Goal: Information Seeking & Learning: Find specific page/section

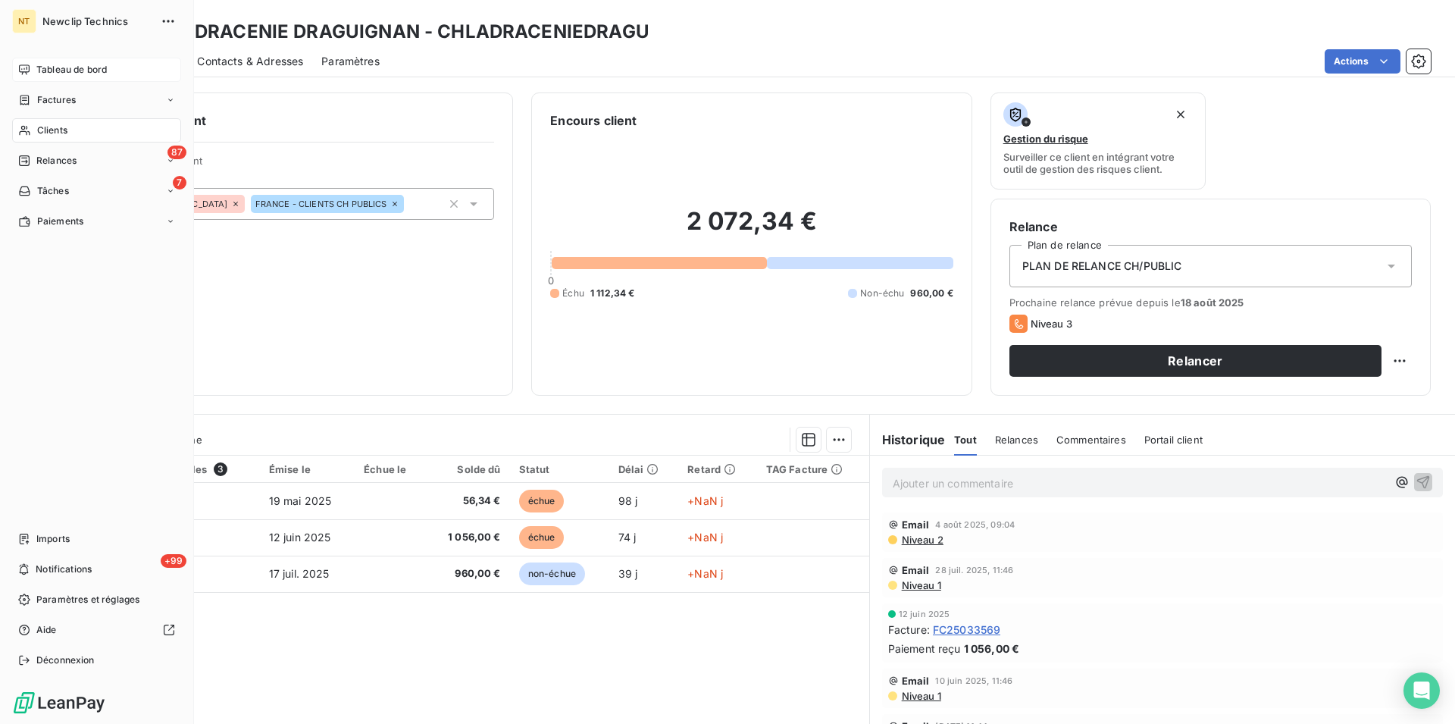
click at [69, 73] on span "Tableau de bord" at bounding box center [71, 70] width 70 height 14
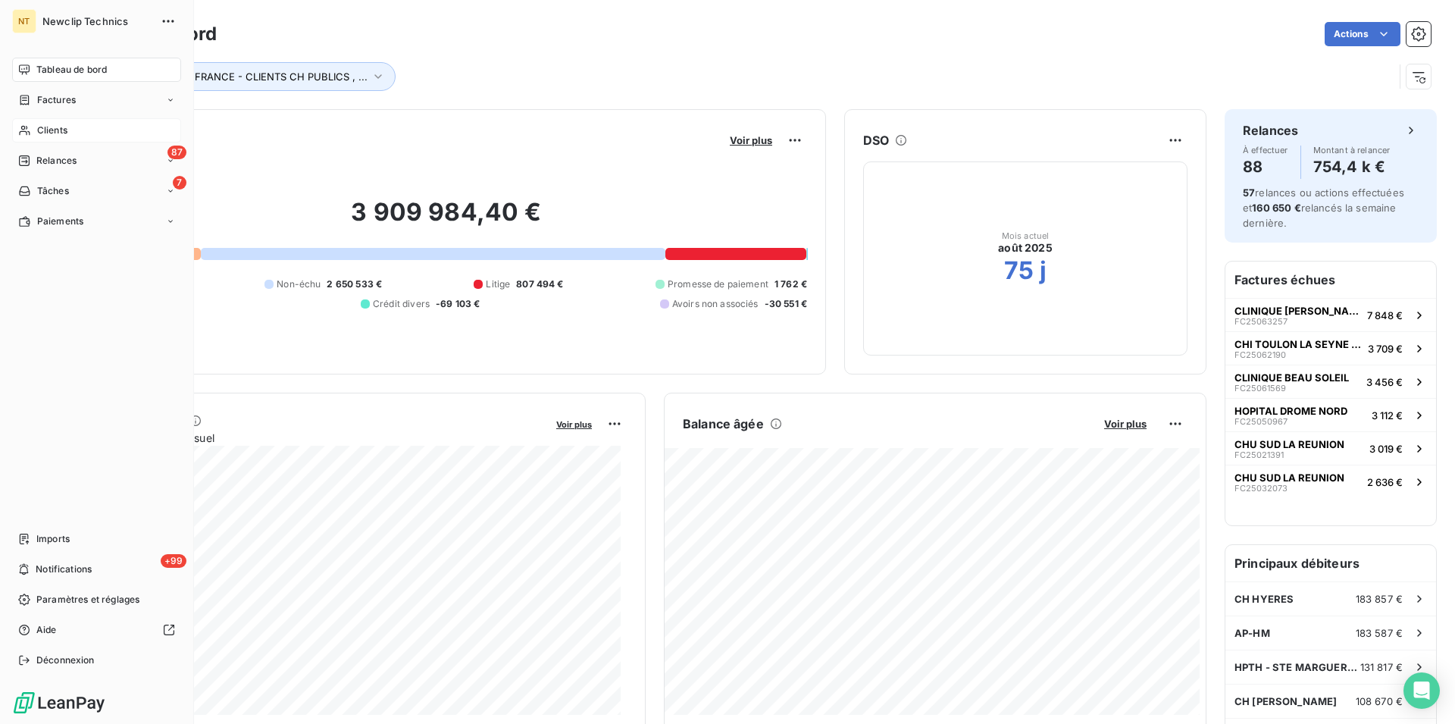
click at [45, 130] on span "Clients" at bounding box center [52, 131] width 30 height 14
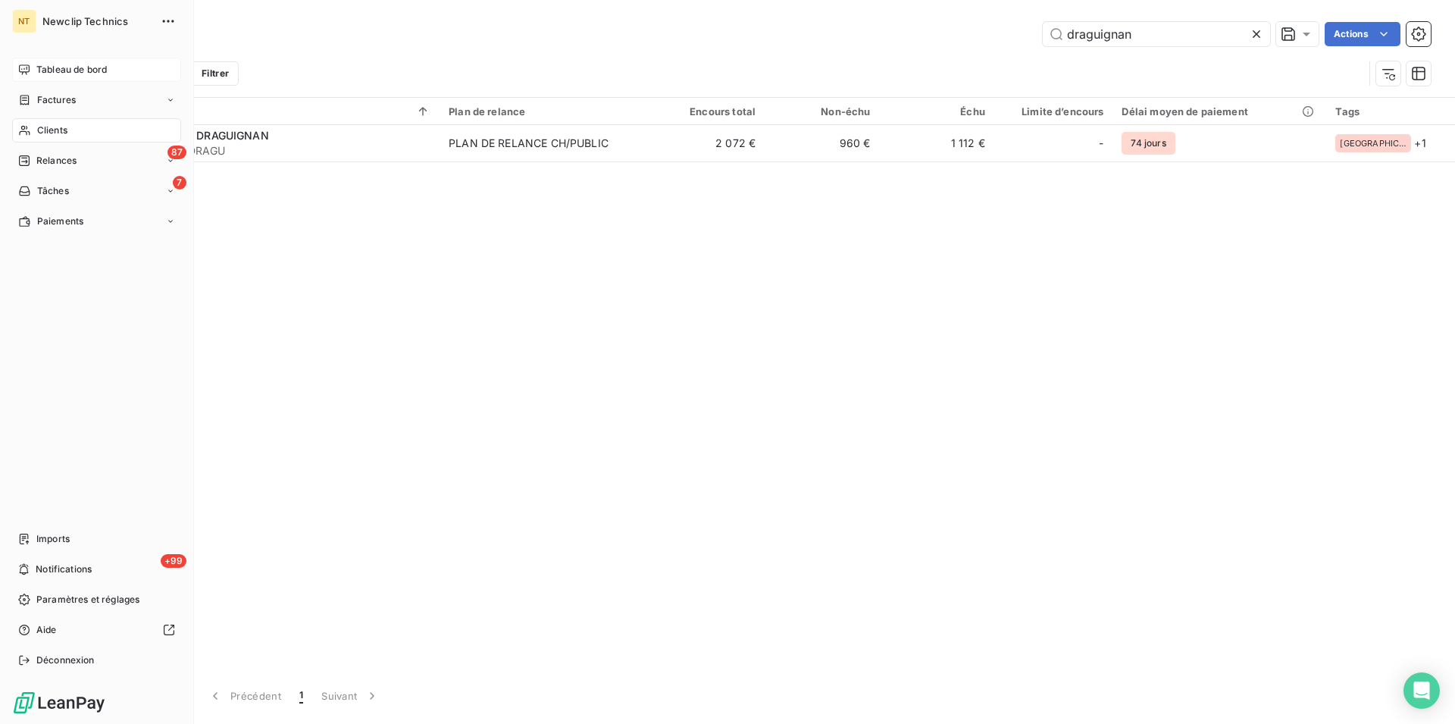
click at [82, 127] on div "Clients" at bounding box center [96, 130] width 169 height 24
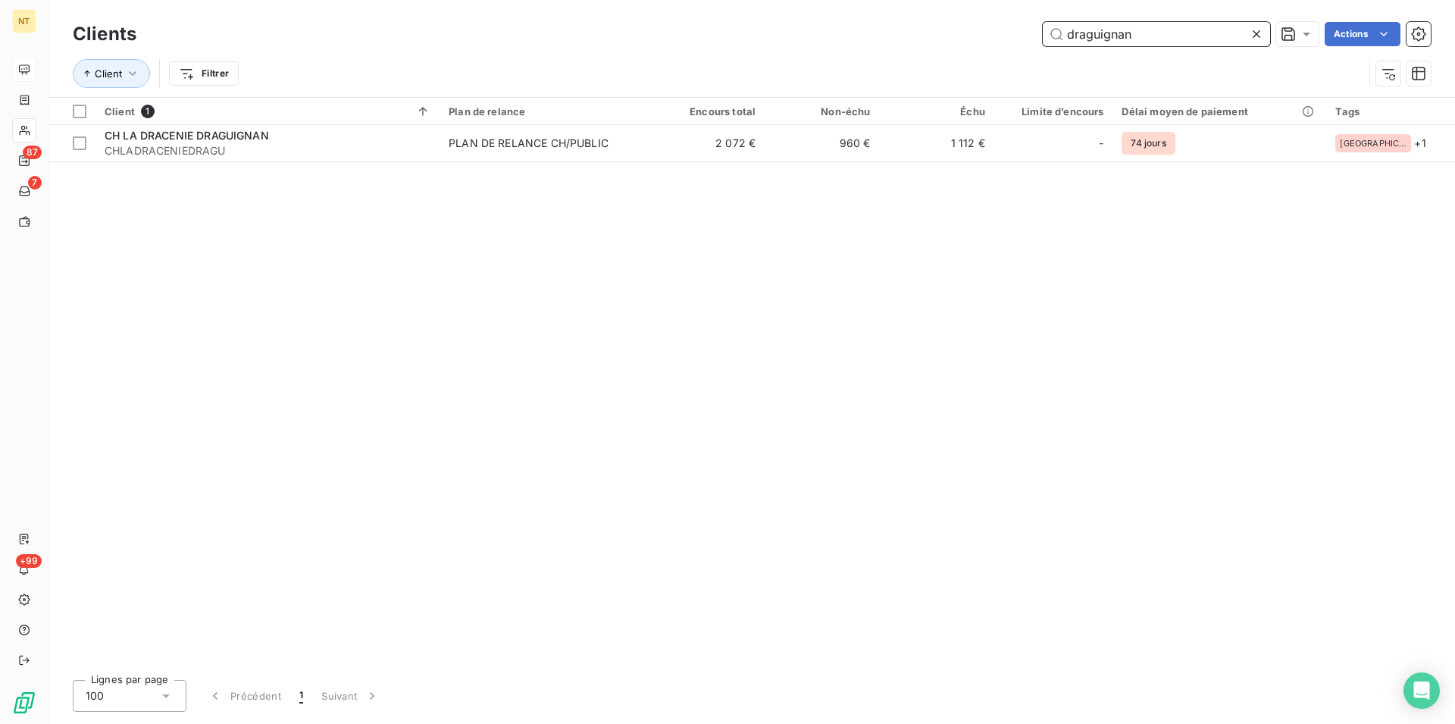
drag, startPoint x: 1155, startPoint y: 30, endPoint x: 1057, endPoint y: 50, distance: 99.9
click at [1057, 46] on input "draguignan" at bounding box center [1156, 34] width 227 height 24
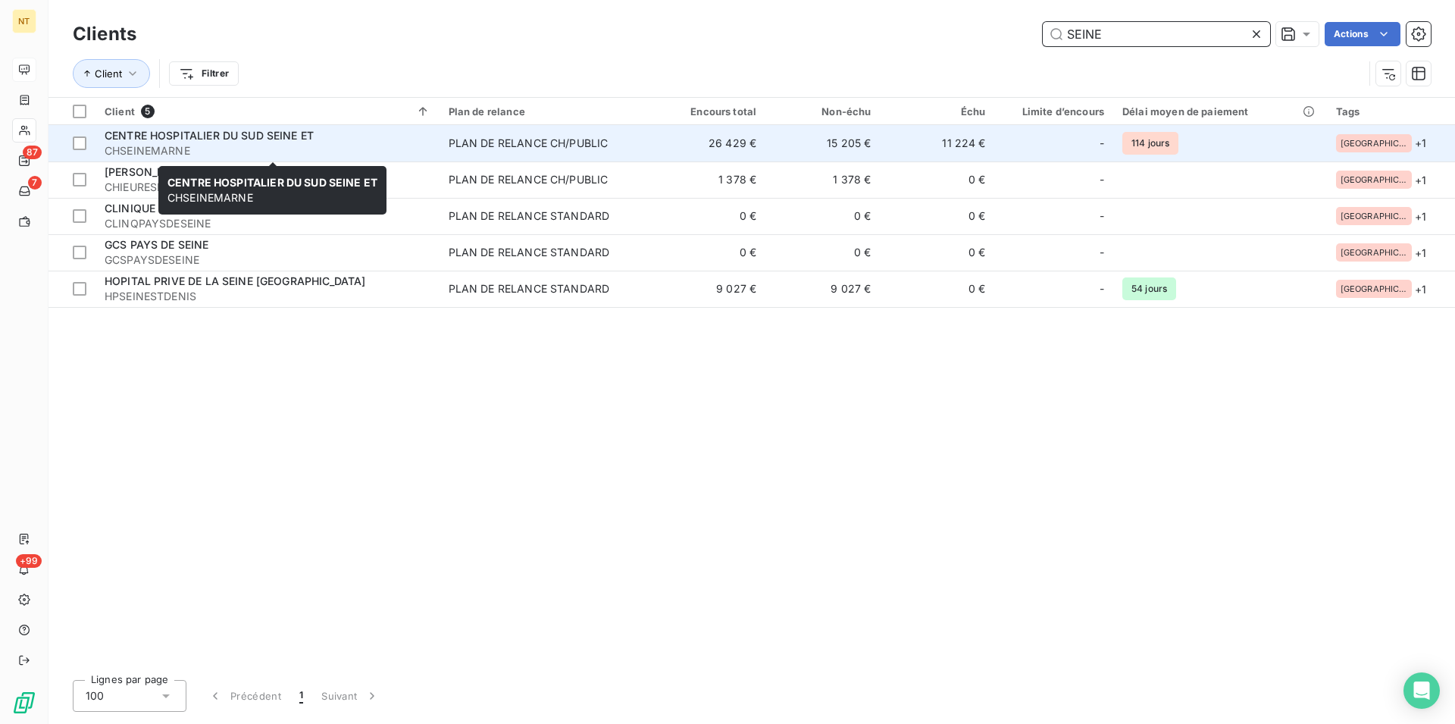
type input "SEINE"
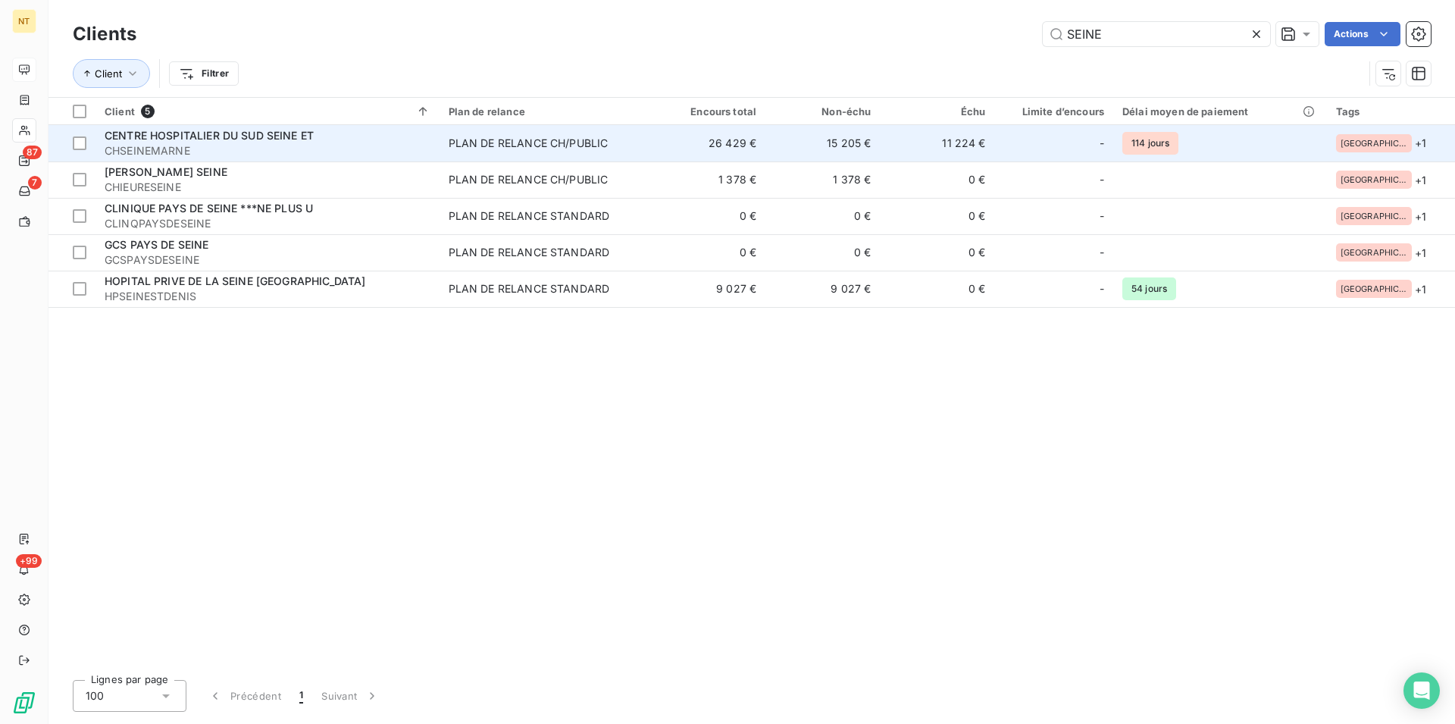
click at [205, 146] on span "CHSEINEMARNE" at bounding box center [268, 150] width 326 height 15
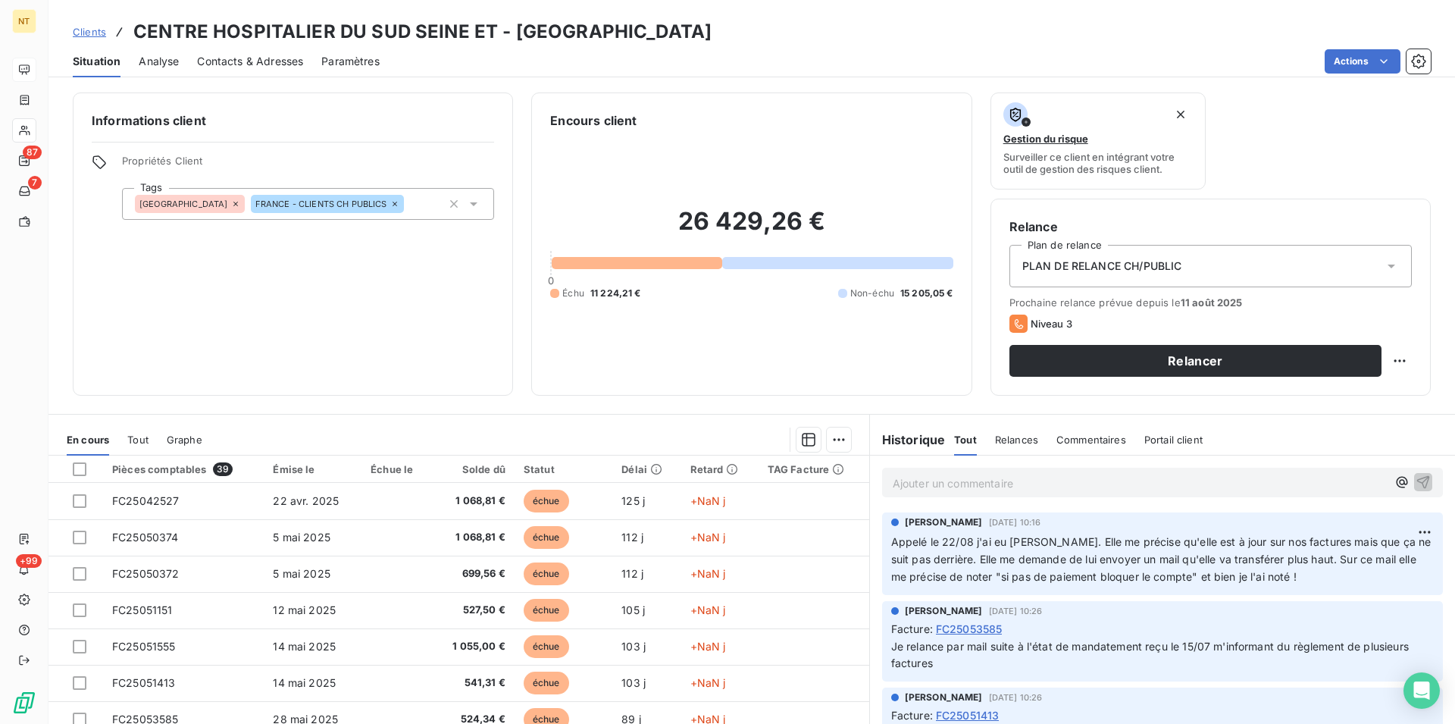
click at [257, 61] on span "Contacts & Adresses" at bounding box center [250, 61] width 106 height 15
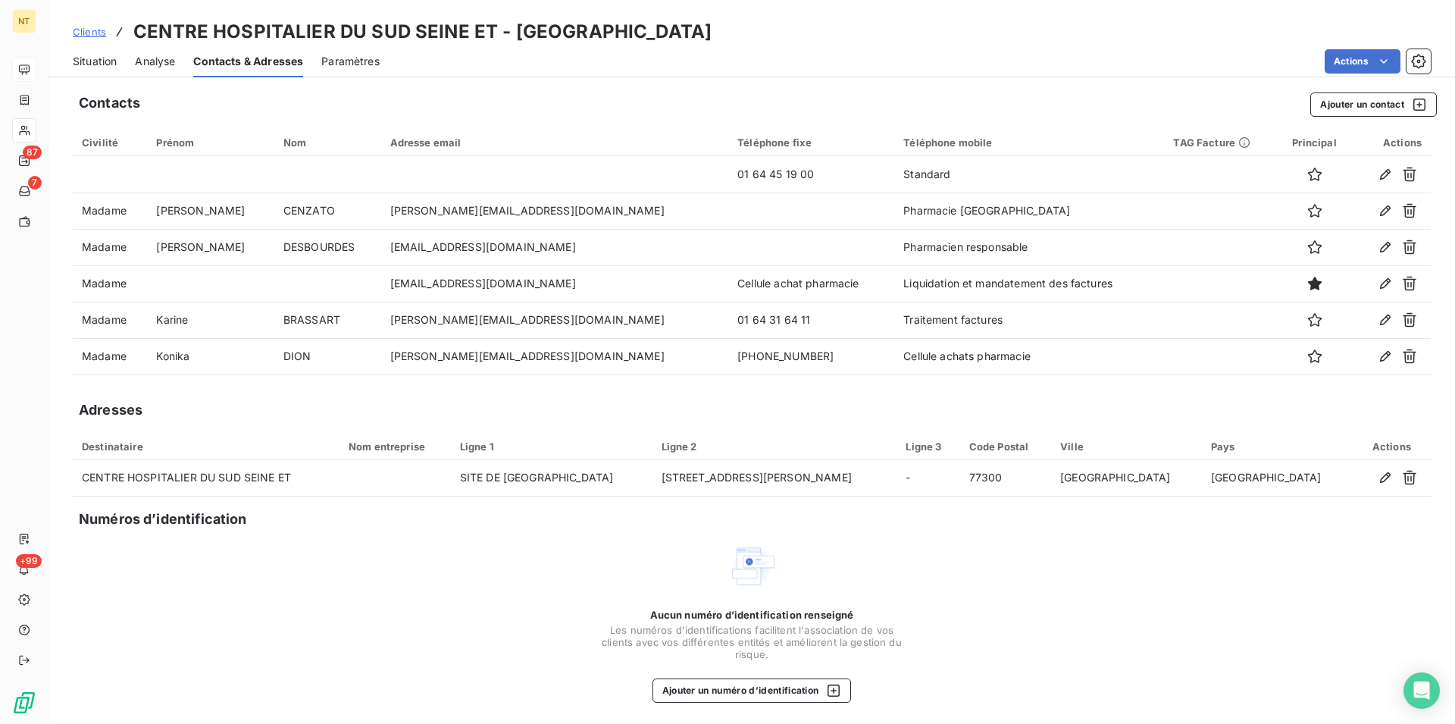
click at [97, 63] on span "Situation" at bounding box center [95, 61] width 44 height 15
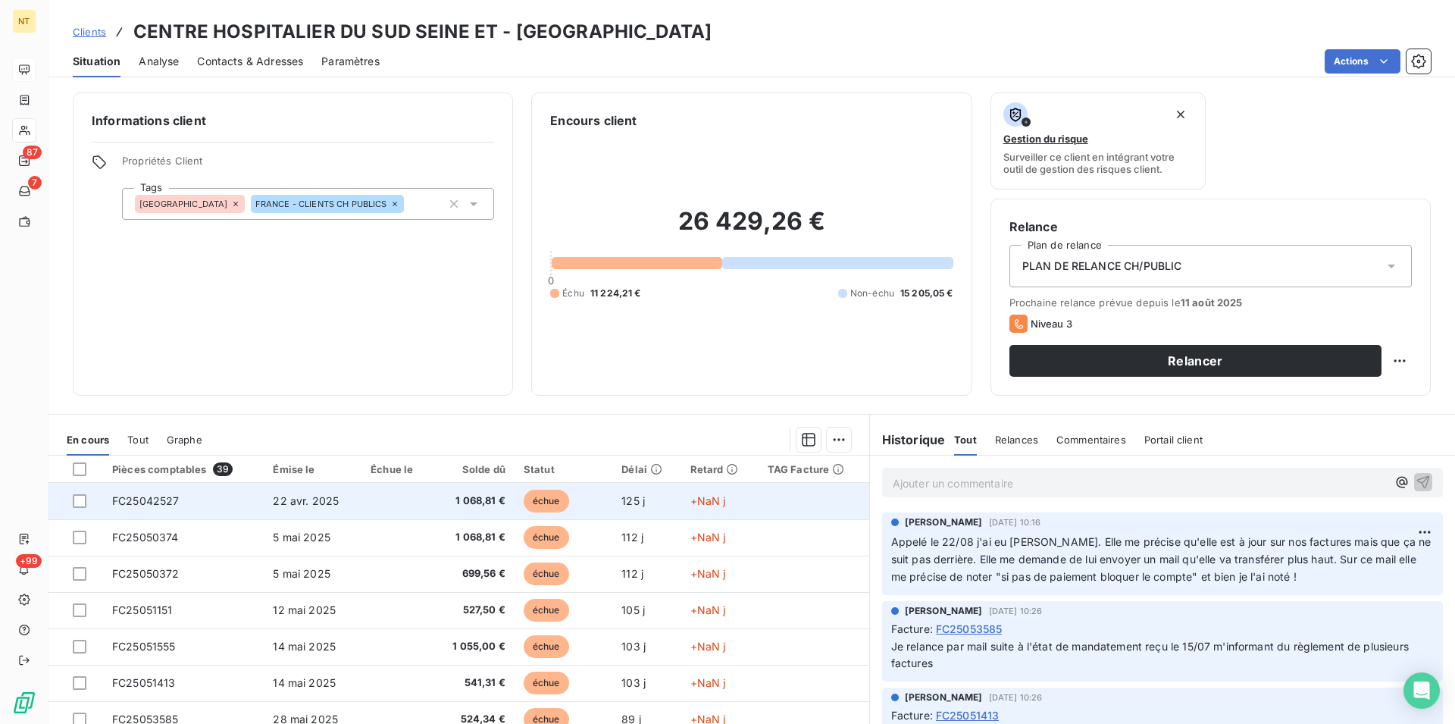
click at [146, 500] on span "FC25042527" at bounding box center [145, 500] width 67 height 13
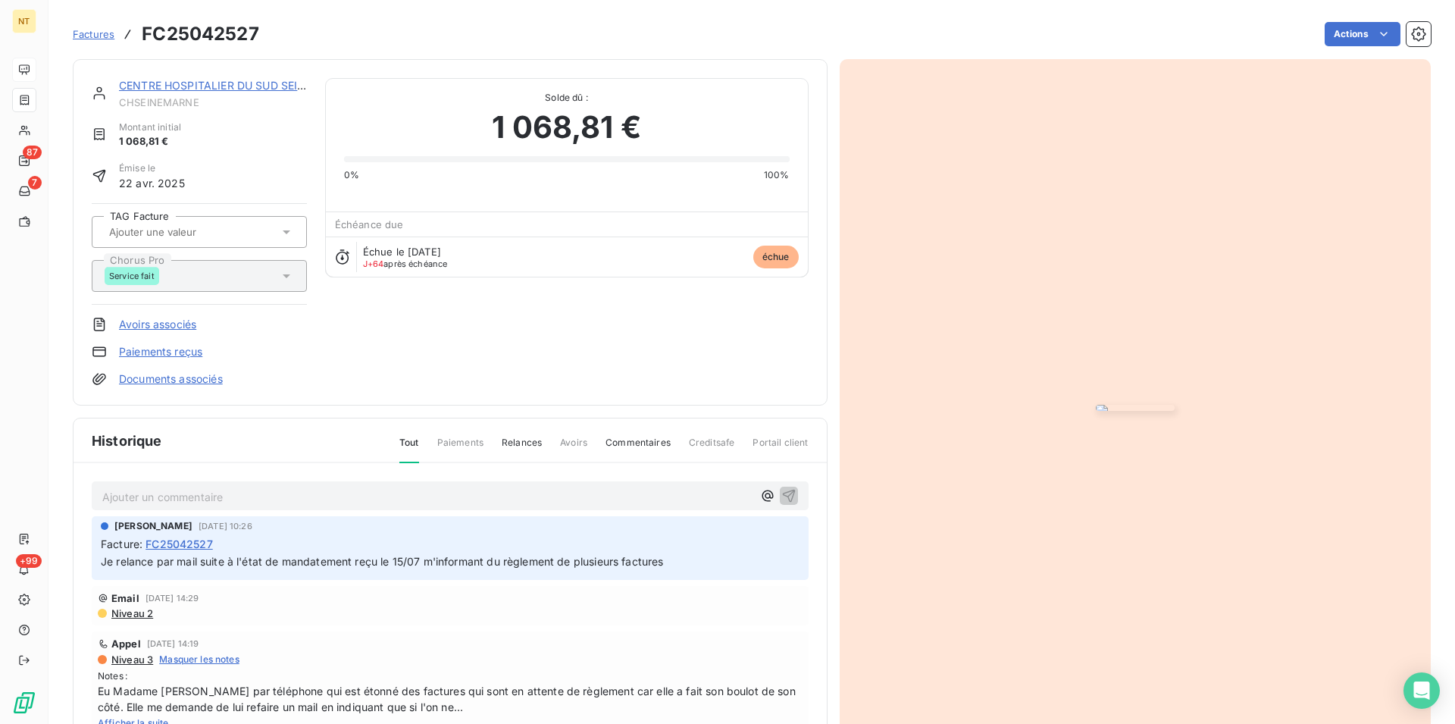
click at [143, 495] on p "Ajouter un commentaire ﻿" at bounding box center [427, 496] width 650 height 19
click at [500, 499] on span "Suite à mon appel du 22/08 et de mon mail envoyé récupéré le 25/08 mandat pour …" at bounding box center [348, 495] width 492 height 13
drag, startPoint x: 537, startPoint y: 496, endPoint x: 504, endPoint y: 499, distance: 32.7
click at [504, 499] on span "Suite à mon appel du 22/08 et de mon mail envoyé récupéré le 25/08 mandat 77735…" at bounding box center [369, 495] width 534 height 13
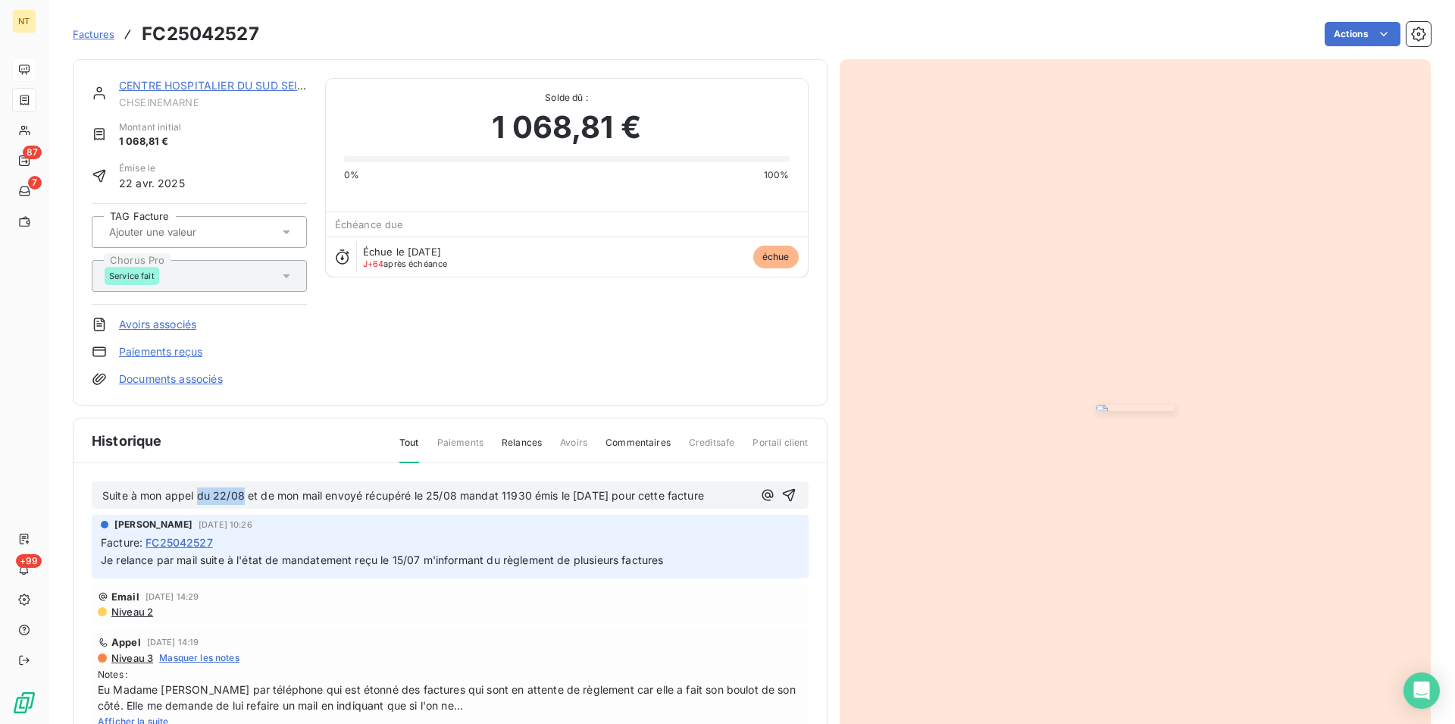
drag, startPoint x: 242, startPoint y: 498, endPoint x: 197, endPoint y: 498, distance: 44.7
click at [197, 498] on span "Suite à mon appel du 22/08 et de mon mail envoyé récupéré le 25/08 mandat 11930…" at bounding box center [403, 495] width 602 height 13
click at [310, 498] on span "Suite à mon appel et de mon mail envoyé récupéré le 25/08 mandat 11930 émis le …" at bounding box center [377, 495] width 551 height 13
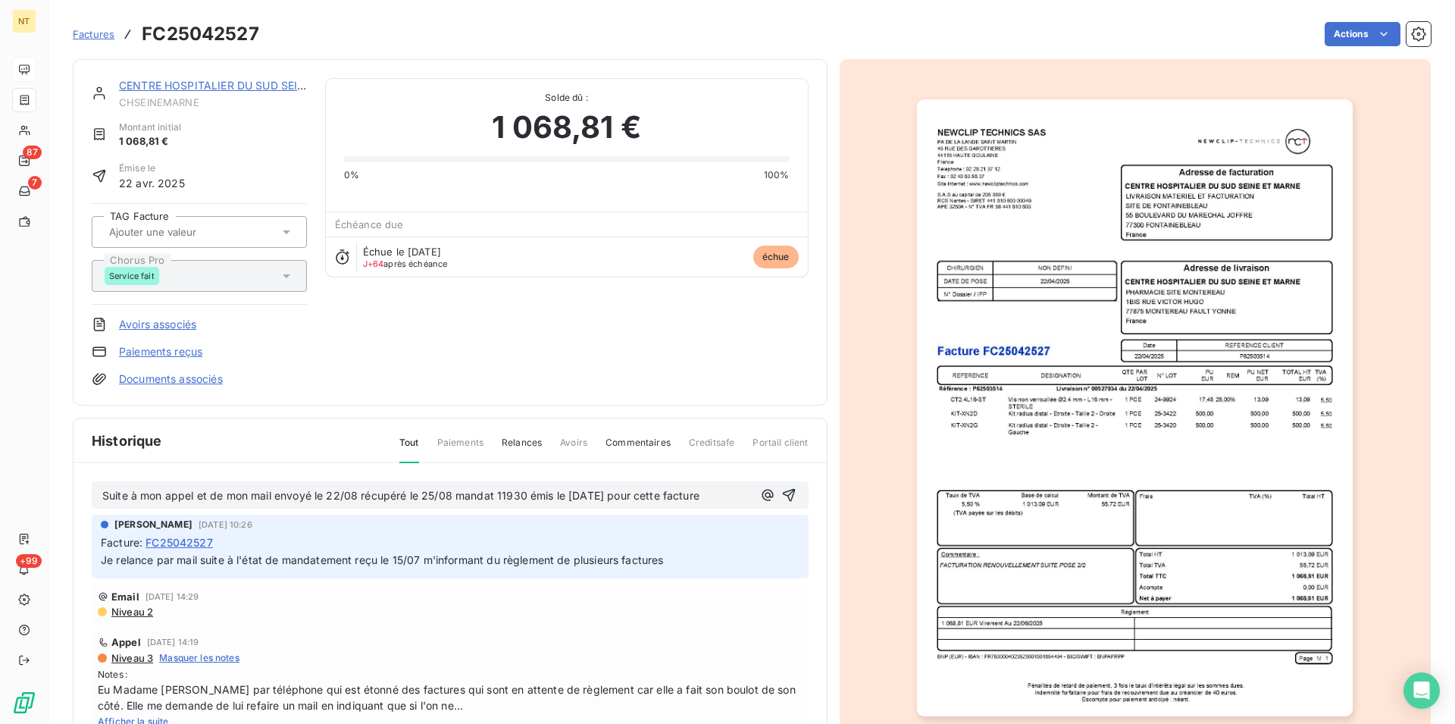
drag, startPoint x: 726, startPoint y: 497, endPoint x: 630, endPoint y: 501, distance: 96.3
click at [630, 501] on p "Suite à mon appel et de mon mail envoyé le 22/08 récupéré le 25/08 mandat 11930…" at bounding box center [427, 495] width 650 height 17
drag, startPoint x: 97, startPoint y: 492, endPoint x: 657, endPoint y: 507, distance: 560.3
click at [657, 512] on div "Suite à mon appel et de mon mail envoyé le 22/08 récupéré le 25/08 mandat 11930…" at bounding box center [450, 638] width 753 height 351
copy span "Suite à mon appel et de mon mail envoyé le 22/08 récupéré le 25/08 mandat 11930…"
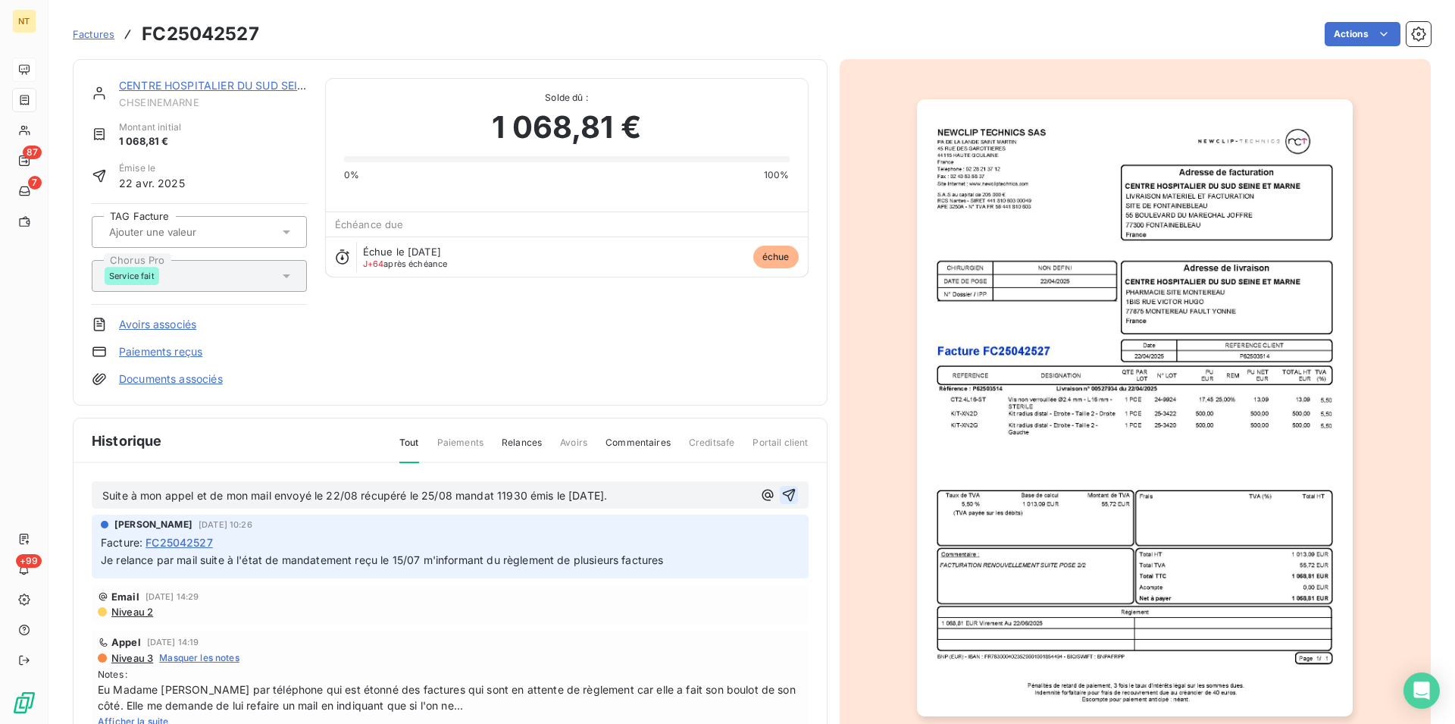
click at [782, 490] on icon "button" at bounding box center [788, 495] width 13 height 13
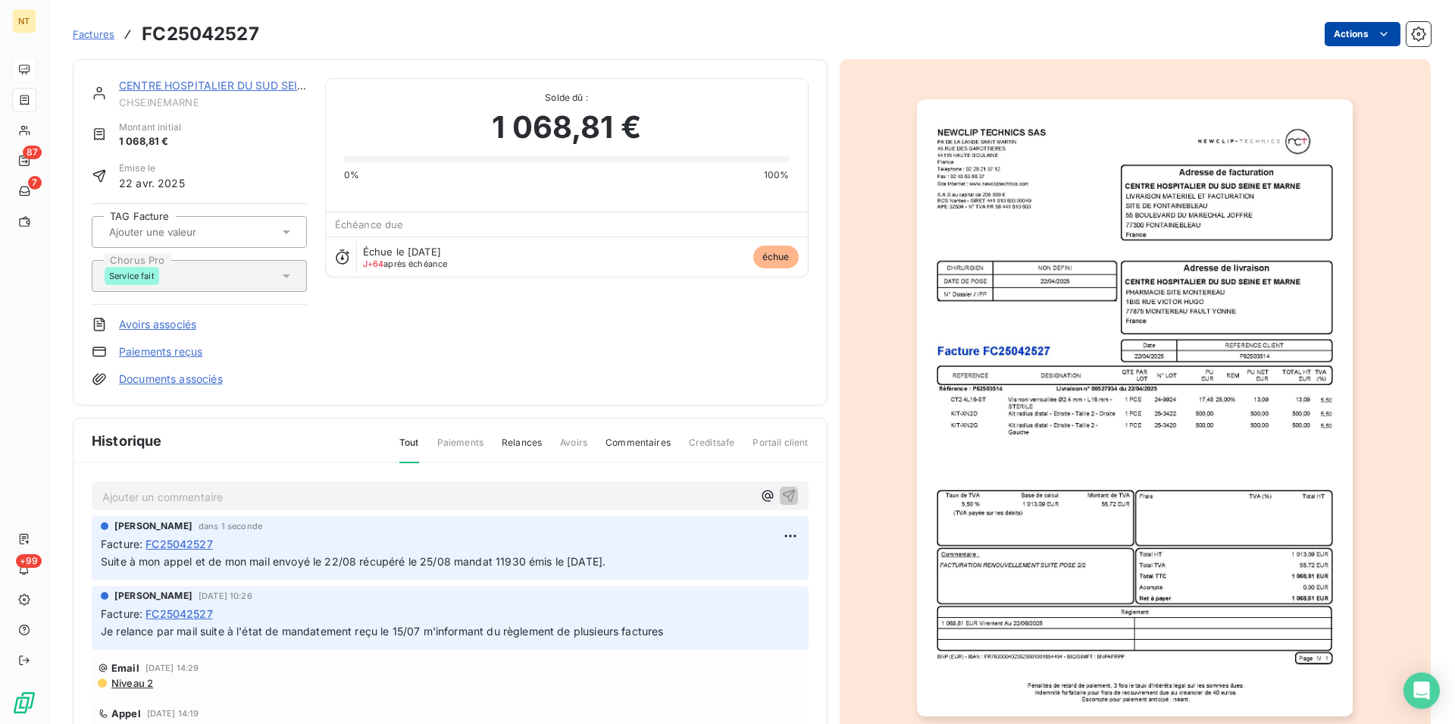
click at [1372, 36] on html "NT 87 7 +99 Factures FC25042527 Actions CENTRE HOSPITALIER DU SUD SEINE ET CHSE…" at bounding box center [727, 362] width 1455 height 724
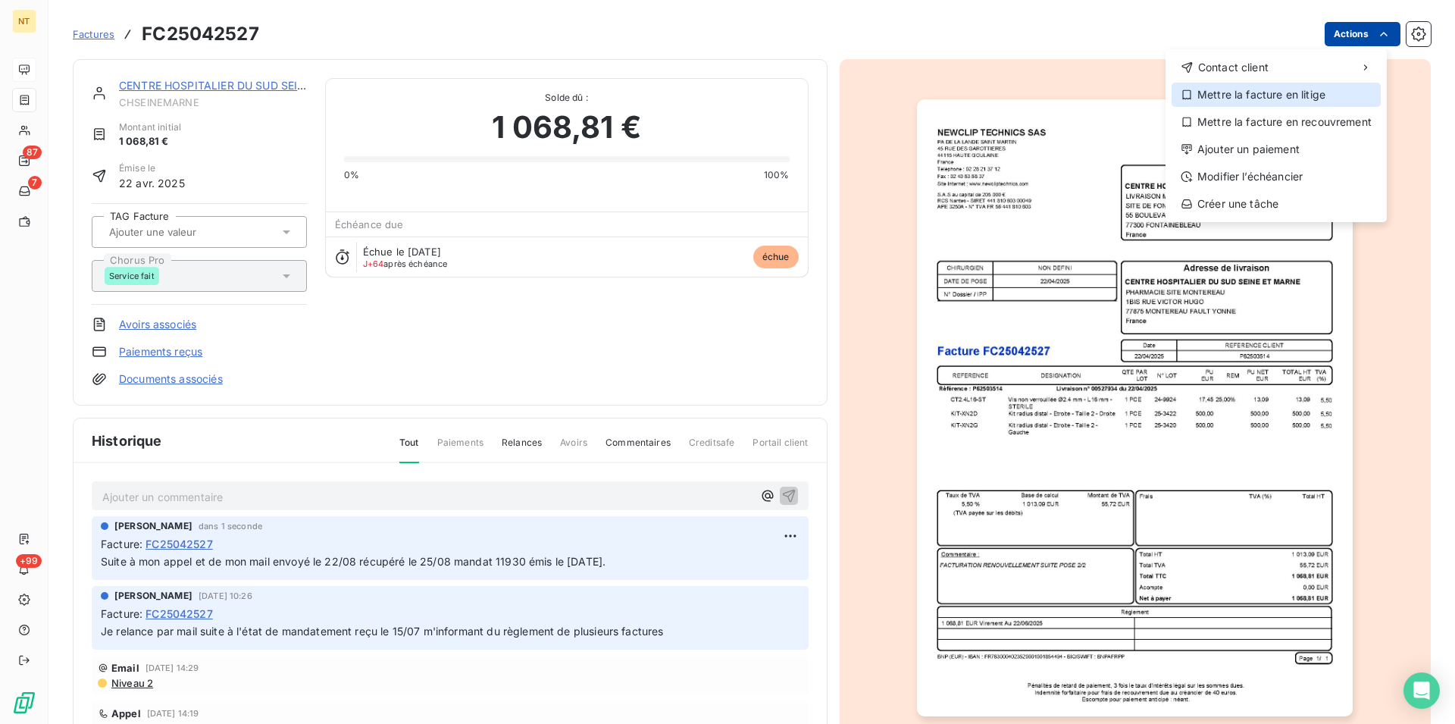
click at [1260, 96] on div "Mettre la facture en litige" at bounding box center [1276, 95] width 209 height 24
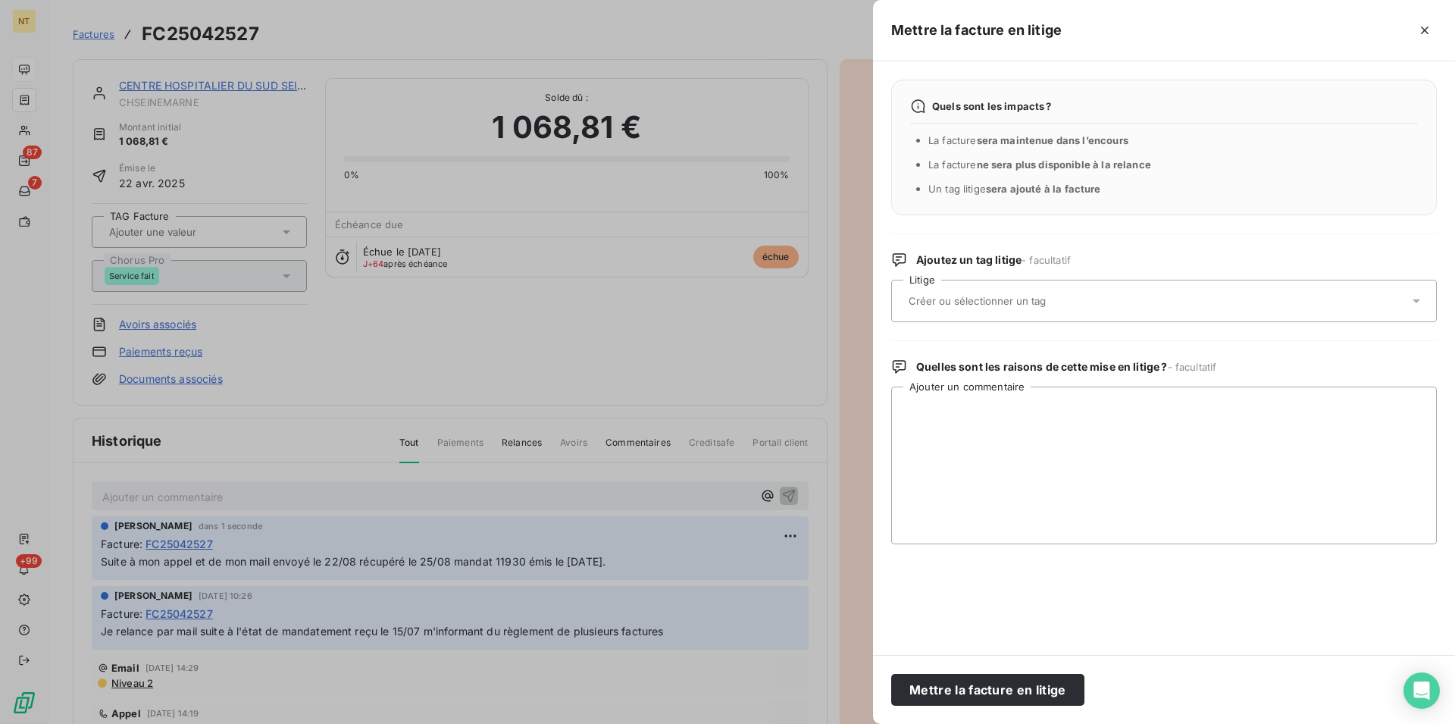
click at [1042, 304] on input "text" at bounding box center [1017, 301] width 221 height 14
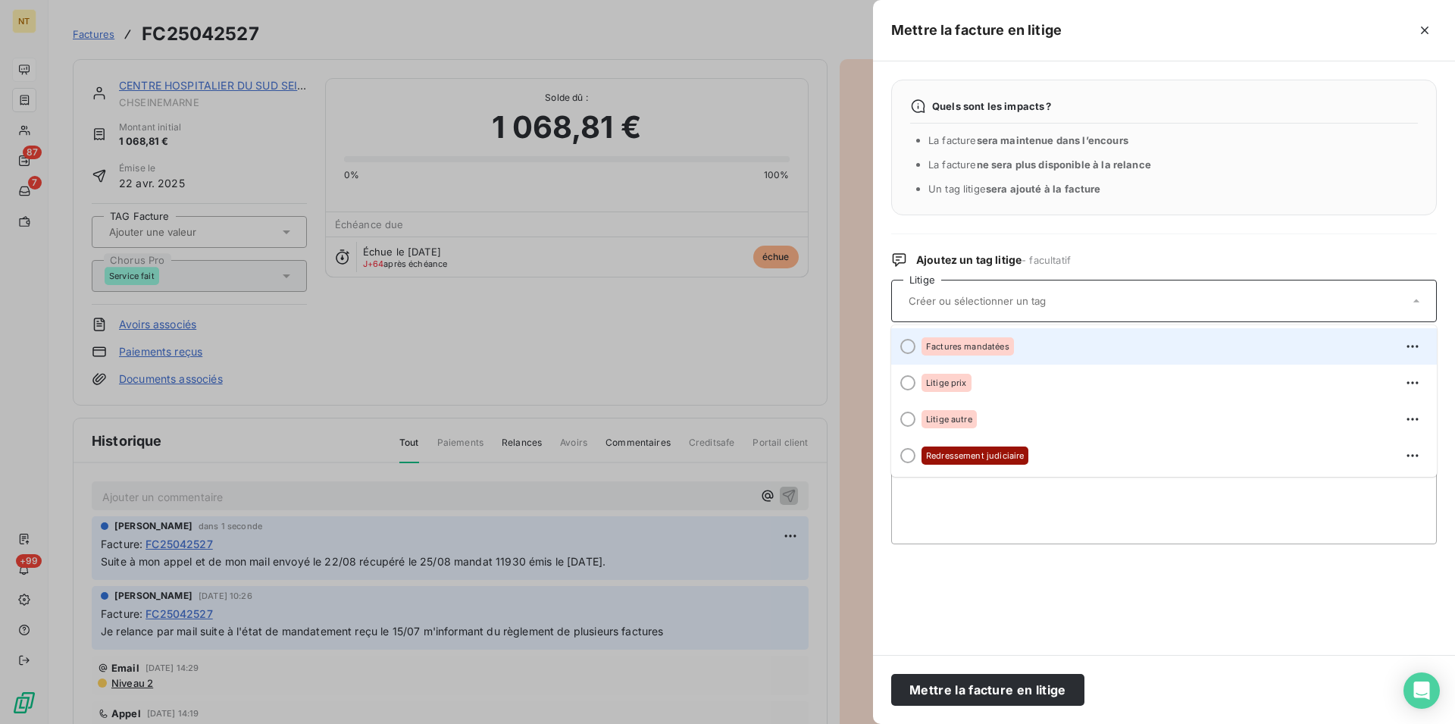
click at [907, 344] on div at bounding box center [907, 346] width 15 height 15
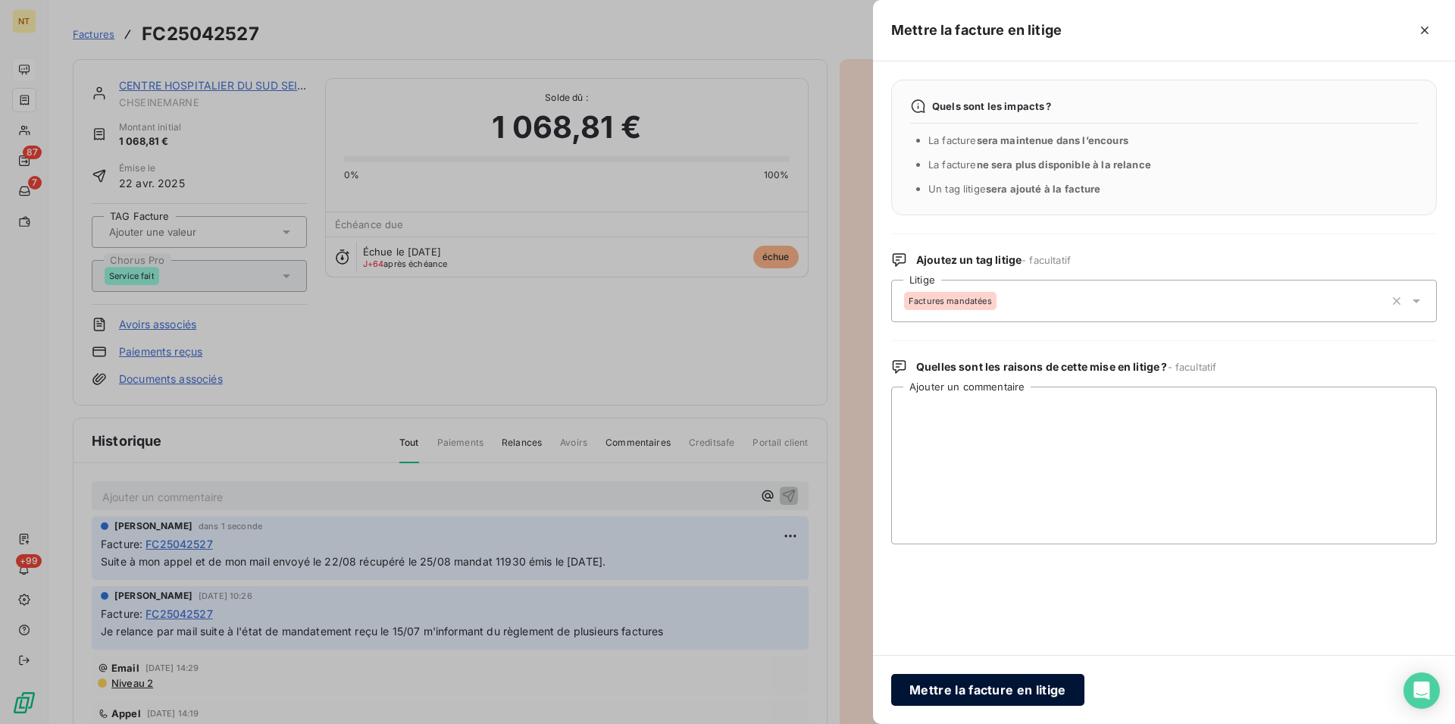
click at [965, 687] on button "Mettre la facture en litige" at bounding box center [987, 690] width 193 height 32
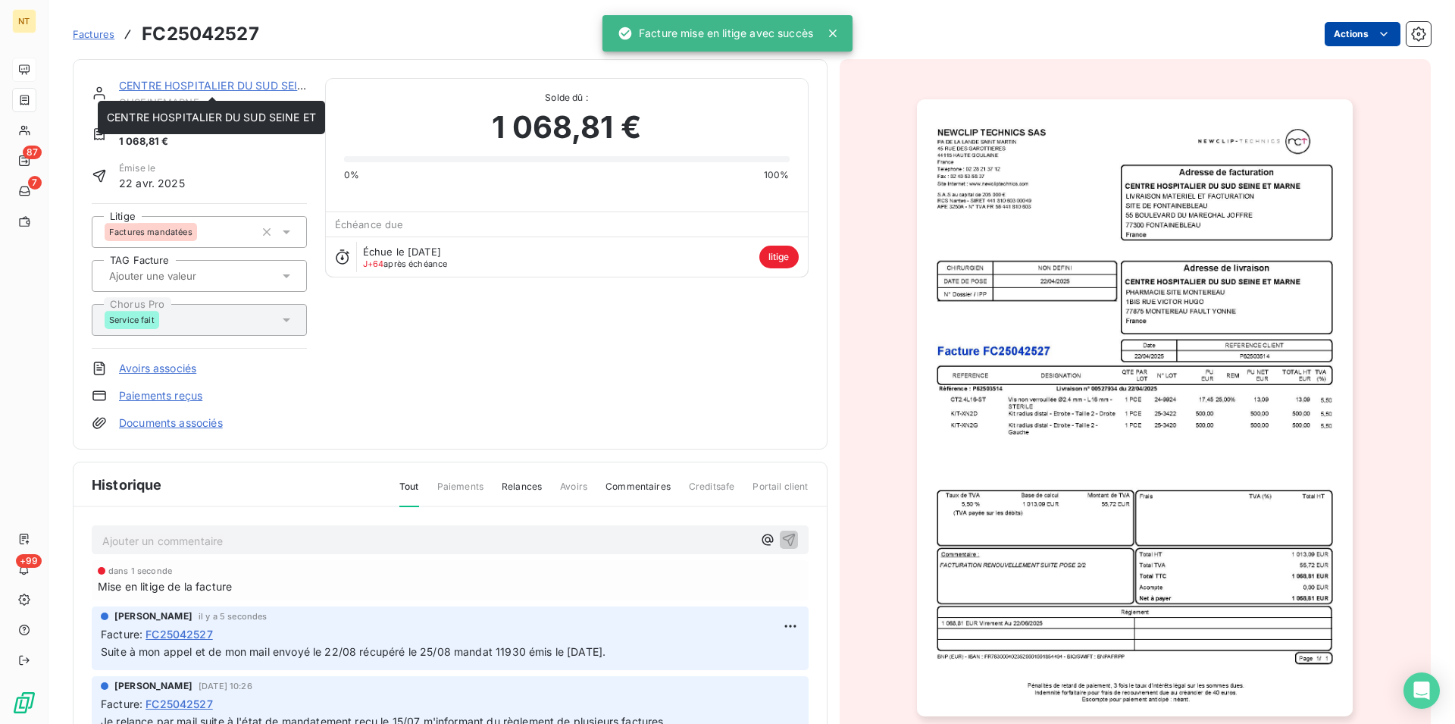
click at [205, 83] on link "CENTRE HOSPITALIER DU SUD SEINE ET" at bounding box center [223, 85] width 209 height 13
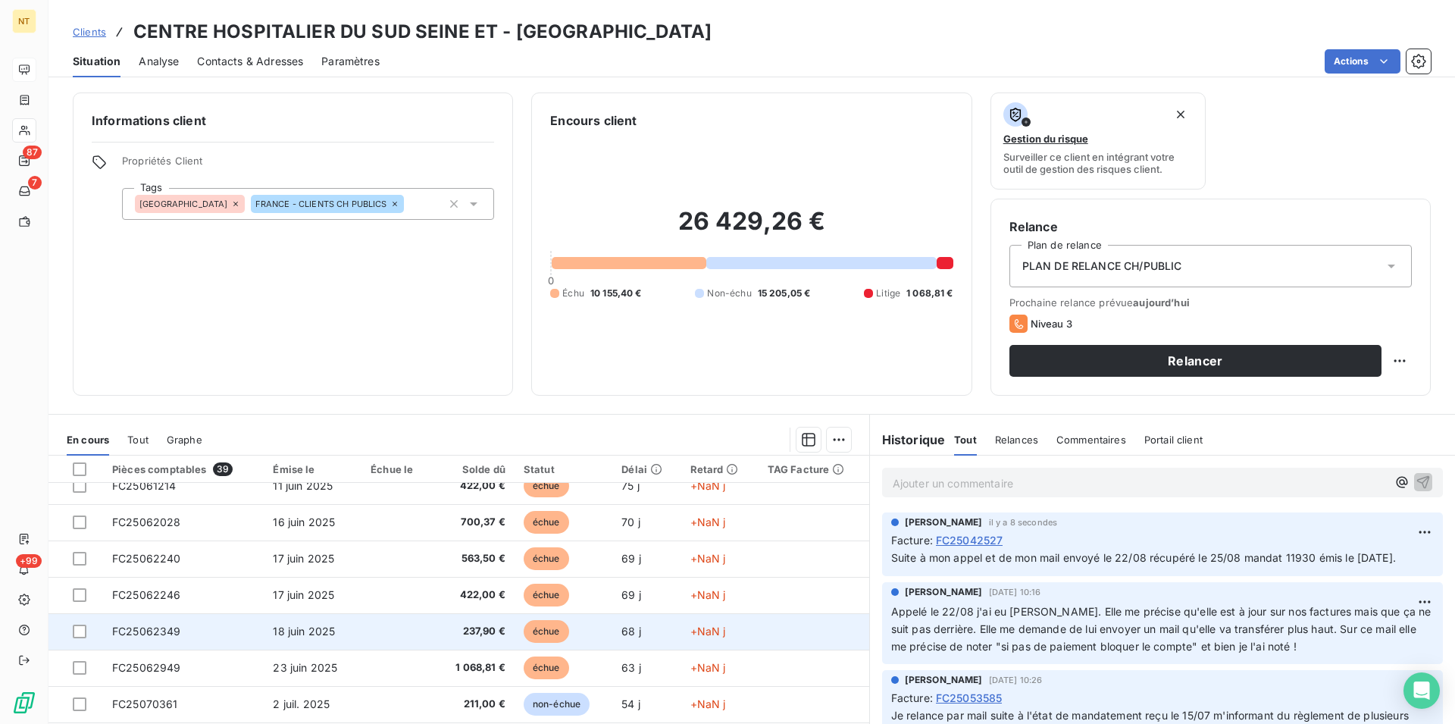
scroll to position [309, 0]
click at [183, 624] on td "FC25062246" at bounding box center [183, 628] width 161 height 36
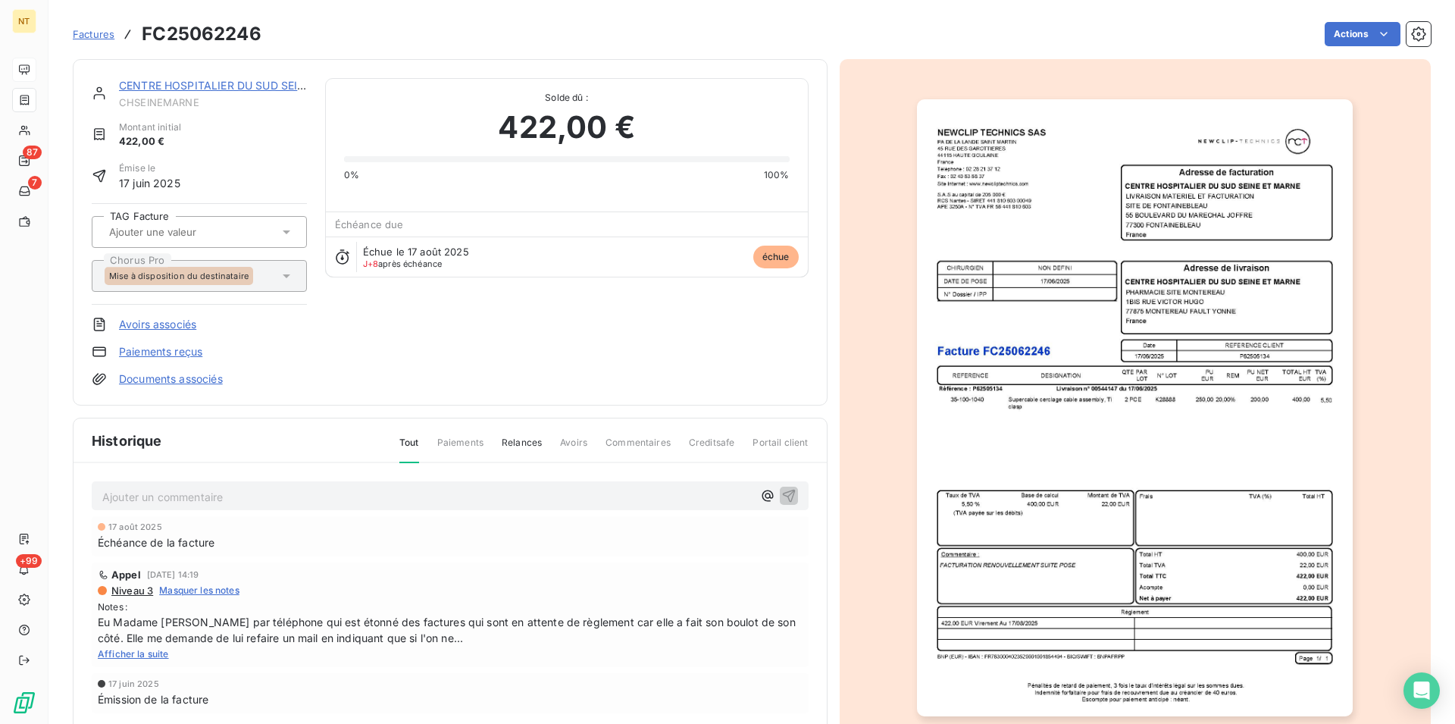
click at [180, 488] on p "Ajouter un commentaire ﻿" at bounding box center [427, 496] width 650 height 19
click at [406, 496] on span "Suite à mon appel et de mon mail envoyé le 22/08 récupéré le 25/08 mandat 11930…" at bounding box center [354, 495] width 505 height 13
click at [569, 495] on span "Suite à mon appel et de mon mail envoyé le 22/08 récupéré par mail le 25/08 man…" at bounding box center [376, 495] width 549 height 13
drag, startPoint x: 102, startPoint y: 496, endPoint x: 715, endPoint y: 502, distance: 613.2
click at [715, 502] on p "Suite à mon appel et de mon mail envoyé le 22/08 récupéré par mail le 25/08 man…" at bounding box center [427, 495] width 650 height 17
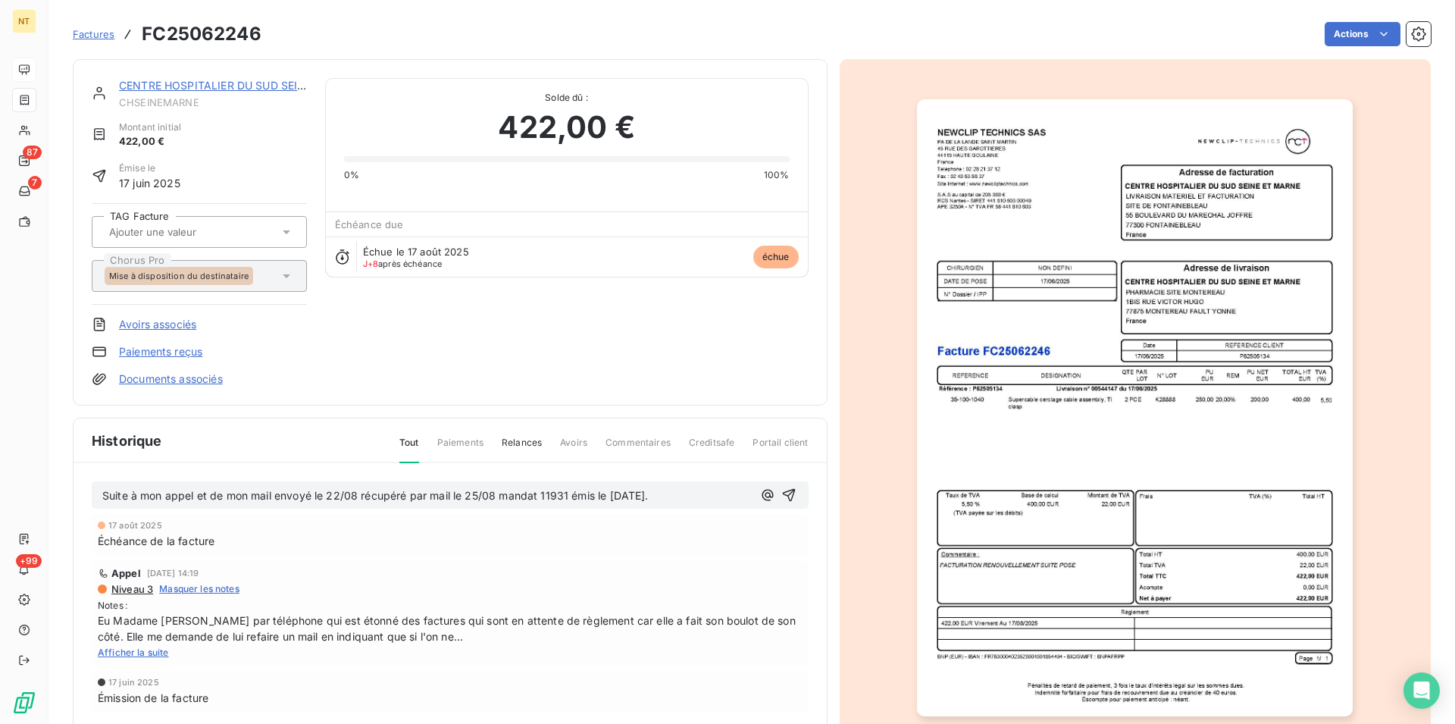
copy span "Suite à mon appel et de mon mail envoyé le 22/08 récupéré par mail le 25/08 man…"
click at [787, 492] on icon "button" at bounding box center [788, 494] width 15 height 15
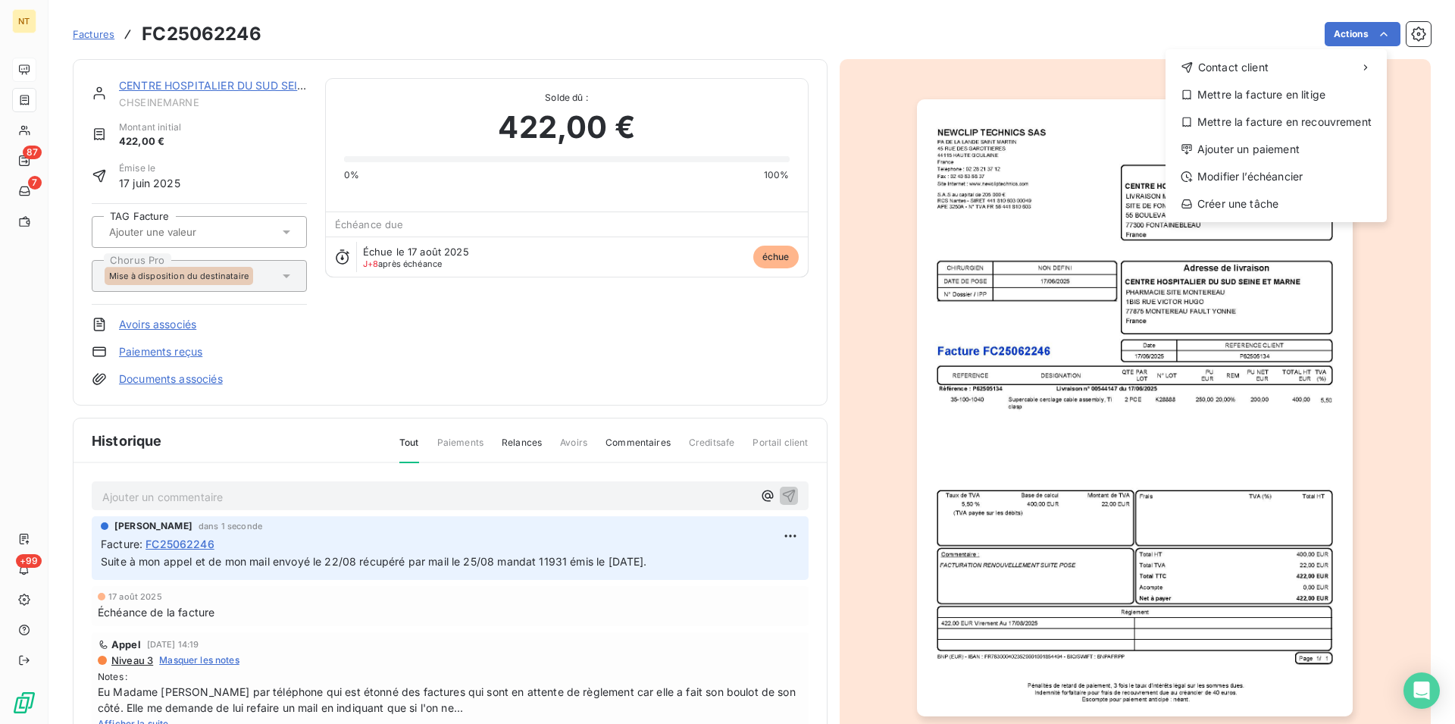
click at [1372, 36] on html "NT 87 7 +99 Factures FC25062246 Actions Contact client Mettre la facture en lit…" at bounding box center [727, 362] width 1455 height 724
click at [1304, 97] on div "Mettre la facture en litige" at bounding box center [1276, 95] width 209 height 24
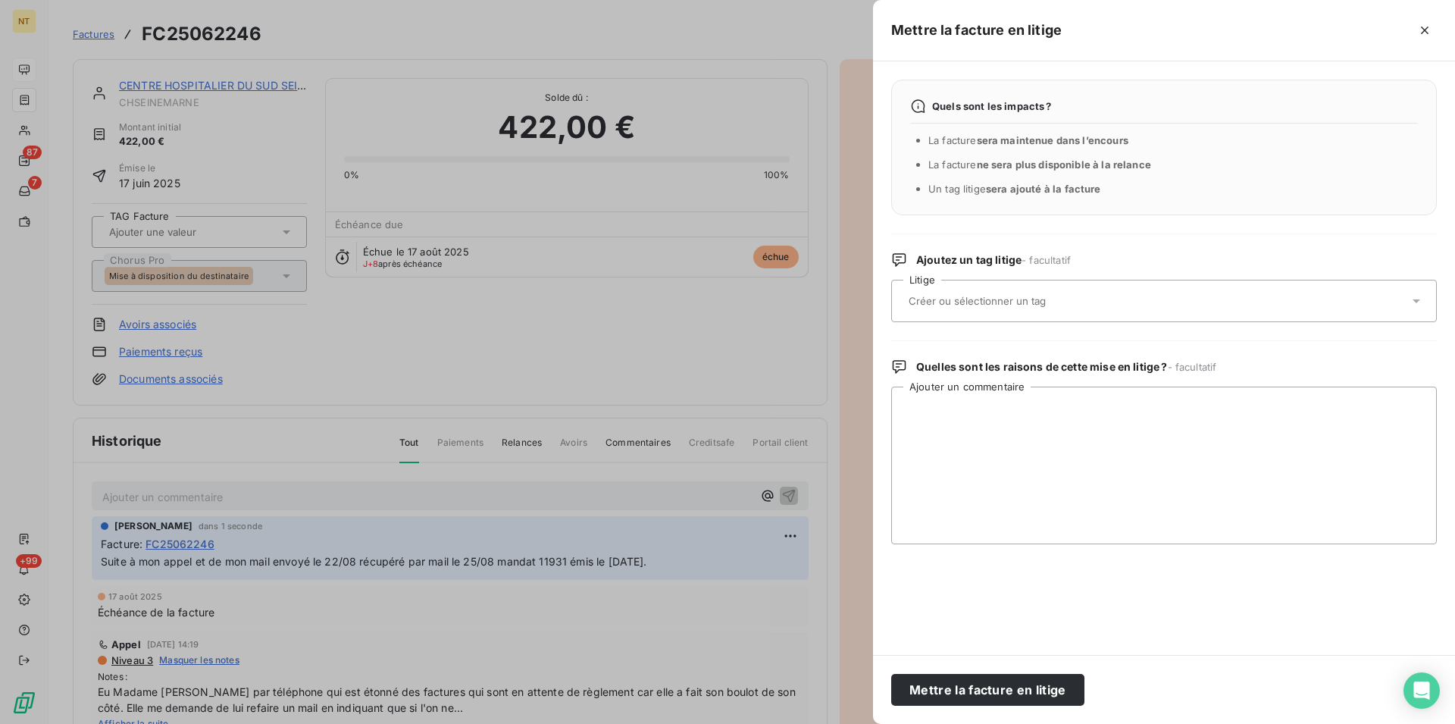
click at [1041, 297] on input "text" at bounding box center [1017, 301] width 221 height 14
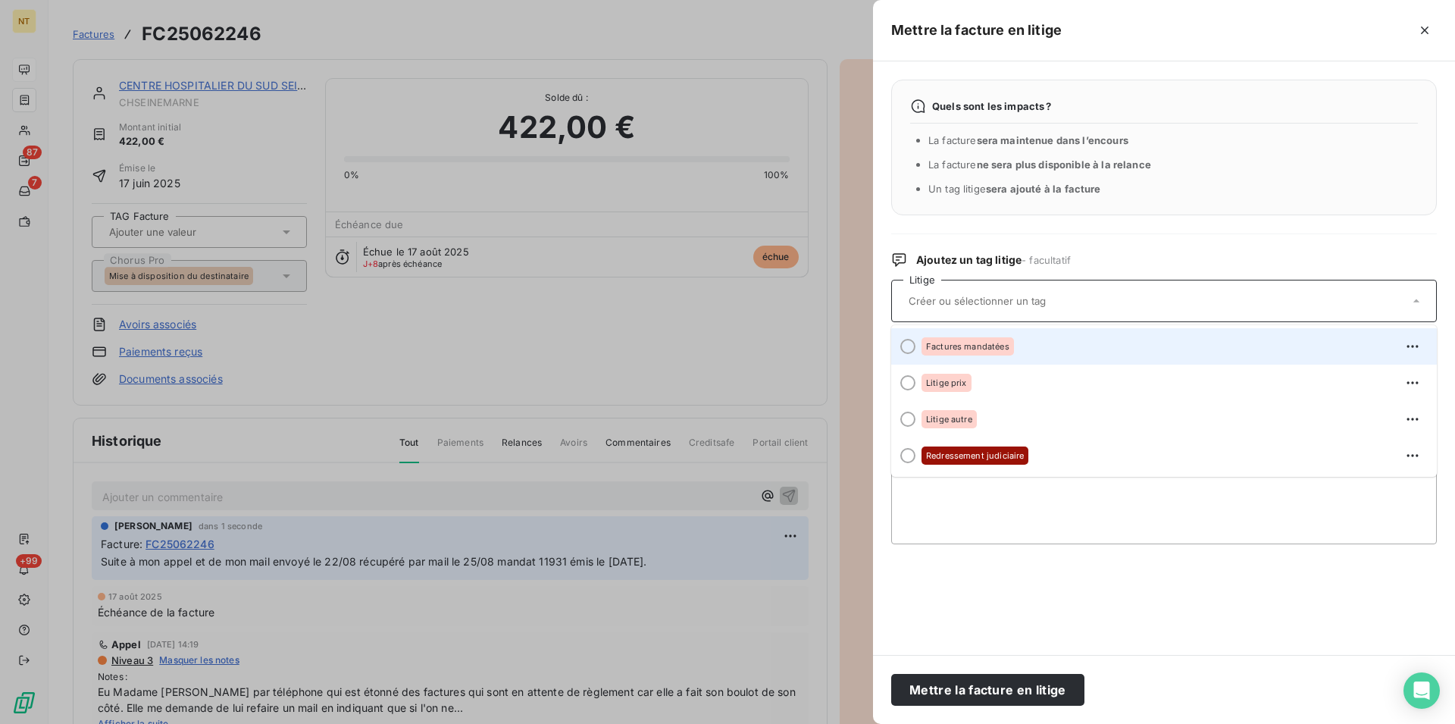
click at [903, 347] on div at bounding box center [907, 346] width 15 height 15
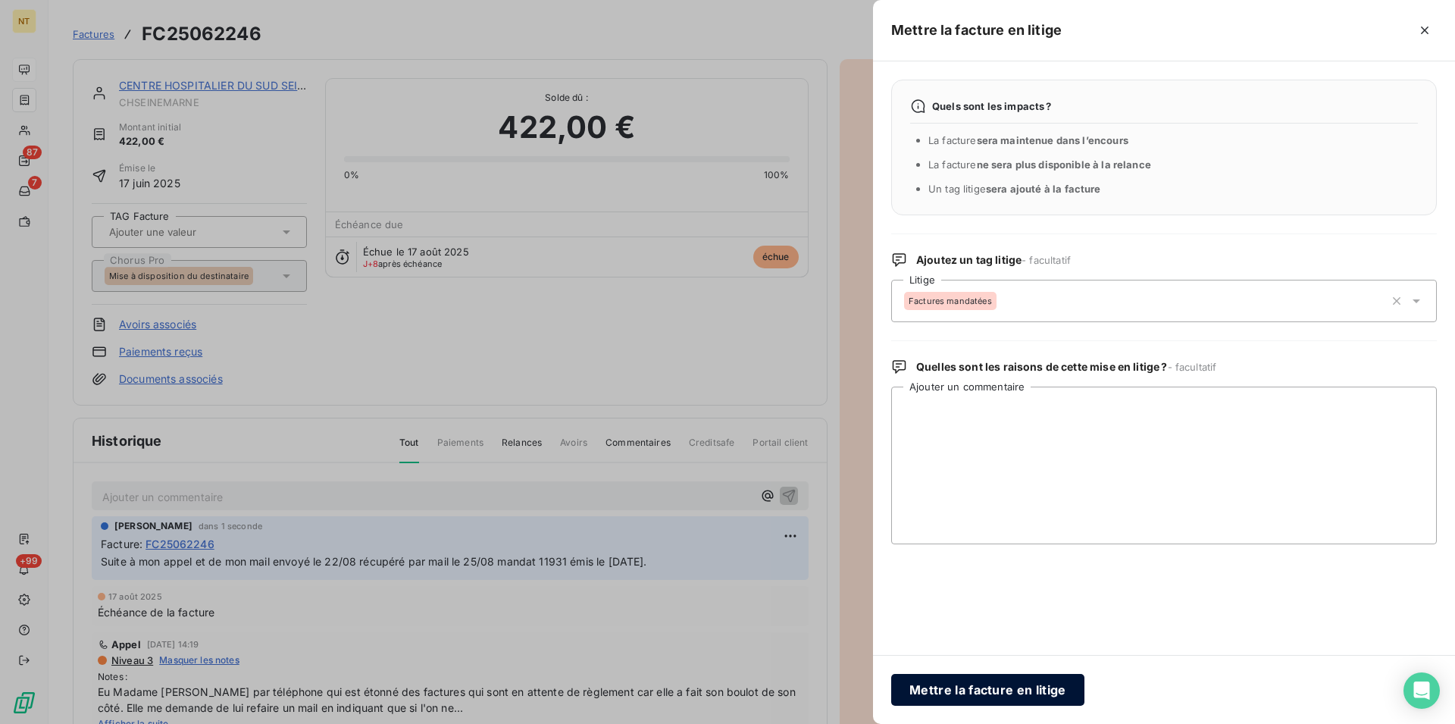
click at [945, 686] on button "Mettre la facture en litige" at bounding box center [987, 690] width 193 height 32
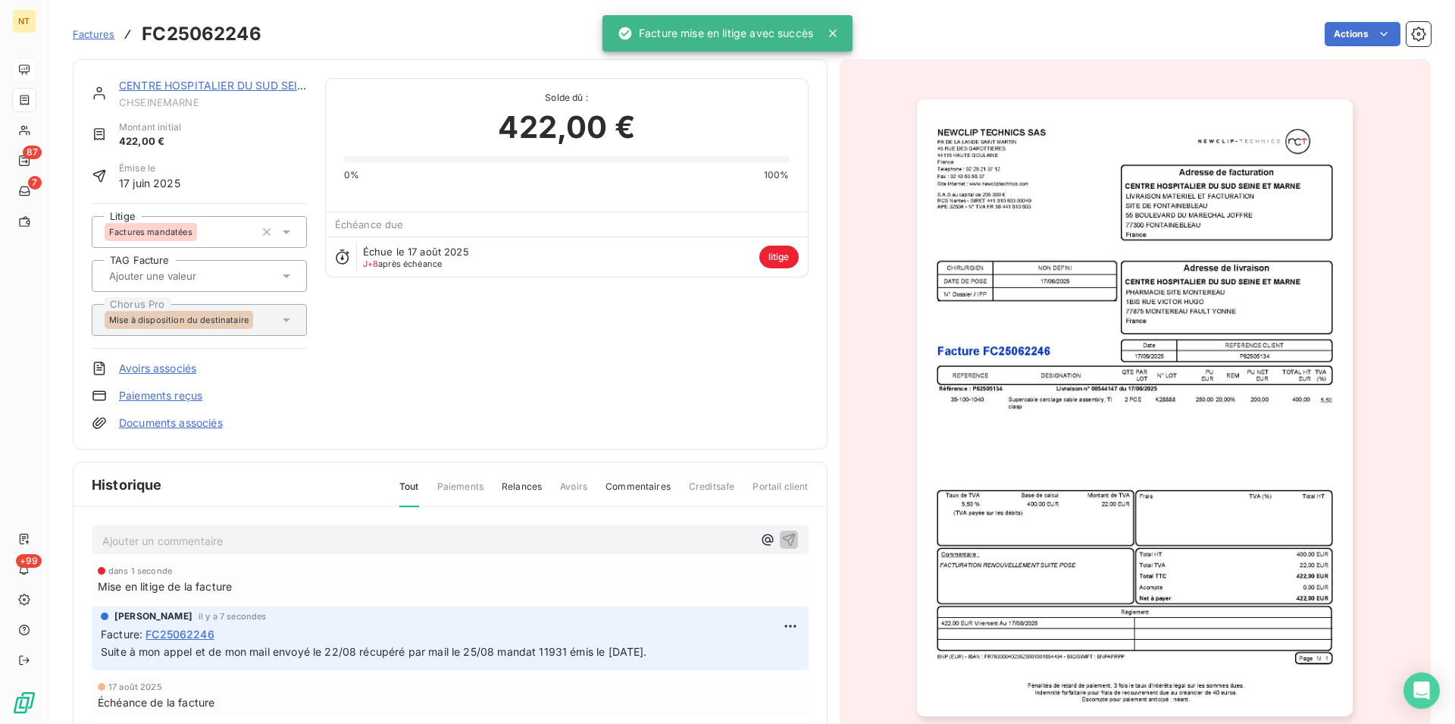
click at [211, 86] on link "CENTRE HOSPITALIER DU SUD SEINE ET" at bounding box center [223, 85] width 209 height 13
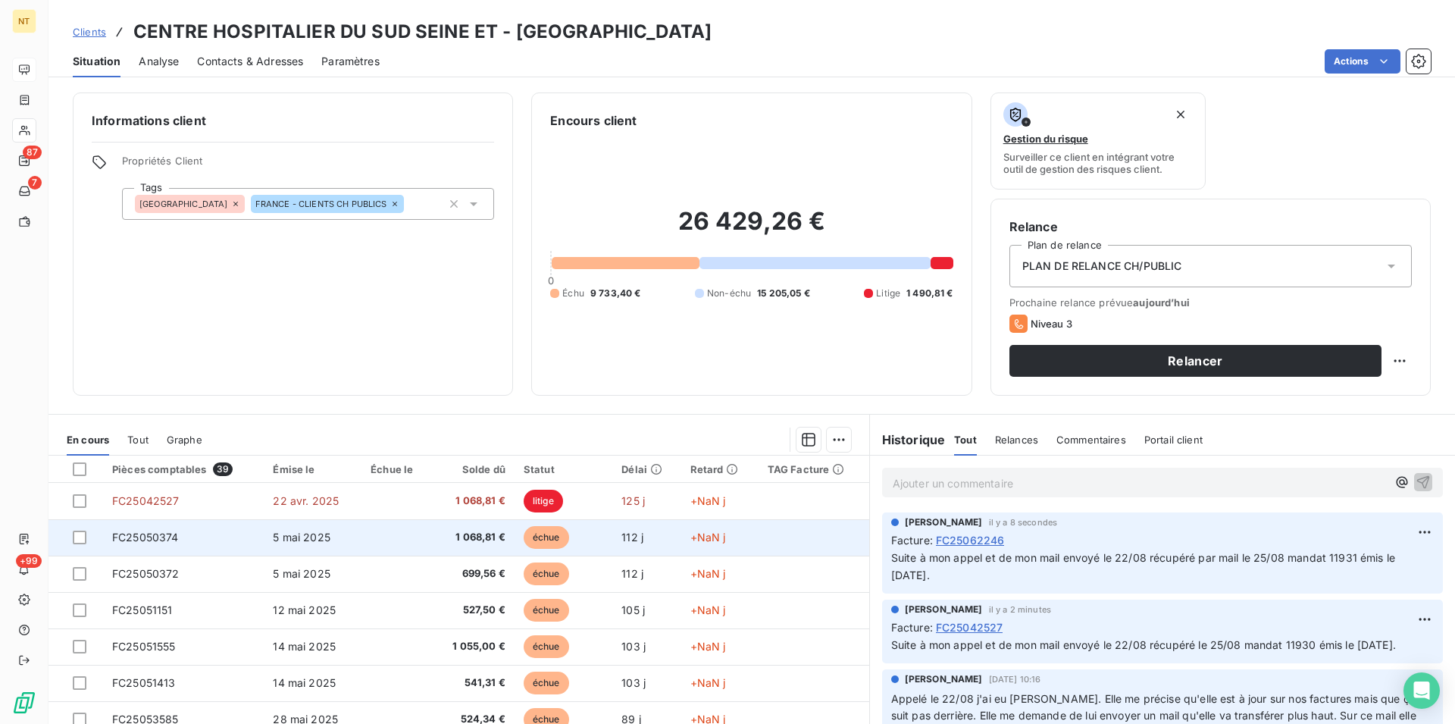
click at [180, 528] on td "FC25050374" at bounding box center [183, 537] width 161 height 36
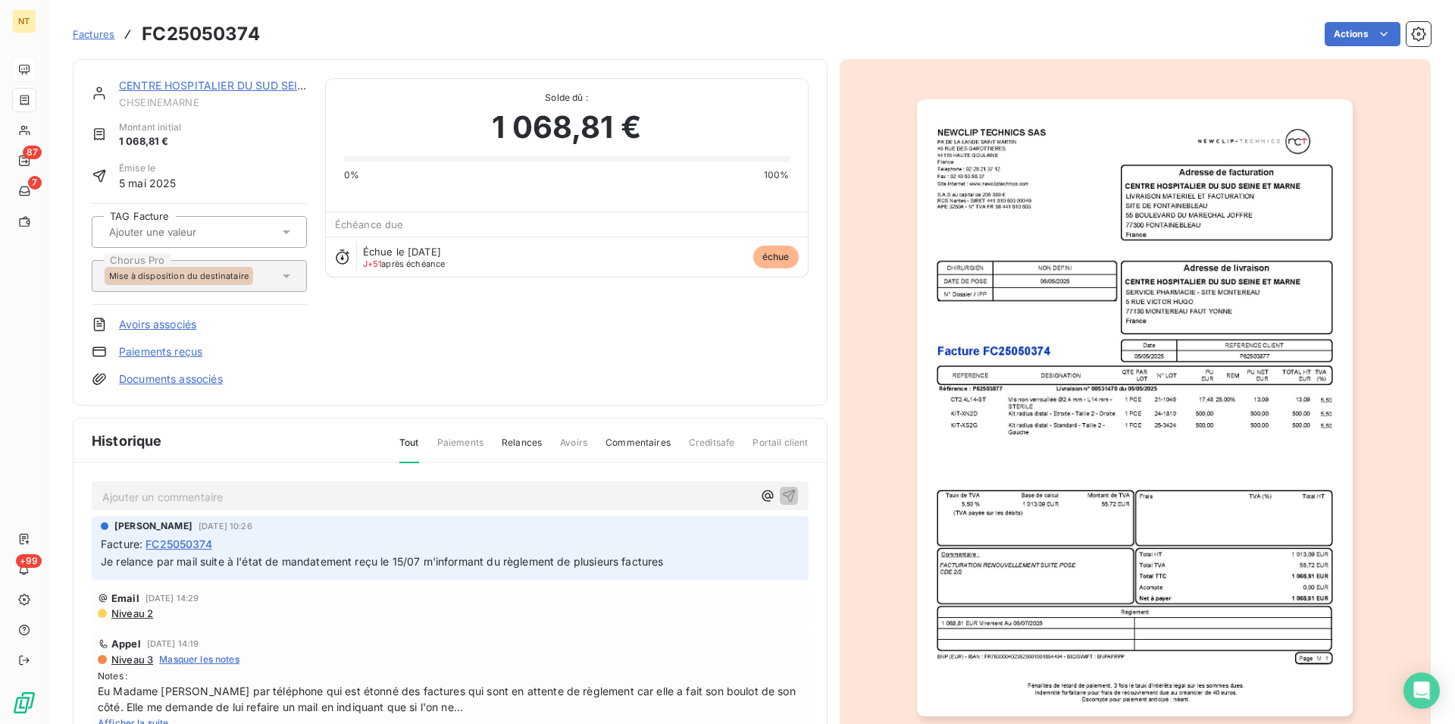
click at [141, 493] on p "Ajouter un commentaire ﻿" at bounding box center [427, 496] width 650 height 19
click at [565, 494] on span "Suite à mon appel et de mon mail envoyé le 22/08 récupéré par mail le 25/08 man…" at bounding box center [375, 495] width 546 height 13
click at [782, 490] on icon "button" at bounding box center [788, 495] width 13 height 13
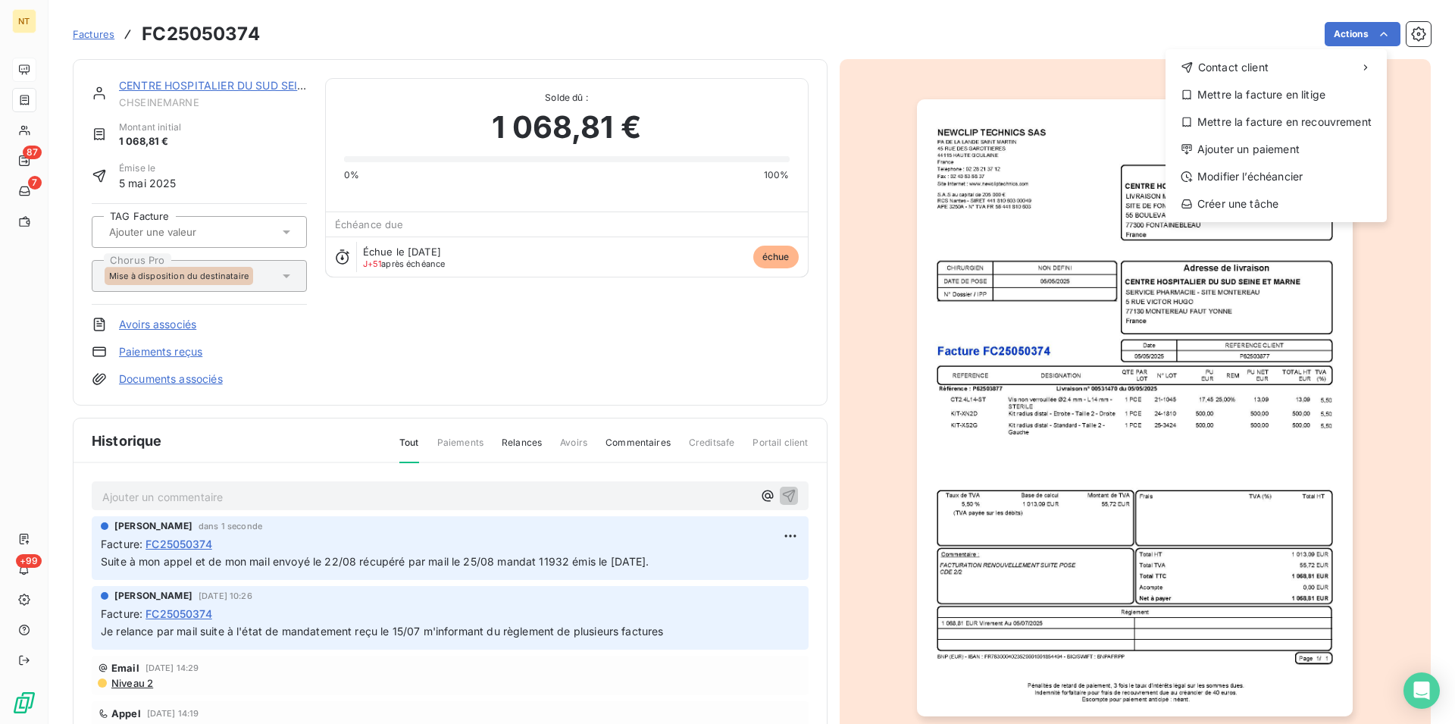
click at [1370, 30] on html "NT 87 7 +99 Factures FC25050374 Actions Contact client Mettre la facture en lit…" at bounding box center [727, 362] width 1455 height 724
click at [1291, 95] on div "Mettre la facture en litige" at bounding box center [1276, 95] width 209 height 24
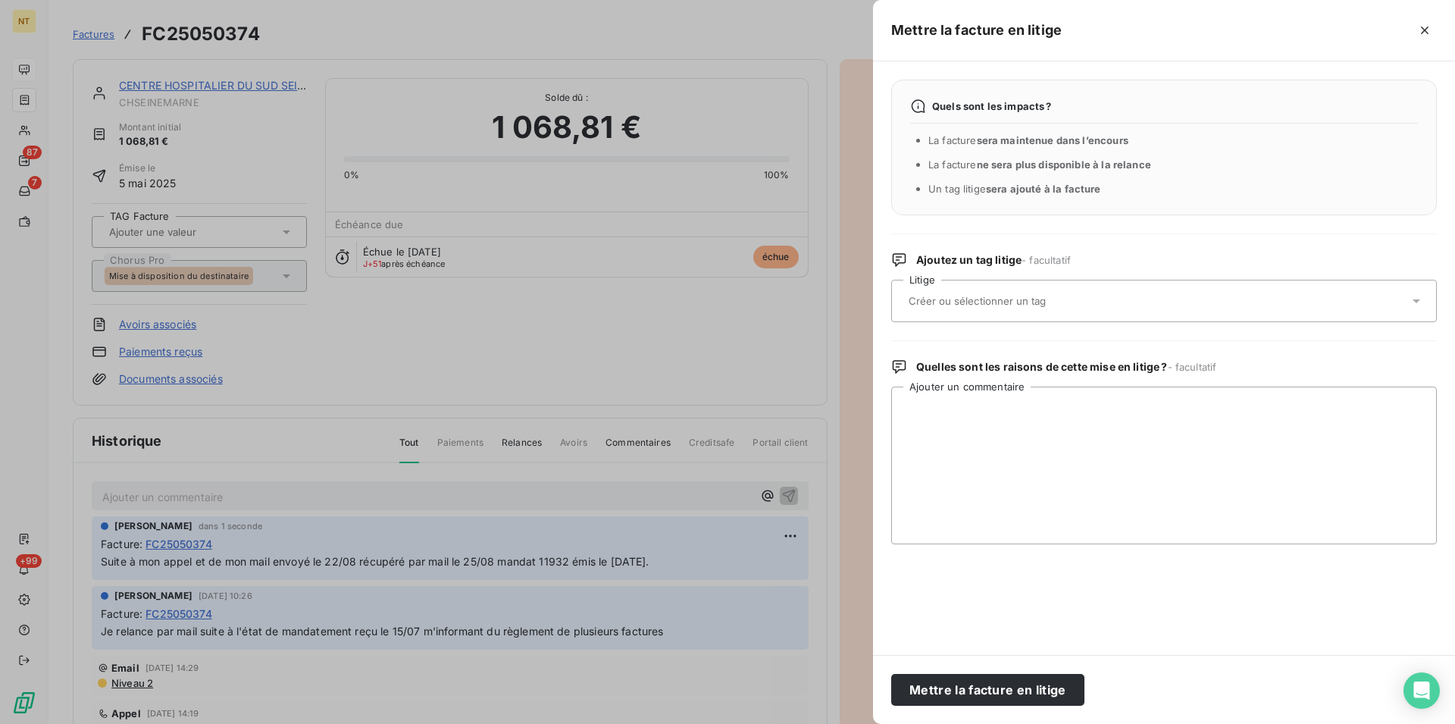
click at [994, 298] on input "text" at bounding box center [1017, 301] width 221 height 14
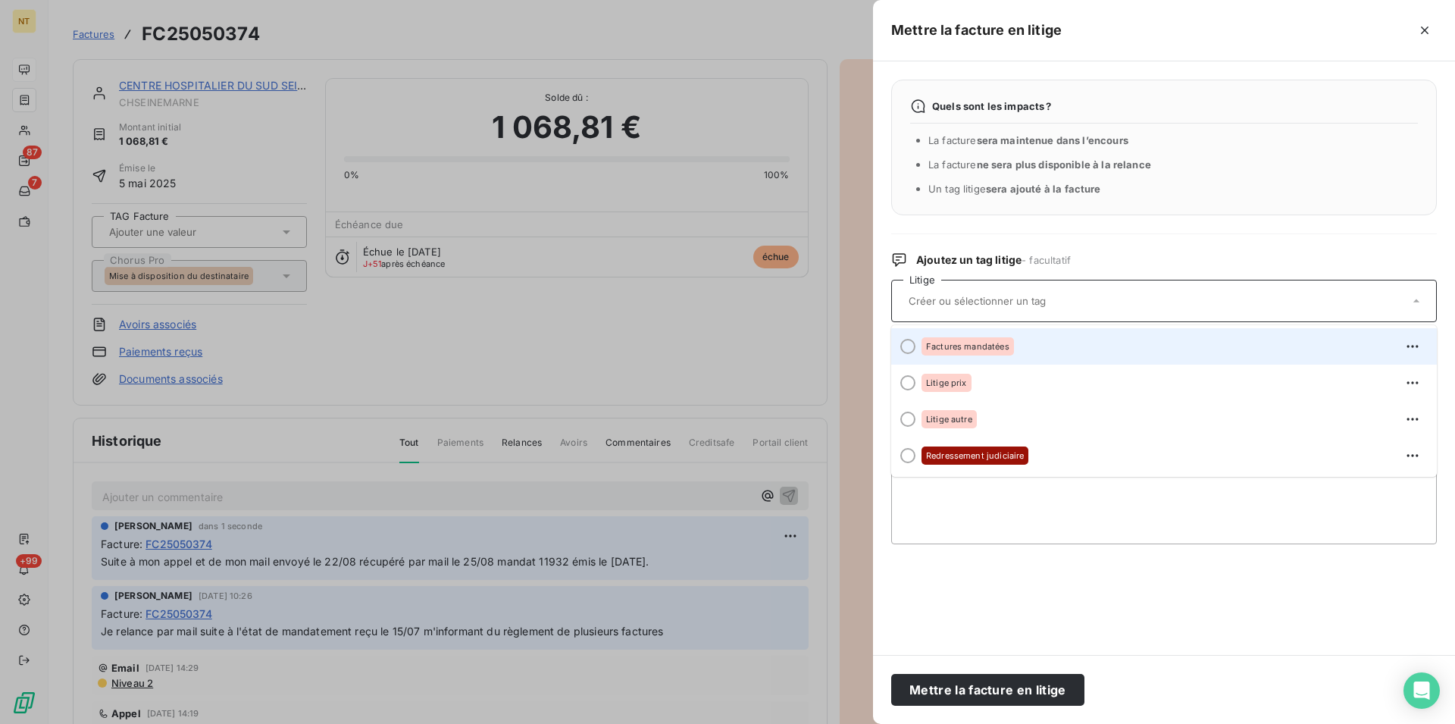
click at [908, 346] on div at bounding box center [907, 346] width 15 height 15
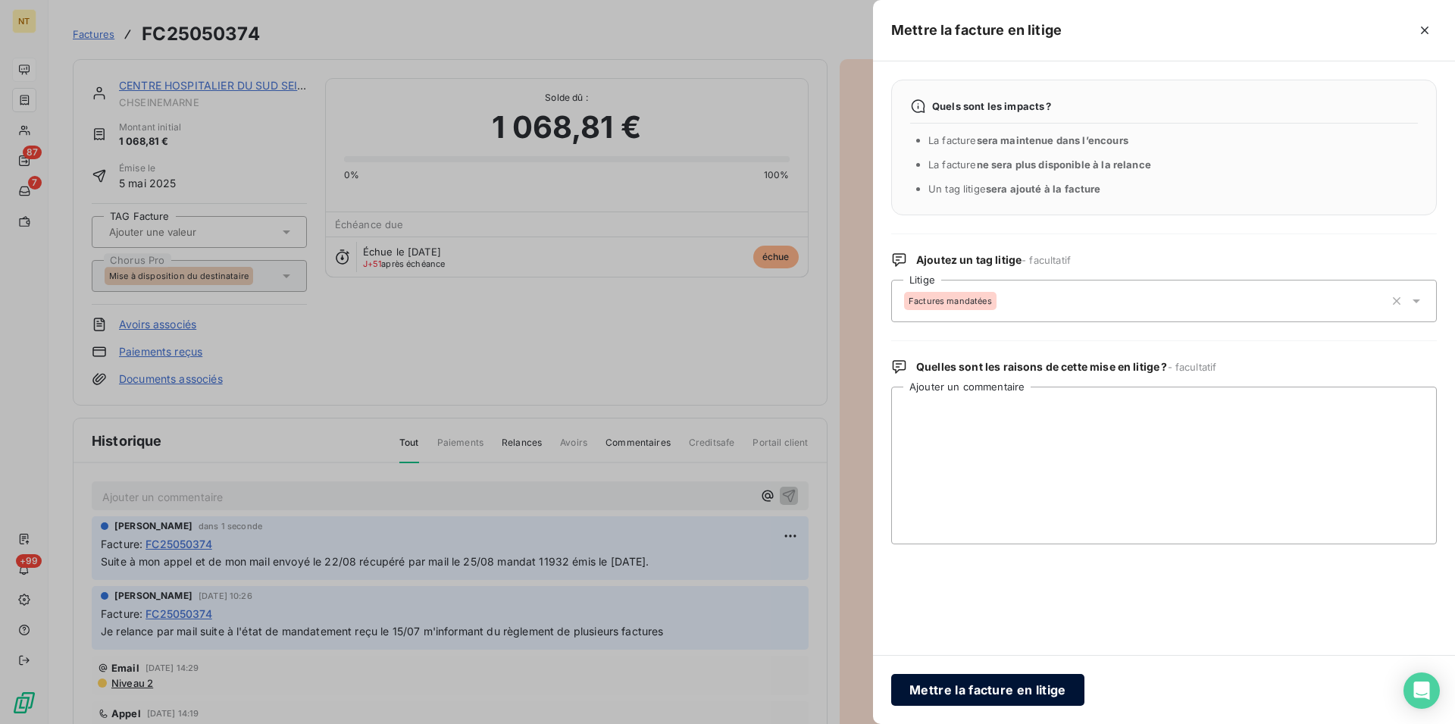
click at [988, 684] on button "Mettre la facture en litige" at bounding box center [987, 690] width 193 height 32
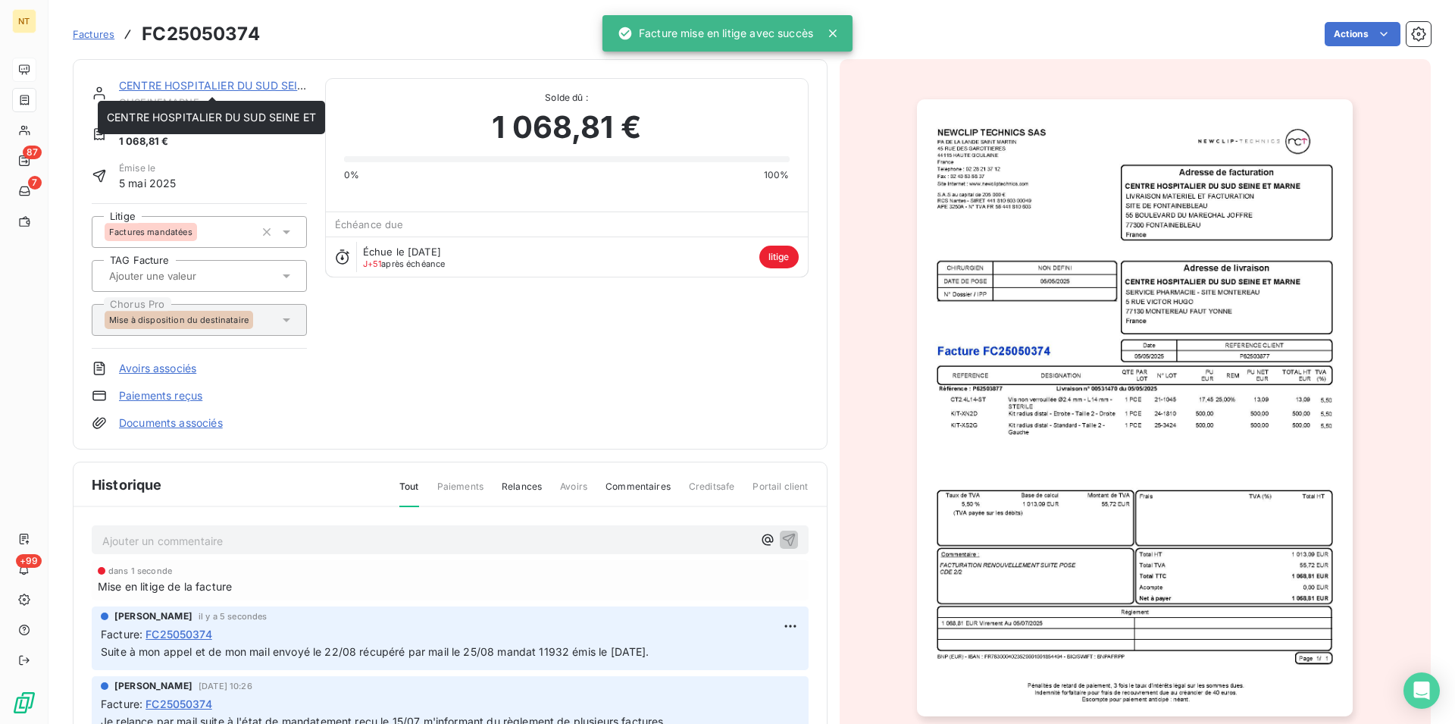
click at [212, 89] on link "CENTRE HOSPITALIER DU SUD SEINE ET" at bounding box center [223, 85] width 209 height 13
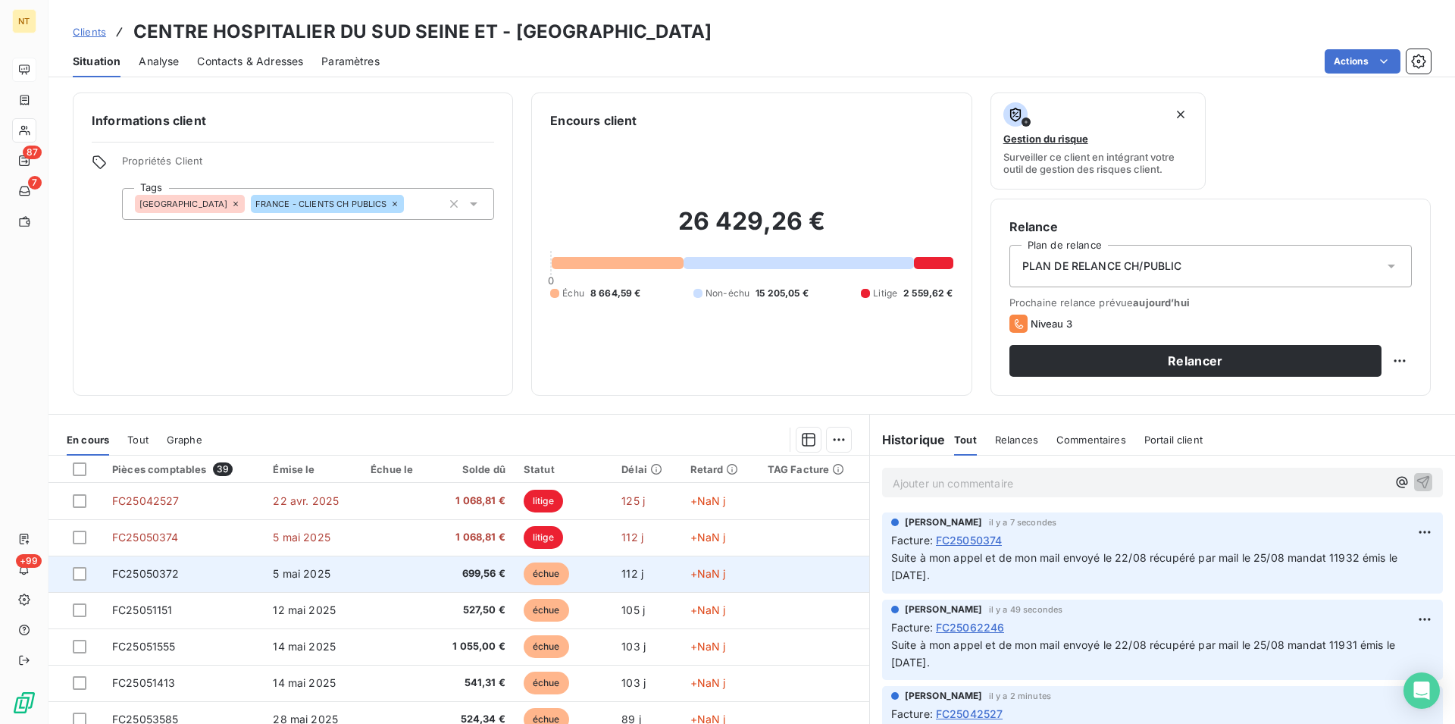
click at [194, 563] on td "FC25050372" at bounding box center [183, 574] width 161 height 36
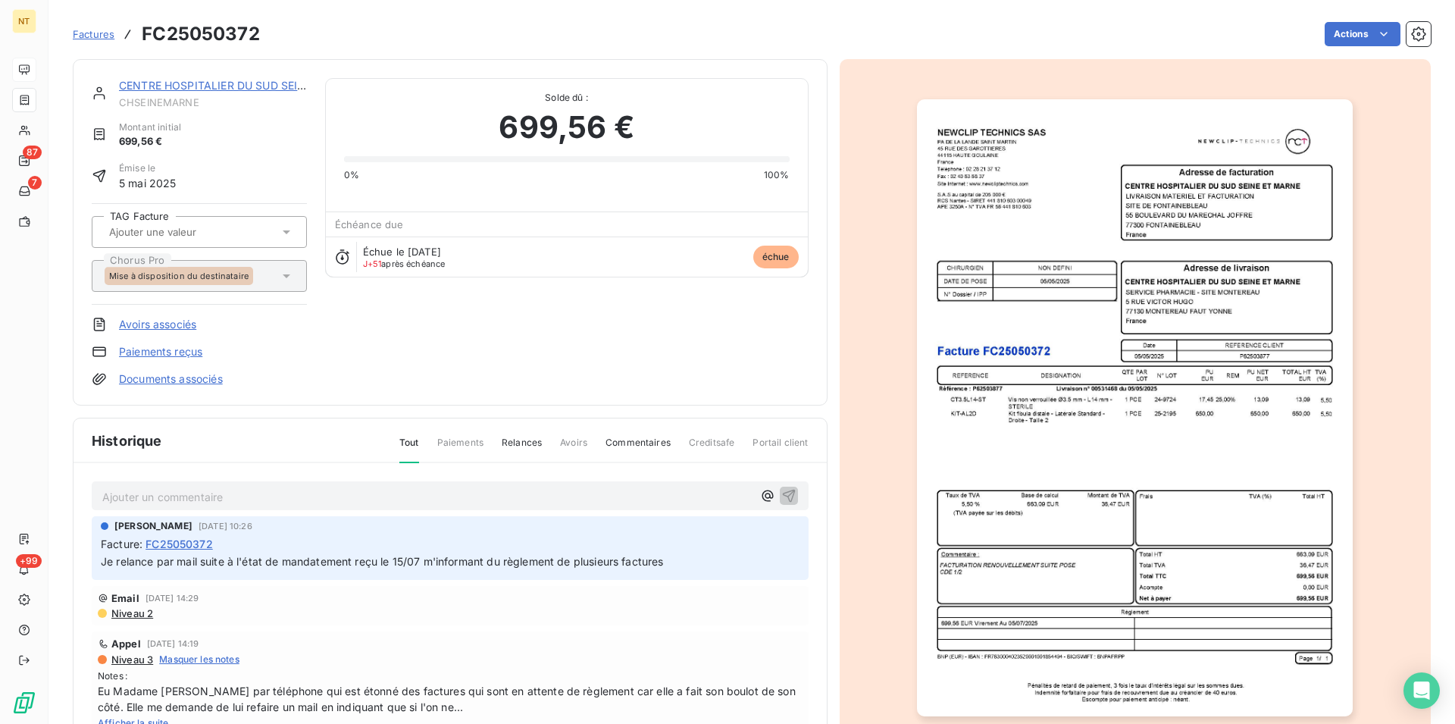
click at [198, 493] on p "Ajouter un commentaire ﻿" at bounding box center [427, 496] width 650 height 19
click at [565, 496] on span "Suite à mon appel et de mon mail envoyé le 22/08 récupéré par mail le 25/08 man…" at bounding box center [375, 495] width 546 height 13
click at [781, 496] on icon "button" at bounding box center [788, 494] width 15 height 15
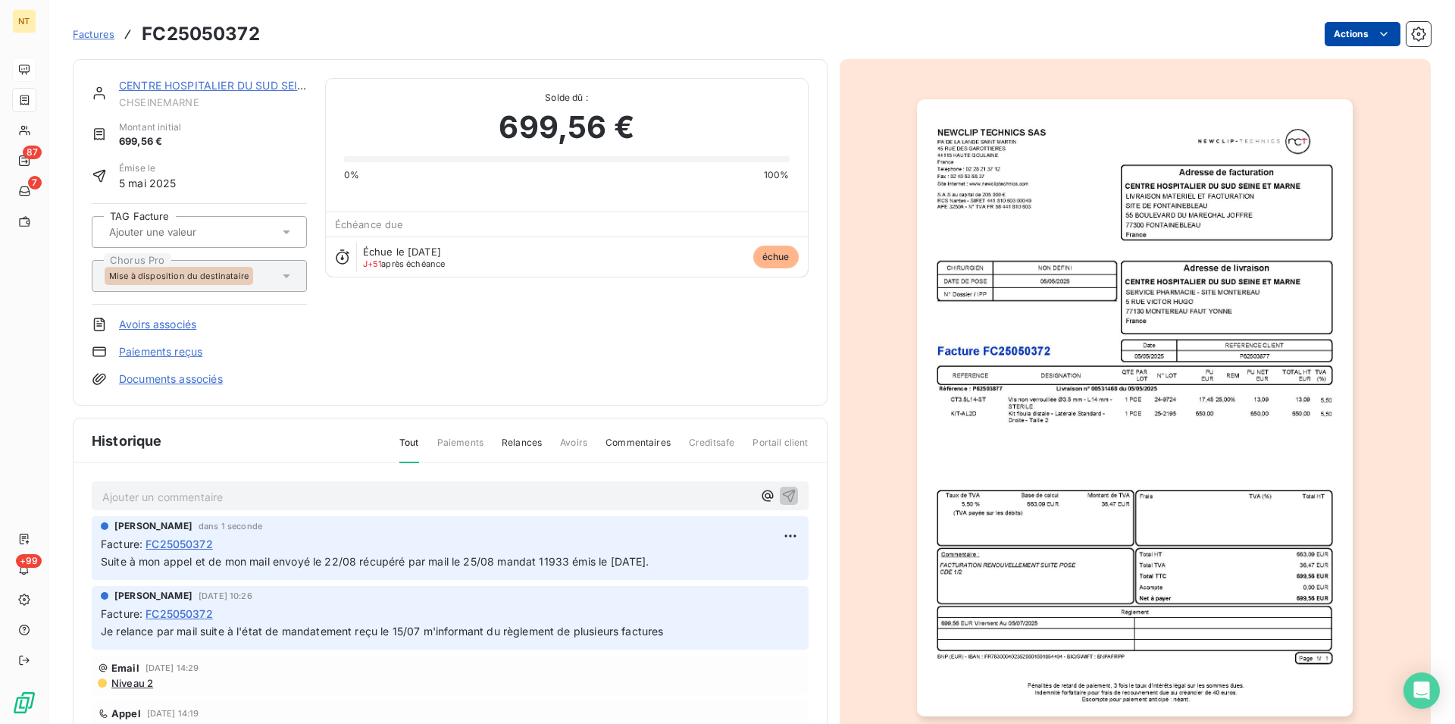
click at [1372, 35] on html "NT 87 7 +99 Factures FC25050372 Actions CENTRE HOSPITALIER DU SUD SEINE ET CHSE…" at bounding box center [727, 362] width 1455 height 724
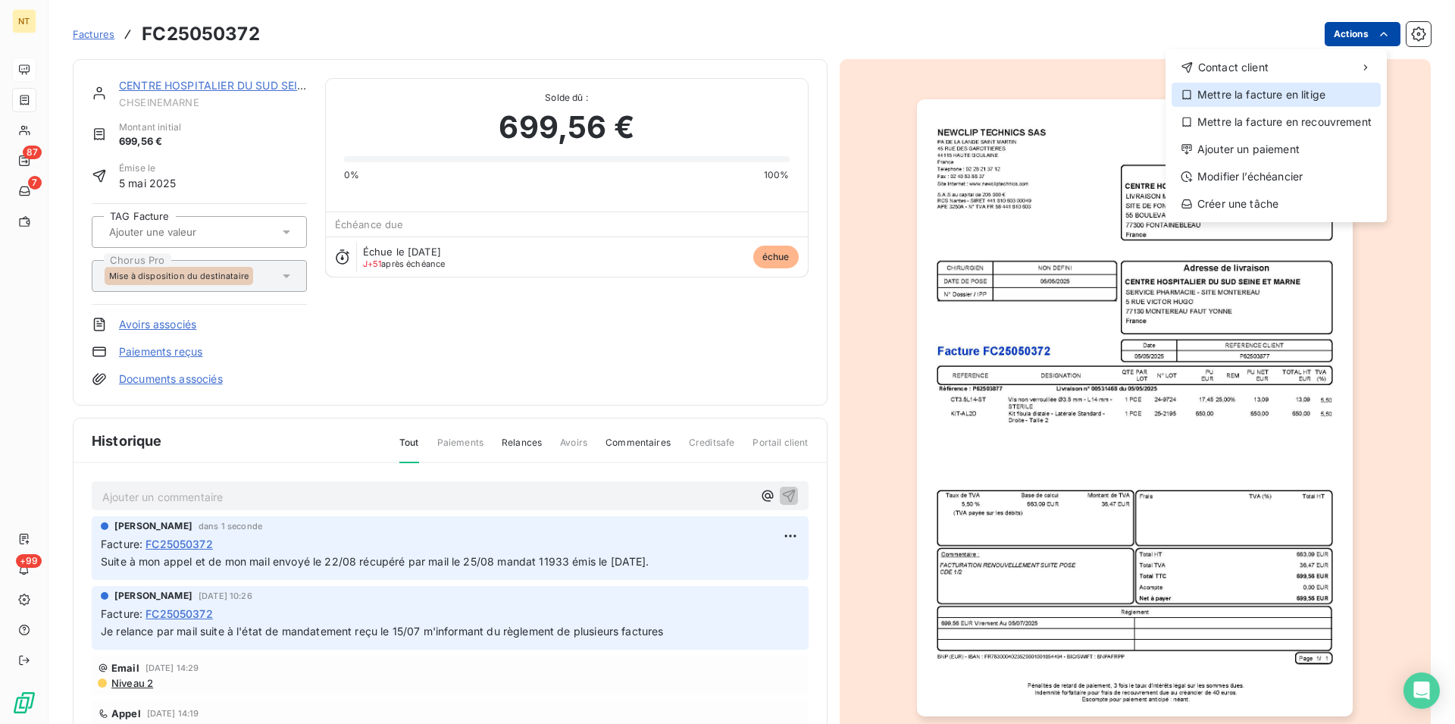
click at [1264, 92] on div "Mettre la facture en litige" at bounding box center [1276, 95] width 209 height 24
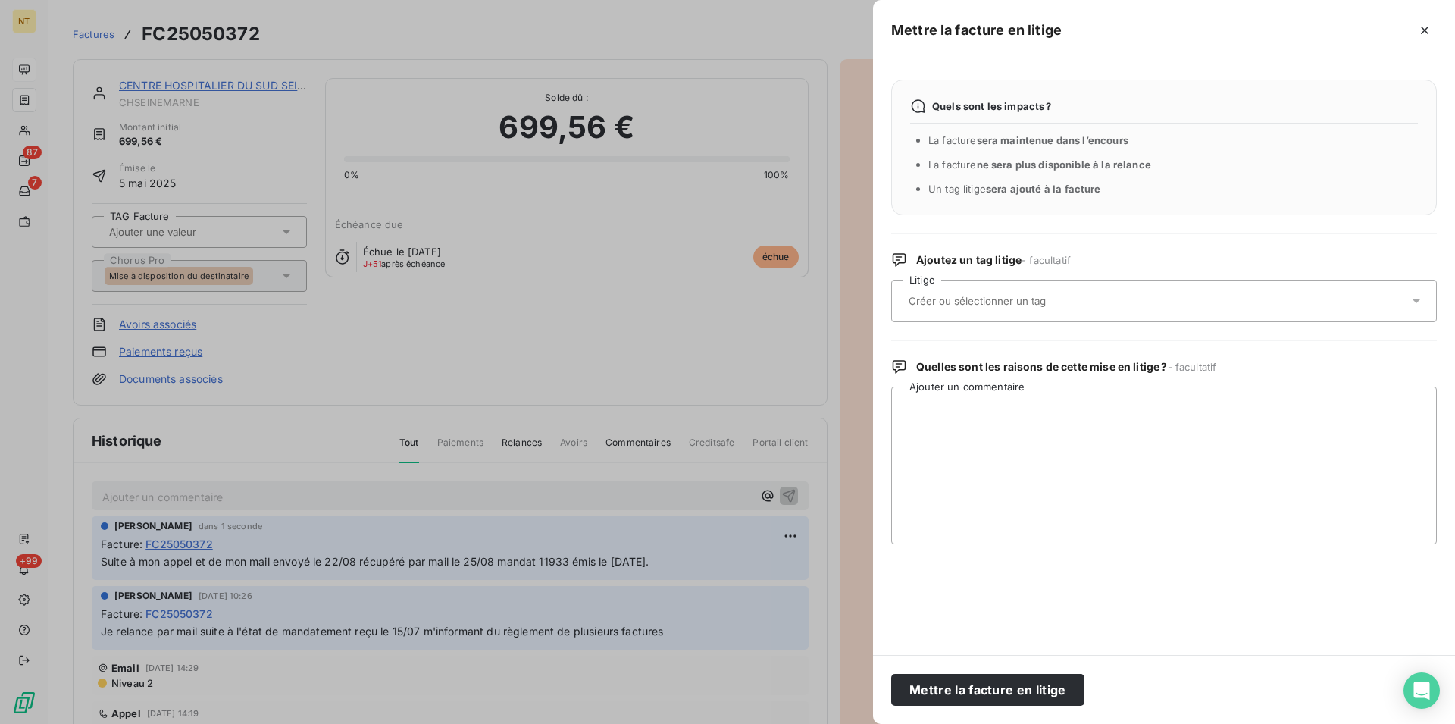
click at [1050, 296] on input "text" at bounding box center [1017, 301] width 221 height 14
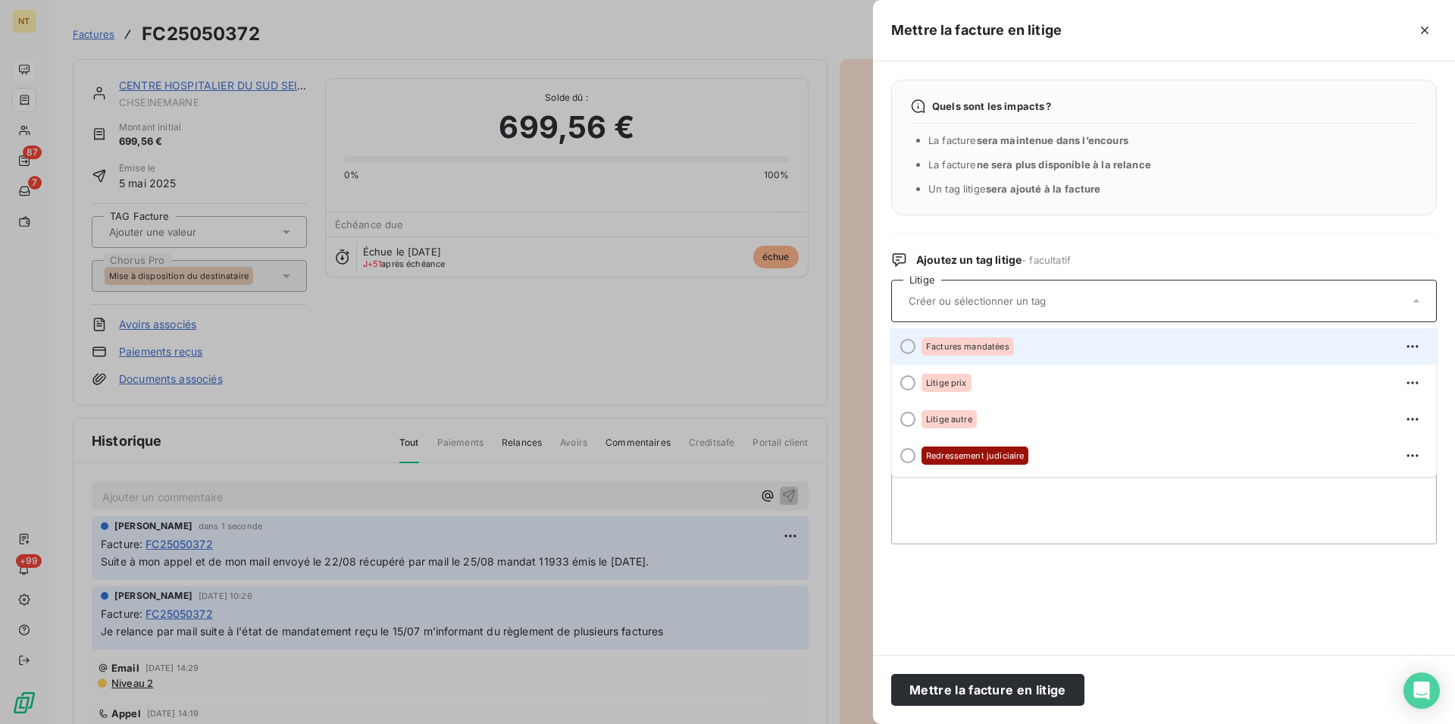
click at [909, 344] on div at bounding box center [907, 346] width 15 height 15
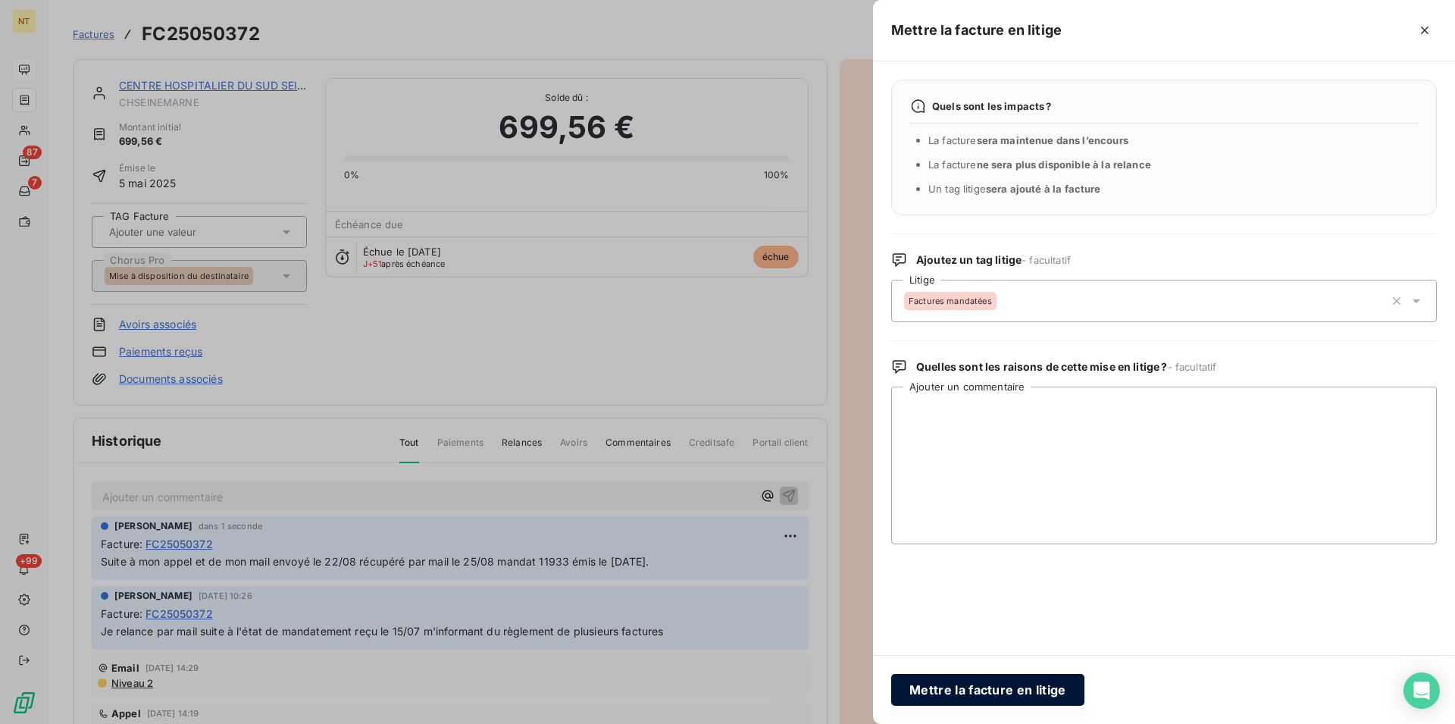
click at [963, 690] on button "Mettre la facture en litige" at bounding box center [987, 690] width 193 height 32
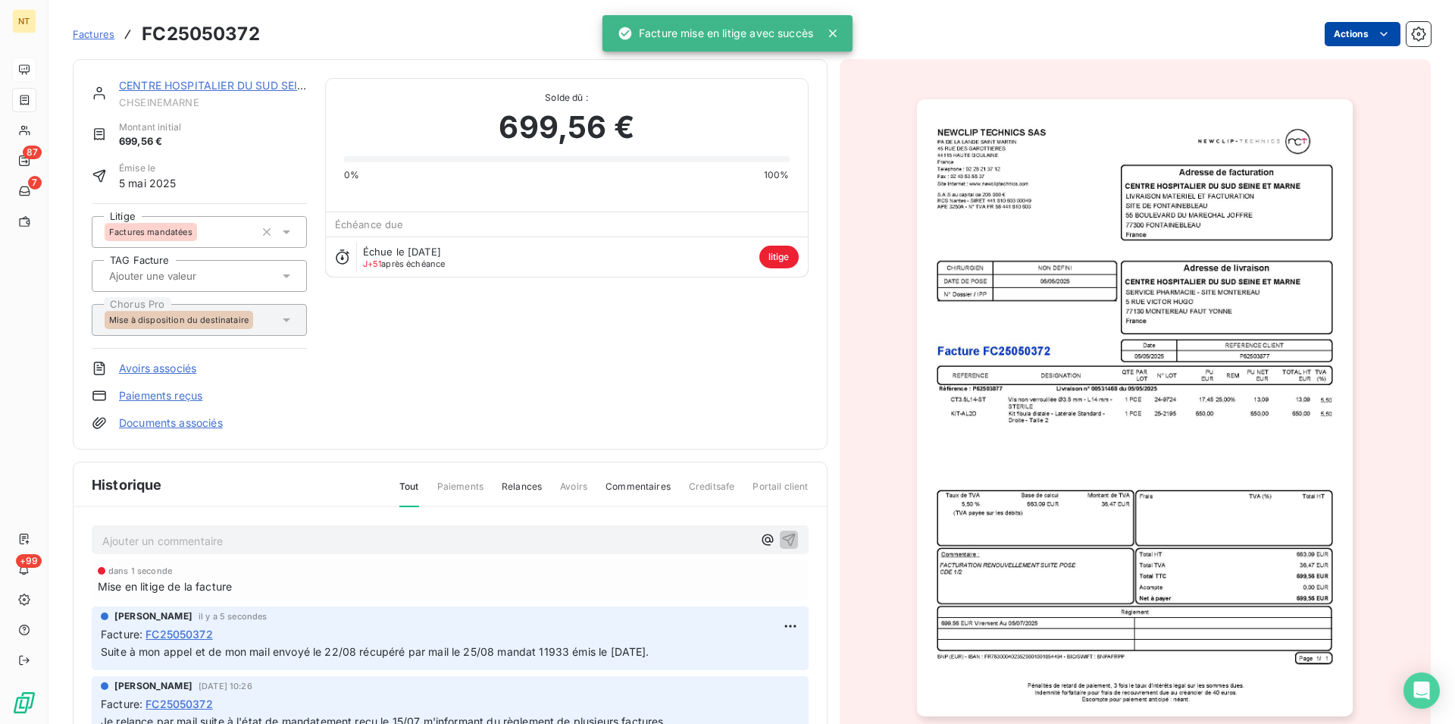
click at [225, 86] on link "CENTRE HOSPITALIER DU SUD SEINE ET" at bounding box center [223, 85] width 209 height 13
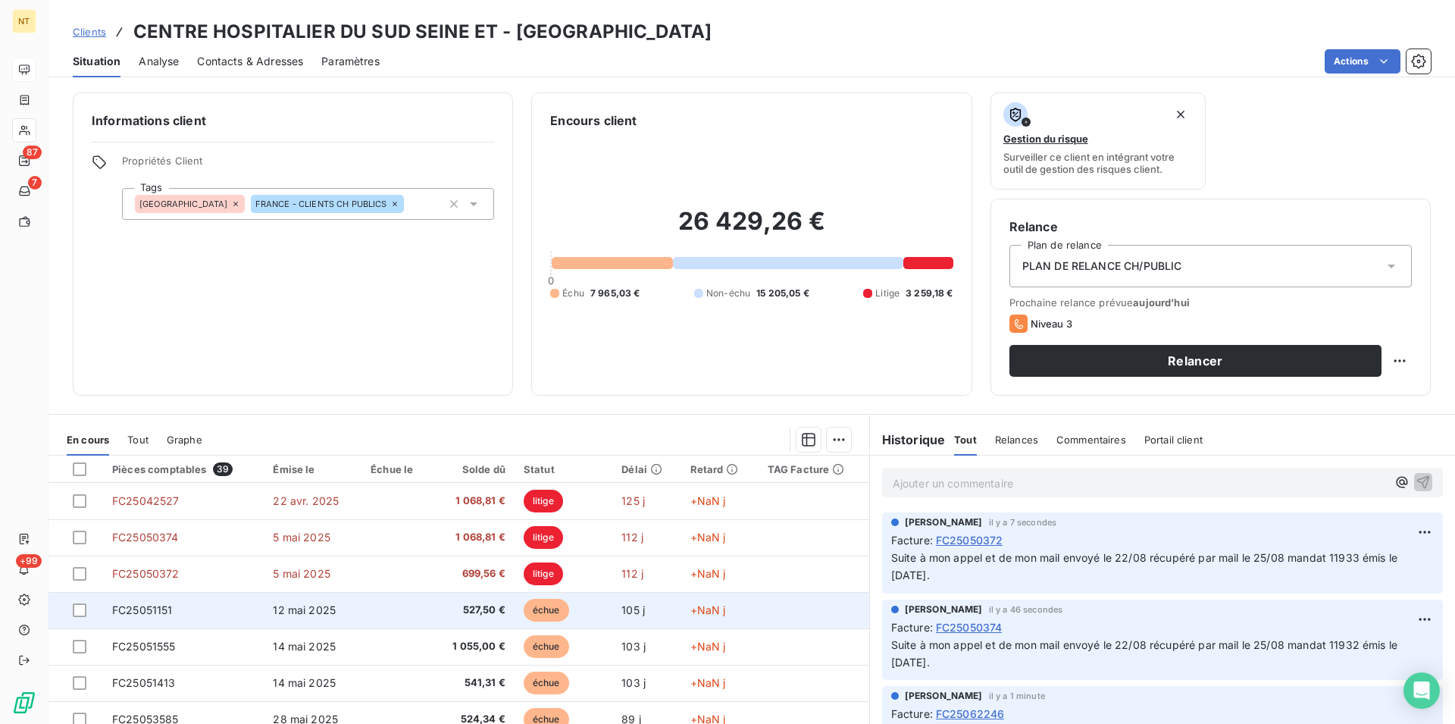
click at [207, 609] on td "FC25051151" at bounding box center [183, 610] width 161 height 36
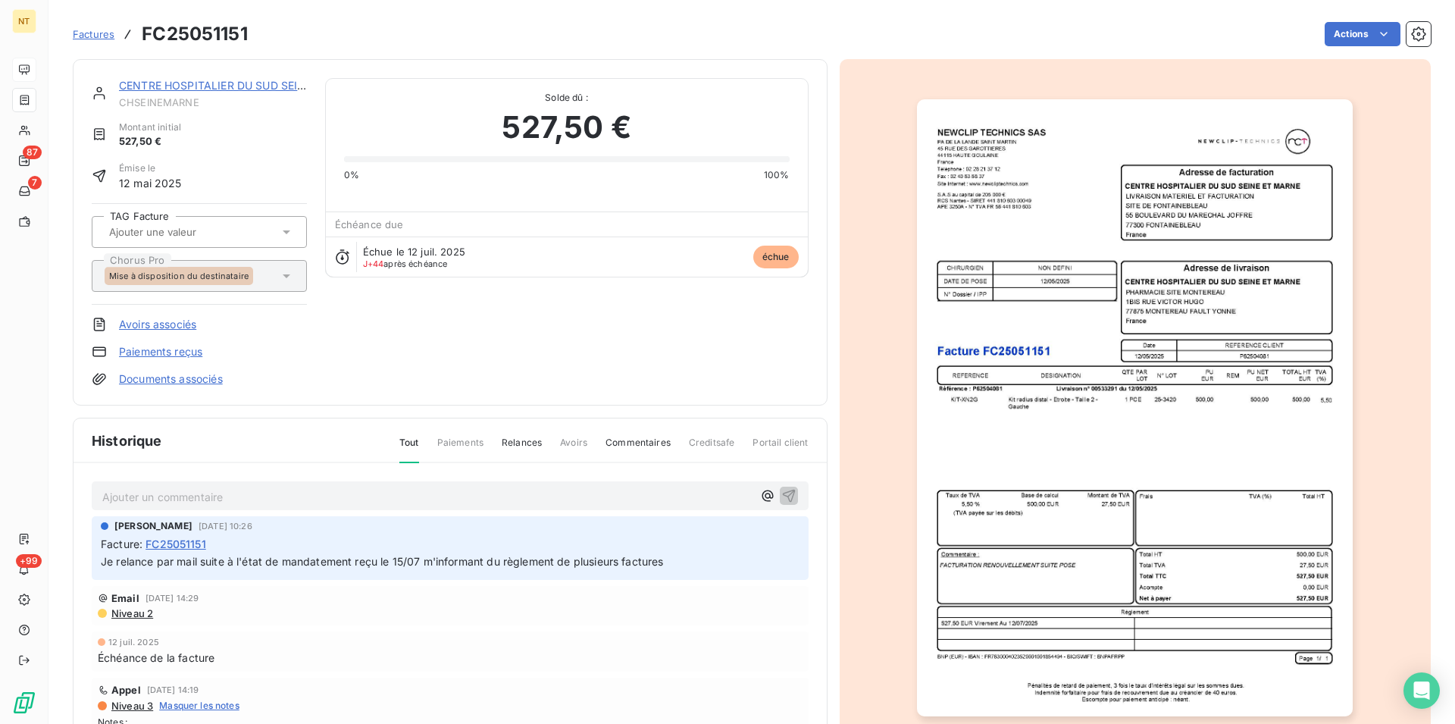
click at [236, 495] on p "Ajouter un commentaire ﻿" at bounding box center [427, 496] width 650 height 19
click at [568, 496] on span "Suite à mon appel et de mon mail envoyé le 22/08 récupéré par mail le 25/08 man…" at bounding box center [375, 495] width 546 height 13
click at [781, 491] on icon "button" at bounding box center [788, 494] width 15 height 15
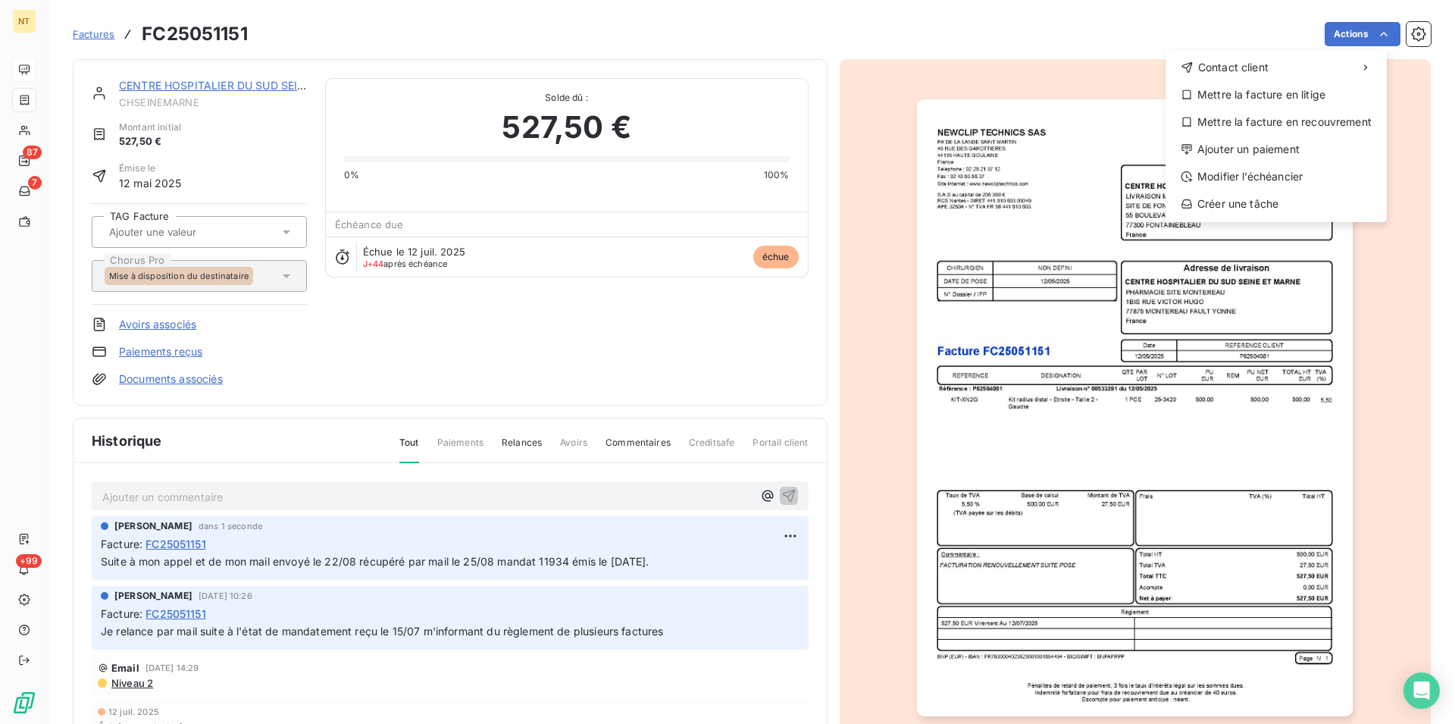
click at [1369, 32] on html "NT 87 7 +99 Factures FC25051151 Actions Contact client Mettre la facture en lit…" at bounding box center [727, 362] width 1455 height 724
click at [1302, 96] on div "Mettre la facture en litige" at bounding box center [1276, 95] width 209 height 24
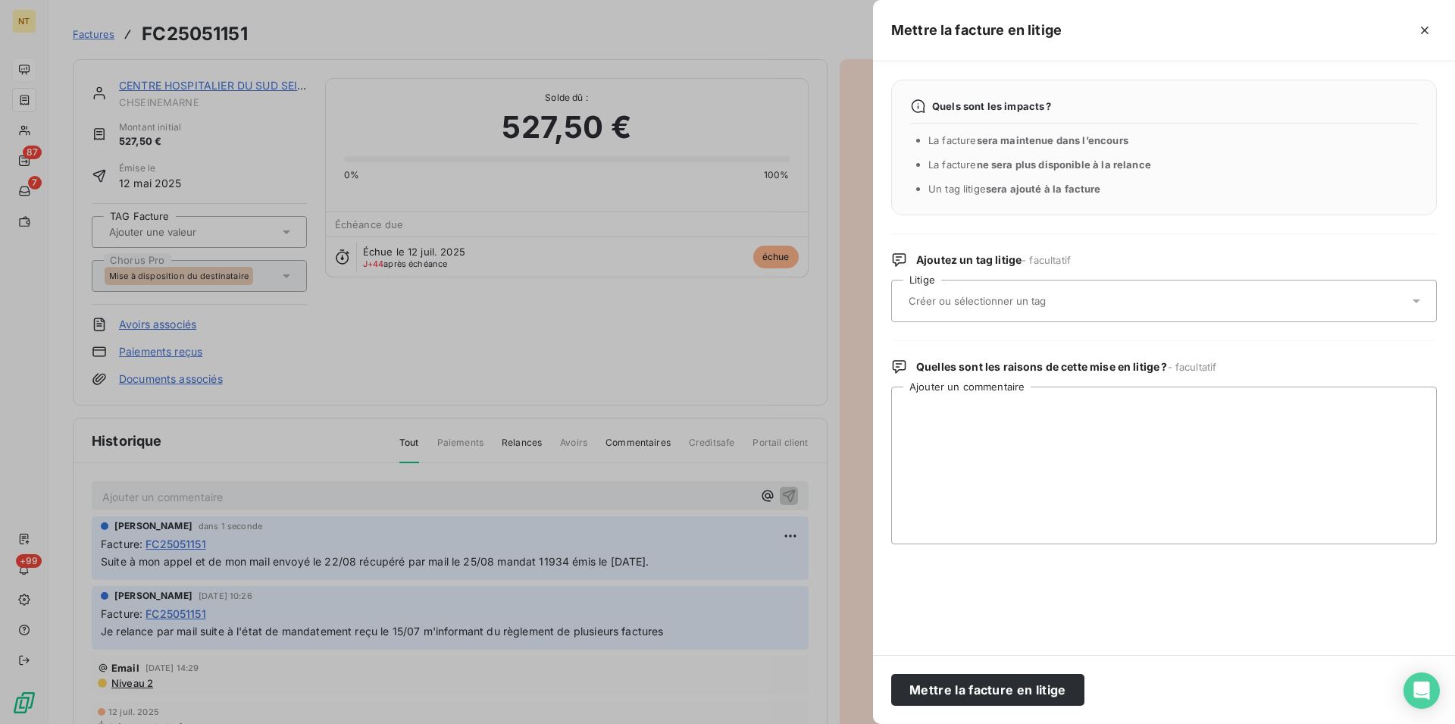
click at [976, 299] on input "text" at bounding box center [1017, 301] width 221 height 14
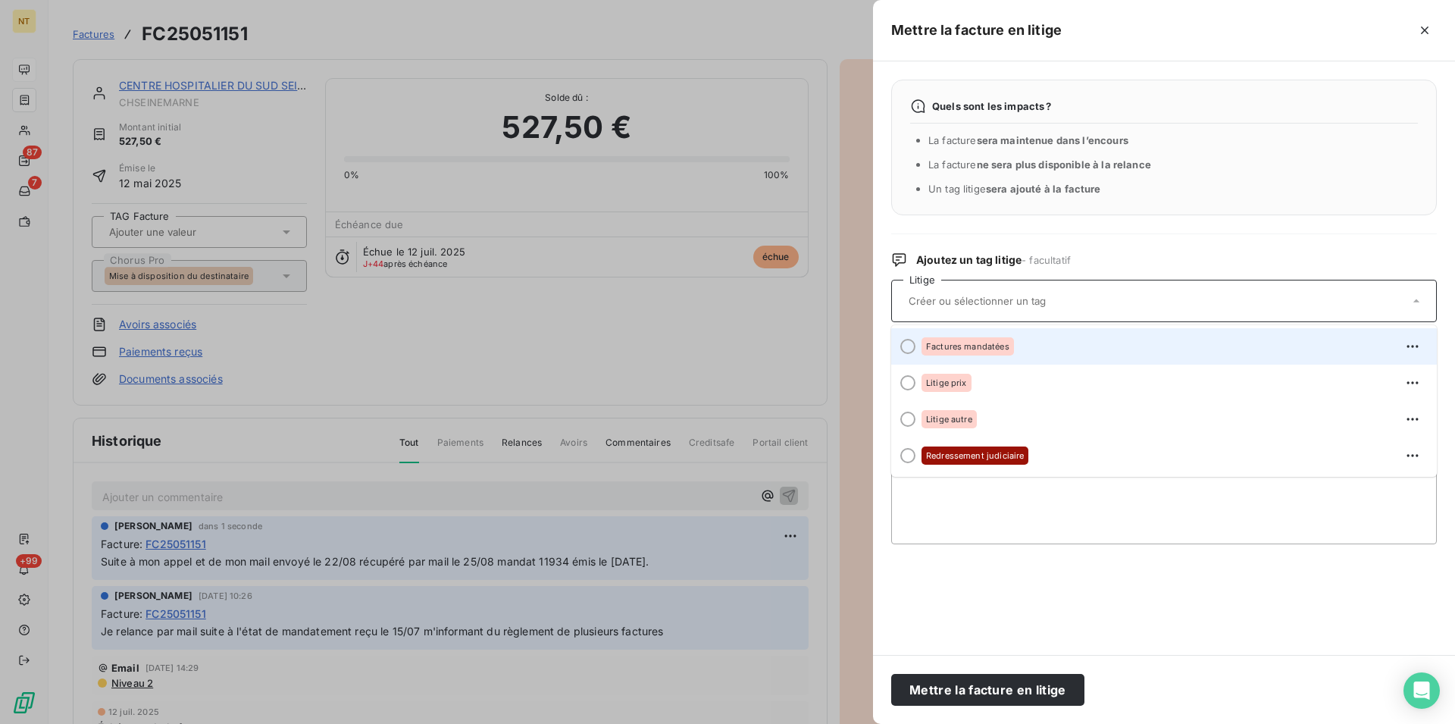
click at [909, 346] on div at bounding box center [907, 346] width 15 height 15
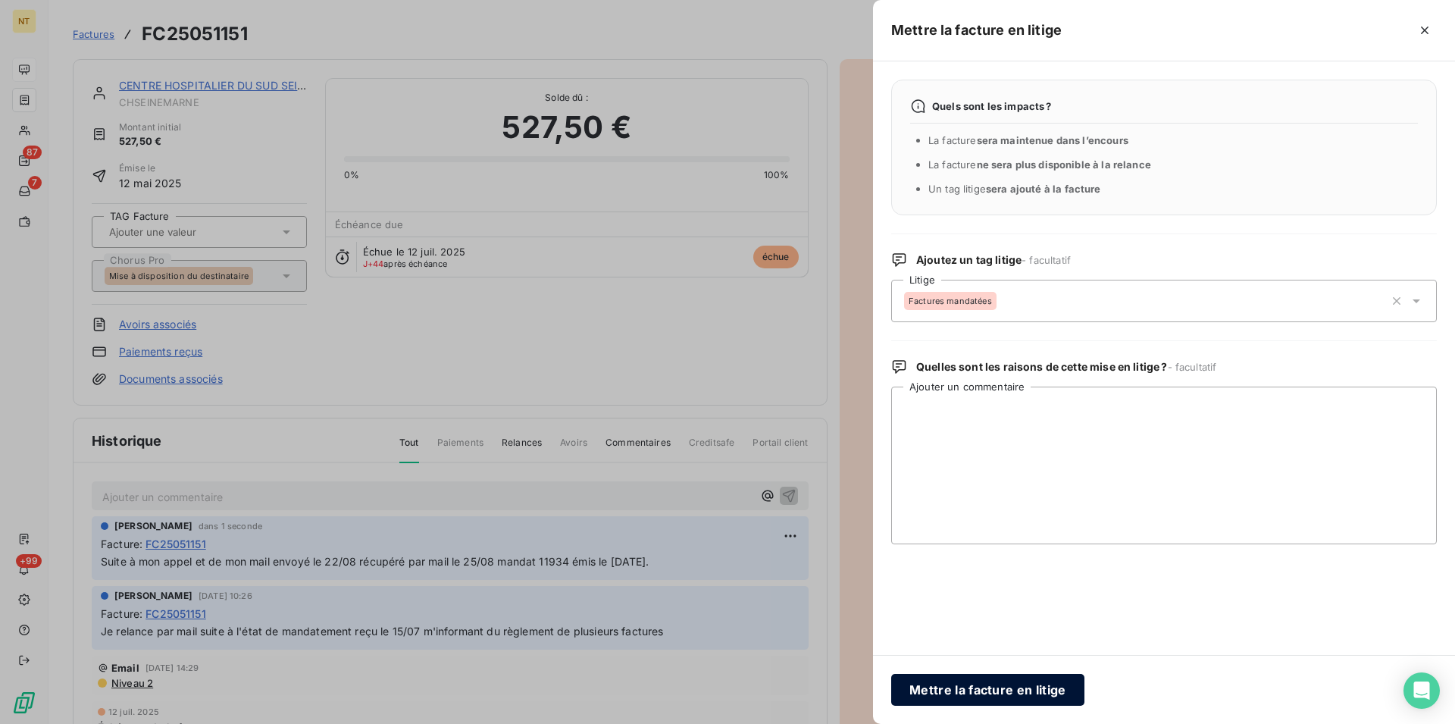
click at [946, 688] on button "Mettre la facture en litige" at bounding box center [987, 690] width 193 height 32
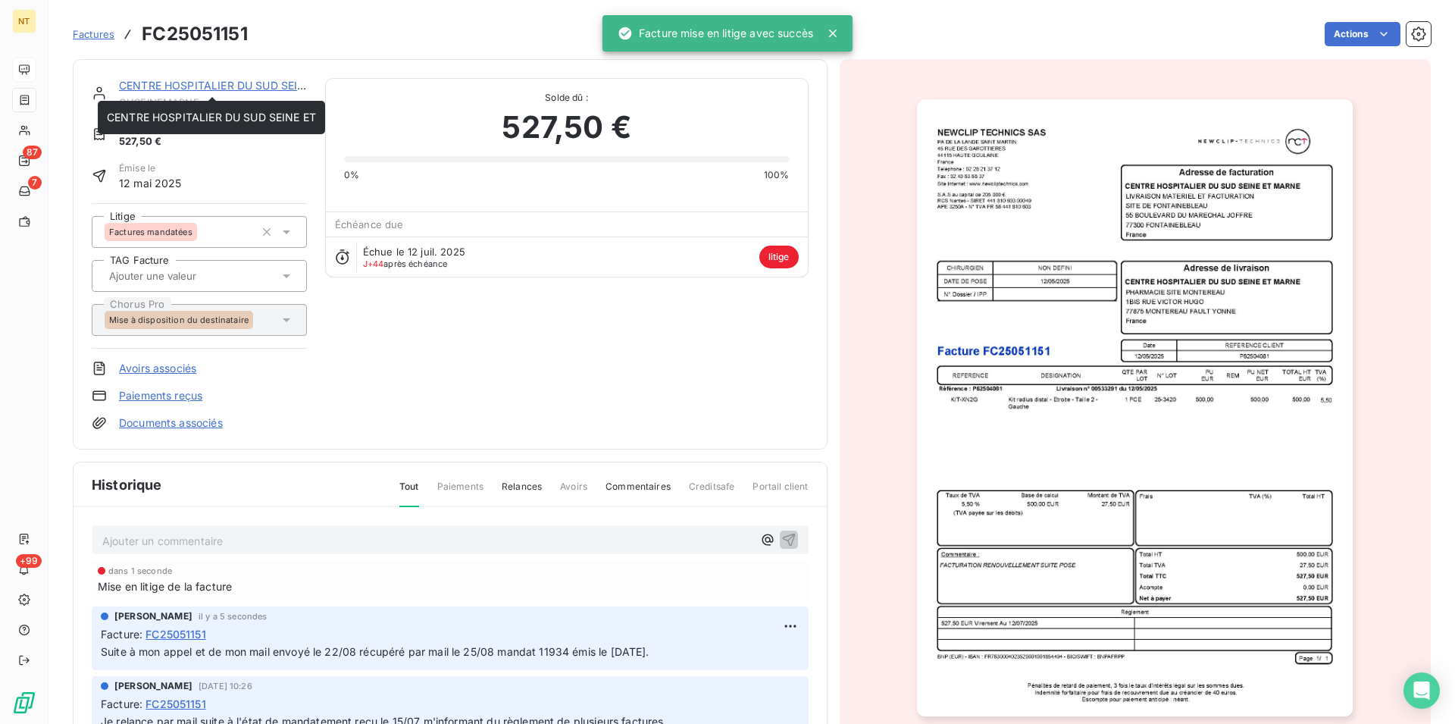
click at [205, 86] on link "CENTRE HOSPITALIER DU SUD SEINE ET" at bounding box center [223, 85] width 209 height 13
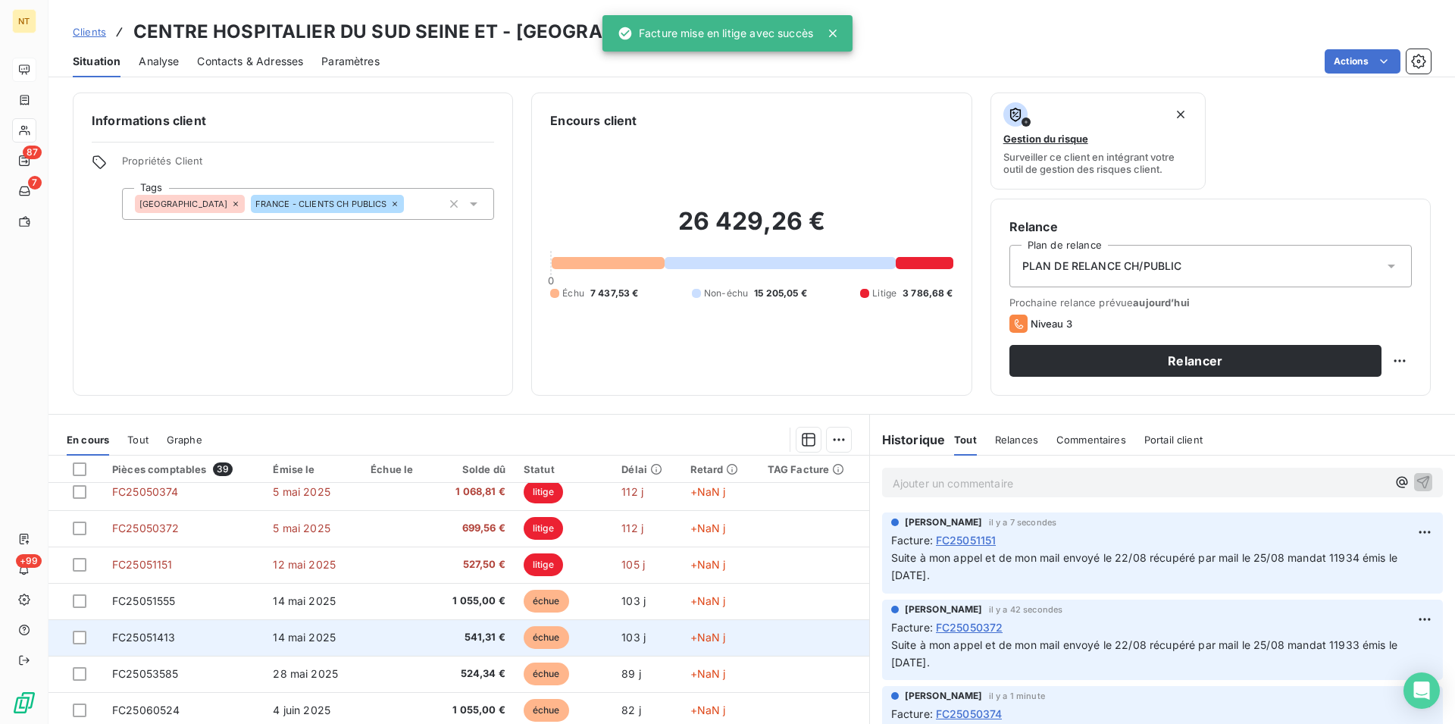
scroll to position [77, 0]
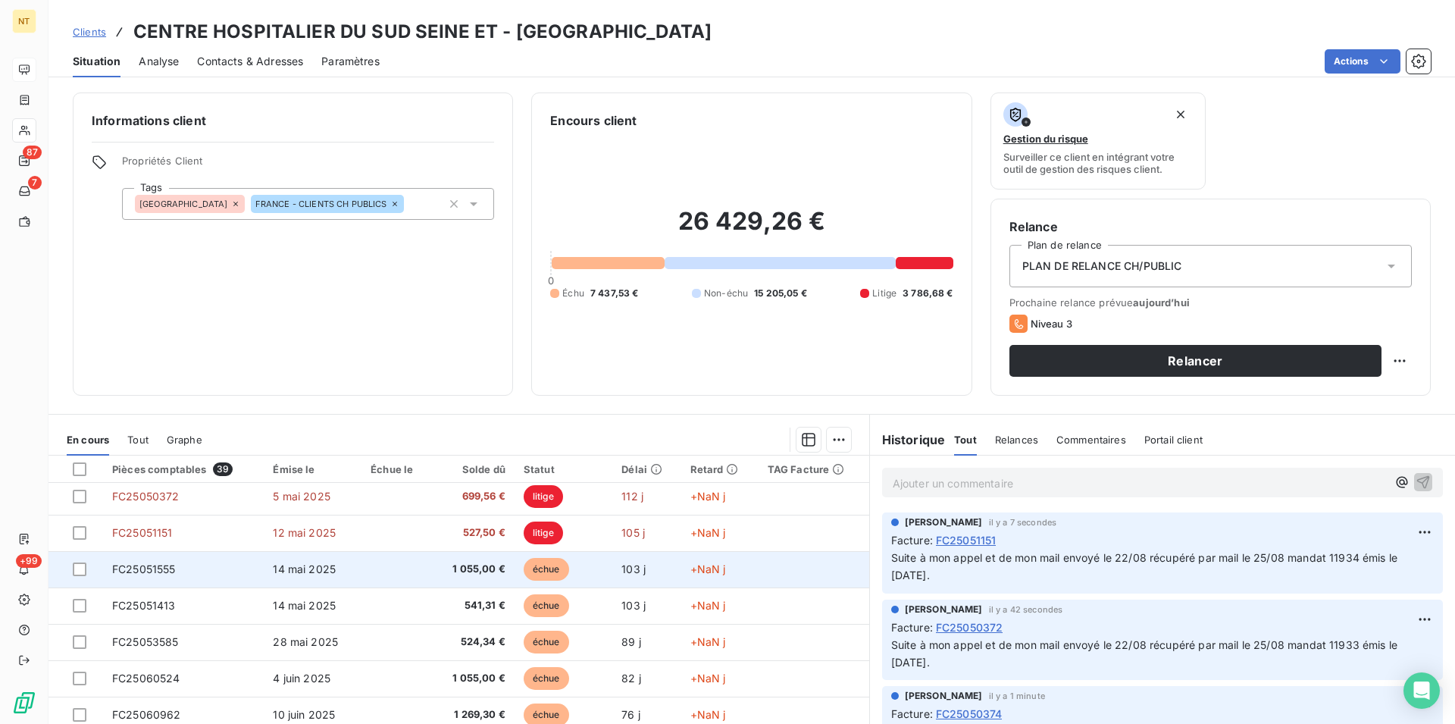
click at [165, 565] on span "FC25051555" at bounding box center [144, 568] width 64 height 13
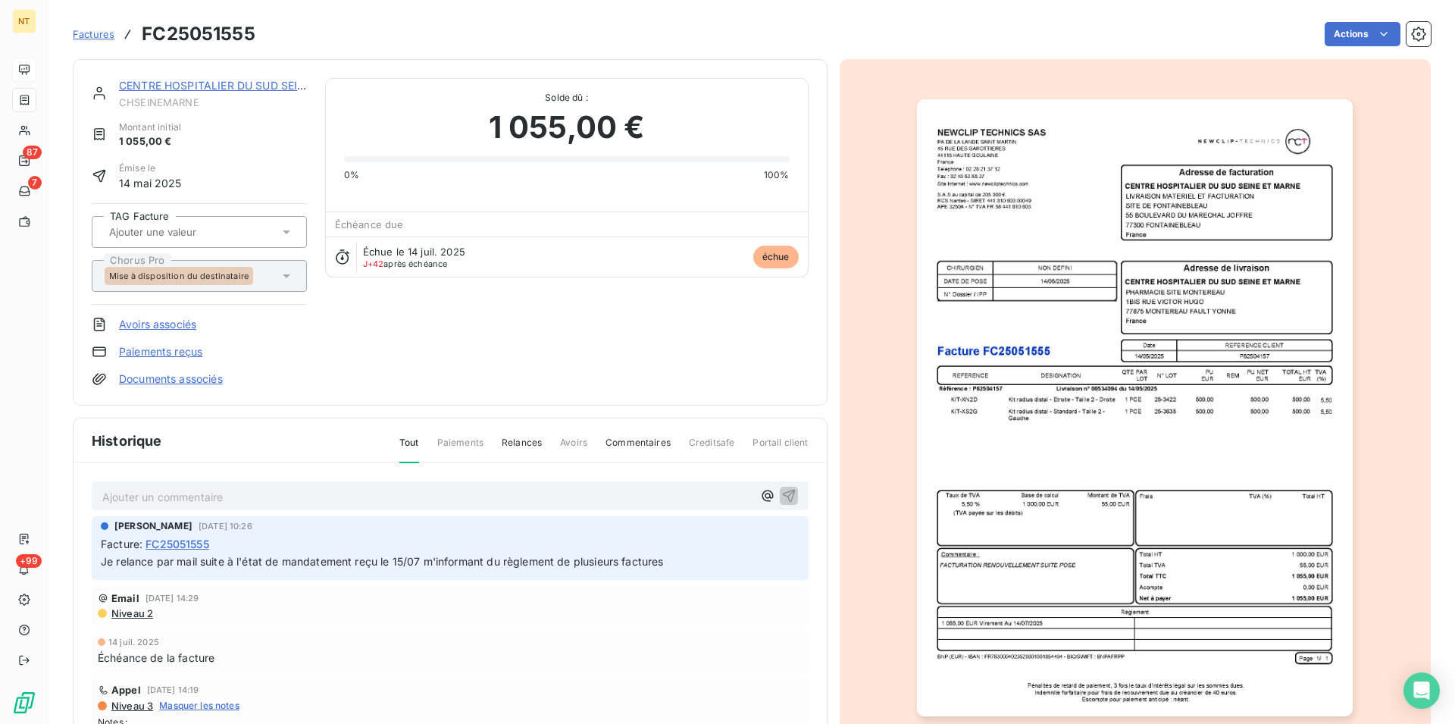
click at [246, 494] on p "Ajouter un commentaire ﻿" at bounding box center [427, 496] width 650 height 19
click at [567, 496] on span "Suite à mon appel et de mon mail envoyé le 22/08 récupéré par mail le 25/08 man…" at bounding box center [375, 495] width 546 height 13
click at [781, 489] on icon "button" at bounding box center [788, 494] width 15 height 15
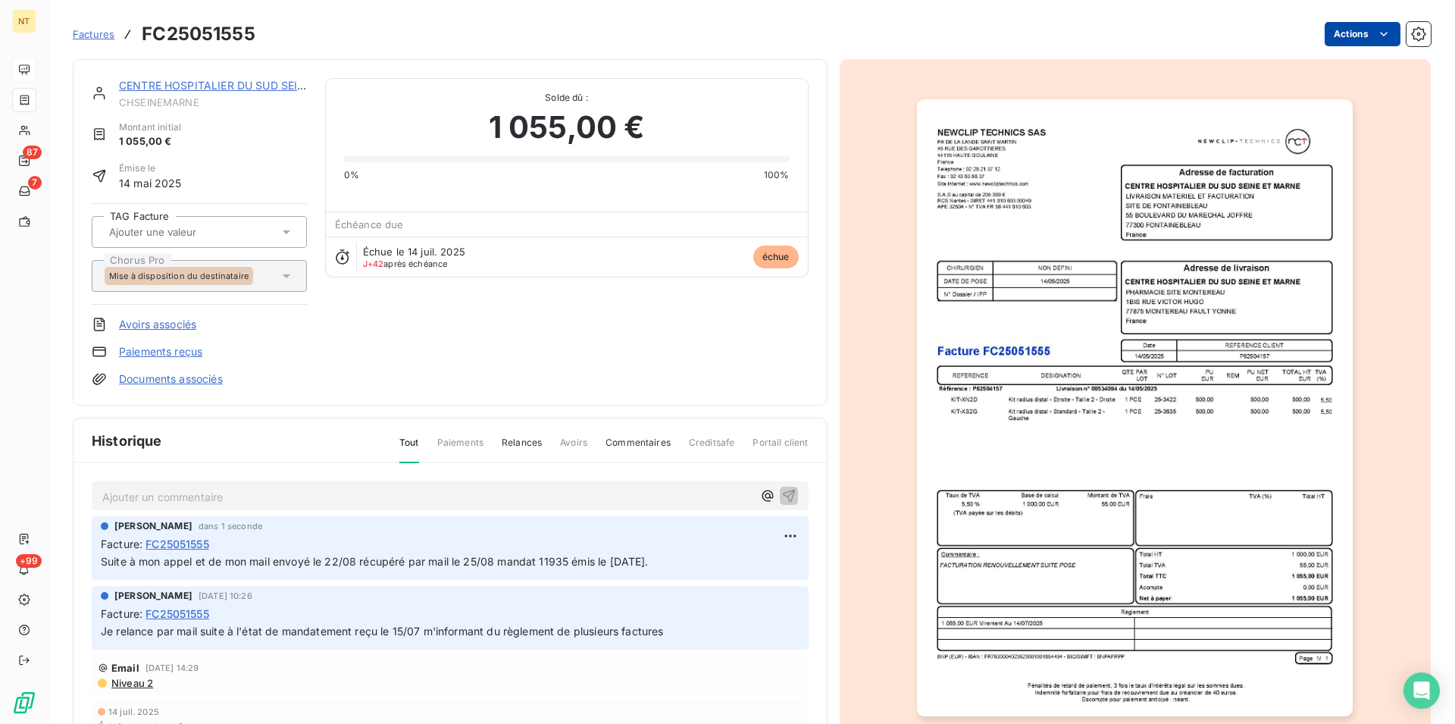
click at [1370, 35] on html "NT 87 7 +99 Factures FC25051555 Actions CENTRE HOSPITALIER DU SUD SEINE ET CHSE…" at bounding box center [727, 362] width 1455 height 724
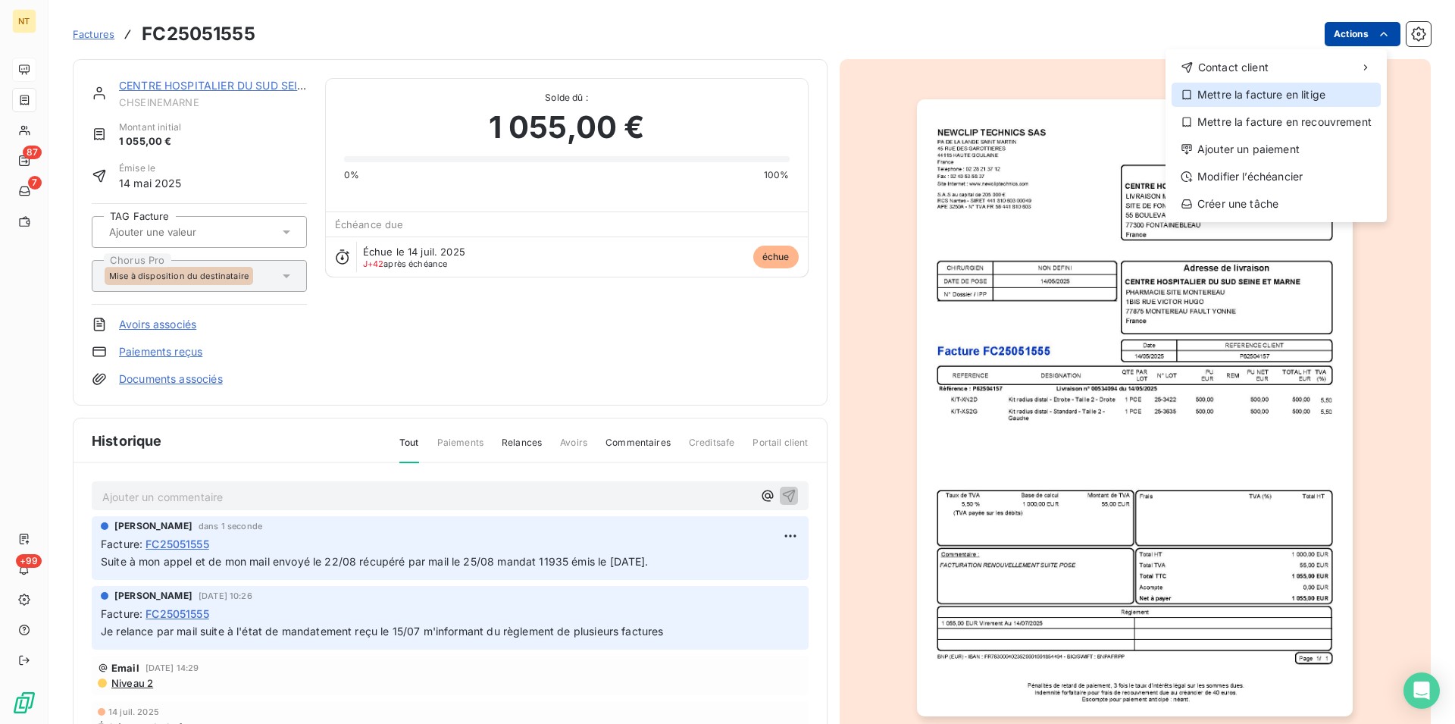
click at [1313, 95] on div "Mettre la facture en litige" at bounding box center [1276, 95] width 209 height 24
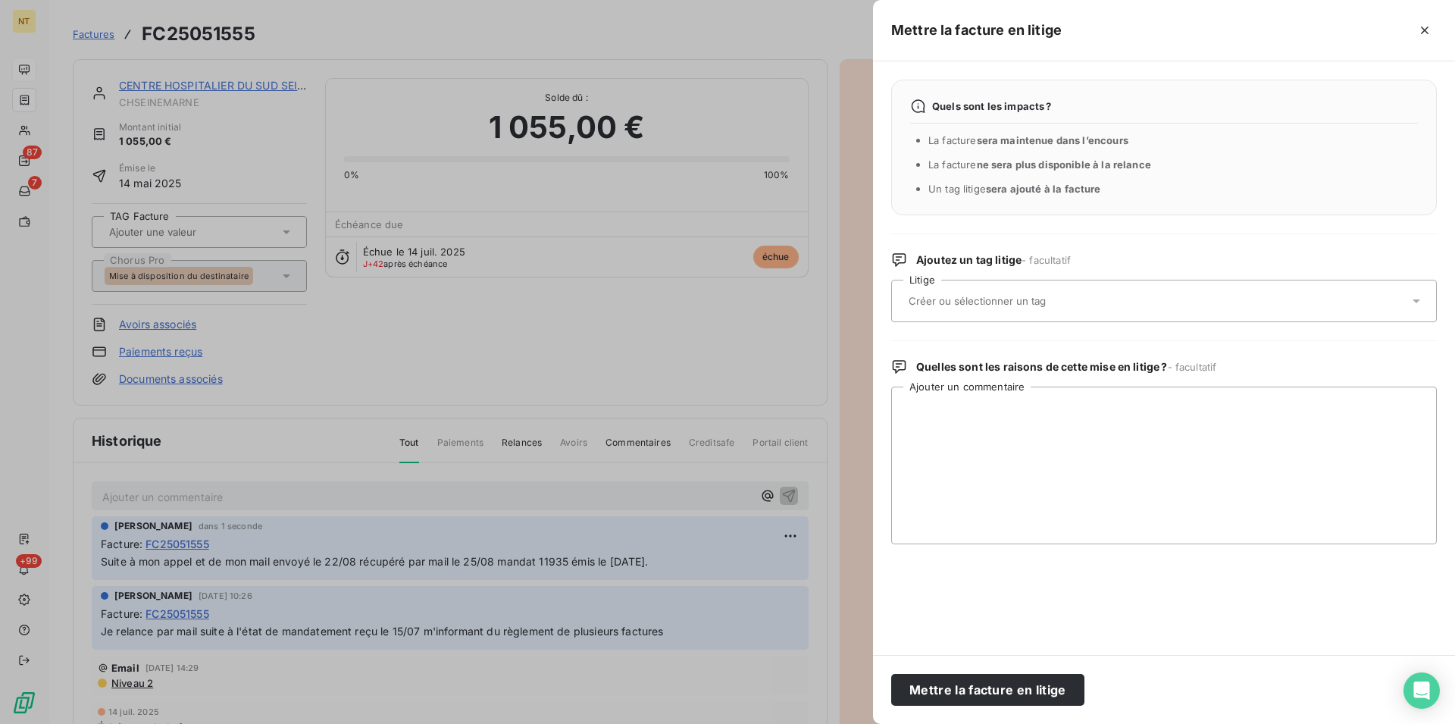
click at [1059, 300] on input "text" at bounding box center [1017, 301] width 221 height 14
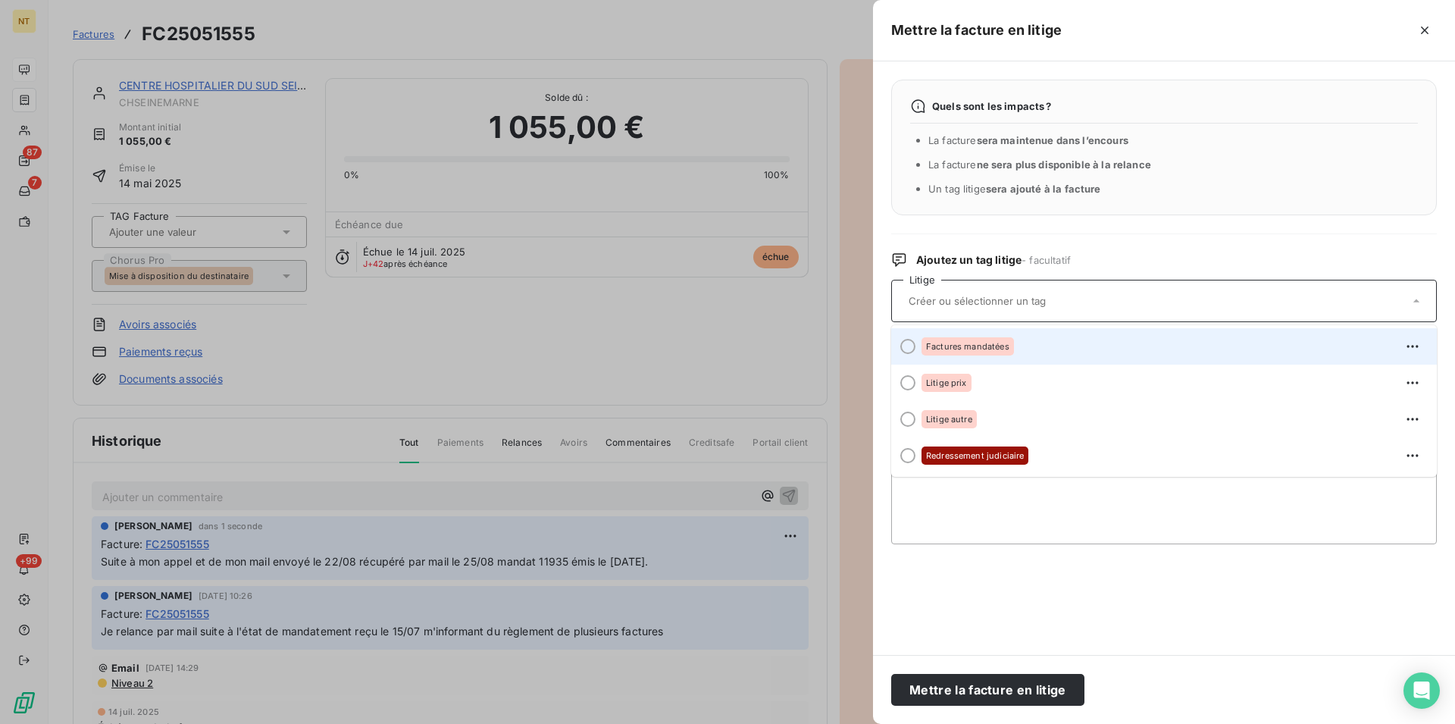
click at [910, 349] on div at bounding box center [907, 346] width 15 height 15
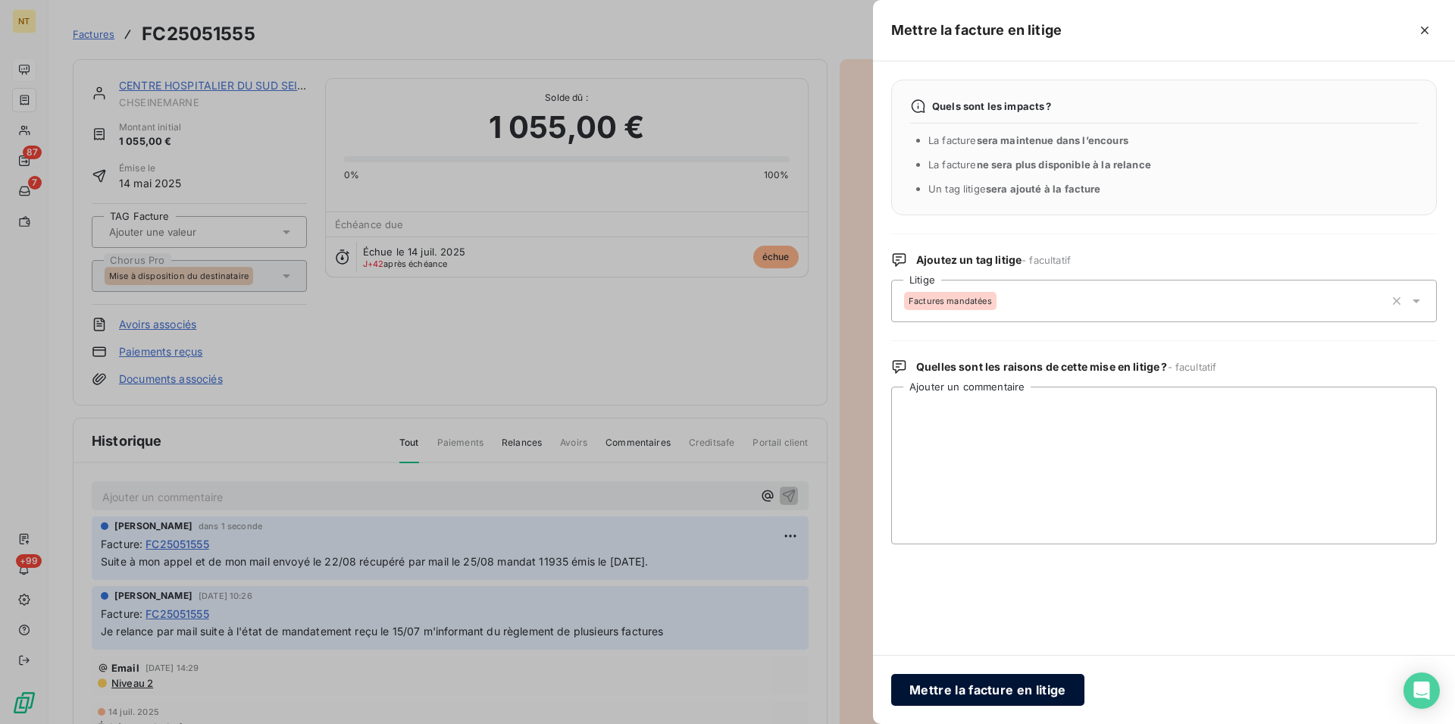
click at [941, 687] on button "Mettre la facture en litige" at bounding box center [987, 690] width 193 height 32
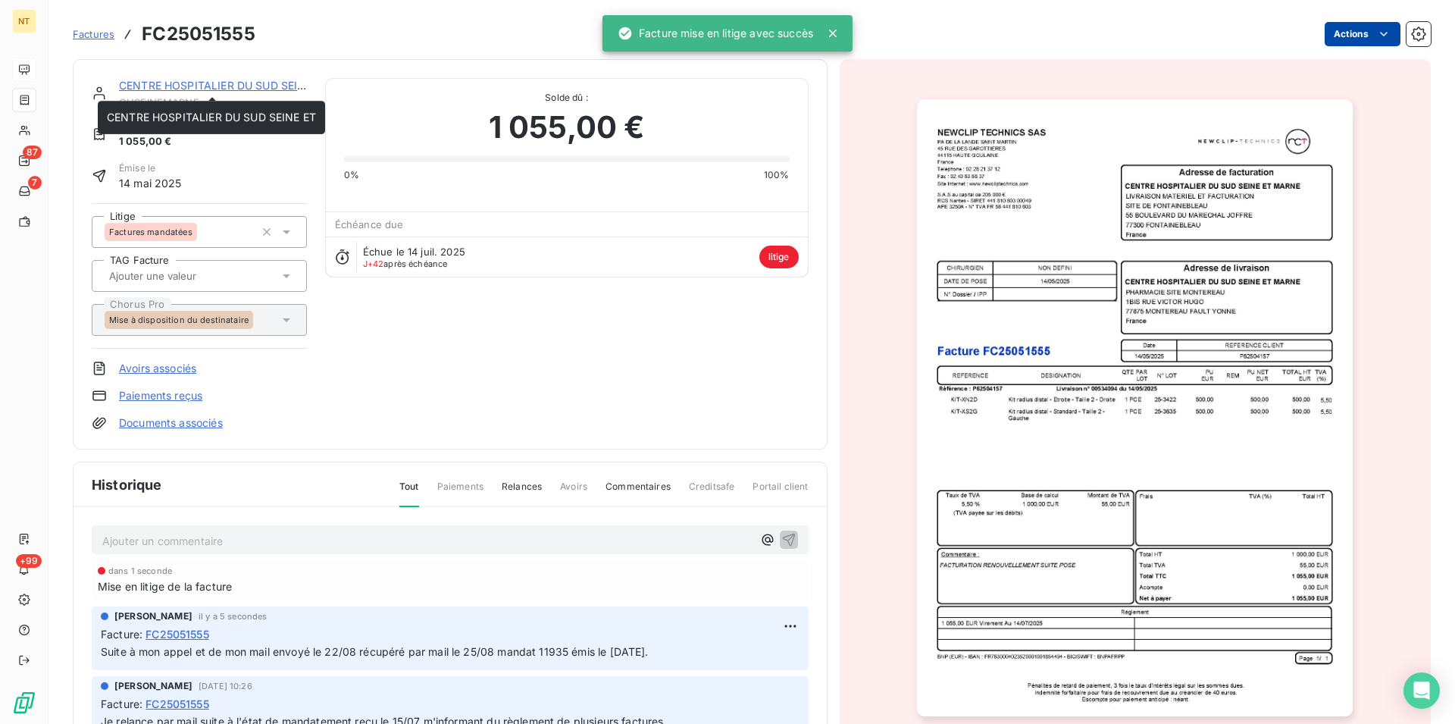
click at [198, 86] on link "CENTRE HOSPITALIER DU SUD SEINE ET" at bounding box center [223, 85] width 209 height 13
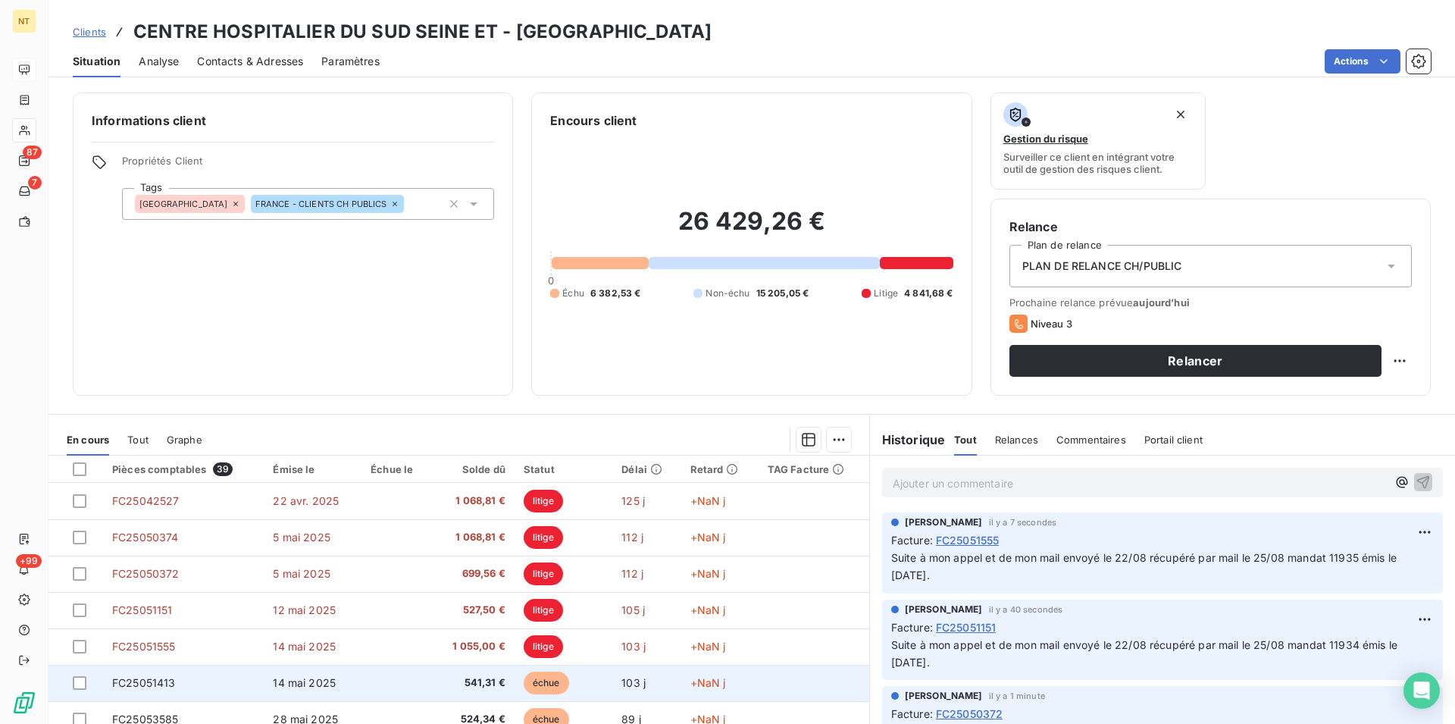
click at [196, 684] on td "FC25051413" at bounding box center [183, 683] width 161 height 36
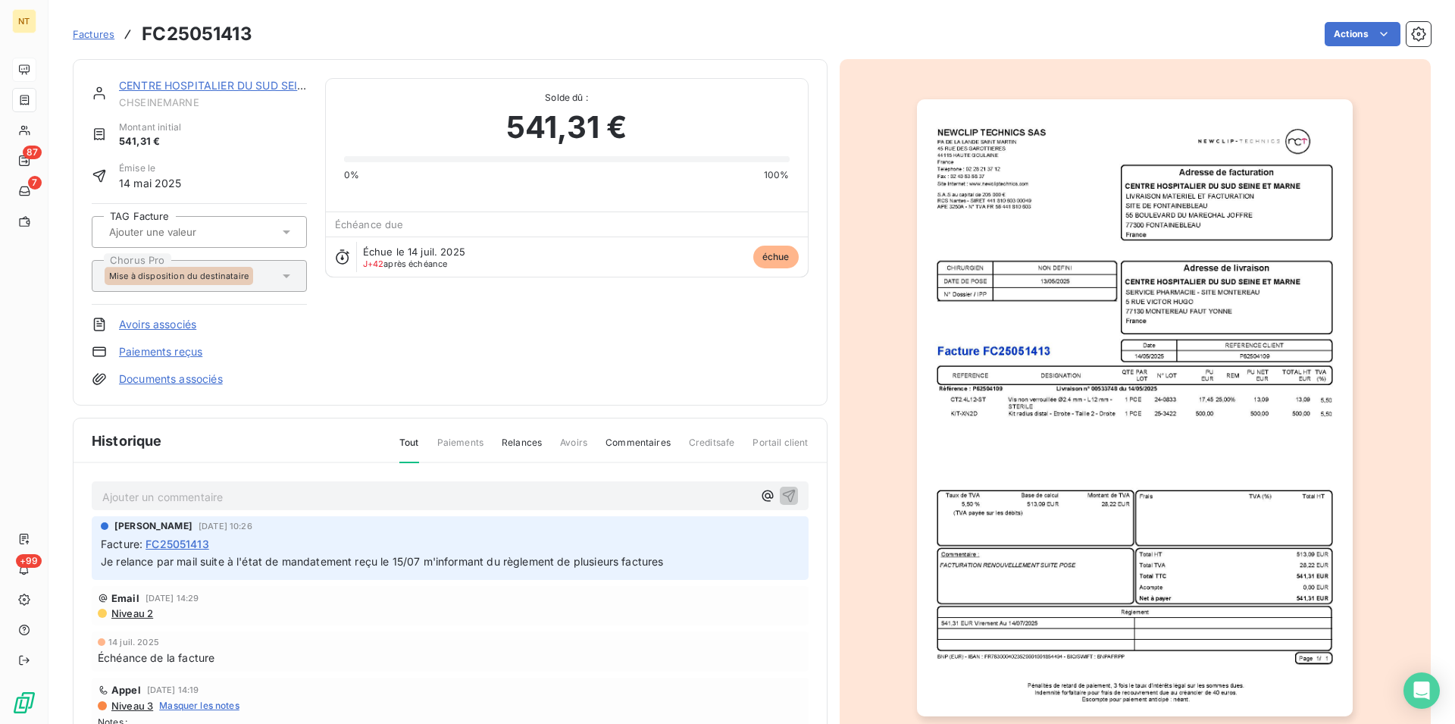
click at [243, 493] on p "Ajouter un commentaire ﻿" at bounding box center [427, 496] width 650 height 19
click at [568, 492] on span "Suite à mon appel et de mon mail envoyé le 22/08 récupéré par mail le 25/08 man…" at bounding box center [375, 495] width 546 height 13
click at [781, 491] on icon "button" at bounding box center [788, 494] width 15 height 15
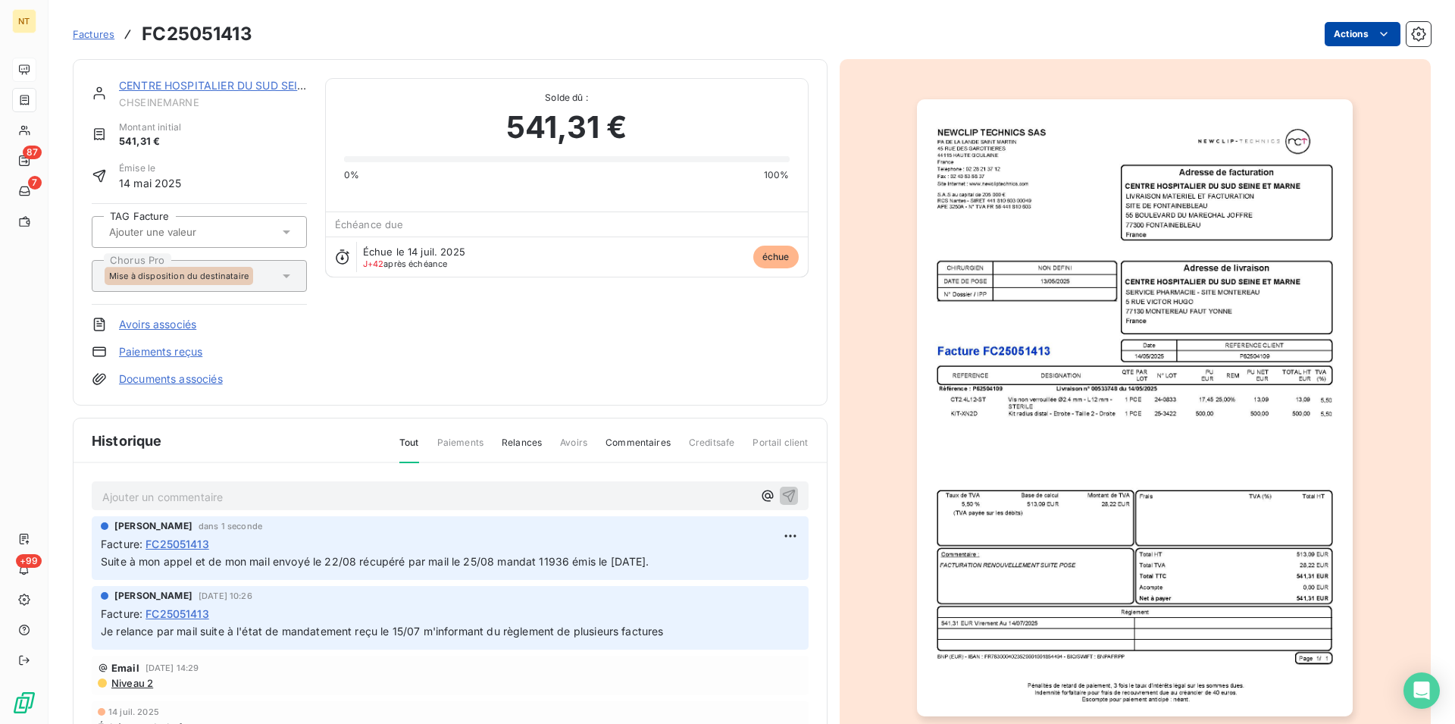
click at [1371, 31] on html "NT 87 7 +99 Factures FC25051413 Actions CENTRE HOSPITALIER DU SUD SEINE ET CHSE…" at bounding box center [727, 362] width 1455 height 724
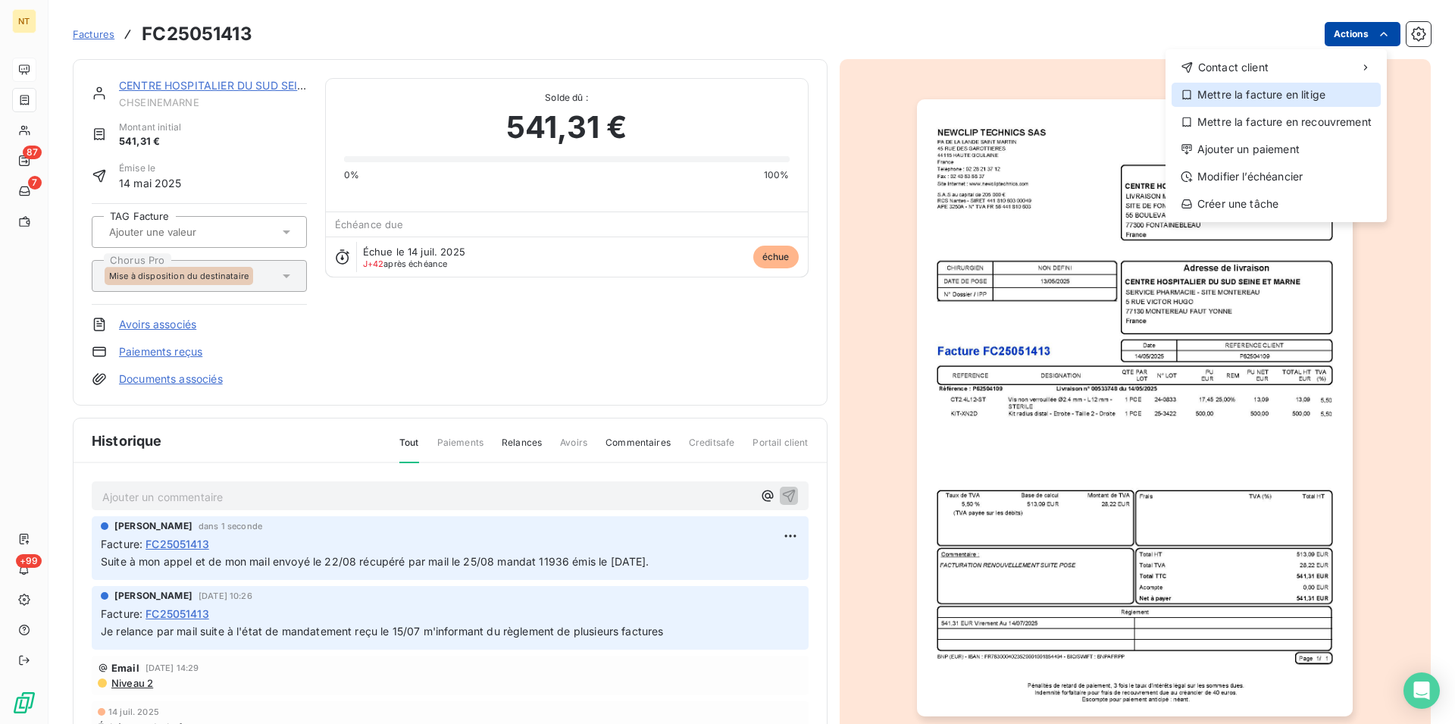
click at [1261, 98] on div "Mettre la facture en litige" at bounding box center [1276, 95] width 209 height 24
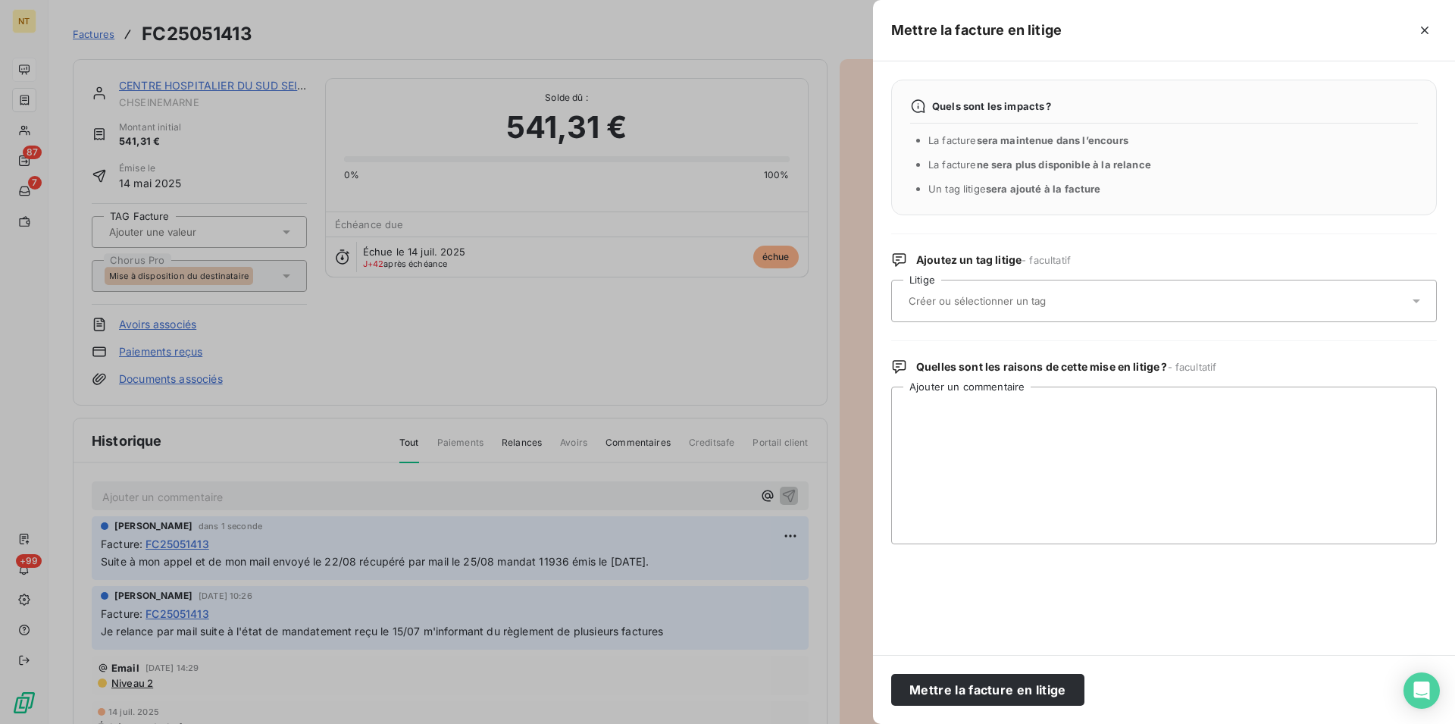
click at [1063, 291] on div at bounding box center [1156, 301] width 505 height 32
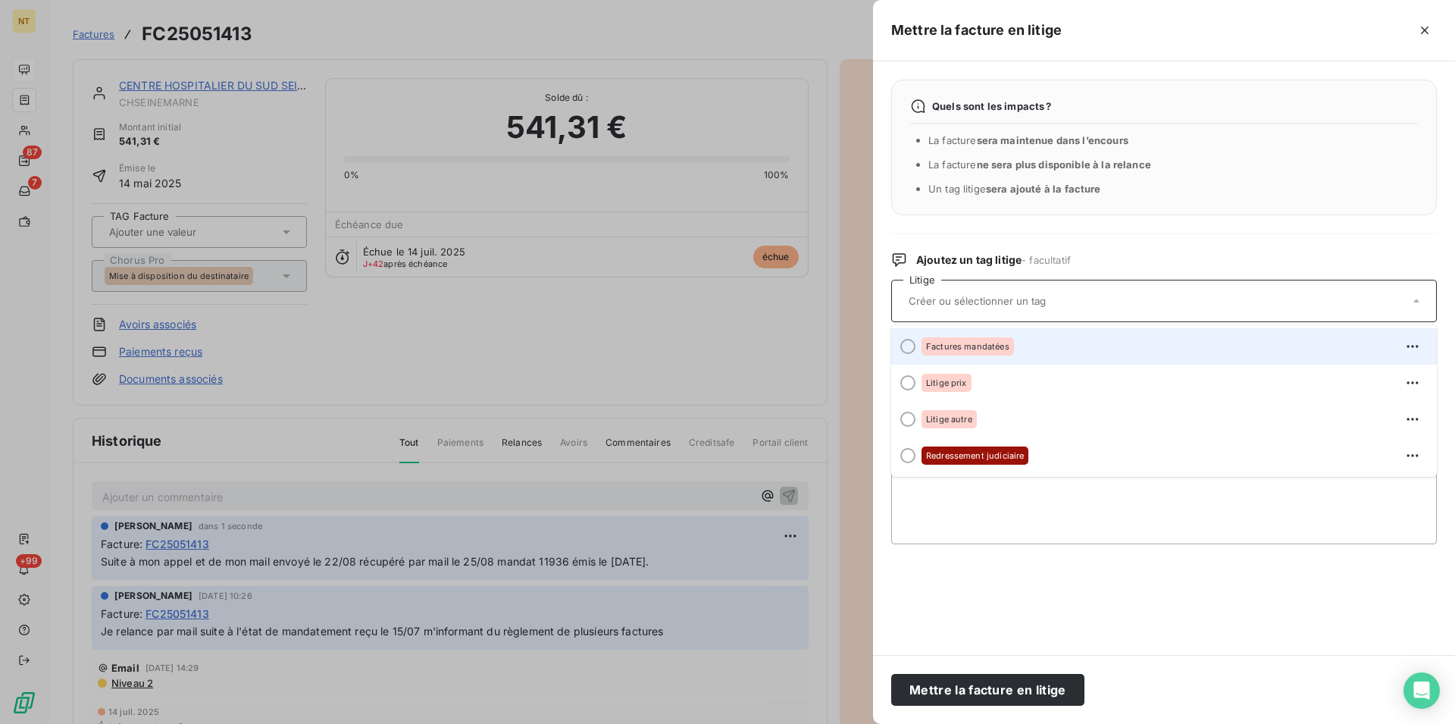
click at [903, 346] on div at bounding box center [907, 346] width 15 height 15
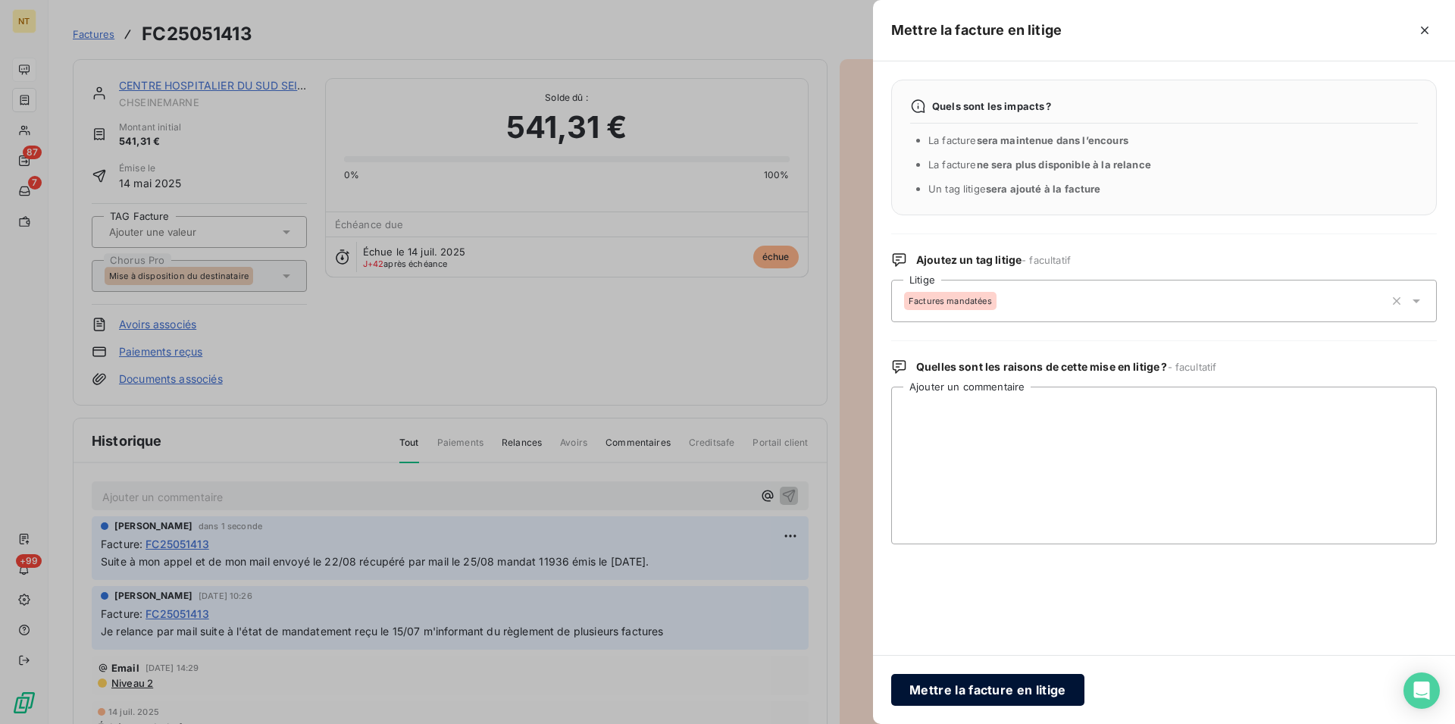
click at [956, 691] on button "Mettre la facture en litige" at bounding box center [987, 690] width 193 height 32
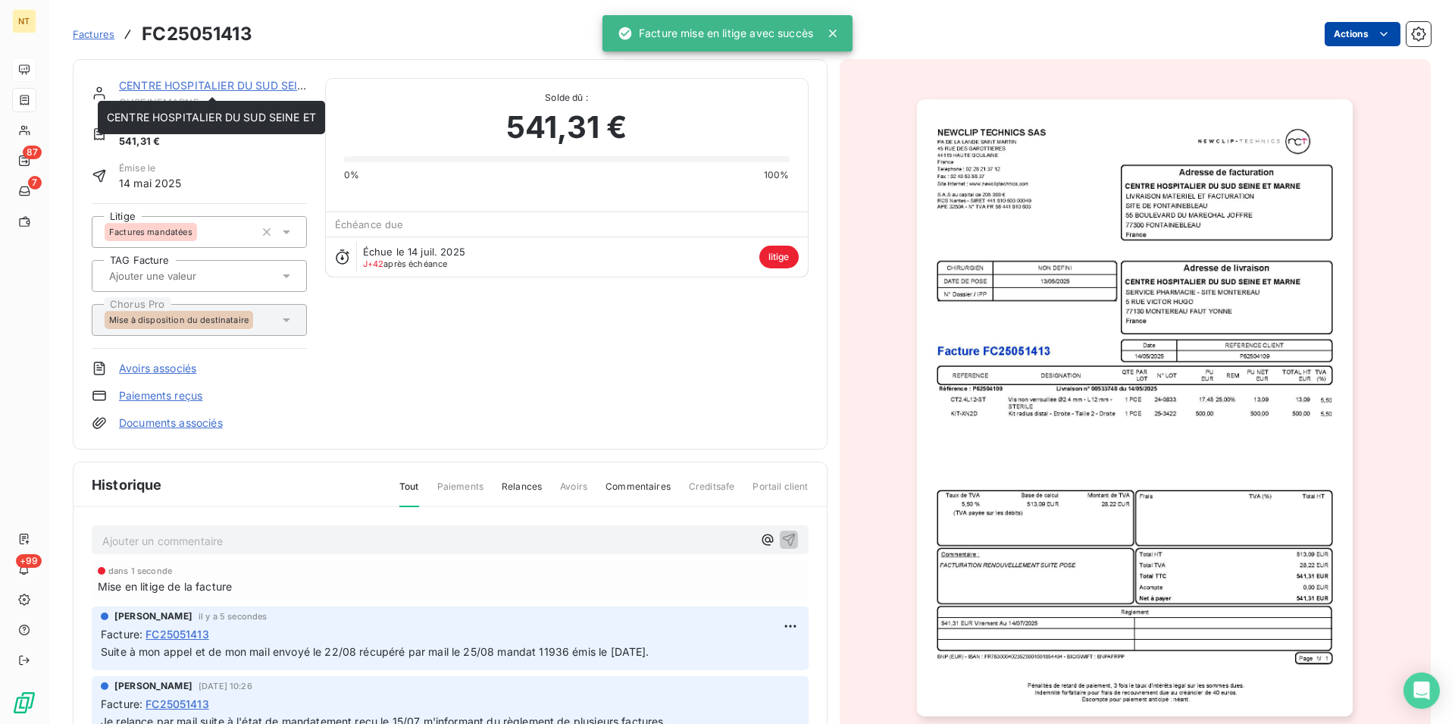
click at [203, 86] on link "CENTRE HOSPITALIER DU SUD SEINE ET" at bounding box center [223, 85] width 209 height 13
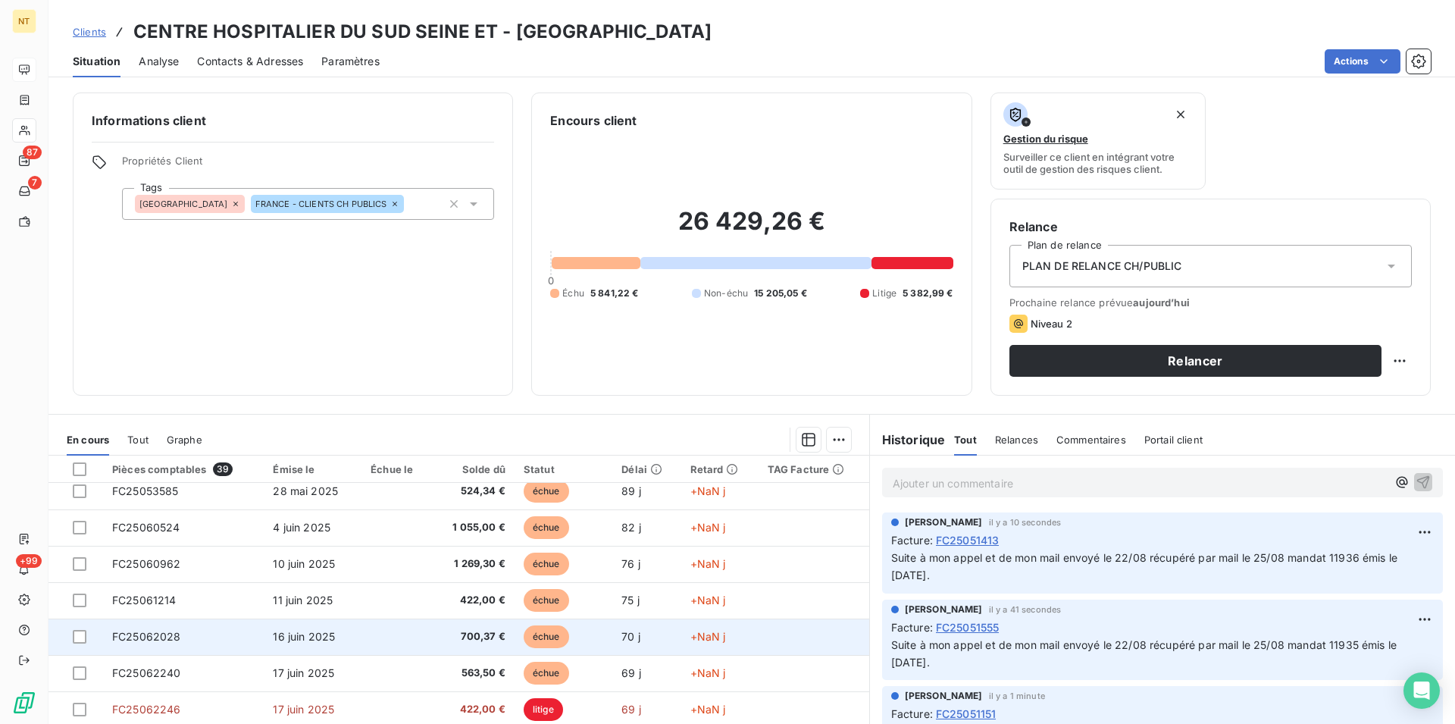
scroll to position [309, 0]
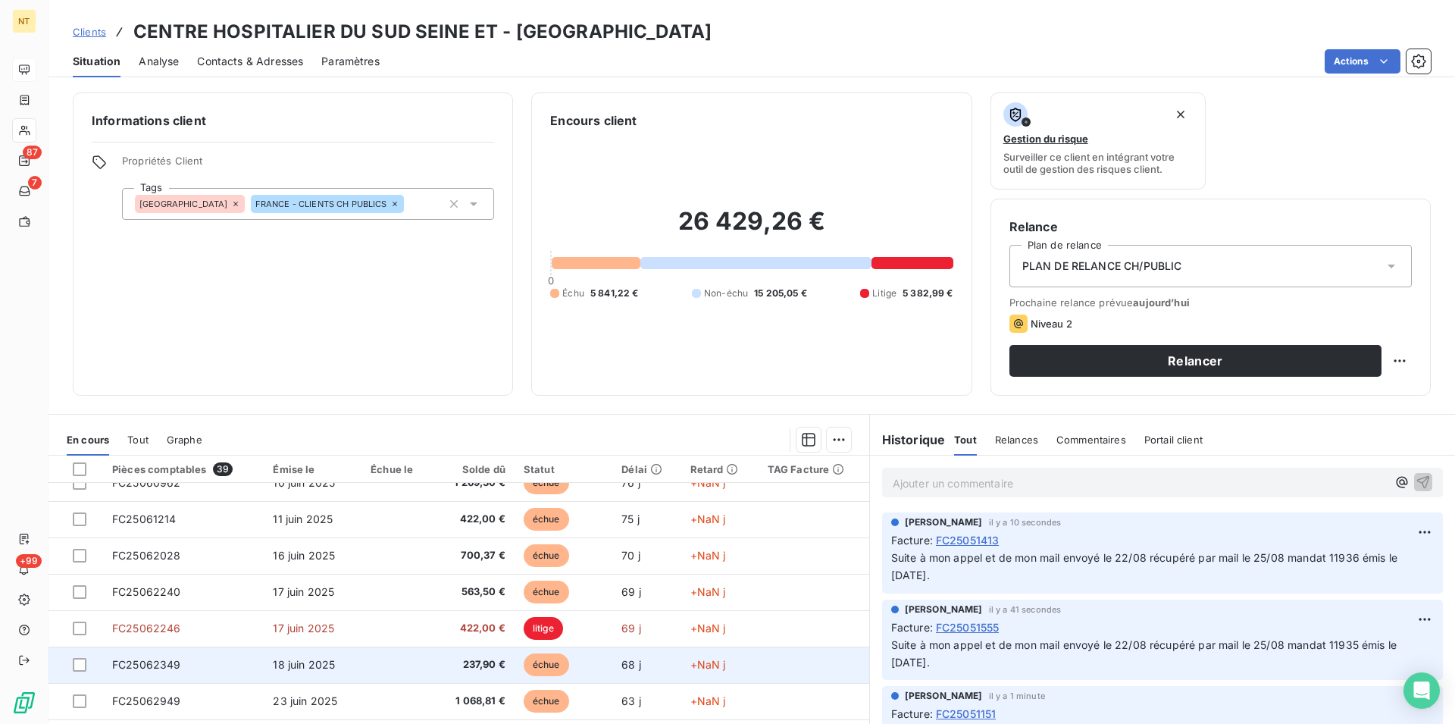
click at [185, 665] on td "FC25062349" at bounding box center [183, 664] width 161 height 36
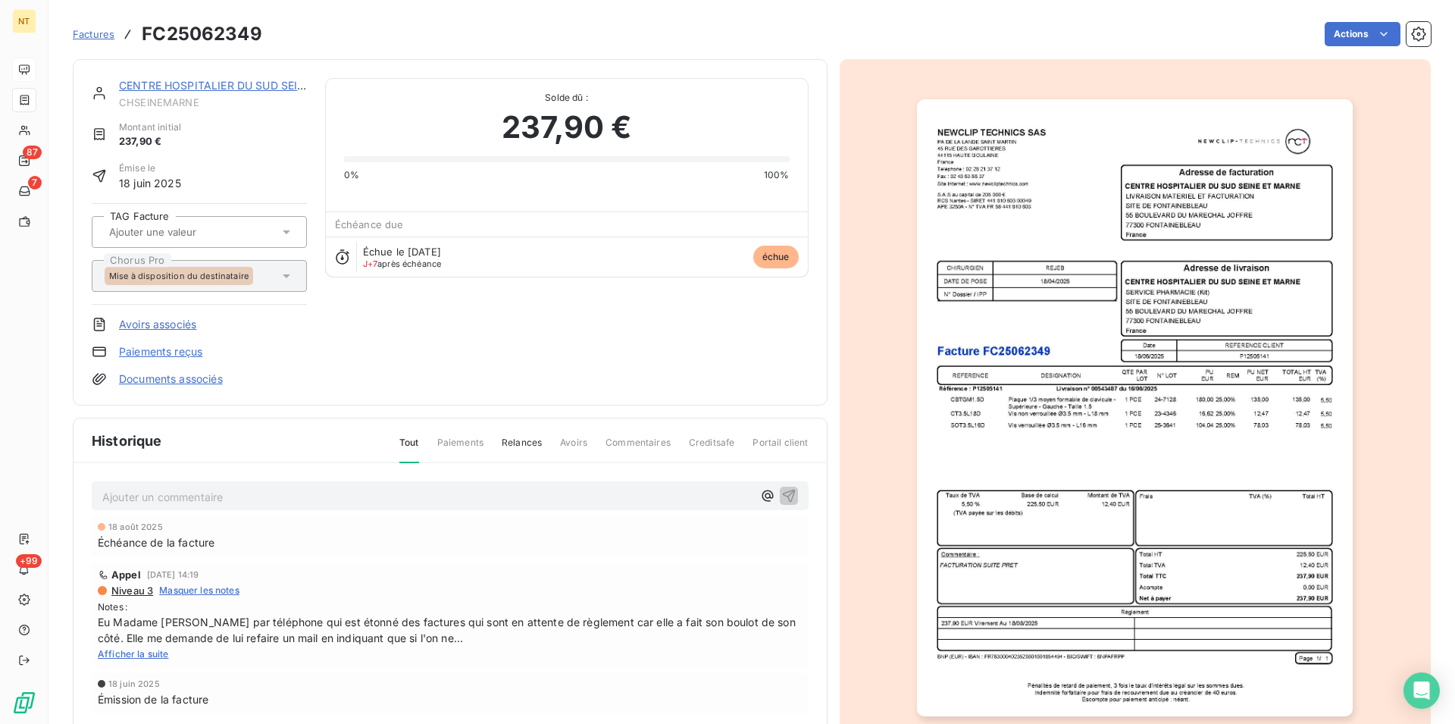
click at [160, 494] on p "Ajouter un commentaire ﻿" at bounding box center [427, 496] width 650 height 19
click at [568, 496] on span "Suite à mon appel et de mon mail envoyé le 22/08 récupéré par mail le 25/08 man…" at bounding box center [375, 495] width 546 height 13
click at [782, 494] on icon "button" at bounding box center [788, 495] width 13 height 13
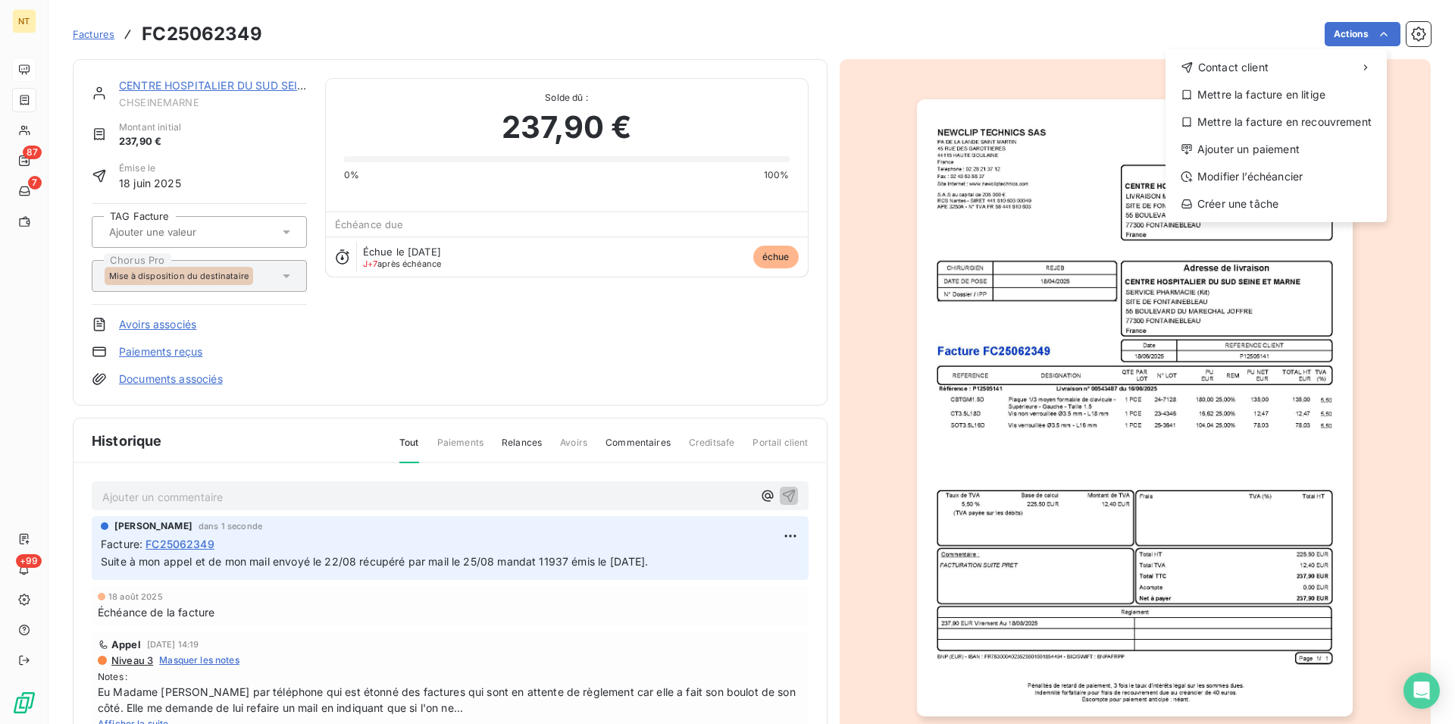
click at [1373, 31] on html "NT 87 7 +99 Factures FC25062349 Actions Contact client Mettre la facture en lit…" at bounding box center [727, 362] width 1455 height 724
click at [1279, 93] on div "Mettre la facture en litige" at bounding box center [1276, 95] width 209 height 24
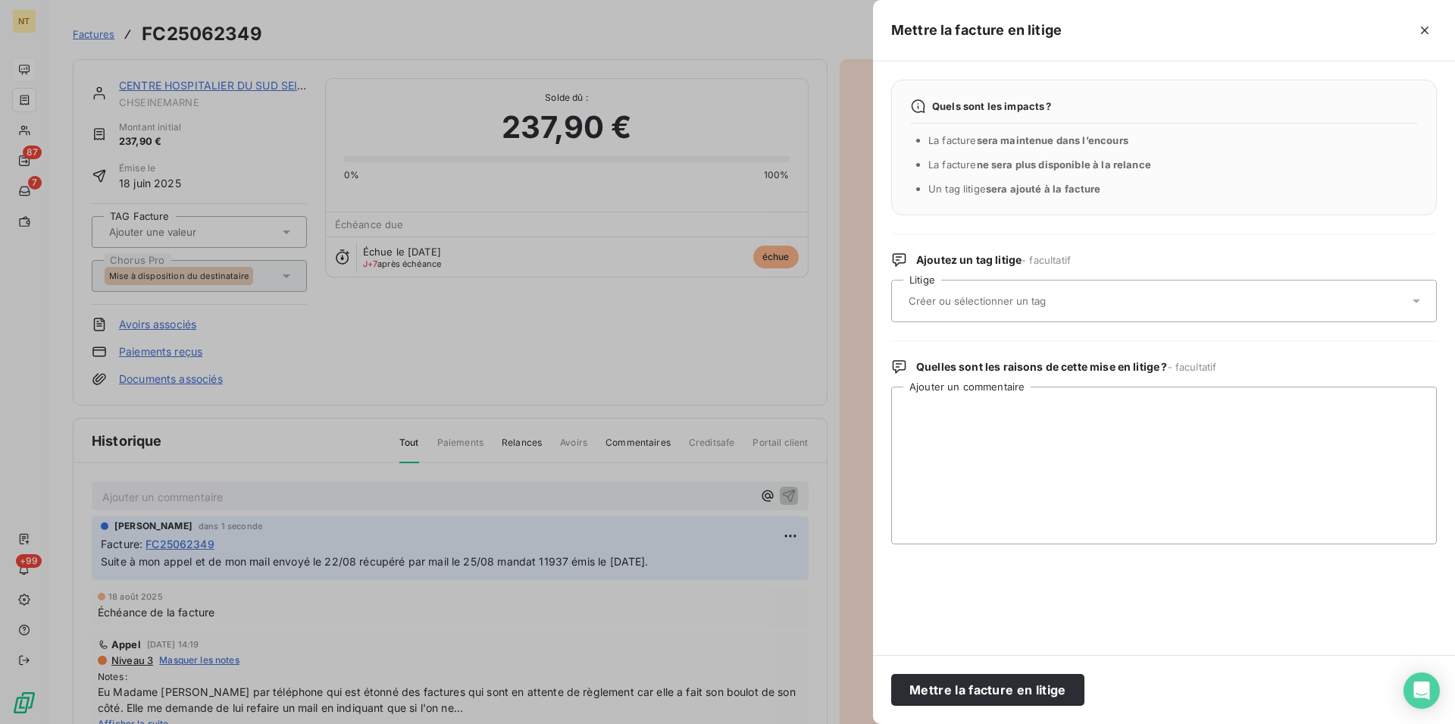
click at [1000, 298] on input "text" at bounding box center [1017, 301] width 221 height 14
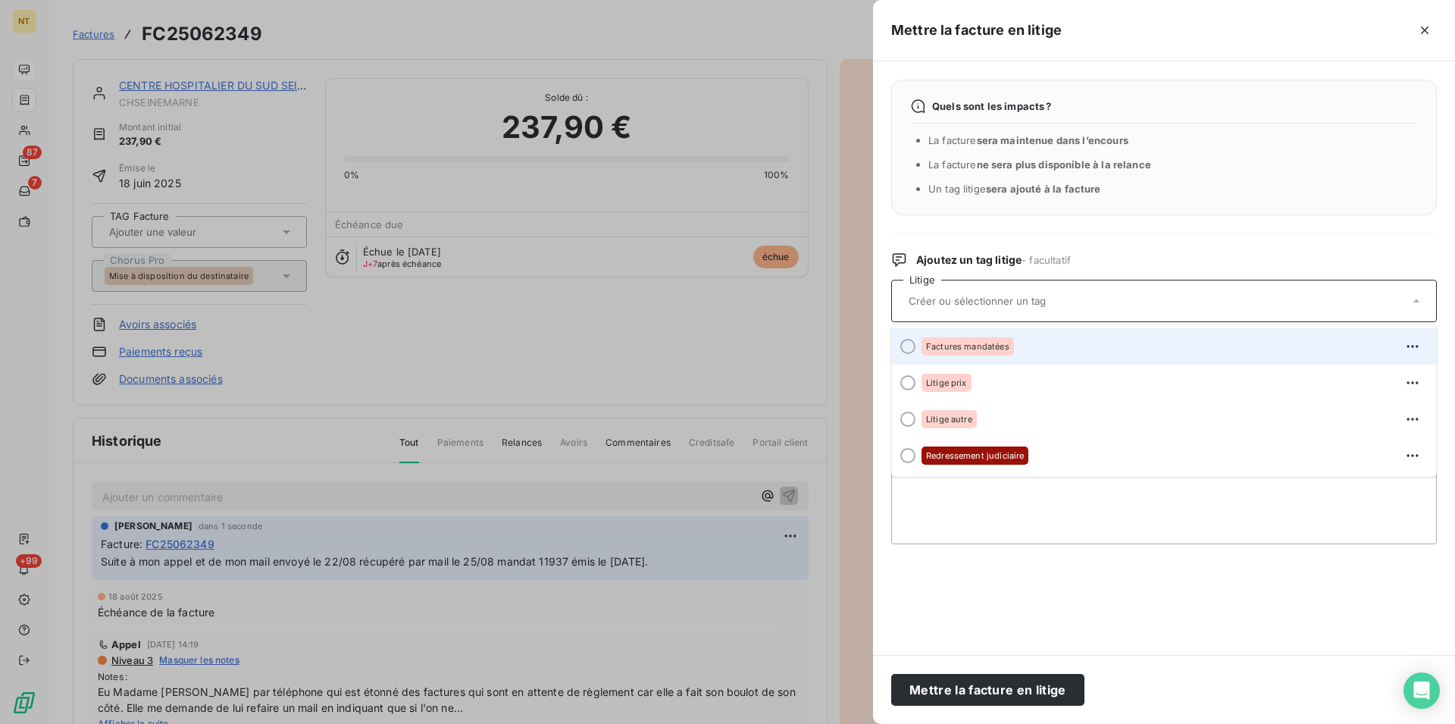
click at [908, 349] on div at bounding box center [907, 346] width 15 height 15
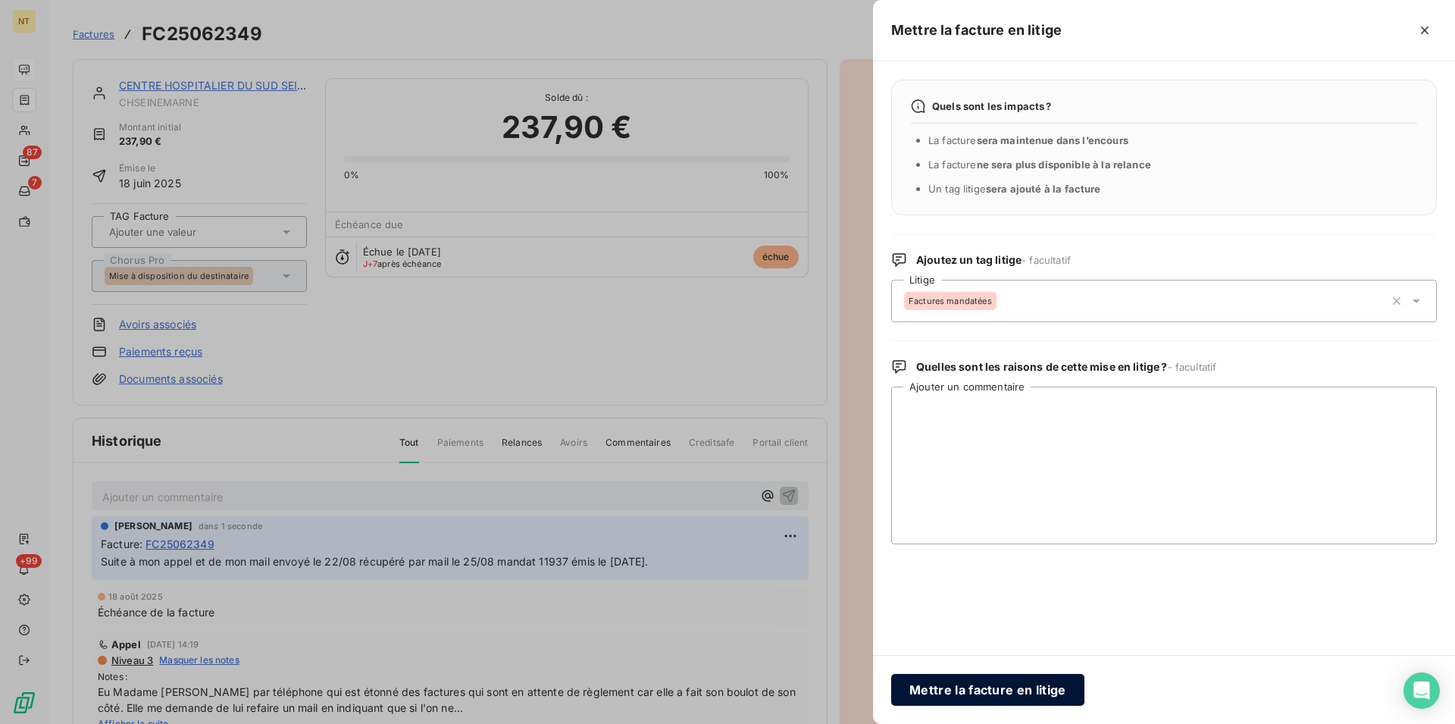
click at [971, 687] on button "Mettre la facture en litige" at bounding box center [987, 690] width 193 height 32
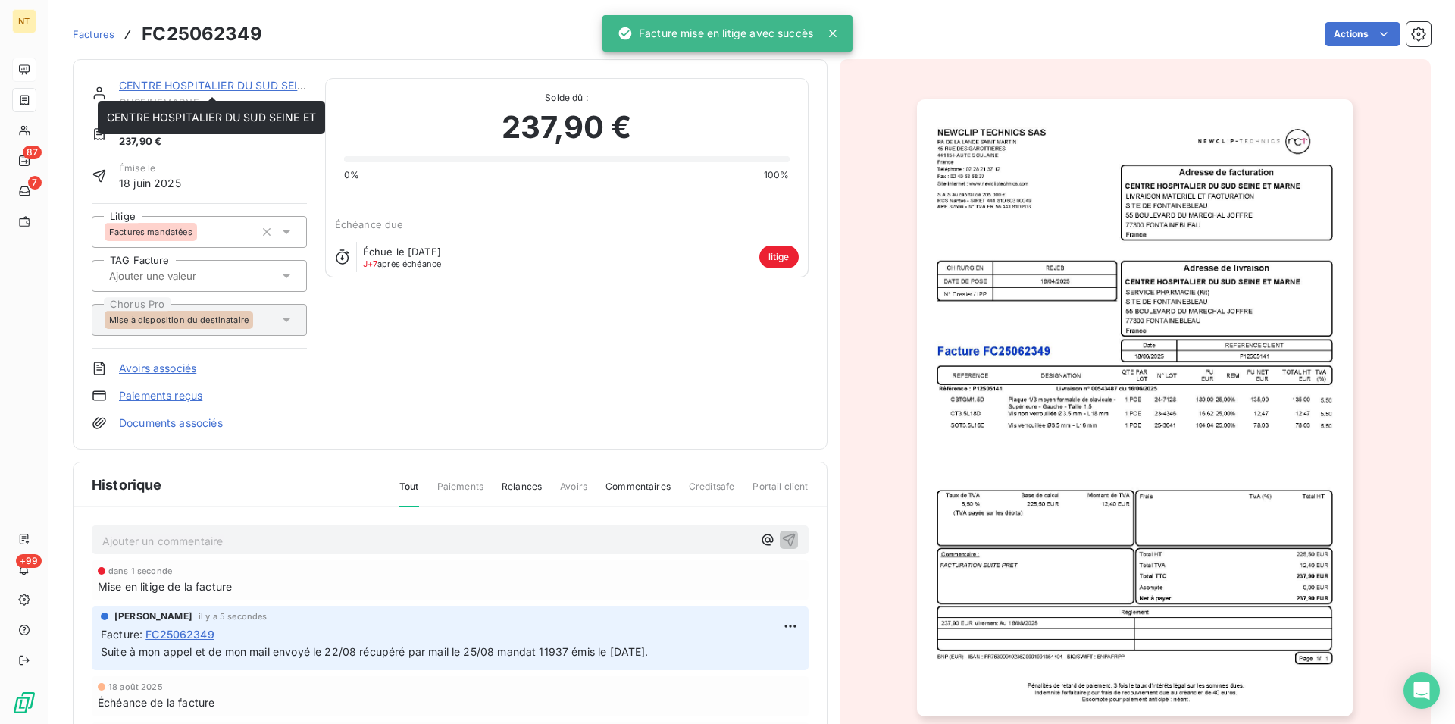
click at [215, 88] on link "CENTRE HOSPITALIER DU SUD SEINE ET" at bounding box center [223, 85] width 209 height 13
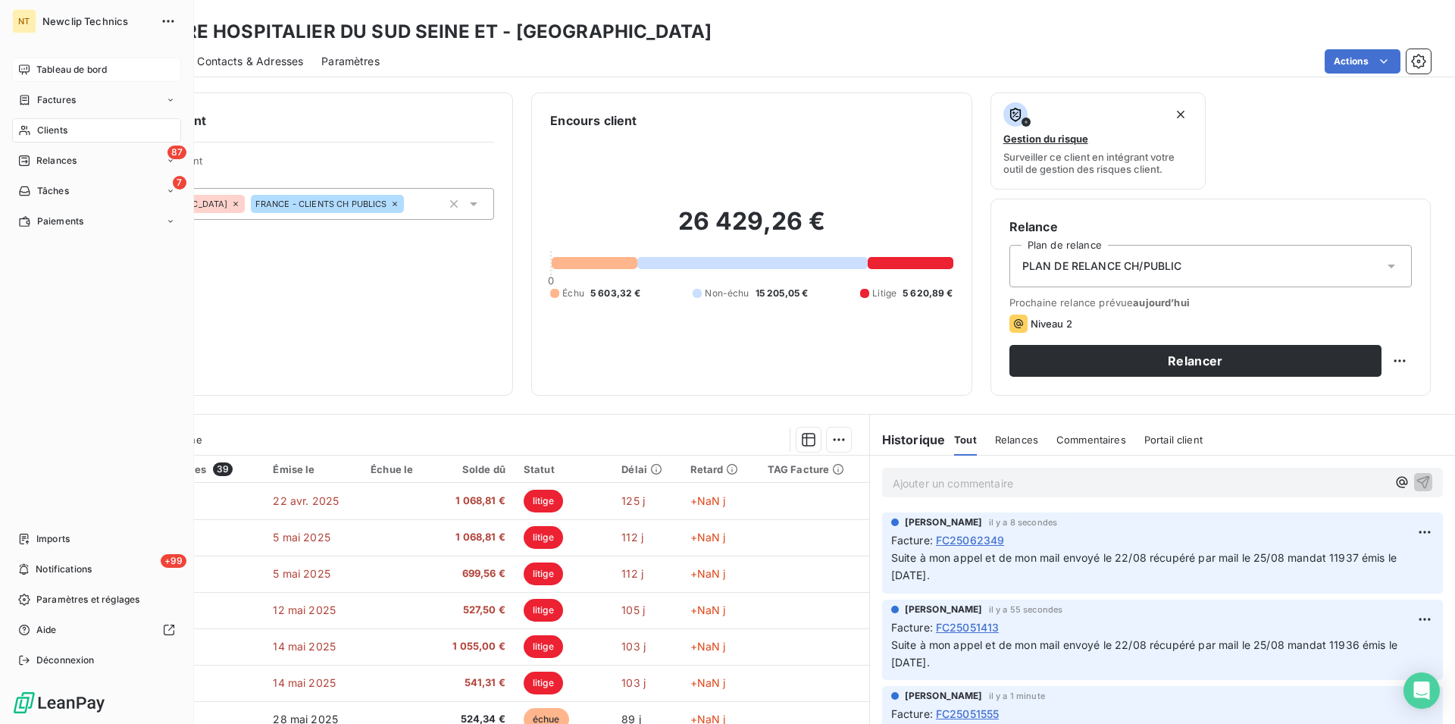
click at [58, 128] on span "Clients" at bounding box center [52, 131] width 30 height 14
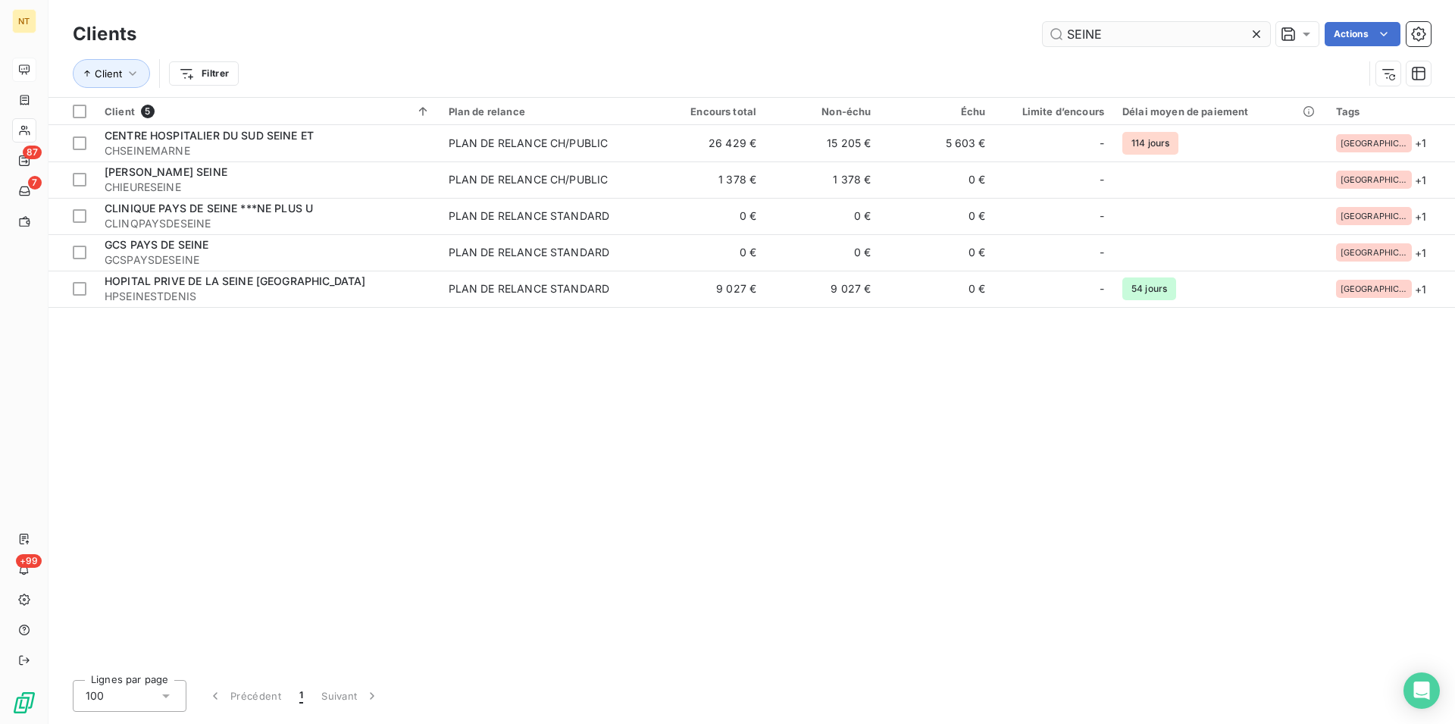
drag, startPoint x: 1080, startPoint y: 45, endPoint x: 1058, endPoint y: 45, distance: 22.0
click at [1058, 45] on input "SEINE" at bounding box center [1156, 34] width 227 height 24
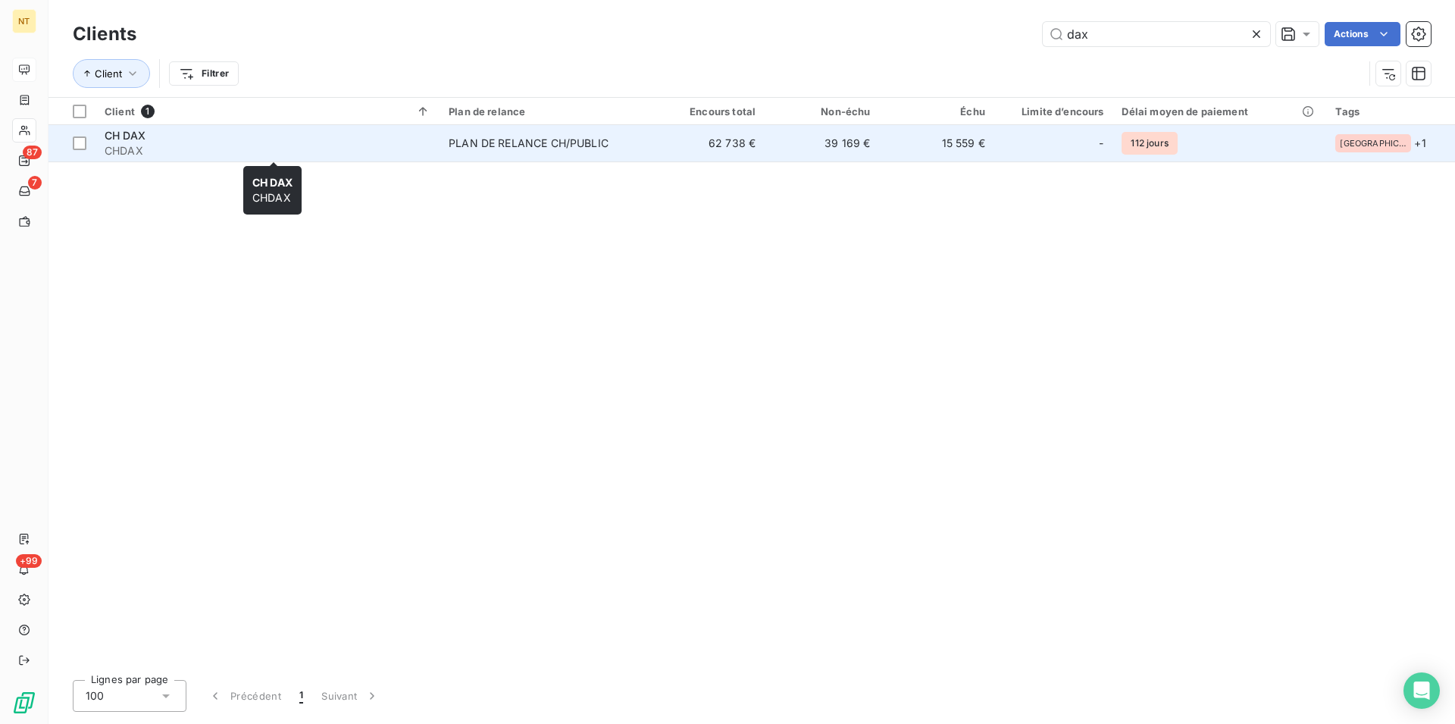
type input "dax"
click at [226, 151] on span "CHDAX" at bounding box center [268, 150] width 326 height 15
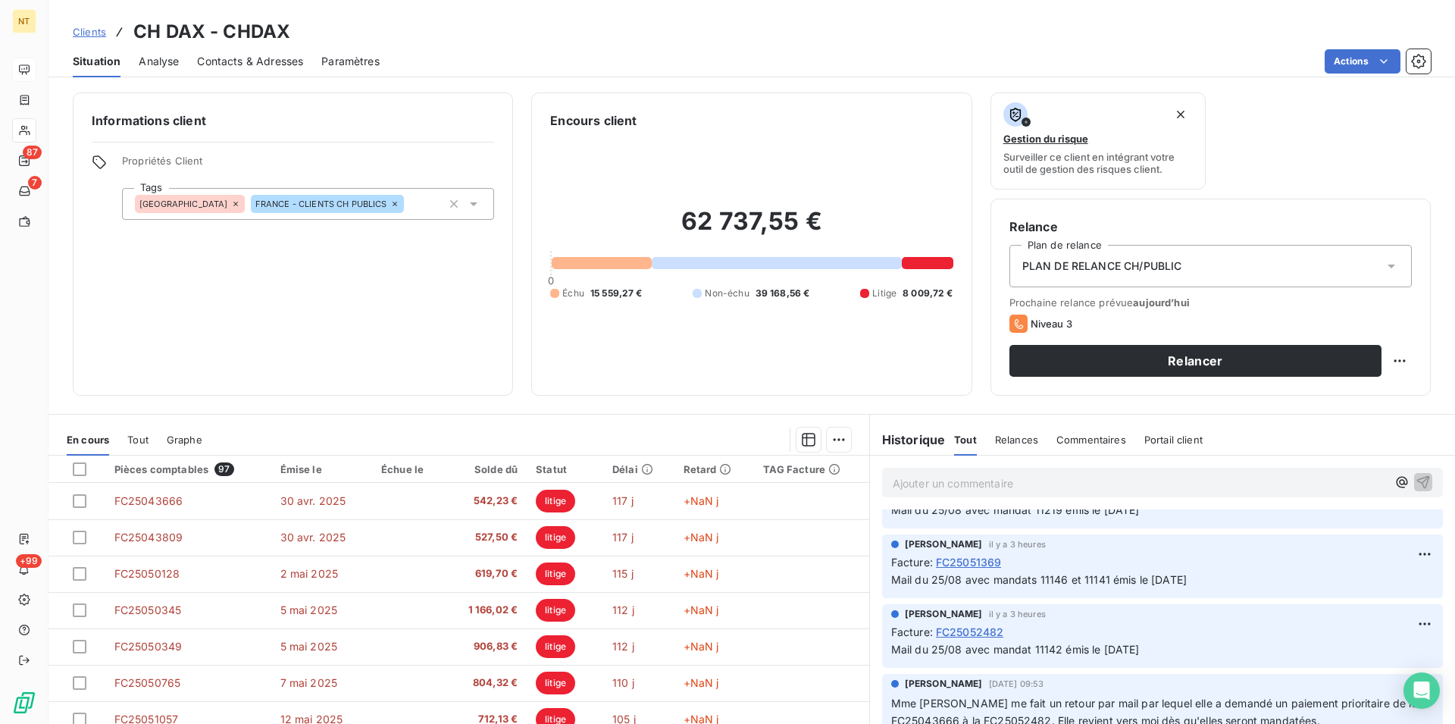
scroll to position [928, 0]
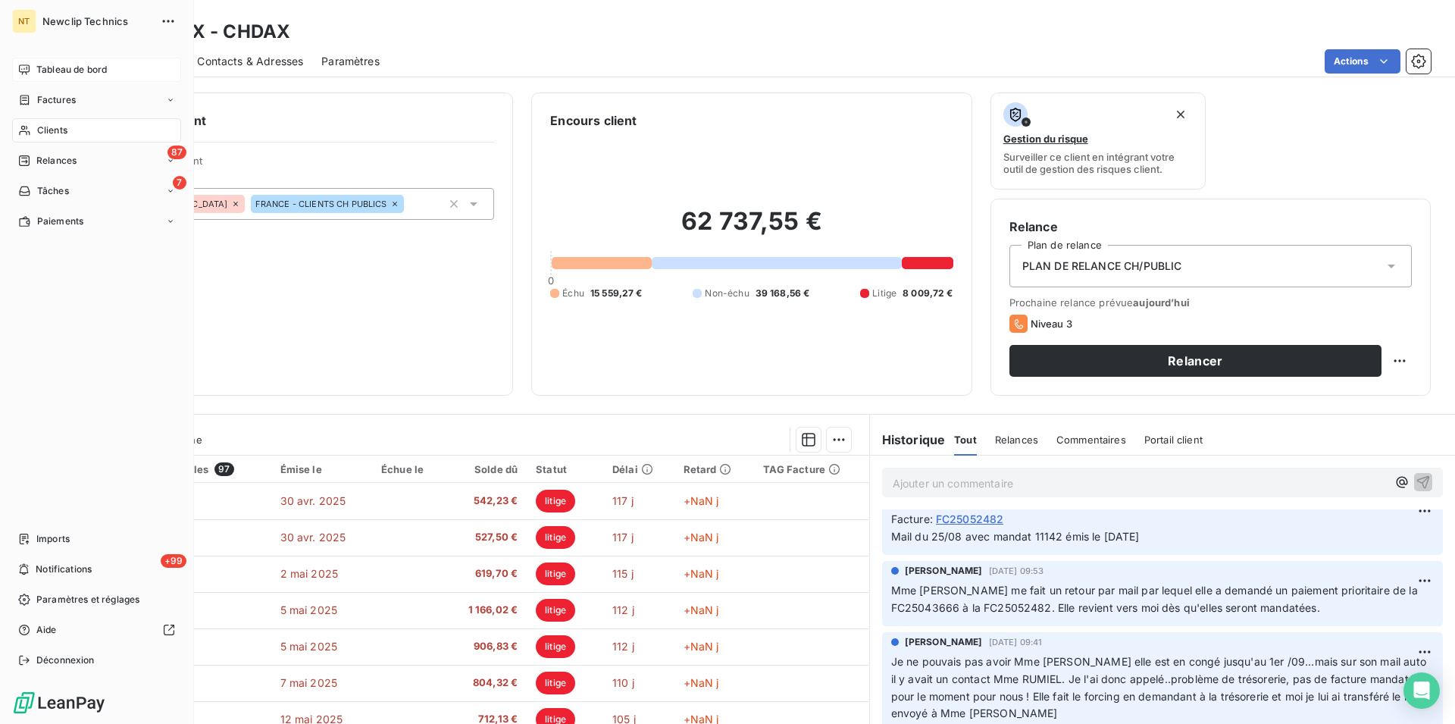
click at [67, 75] on span "Tableau de bord" at bounding box center [71, 70] width 70 height 14
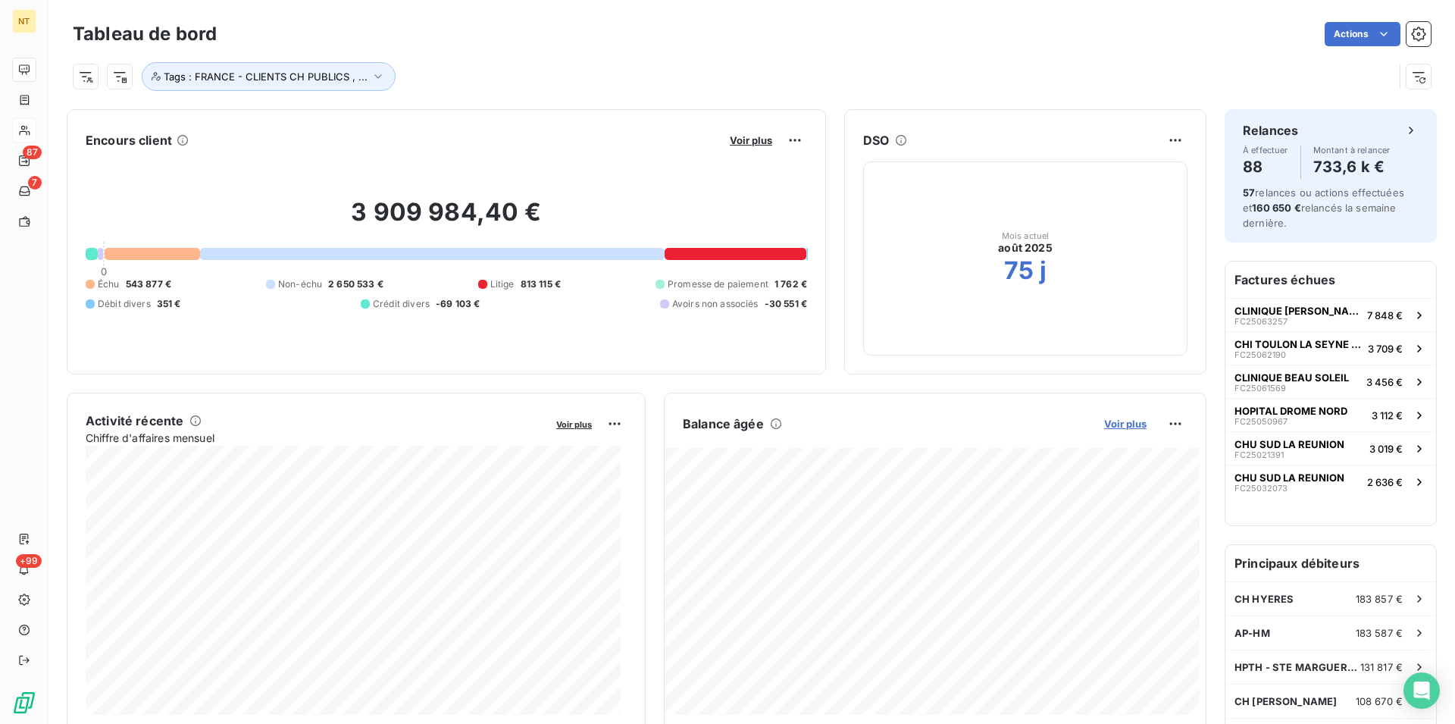
click at [1114, 428] on span "Voir plus" at bounding box center [1125, 424] width 42 height 12
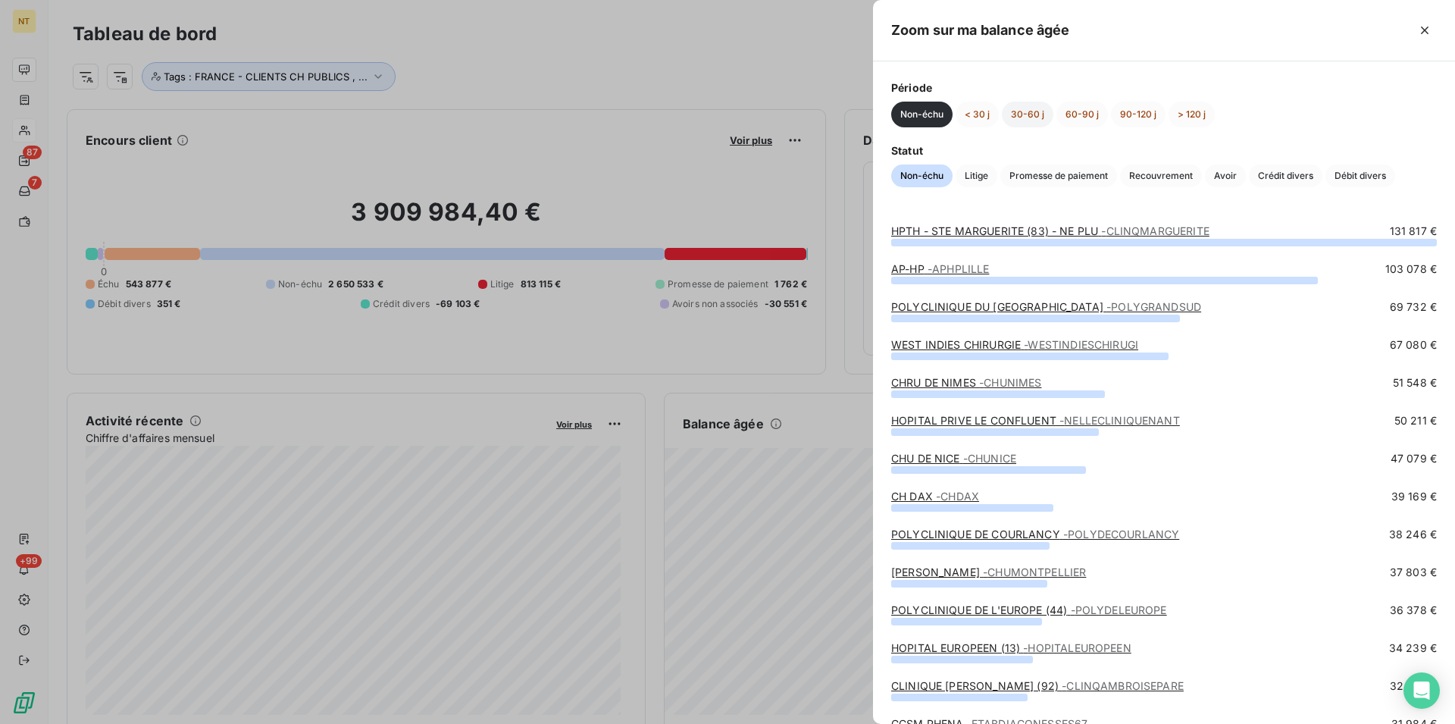
click at [1026, 113] on button "30-60 j" at bounding box center [1028, 115] width 52 height 26
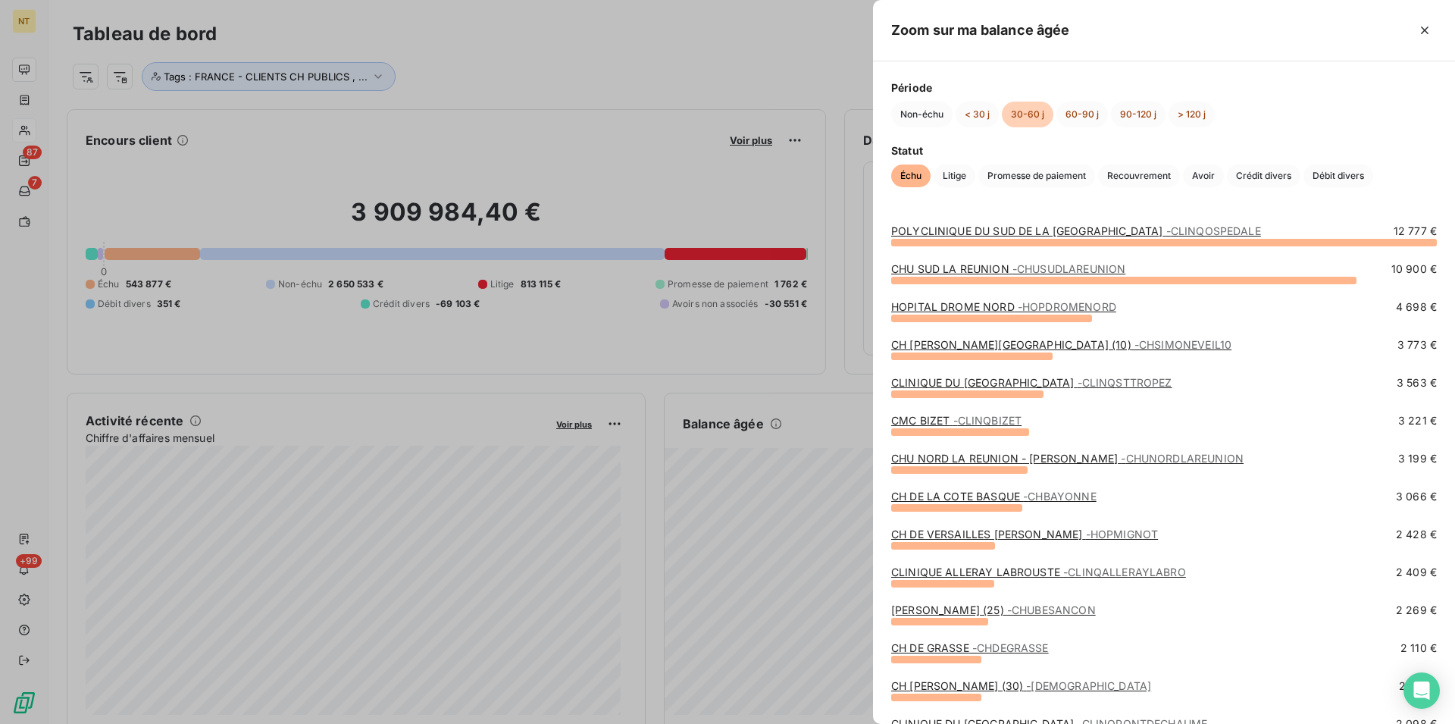
click at [1006, 312] on link "HOPITAL DROME NORD - HOPDROMENORD" at bounding box center [1003, 306] width 225 height 13
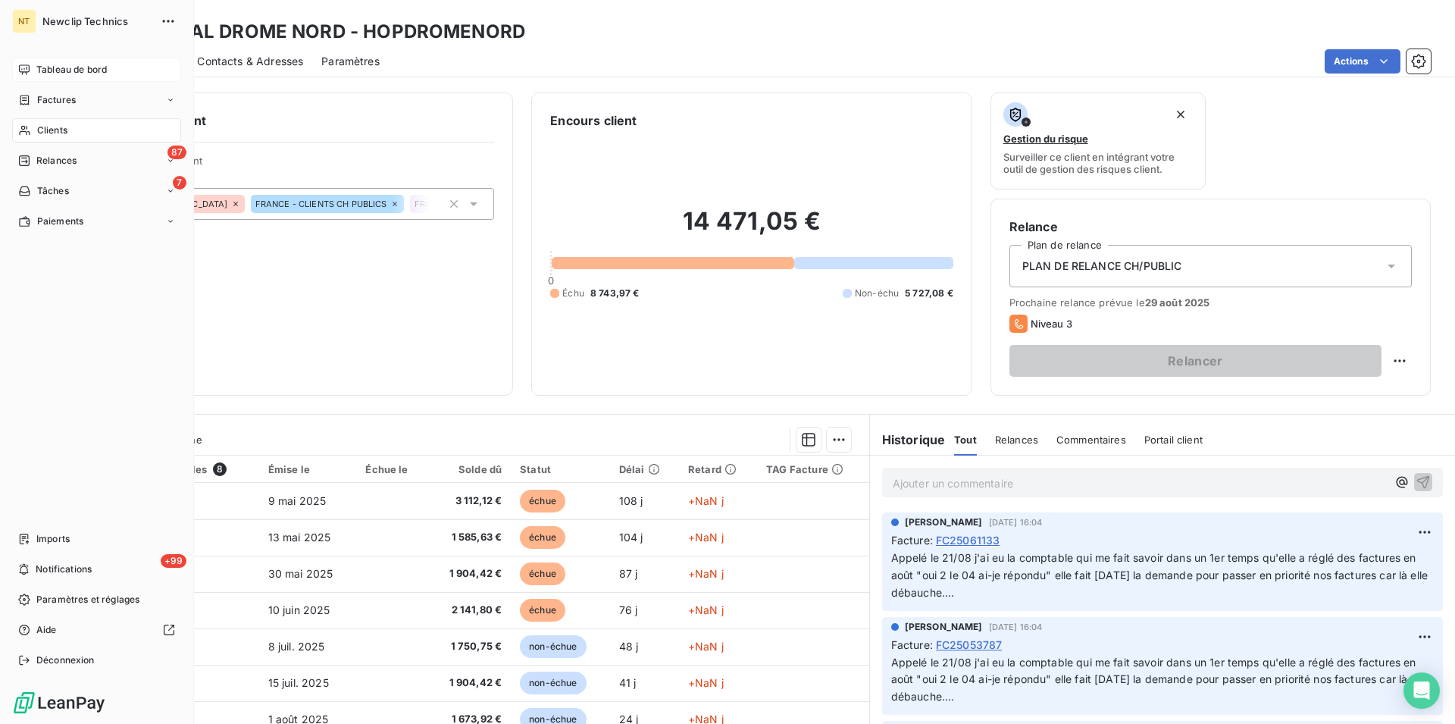
click at [64, 62] on div "Tableau de bord" at bounding box center [96, 70] width 169 height 24
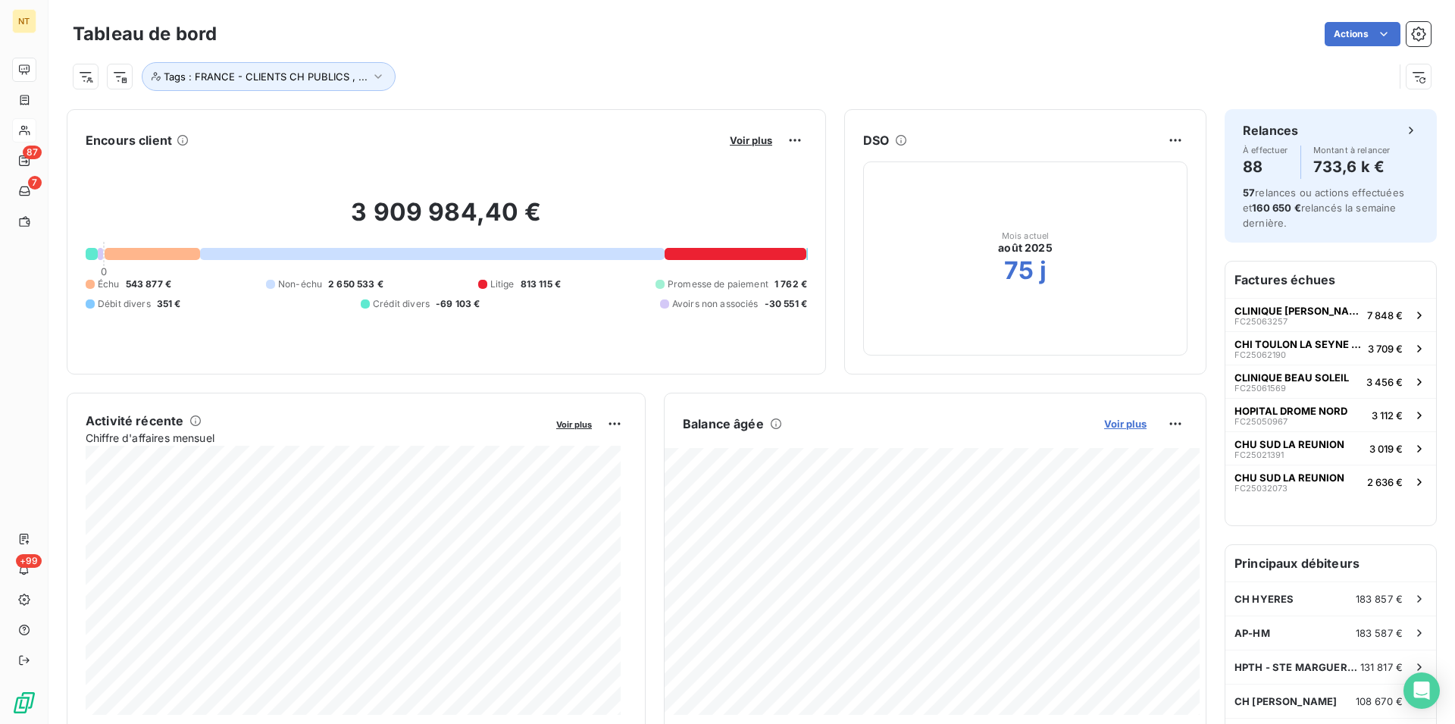
click at [1113, 425] on span "Voir plus" at bounding box center [1125, 424] width 42 height 12
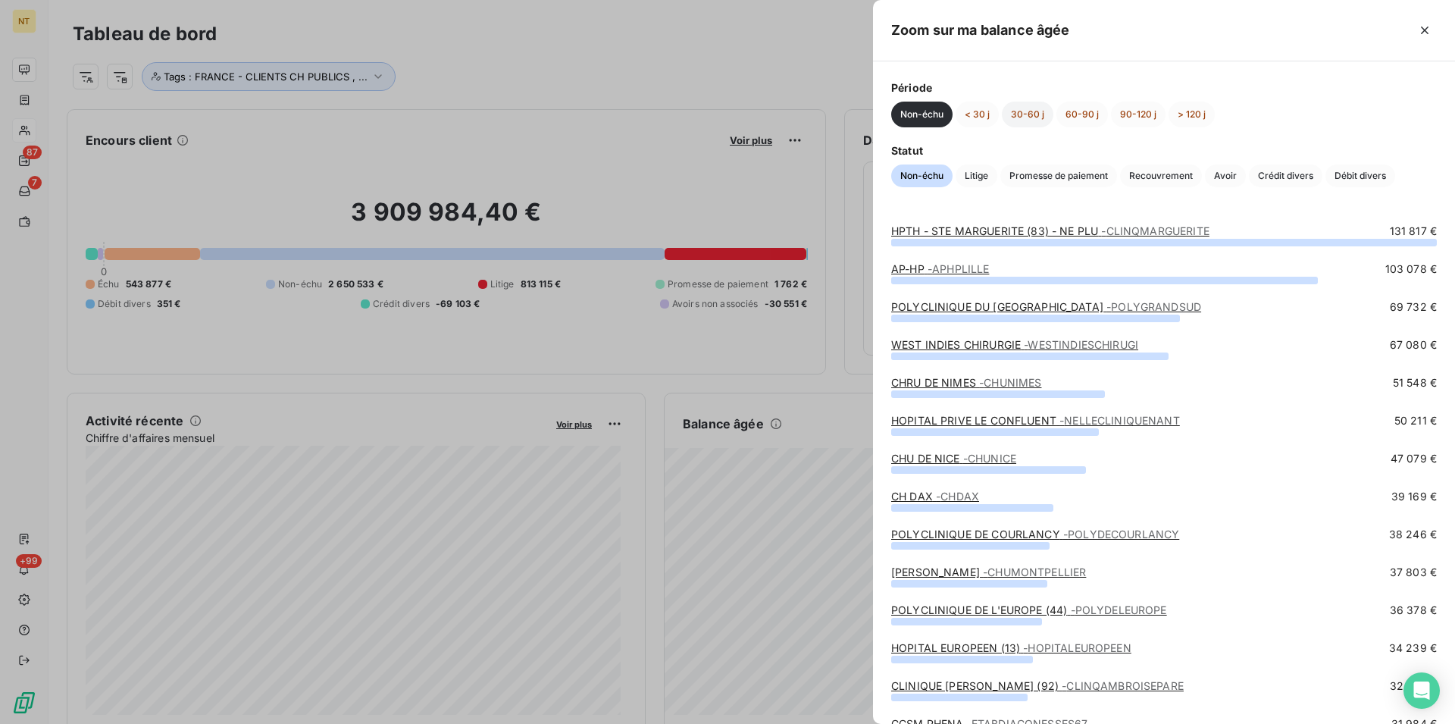
click at [1022, 116] on button "30-60 j" at bounding box center [1028, 115] width 52 height 26
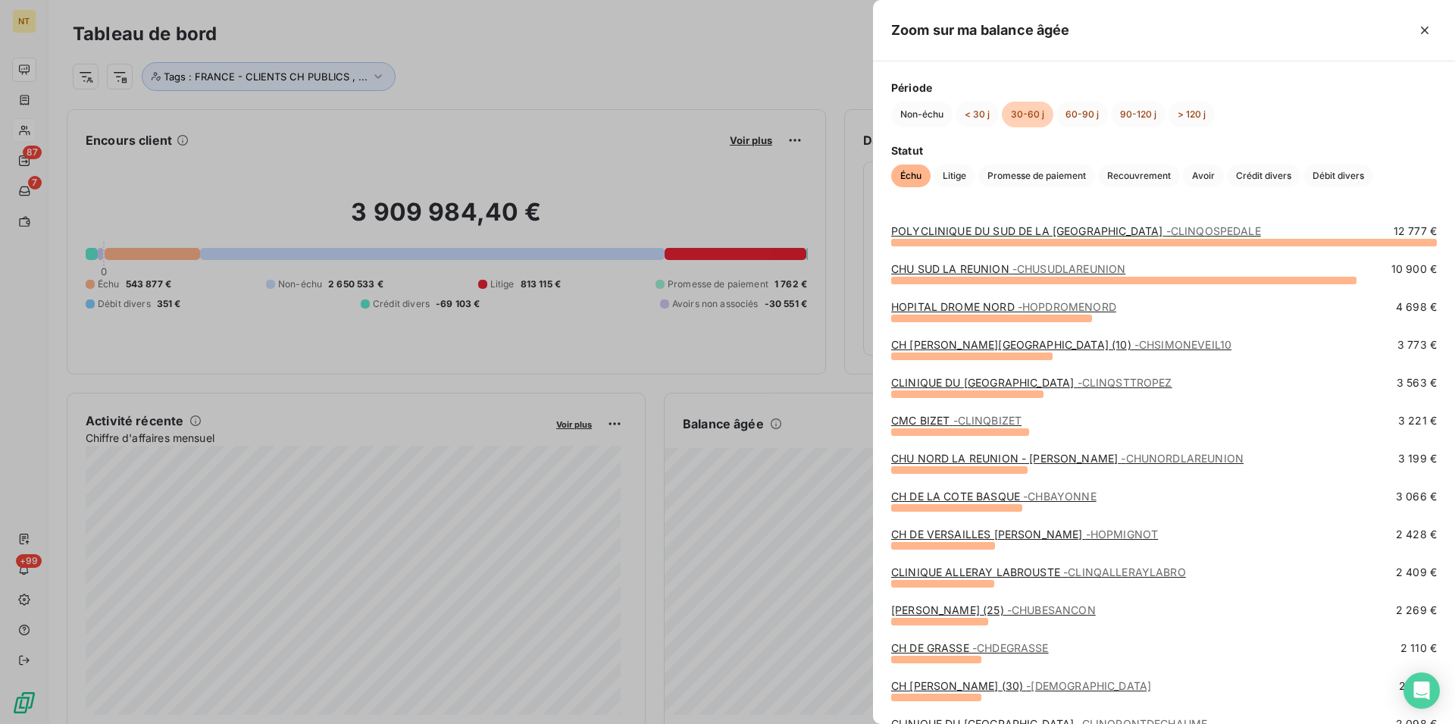
click at [1018, 344] on link "CH [PERSON_NAME][GEOGRAPHIC_DATA] (10) - CHSIMONEVEIL10" at bounding box center [1061, 344] width 340 height 13
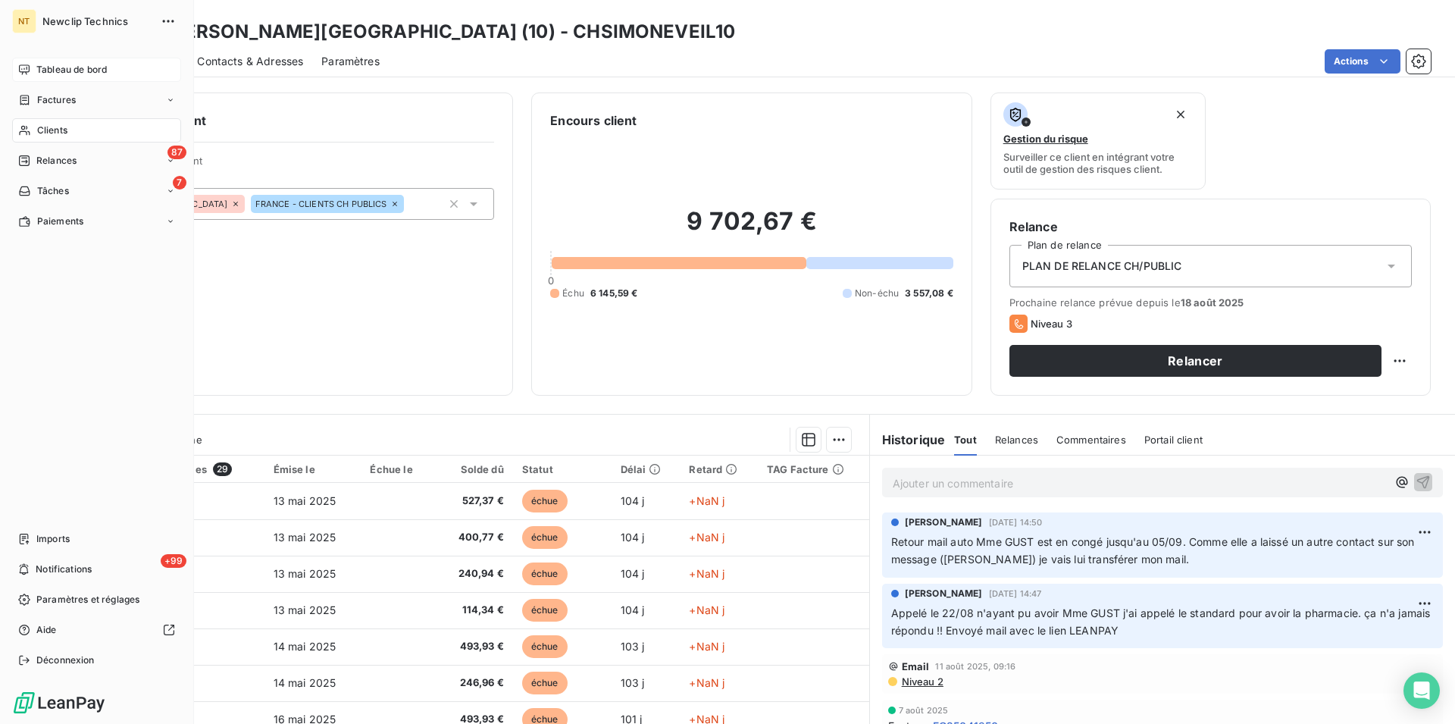
click at [67, 74] on span "Tableau de bord" at bounding box center [71, 70] width 70 height 14
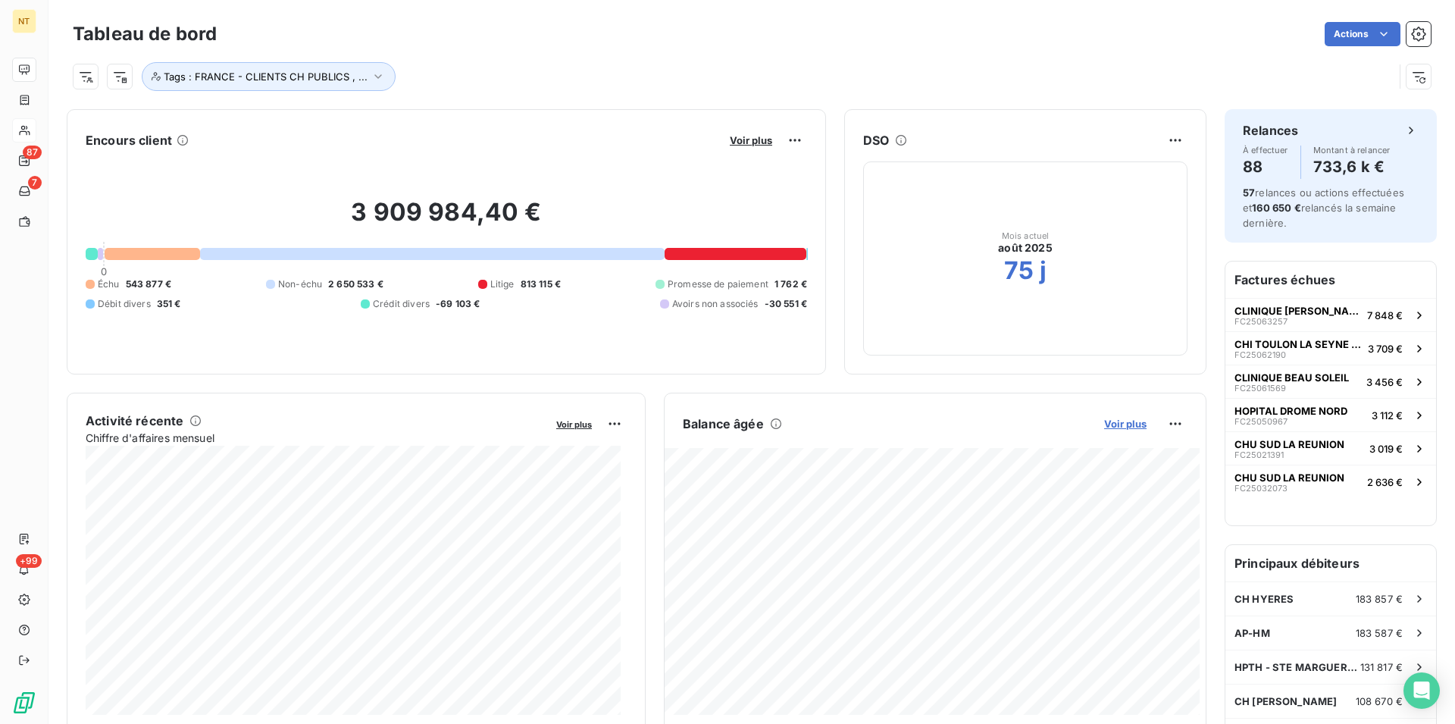
click at [1121, 426] on span "Voir plus" at bounding box center [1125, 424] width 42 height 12
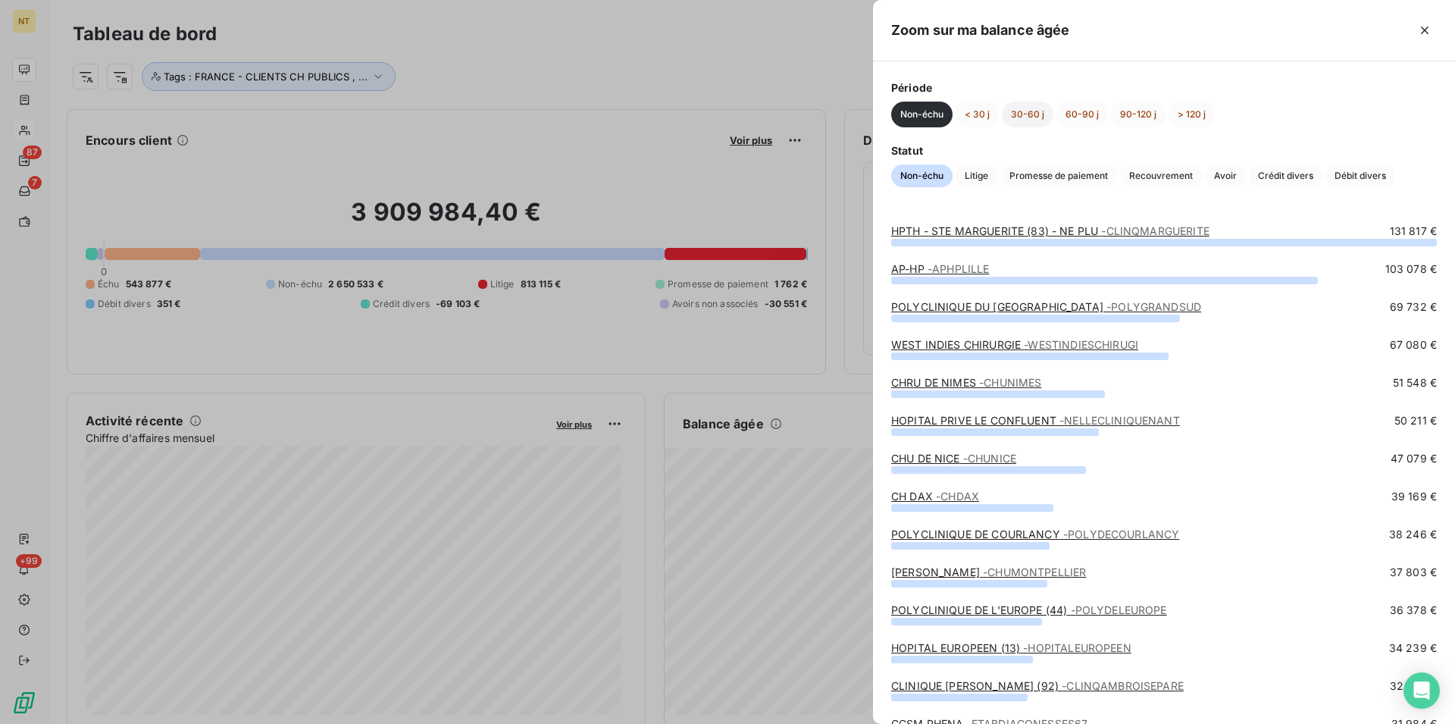
click at [1020, 120] on button "30-60 j" at bounding box center [1028, 115] width 52 height 26
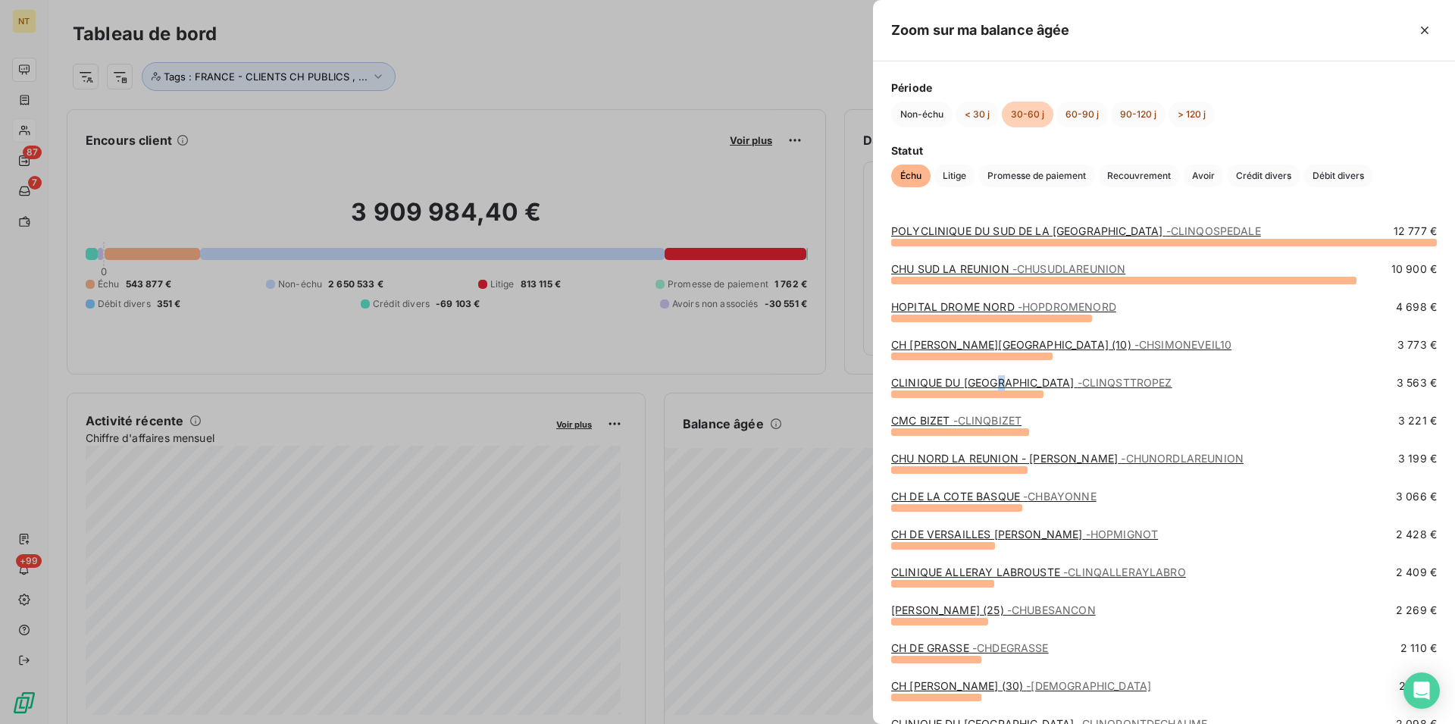
click at [1000, 384] on link "CLINIQUE DU [GEOGRAPHIC_DATA] - CLINQSTTROPEZ" at bounding box center [1031, 382] width 281 height 13
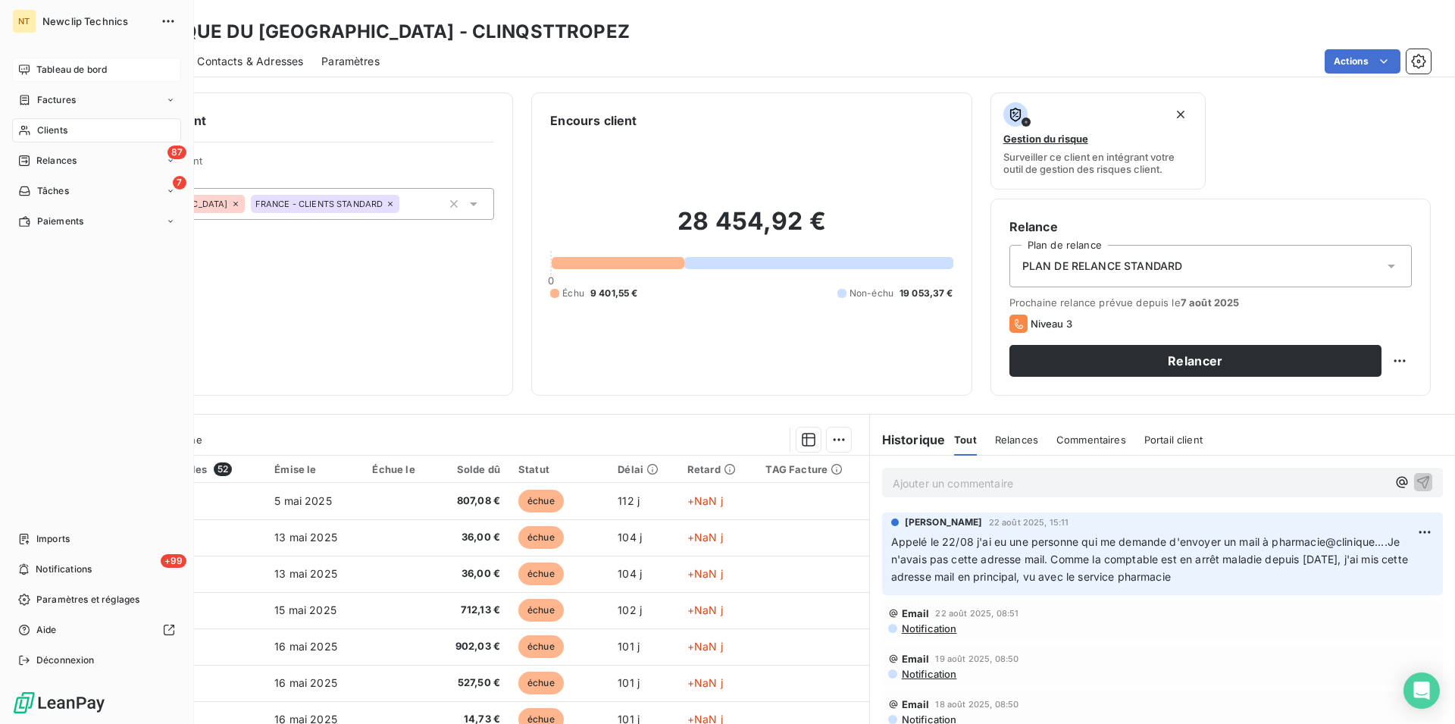
click at [42, 70] on span "Tableau de bord" at bounding box center [71, 70] width 70 height 14
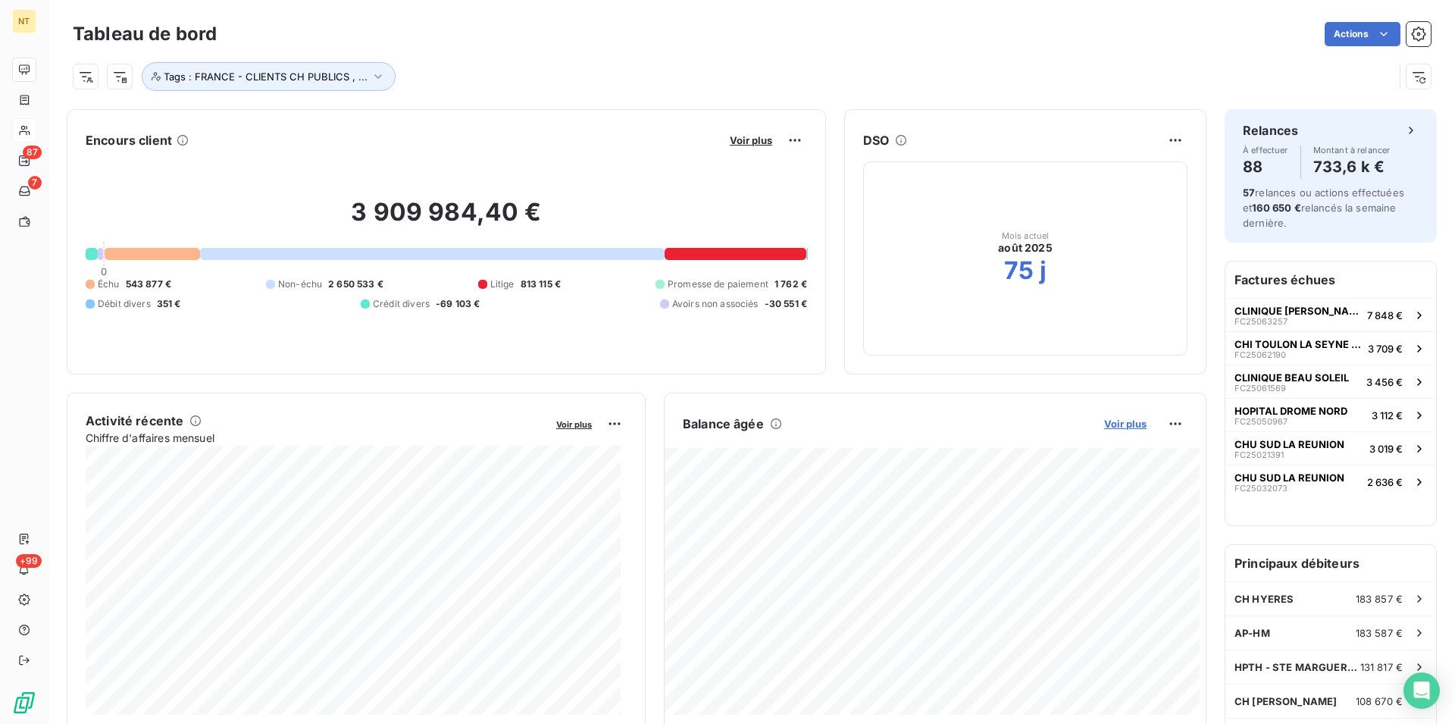
click at [1108, 421] on span "Voir plus" at bounding box center [1125, 424] width 42 height 12
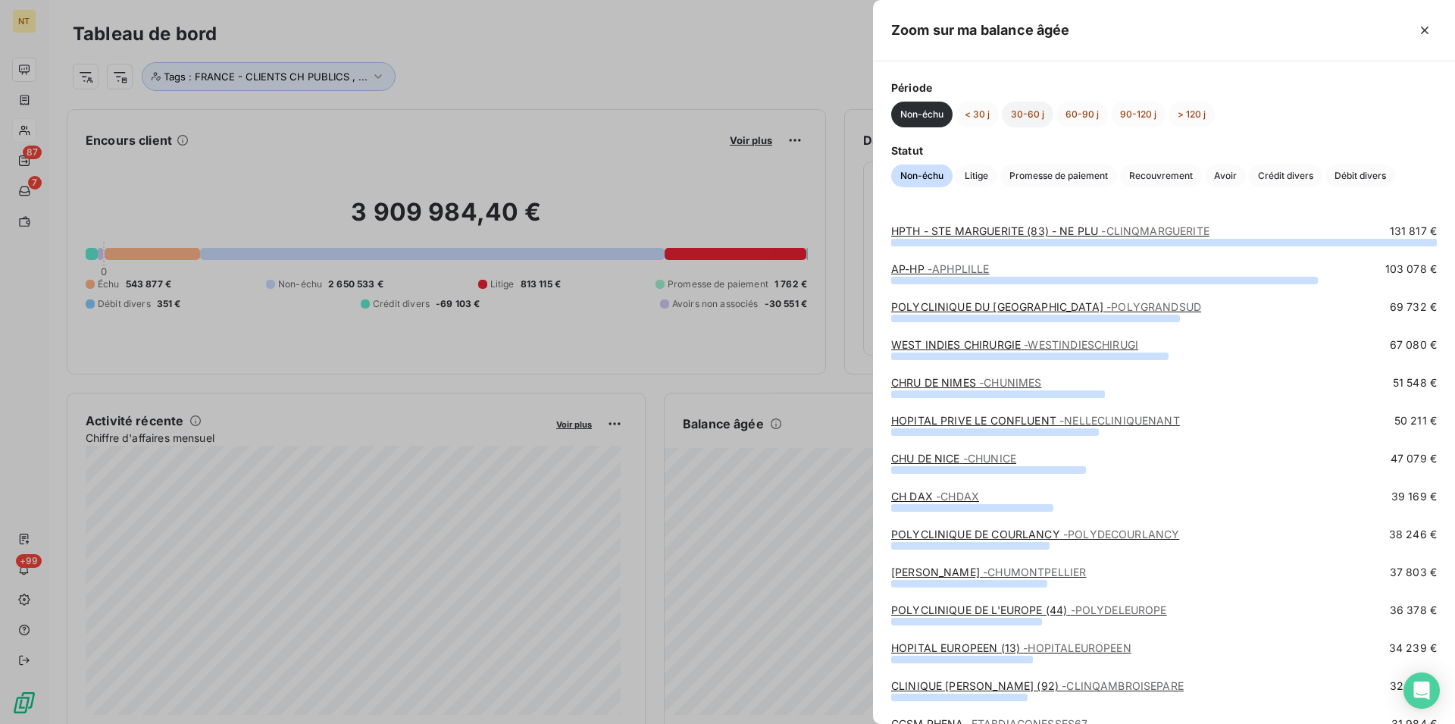
click at [1029, 113] on button "30-60 j" at bounding box center [1028, 115] width 52 height 26
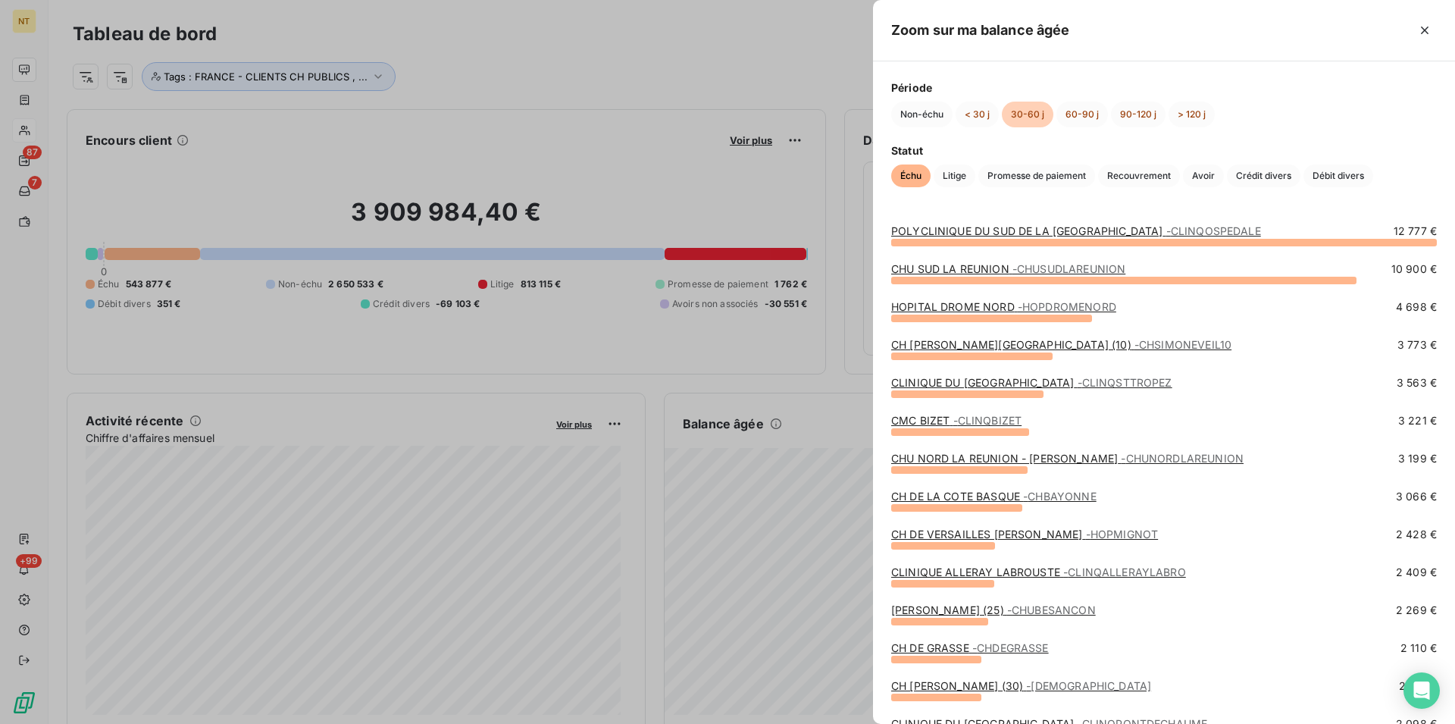
click at [969, 424] on span "- CLINQBIZET" at bounding box center [987, 420] width 69 height 13
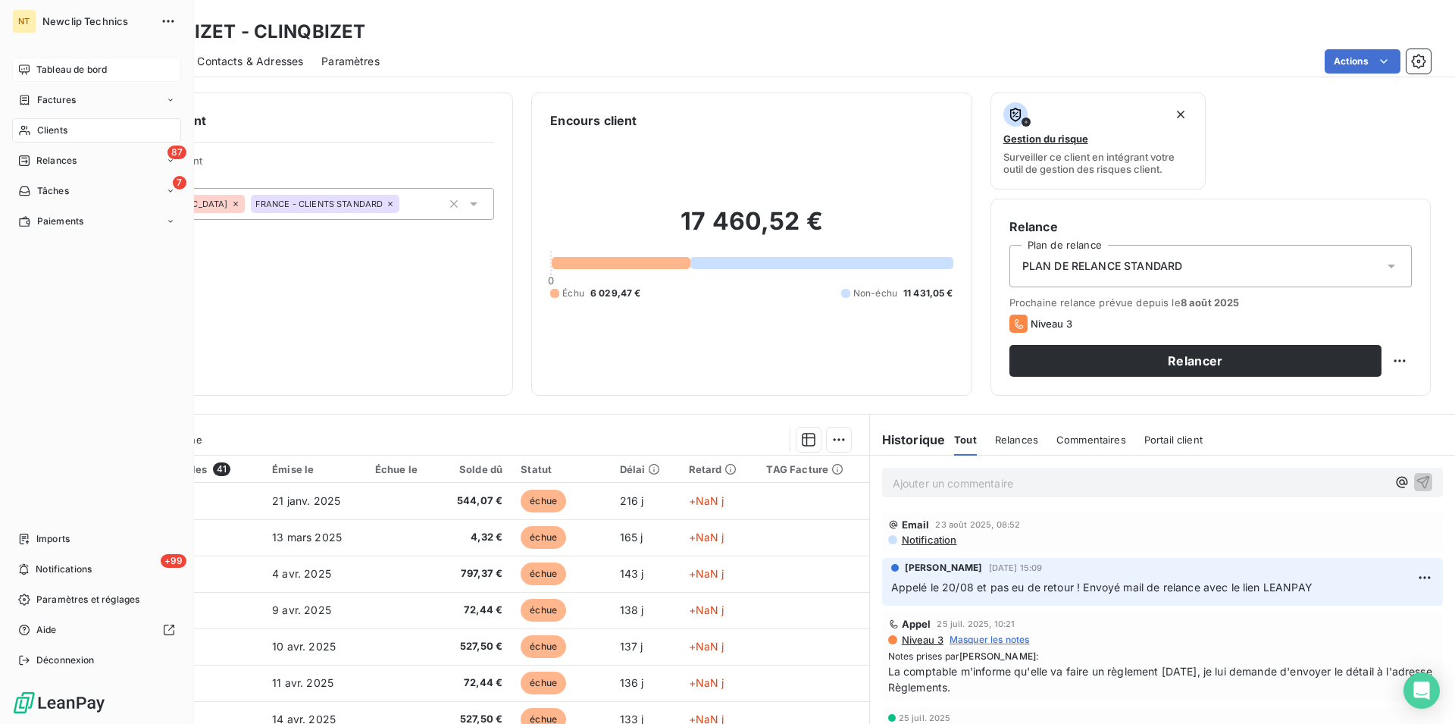
drag, startPoint x: 80, startPoint y: 134, endPoint x: 151, endPoint y: 120, distance: 72.7
click at [79, 133] on div "Clients" at bounding box center [96, 130] width 169 height 24
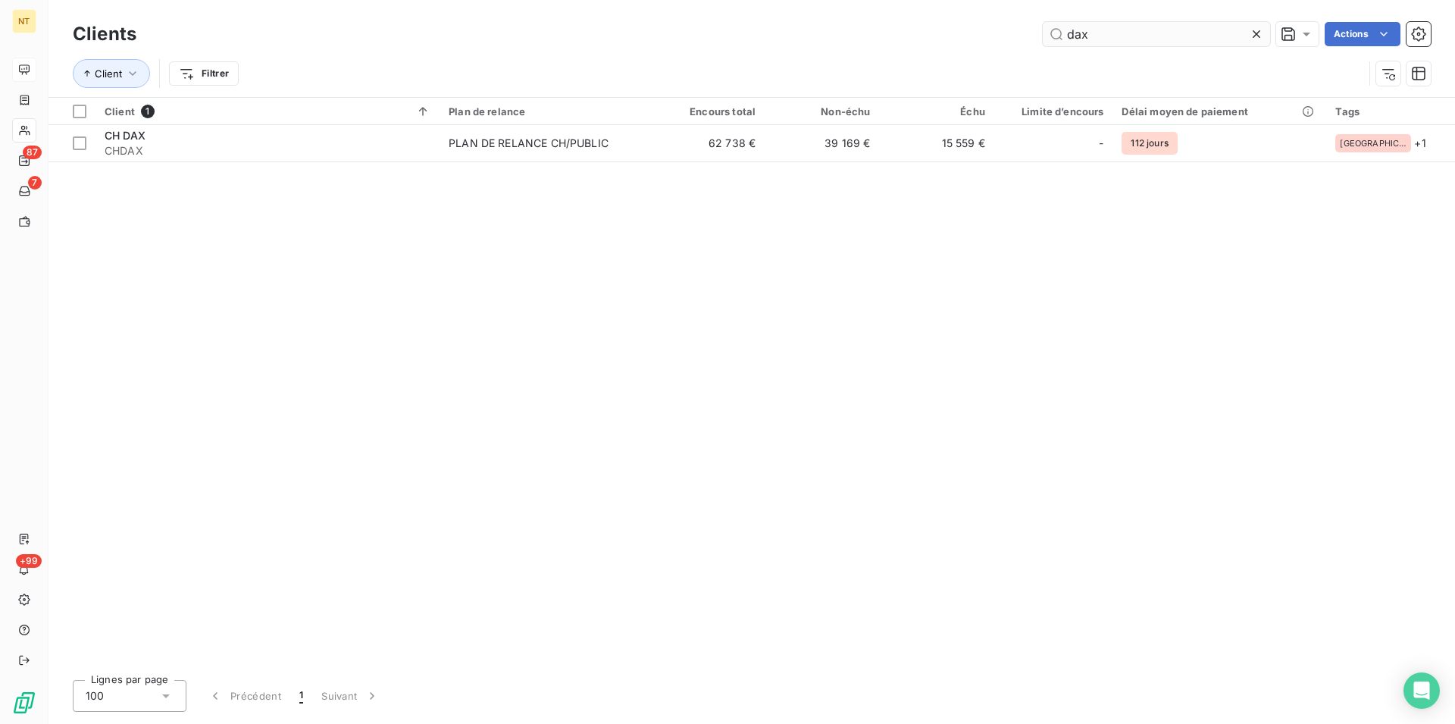
drag, startPoint x: 1085, startPoint y: 34, endPoint x: 1076, endPoint y: 34, distance: 8.3
click at [1076, 34] on input "dax" at bounding box center [1156, 34] width 227 height 24
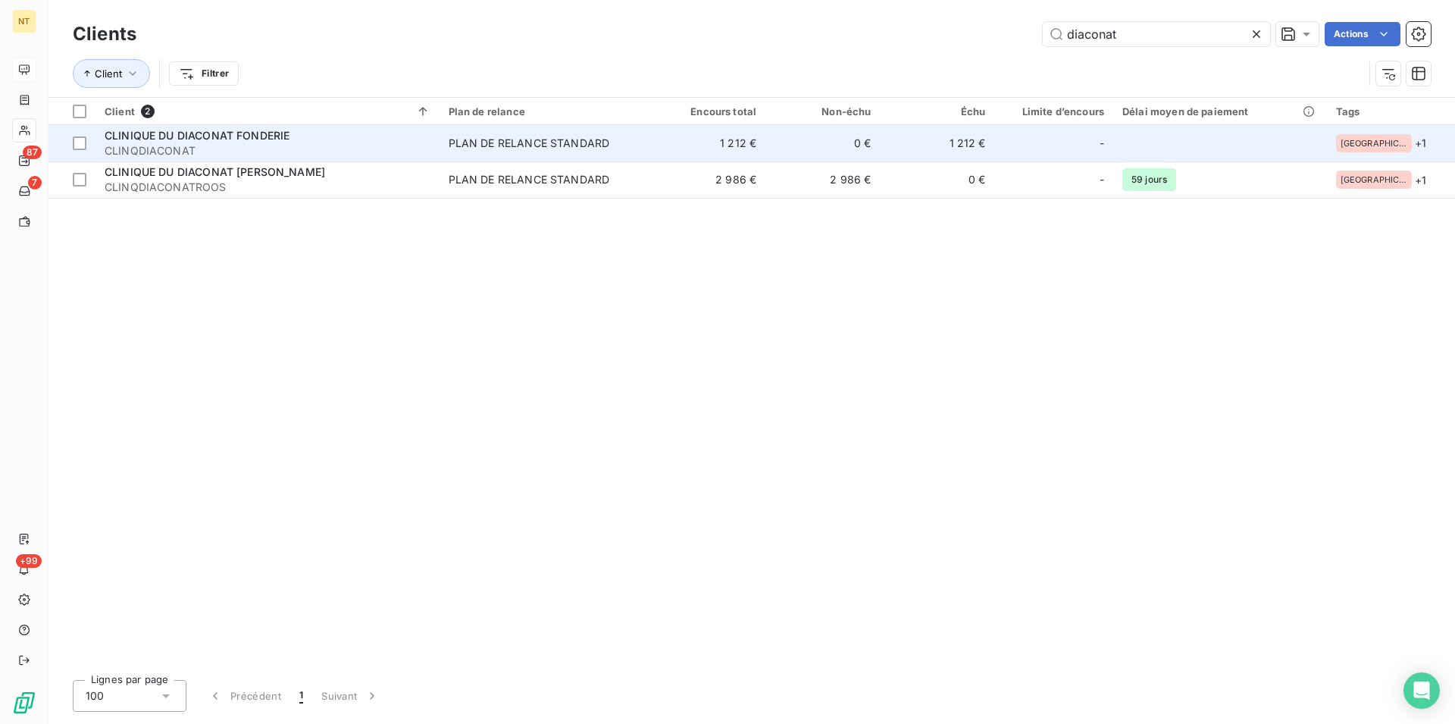
type input "diaconat"
click at [213, 137] on span "CLINIQUE DU DIACONAT FONDERIE" at bounding box center [197, 135] width 185 height 13
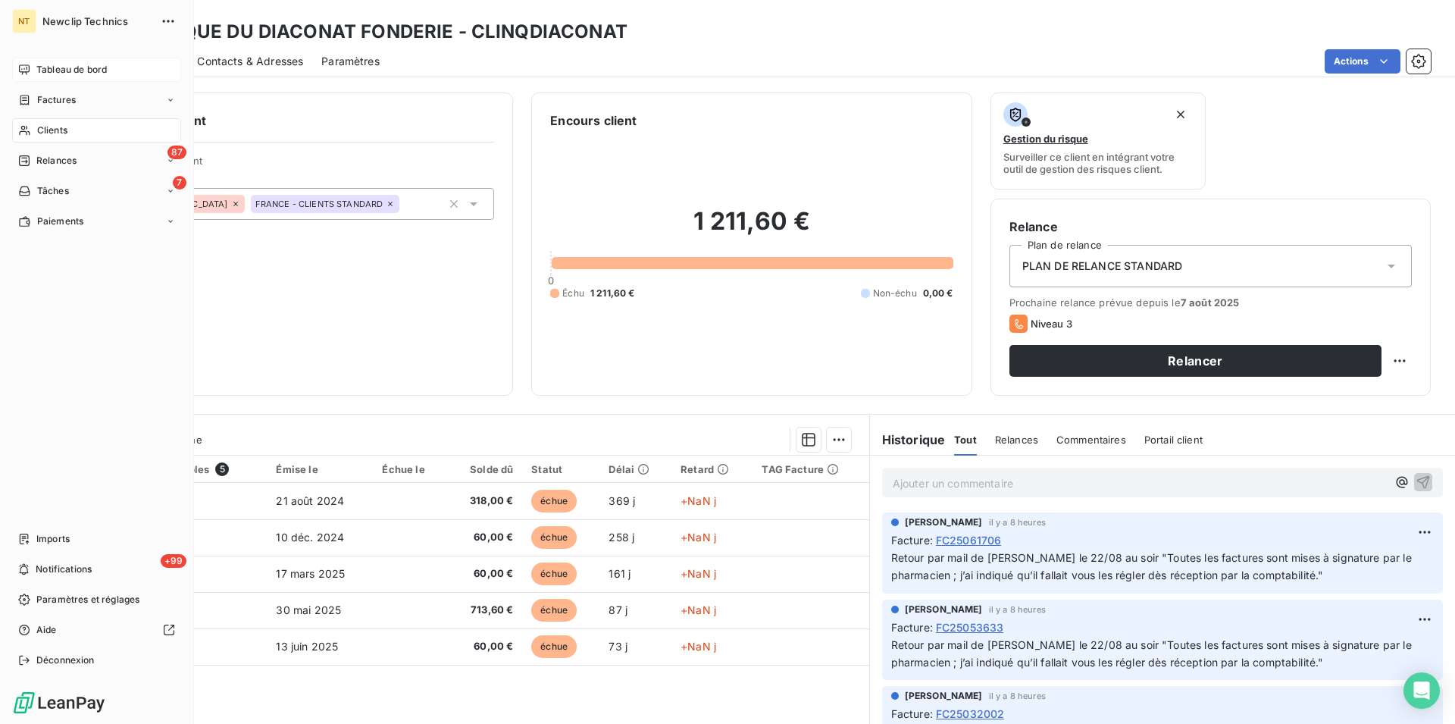
click at [45, 129] on span "Clients" at bounding box center [52, 131] width 30 height 14
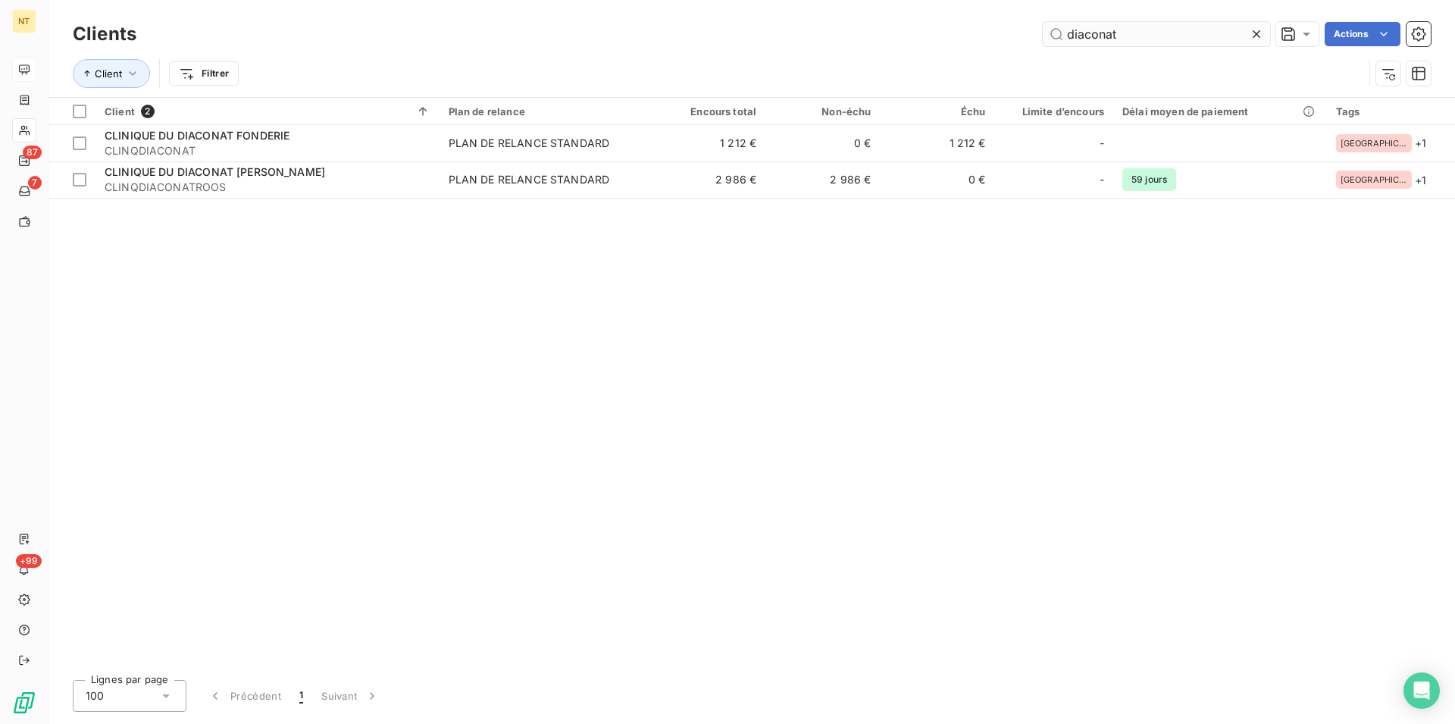
drag, startPoint x: 1127, startPoint y: 33, endPoint x: 1060, endPoint y: 34, distance: 66.7
click at [1060, 34] on input "diaconat" at bounding box center [1156, 34] width 227 height 24
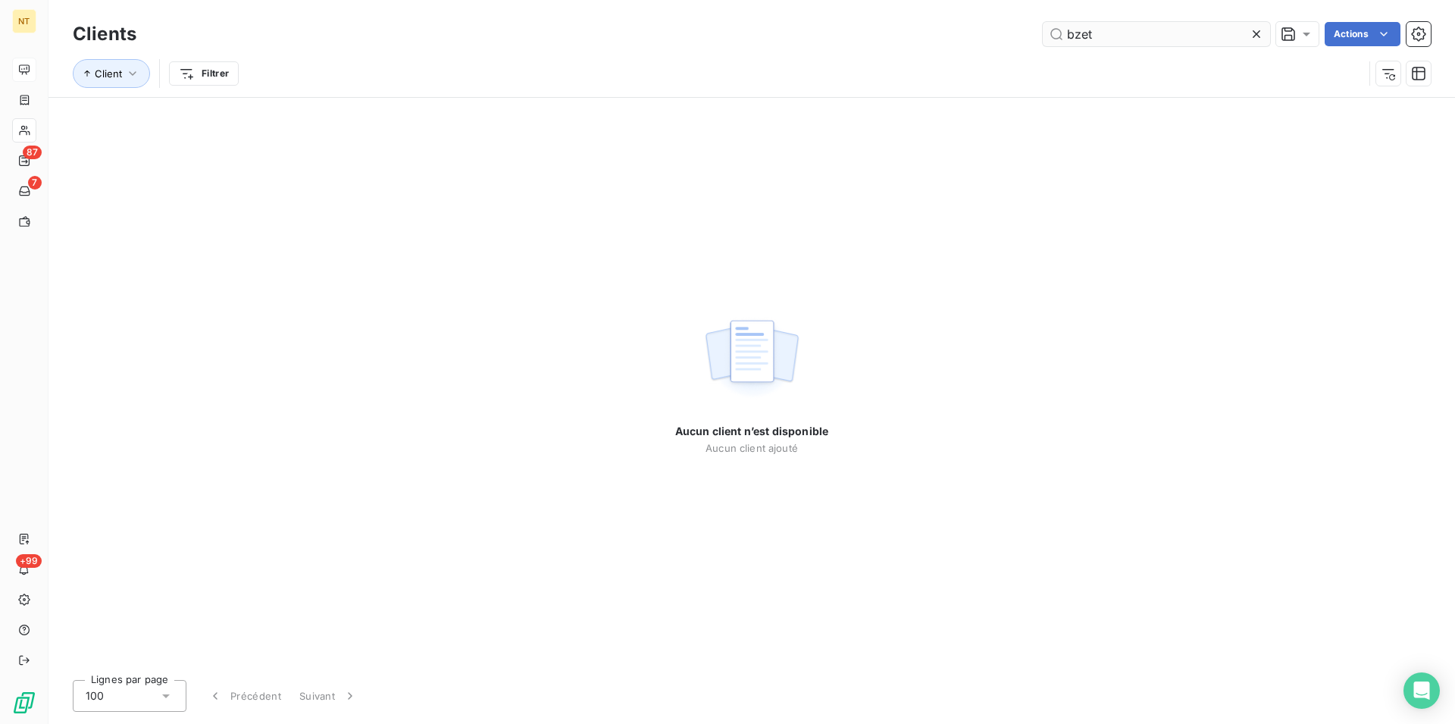
click at [1074, 32] on input "bzet" at bounding box center [1156, 34] width 227 height 24
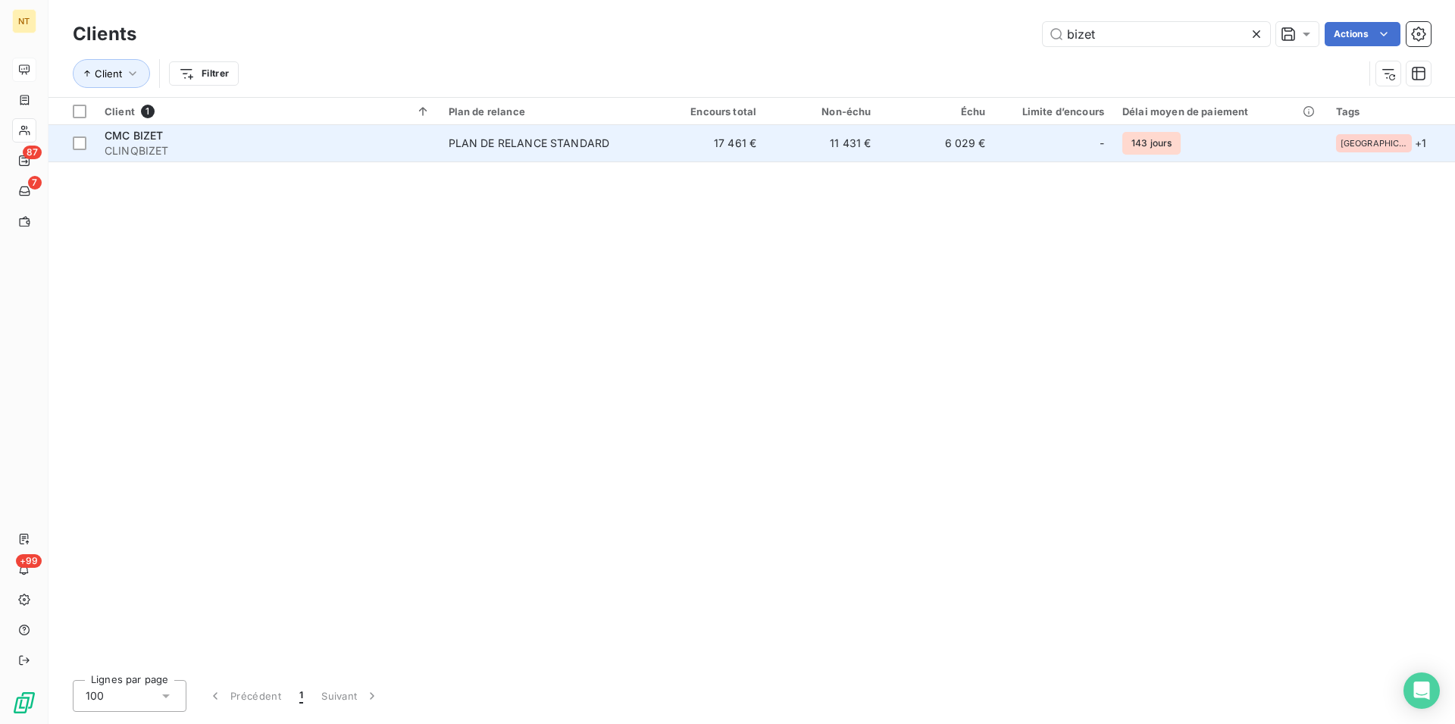
type input "bizet"
click at [239, 138] on div "CMC BIZET" at bounding box center [268, 135] width 326 height 15
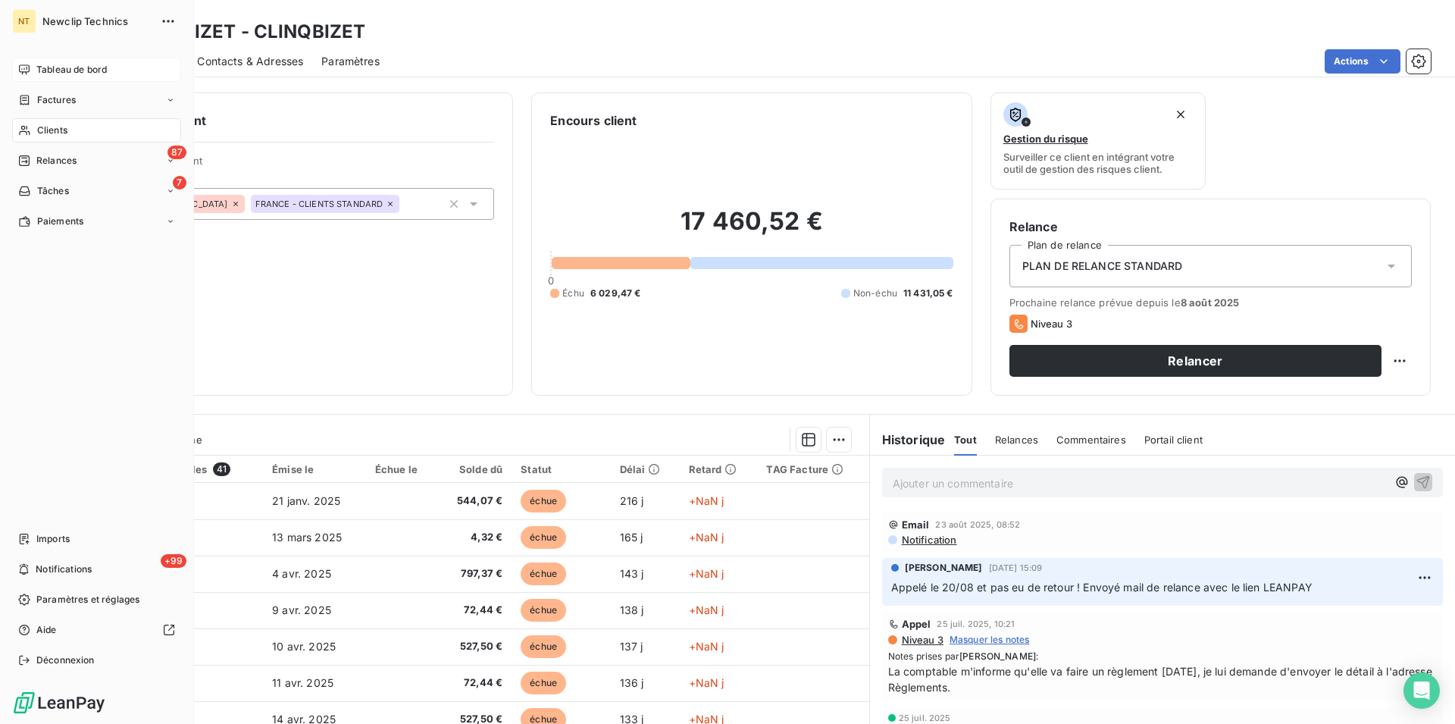
click at [65, 70] on span "Tableau de bord" at bounding box center [71, 70] width 70 height 14
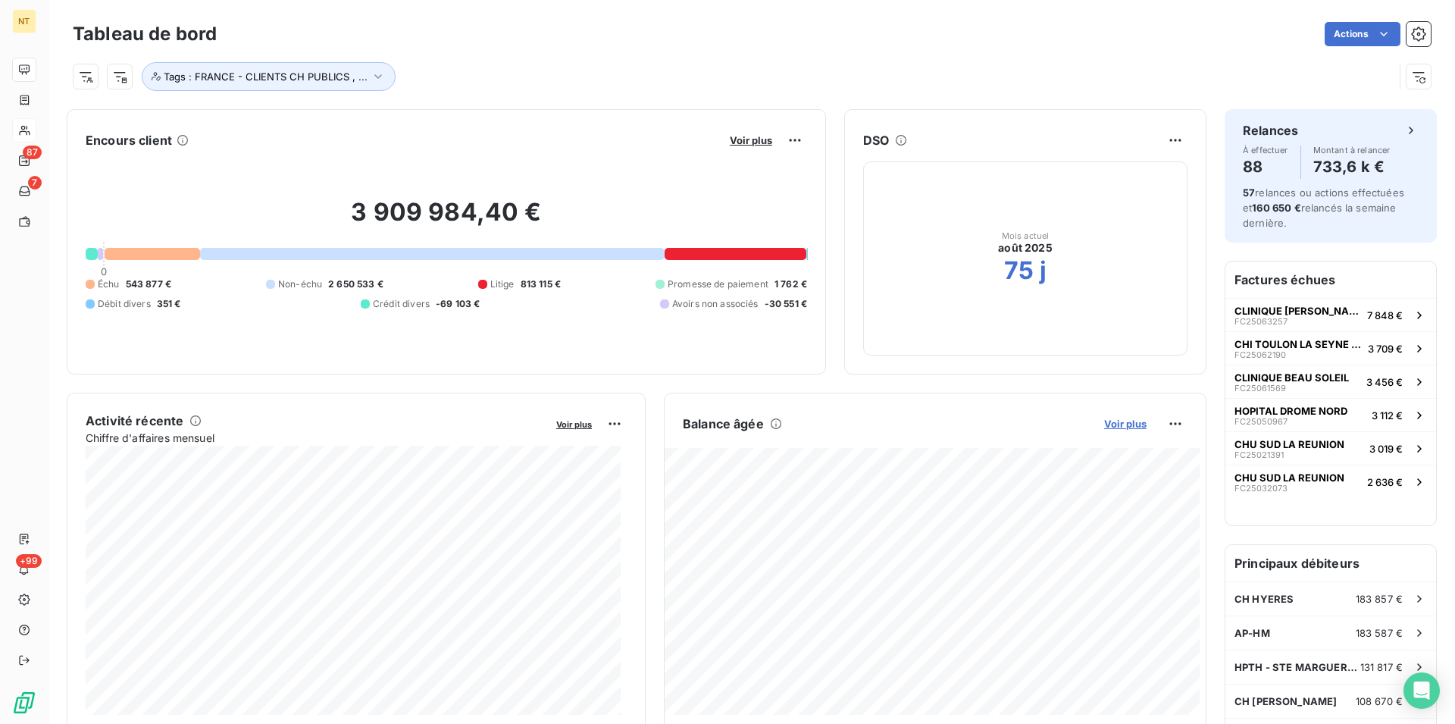
click at [1120, 421] on span "Voir plus" at bounding box center [1125, 424] width 42 height 12
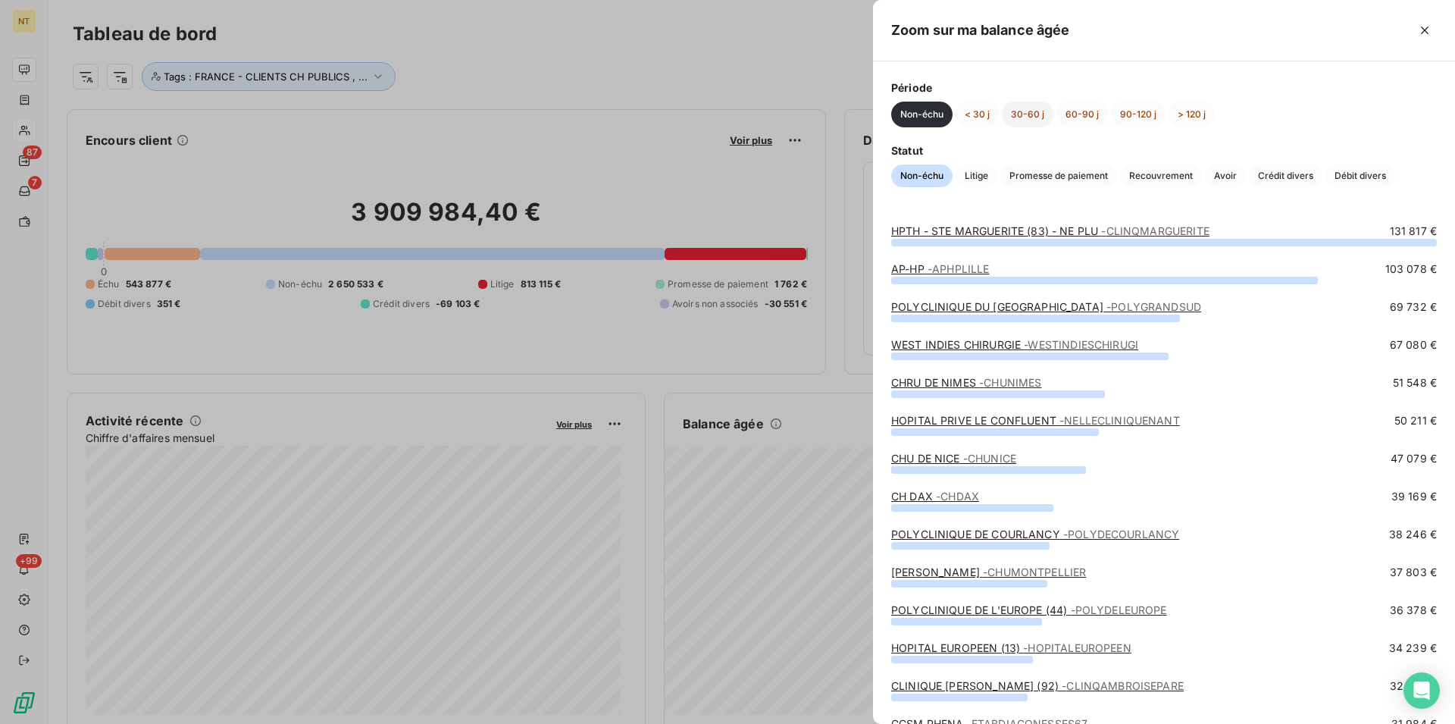
click at [1027, 112] on button "30-60 j" at bounding box center [1028, 115] width 52 height 26
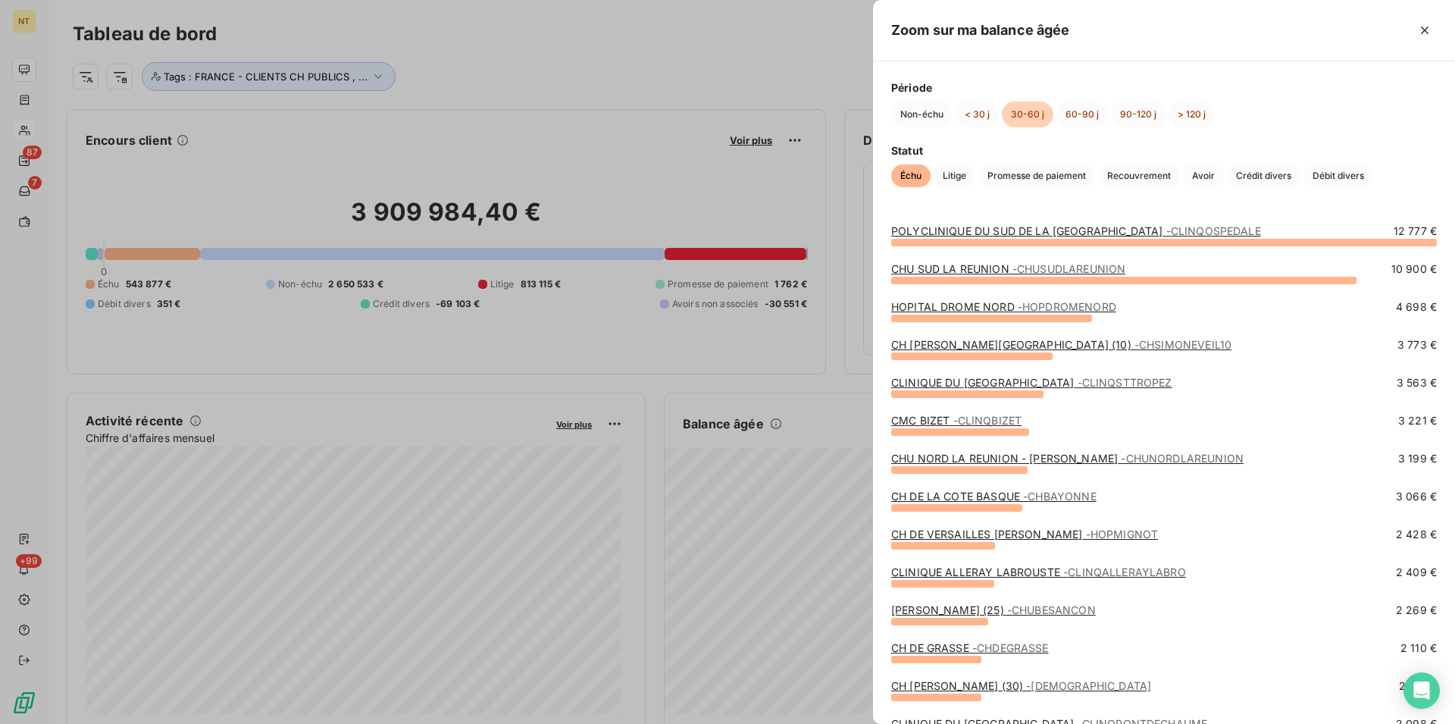
click at [963, 496] on link "CH DE LA COTE BASQUE - CHBAYONNE" at bounding box center [993, 496] width 205 height 13
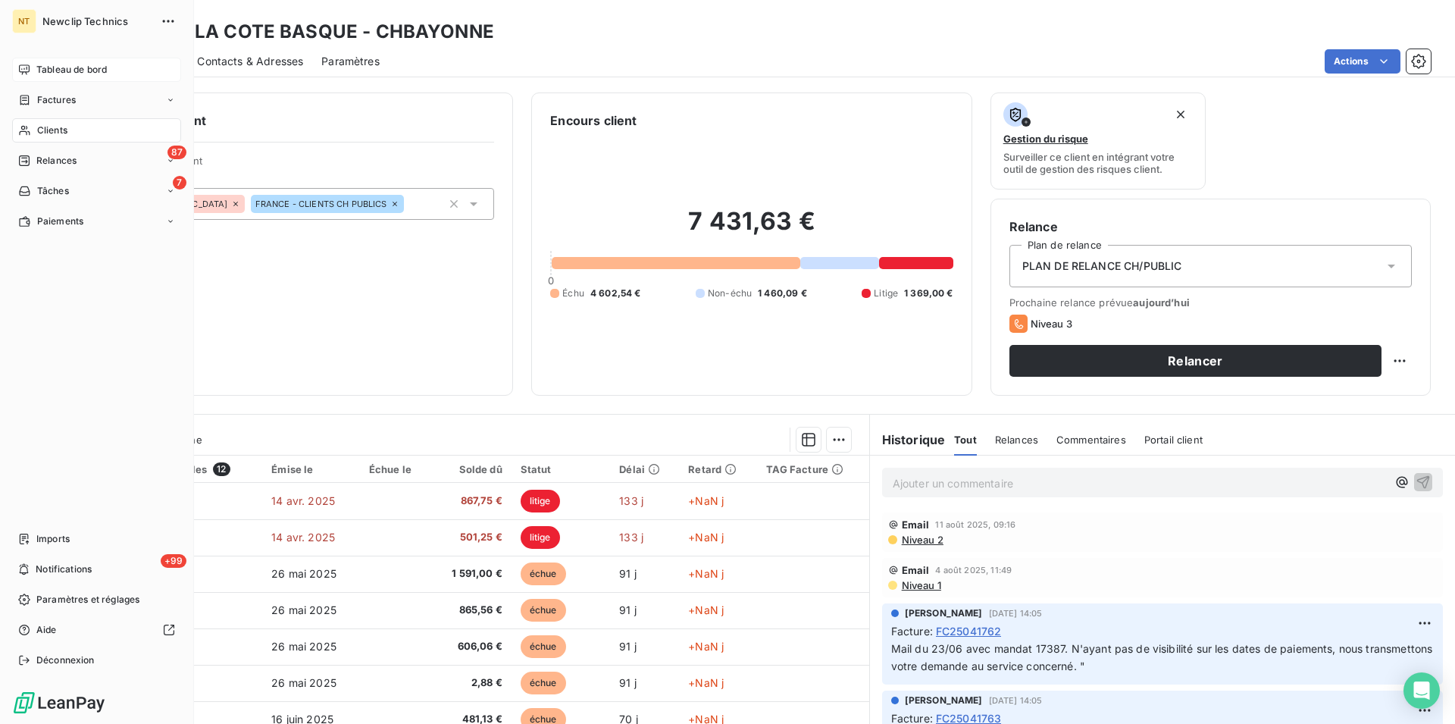
click at [82, 77] on div "Tableau de bord" at bounding box center [96, 70] width 169 height 24
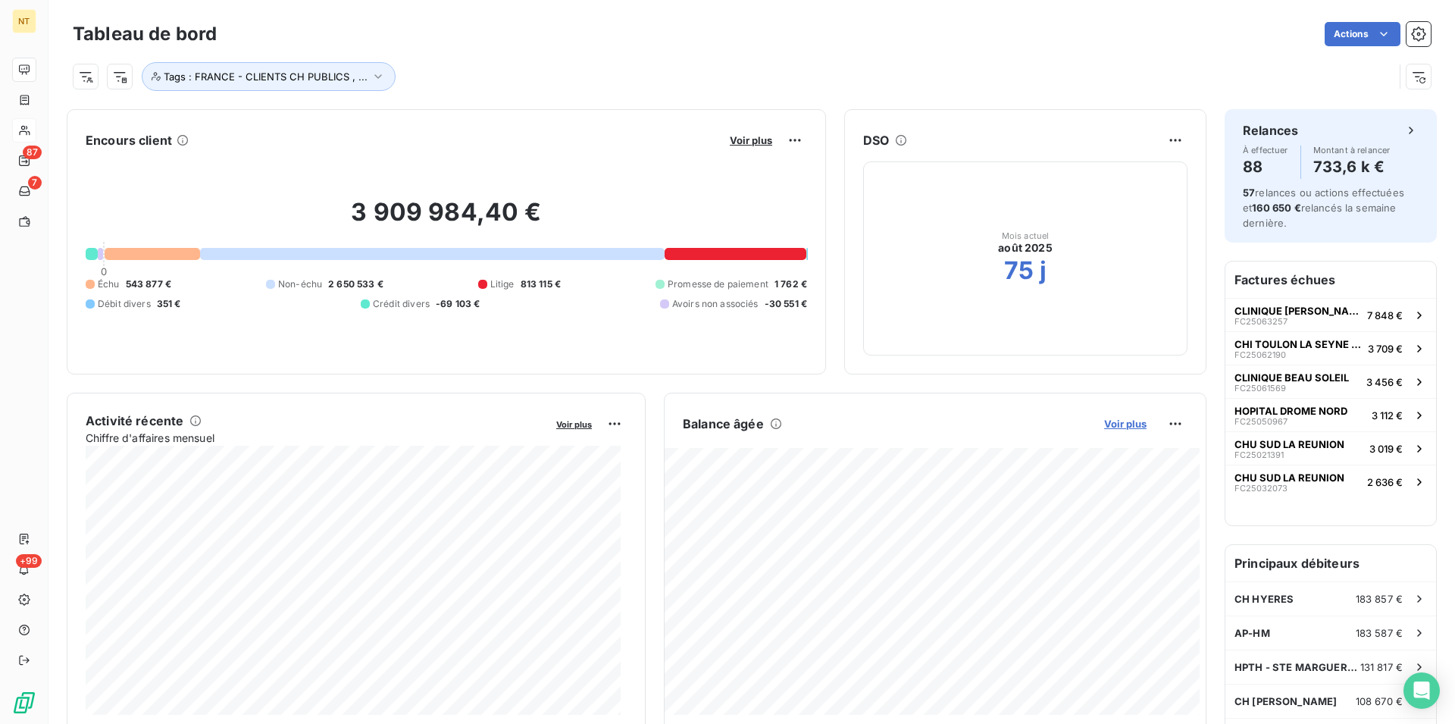
click at [1110, 425] on span "Voir plus" at bounding box center [1125, 424] width 42 height 12
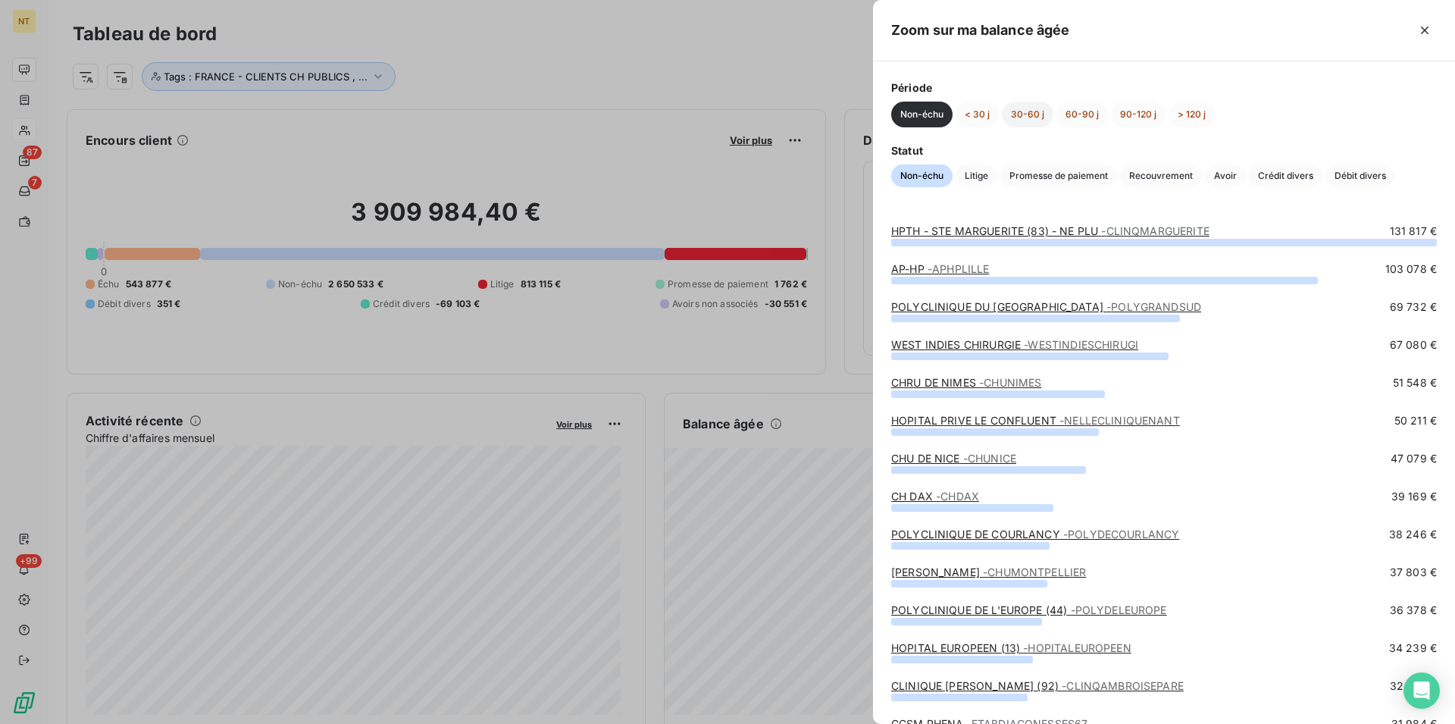
click at [1030, 111] on button "30-60 j" at bounding box center [1028, 115] width 52 height 26
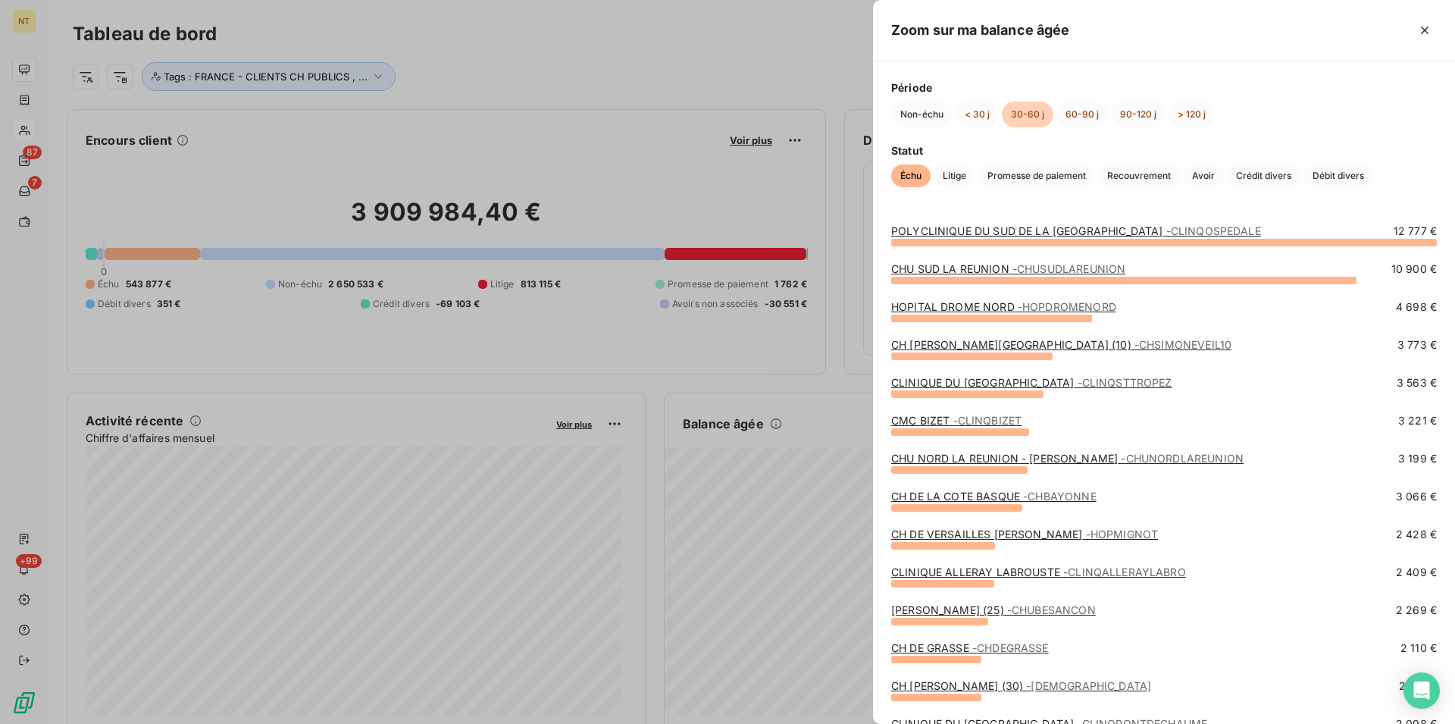
click at [997, 537] on link "CH DE VERSAILLES [PERSON_NAME] - HOPMIGNOT" at bounding box center [1024, 534] width 267 height 13
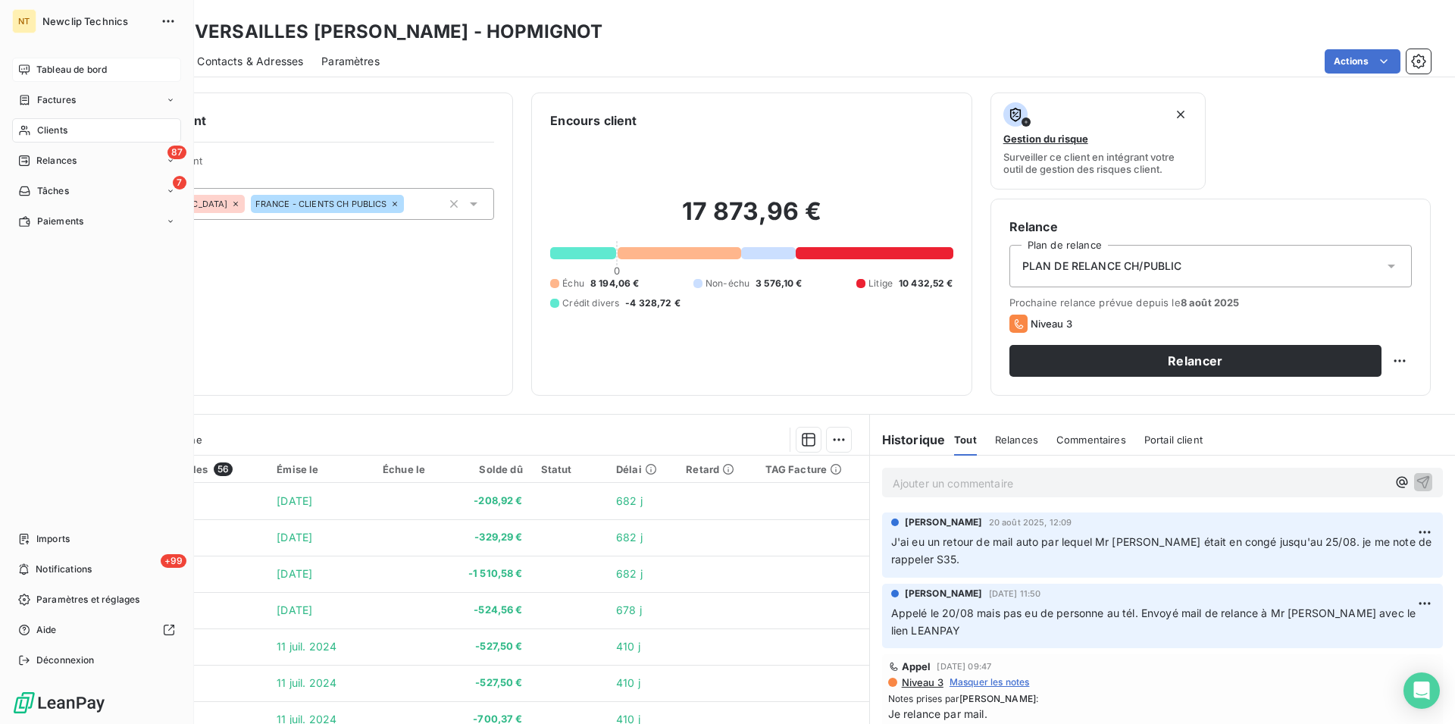
click at [78, 73] on span "Tableau de bord" at bounding box center [71, 70] width 70 height 14
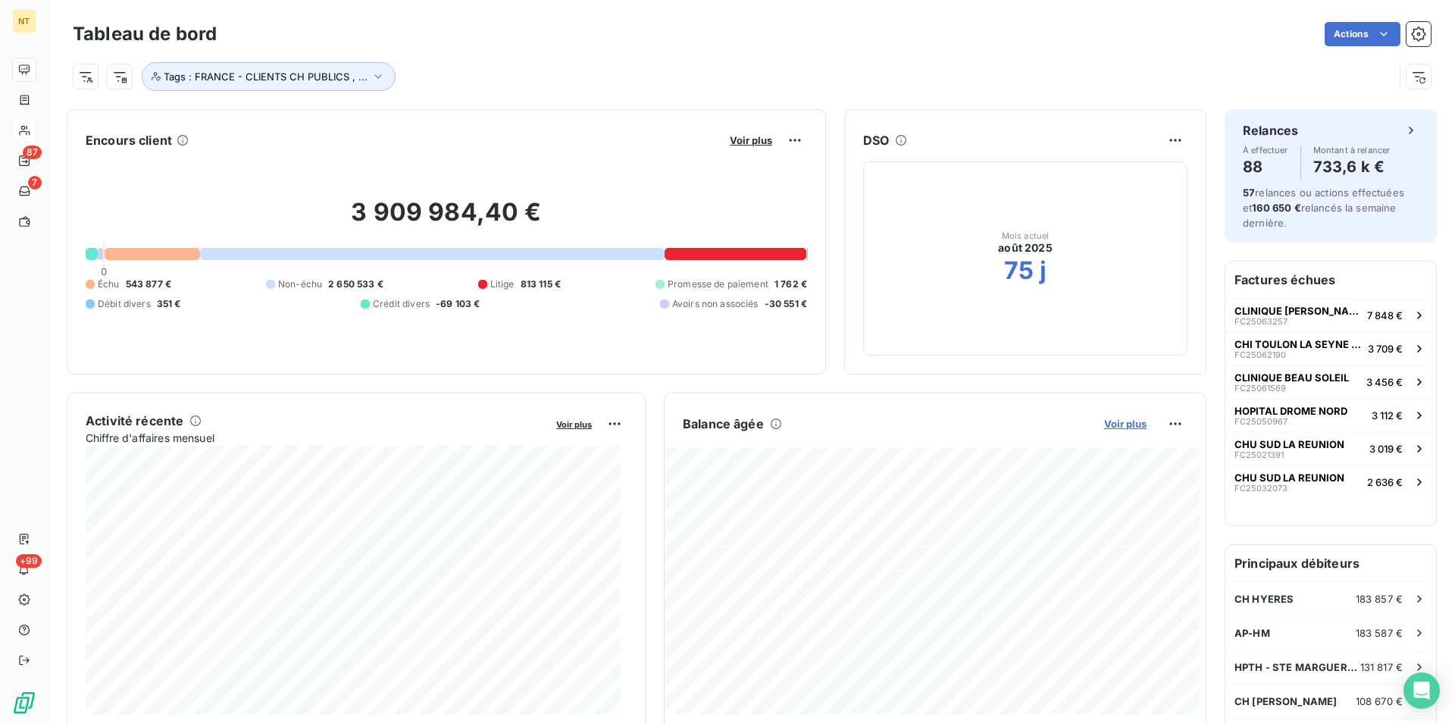
click at [1111, 421] on span "Voir plus" at bounding box center [1125, 424] width 42 height 12
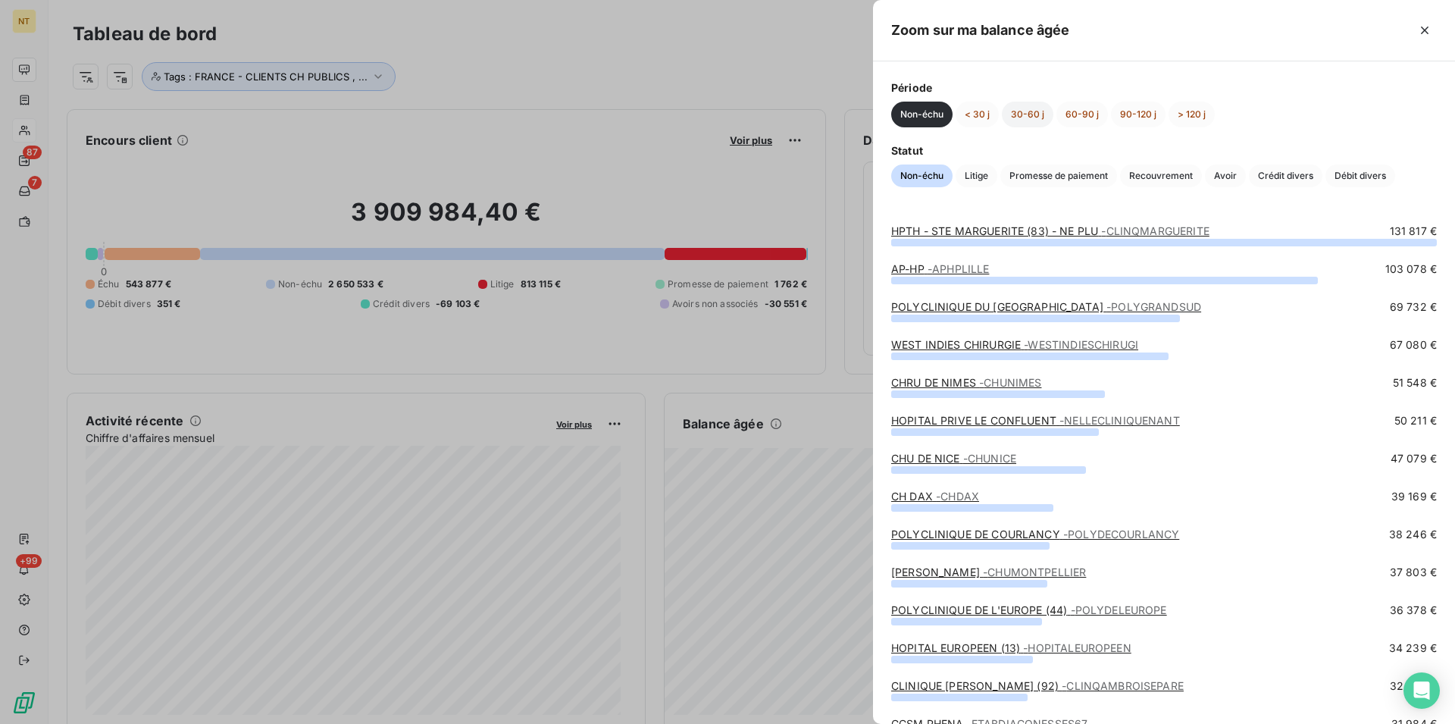
click at [1025, 108] on button "30-60 j" at bounding box center [1028, 115] width 52 height 26
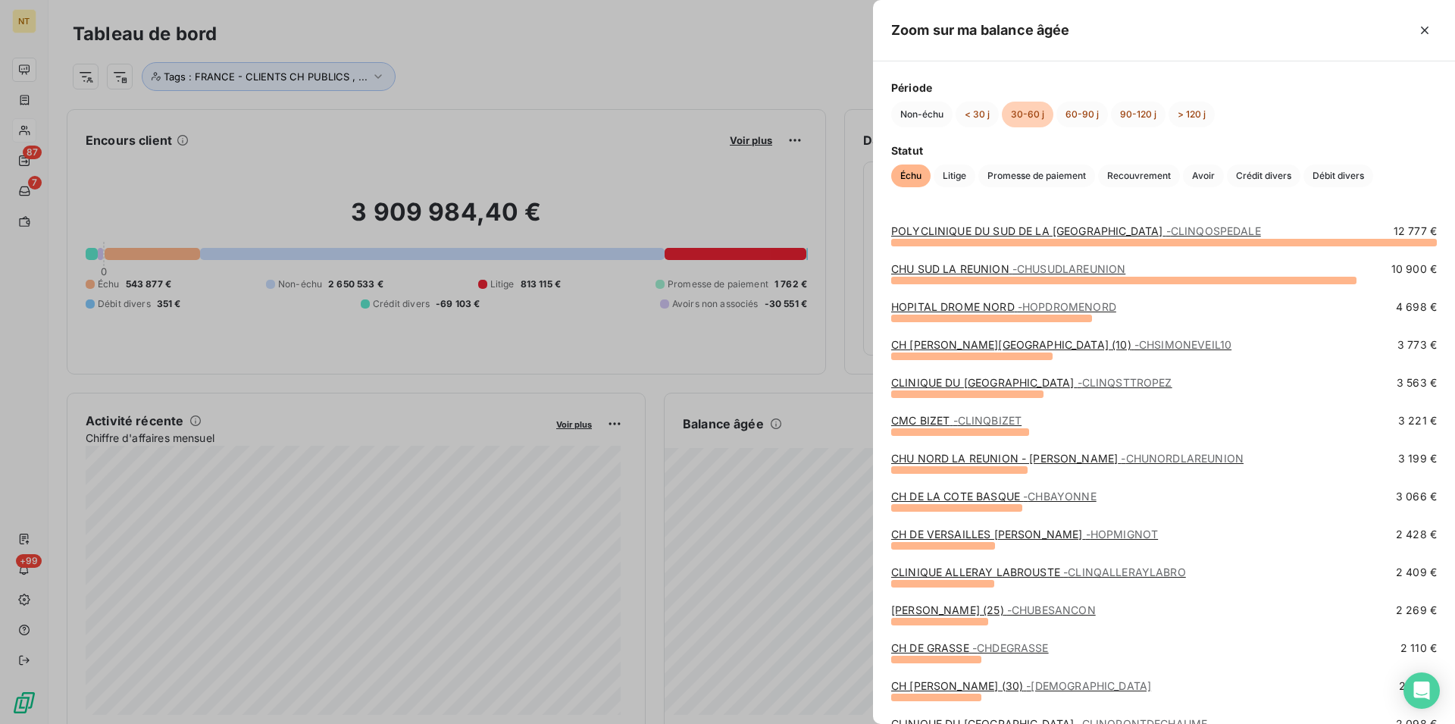
click at [966, 577] on link "CLINIQUE ALLERAY LABROUSTE - CLINQALLERAYLABRO" at bounding box center [1038, 571] width 295 height 13
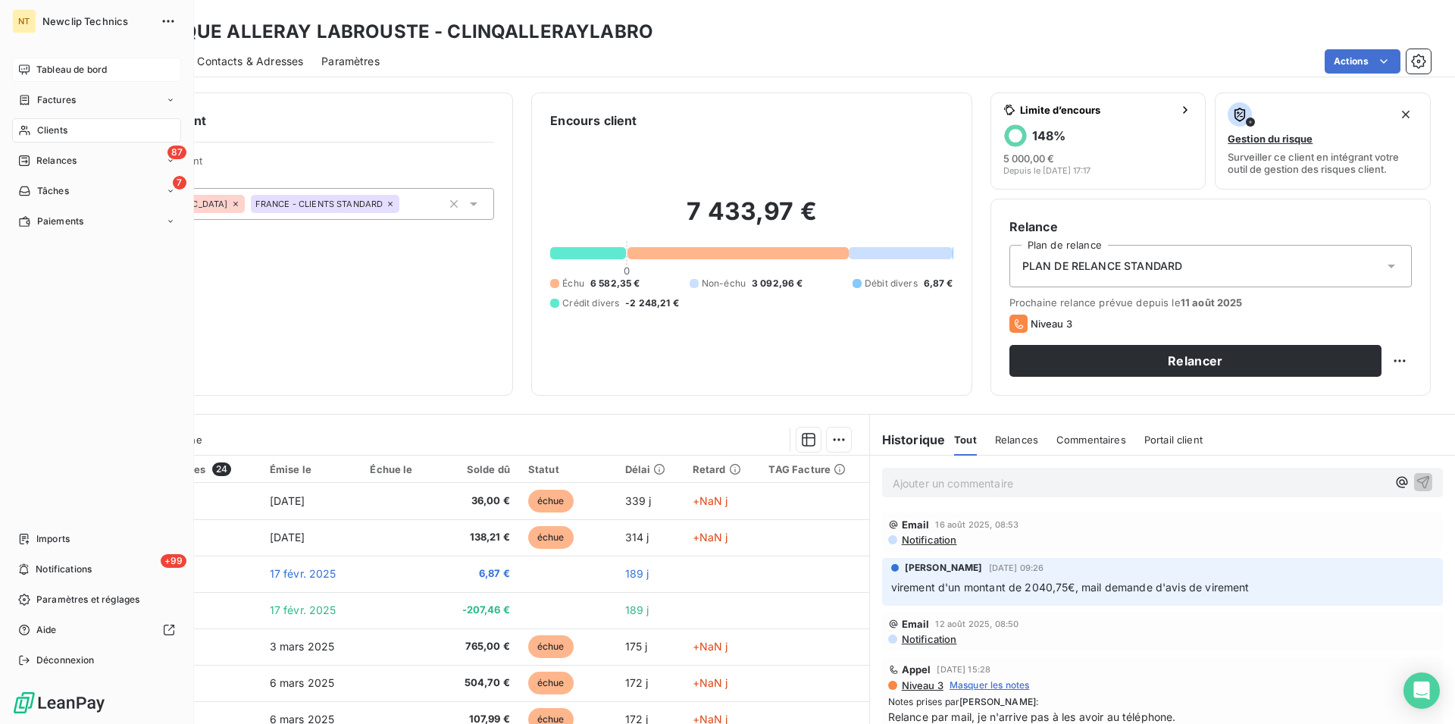
click at [50, 65] on span "Tableau de bord" at bounding box center [71, 70] width 70 height 14
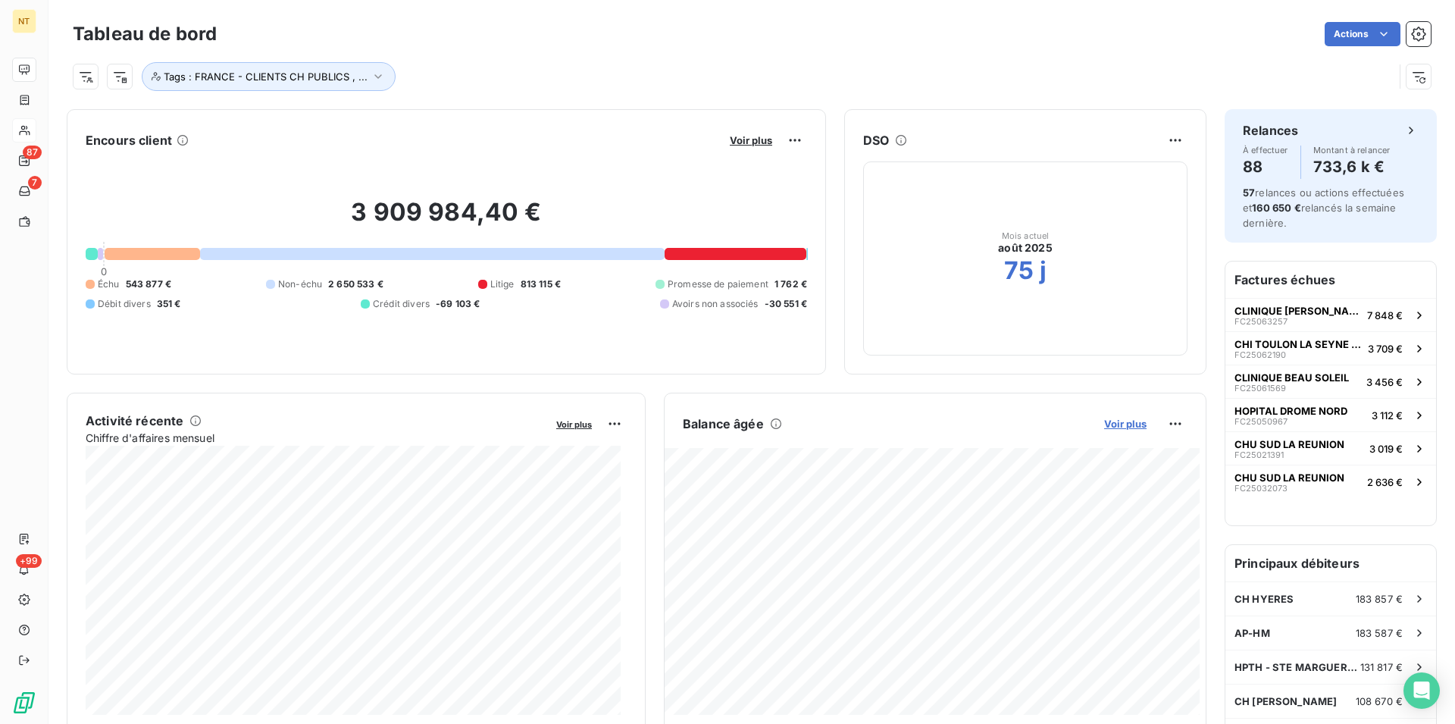
click at [1106, 426] on span "Voir plus" at bounding box center [1125, 424] width 42 height 12
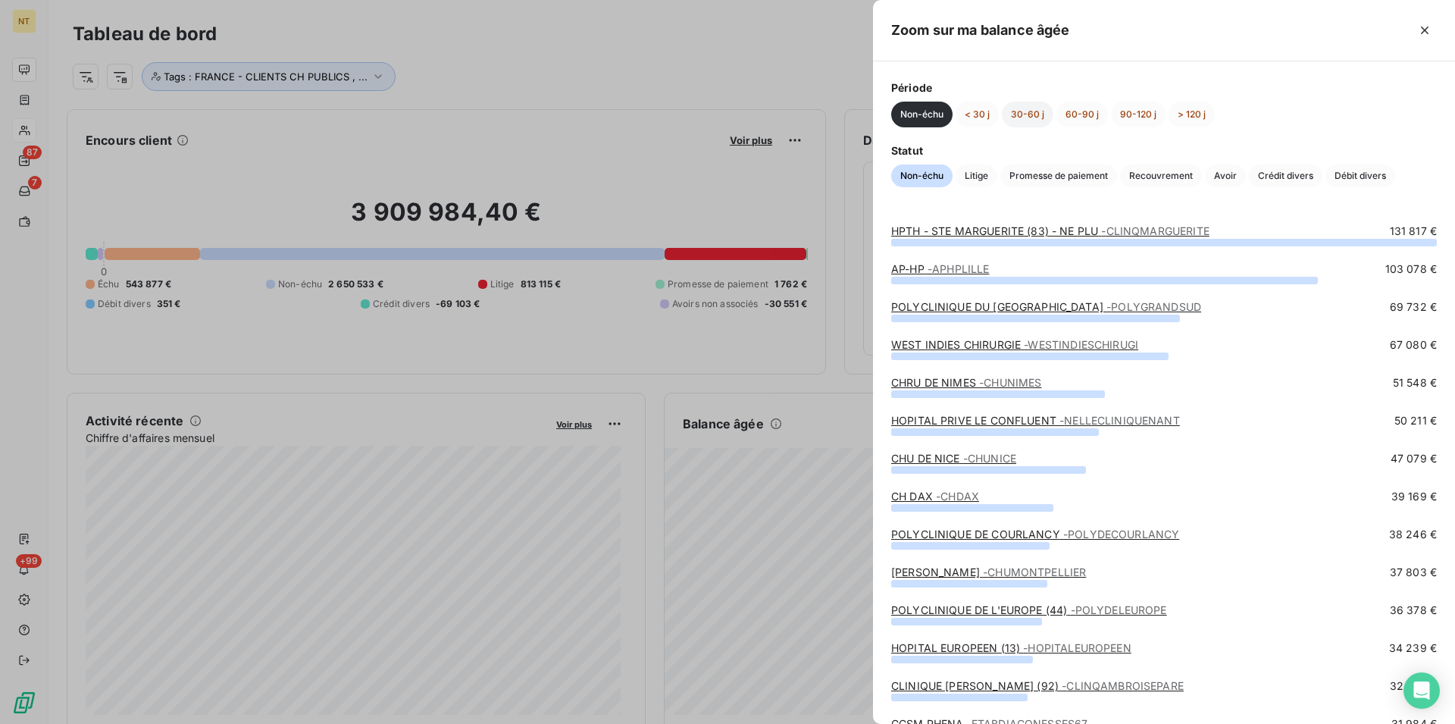
click at [1025, 110] on button "30-60 j" at bounding box center [1028, 115] width 52 height 26
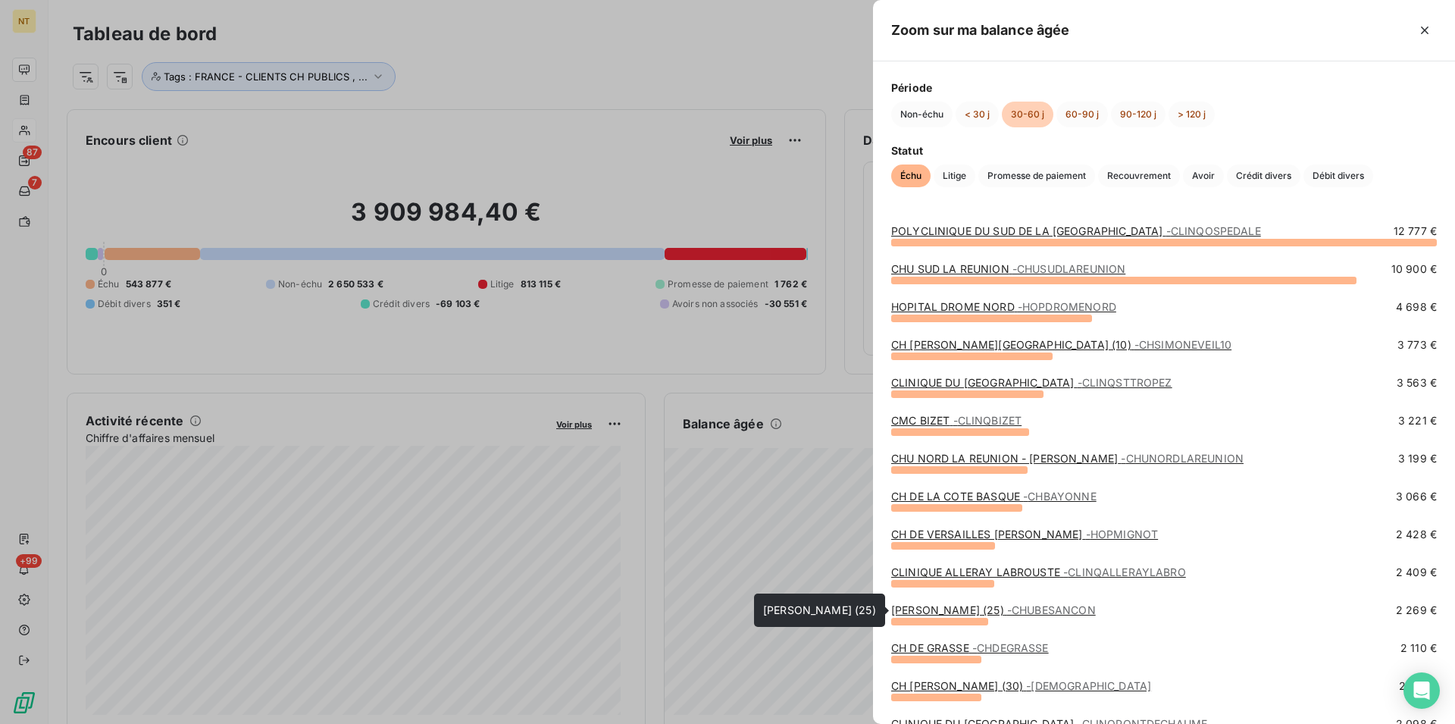
click at [950, 613] on link "[PERSON_NAME] (25) - CHUBESANCON" at bounding box center [993, 609] width 205 height 13
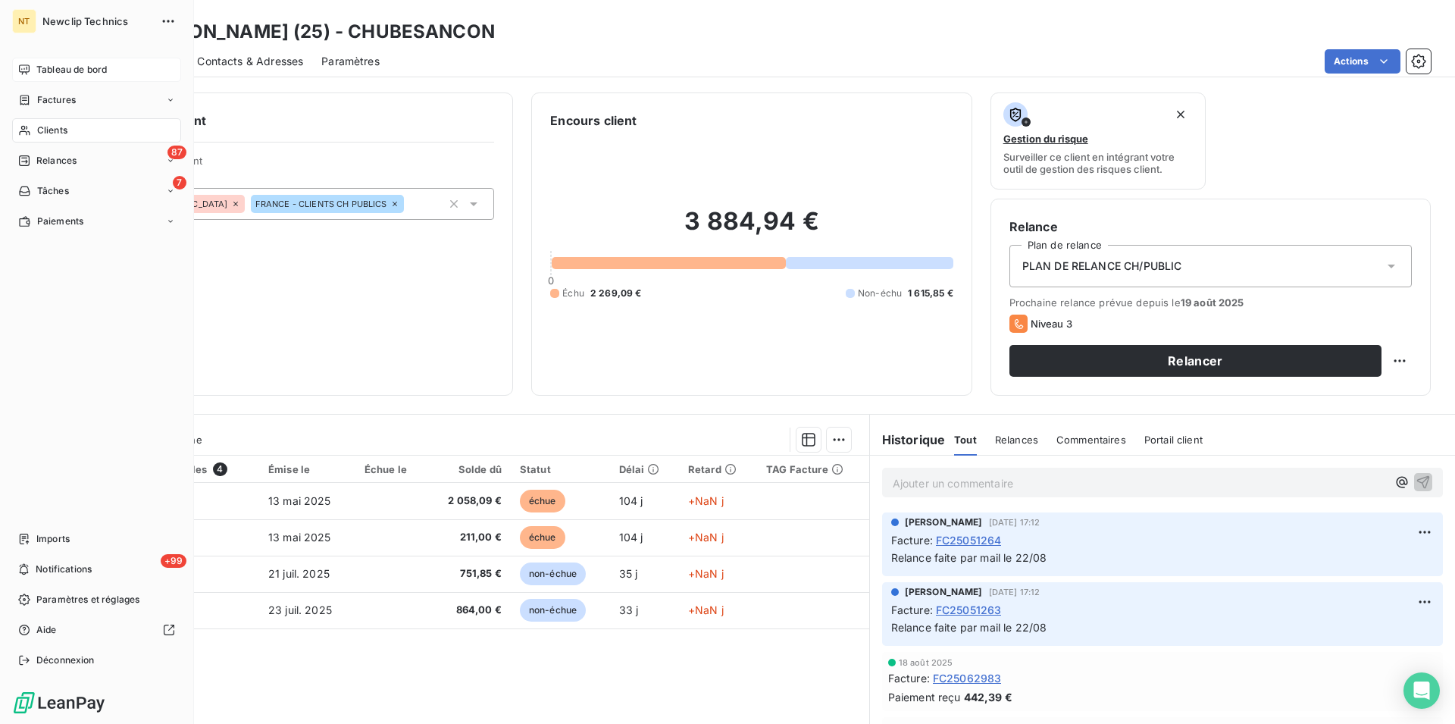
click at [61, 70] on span "Tableau de bord" at bounding box center [71, 70] width 70 height 14
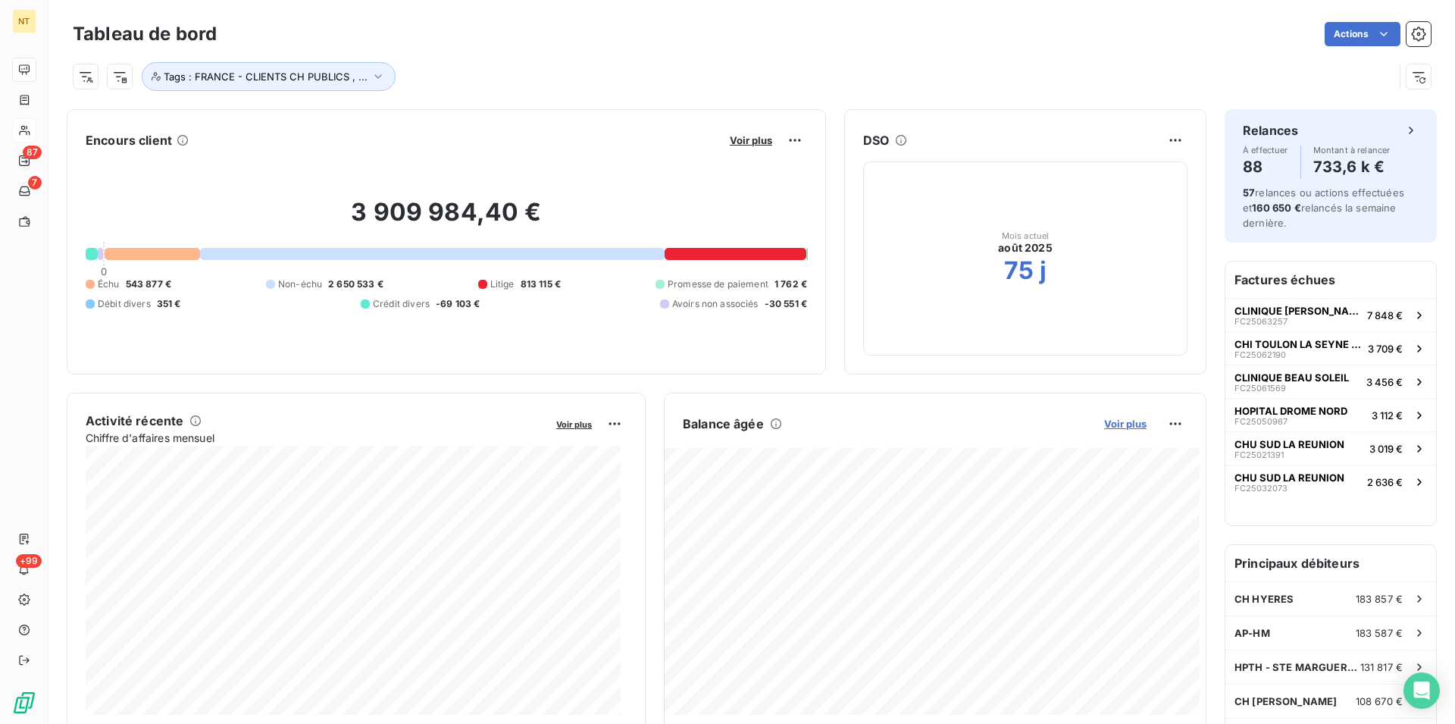
click at [1115, 423] on span "Voir plus" at bounding box center [1125, 424] width 42 height 12
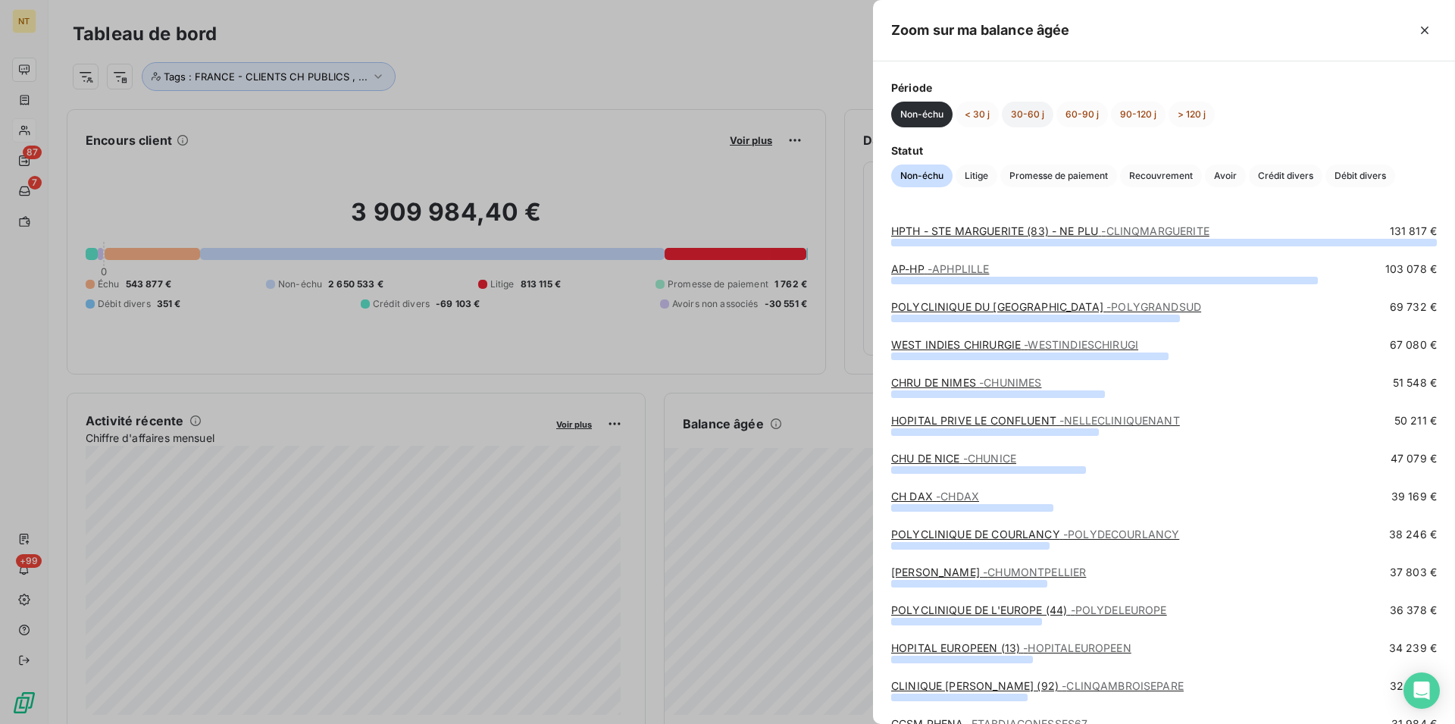
click at [1038, 112] on button "30-60 j" at bounding box center [1028, 115] width 52 height 26
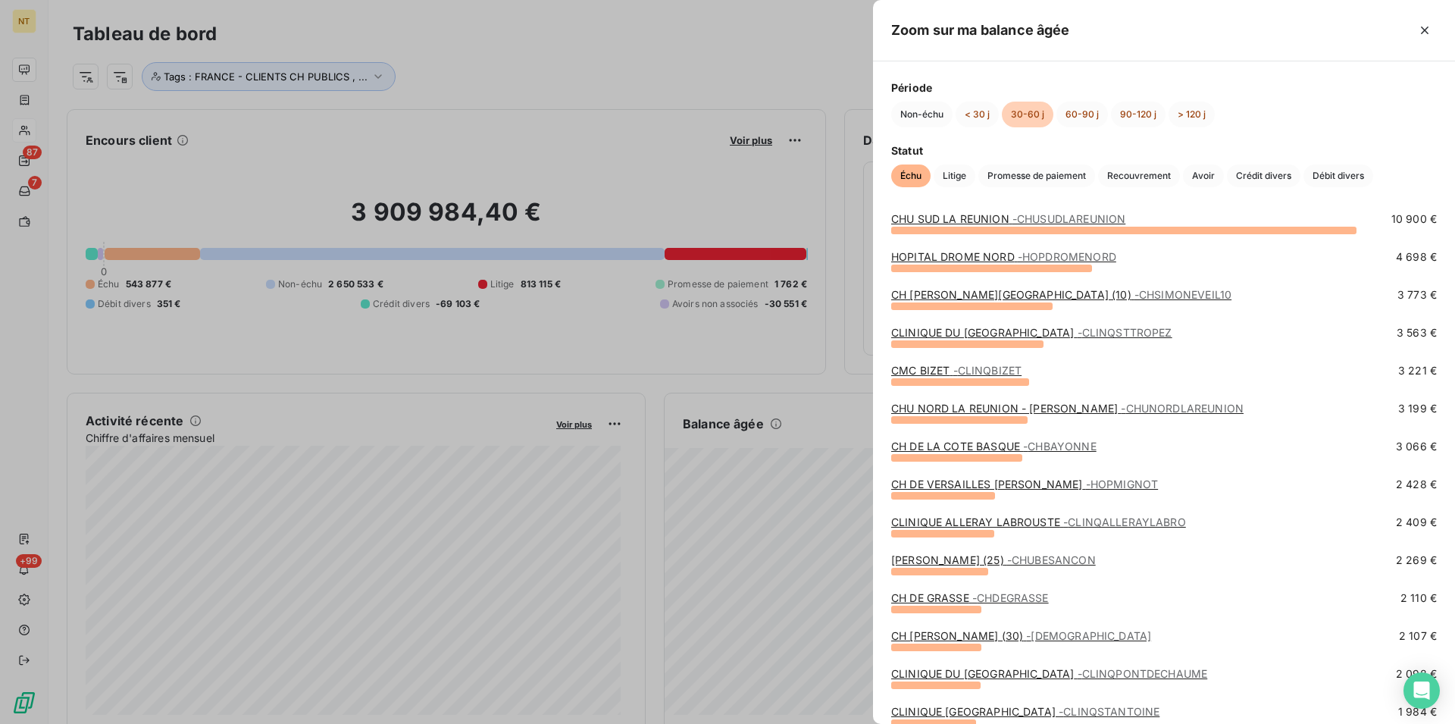
scroll to position [77, 0]
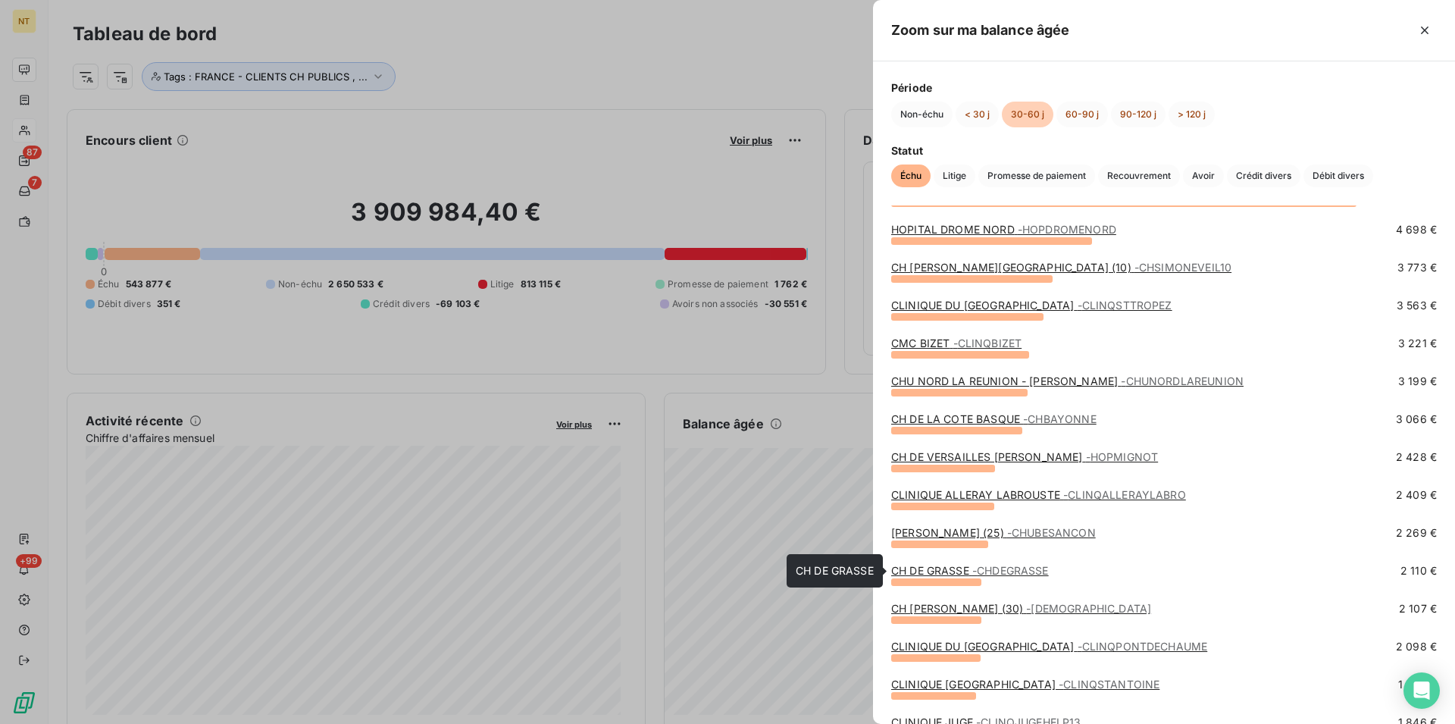
click at [943, 568] on link "CH DE GRASSE - CHDEGRASSE" at bounding box center [970, 570] width 158 height 13
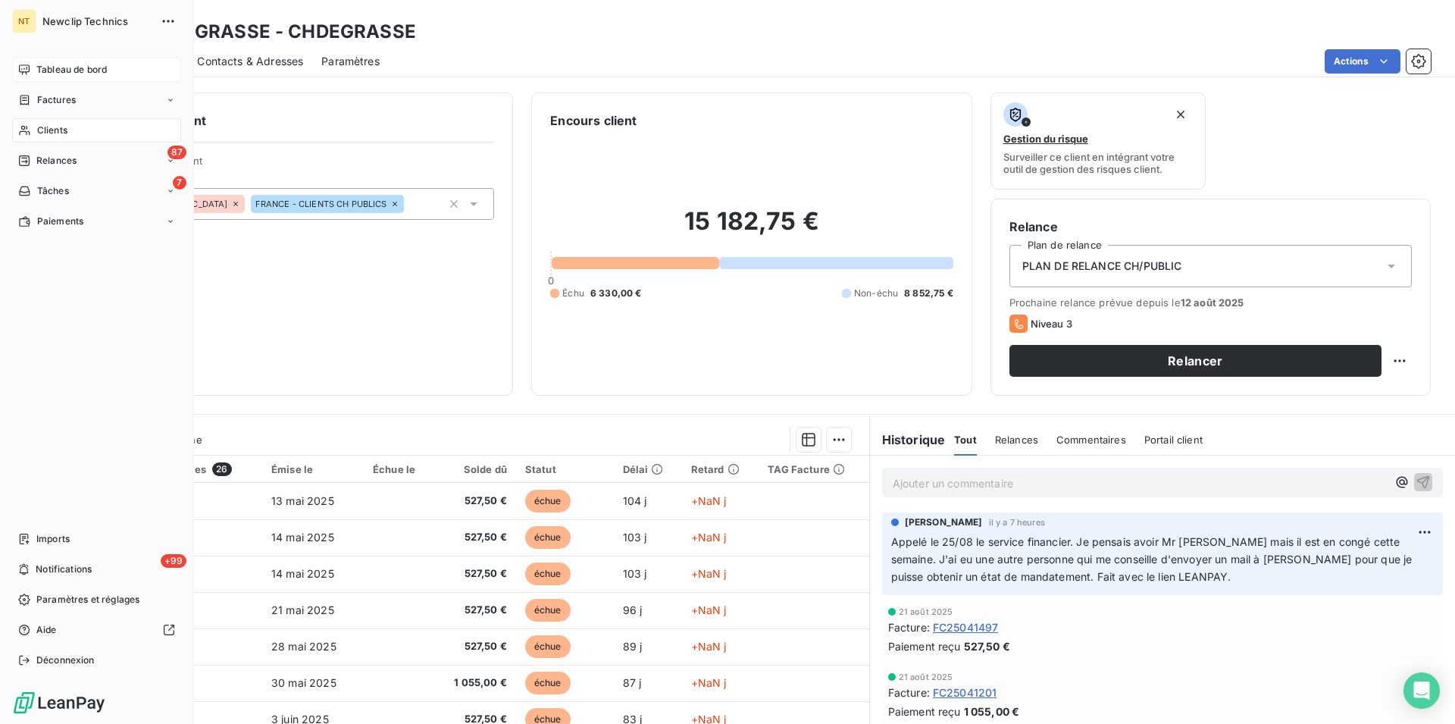
click at [87, 63] on span "Tableau de bord" at bounding box center [71, 70] width 70 height 14
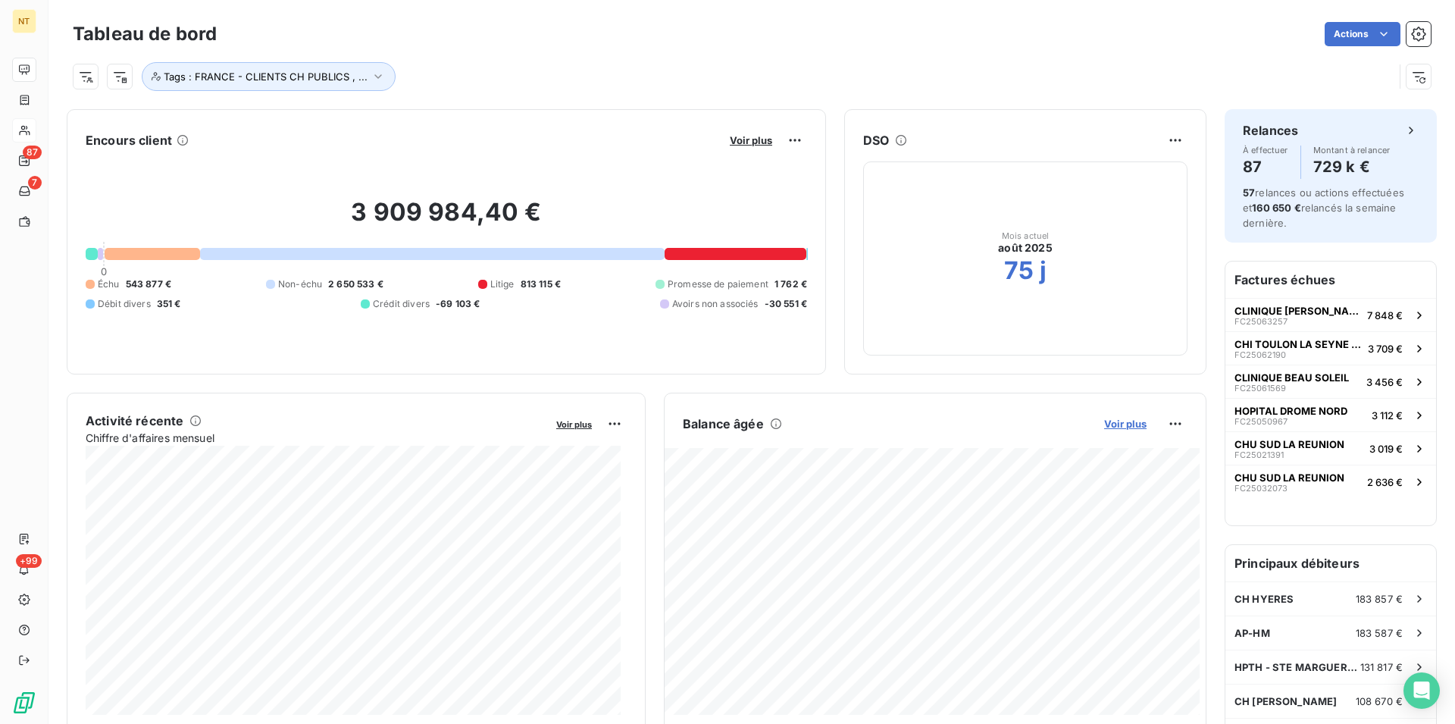
click at [1115, 423] on span "Voir plus" at bounding box center [1125, 424] width 42 height 12
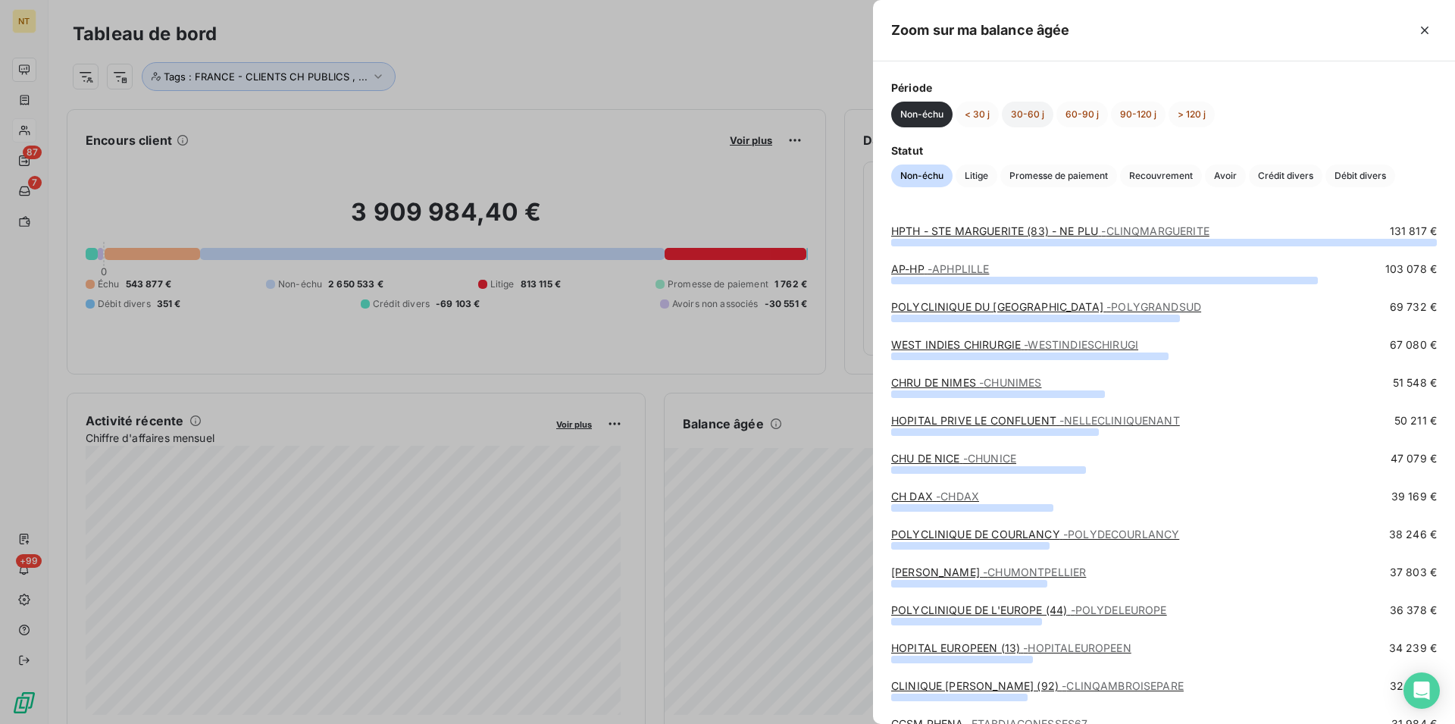
click at [1028, 114] on button "30-60 j" at bounding box center [1028, 115] width 52 height 26
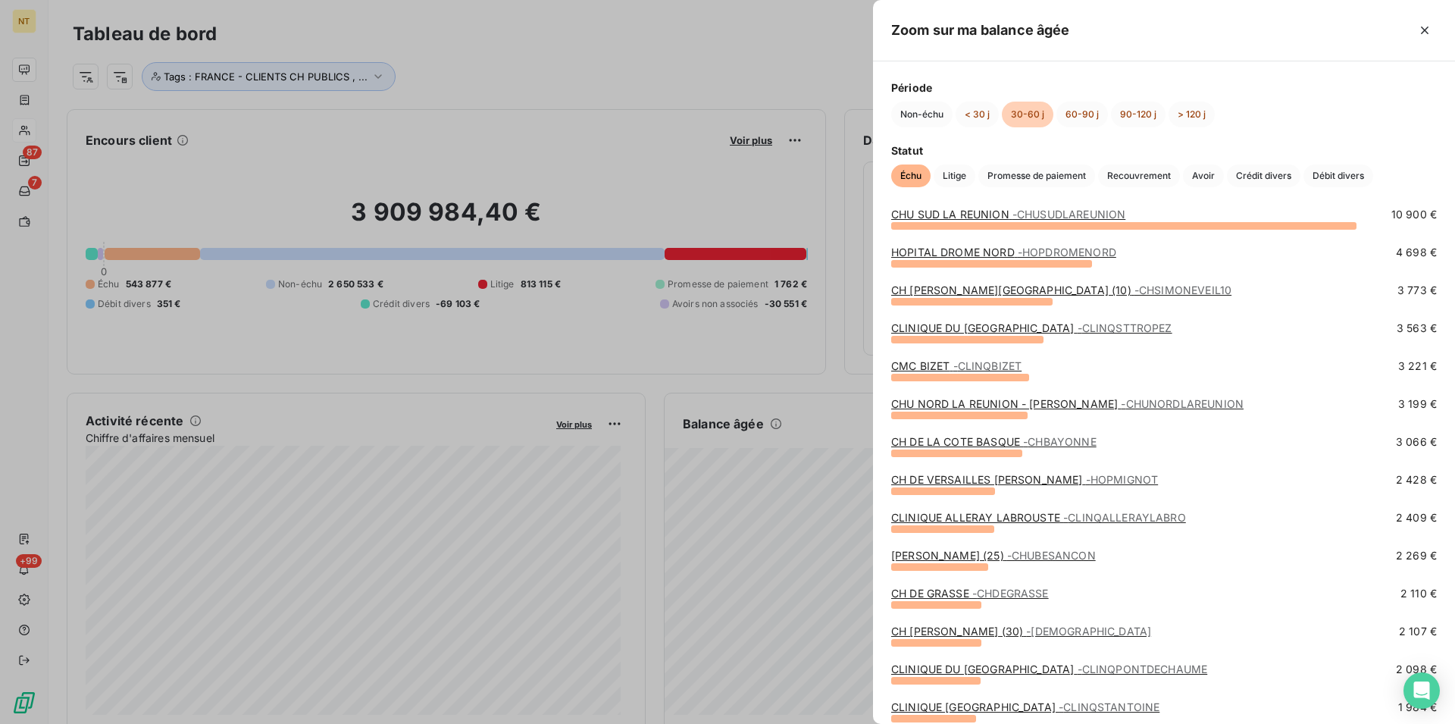
scroll to position [77, 0]
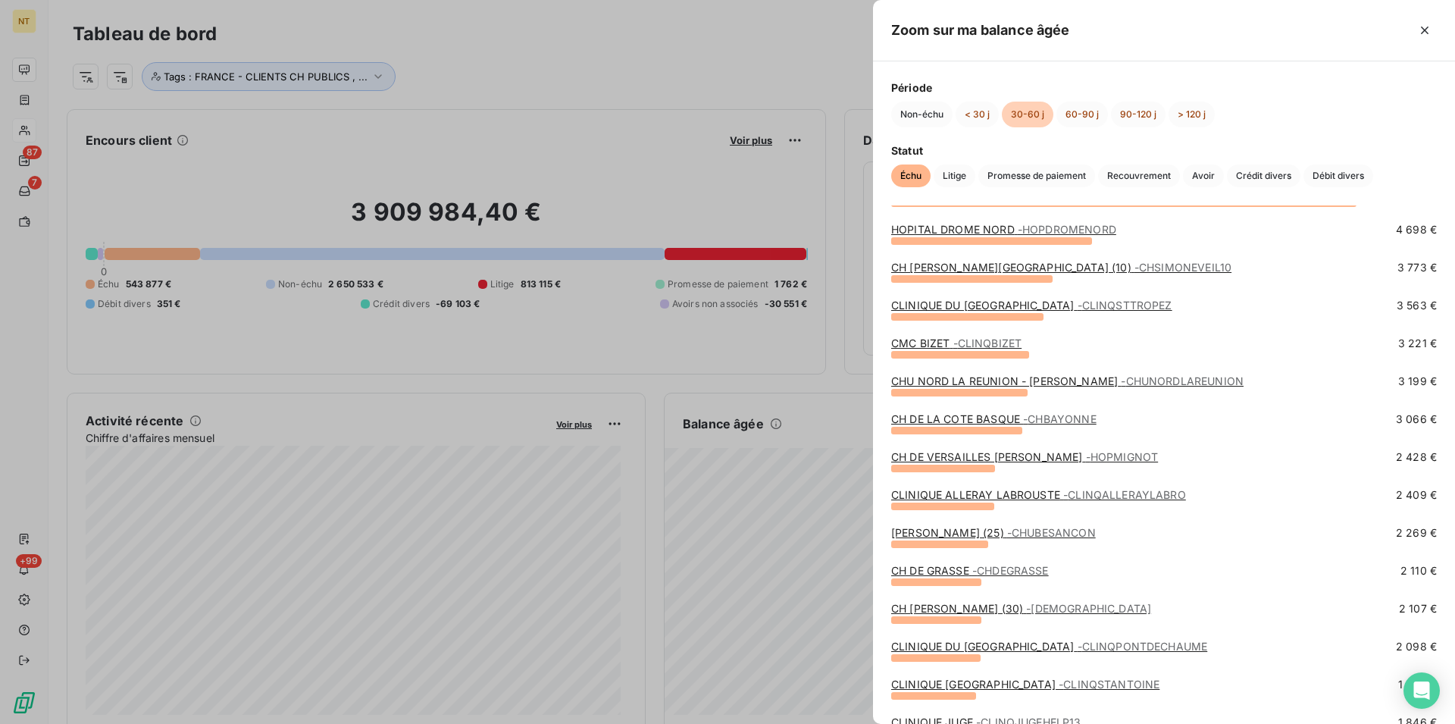
click at [960, 606] on link "CH [PERSON_NAME] (30) - CHLOUISPASTEUR" at bounding box center [1021, 608] width 260 height 13
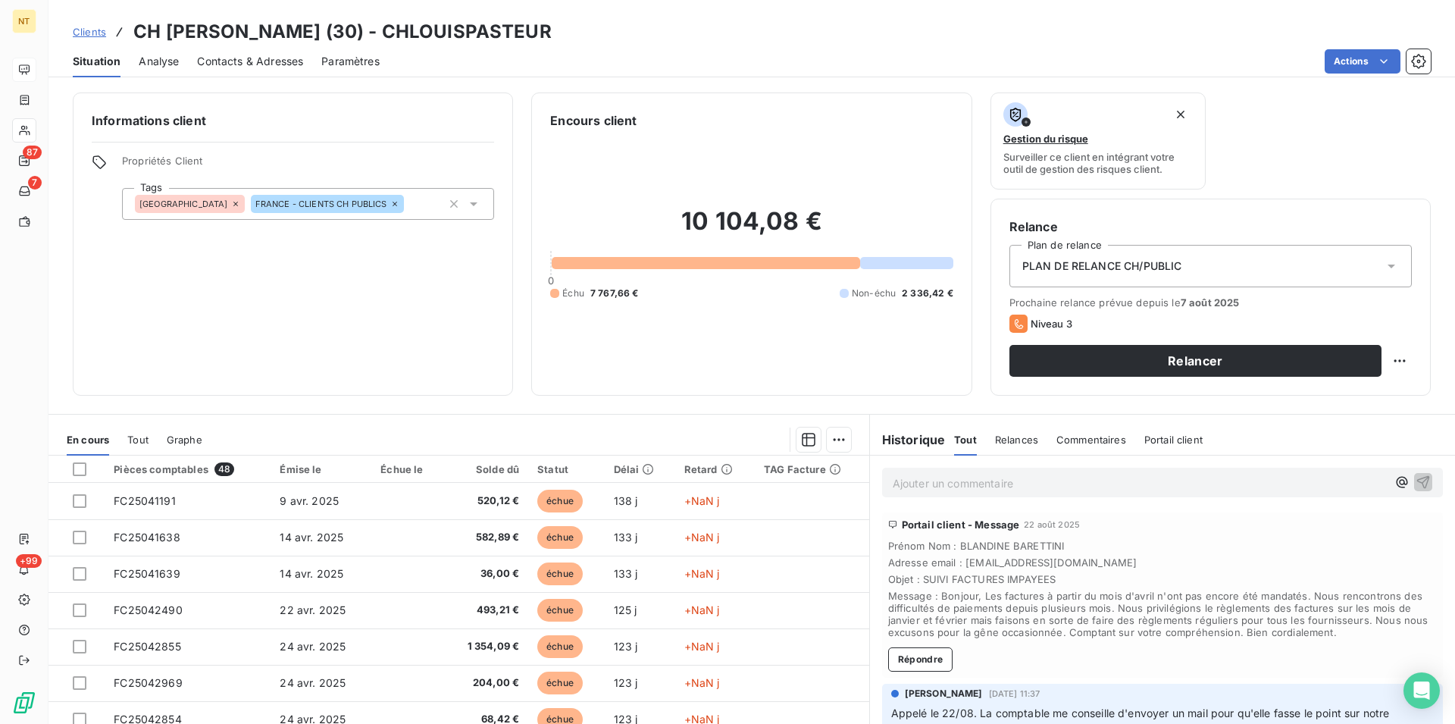
scroll to position [77, 0]
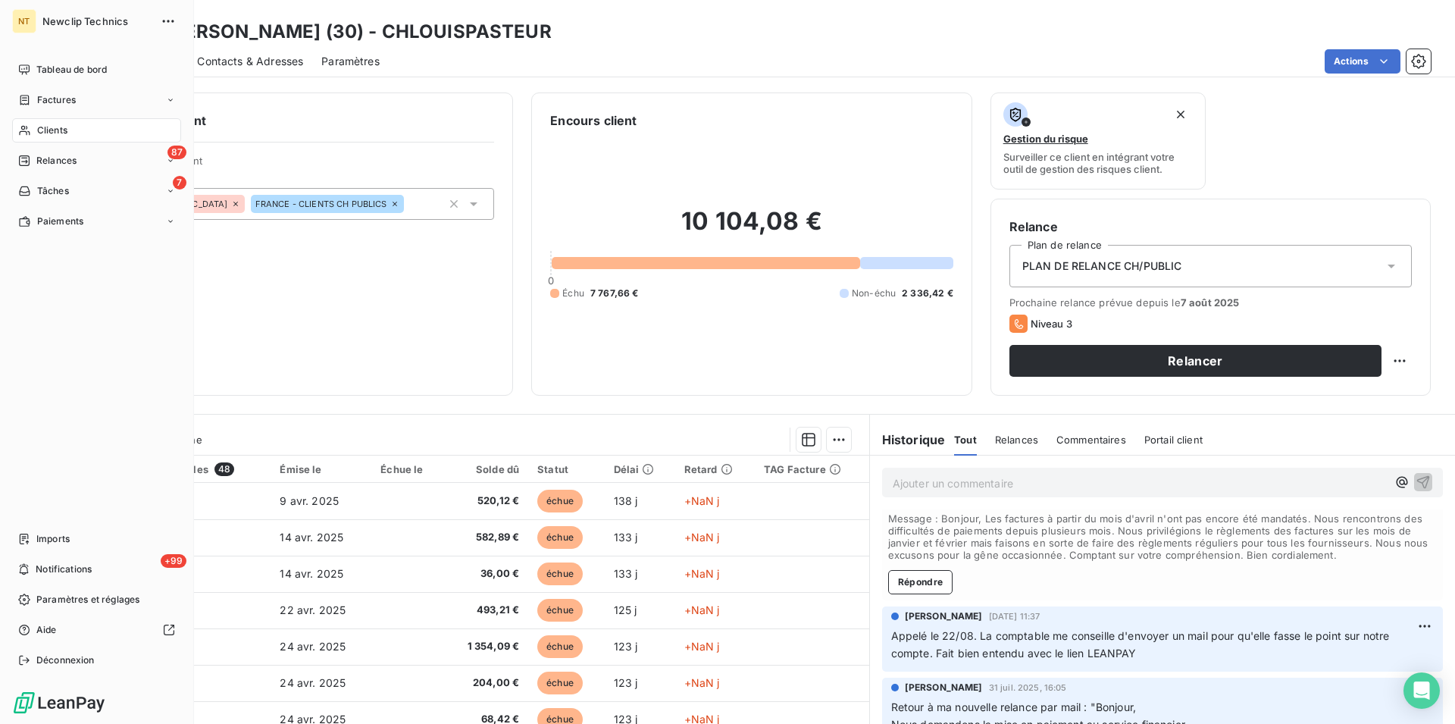
drag, startPoint x: 52, startPoint y: 70, endPoint x: 193, endPoint y: 106, distance: 144.9
click at [52, 69] on span "Tableau de bord" at bounding box center [71, 70] width 70 height 14
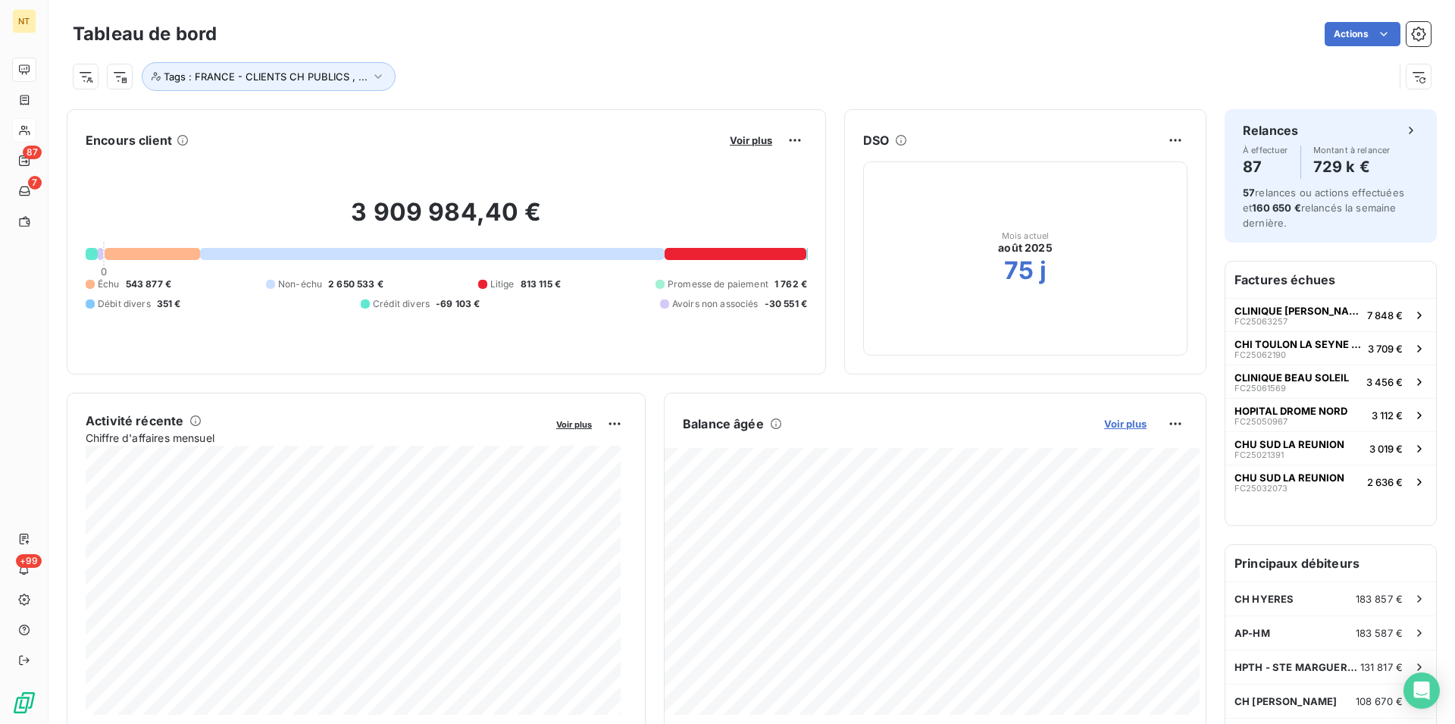
click at [1118, 428] on span "Voir plus" at bounding box center [1125, 424] width 42 height 12
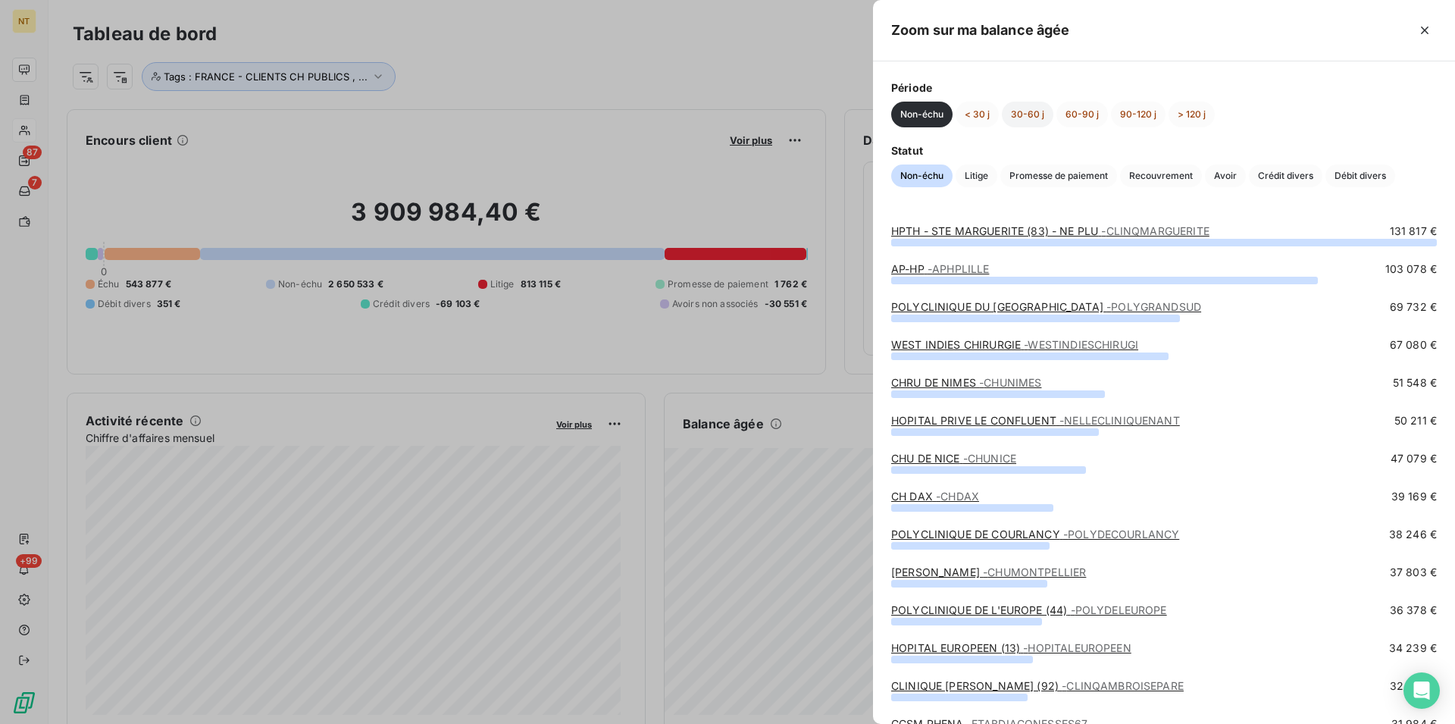
click at [1034, 120] on button "30-60 j" at bounding box center [1028, 115] width 52 height 26
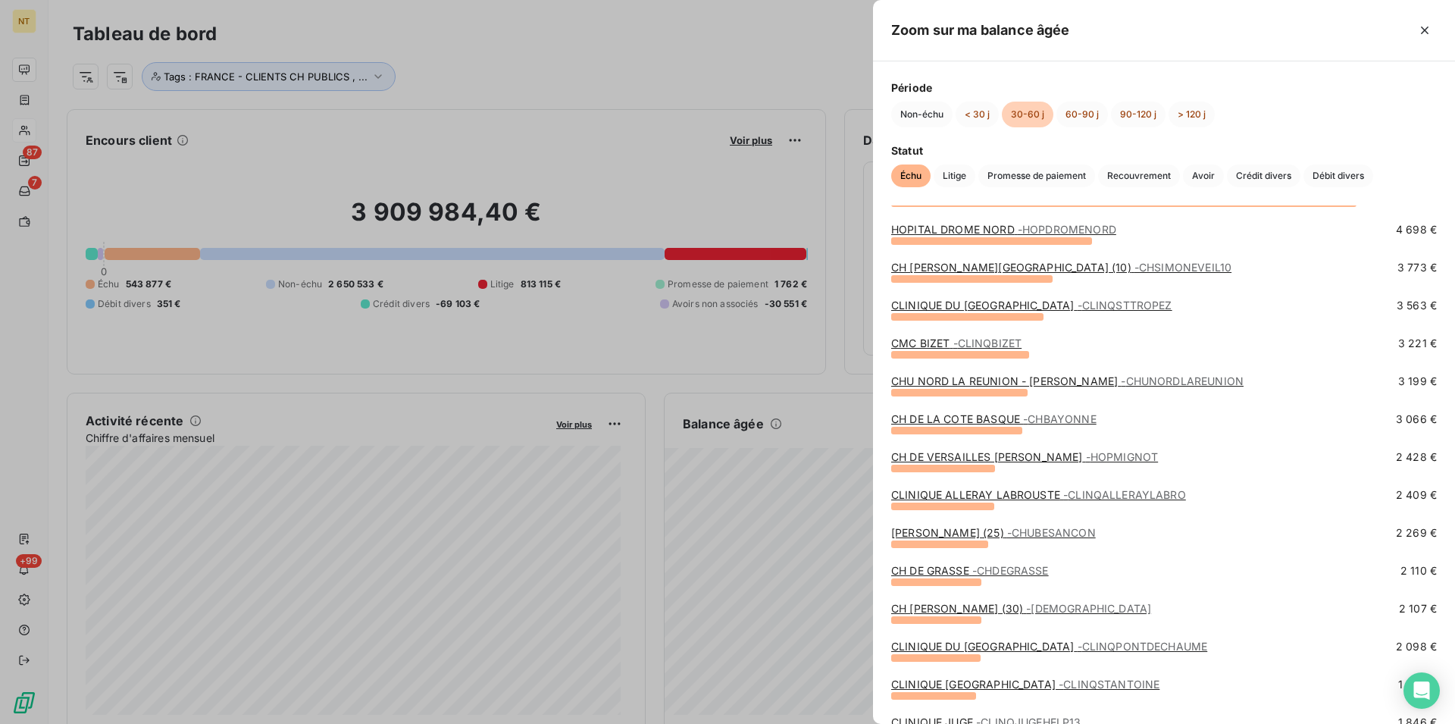
scroll to position [155, 0]
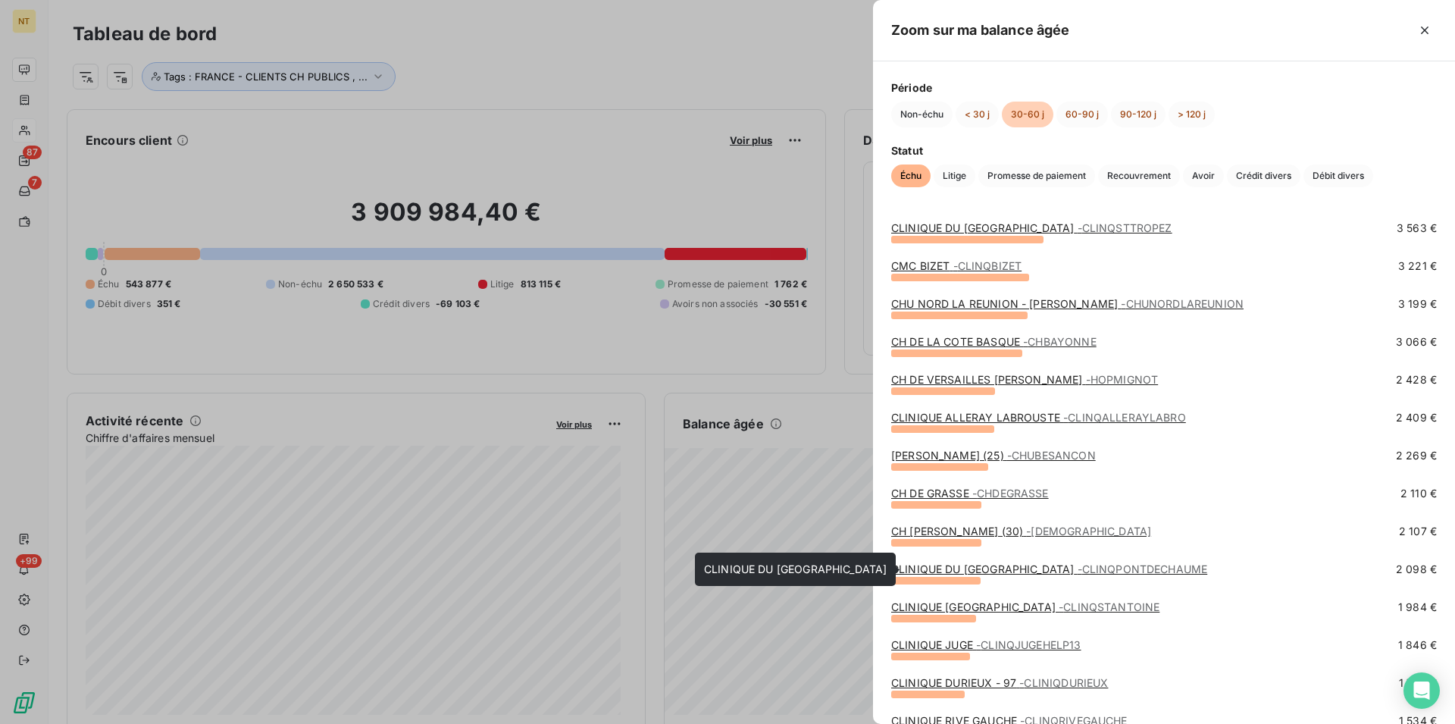
click at [1019, 568] on link "CLINIQUE DU [GEOGRAPHIC_DATA] - CLINQPONTDECHAUME" at bounding box center [1049, 568] width 316 height 13
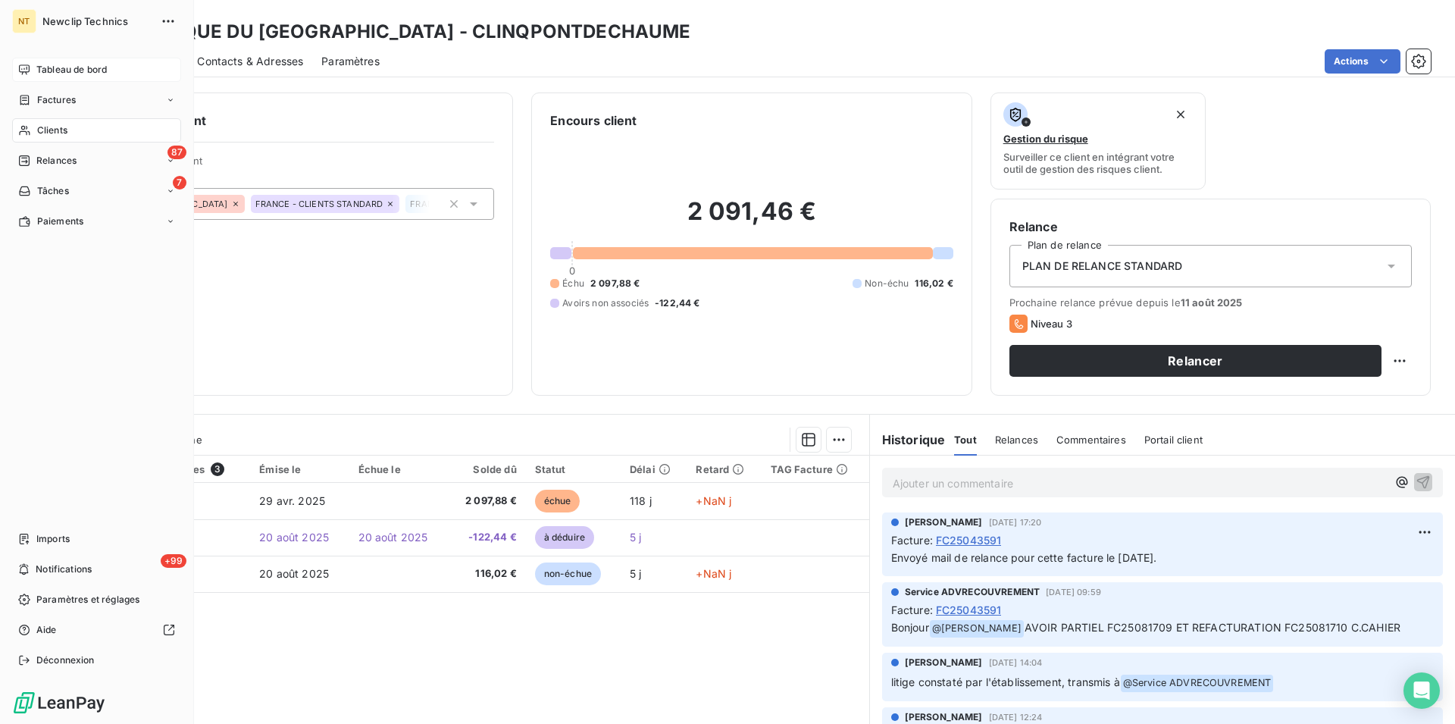
click at [82, 69] on span "Tableau de bord" at bounding box center [71, 70] width 70 height 14
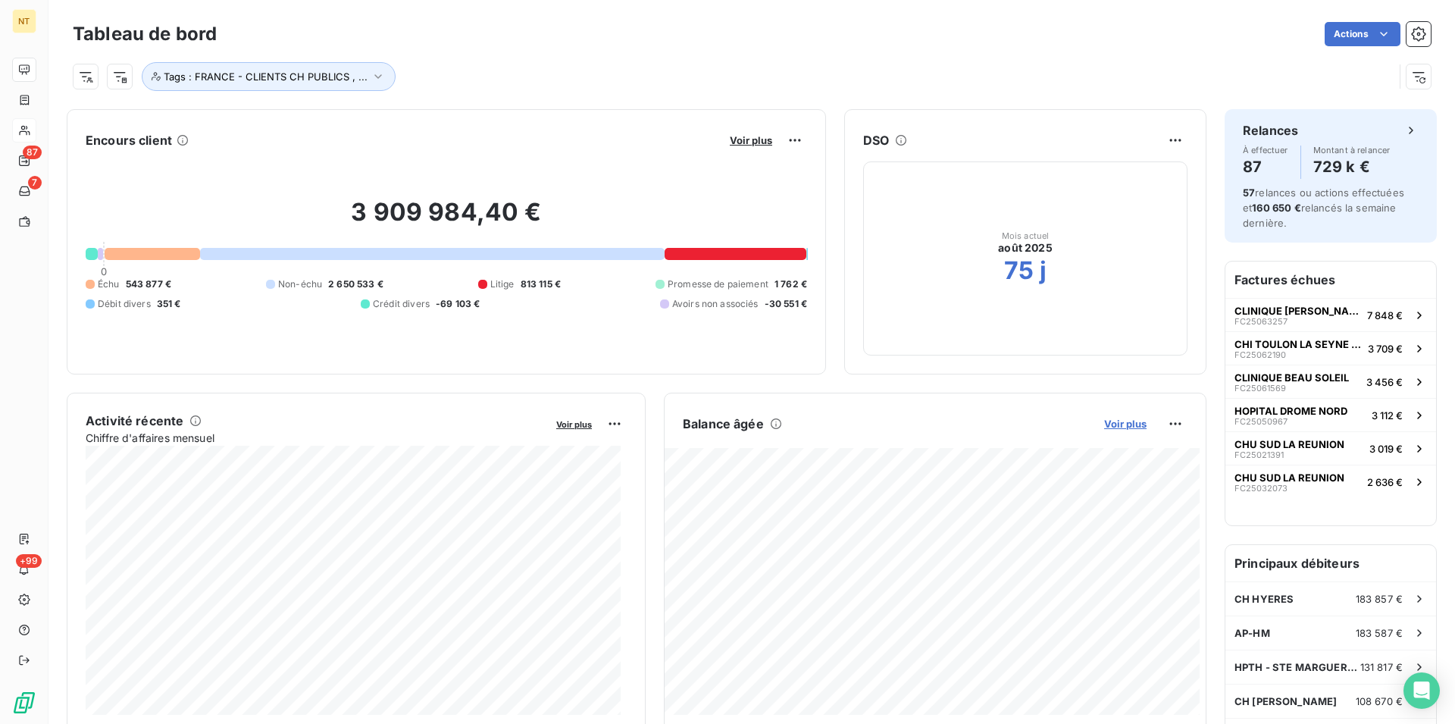
click at [1113, 425] on span "Voir plus" at bounding box center [1125, 424] width 42 height 12
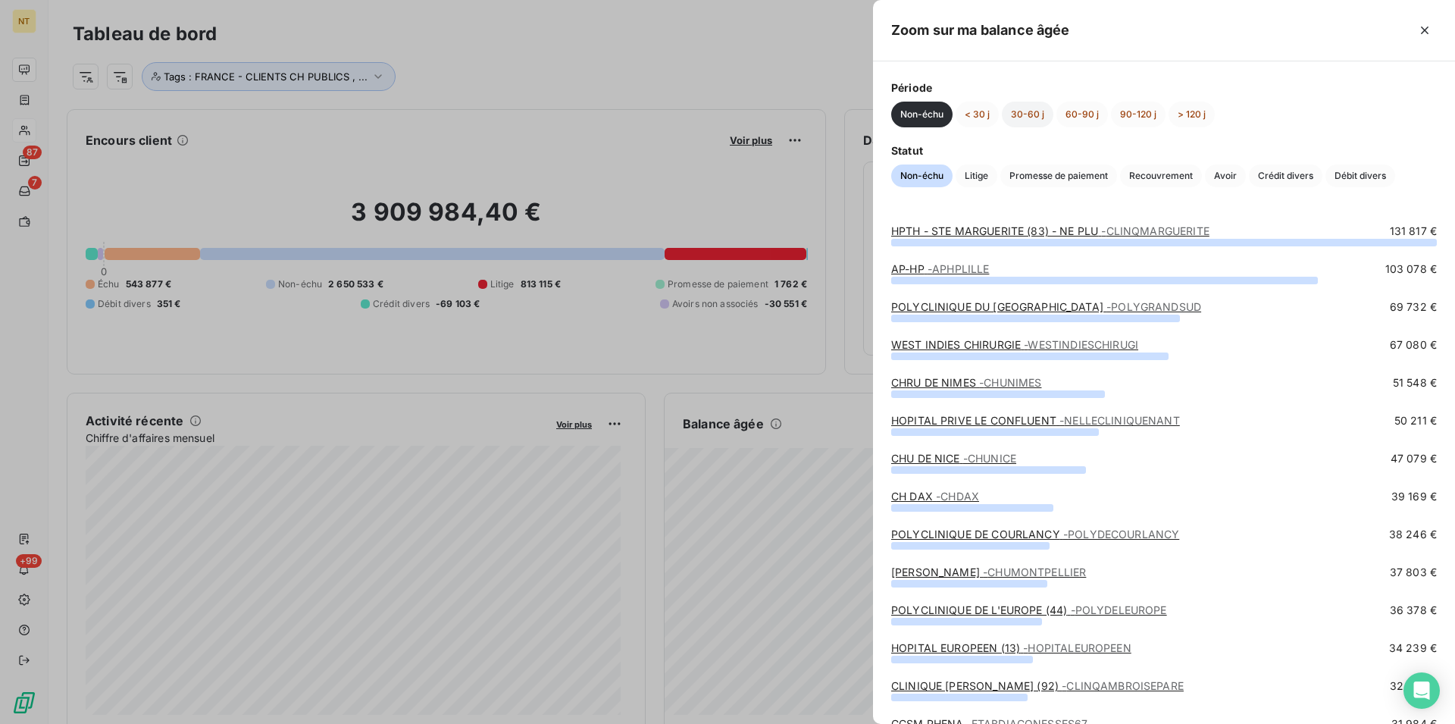
click at [1029, 112] on button "30-60 j" at bounding box center [1028, 115] width 52 height 26
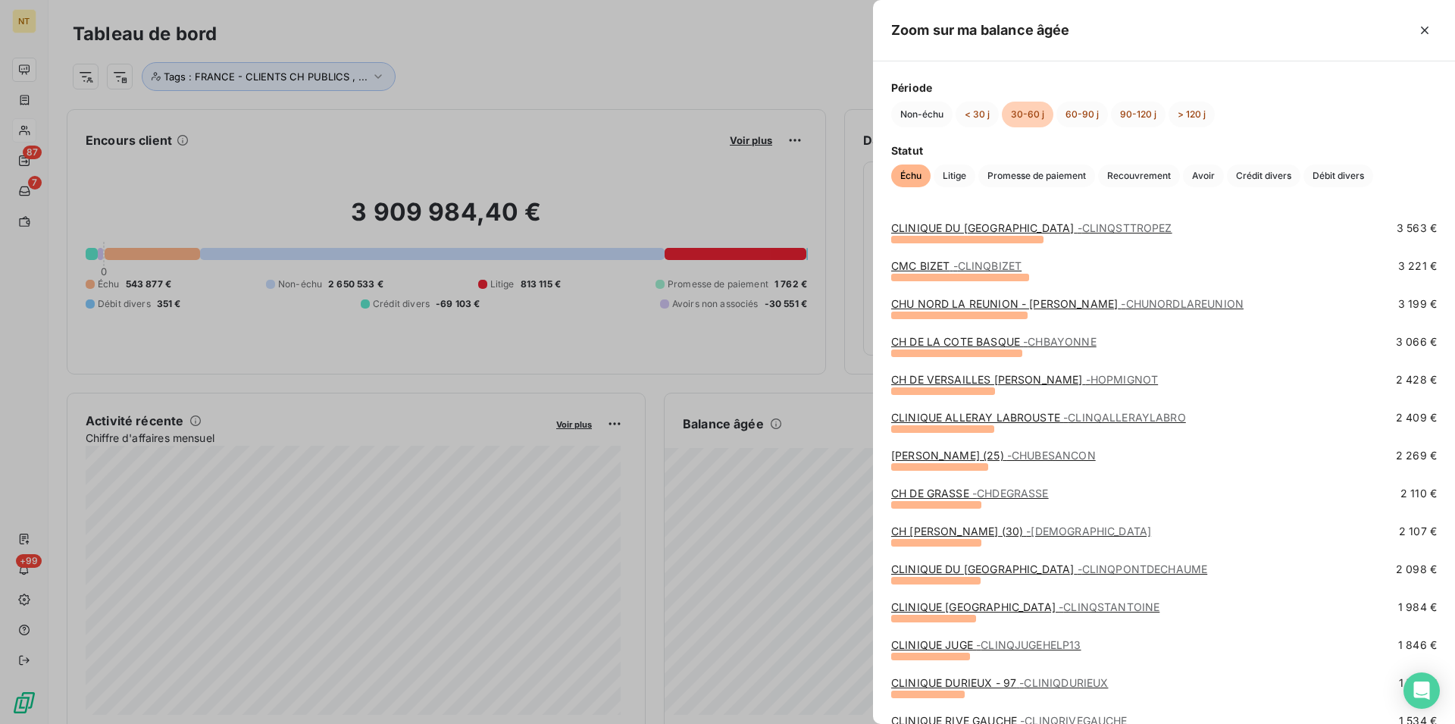
scroll to position [232, 0]
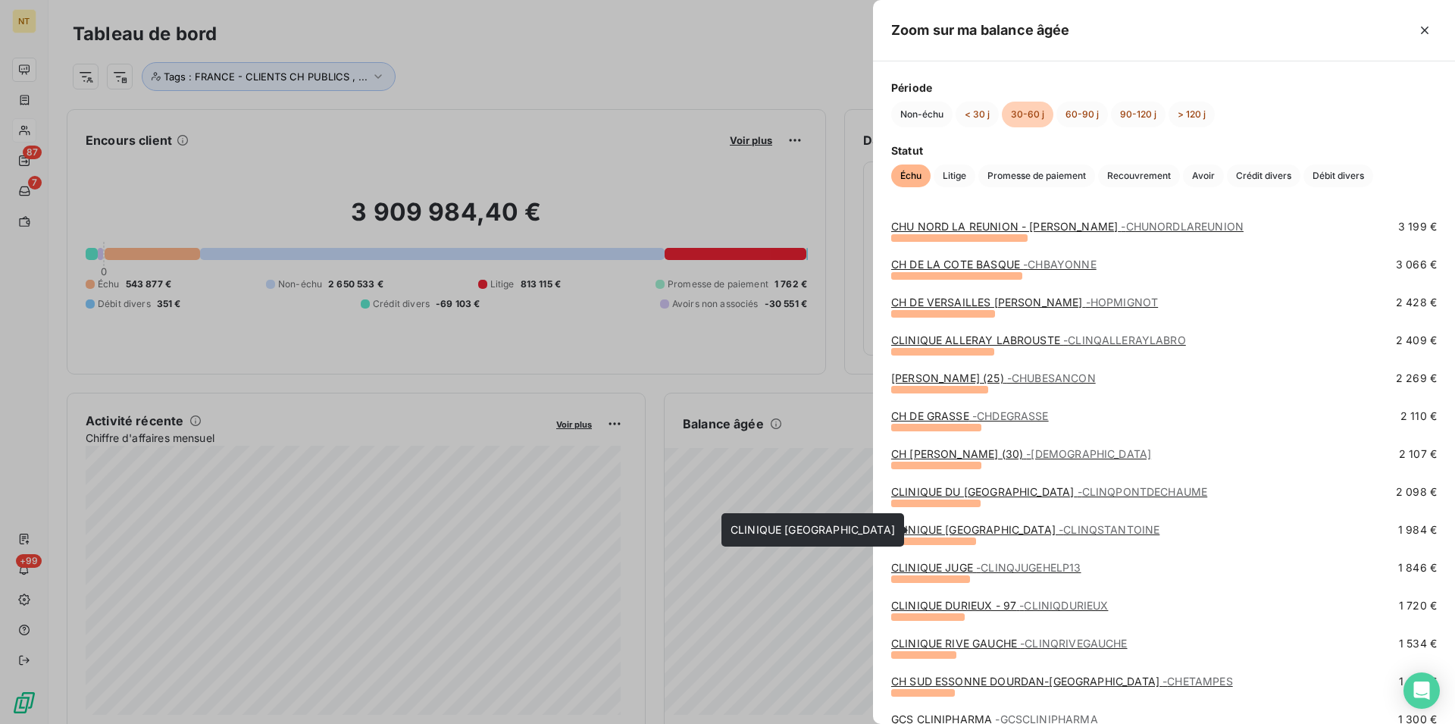
click at [986, 531] on link "CLINIQUE KANTYS CENTRE - CLINQSTANTOINE" at bounding box center [1025, 529] width 268 height 13
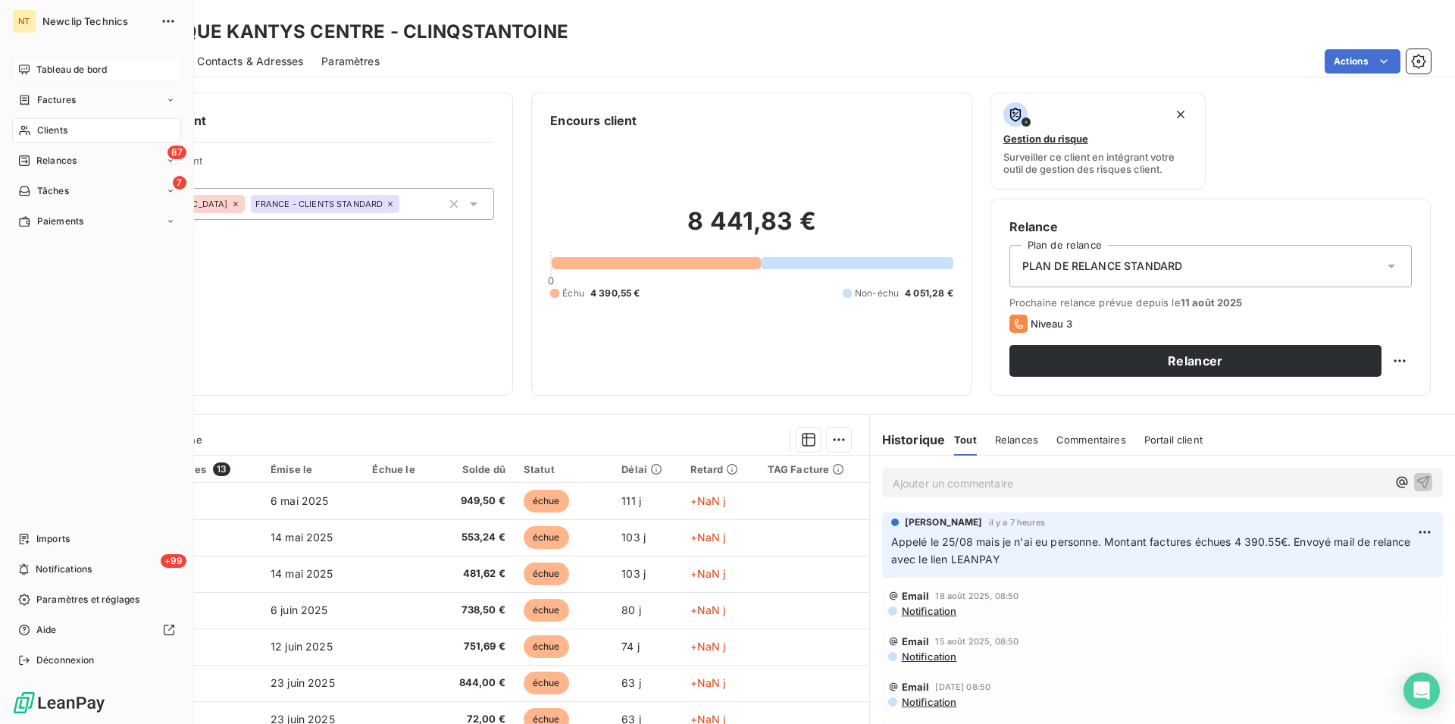
click at [65, 126] on span "Clients" at bounding box center [52, 131] width 30 height 14
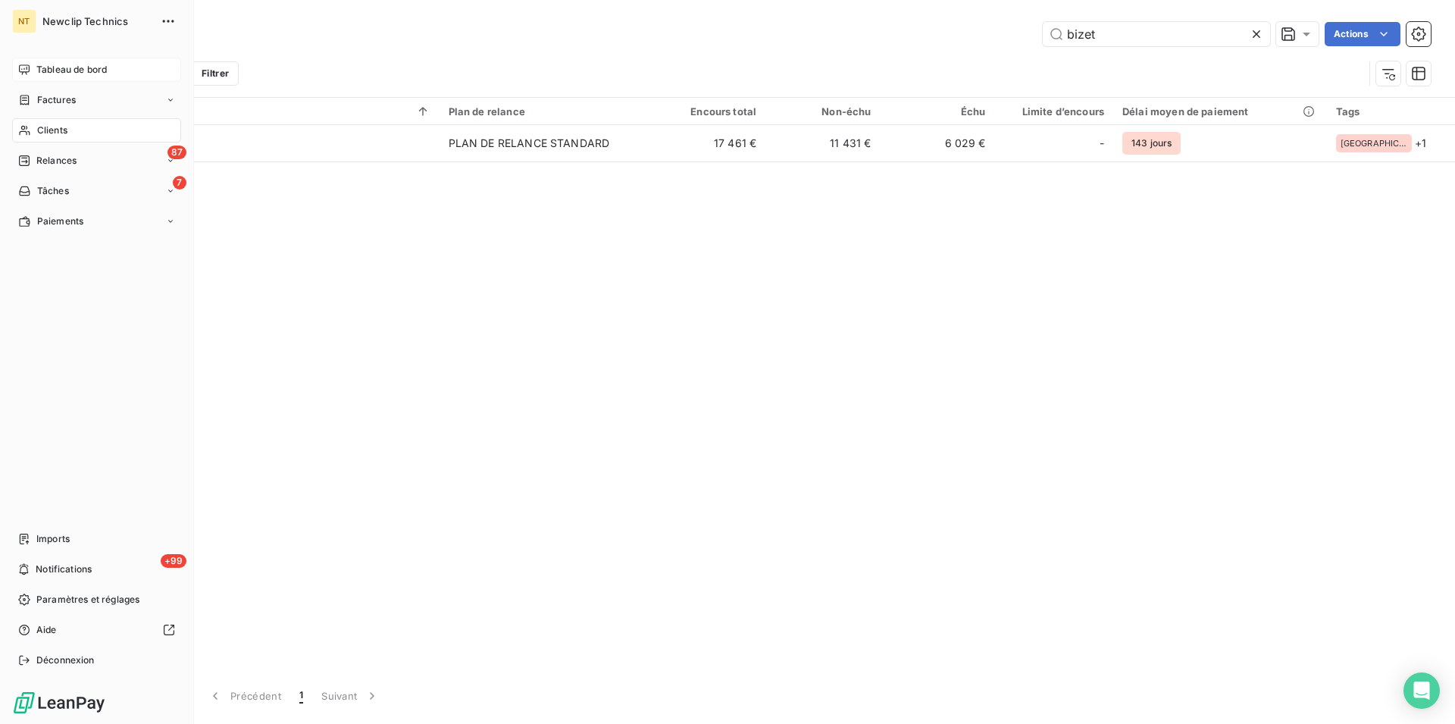
click at [74, 70] on span "Tableau de bord" at bounding box center [71, 70] width 70 height 14
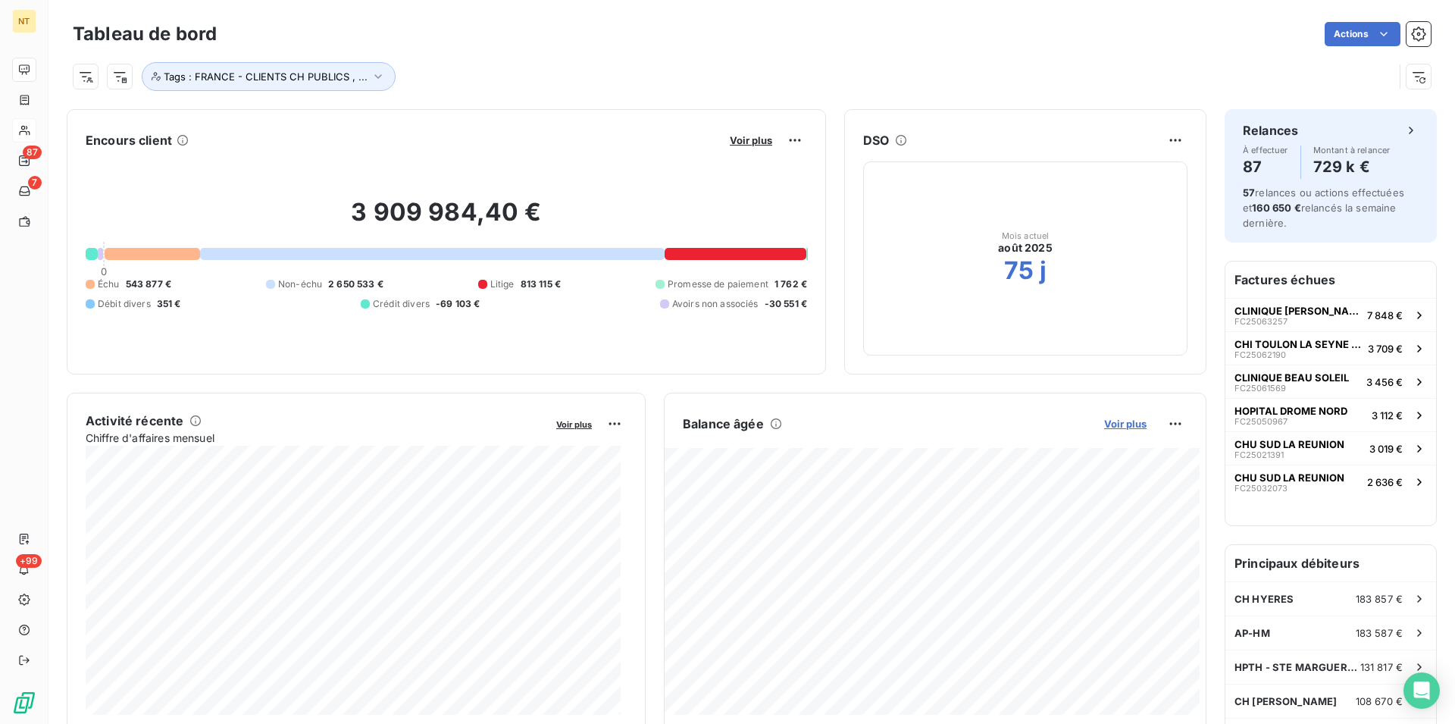
click at [1114, 422] on span "Voir plus" at bounding box center [1125, 424] width 42 height 12
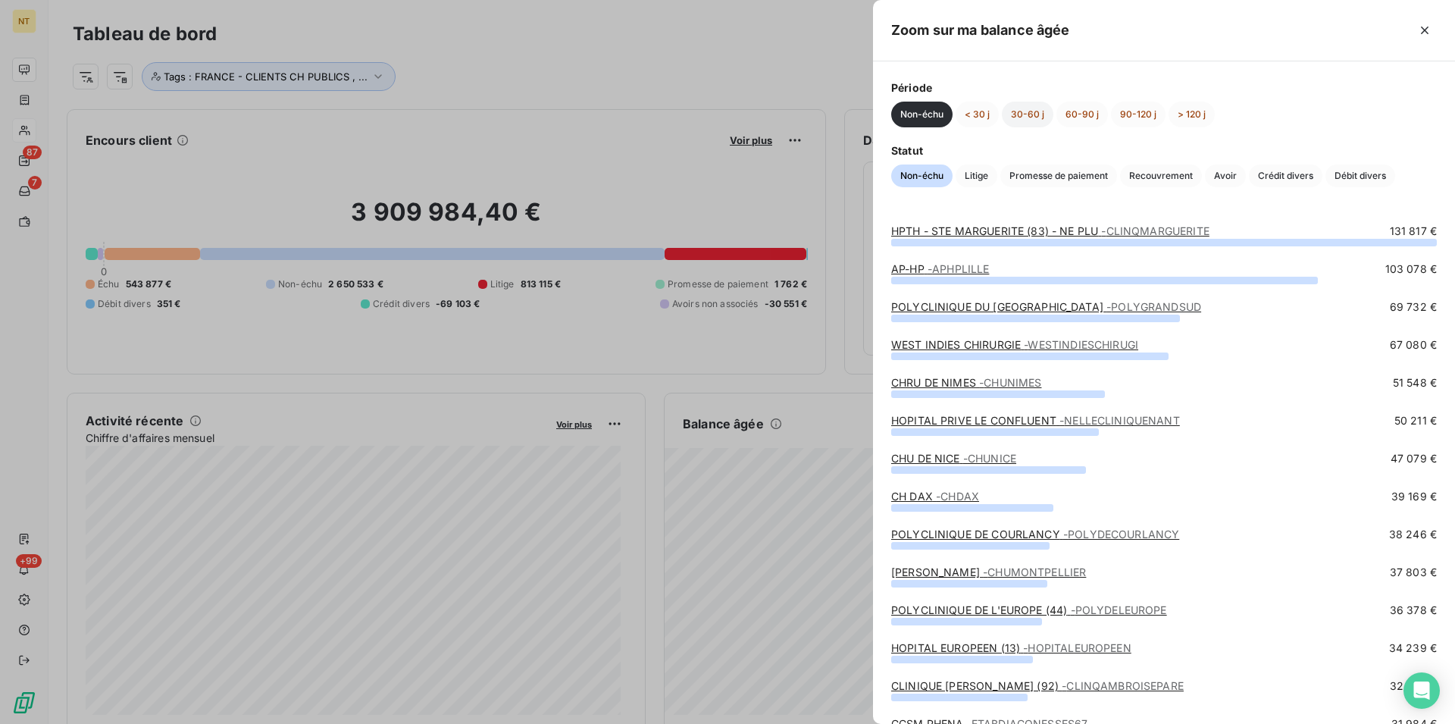
click at [1027, 108] on button "30-60 j" at bounding box center [1028, 115] width 52 height 26
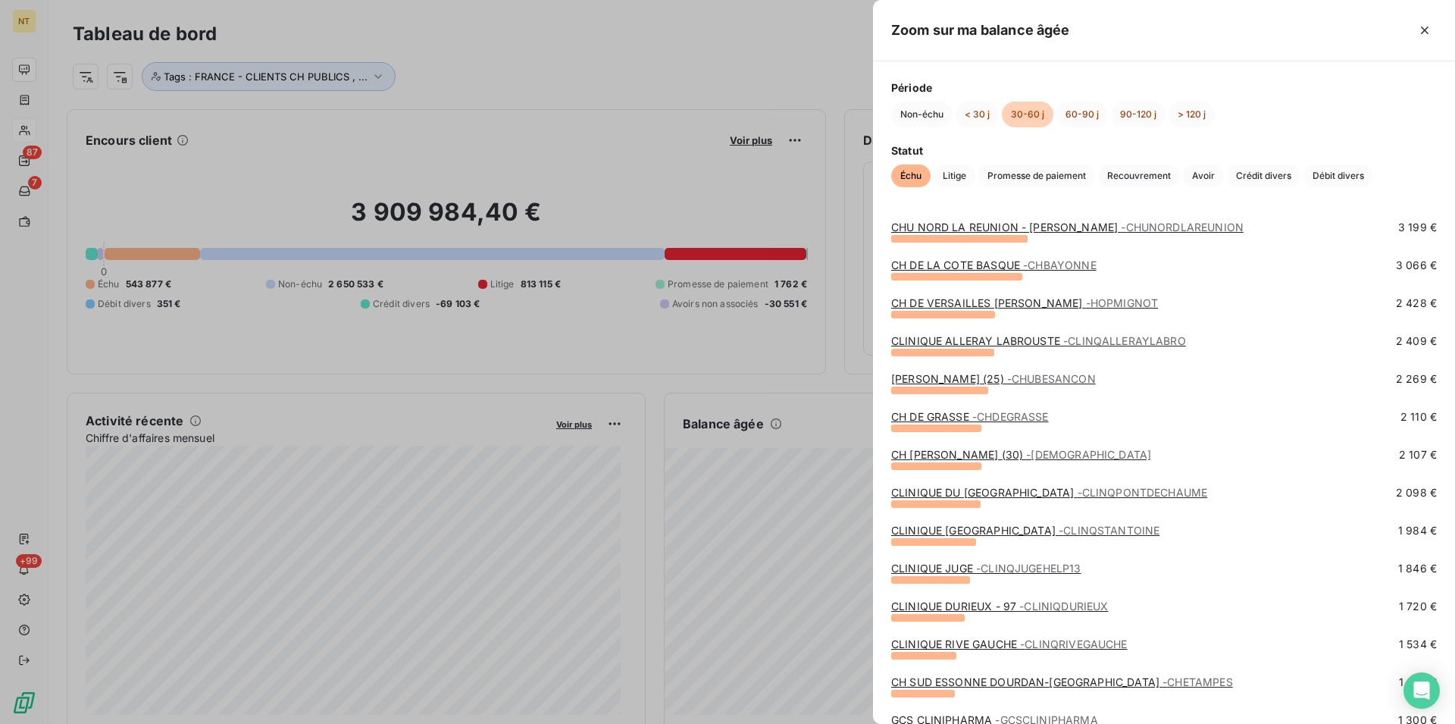
scroll to position [232, 0]
click at [944, 565] on link "CLINIQUE JUGE - CLINQJUGEHELP13" at bounding box center [986, 567] width 190 height 13
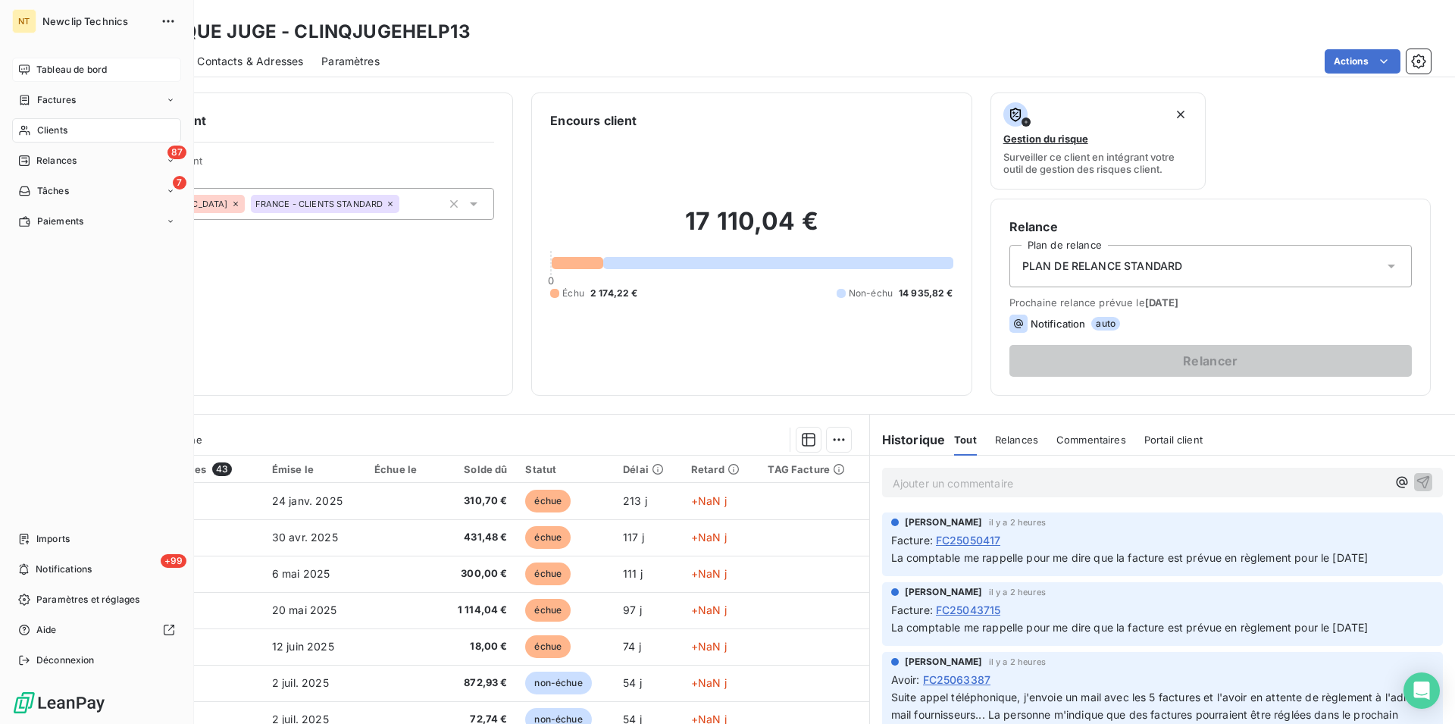
click at [93, 80] on div "Tableau de bord" at bounding box center [96, 70] width 169 height 24
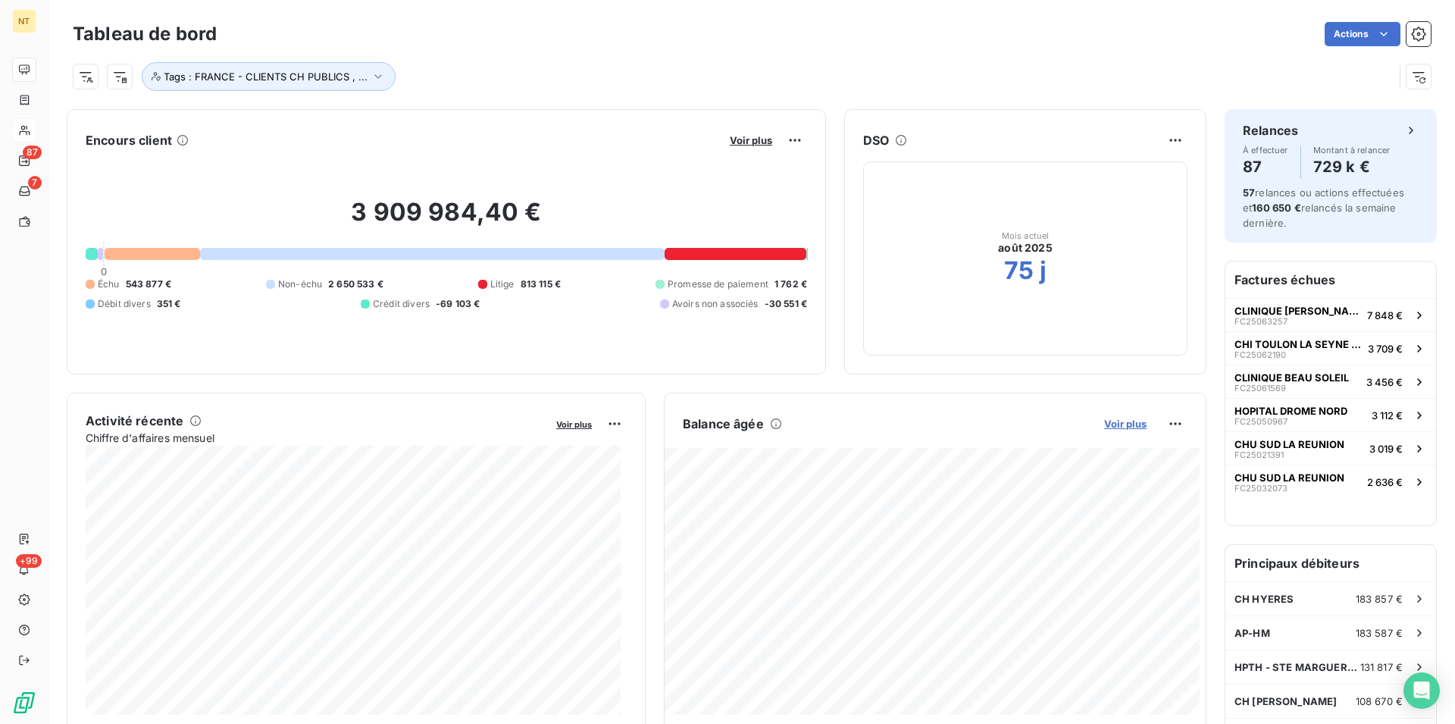
click at [1116, 418] on span "Voir plus" at bounding box center [1125, 424] width 42 height 12
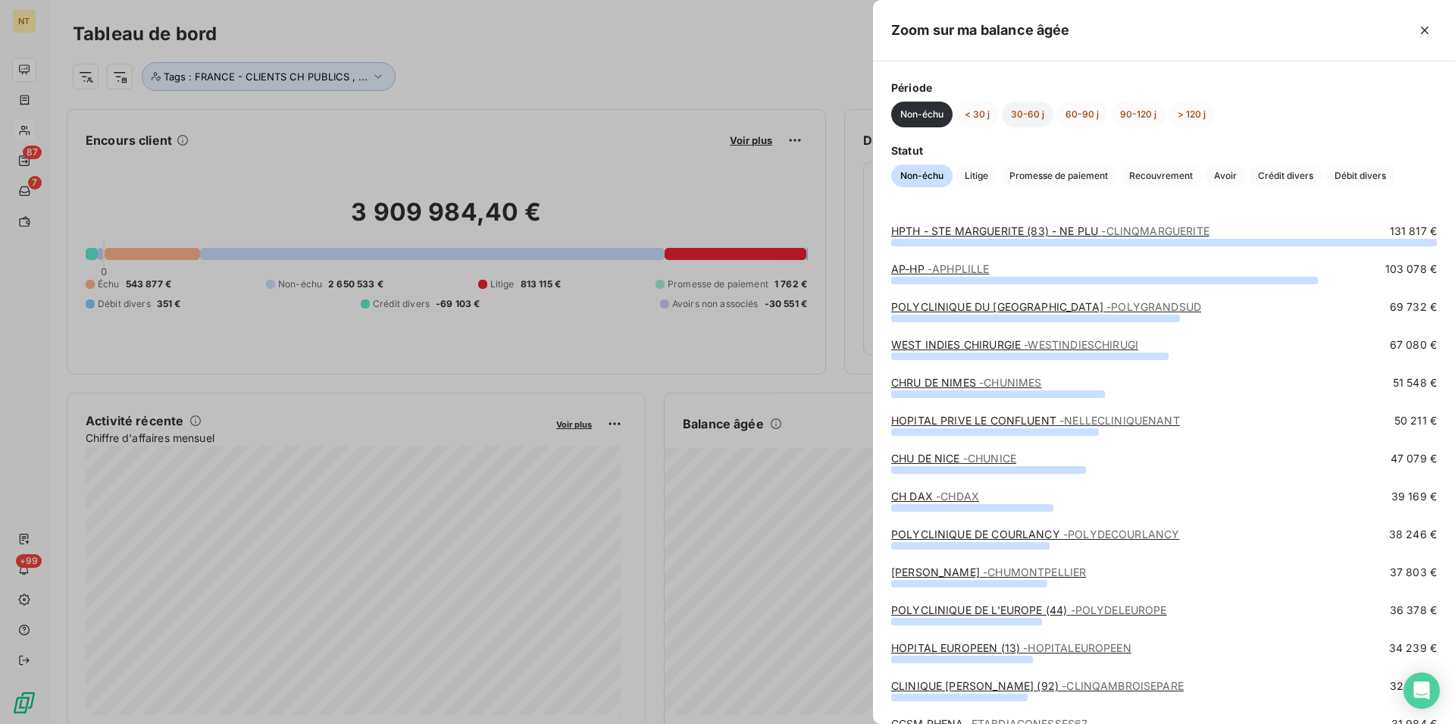
drag, startPoint x: 1022, startPoint y: 110, endPoint x: 1022, endPoint y: 126, distance: 15.9
click at [1022, 109] on button "30-60 j" at bounding box center [1028, 115] width 52 height 26
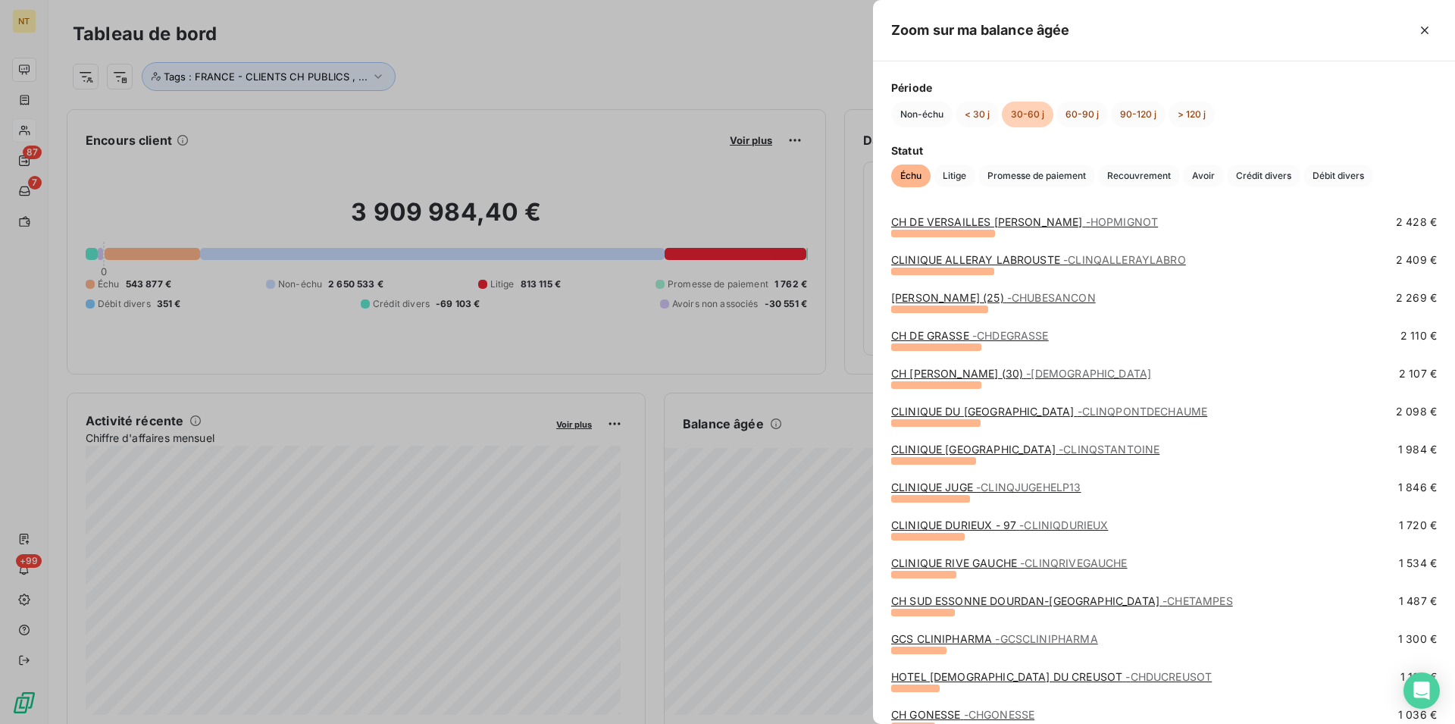
scroll to position [387, 0]
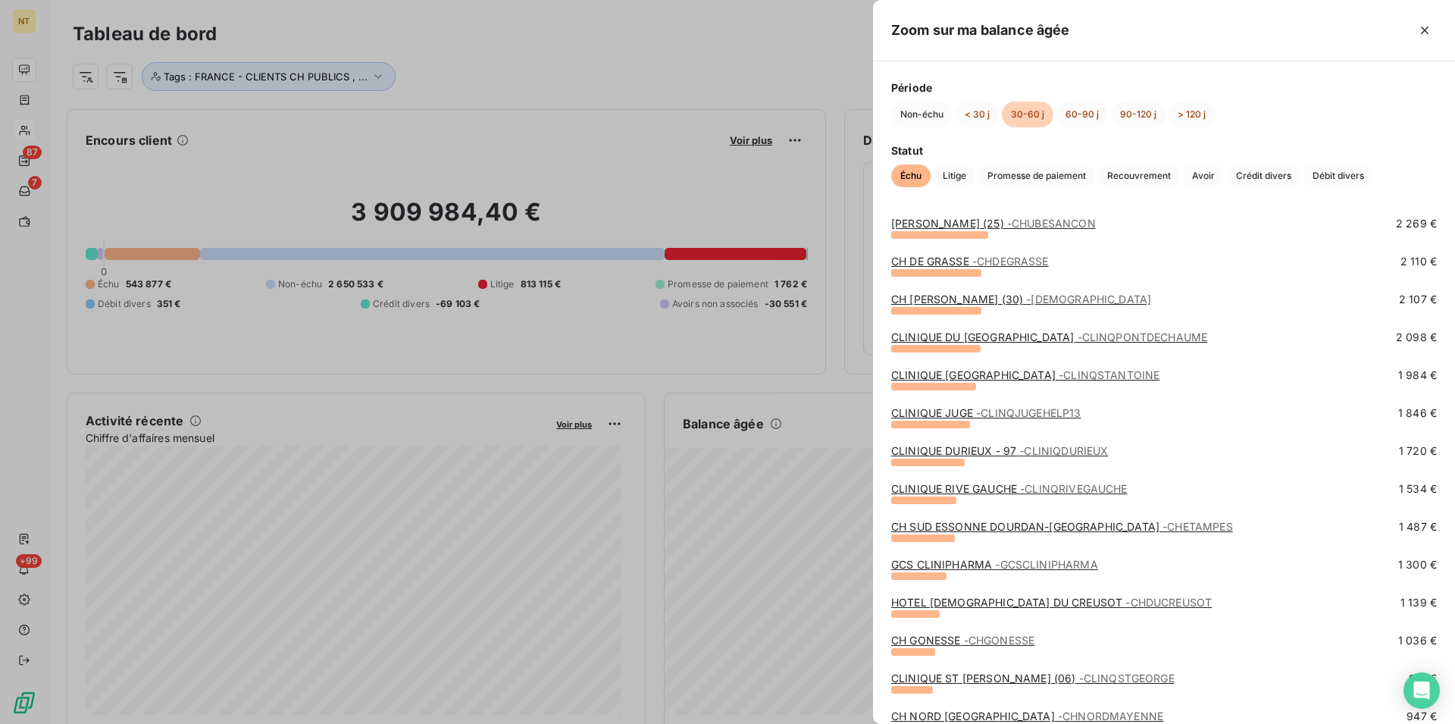
click at [981, 452] on link "CLINIQUE DURIEUX - 97 - CLINIQDURIEUX" at bounding box center [999, 450] width 217 height 13
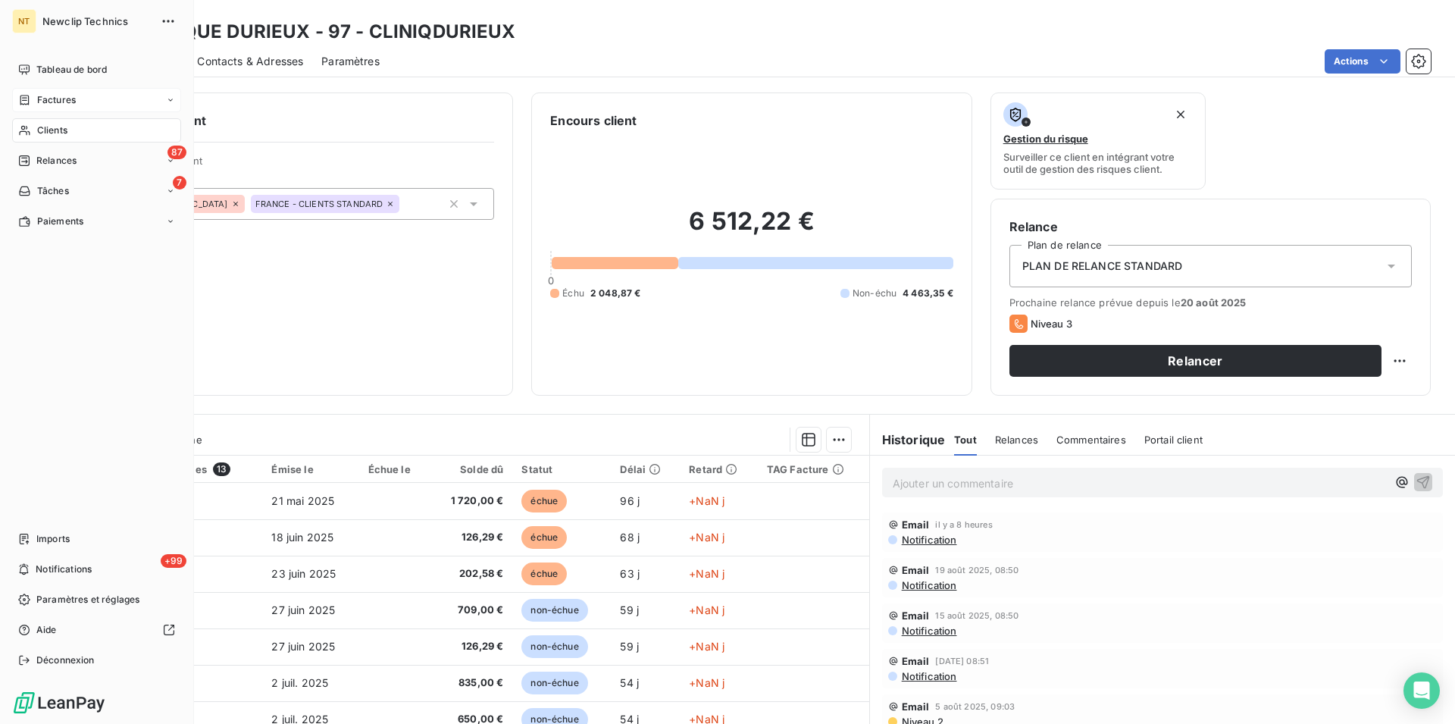
drag, startPoint x: 55, startPoint y: 127, endPoint x: 164, endPoint y: 109, distance: 111.4
click at [55, 127] on span "Clients" at bounding box center [52, 131] width 30 height 14
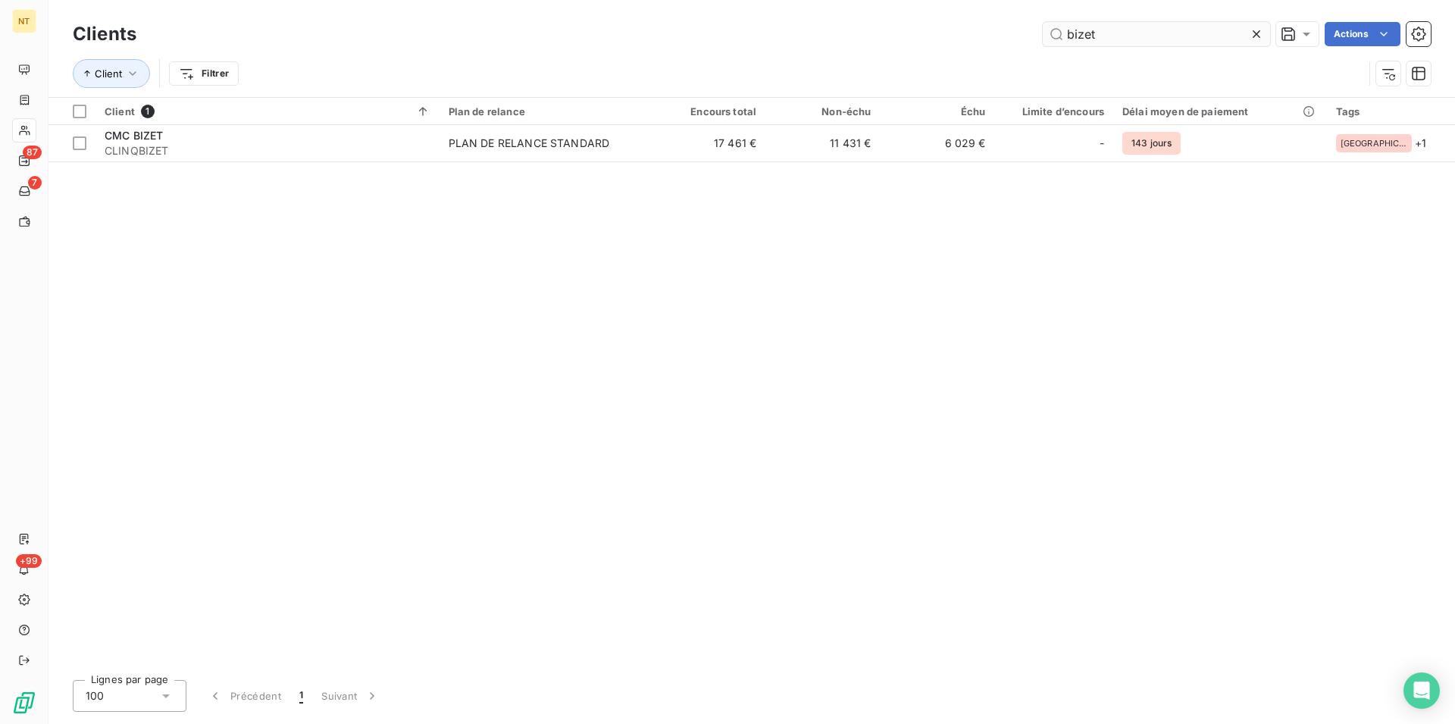
drag, startPoint x: 1115, startPoint y: 27, endPoint x: 1061, endPoint y: 39, distance: 55.2
click at [1061, 39] on input "bizet" at bounding box center [1156, 34] width 227 height 24
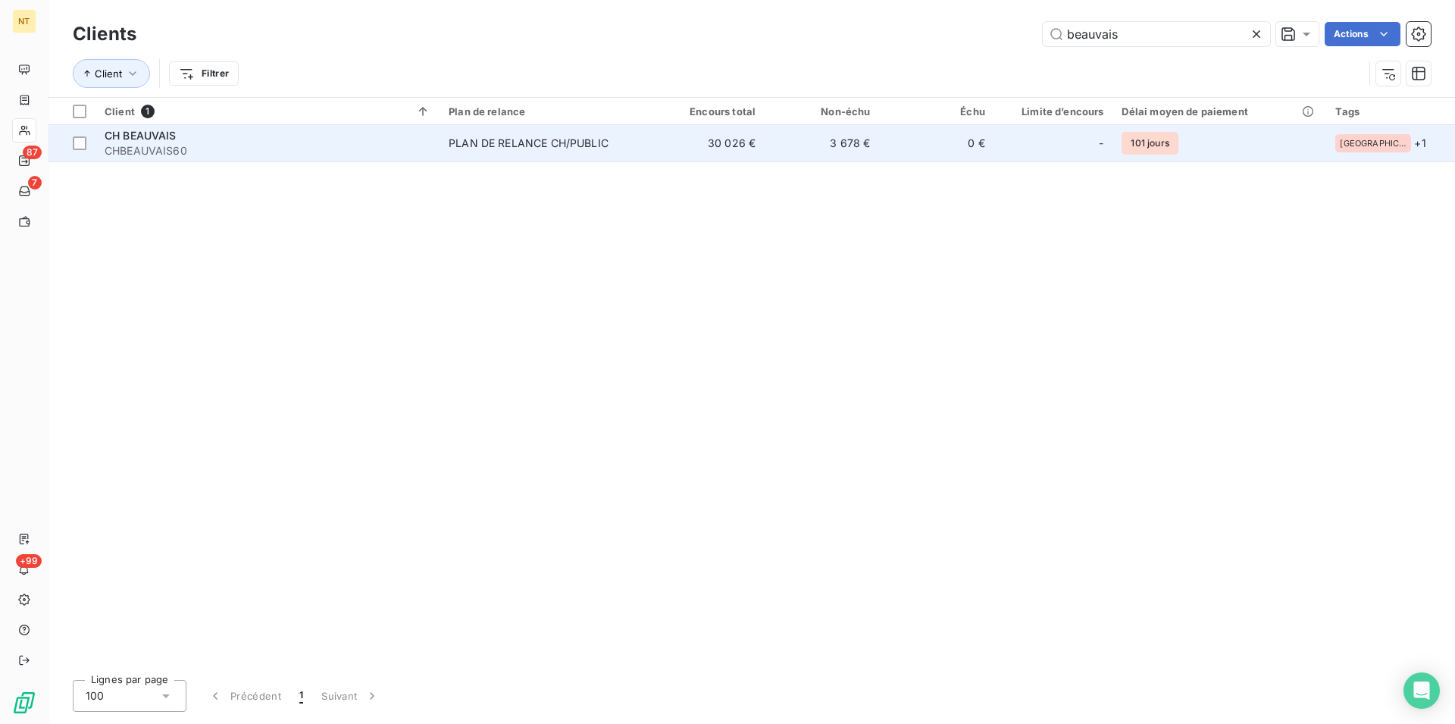
type input "beauvais"
click at [214, 145] on span "CHBEAUVAIS60" at bounding box center [268, 150] width 326 height 15
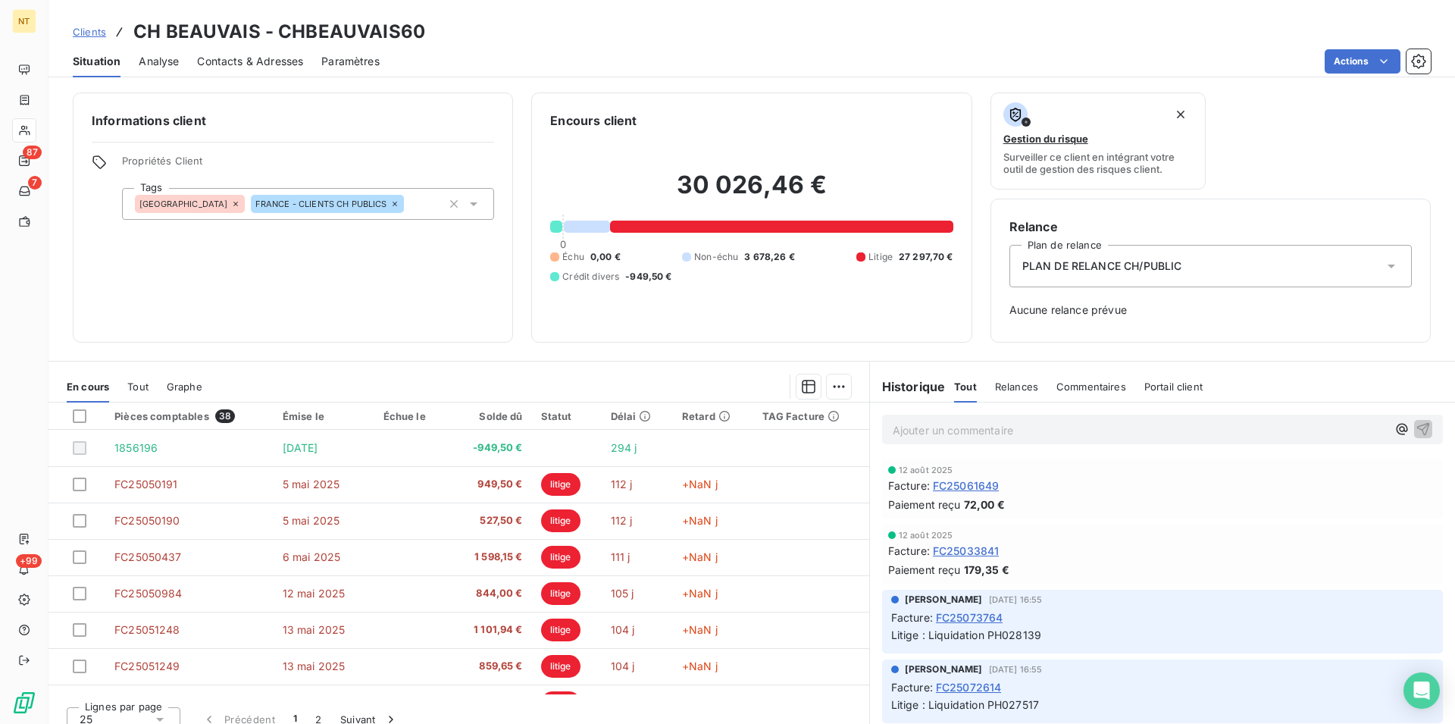
scroll to position [77, 0]
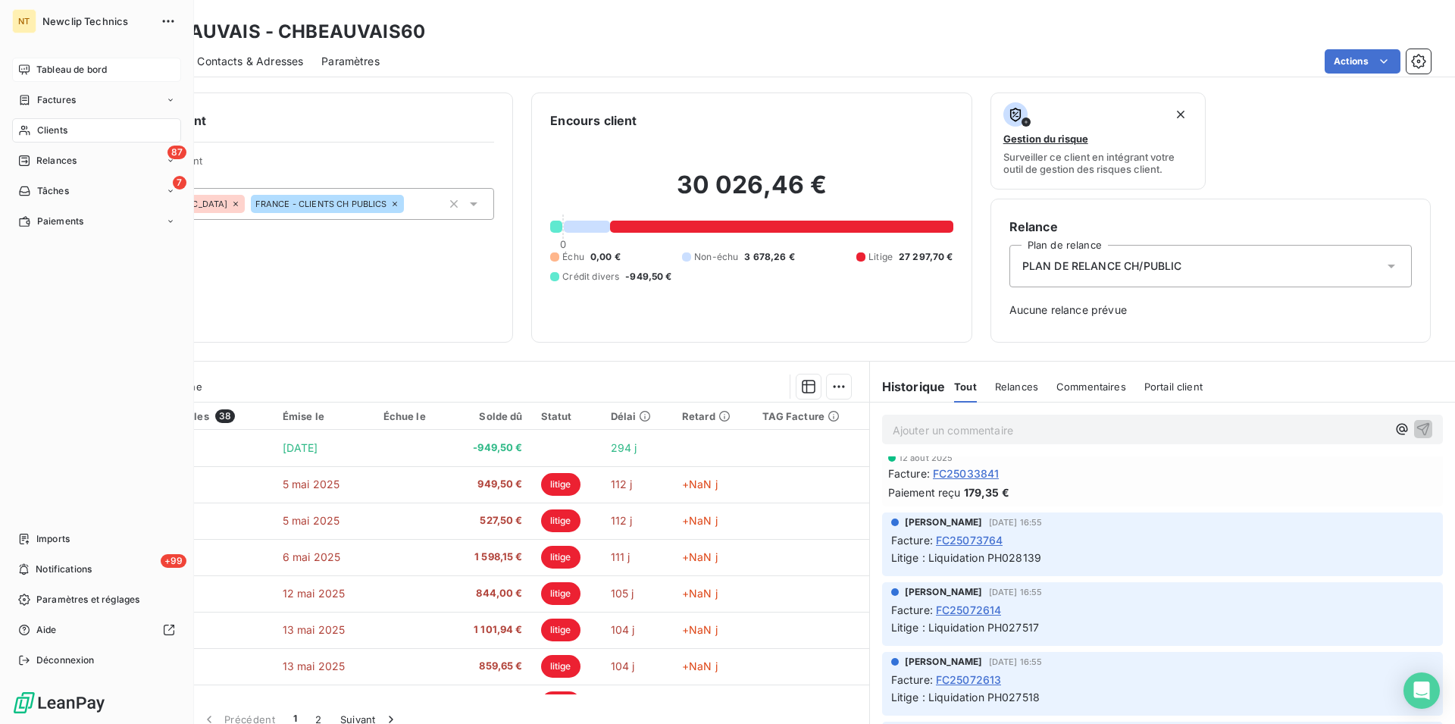
click at [73, 66] on span "Tableau de bord" at bounding box center [71, 70] width 70 height 14
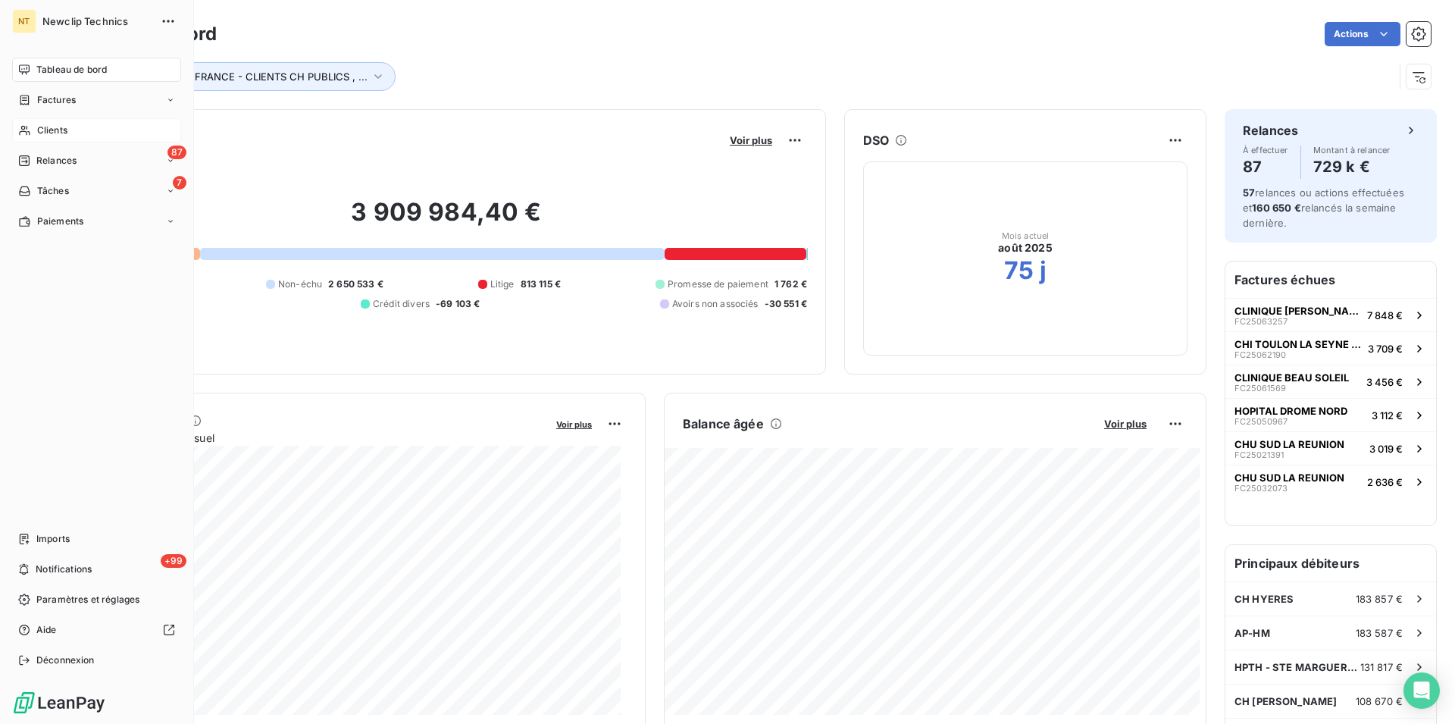
click at [69, 131] on div "Clients" at bounding box center [96, 130] width 169 height 24
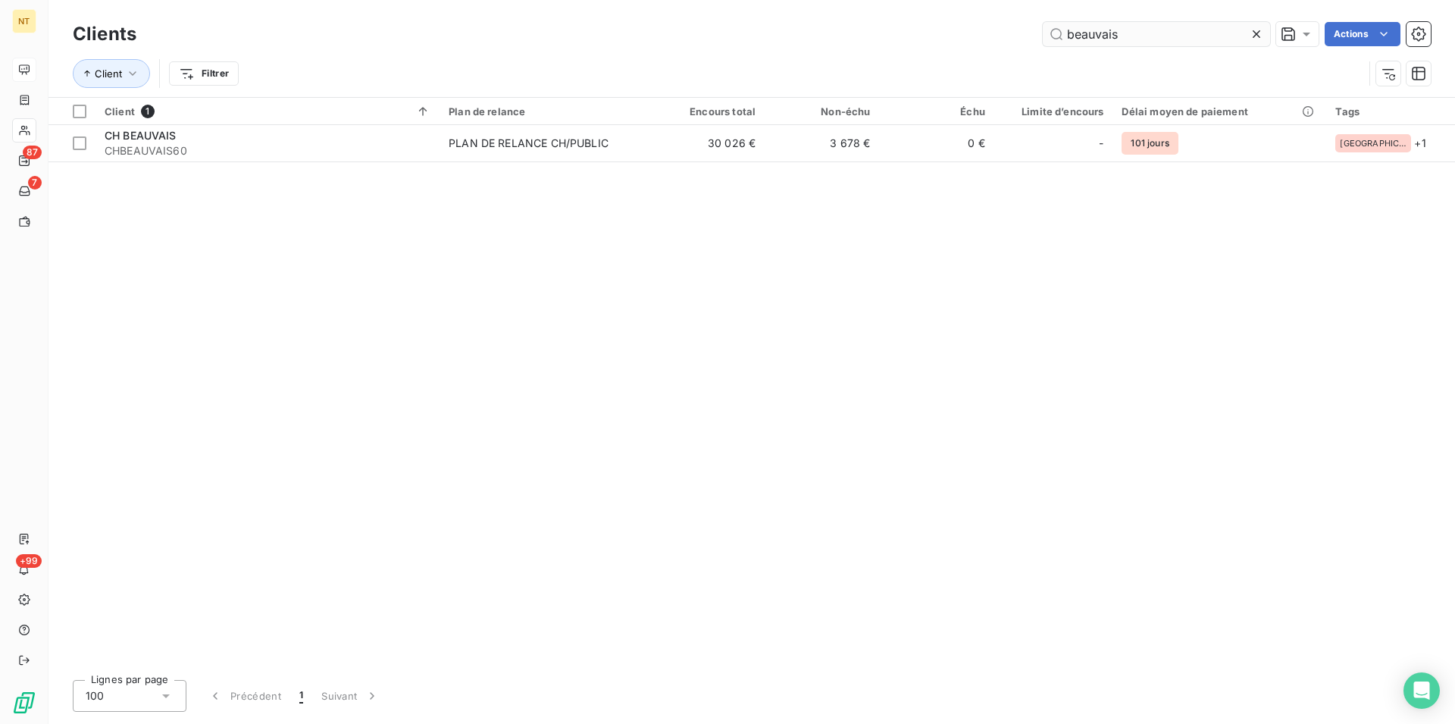
drag, startPoint x: 1136, startPoint y: 20, endPoint x: 1044, endPoint y: 28, distance: 92.8
click at [1044, 28] on div "Clients beauvais Actions" at bounding box center [752, 34] width 1358 height 32
drag, startPoint x: 1117, startPoint y: 38, endPoint x: 1053, endPoint y: 37, distance: 63.7
click at [1053, 37] on input "beauvais" at bounding box center [1156, 34] width 227 height 24
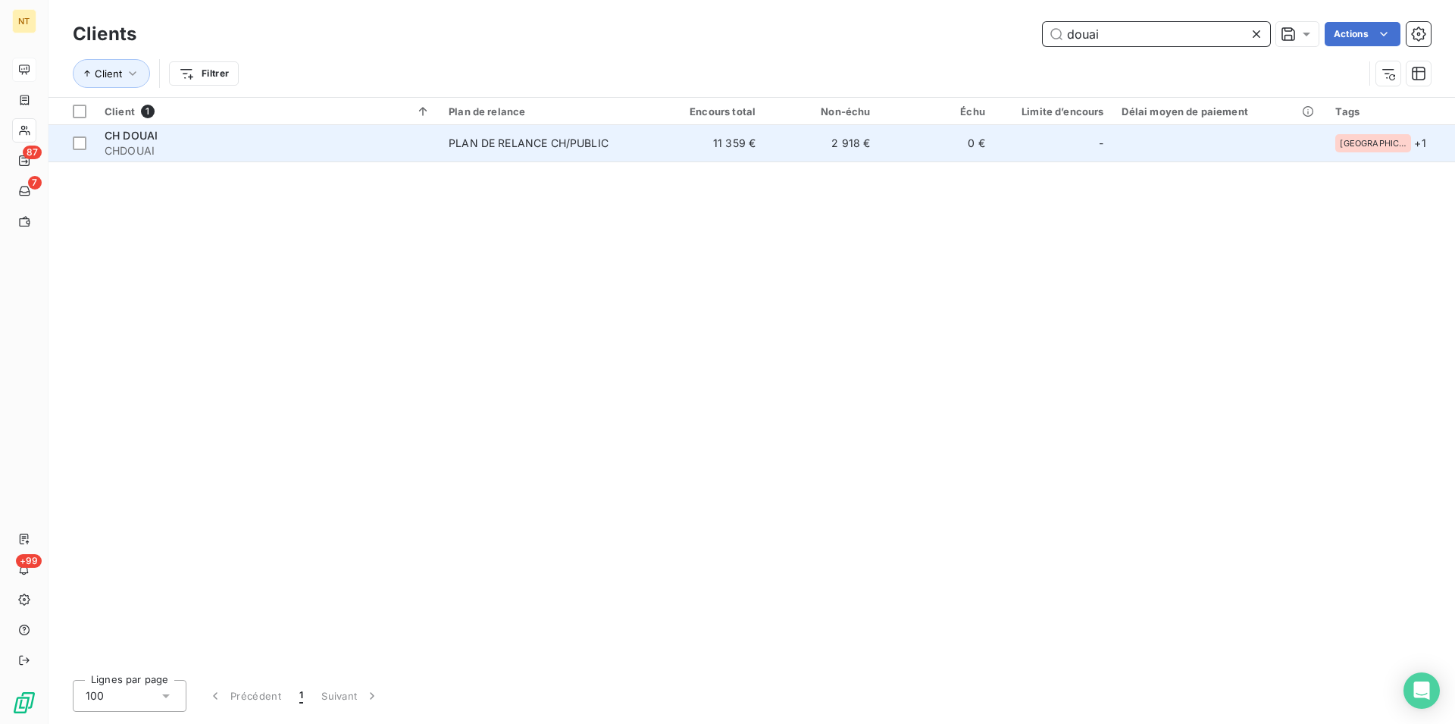
type input "douai"
click at [497, 136] on div "PLAN DE RELANCE CH/PUBLIC" at bounding box center [529, 143] width 160 height 15
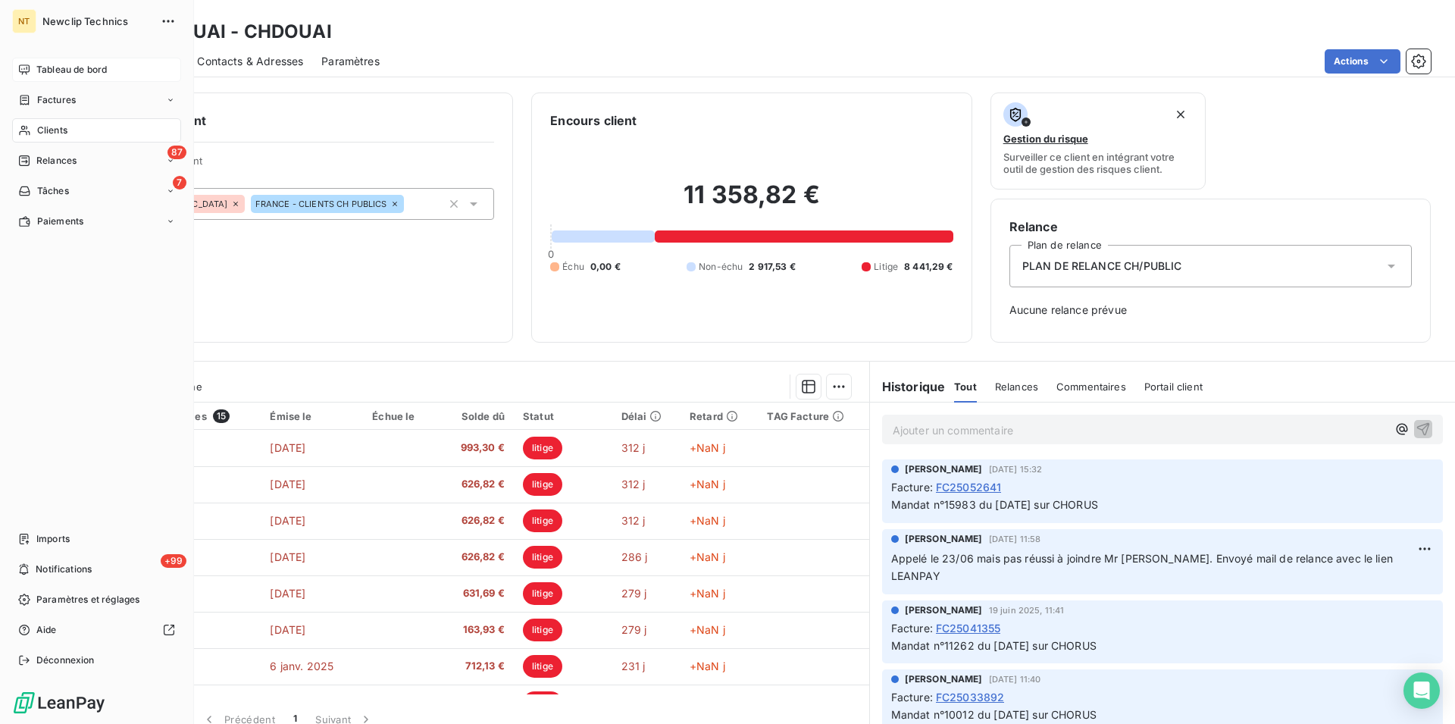
drag, startPoint x: 42, startPoint y: 129, endPoint x: 69, endPoint y: 133, distance: 27.5
click at [42, 128] on span "Clients" at bounding box center [52, 131] width 30 height 14
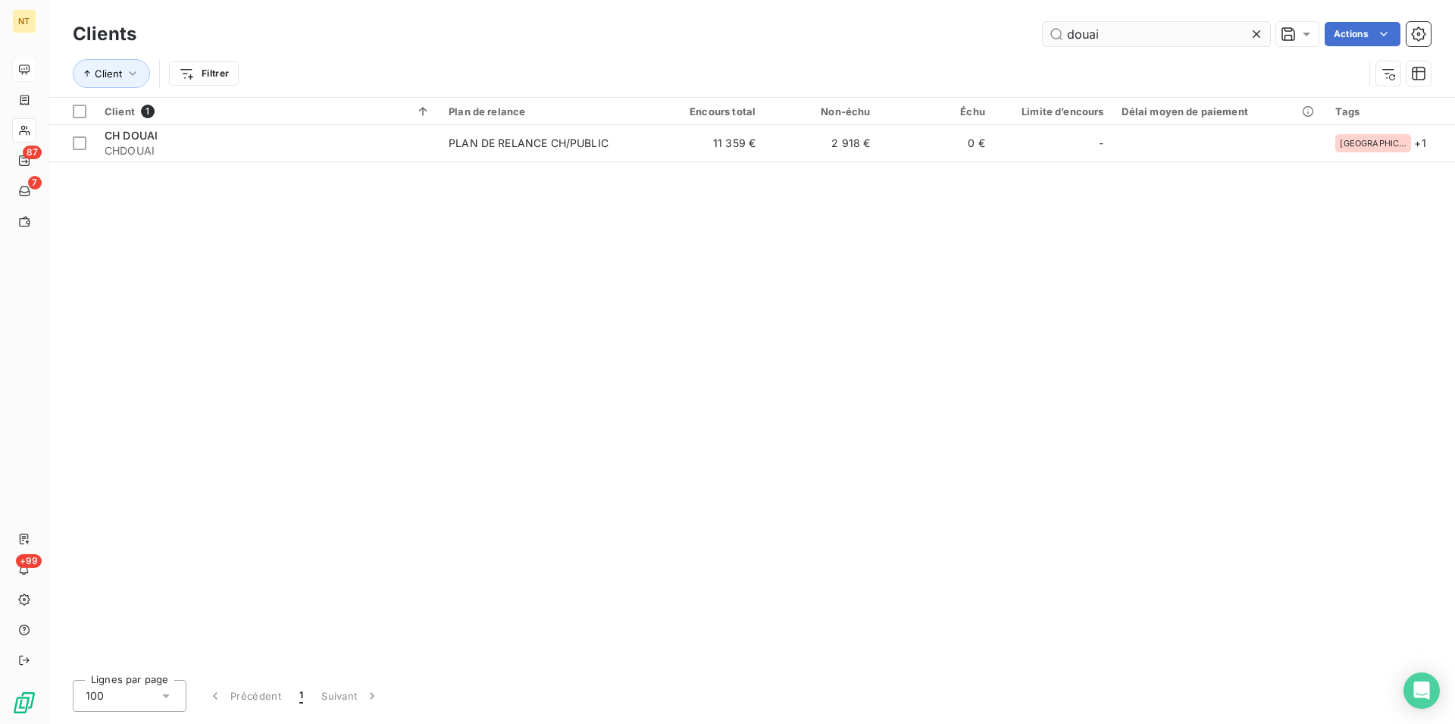
drag, startPoint x: 1110, startPoint y: 33, endPoint x: 1058, endPoint y: 34, distance: 51.6
click at [1058, 34] on input "douai" at bounding box center [1156, 34] width 227 height 24
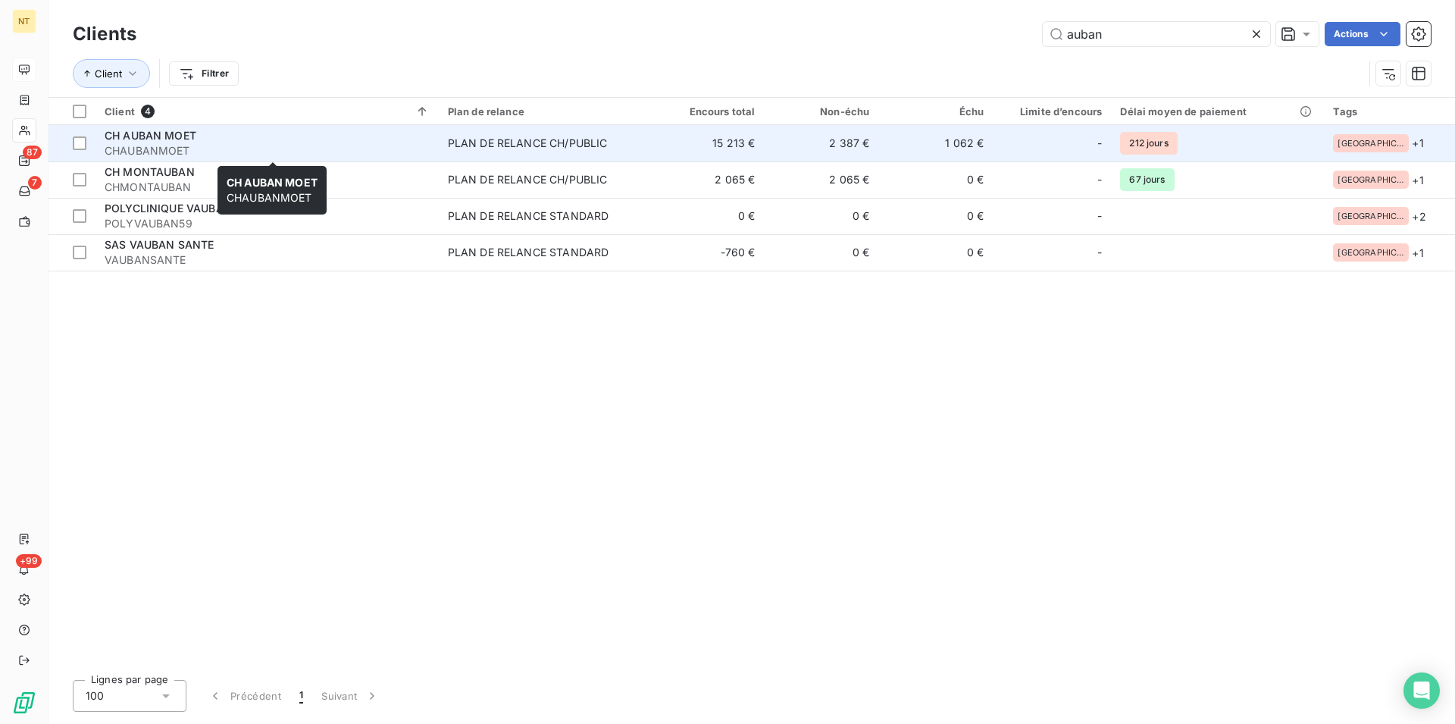
type input "auban"
click at [185, 133] on span "CH AUBAN MOET" at bounding box center [151, 135] width 92 height 13
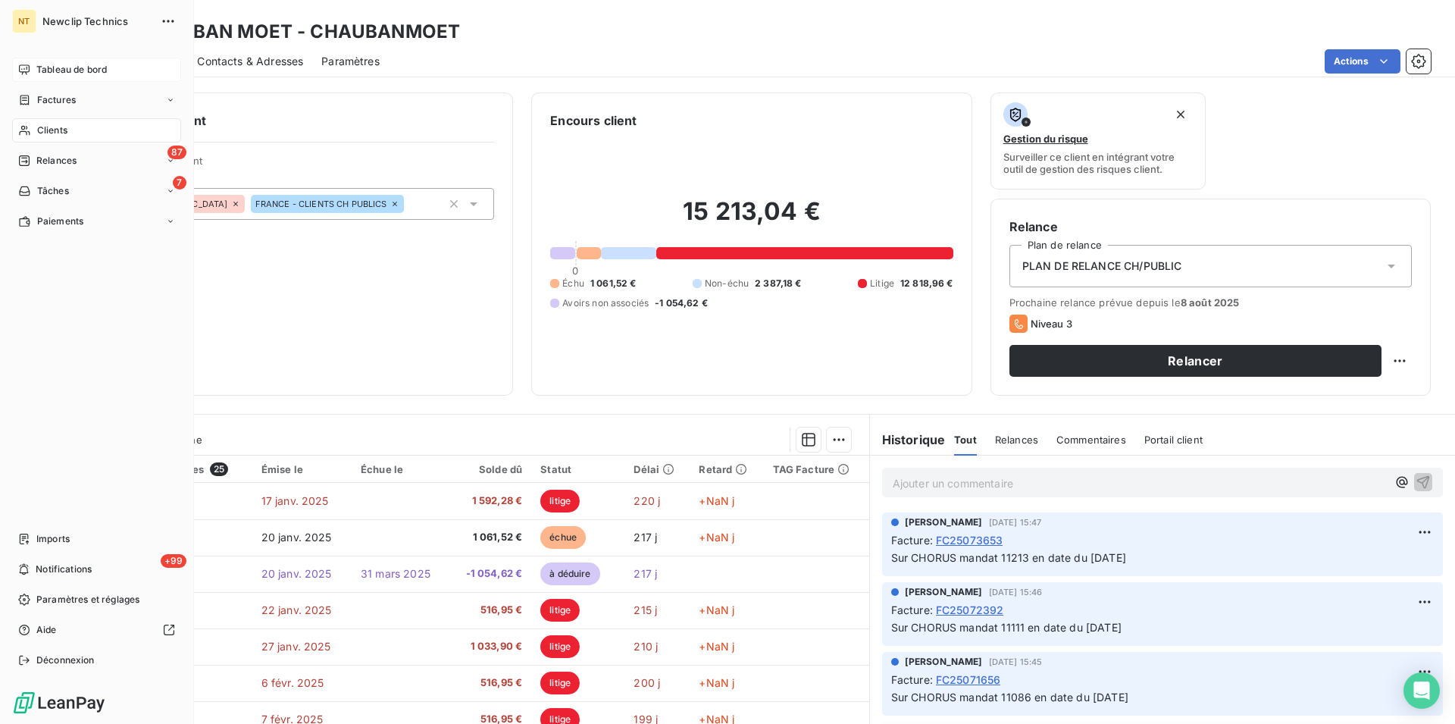
drag, startPoint x: 57, startPoint y: 125, endPoint x: 103, endPoint y: 121, distance: 46.5
click at [56, 124] on span "Clients" at bounding box center [52, 131] width 30 height 14
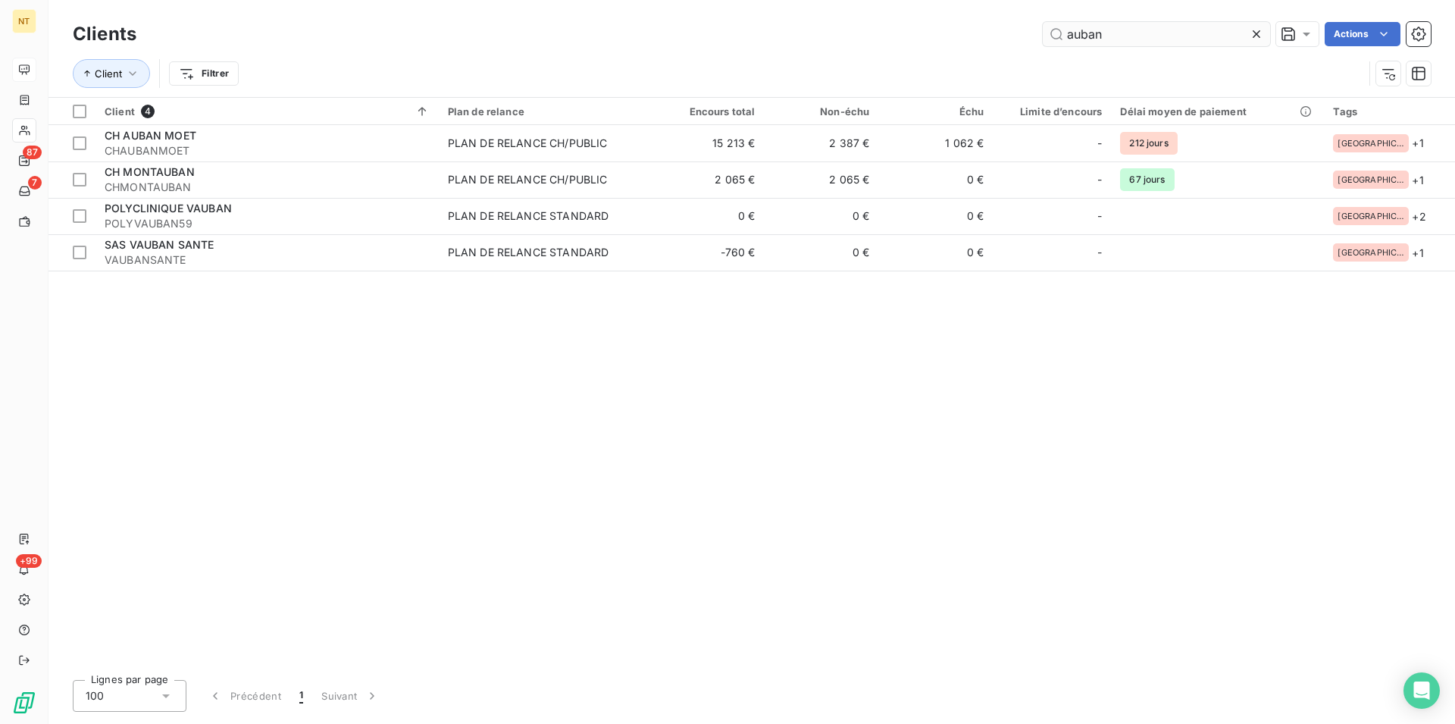
drag, startPoint x: 1105, startPoint y: 29, endPoint x: 1050, endPoint y: 36, distance: 55.8
click at [1047, 40] on input "auban" at bounding box center [1156, 34] width 227 height 24
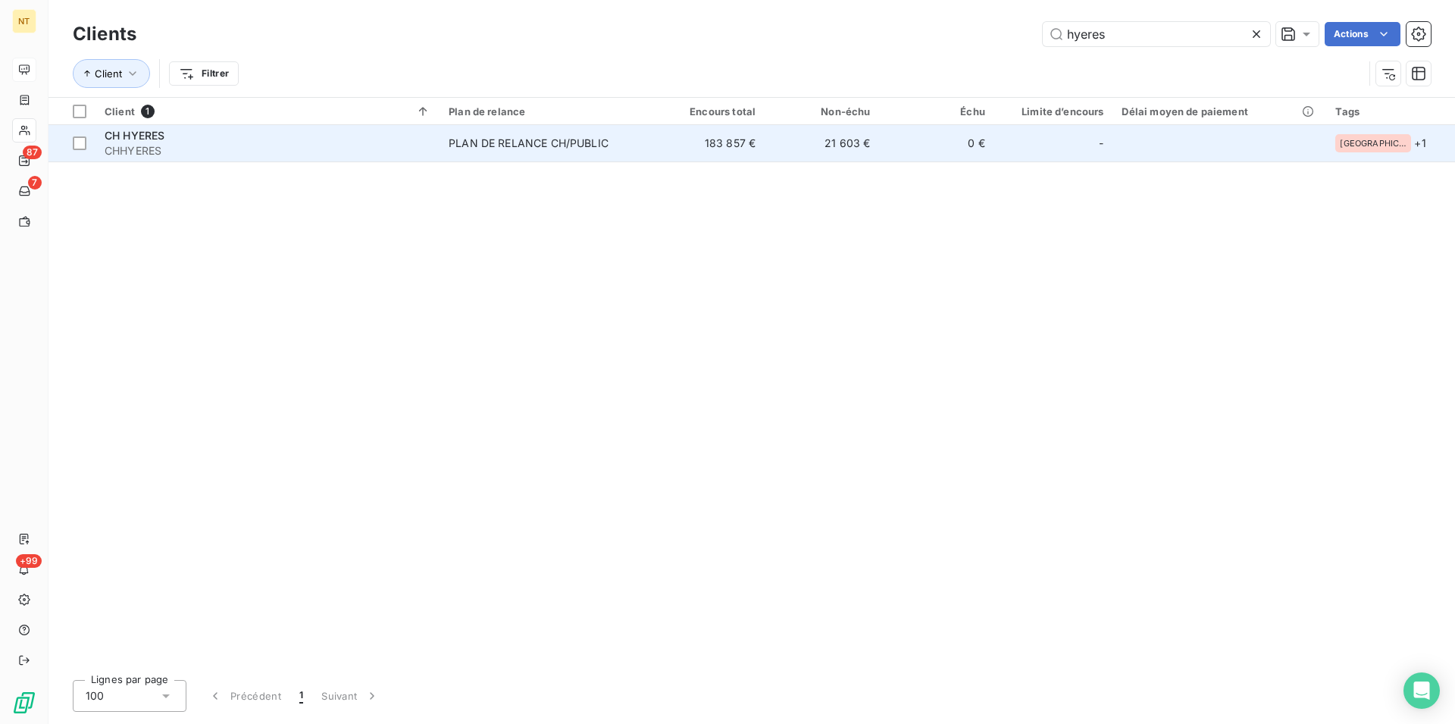
type input "hyeres"
click at [510, 141] on div "PLAN DE RELANCE CH/PUBLIC" at bounding box center [529, 143] width 160 height 15
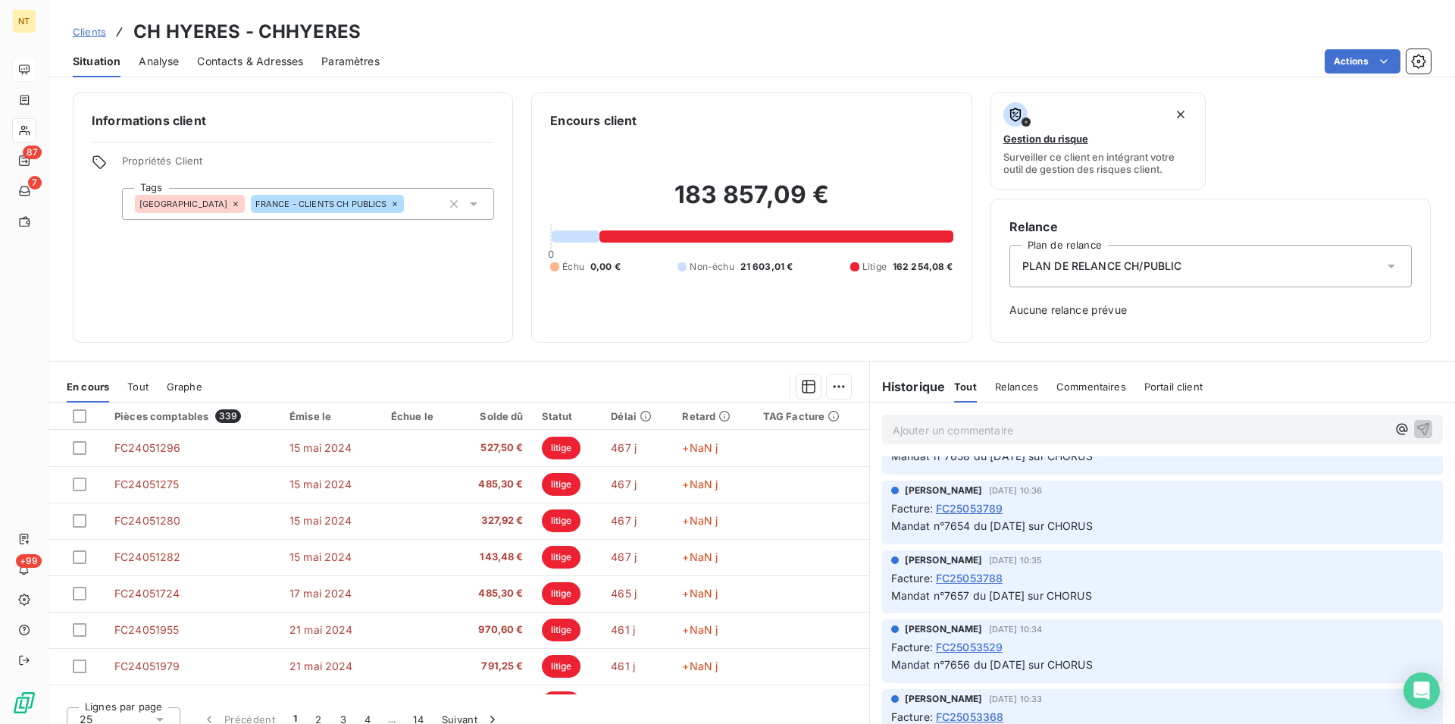
scroll to position [1237, 0]
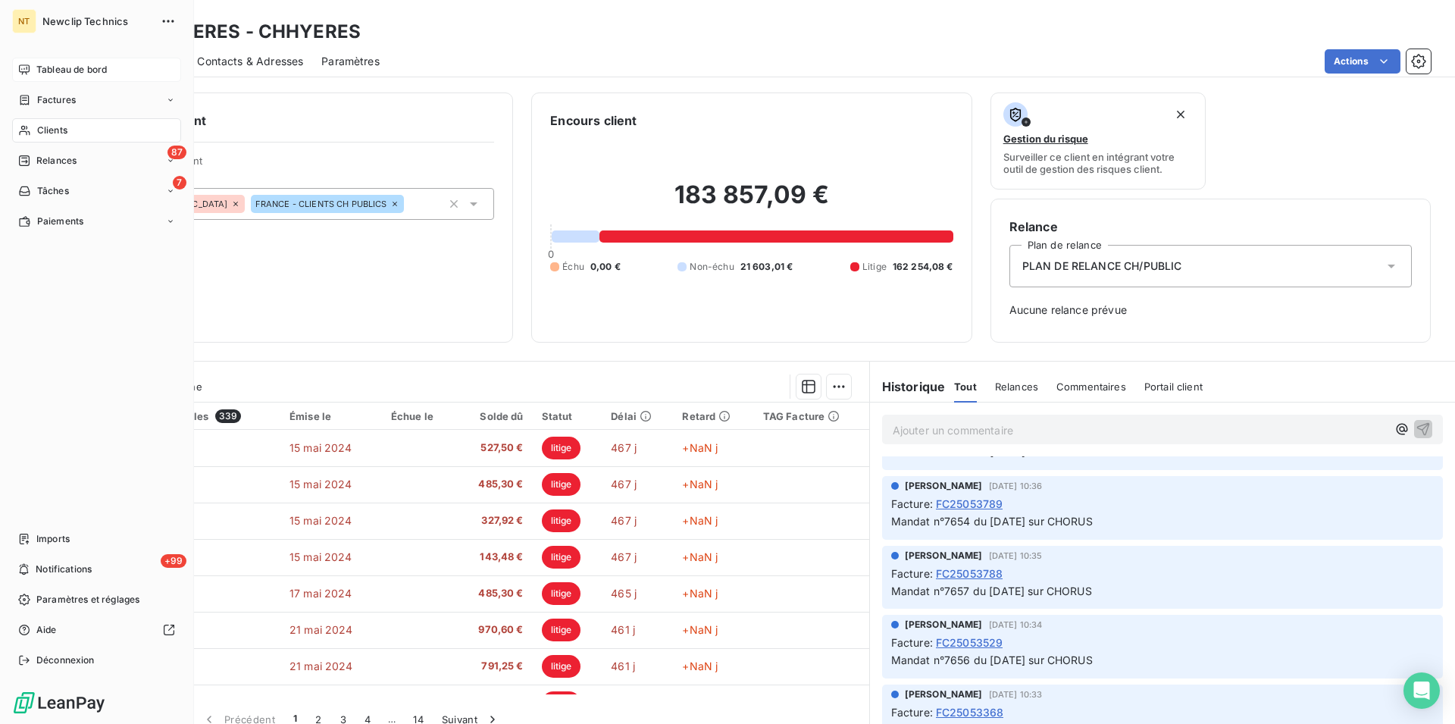
click at [48, 124] on span "Clients" at bounding box center [52, 131] width 30 height 14
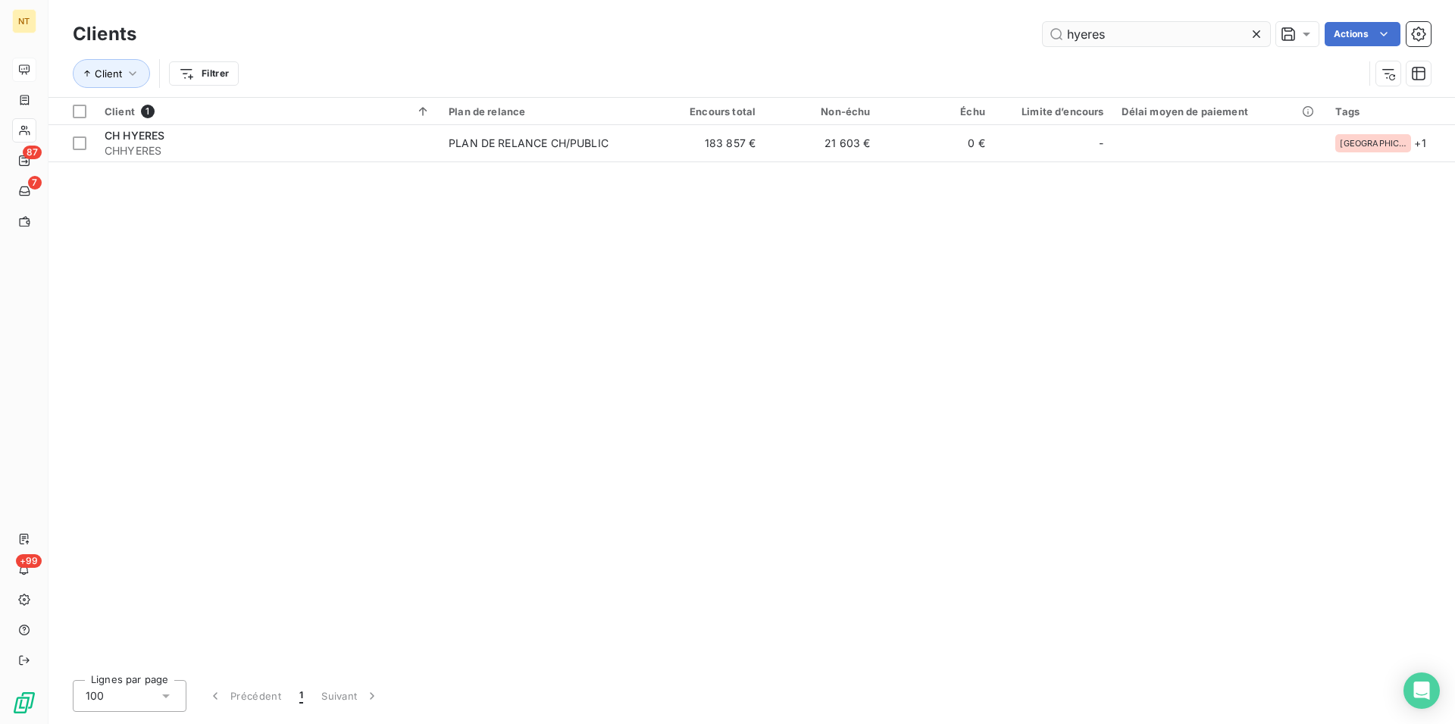
drag, startPoint x: 1107, startPoint y: 38, endPoint x: 1052, endPoint y: 28, distance: 55.5
click at [1052, 28] on input "hyeres" at bounding box center [1156, 34] width 227 height 24
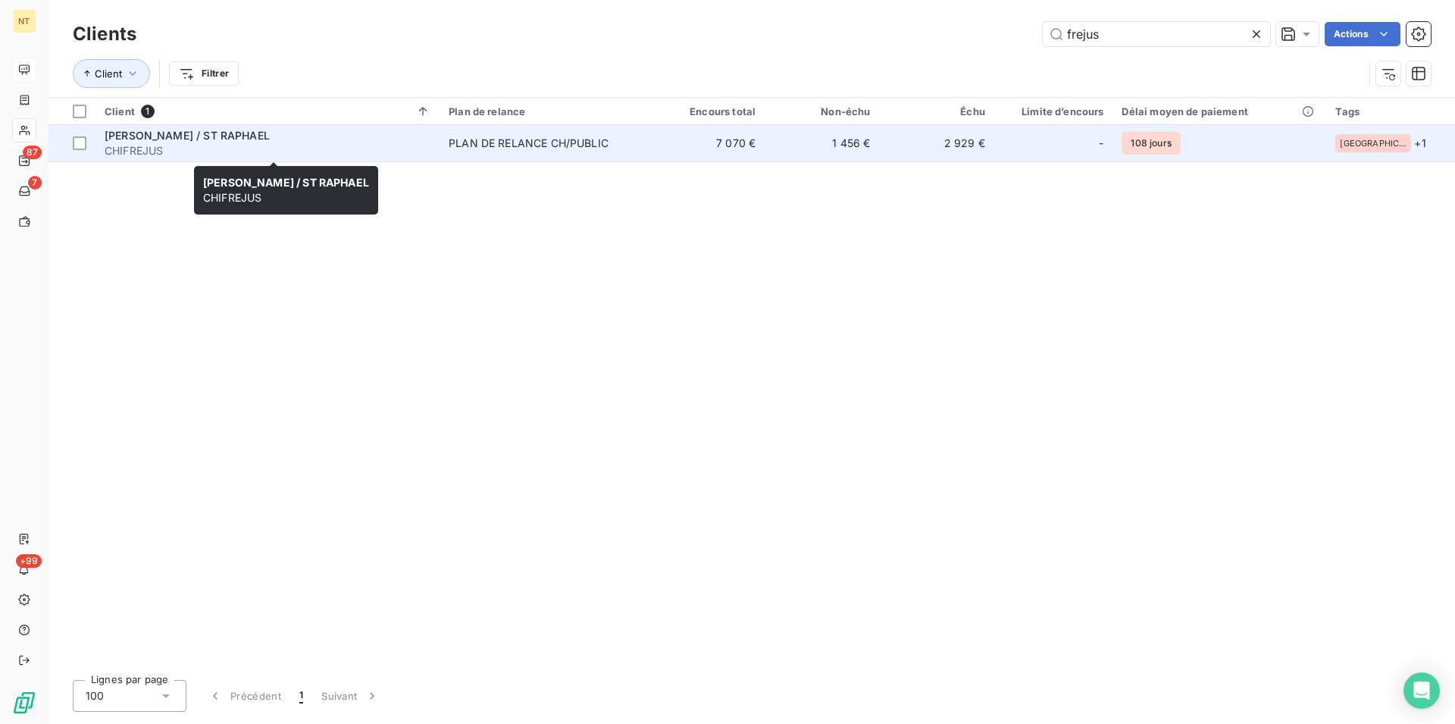
type input "frejus"
click at [188, 133] on span "[PERSON_NAME] / ST RAPHAEL" at bounding box center [187, 135] width 165 height 13
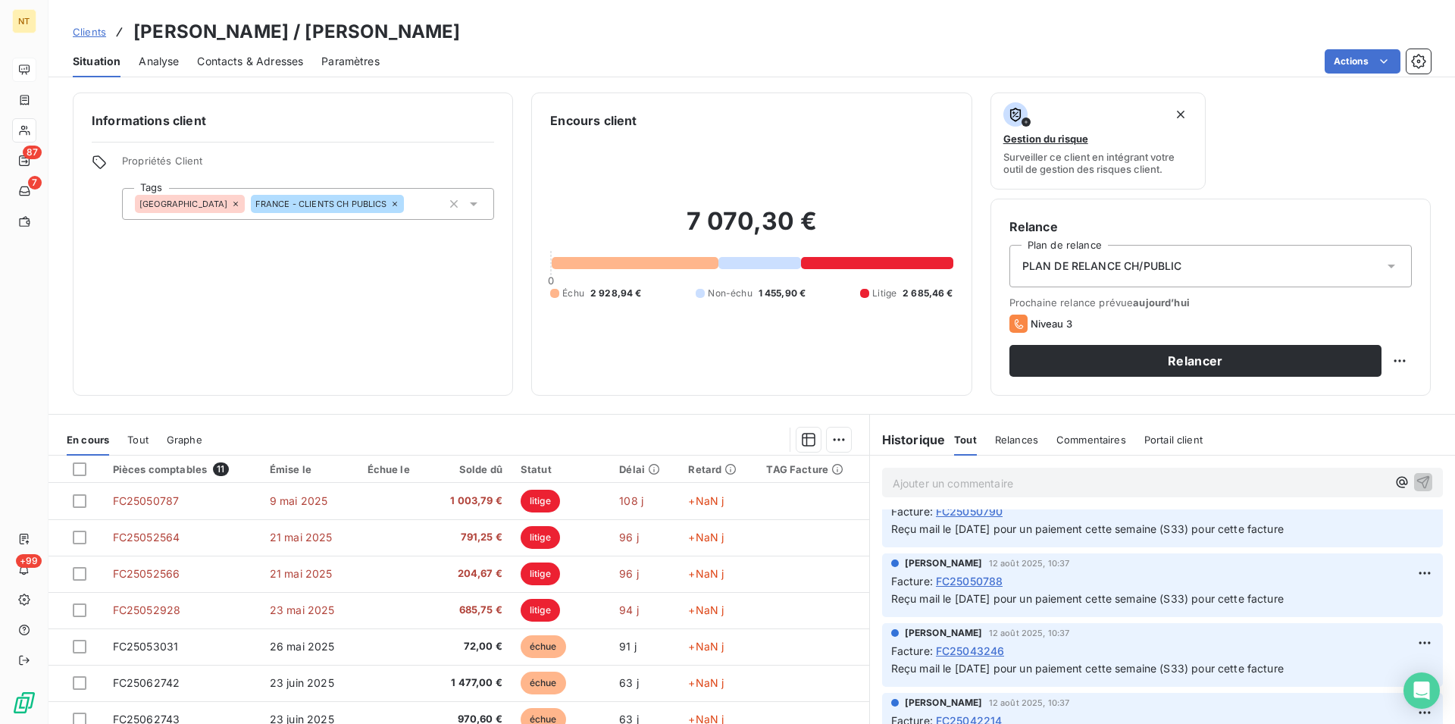
scroll to position [387, 0]
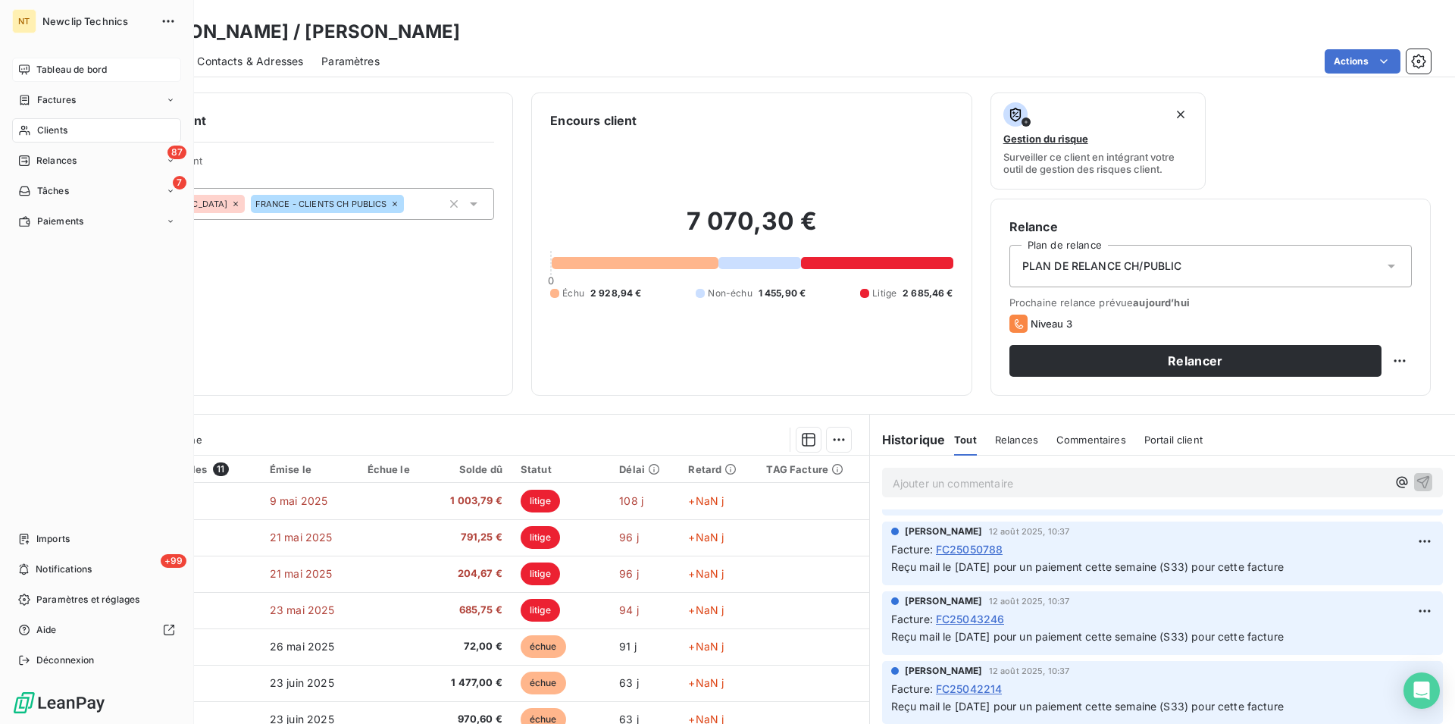
click at [45, 133] on span "Clients" at bounding box center [52, 131] width 30 height 14
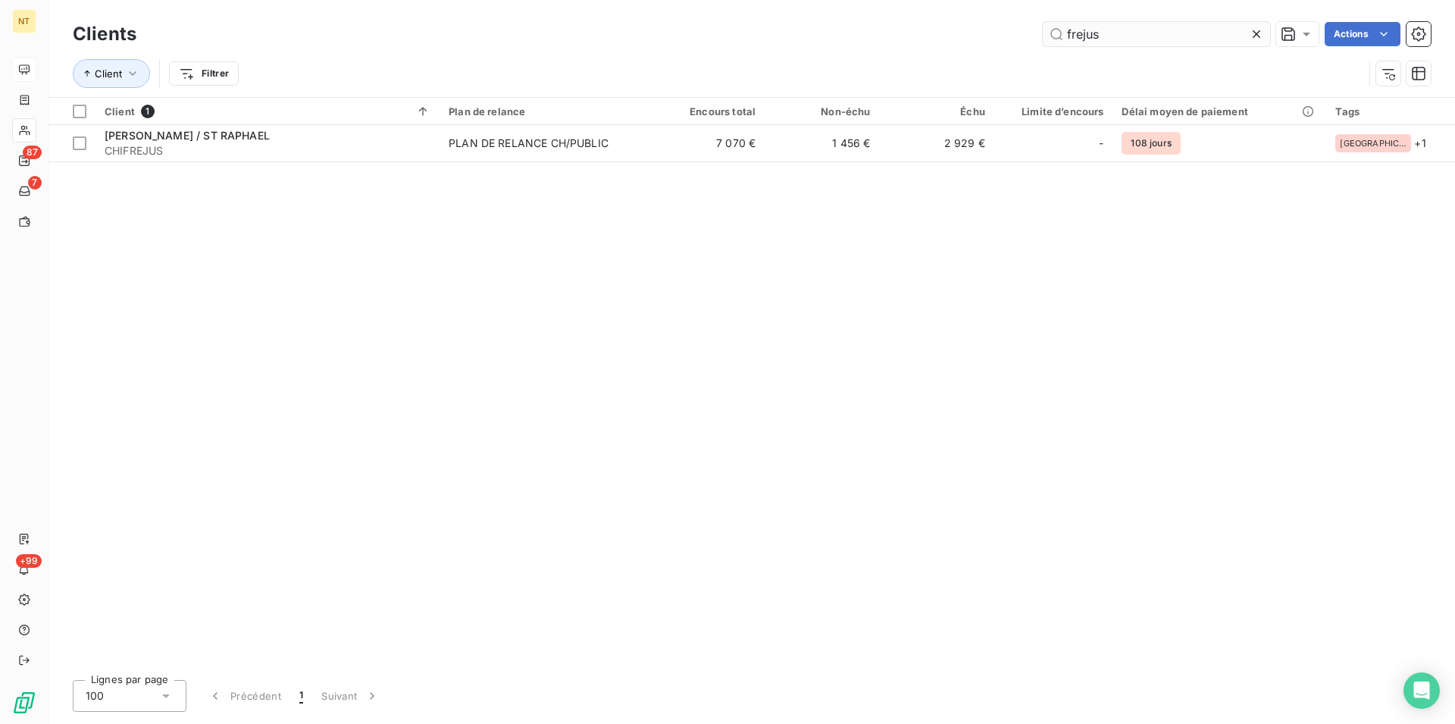
drag, startPoint x: 1110, startPoint y: 25, endPoint x: 1052, endPoint y: 36, distance: 59.5
click at [1051, 36] on input "frejus" at bounding box center [1156, 34] width 227 height 24
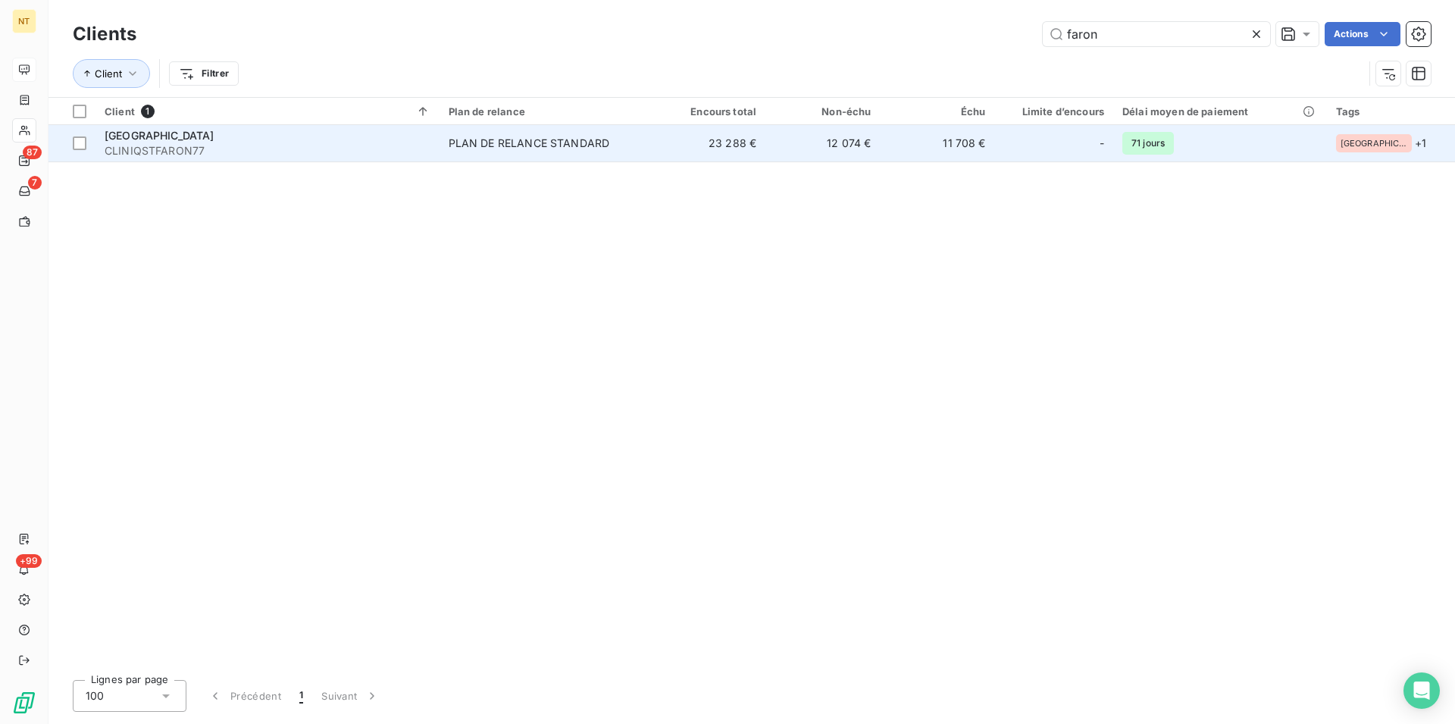
type input "faron"
click at [211, 130] on span "[GEOGRAPHIC_DATA]" at bounding box center [160, 135] width 110 height 13
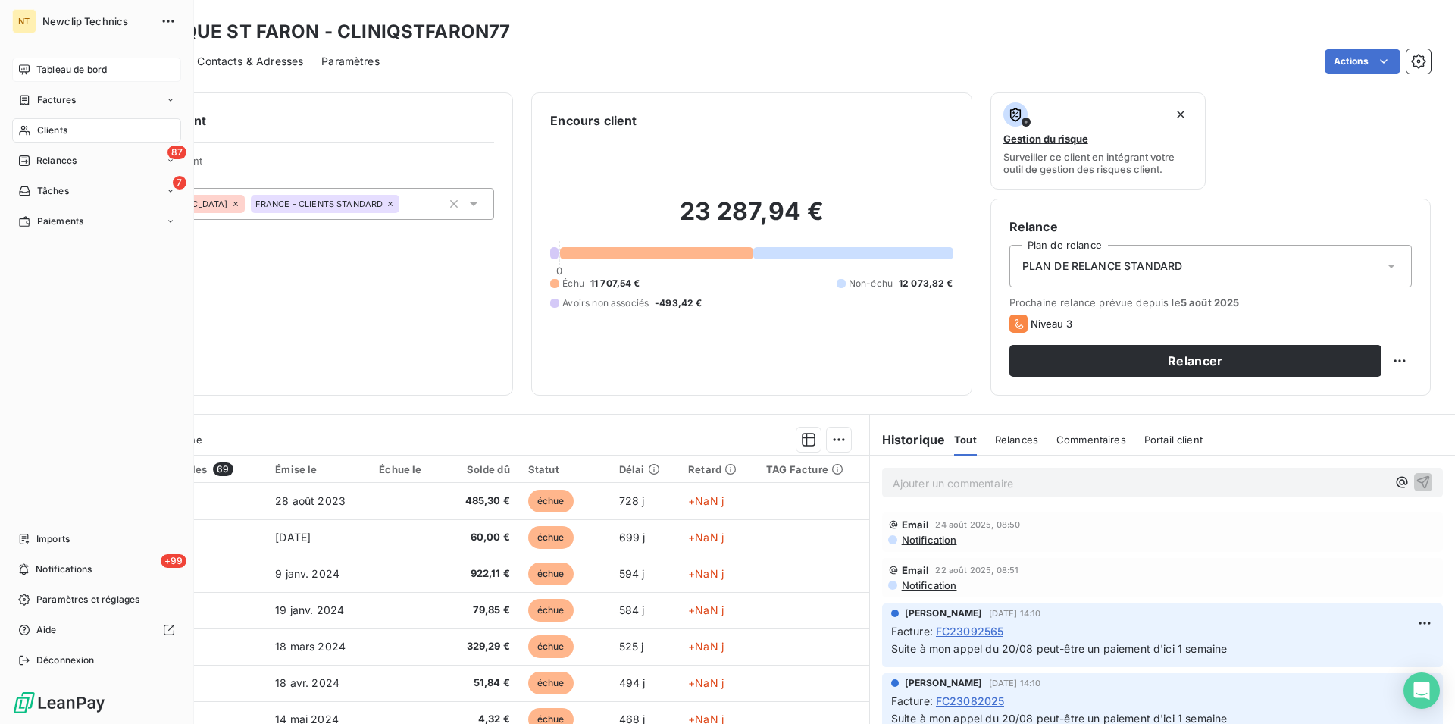
drag, startPoint x: 58, startPoint y: 123, endPoint x: 114, endPoint y: 131, distance: 56.7
click at [57, 123] on div "Clients" at bounding box center [96, 130] width 169 height 24
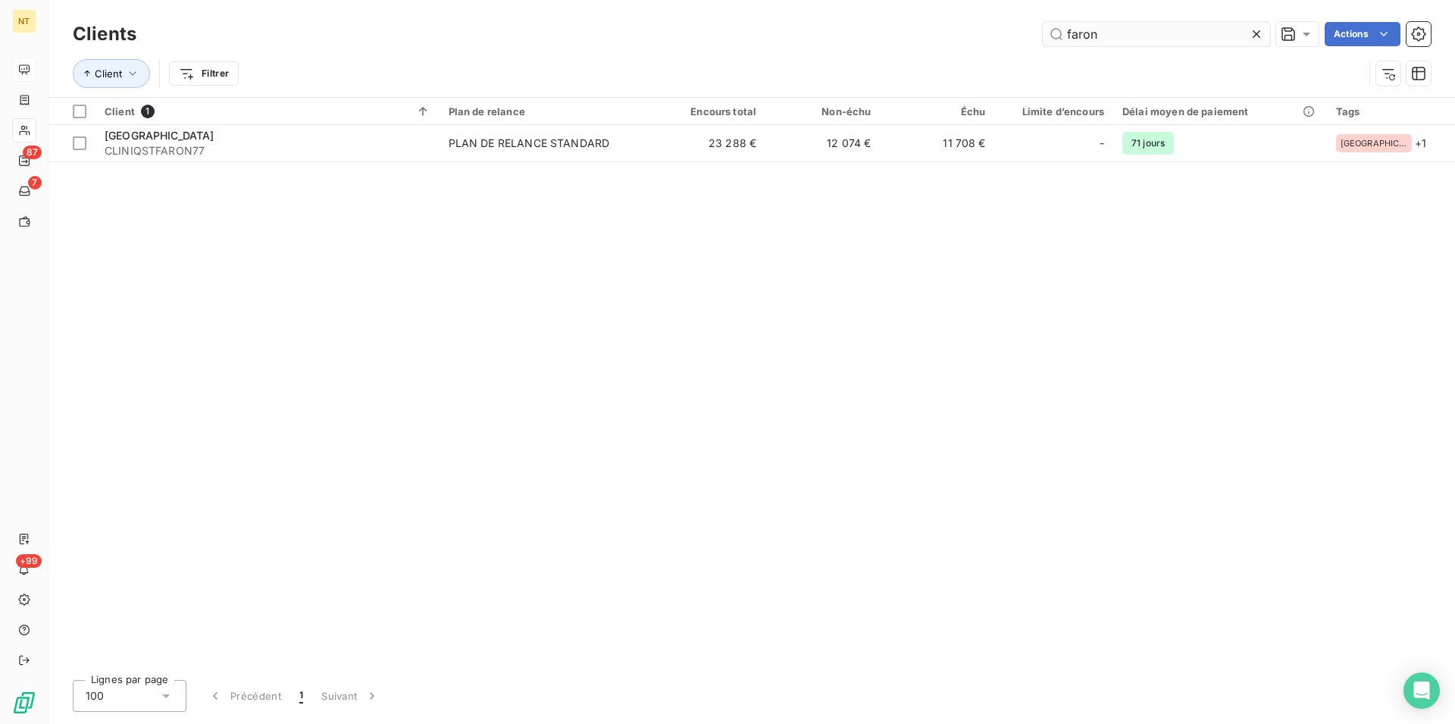
drag, startPoint x: 1104, startPoint y: 31, endPoint x: 1063, endPoint y: 29, distance: 40.2
click at [1063, 29] on input "faron" at bounding box center [1156, 34] width 227 height 24
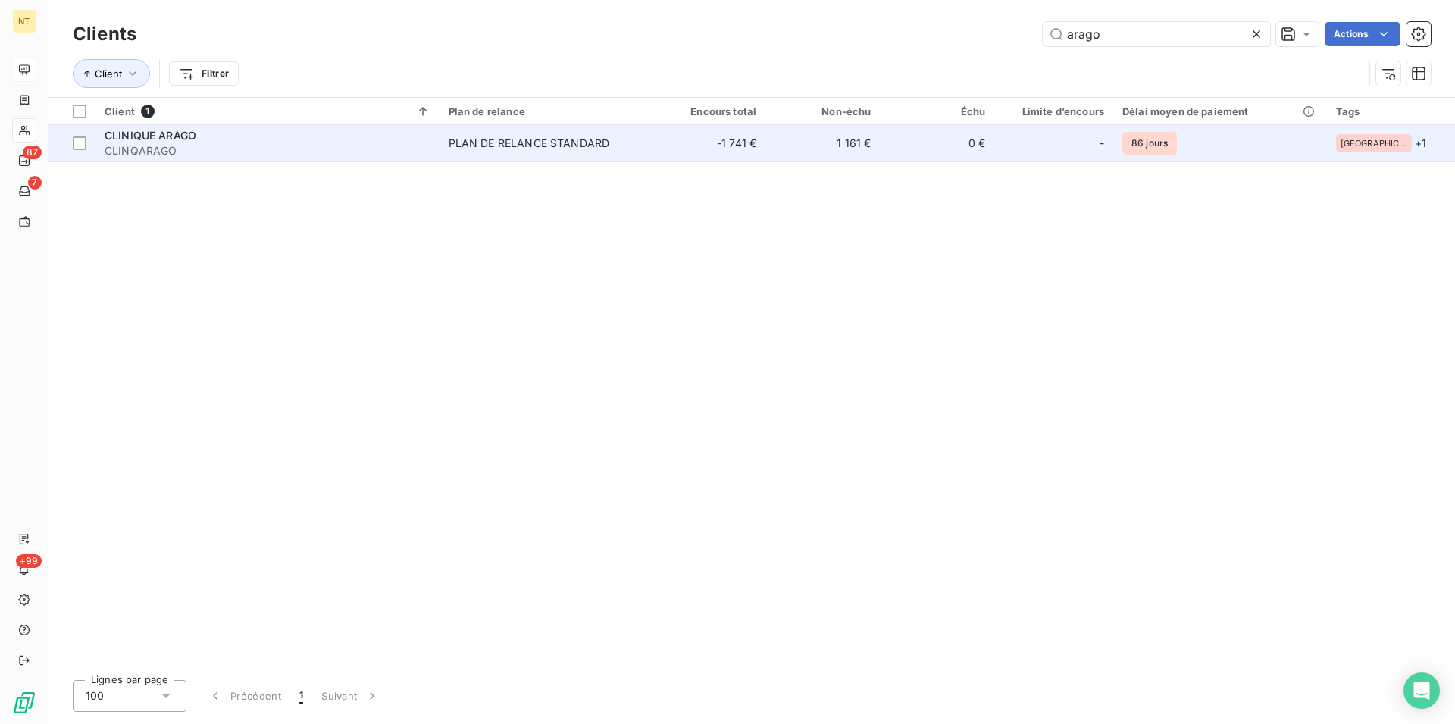
type input "arago"
click at [164, 133] on span "CLINIQUE ARAGO" at bounding box center [151, 135] width 92 height 13
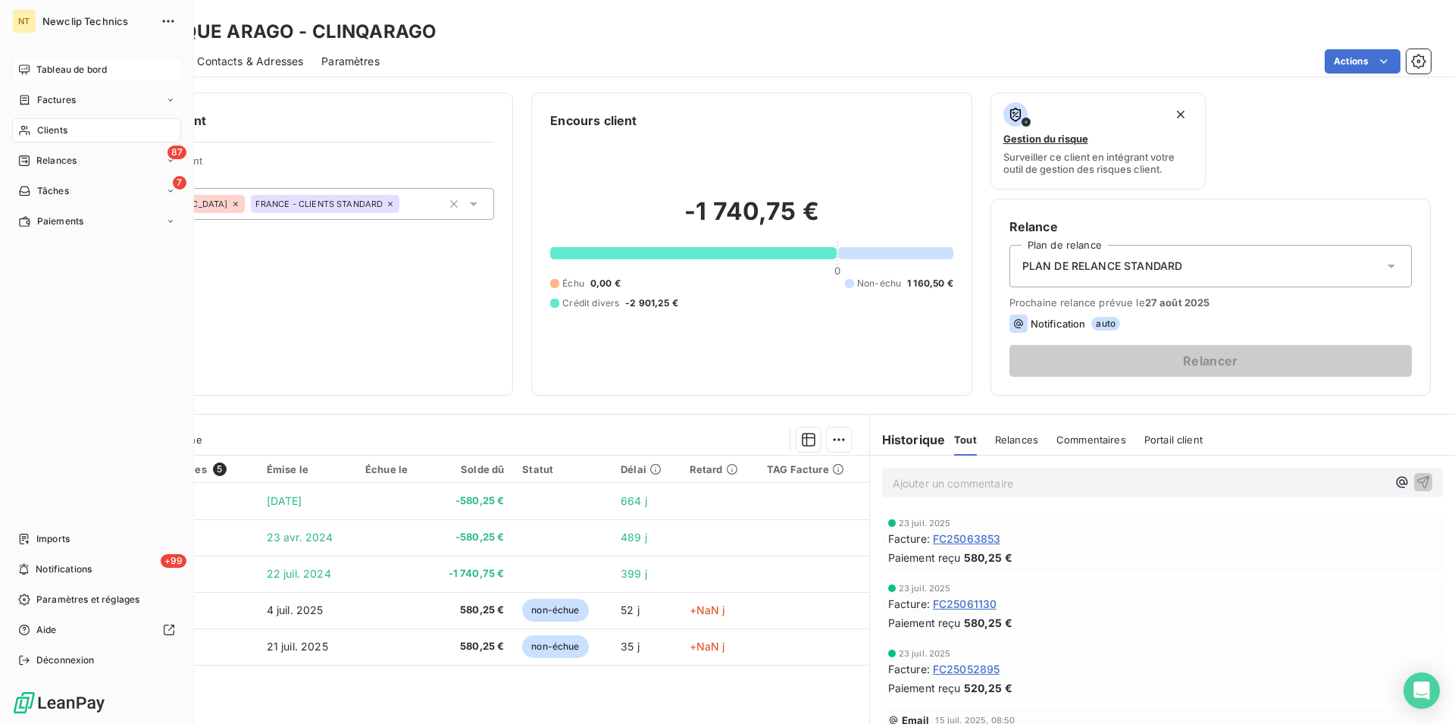
drag, startPoint x: 79, startPoint y: 133, endPoint x: 130, endPoint y: 131, distance: 51.6
click at [78, 132] on div "Clients" at bounding box center [96, 130] width 169 height 24
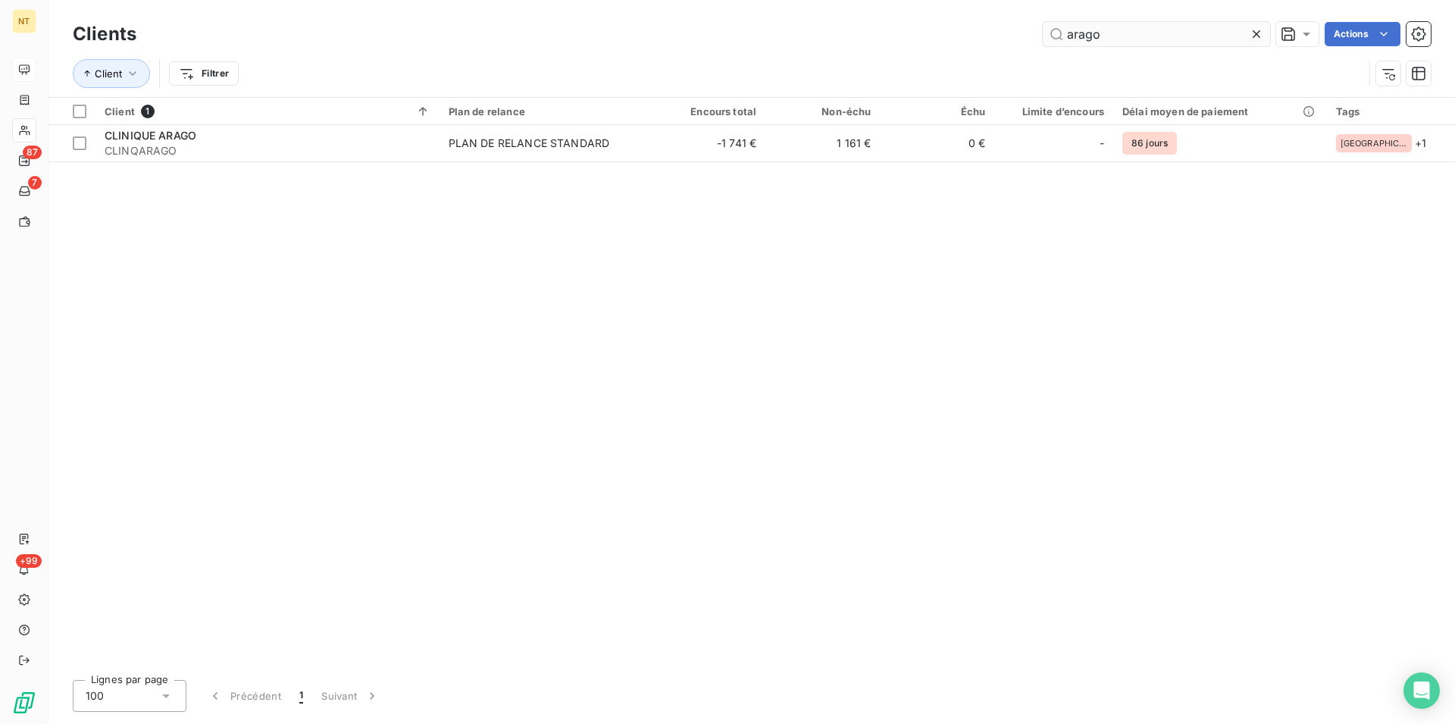
drag, startPoint x: 1121, startPoint y: 23, endPoint x: 1057, endPoint y: 38, distance: 65.4
click at [1057, 38] on input "arago" at bounding box center [1156, 34] width 227 height 24
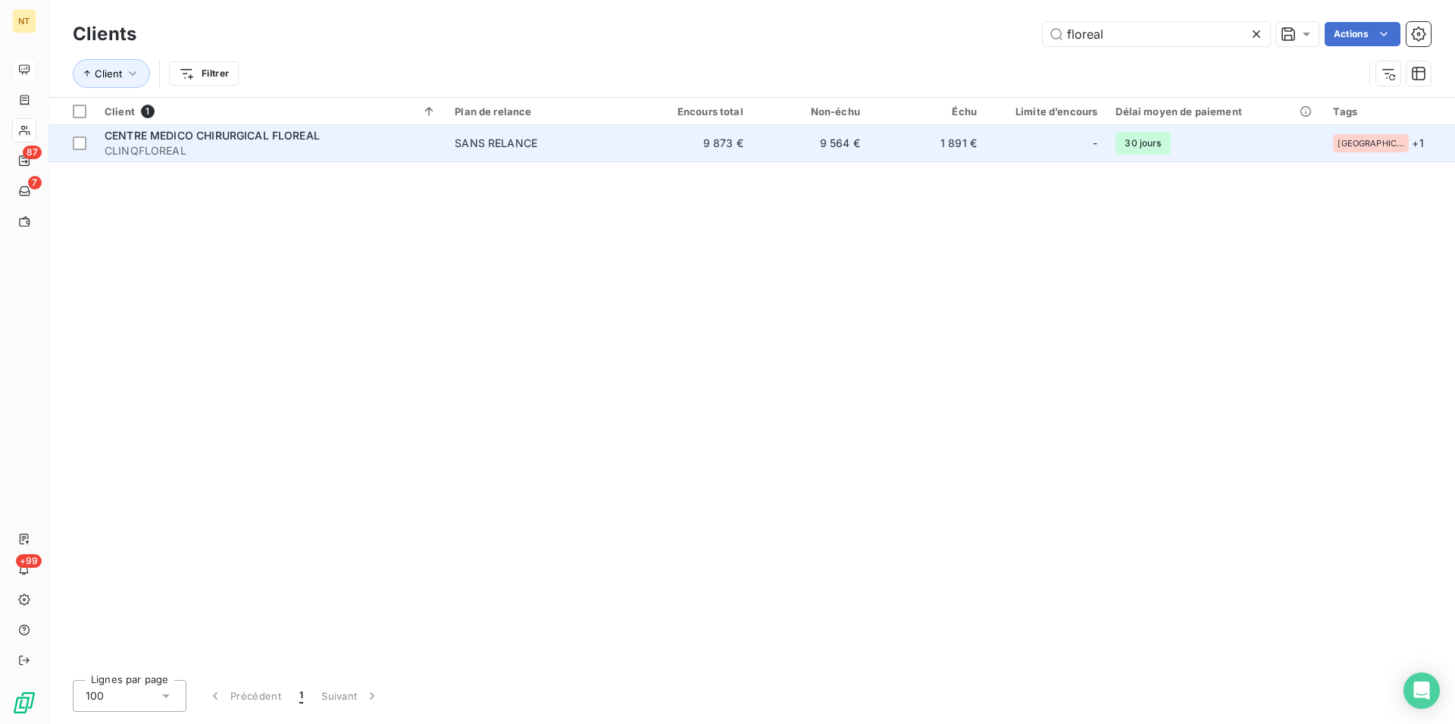
type input "floreal"
click at [252, 129] on div "CENTRE MEDICO CHIRURGICAL FLOREAL" at bounding box center [271, 135] width 332 height 15
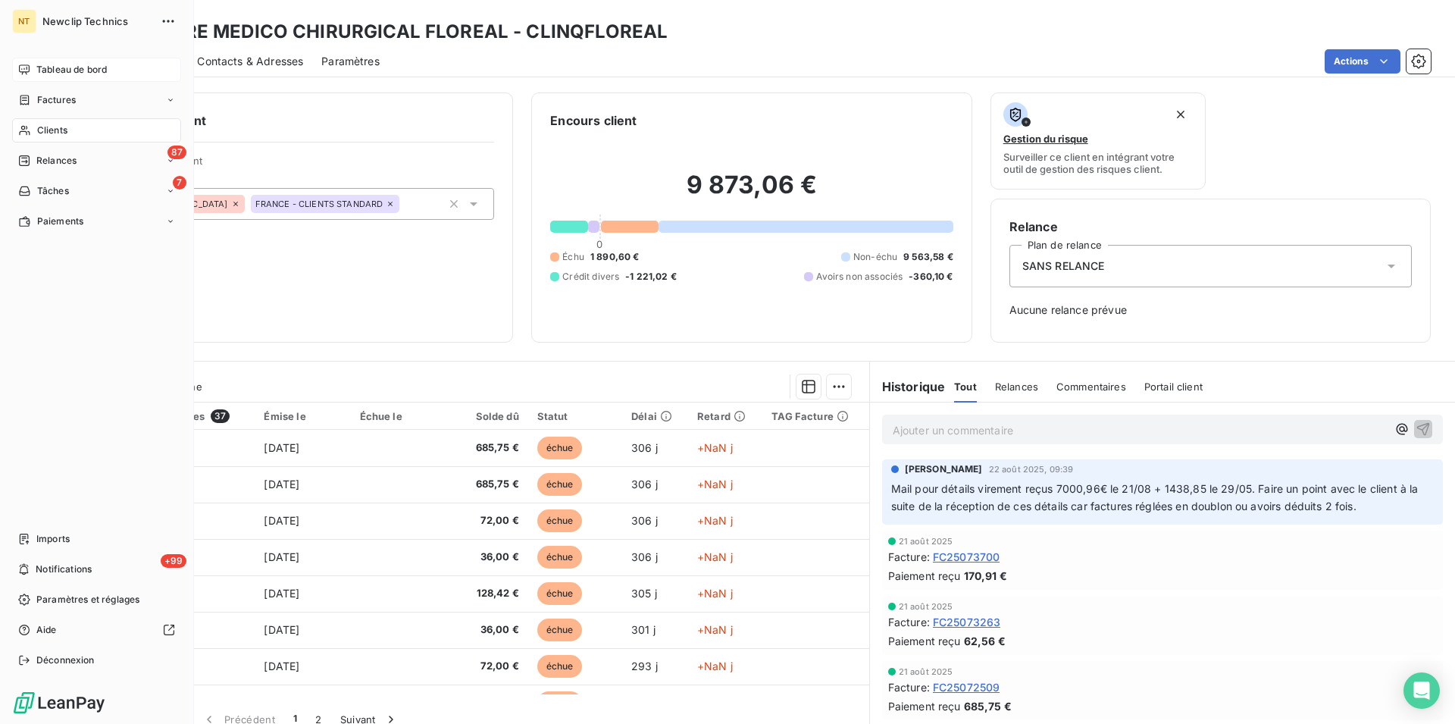
click at [71, 133] on div "Clients" at bounding box center [96, 130] width 169 height 24
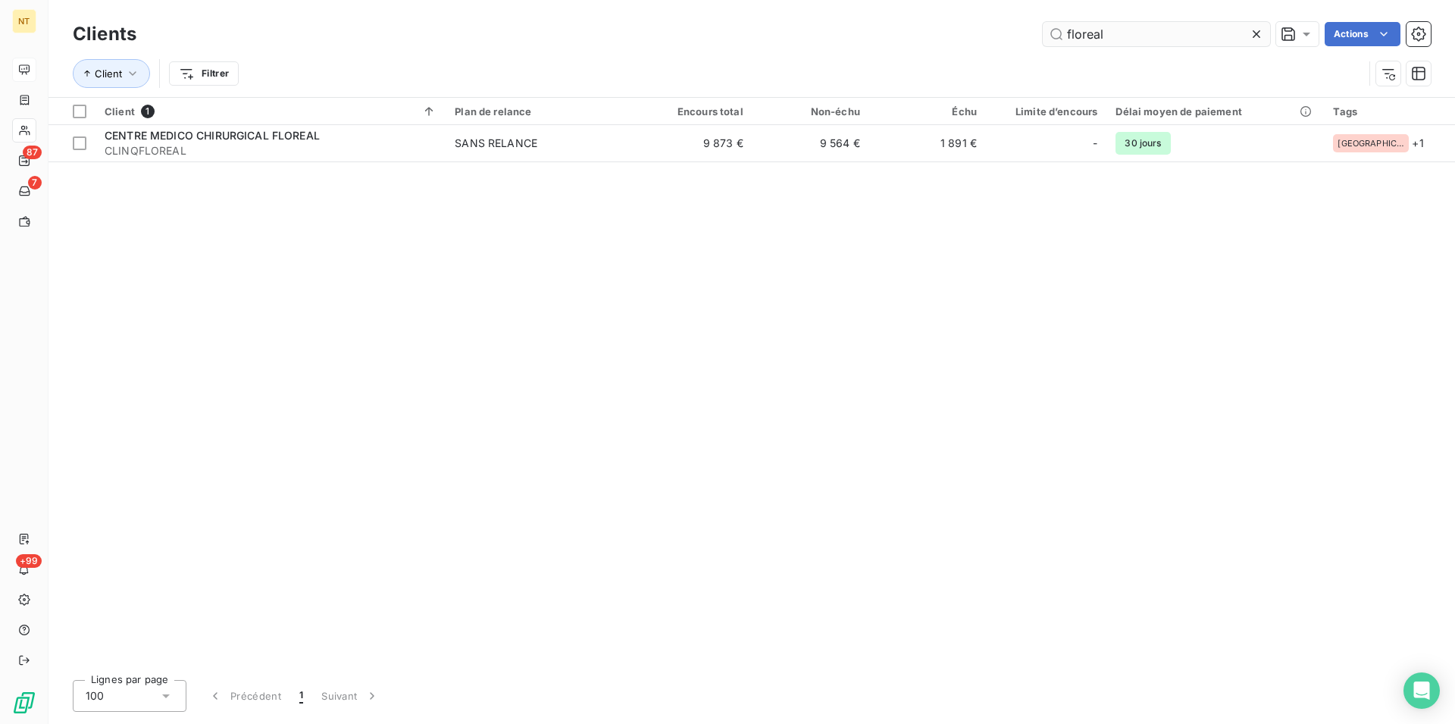
drag, startPoint x: 1100, startPoint y: 26, endPoint x: 1048, endPoint y: 27, distance: 52.3
click at [1048, 27] on input "floreal" at bounding box center [1156, 34] width 227 height 24
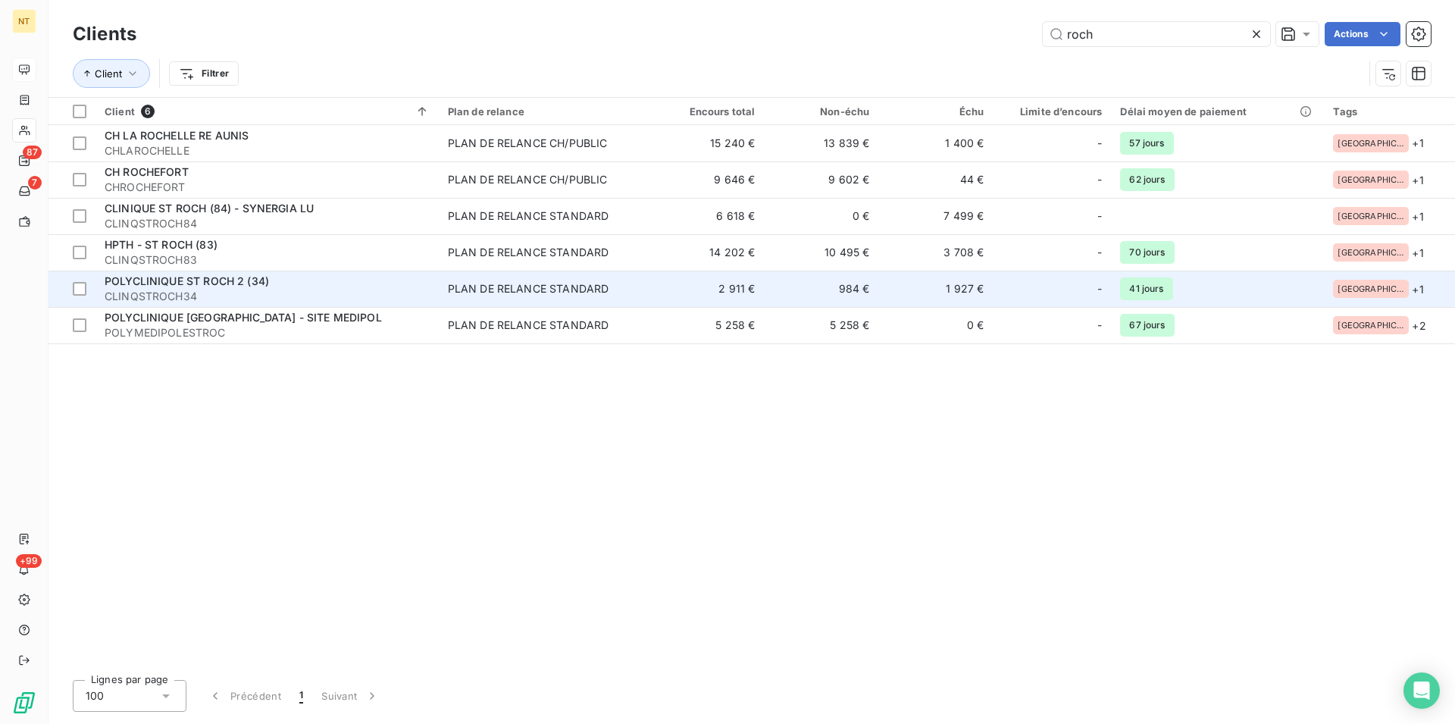
type input "roch"
click at [268, 280] on span "POLYCLINIQUE ST ROCH 2 (34)" at bounding box center [187, 280] width 164 height 13
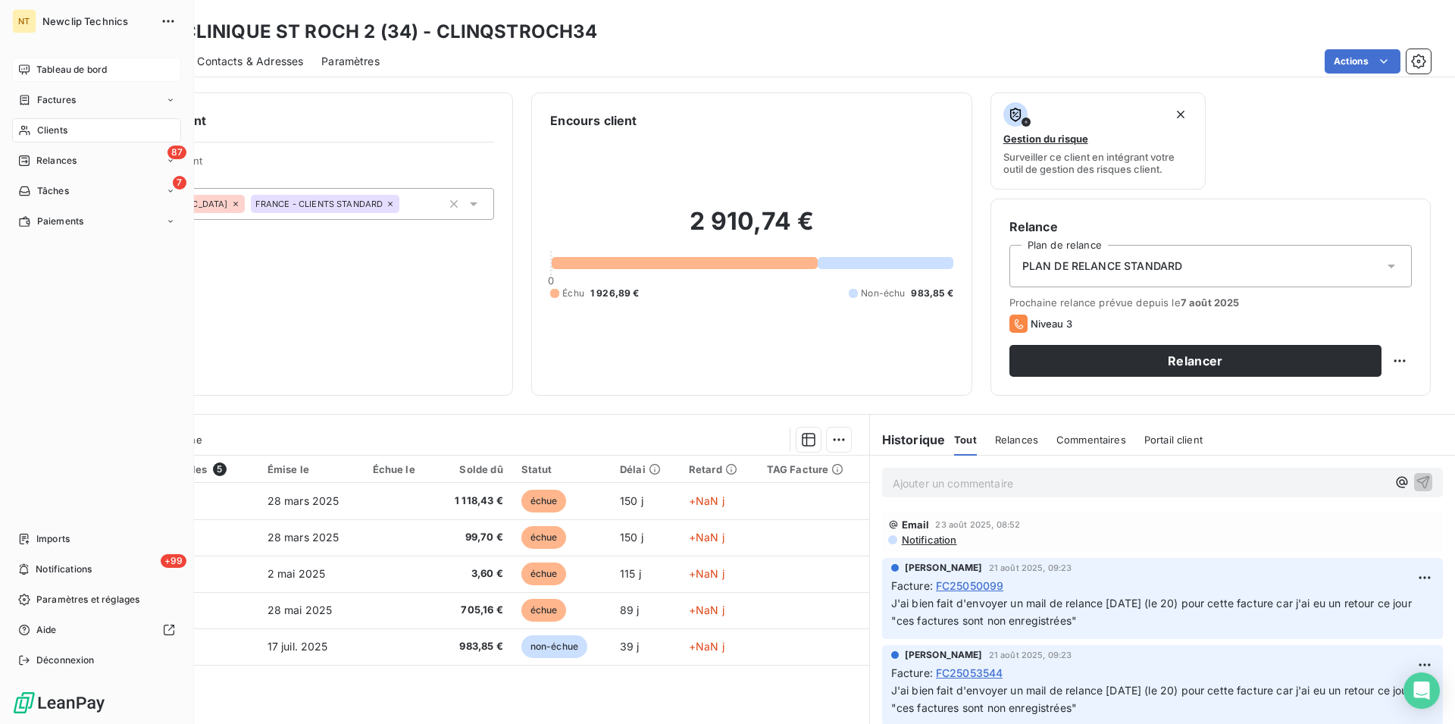
click at [68, 131] on div "Clients" at bounding box center [96, 130] width 169 height 24
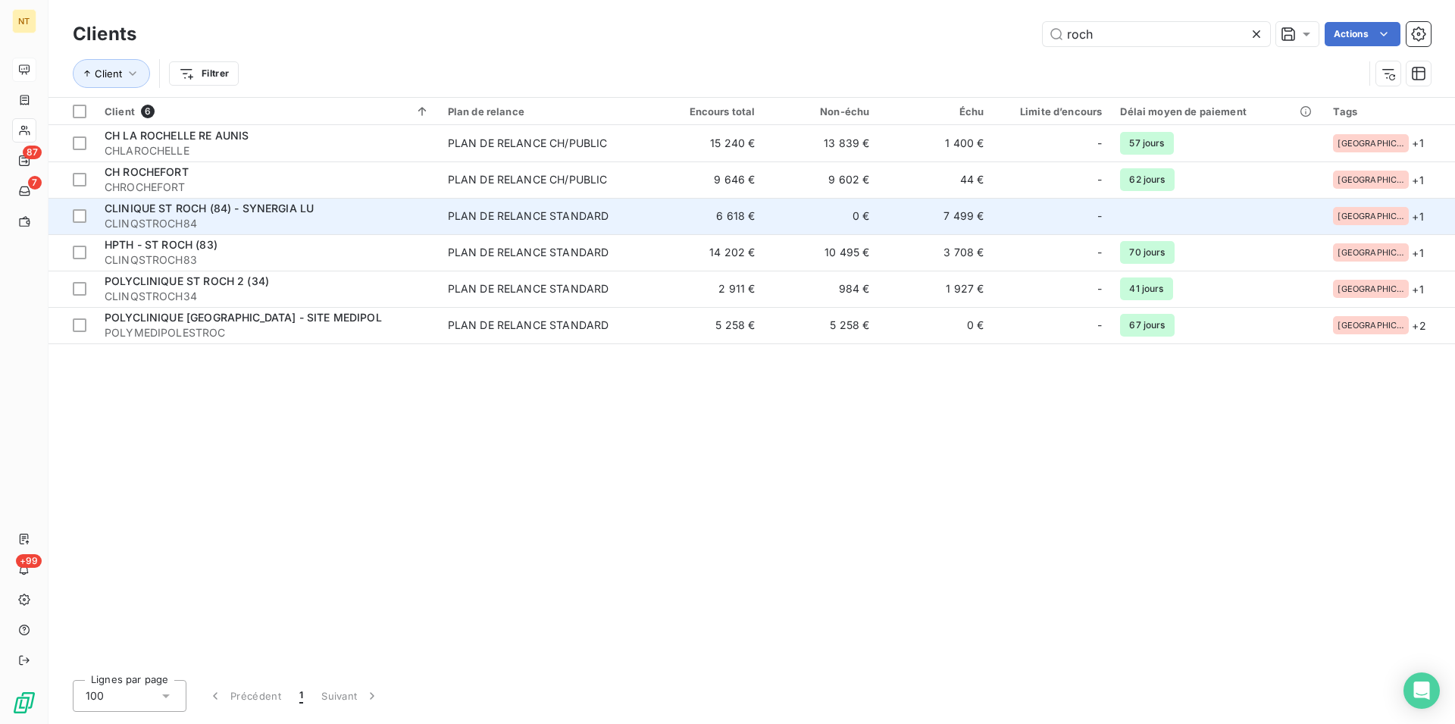
click at [221, 212] on span "CLINIQUE ST ROCH (84) - SYNERGIA LU" at bounding box center [209, 208] width 209 height 13
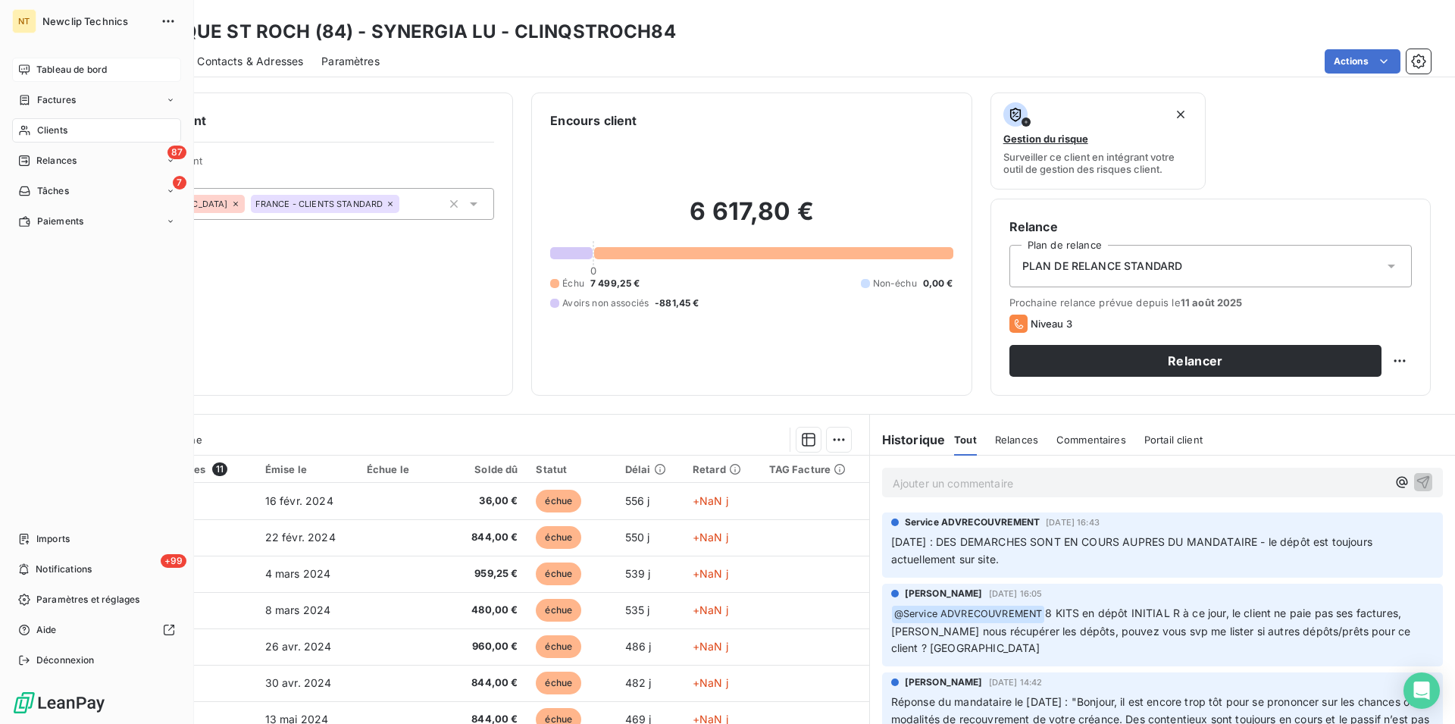
click at [70, 128] on div "Clients" at bounding box center [96, 130] width 169 height 24
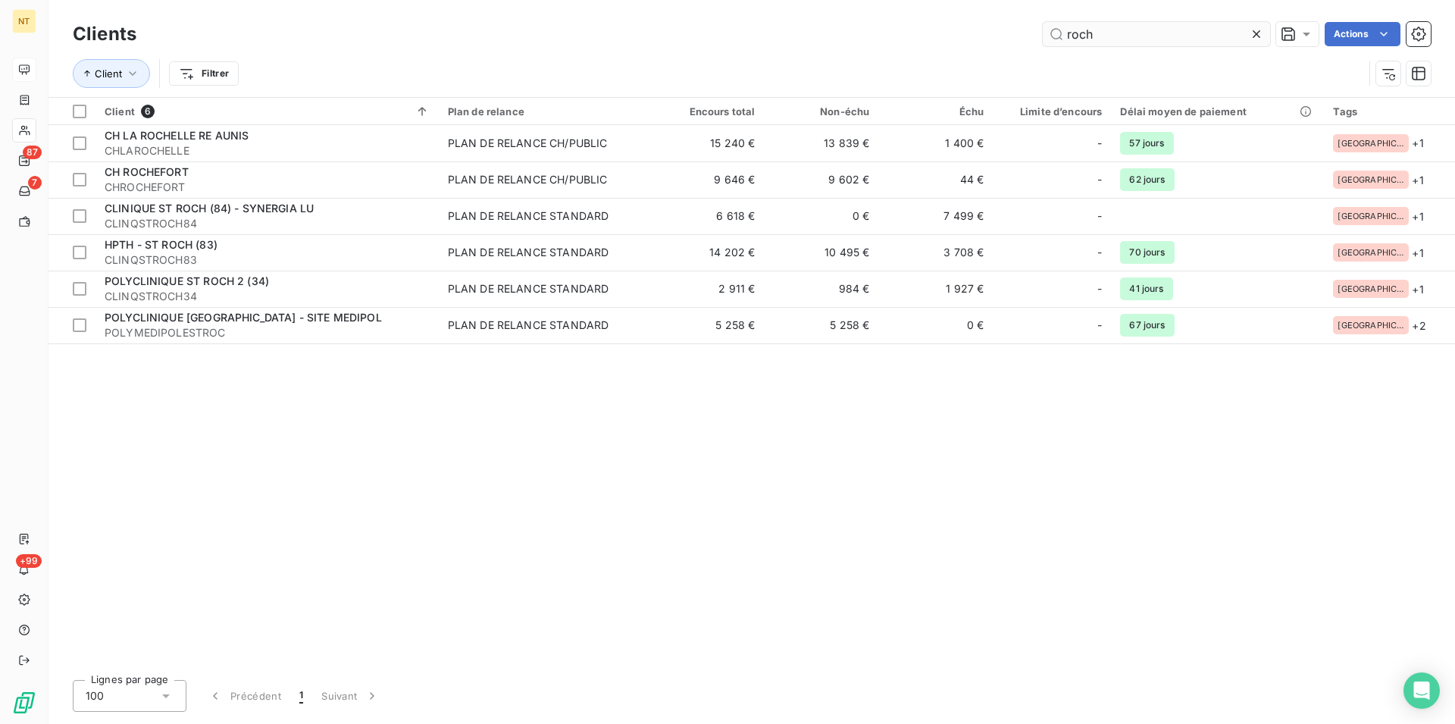
drag, startPoint x: 1085, startPoint y: 34, endPoint x: 1051, endPoint y: 37, distance: 33.5
click at [1051, 37] on input "roch" at bounding box center [1156, 34] width 227 height 24
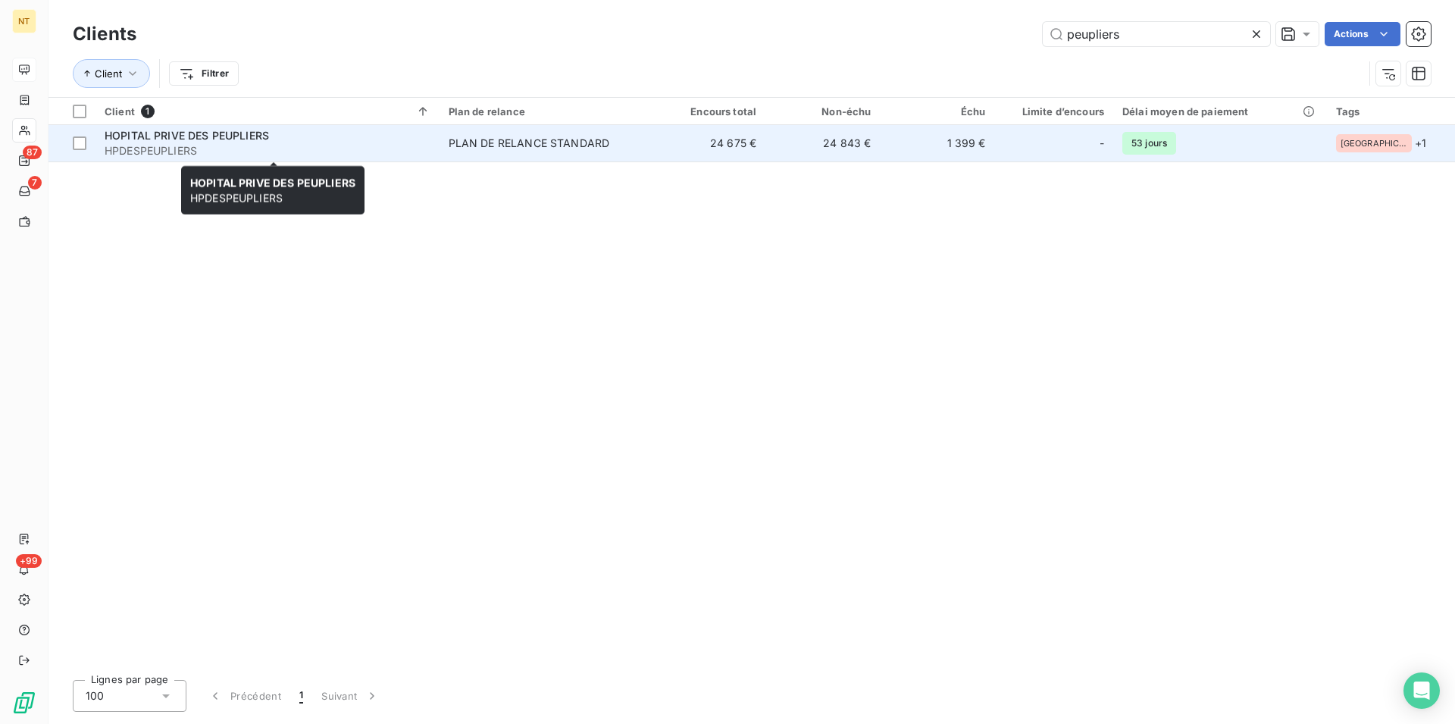
type input "peupliers"
click at [245, 136] on span "HOPITAL PRIVE DES PEUPLIERS" at bounding box center [187, 135] width 164 height 13
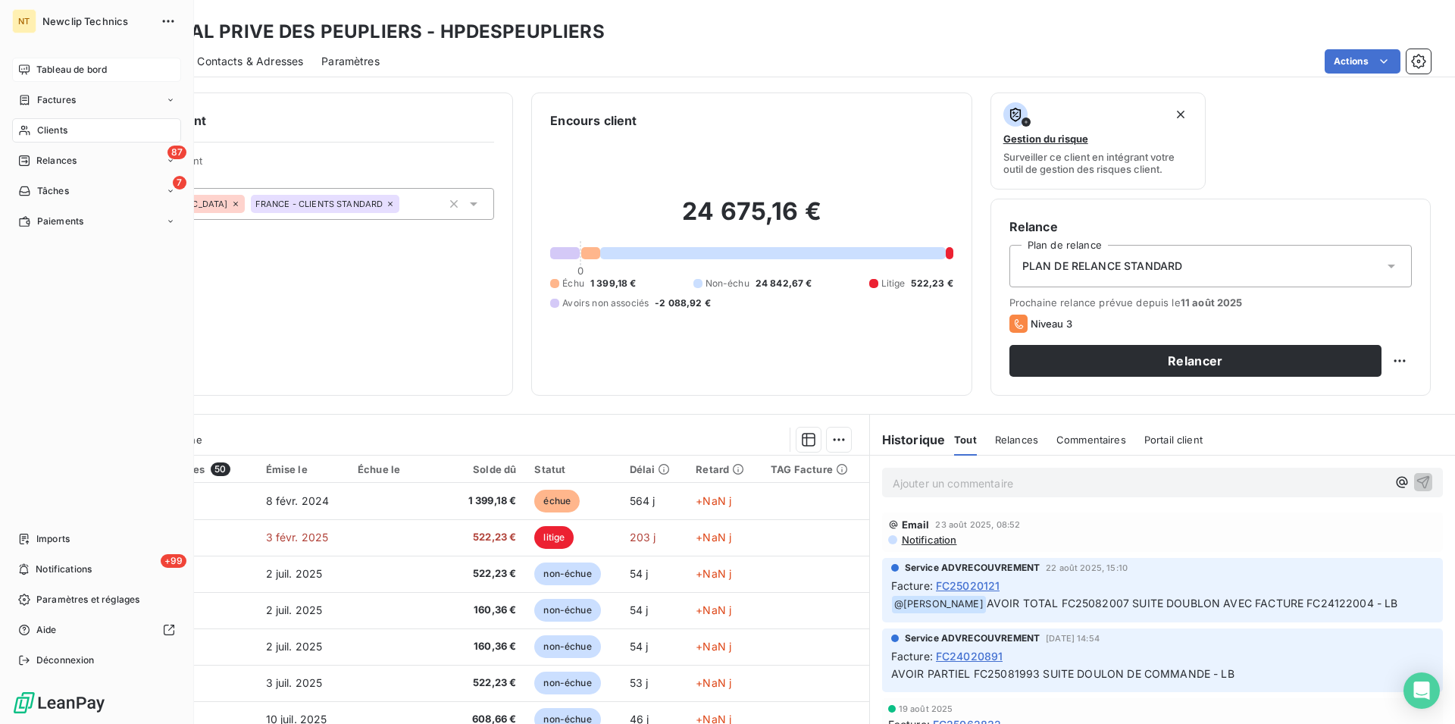
click at [52, 123] on div "Clients" at bounding box center [96, 130] width 169 height 24
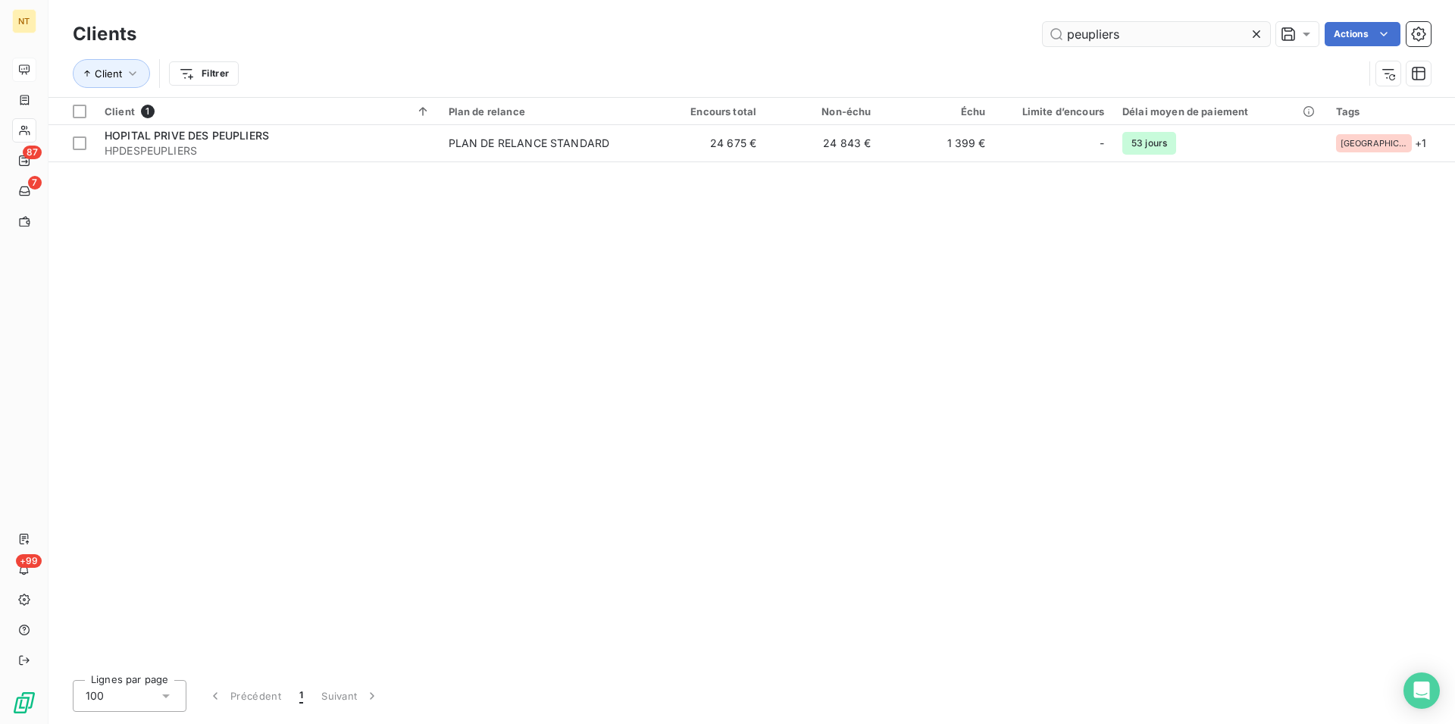
drag, startPoint x: 1126, startPoint y: 34, endPoint x: 1064, endPoint y: 37, distance: 62.2
click at [1064, 37] on input "peupliers" at bounding box center [1156, 34] width 227 height 24
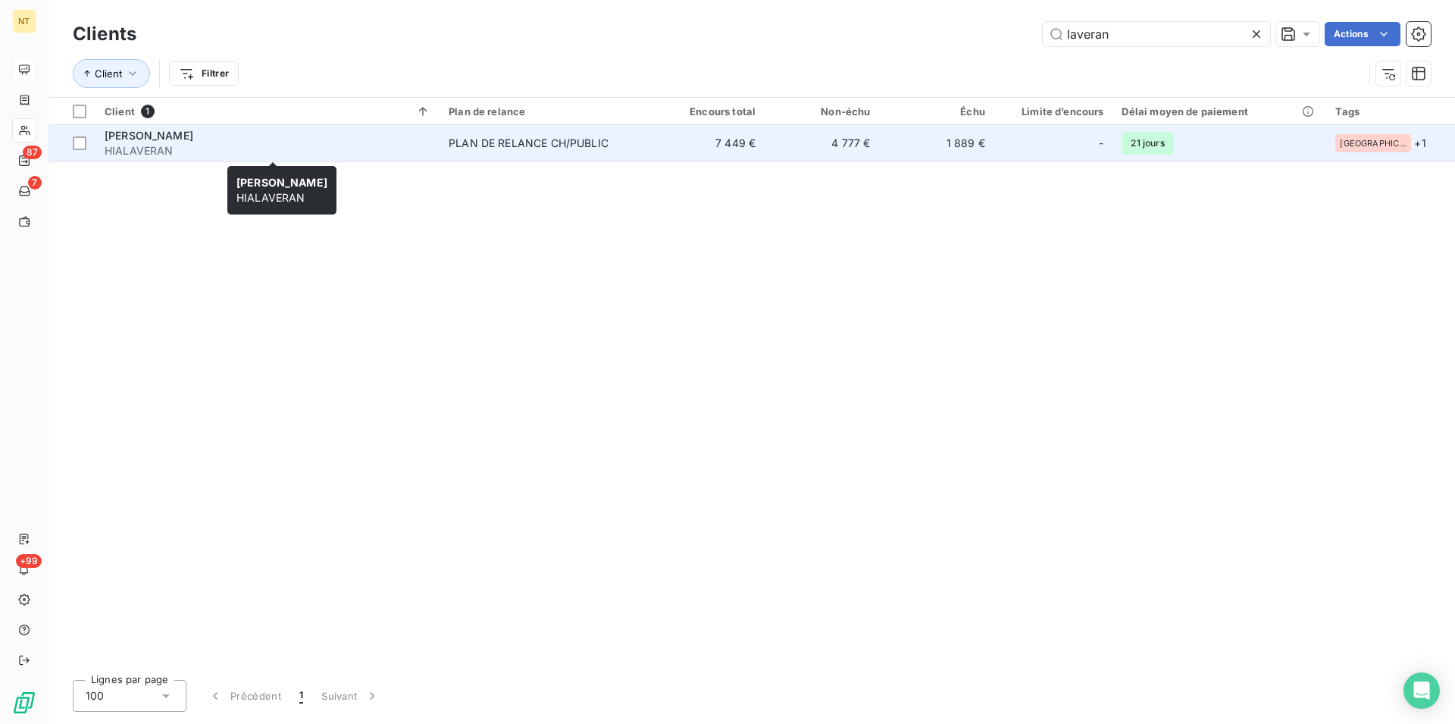
type input "laveran"
click at [152, 141] on span "[PERSON_NAME]" at bounding box center [149, 135] width 89 height 13
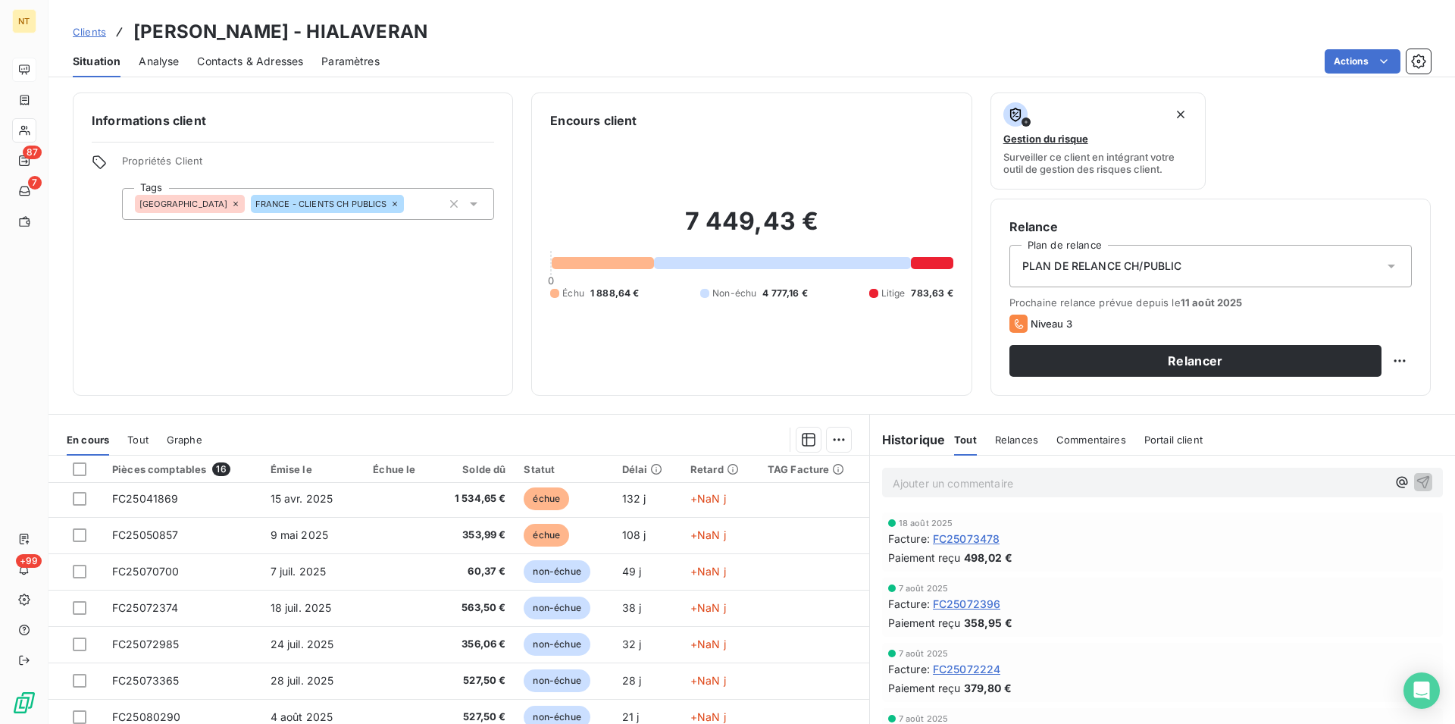
scroll to position [155, 0]
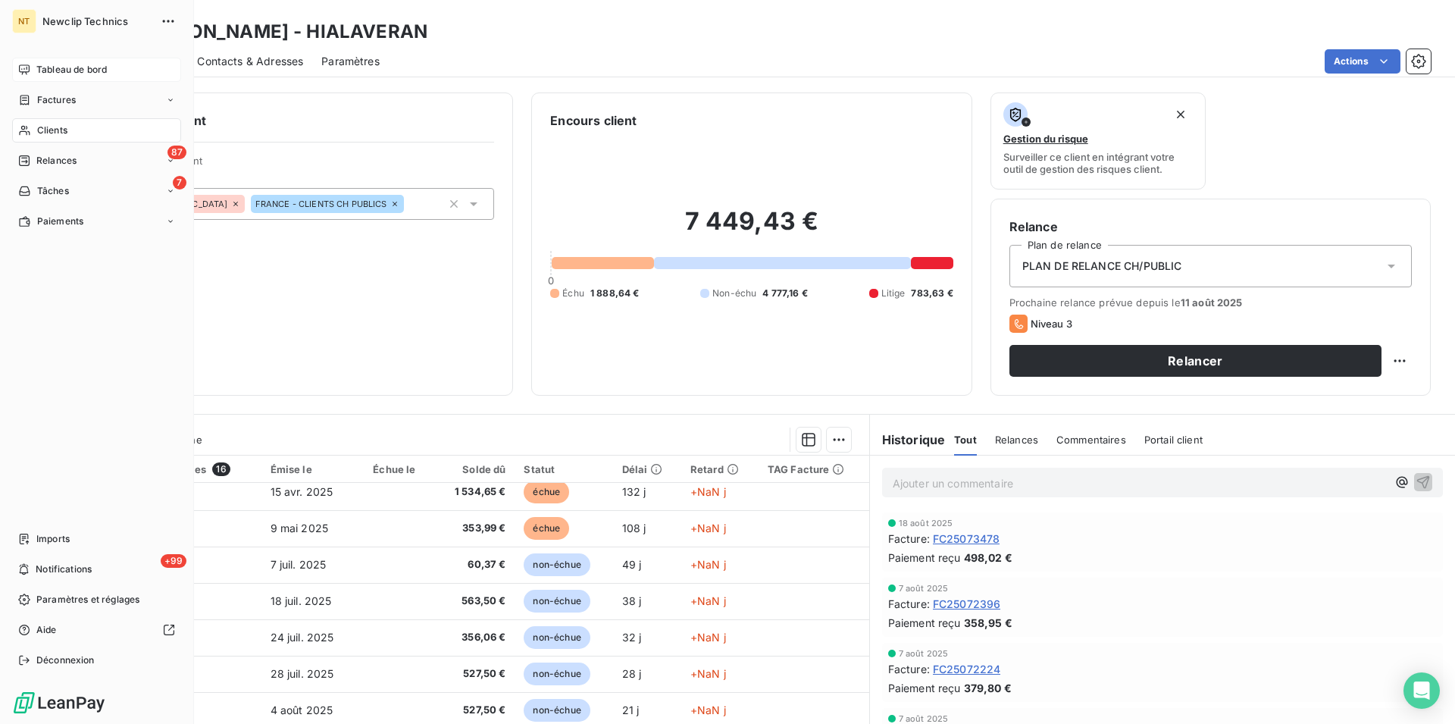
drag, startPoint x: 61, startPoint y: 122, endPoint x: 106, endPoint y: 120, distance: 44.8
click at [60, 120] on div "Clients" at bounding box center [96, 130] width 169 height 24
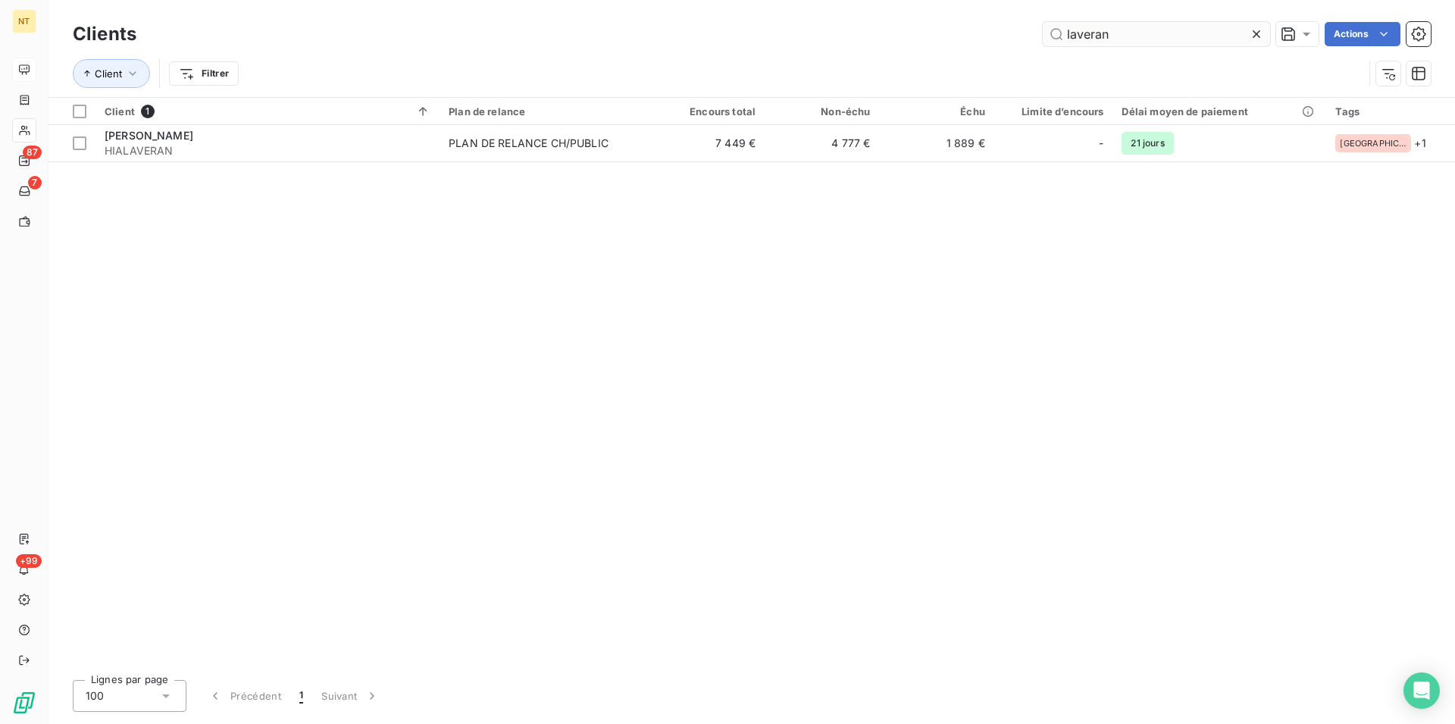
drag, startPoint x: 1109, startPoint y: 34, endPoint x: 1068, endPoint y: 28, distance: 41.4
click at [1063, 30] on input "laveran" at bounding box center [1156, 34] width 227 height 24
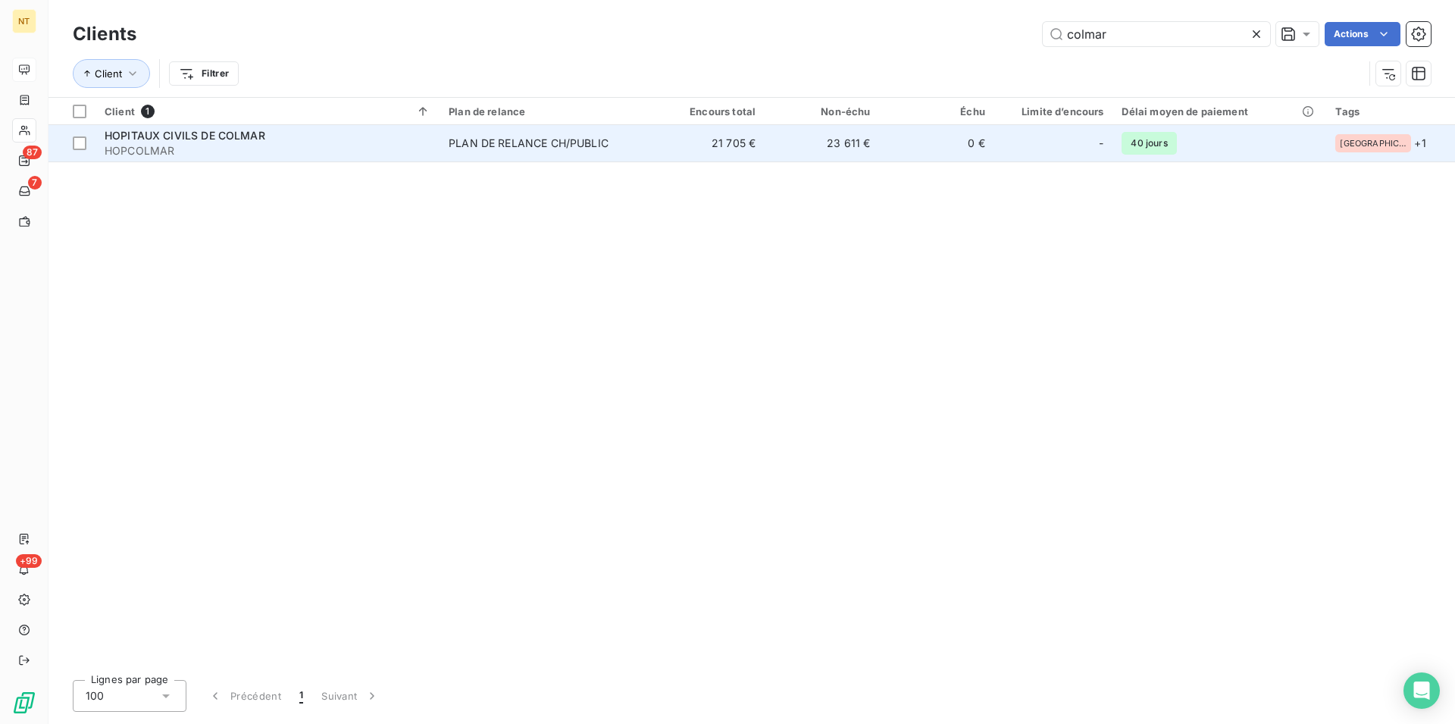
type input "colmar"
click at [161, 137] on span "HOPITAUX CIVILS DE COLMAR" at bounding box center [185, 135] width 161 height 13
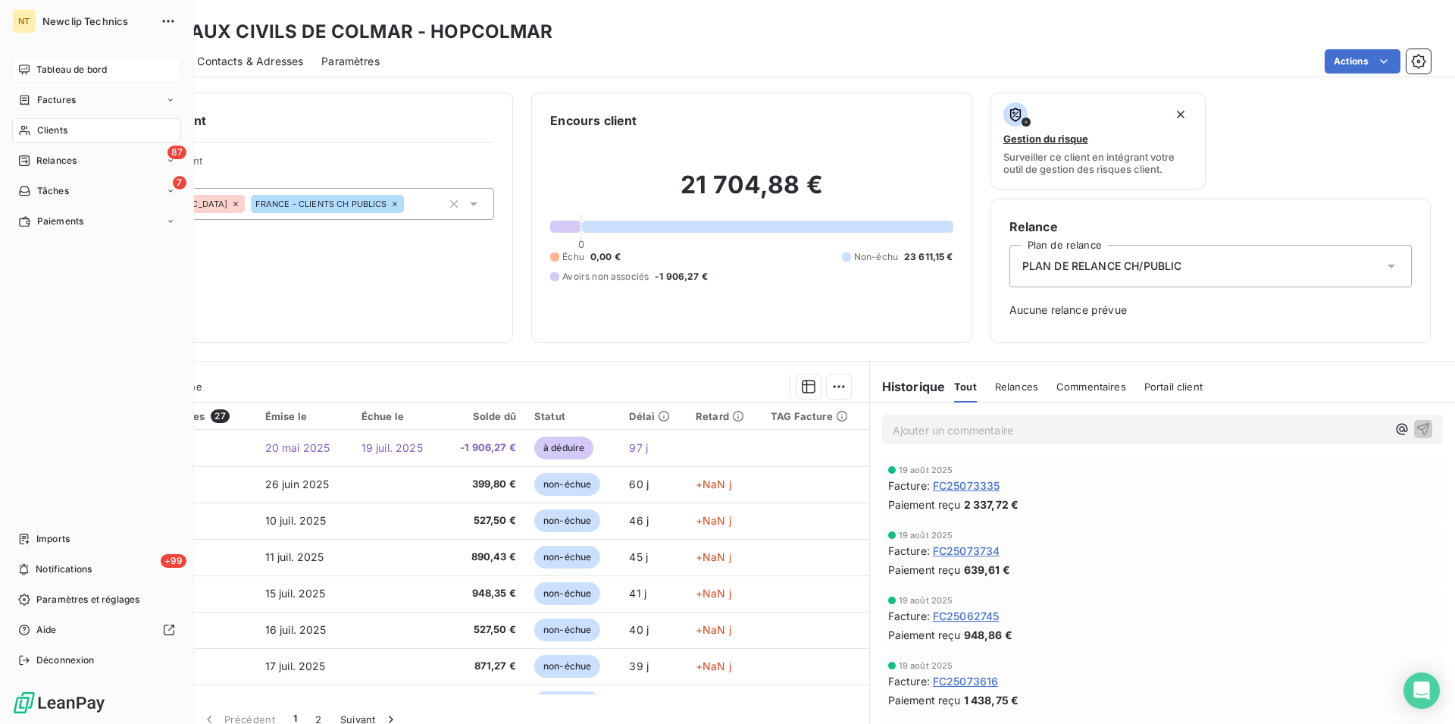
click at [66, 125] on span "Clients" at bounding box center [52, 131] width 30 height 14
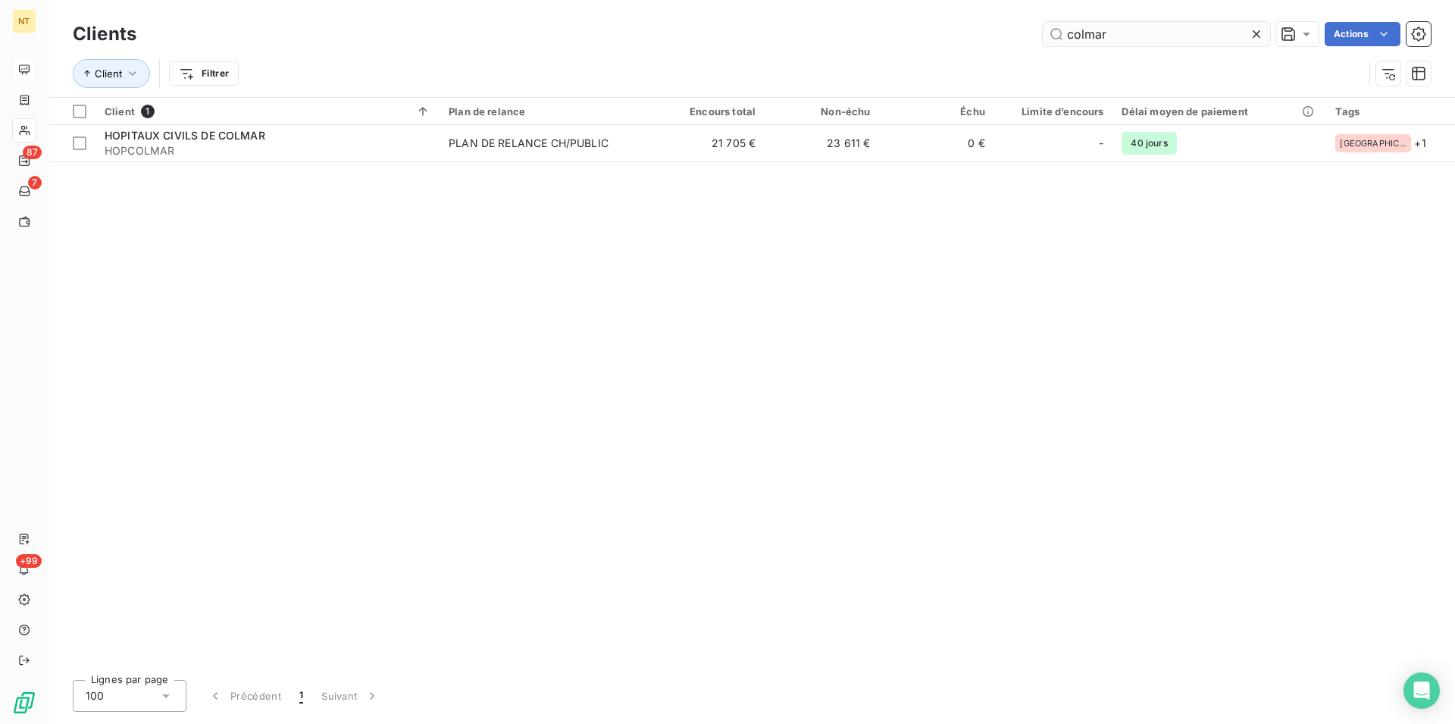
drag, startPoint x: 1129, startPoint y: 30, endPoint x: 1063, endPoint y: 37, distance: 67.1
click at [1063, 37] on input "colmar" at bounding box center [1156, 34] width 227 height 24
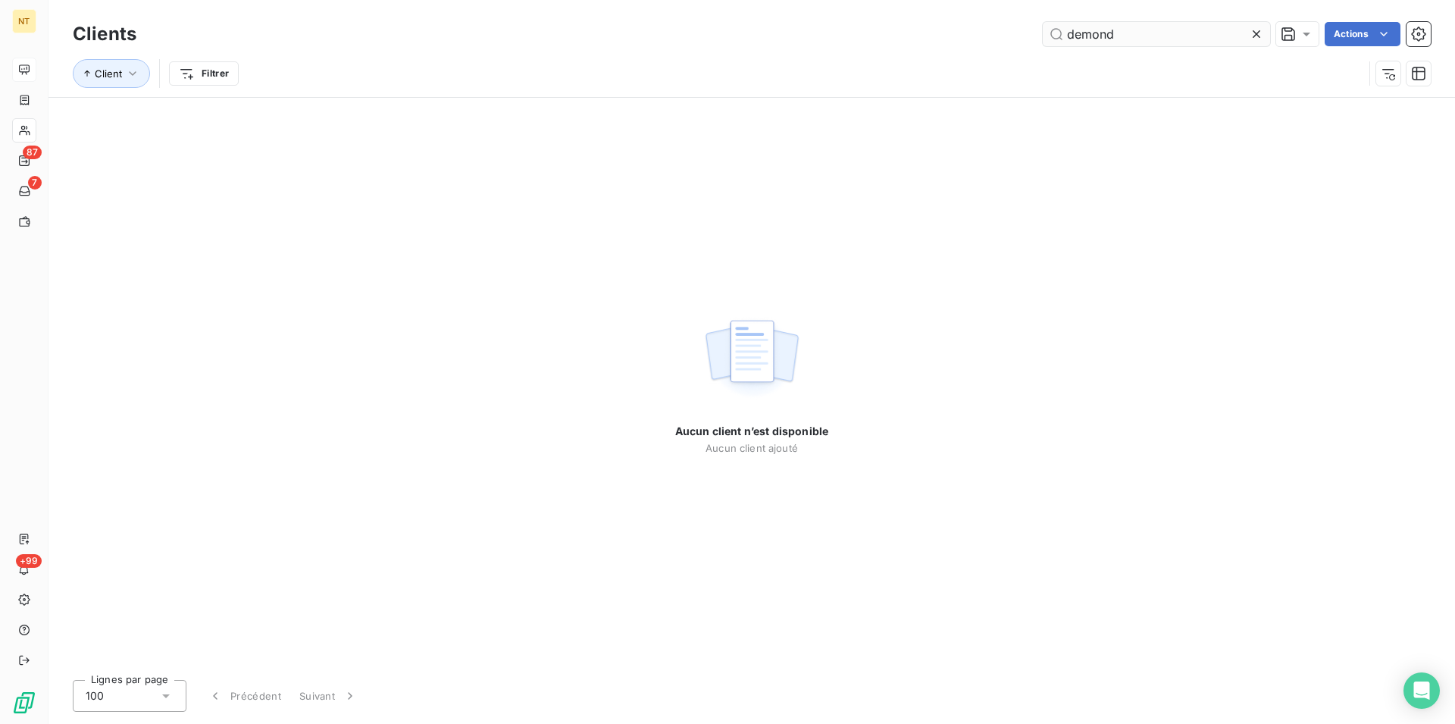
click at [1080, 31] on input "demond" at bounding box center [1156, 34] width 227 height 24
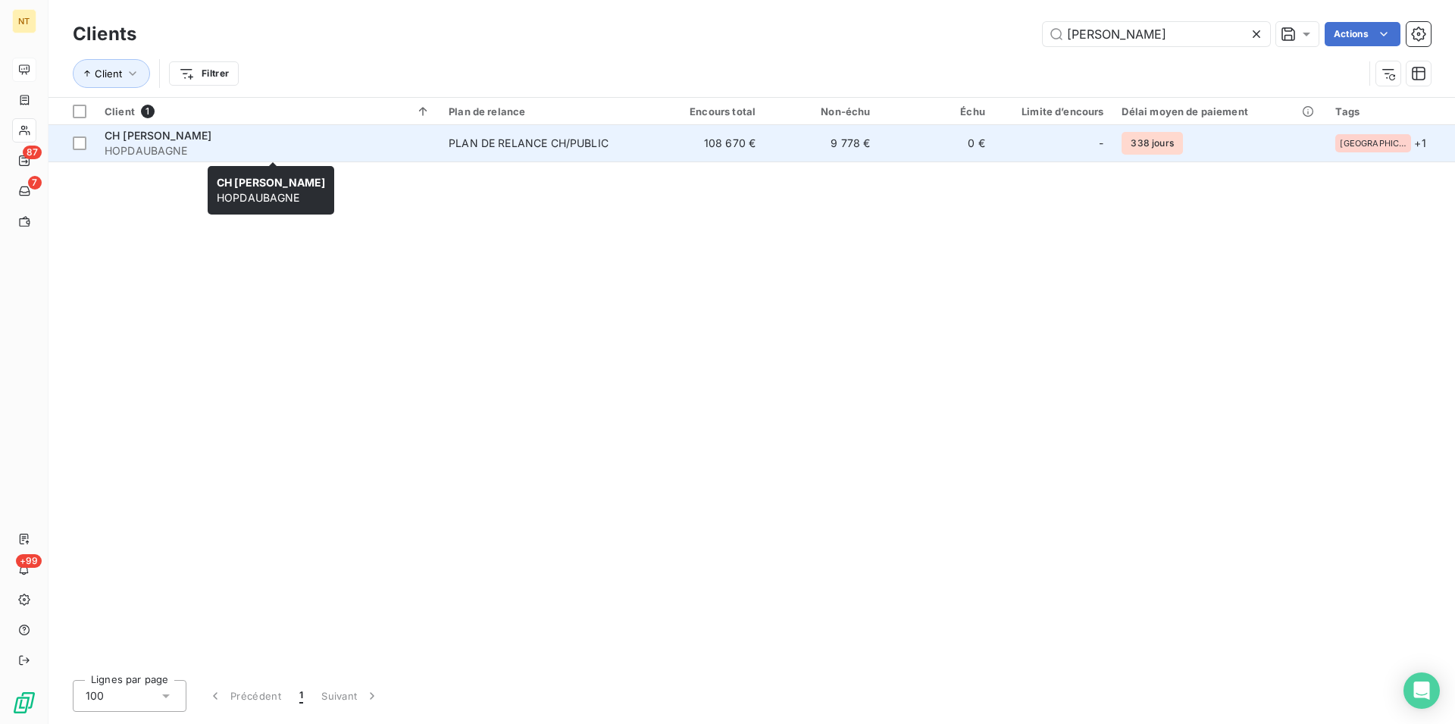
type input "[PERSON_NAME]"
click at [206, 135] on span "CH [PERSON_NAME]" at bounding box center [158, 135] width 107 height 13
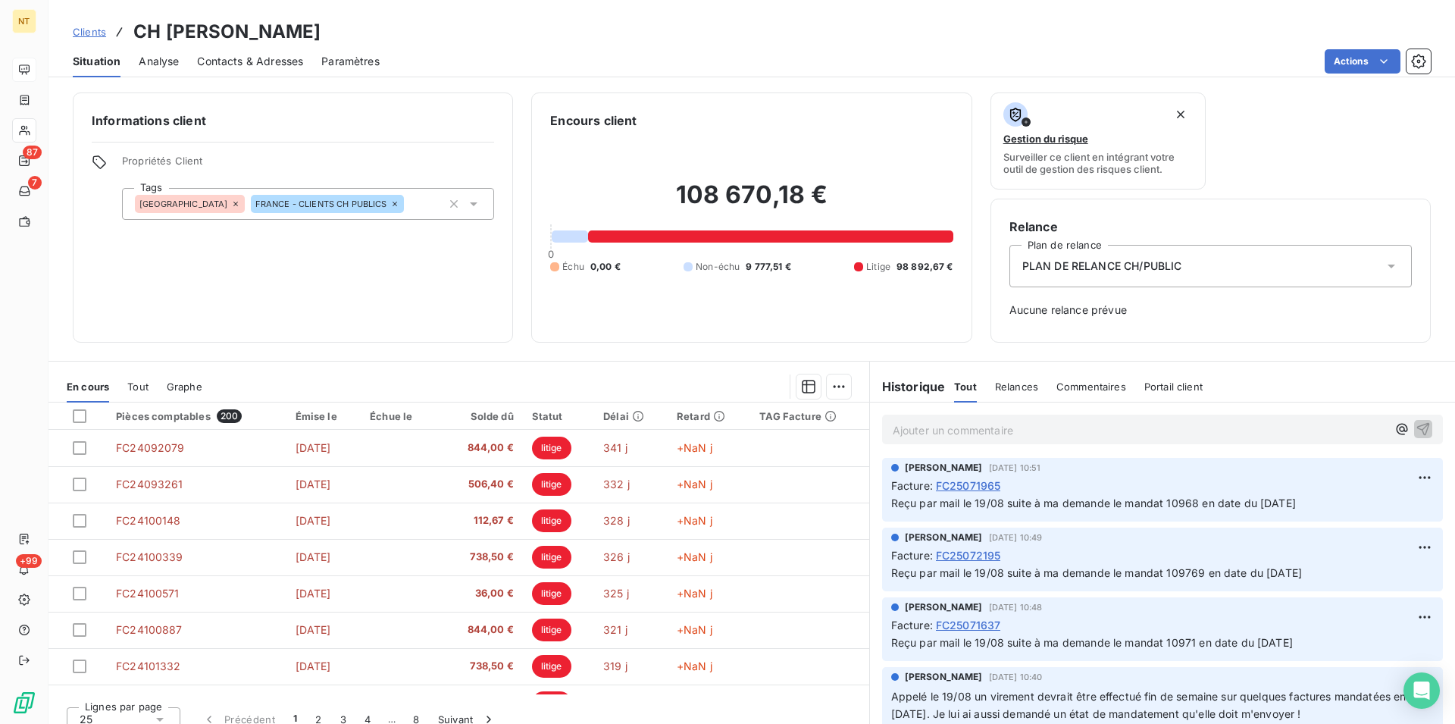
scroll to position [2319, 0]
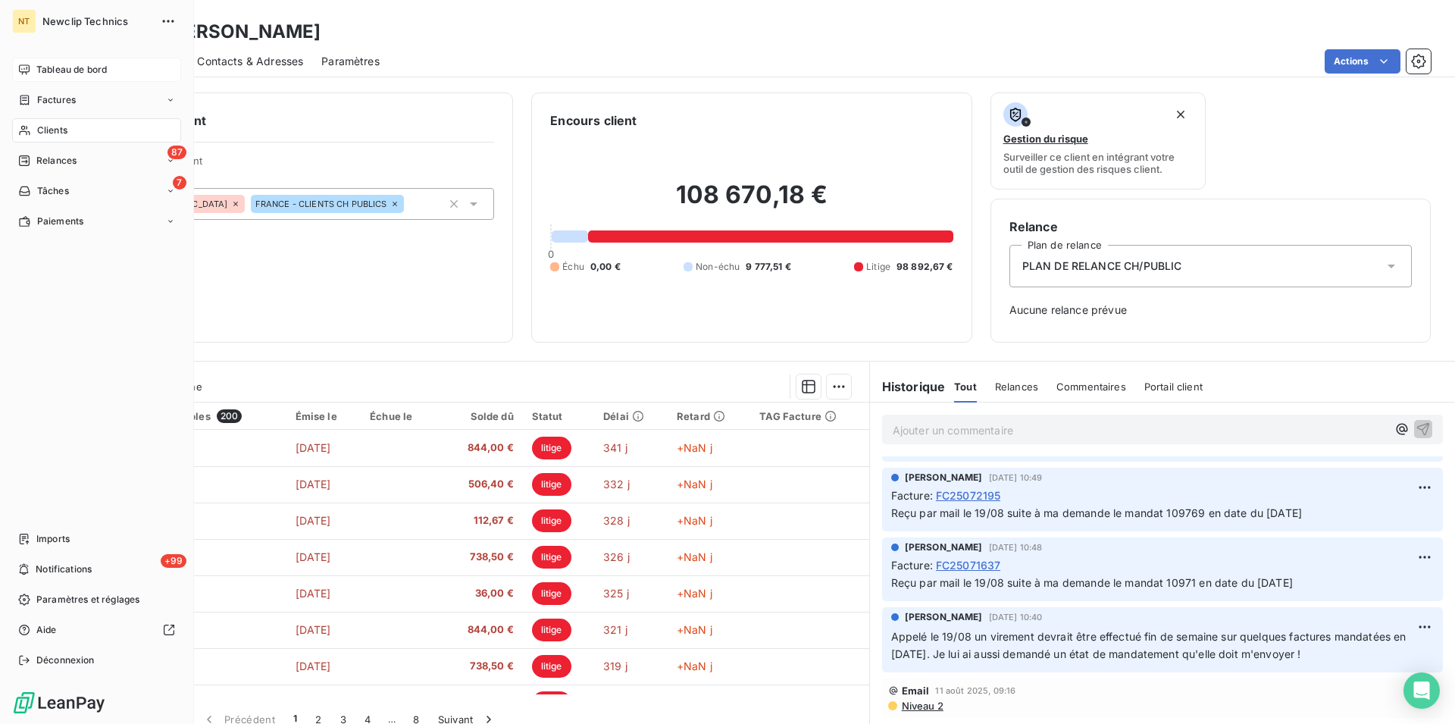
click at [46, 128] on span "Clients" at bounding box center [52, 131] width 30 height 14
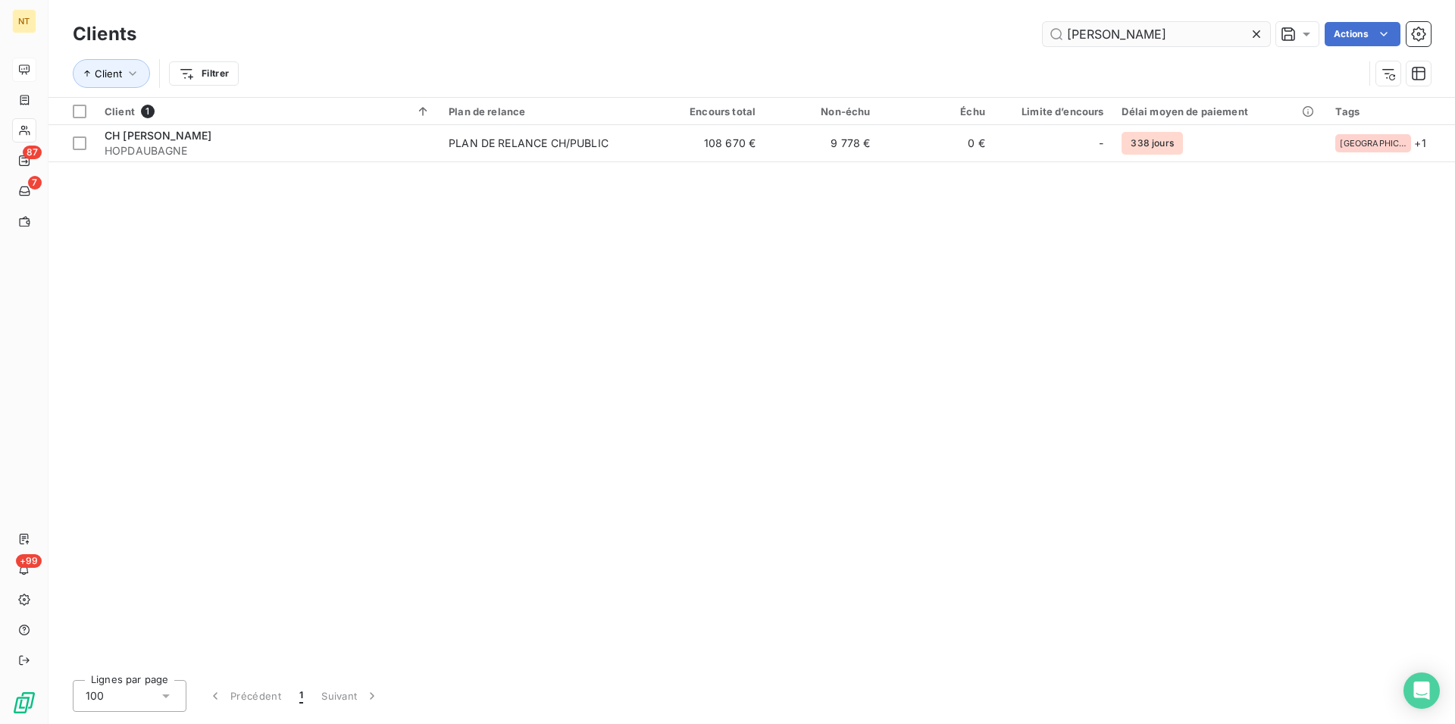
drag, startPoint x: 1088, startPoint y: 31, endPoint x: 1046, endPoint y: 31, distance: 41.7
click at [1046, 31] on input "[PERSON_NAME]" at bounding box center [1156, 34] width 227 height 24
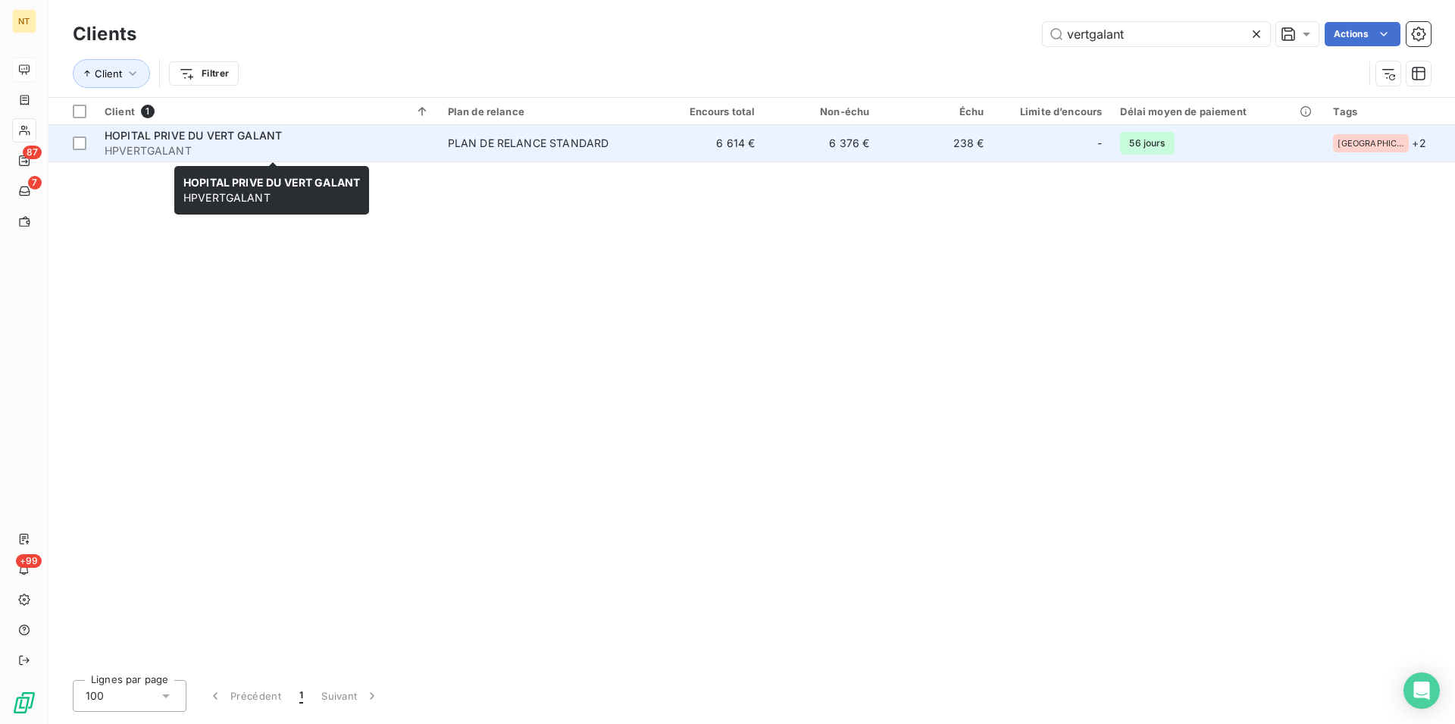
type input "vertgalant"
click at [249, 145] on span "HPVERTGALANT" at bounding box center [267, 150] width 325 height 15
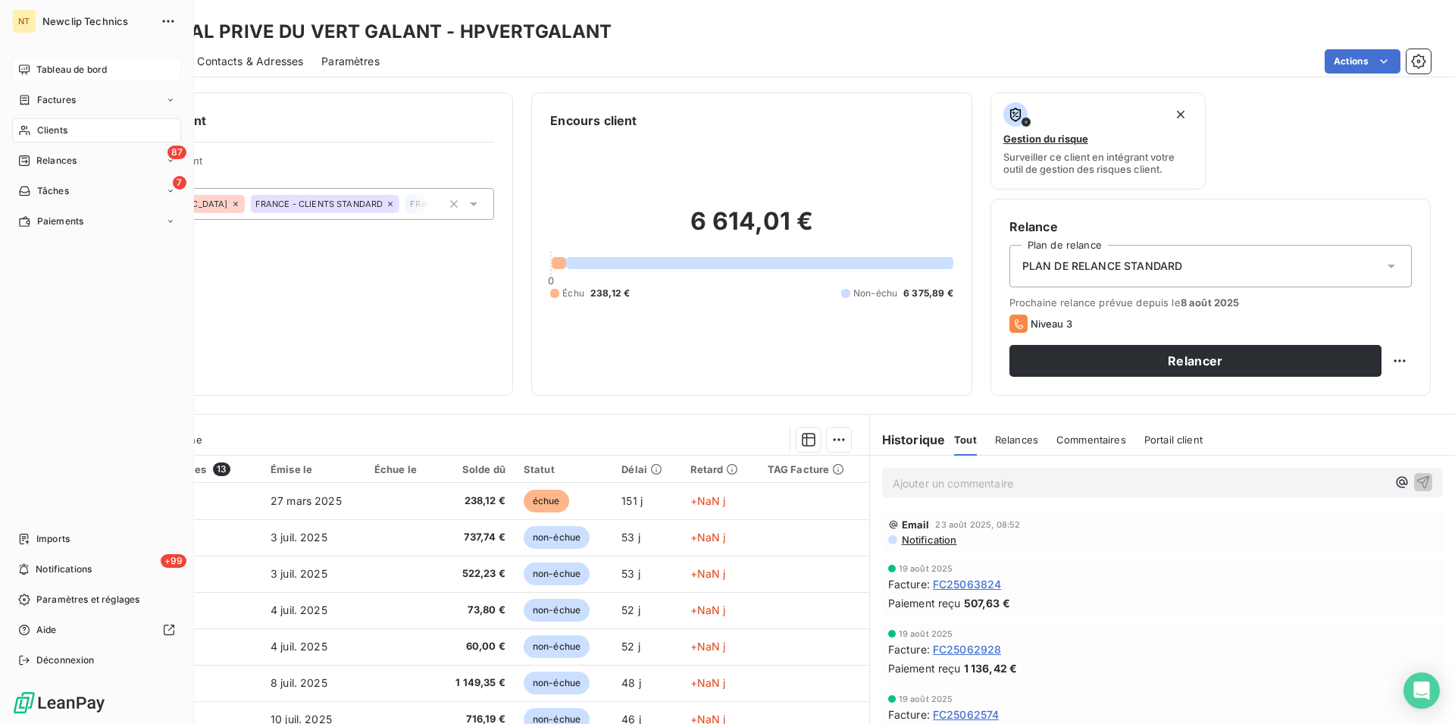
click at [55, 126] on span "Clients" at bounding box center [52, 131] width 30 height 14
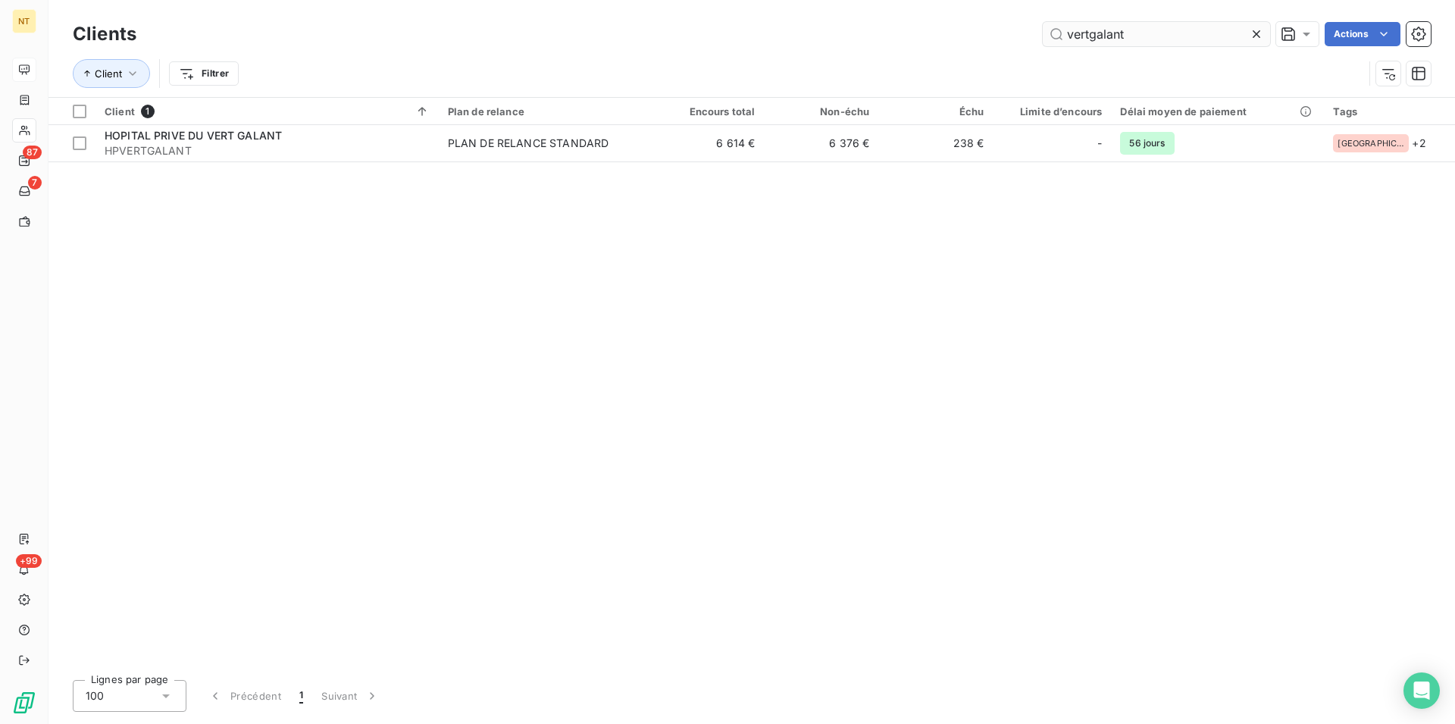
drag, startPoint x: 1113, startPoint y: 39, endPoint x: 1068, endPoint y: 36, distance: 45.6
click at [1064, 38] on input "vertgalant" at bounding box center [1156, 34] width 227 height 24
type input "beauvais"
click at [337, 164] on div "Client 1 Plan de relance Encours total Non-échu Échu Limite d’encours Délai moy…" at bounding box center [752, 383] width 1407 height 570
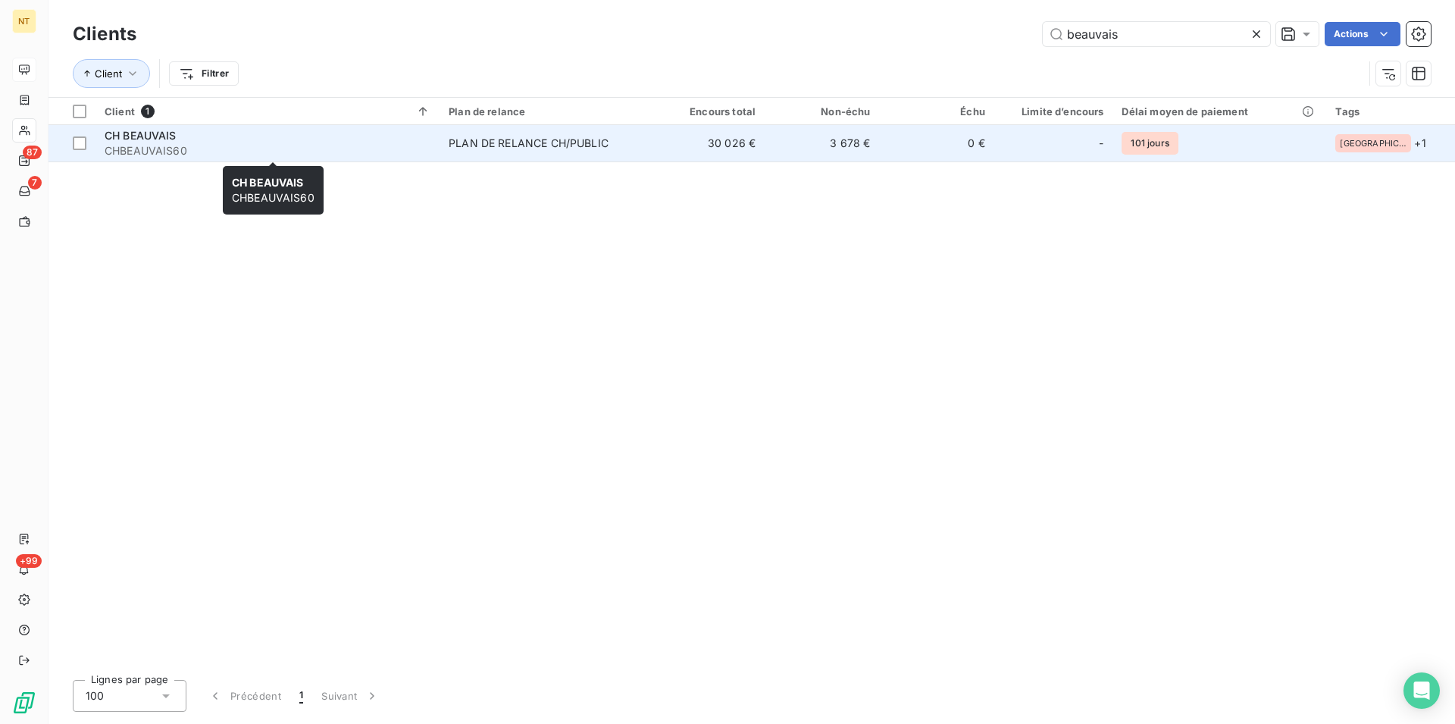
click at [244, 147] on span "CHBEAUVAIS60" at bounding box center [268, 150] width 326 height 15
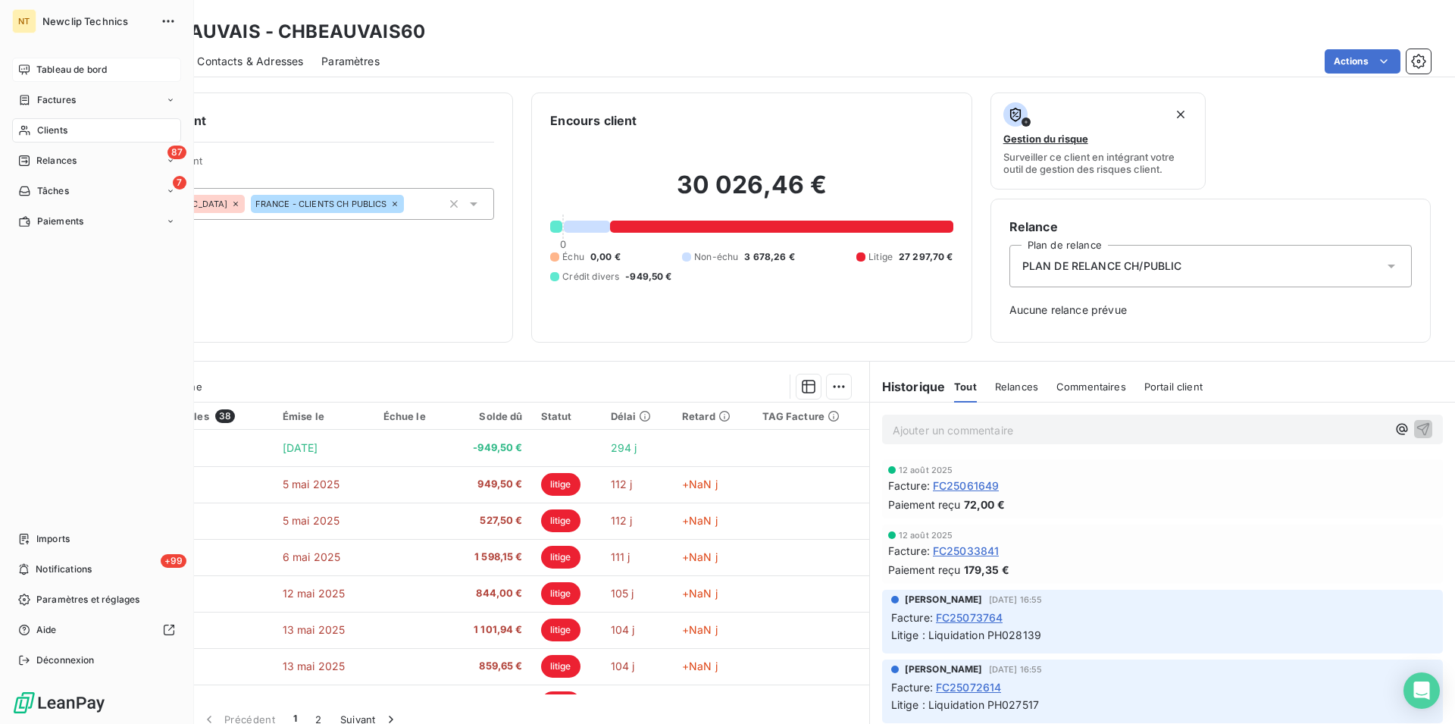
click at [45, 127] on span "Clients" at bounding box center [52, 131] width 30 height 14
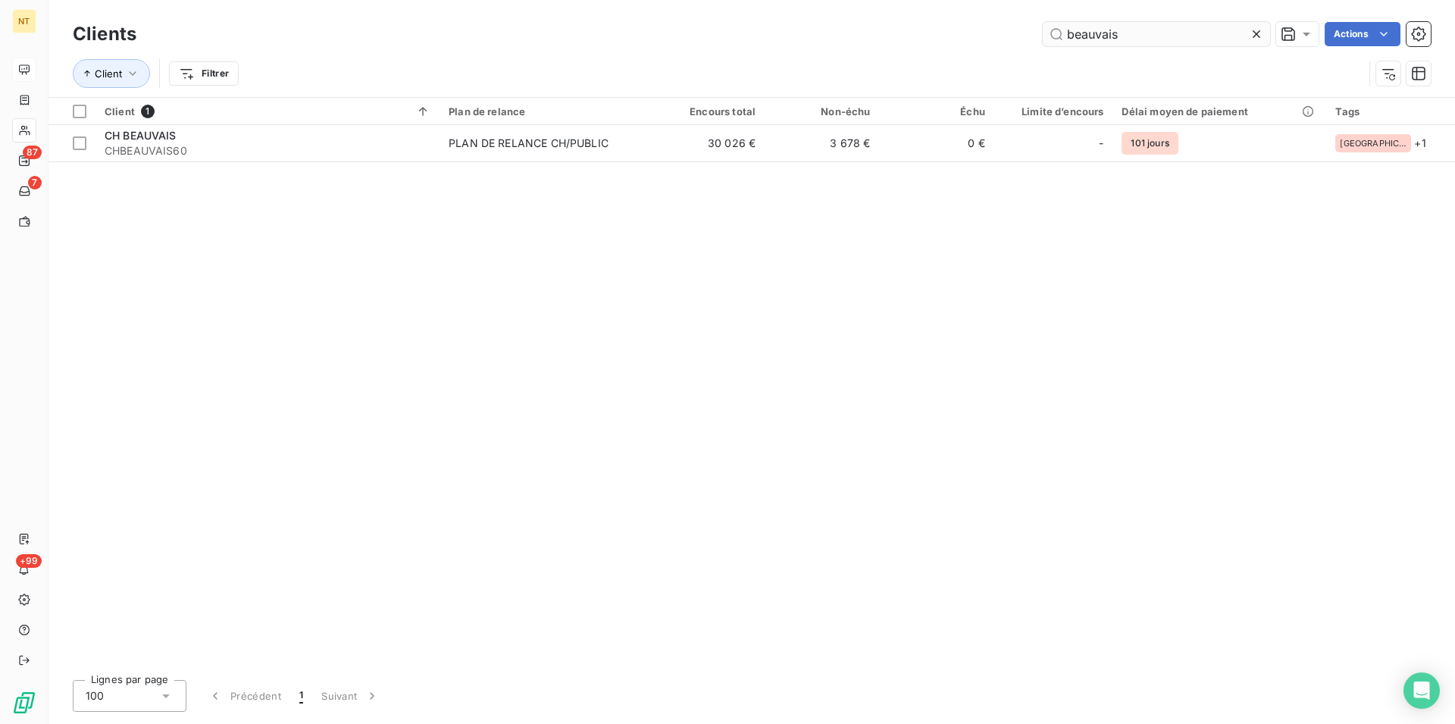
drag, startPoint x: 1126, startPoint y: 32, endPoint x: 1050, endPoint y: 32, distance: 75.8
click at [1050, 32] on input "beauvais" at bounding box center [1156, 34] width 227 height 24
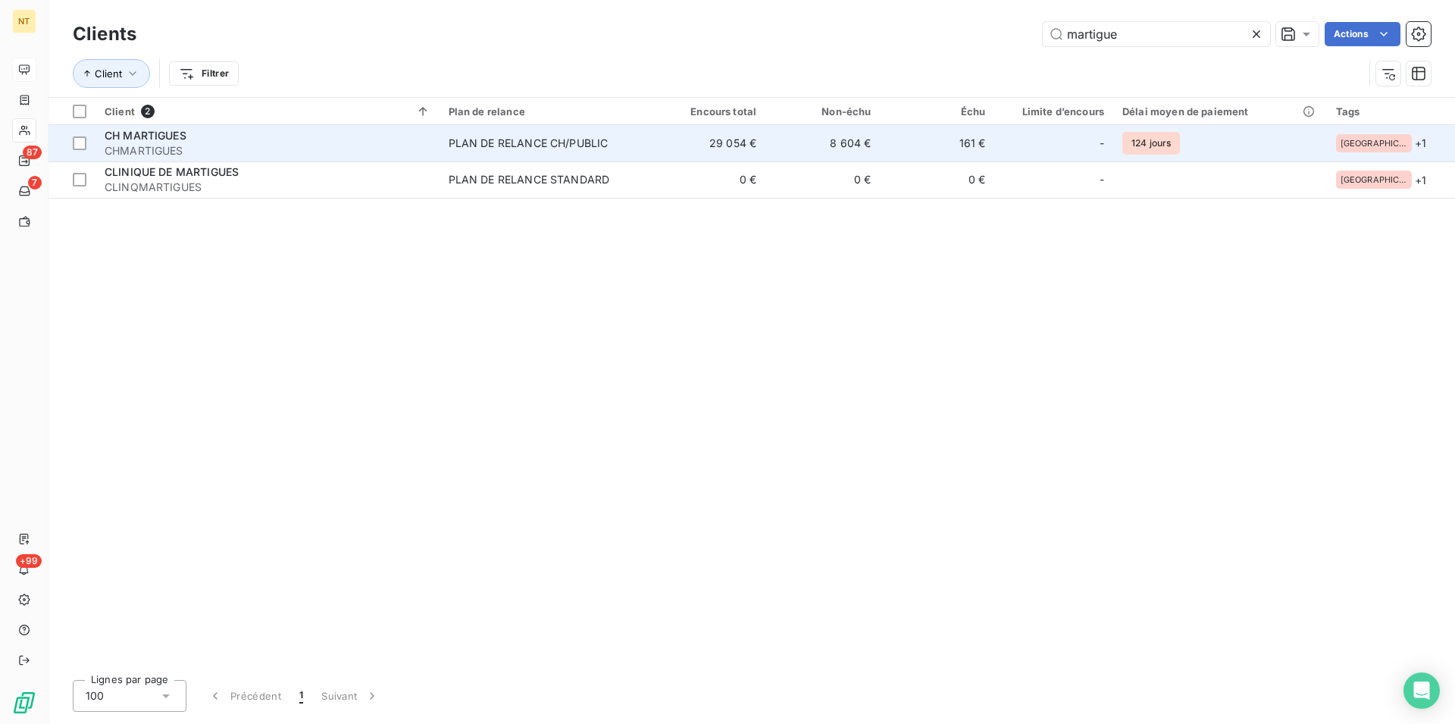
type input "martigue"
click at [283, 132] on div "CH MARTIGUES" at bounding box center [268, 135] width 326 height 15
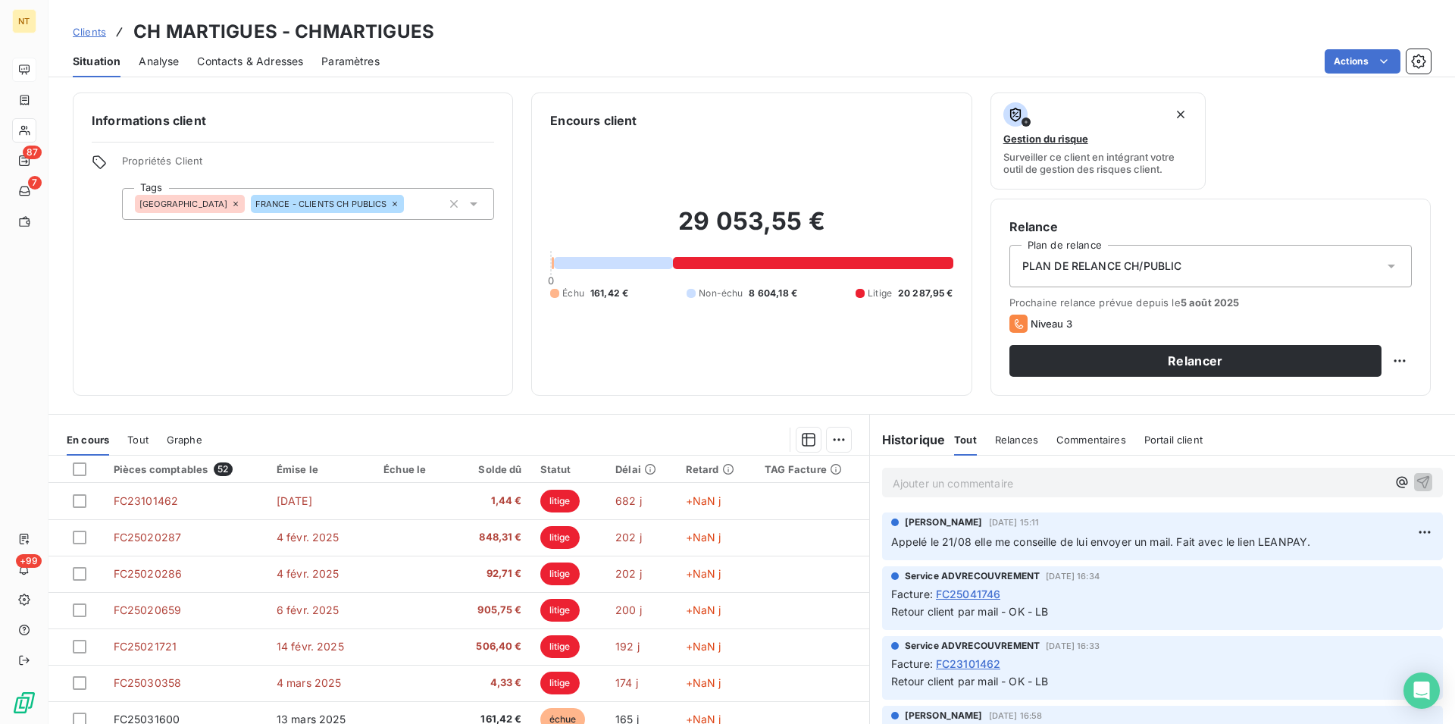
scroll to position [69, 0]
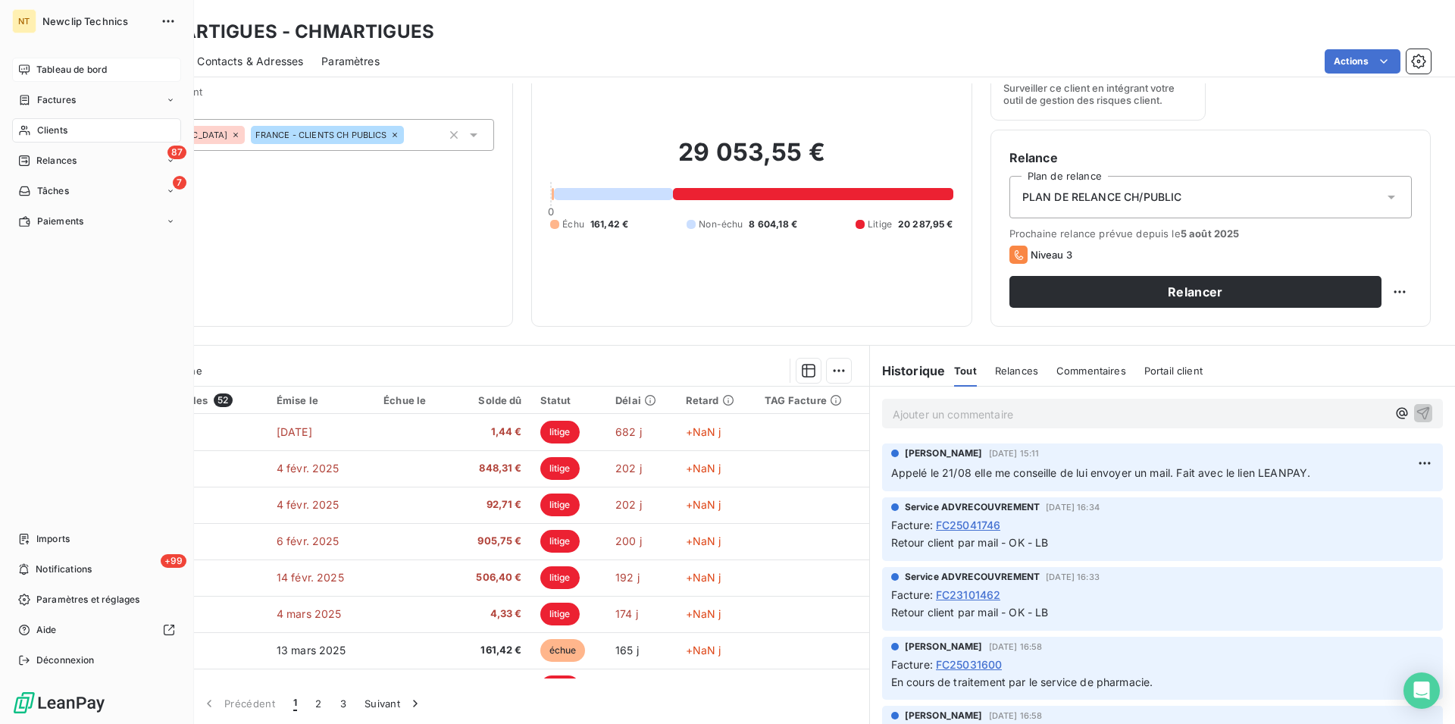
click at [63, 128] on span "Clients" at bounding box center [52, 131] width 30 height 14
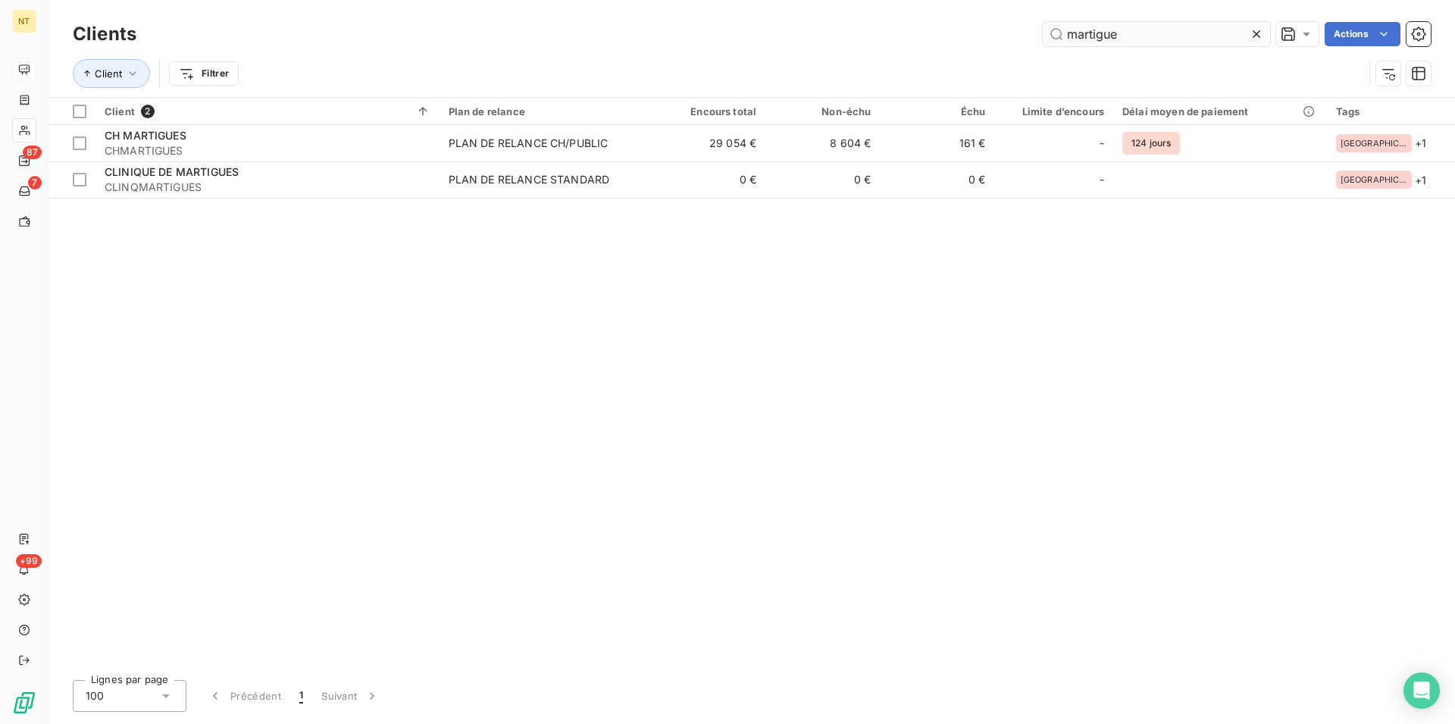
drag, startPoint x: 1124, startPoint y: 37, endPoint x: 1032, endPoint y: 36, distance: 91.7
click at [1043, 36] on input "martigue" at bounding box center [1156, 34] width 227 height 24
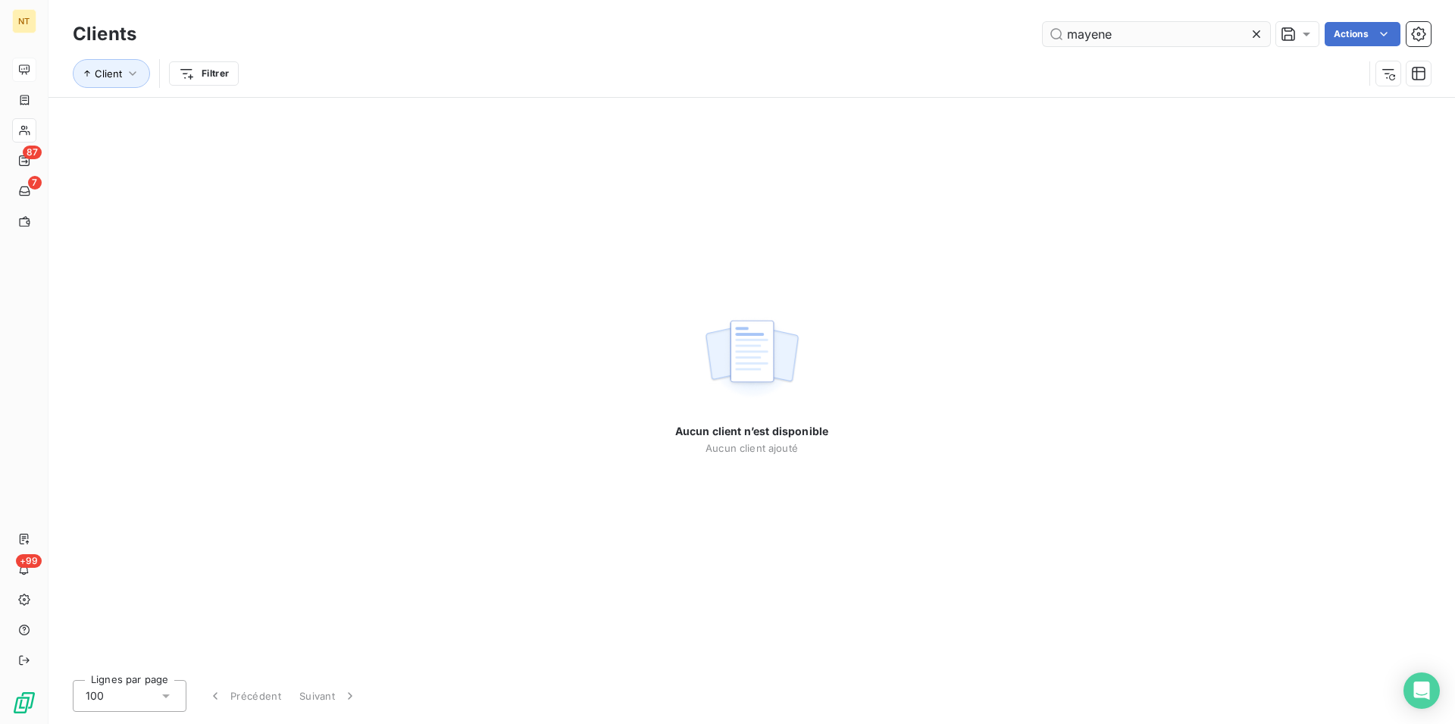
click at [1103, 34] on input "mayene" at bounding box center [1156, 34] width 227 height 24
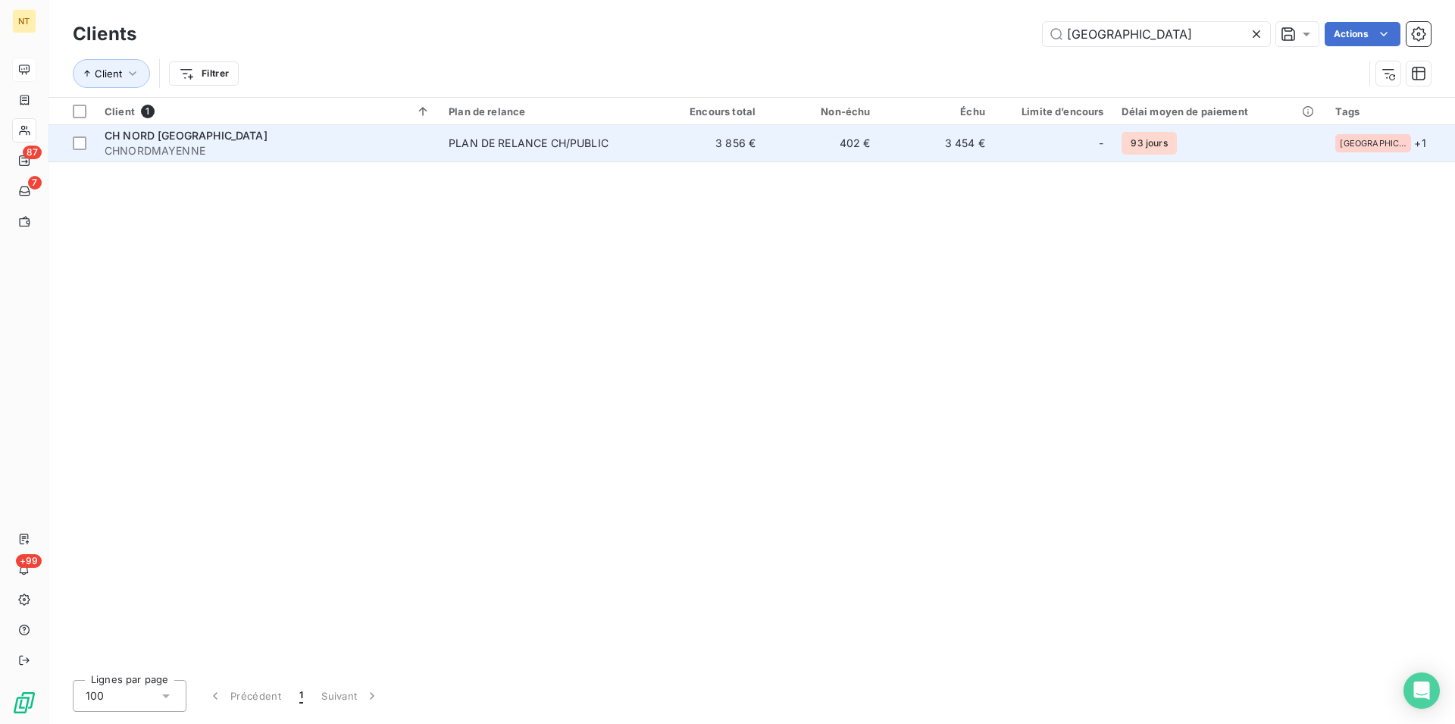
type input "[GEOGRAPHIC_DATA]"
click at [193, 141] on span "CH NORD [GEOGRAPHIC_DATA]" at bounding box center [186, 135] width 163 height 13
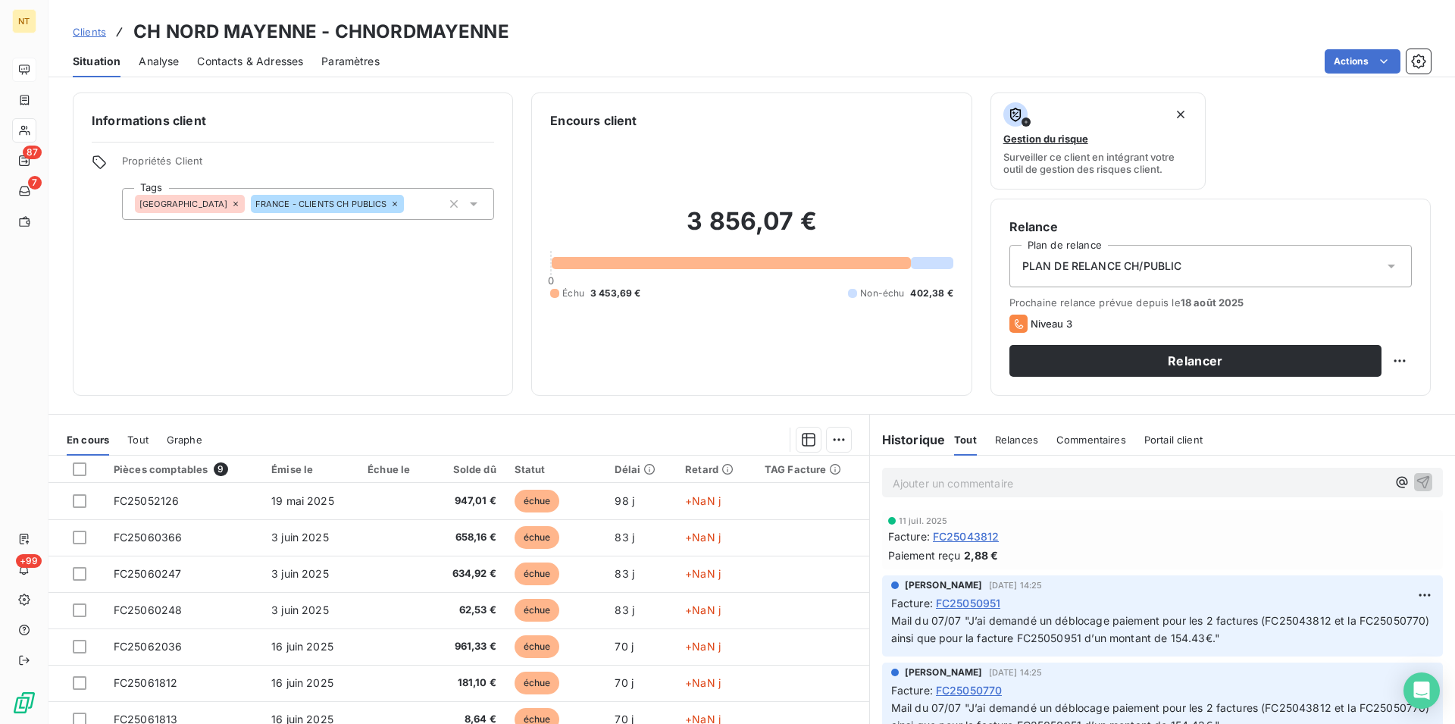
scroll to position [232, 0]
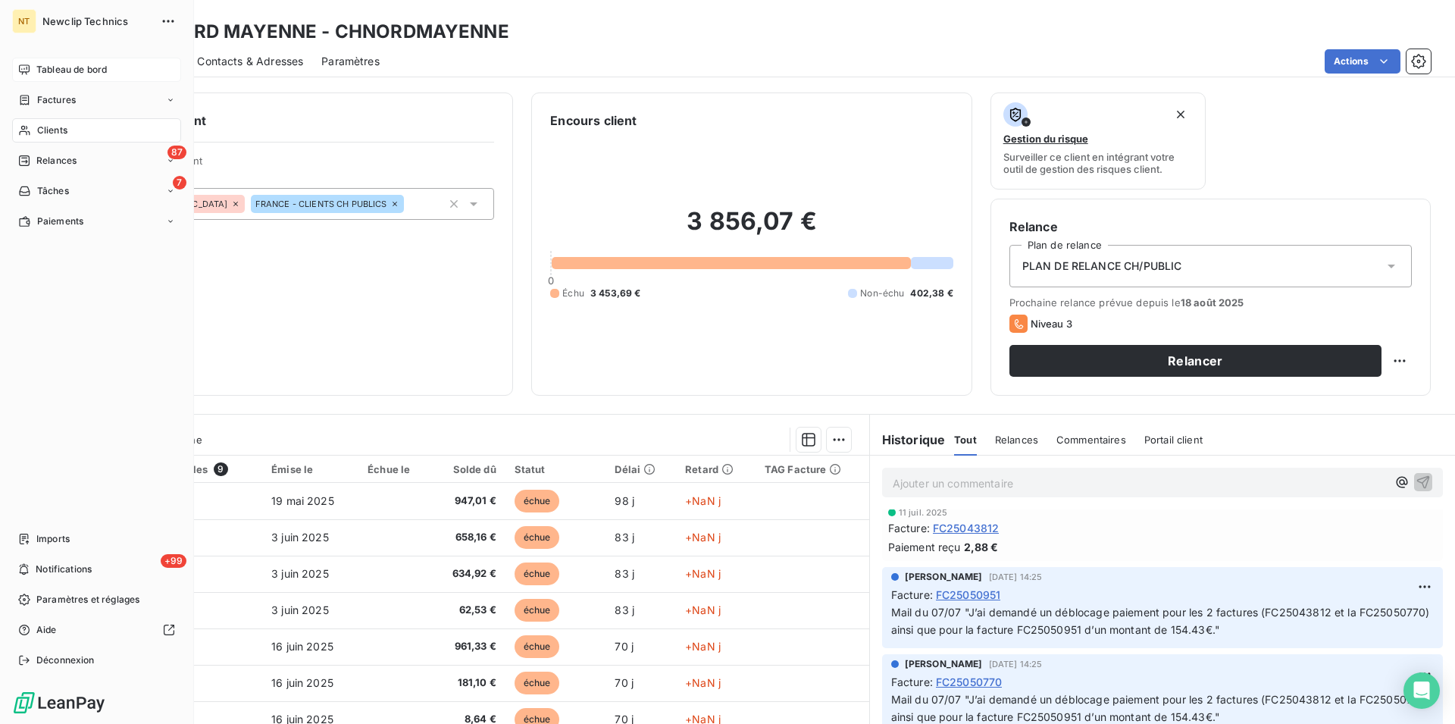
click at [67, 124] on span "Clients" at bounding box center [52, 131] width 30 height 14
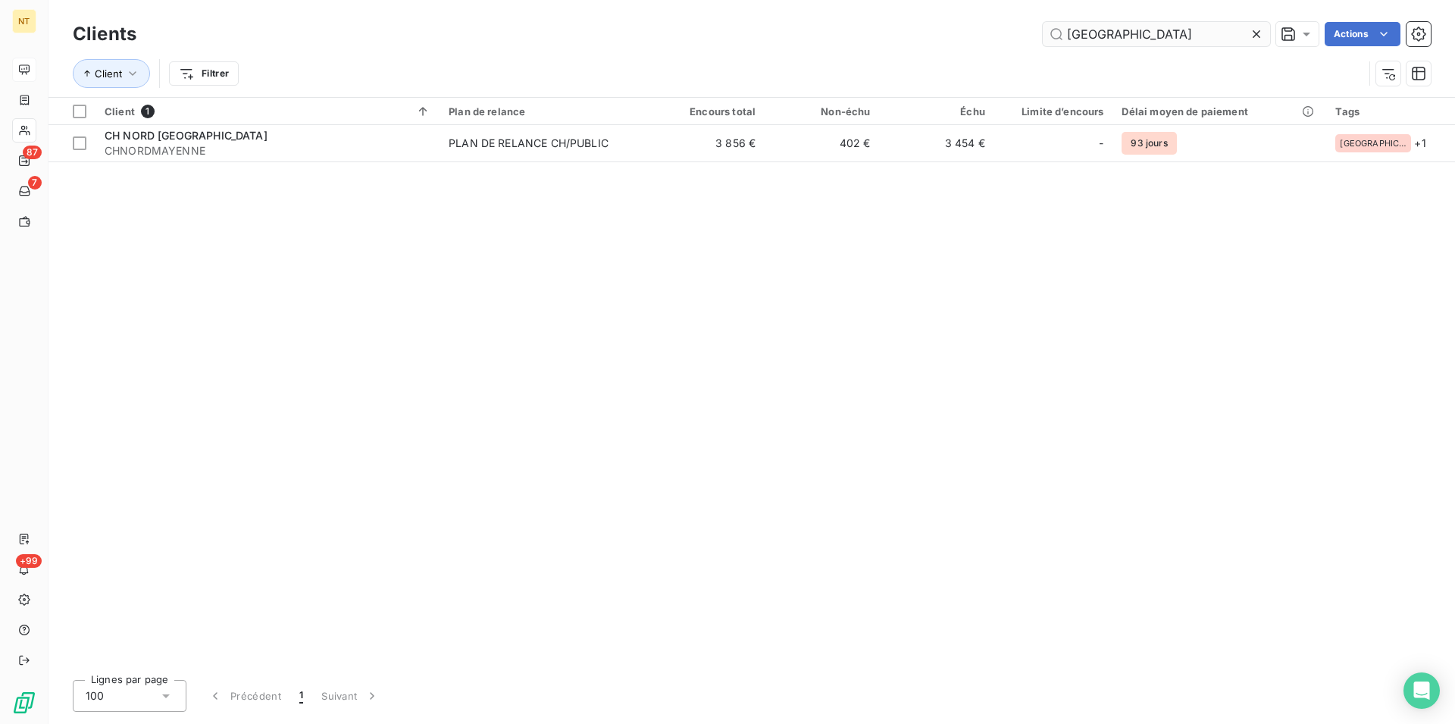
drag, startPoint x: 1132, startPoint y: 35, endPoint x: 1054, endPoint y: 34, distance: 77.3
click at [1054, 34] on input "[GEOGRAPHIC_DATA]" at bounding box center [1156, 34] width 227 height 24
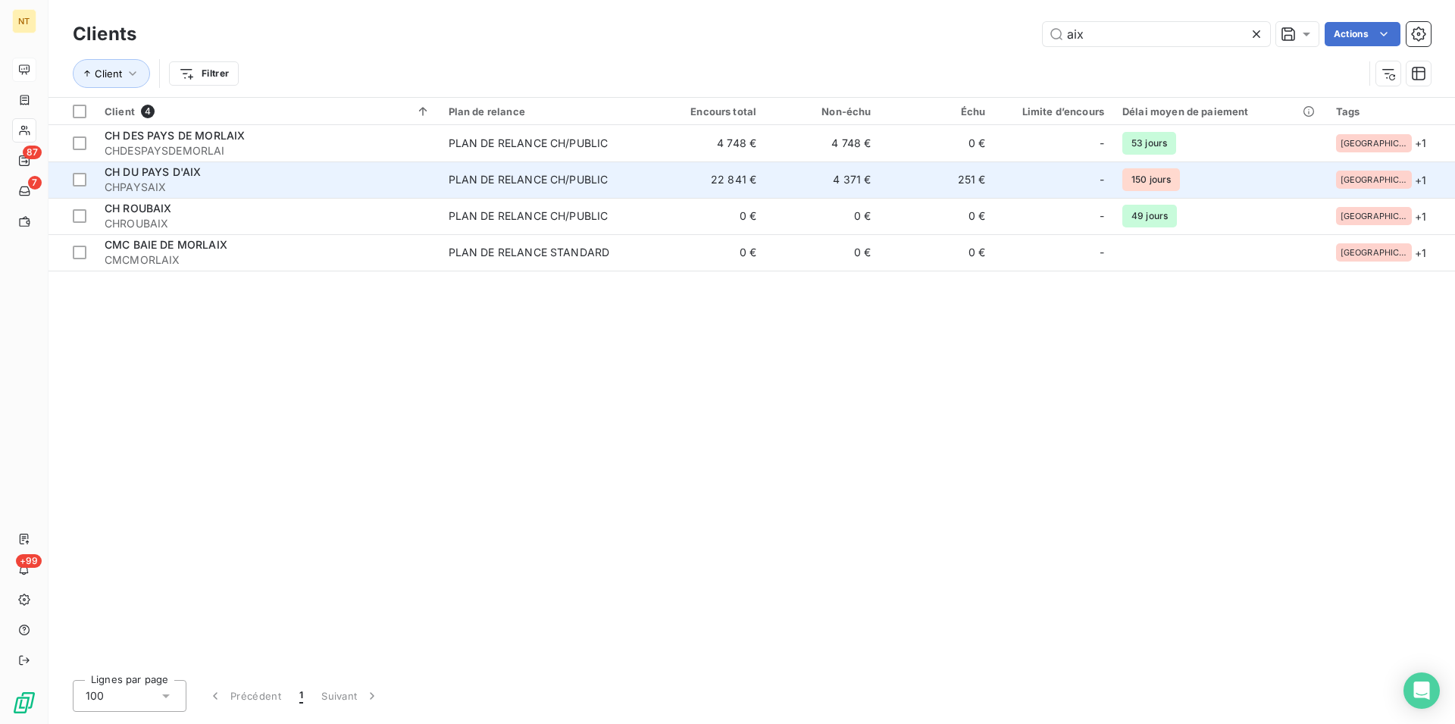
type input "aix"
click at [238, 179] on div "CH DU PAYS D'AIX" at bounding box center [268, 171] width 326 height 15
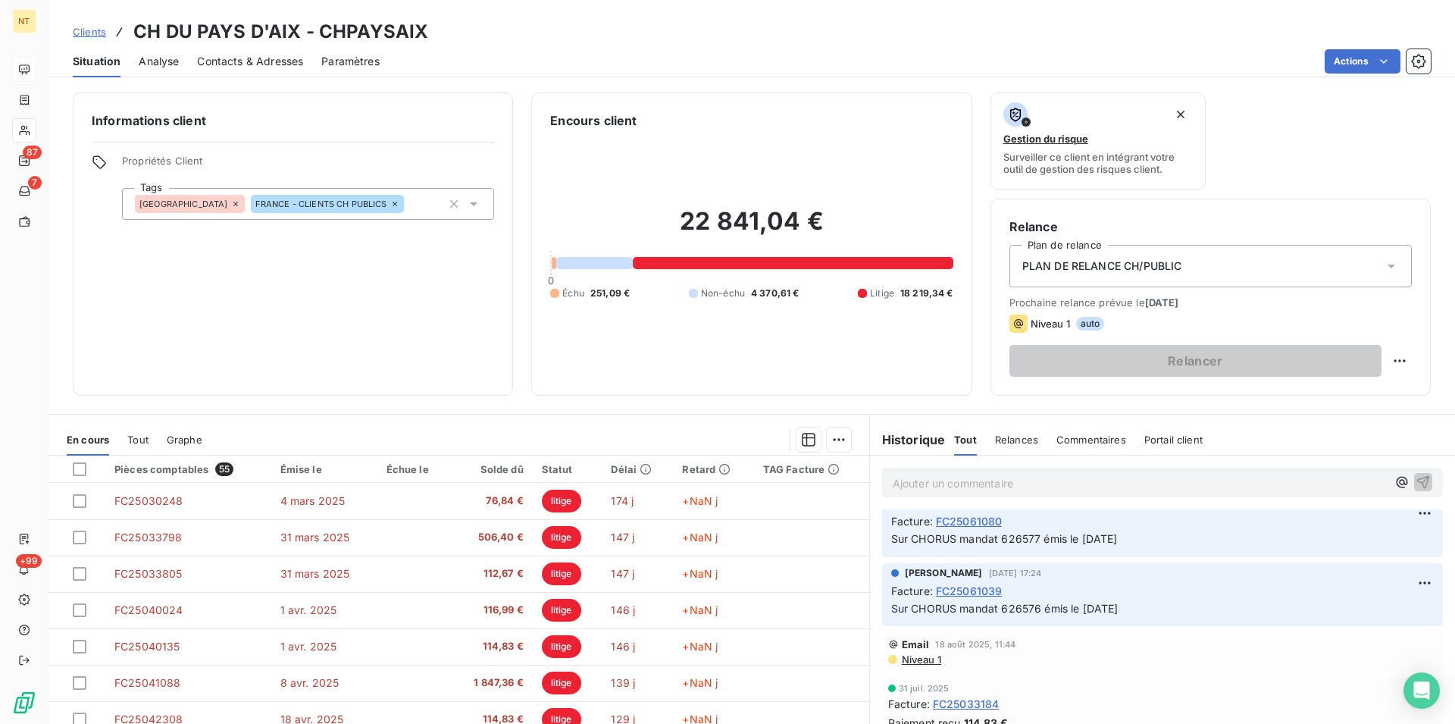
scroll to position [1005, 0]
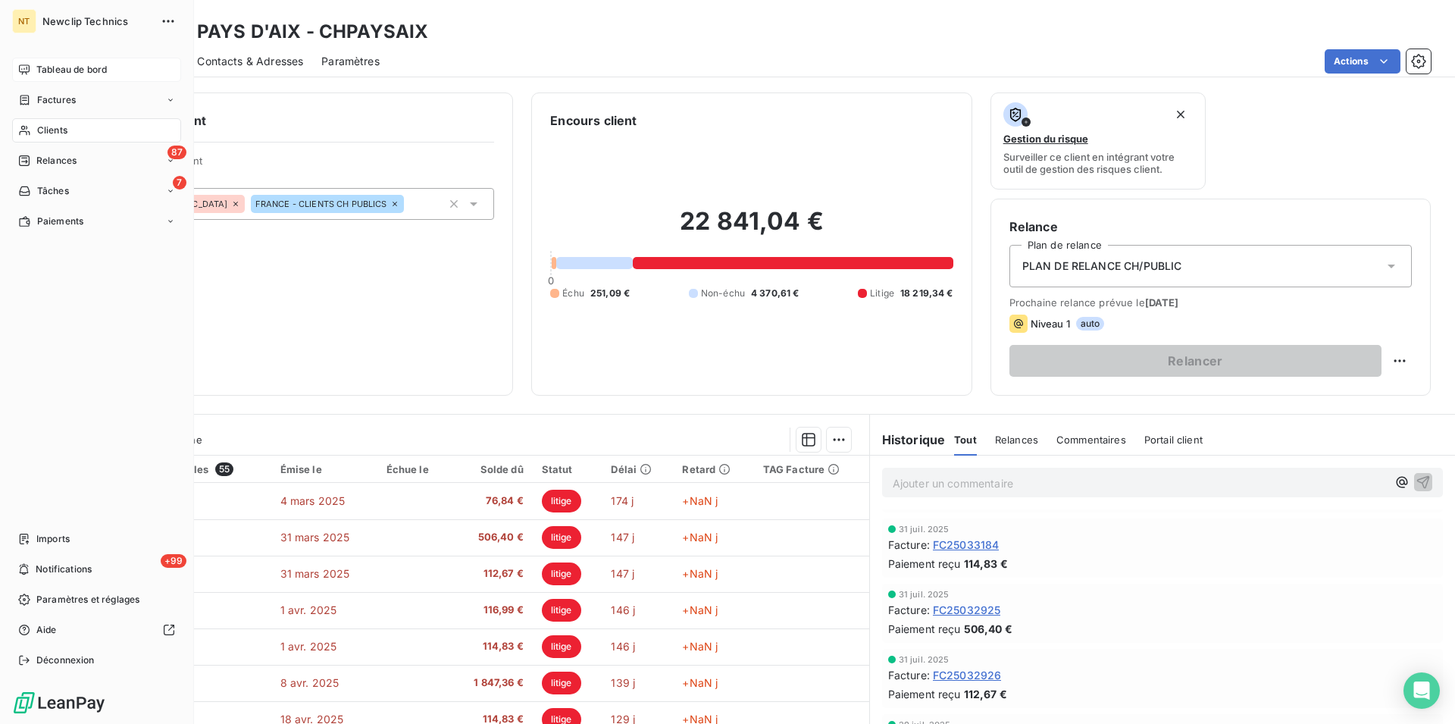
click at [40, 124] on span "Clients" at bounding box center [52, 131] width 30 height 14
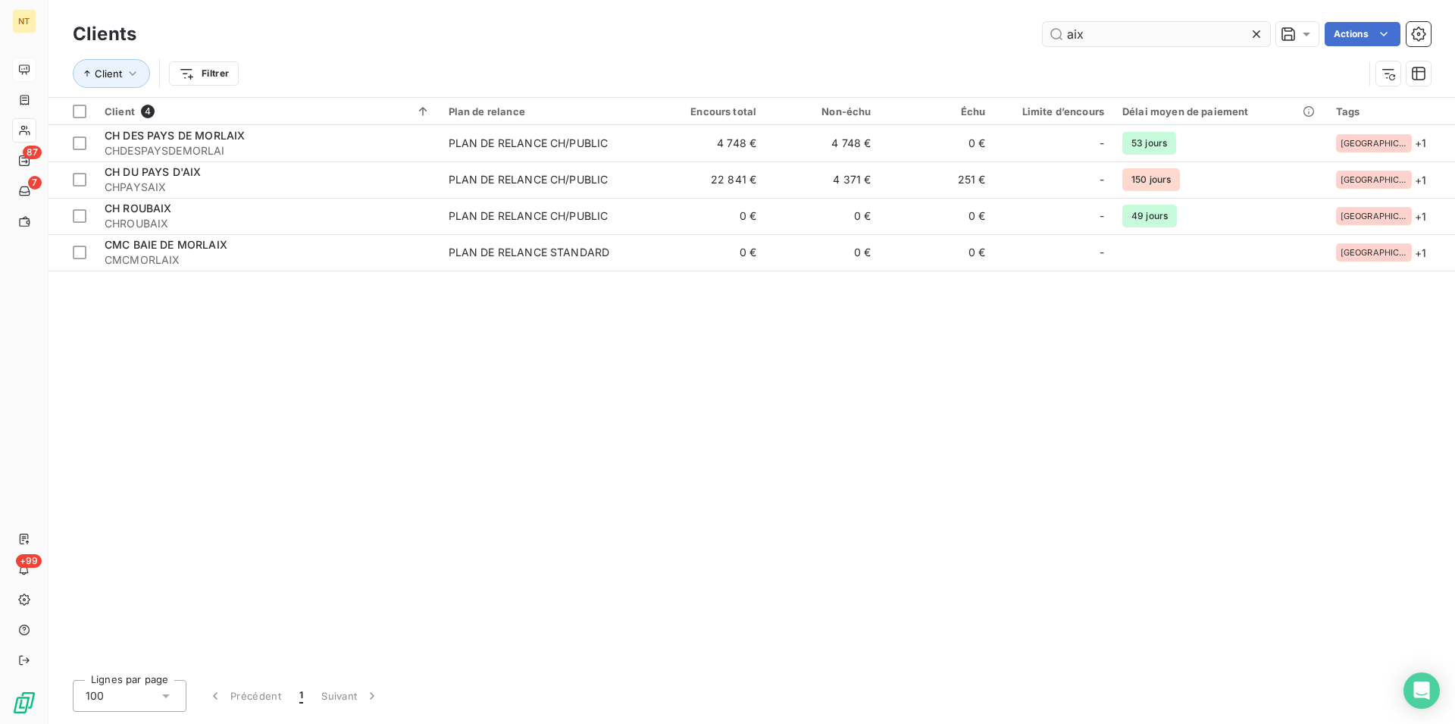
drag, startPoint x: 1090, startPoint y: 34, endPoint x: 1058, endPoint y: 33, distance: 31.9
click at [1058, 33] on input "aix" at bounding box center [1156, 34] width 227 height 24
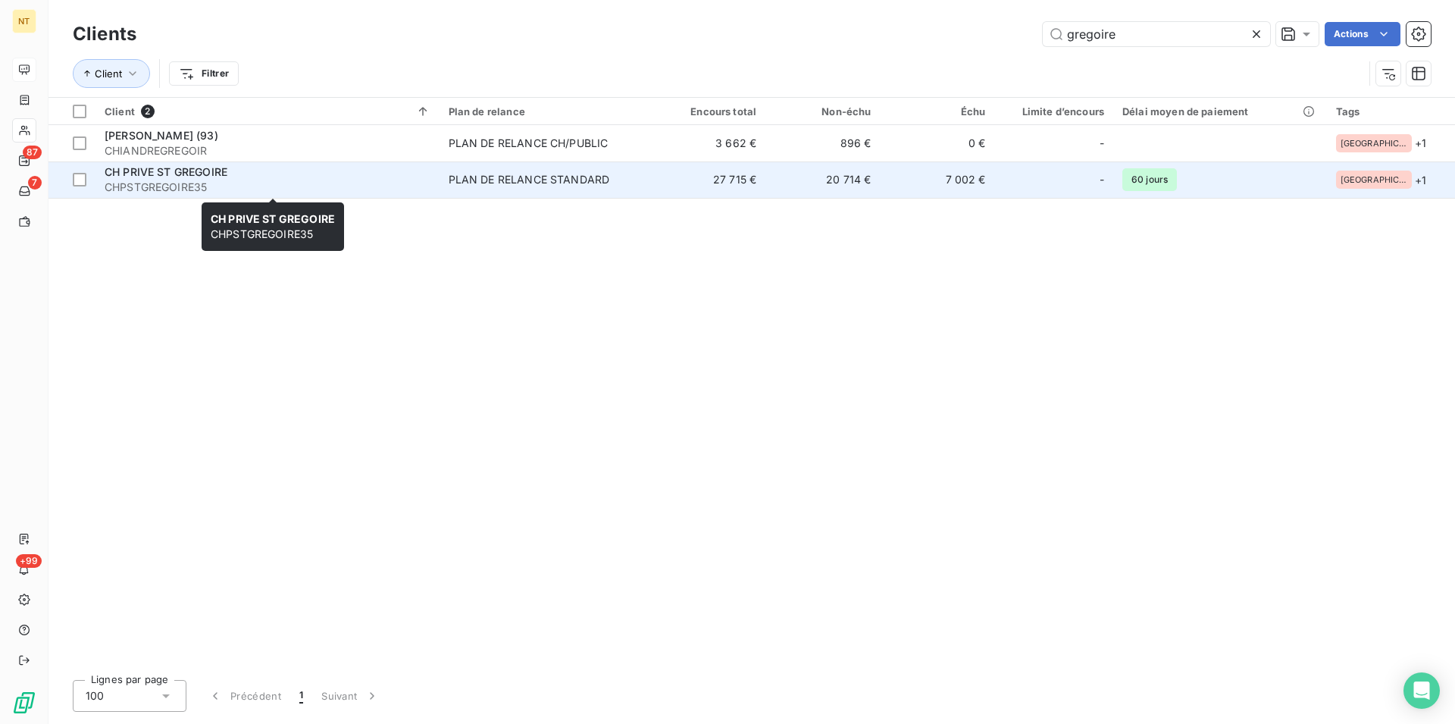
type input "gregoire"
click at [156, 174] on span "CH PRIVE ST GREGOIRE" at bounding box center [166, 171] width 123 height 13
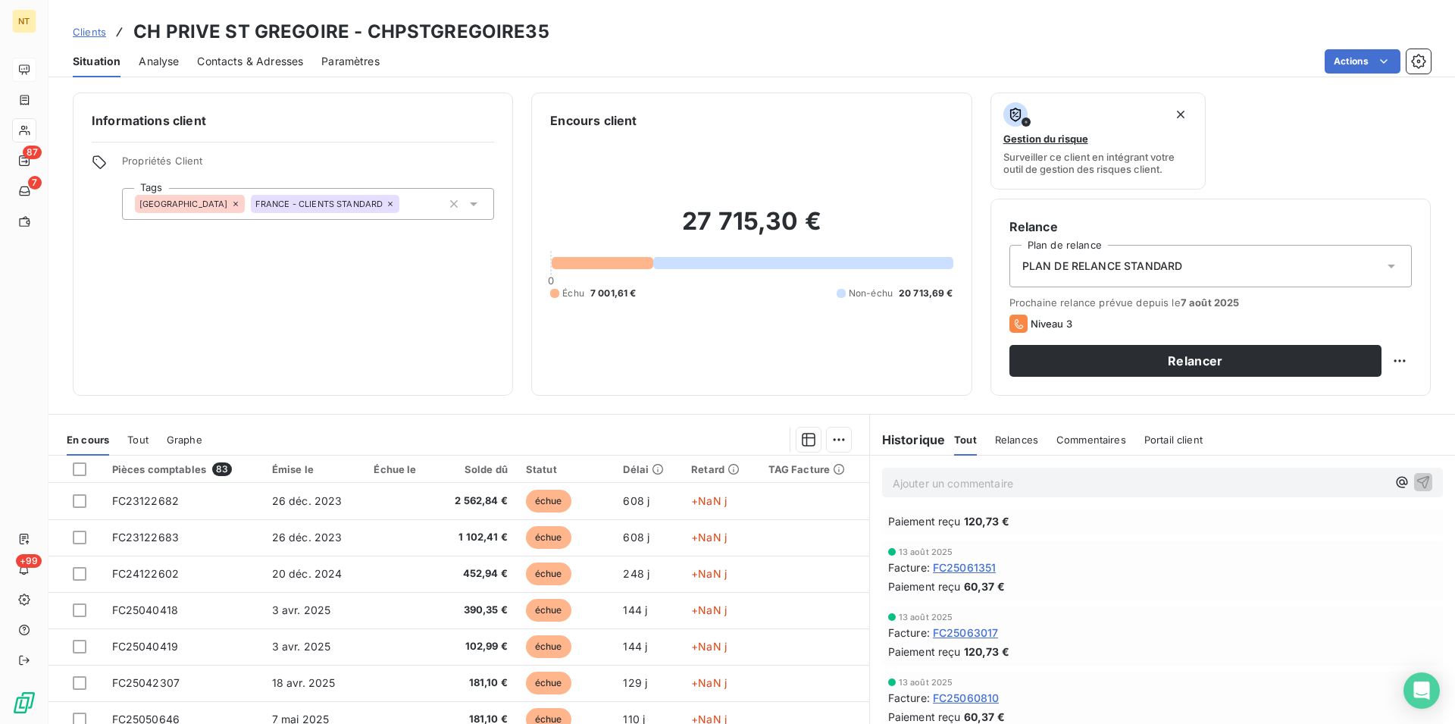
scroll to position [232, 0]
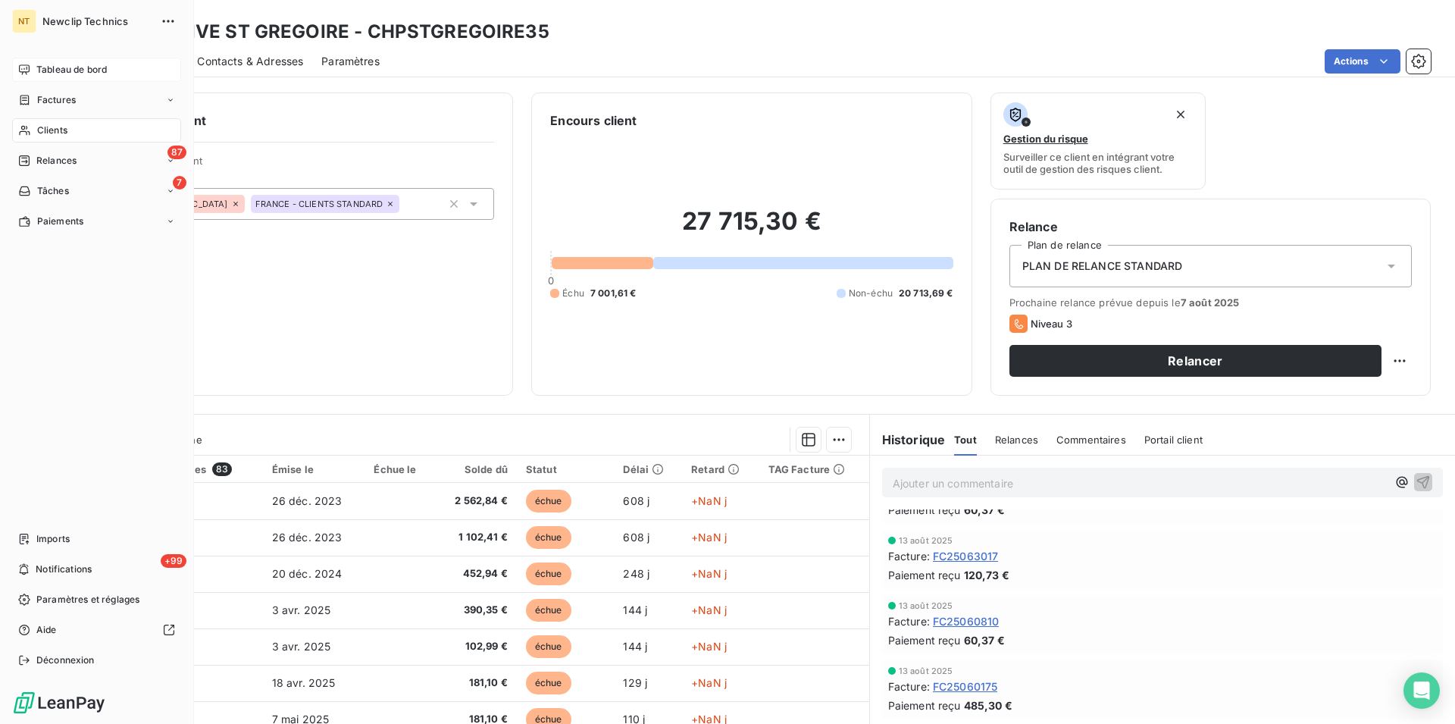
click at [62, 128] on span "Clients" at bounding box center [52, 131] width 30 height 14
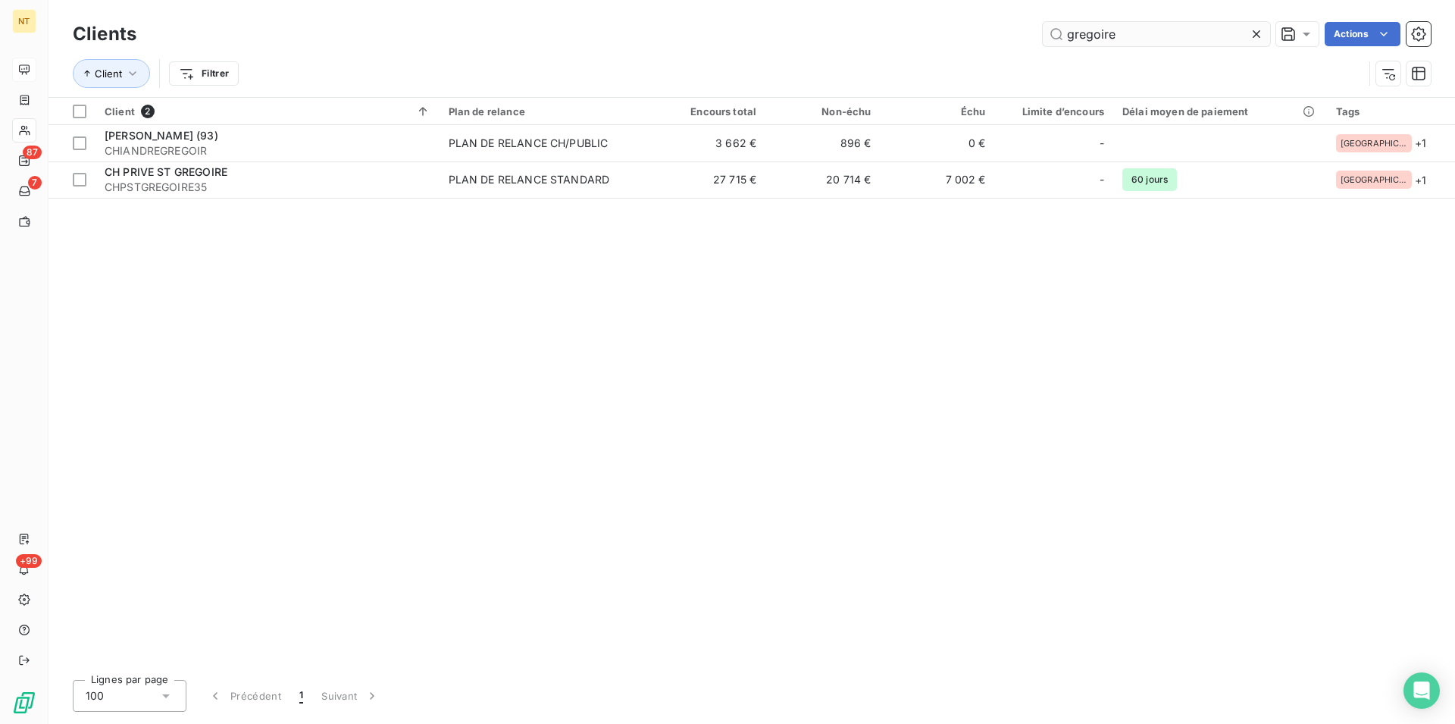
drag, startPoint x: 1121, startPoint y: 39, endPoint x: 1050, endPoint y: 37, distance: 70.5
click at [1050, 37] on input "gregoire" at bounding box center [1156, 34] width 227 height 24
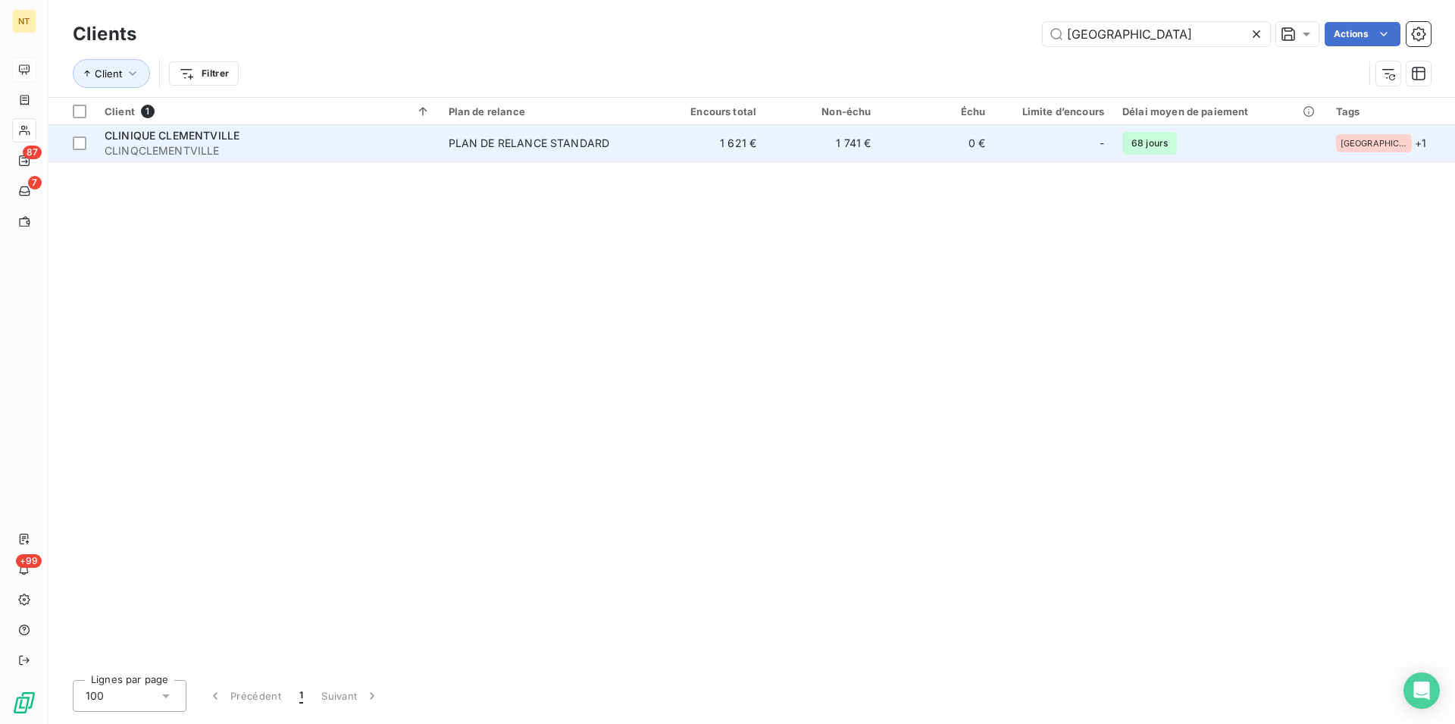
type input "[GEOGRAPHIC_DATA]"
click at [172, 133] on span "CLINIQUE CLEMENTVILLE" at bounding box center [172, 135] width 135 height 13
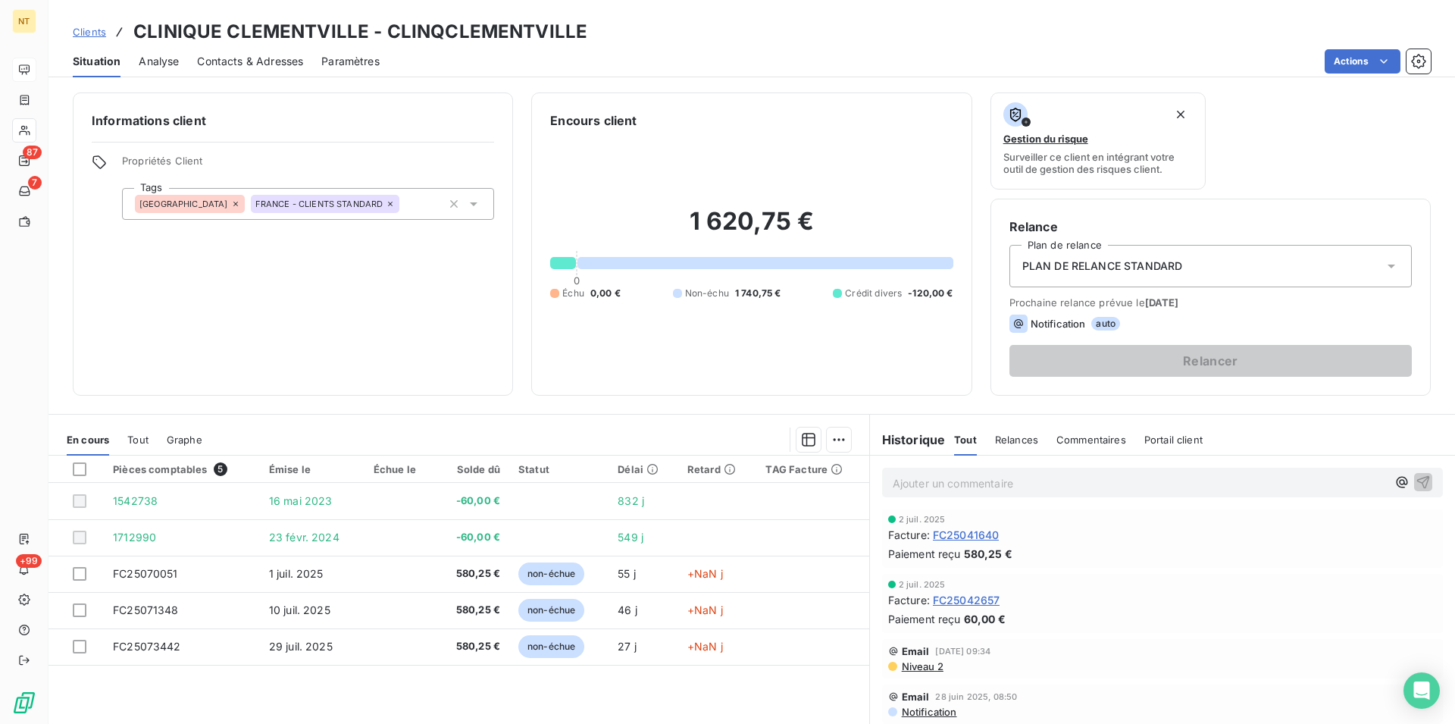
scroll to position [232, 0]
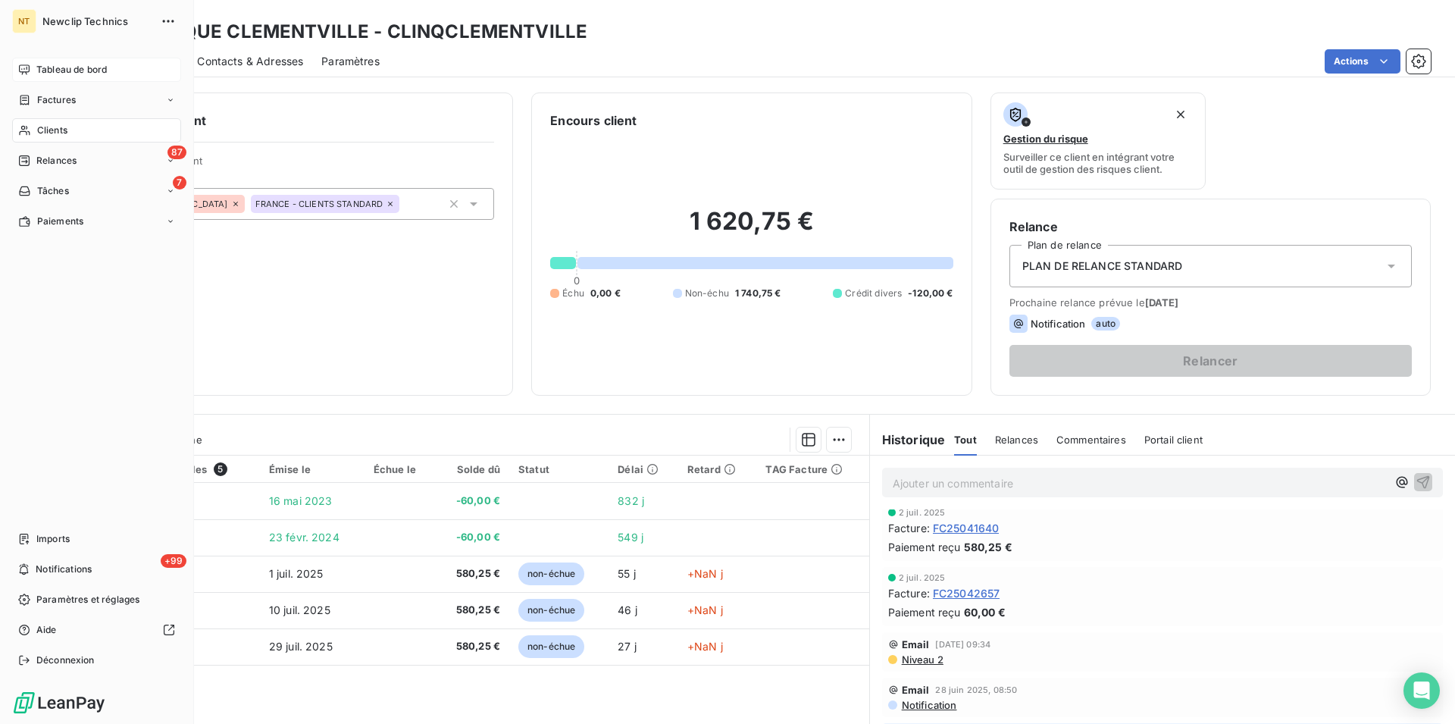
click at [48, 132] on span "Clients" at bounding box center [52, 131] width 30 height 14
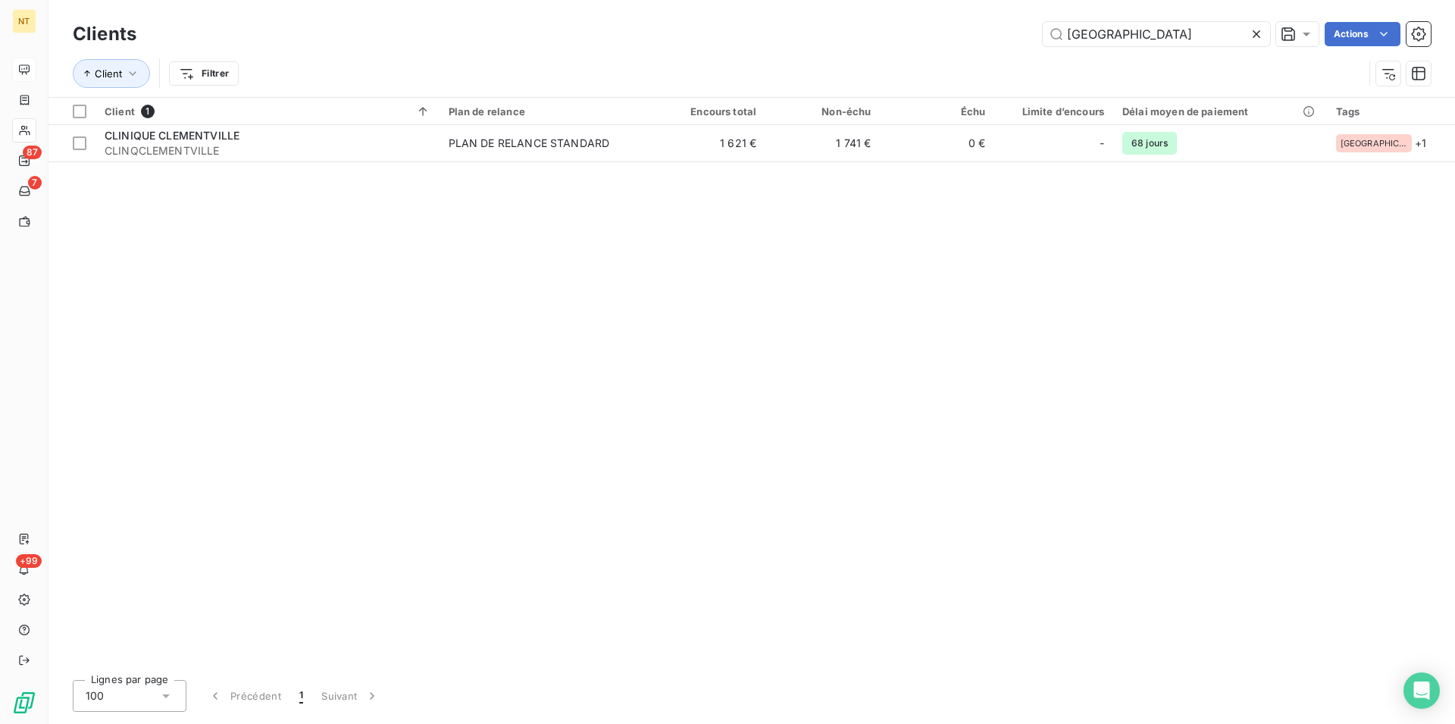
drag, startPoint x: 1140, startPoint y: 34, endPoint x: 1041, endPoint y: 37, distance: 98.6
click at [1043, 37] on input "[GEOGRAPHIC_DATA]" at bounding box center [1156, 34] width 227 height 24
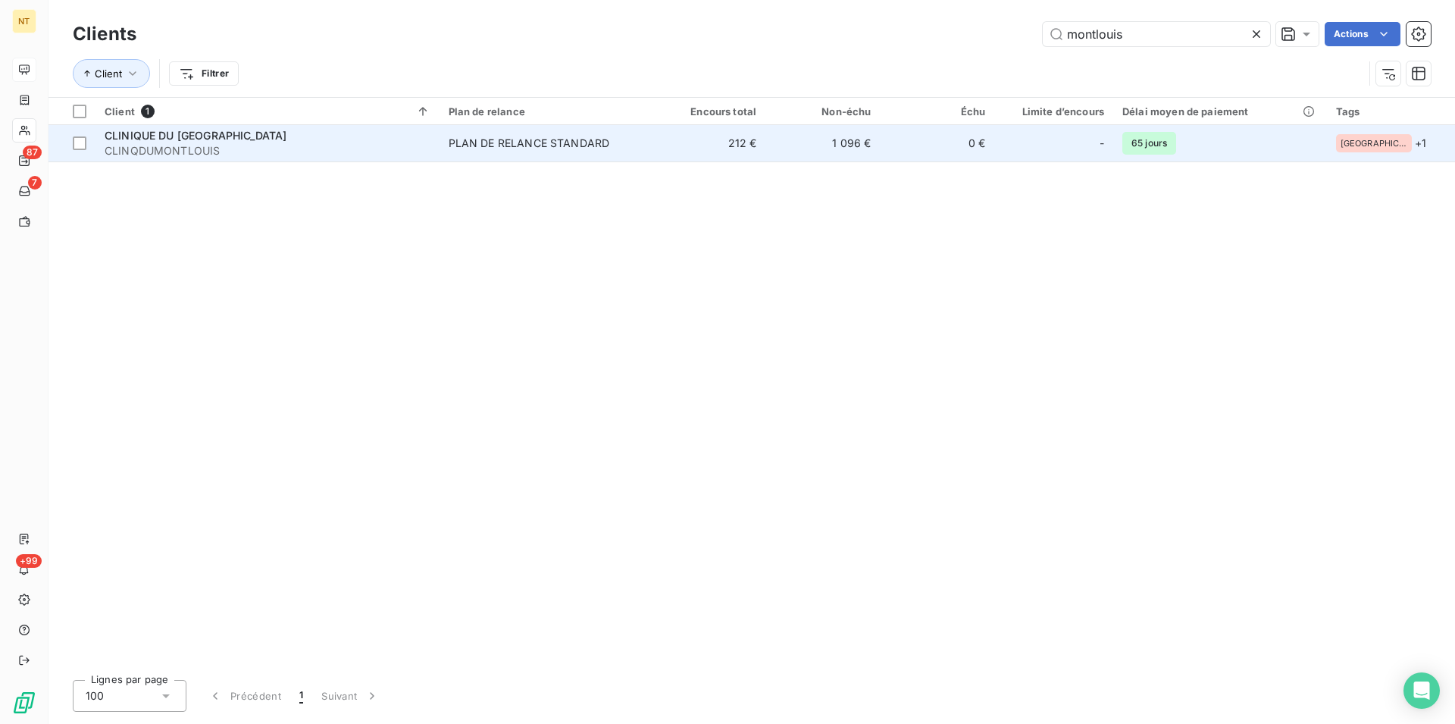
type input "montlouis"
click at [188, 125] on td "CLINIQUE DU MONT [PERSON_NAME]" at bounding box center [267, 143] width 344 height 36
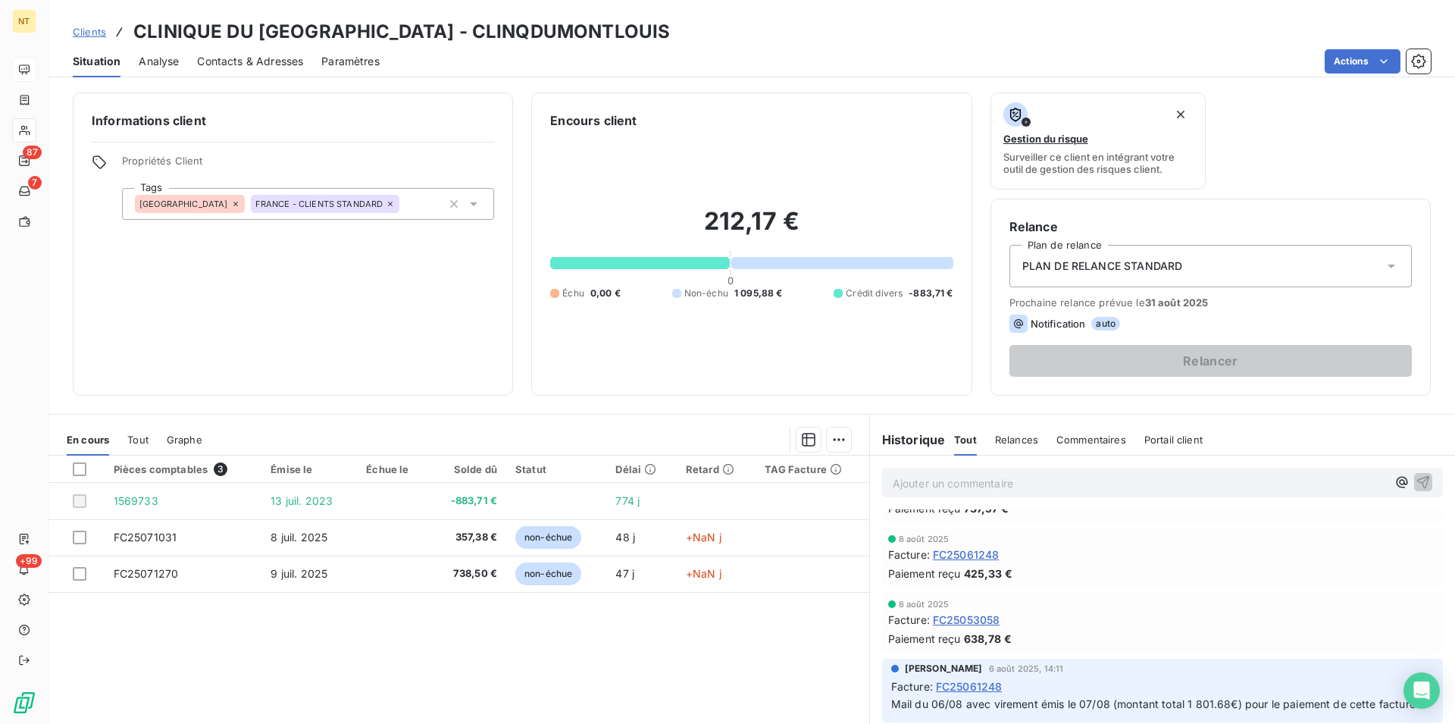
scroll to position [77, 0]
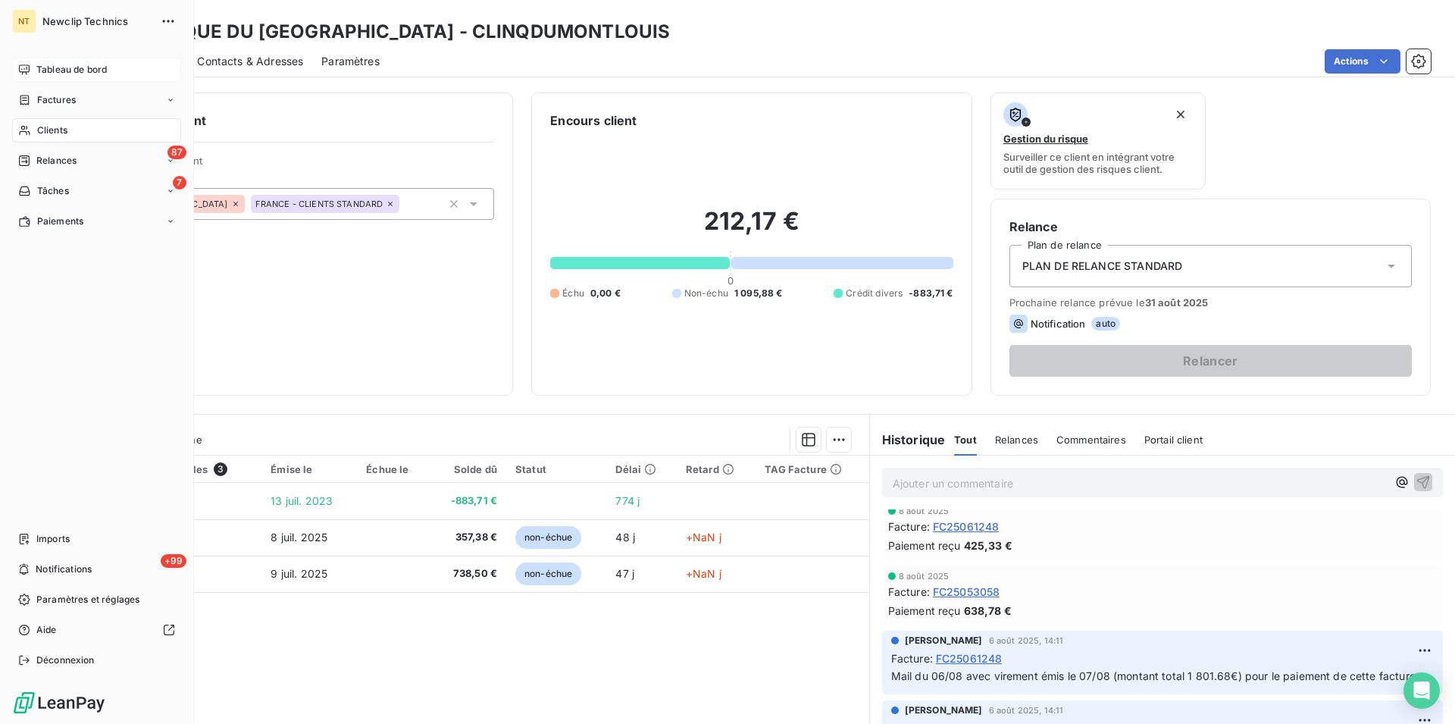
click at [60, 127] on span "Clients" at bounding box center [52, 131] width 30 height 14
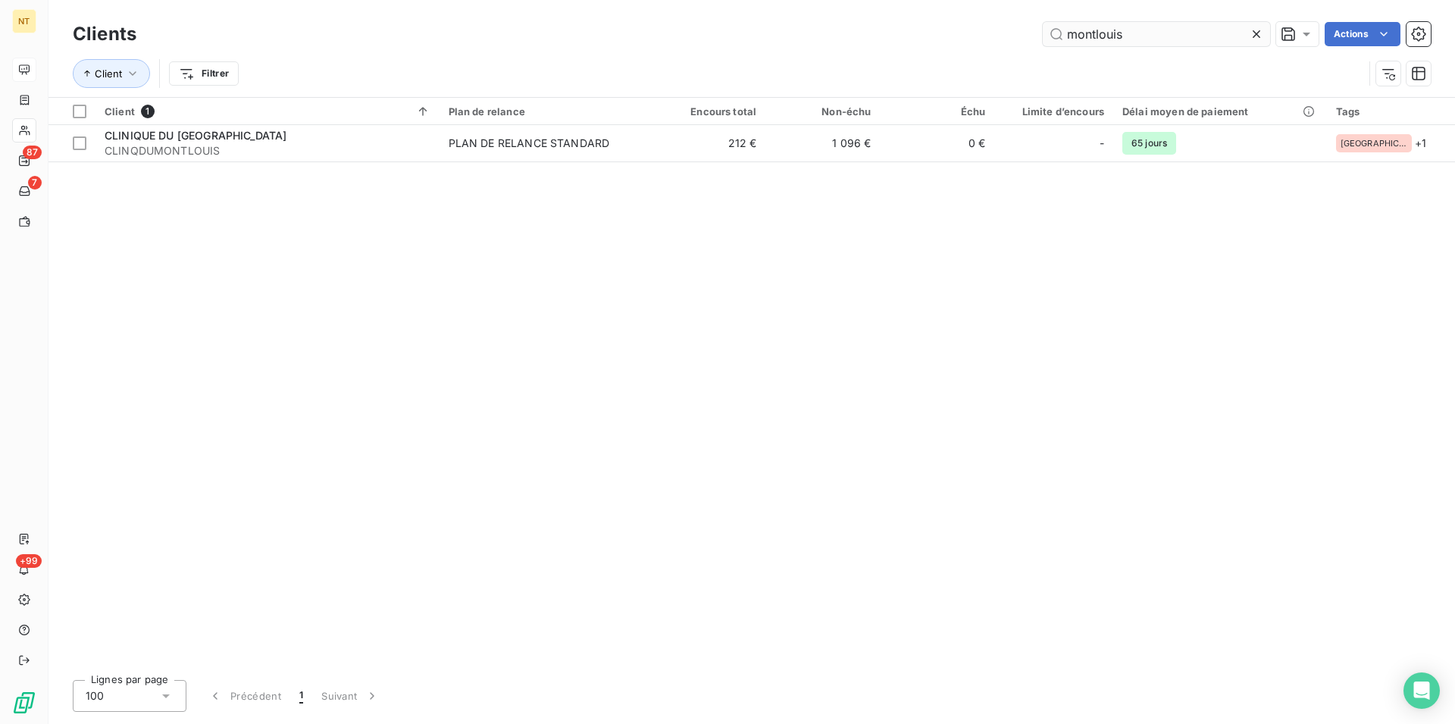
drag, startPoint x: 1126, startPoint y: 37, endPoint x: 1047, endPoint y: 37, distance: 78.8
click at [1047, 37] on input "montlouis" at bounding box center [1156, 34] width 227 height 24
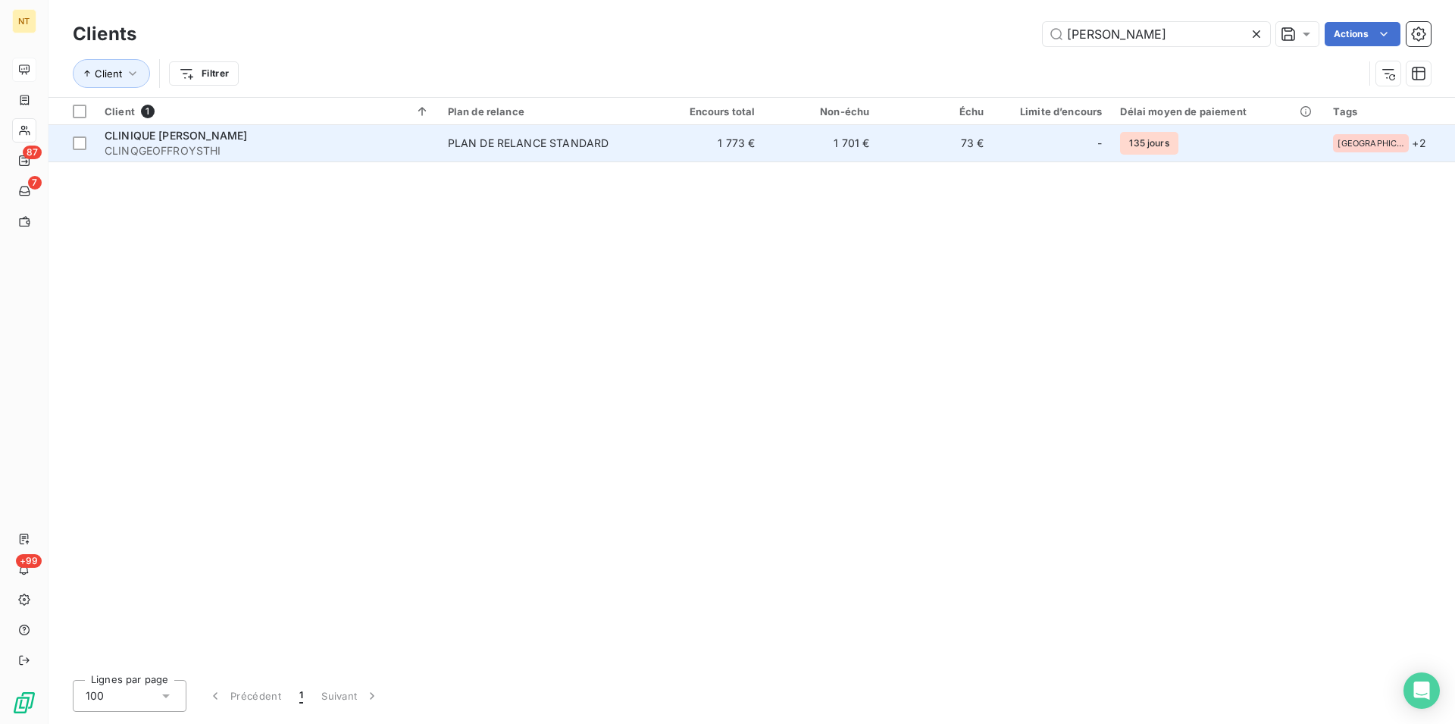
type input "[PERSON_NAME]"
click at [223, 139] on span "CLINIQUE [PERSON_NAME]" at bounding box center [176, 135] width 142 height 13
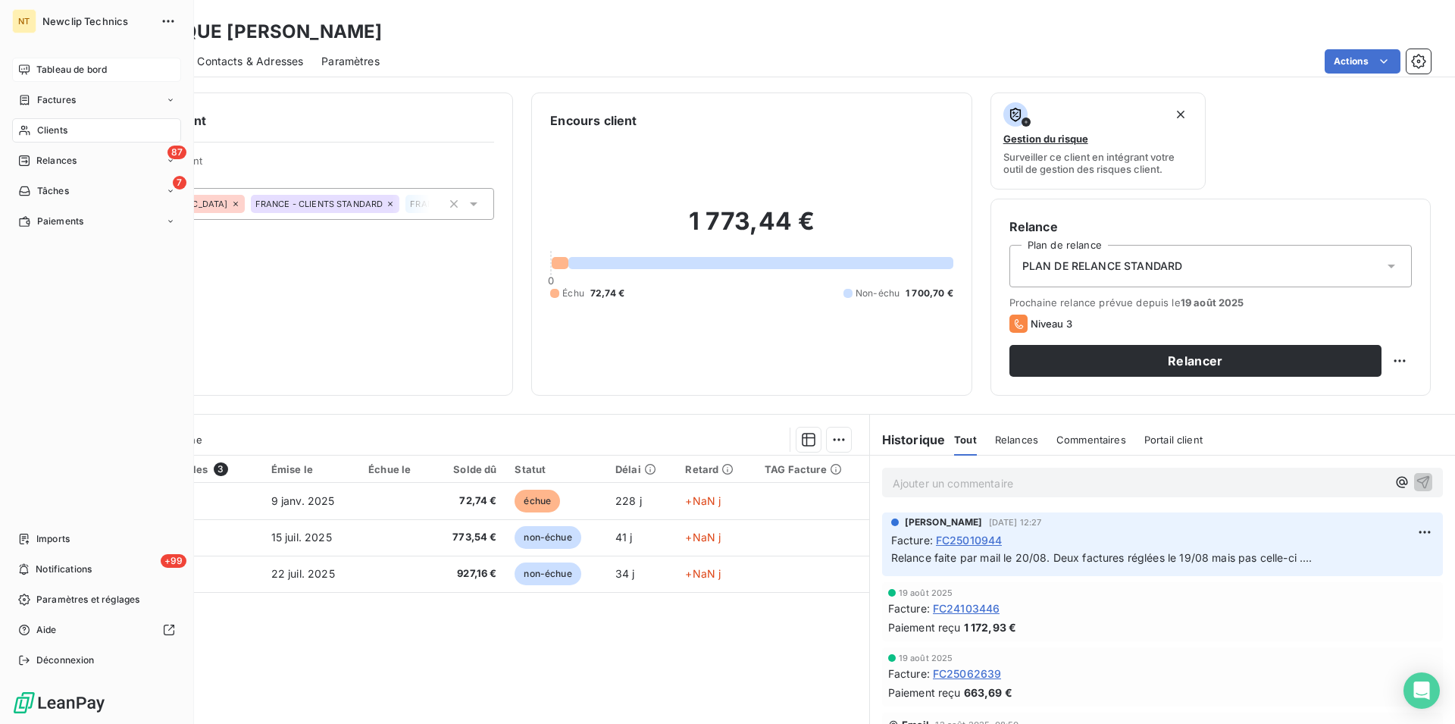
click at [93, 121] on div "Clients" at bounding box center [96, 130] width 169 height 24
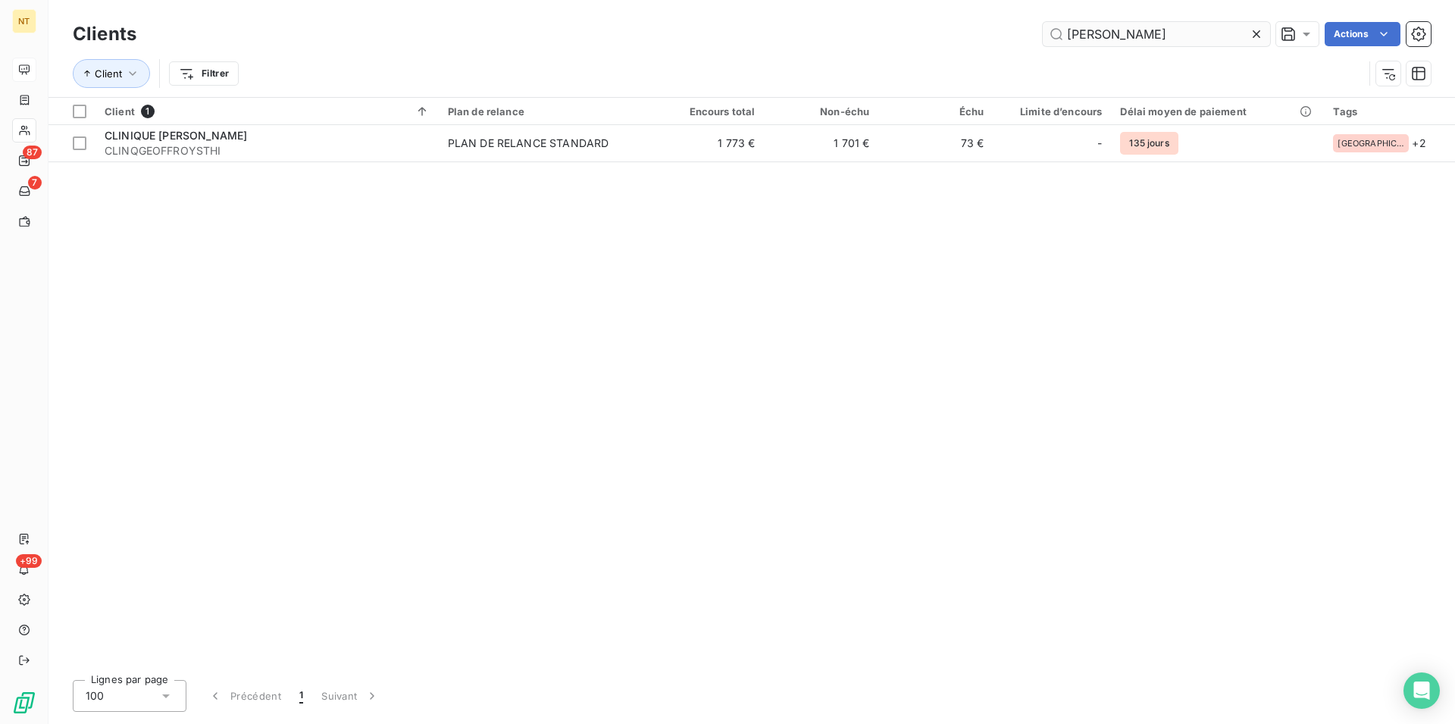
drag, startPoint x: 1145, startPoint y: 29, endPoint x: 1064, endPoint y: 34, distance: 81.3
click at [1064, 34] on input "[PERSON_NAME]" at bounding box center [1156, 34] width 227 height 24
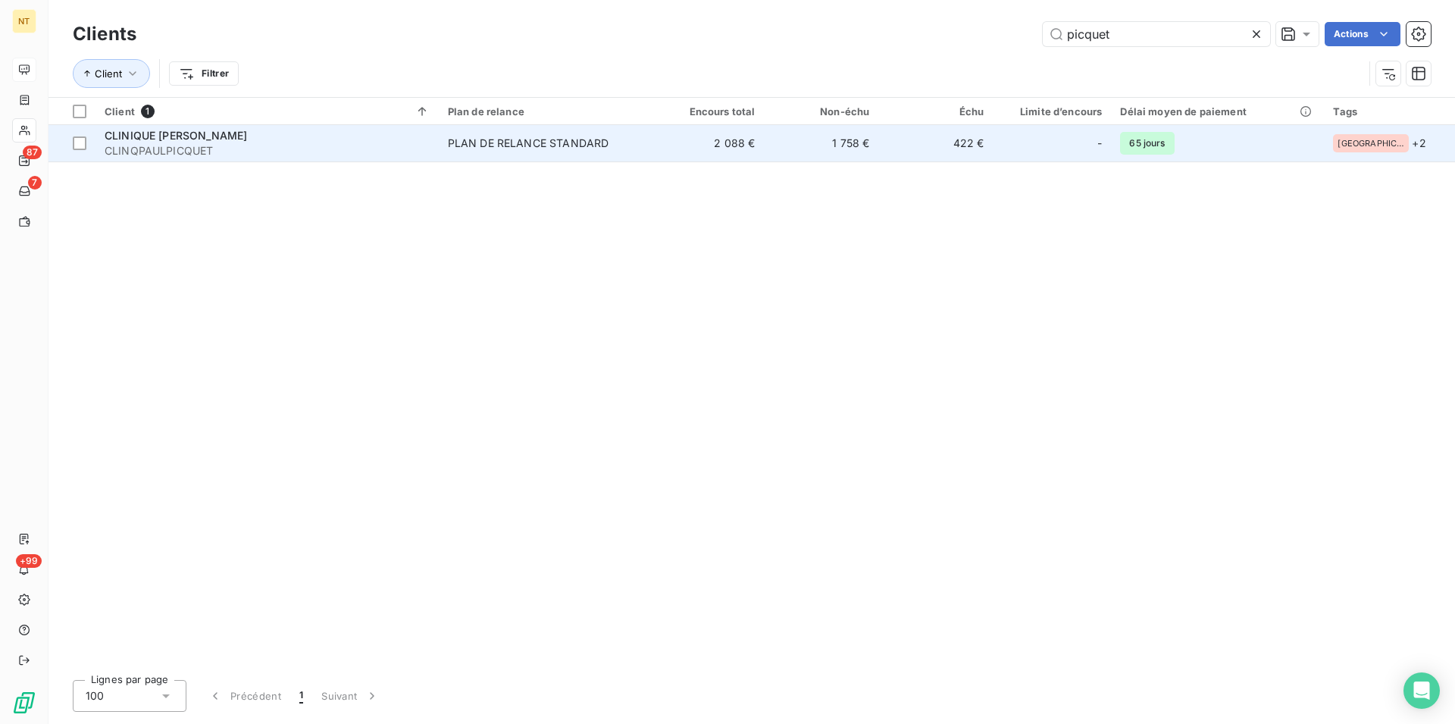
type input "picquet"
click at [205, 139] on span "CLINIQUE [PERSON_NAME]" at bounding box center [176, 135] width 142 height 13
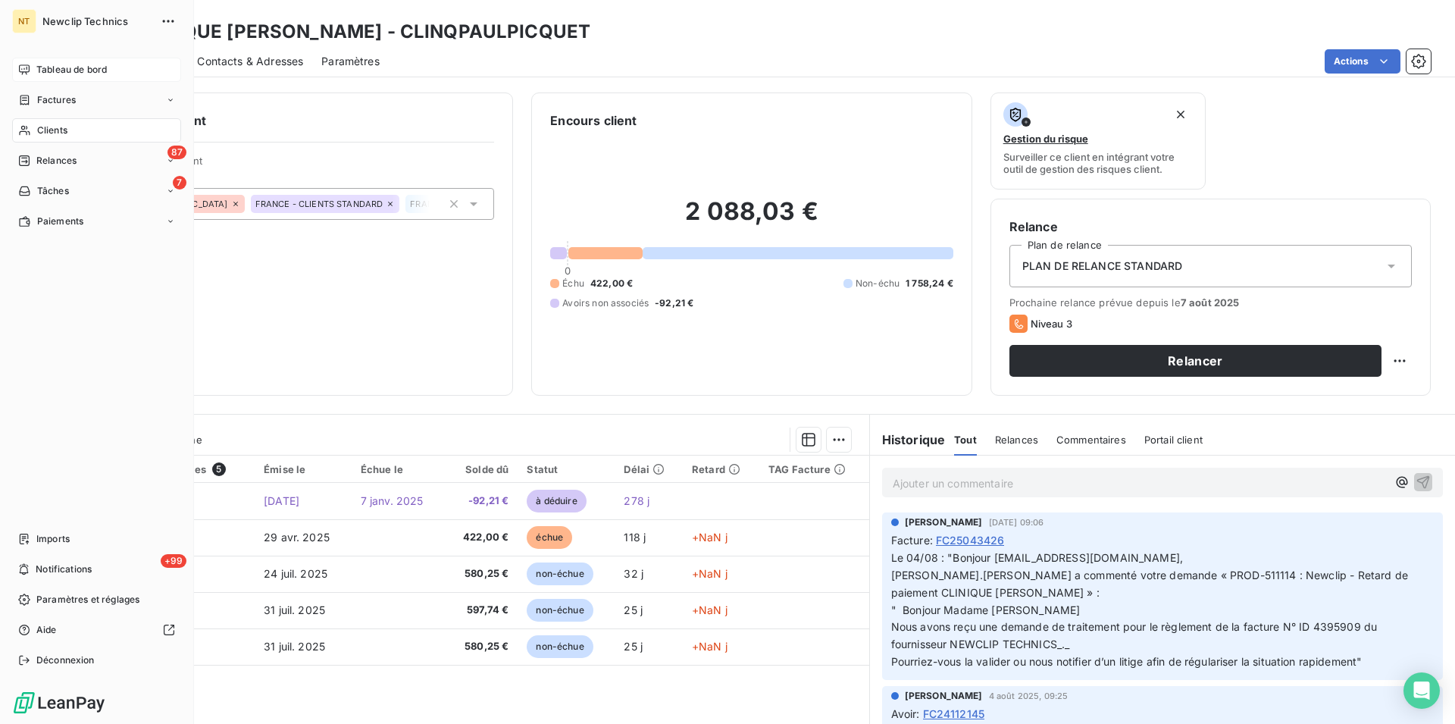
click at [76, 127] on div "Clients" at bounding box center [96, 130] width 169 height 24
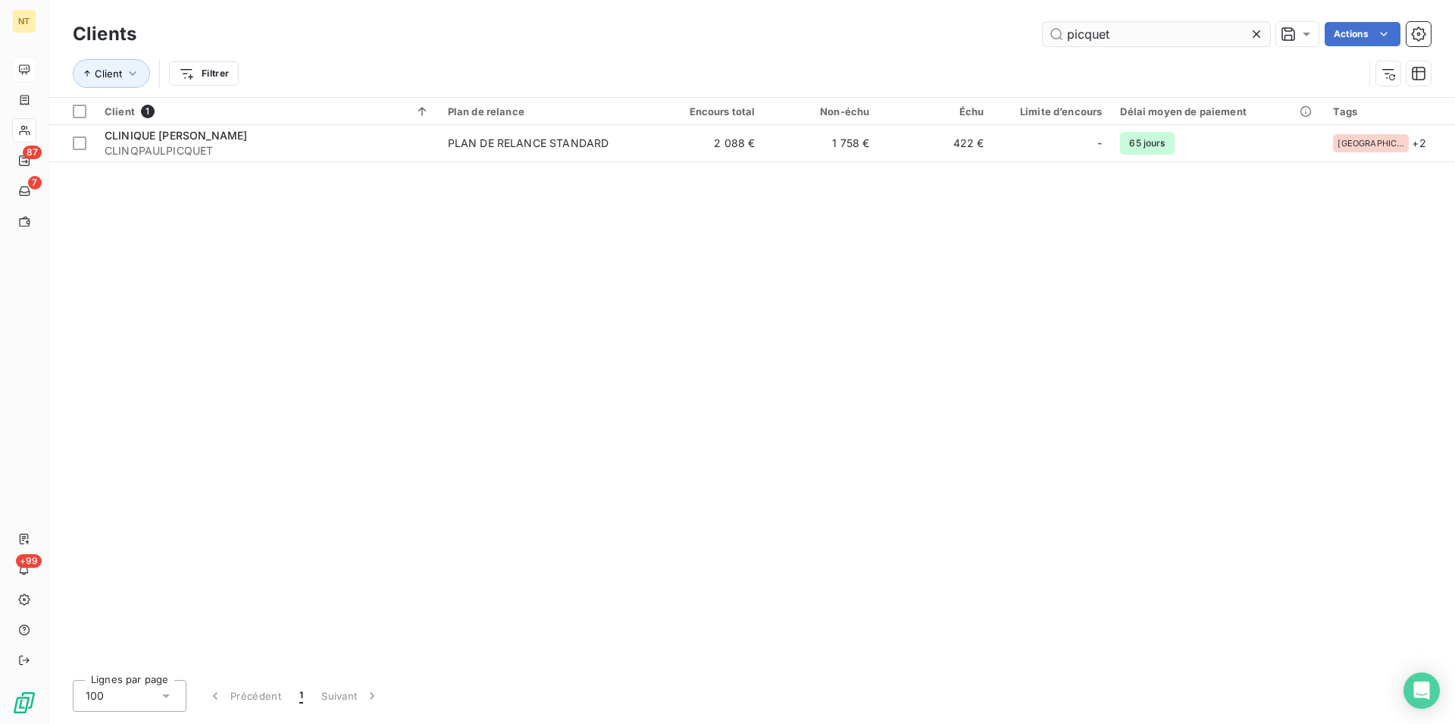
drag, startPoint x: 1119, startPoint y: 29, endPoint x: 1061, endPoint y: 24, distance: 57.8
click at [1061, 24] on input "picquet" at bounding box center [1156, 34] width 227 height 24
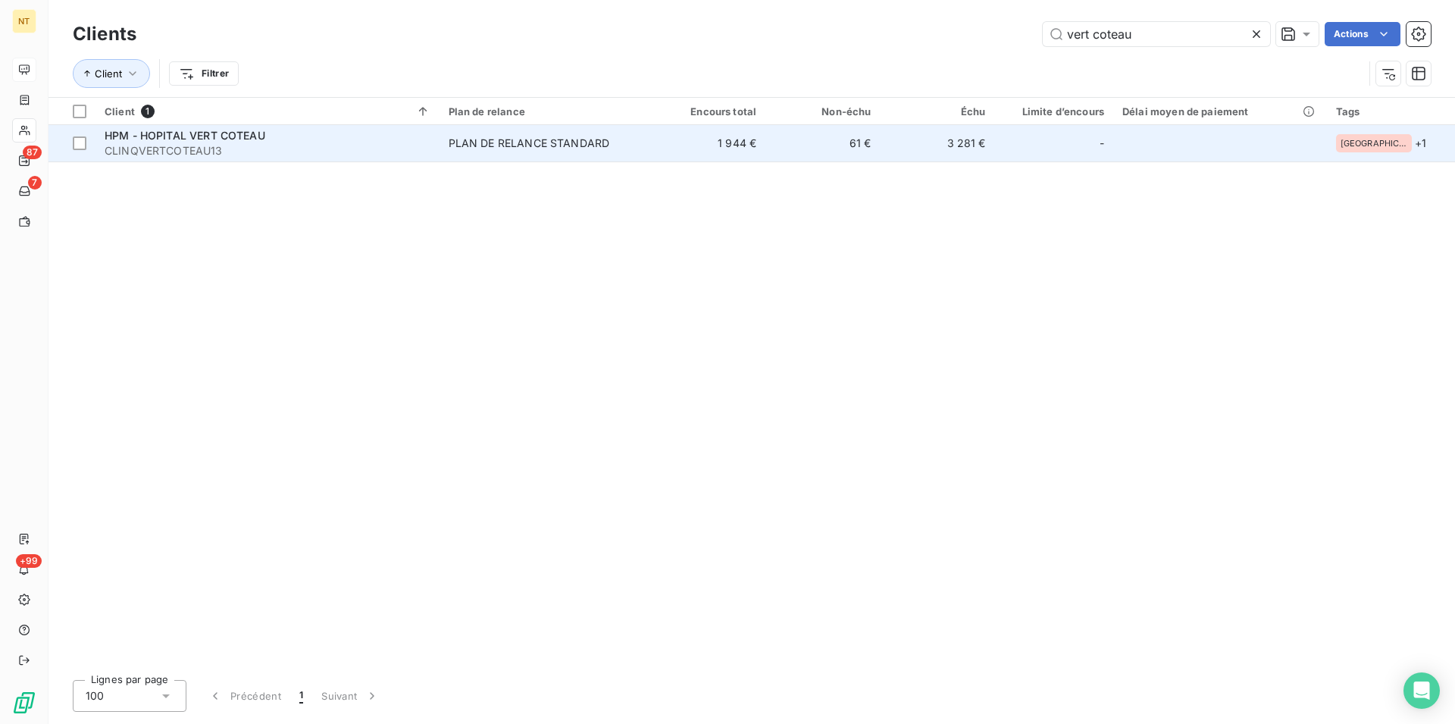
type input "vert coteau"
click at [221, 134] on span "HPM - HOPITAL VERT COTEAU" at bounding box center [185, 135] width 161 height 13
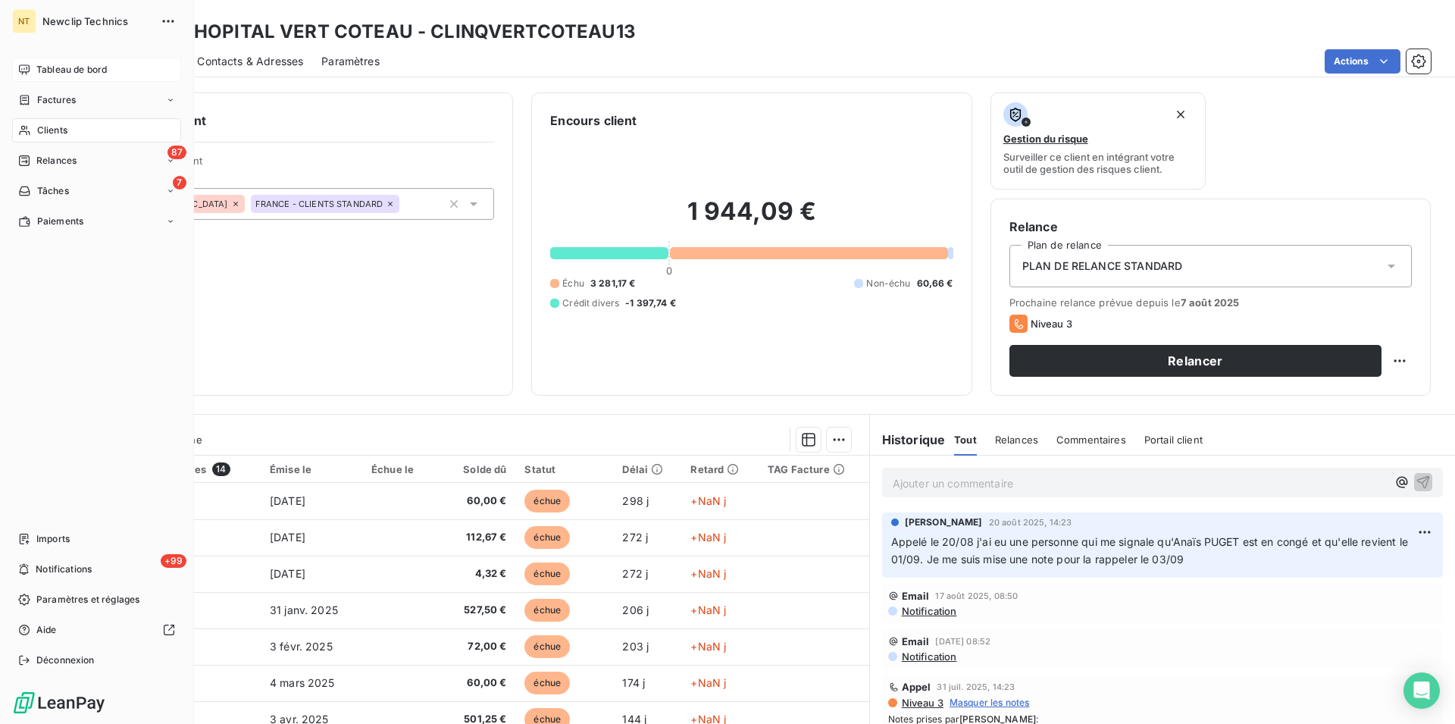
click at [66, 131] on span "Clients" at bounding box center [52, 131] width 30 height 14
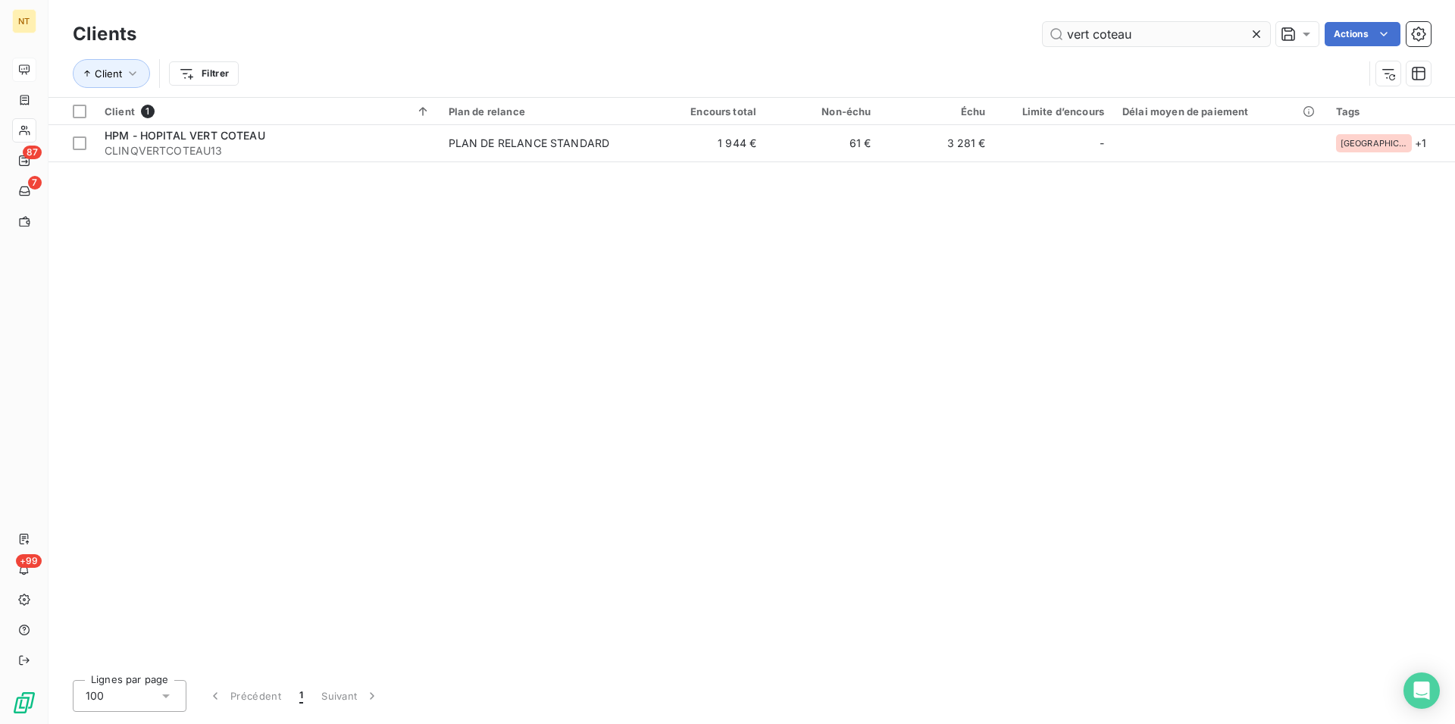
drag, startPoint x: 1132, startPoint y: 27, endPoint x: 1061, endPoint y: 39, distance: 72.1
click at [1061, 39] on input "vert coteau" at bounding box center [1156, 34] width 227 height 24
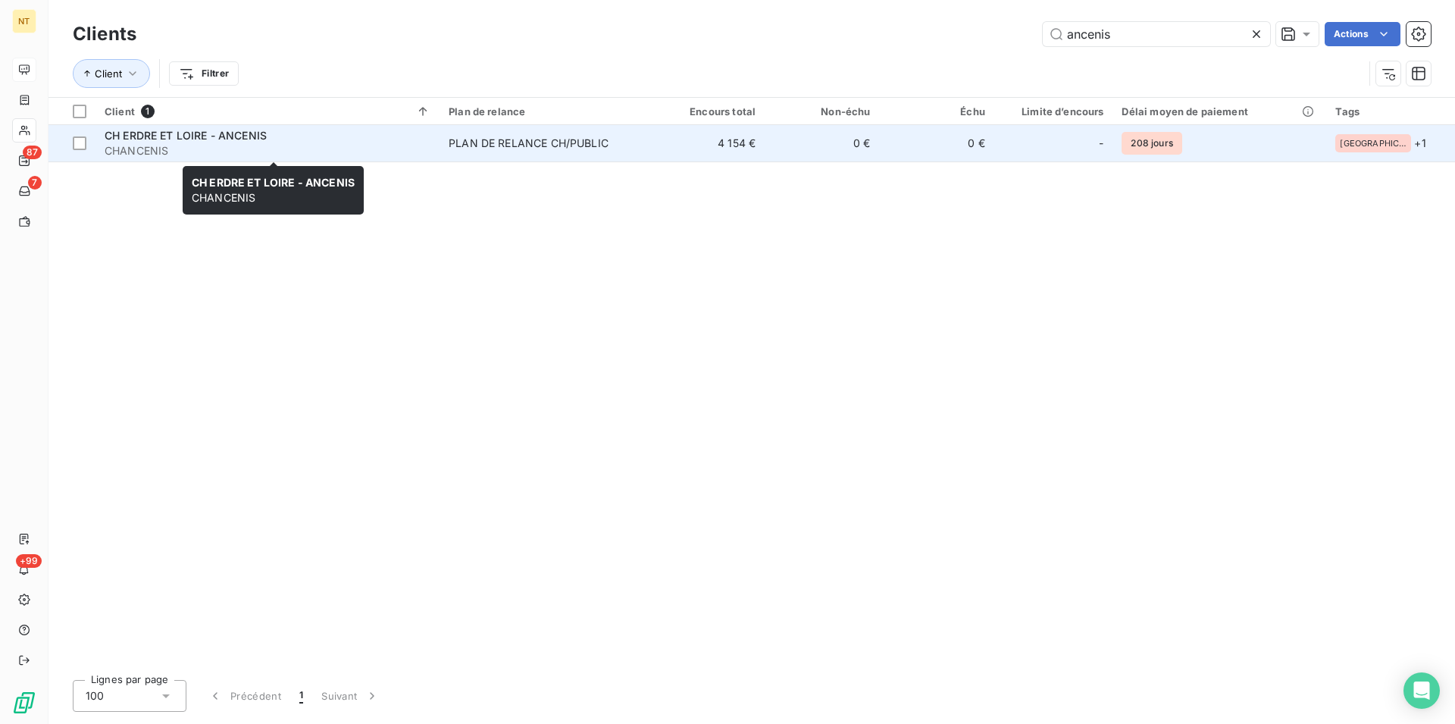
type input "ancenis"
click at [219, 143] on span "CHANCENIS" at bounding box center [268, 150] width 326 height 15
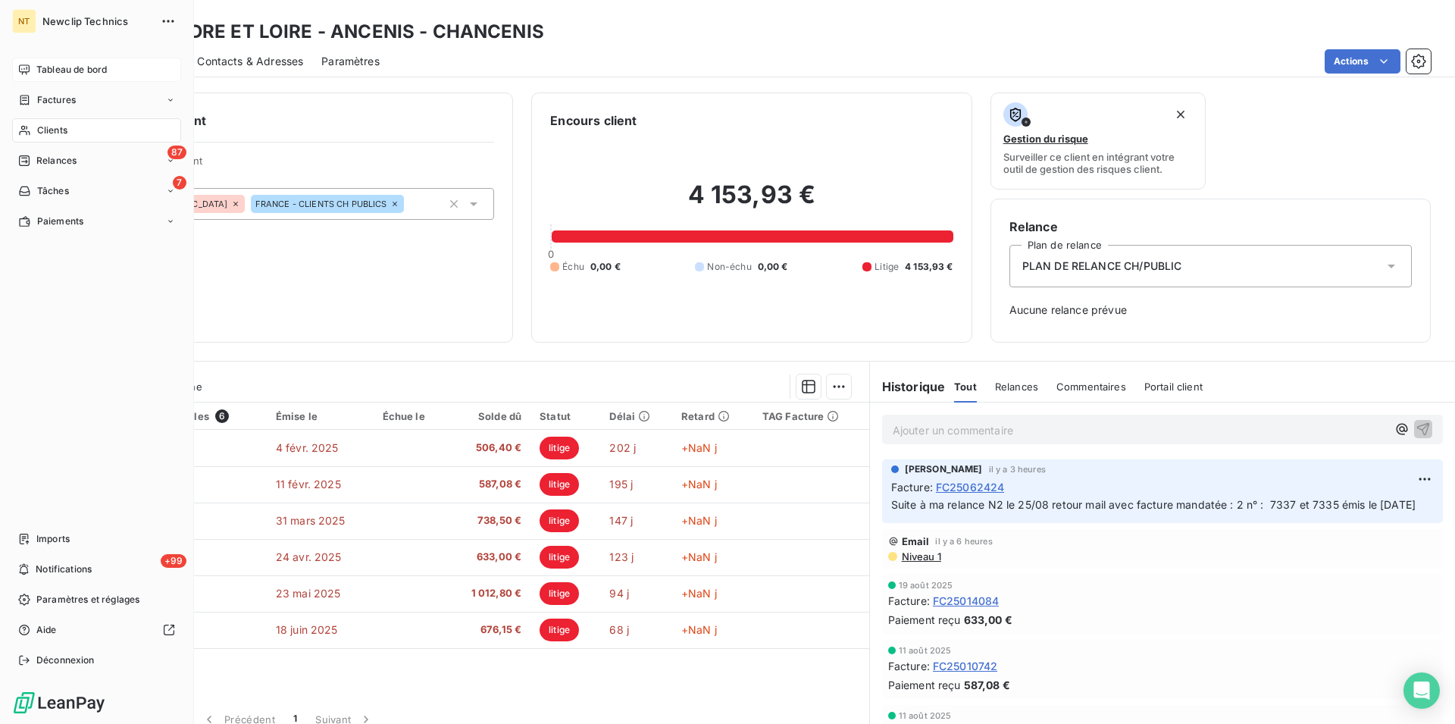
click at [42, 132] on span "Clients" at bounding box center [52, 131] width 30 height 14
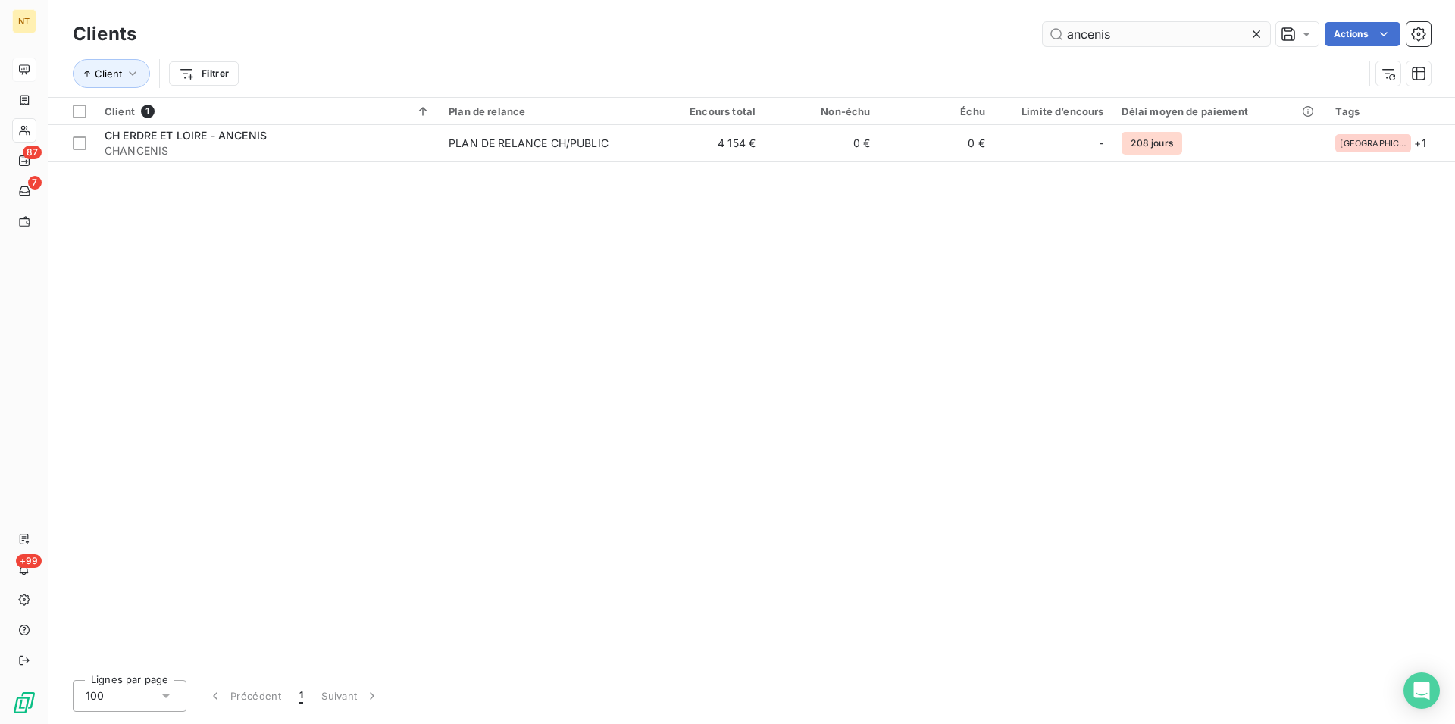
drag, startPoint x: 1097, startPoint y: 33, endPoint x: 1075, endPoint y: 36, distance: 22.9
click at [1075, 36] on input "ancenis" at bounding box center [1156, 34] width 227 height 24
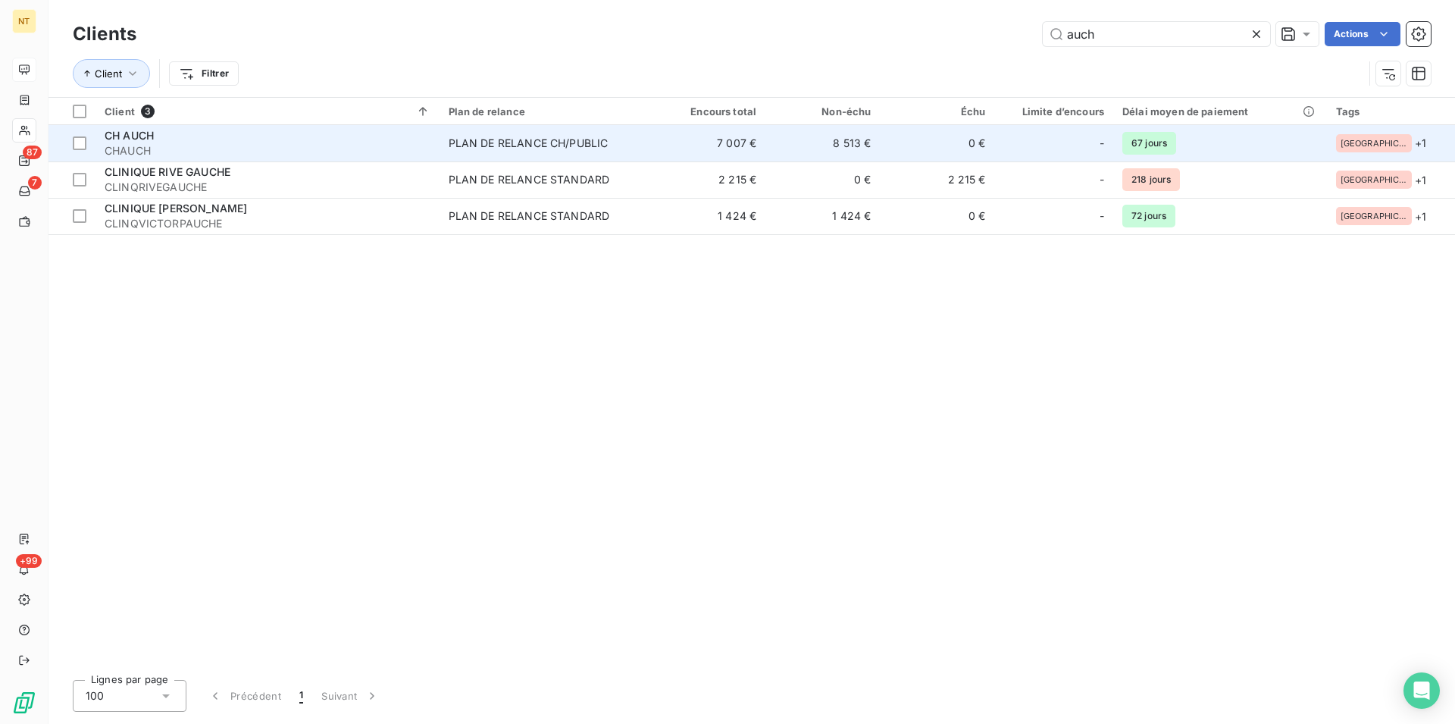
type input "auch"
click at [226, 139] on div "CH AUCH" at bounding box center [268, 135] width 326 height 15
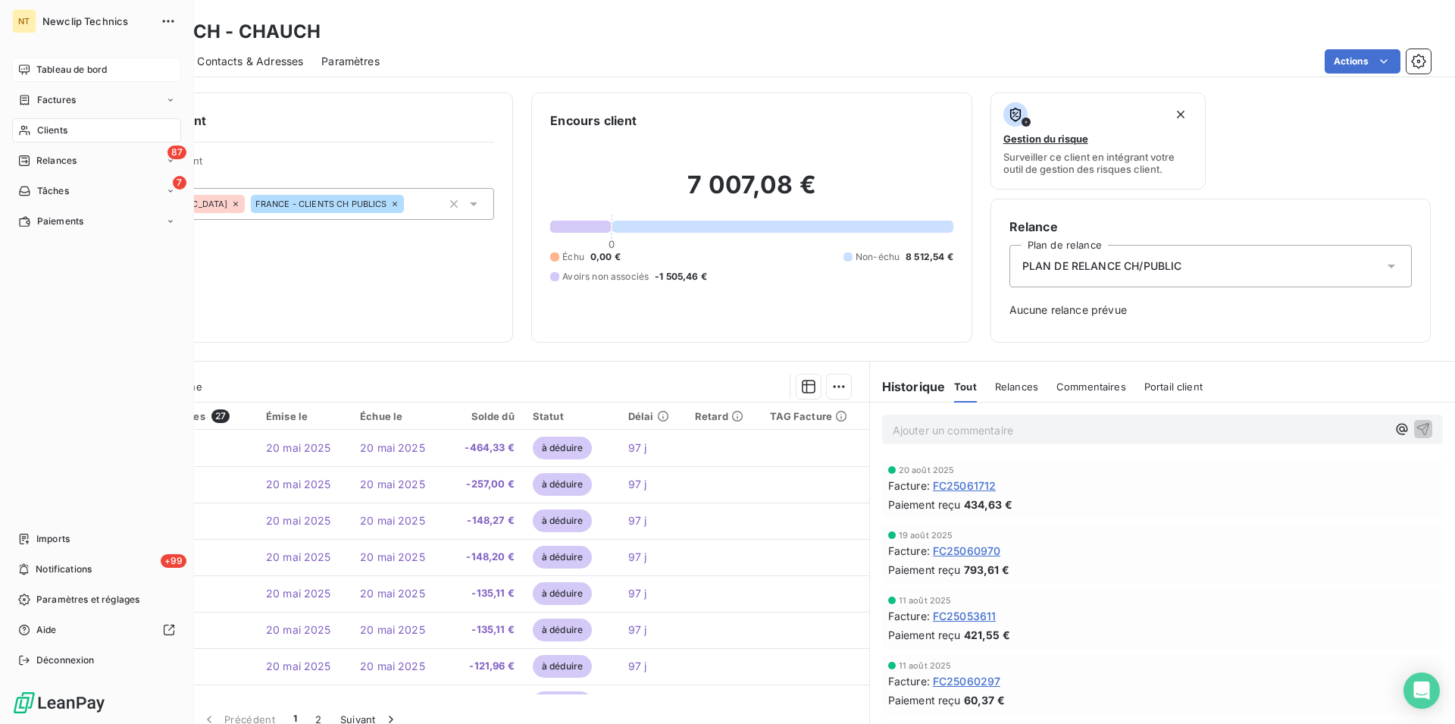
click at [61, 121] on div "Clients" at bounding box center [96, 130] width 169 height 24
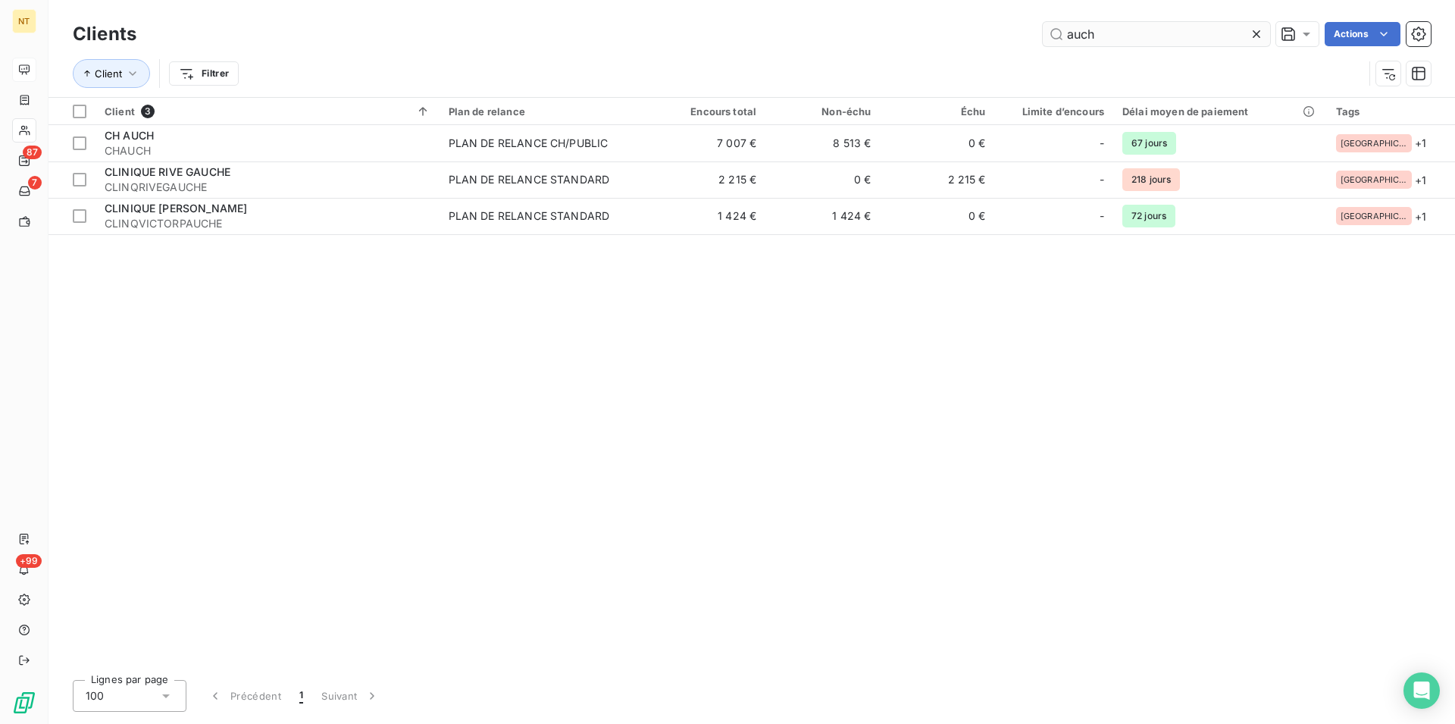
drag, startPoint x: 1104, startPoint y: 30, endPoint x: 1056, endPoint y: 31, distance: 48.5
click at [1056, 31] on input "auch" at bounding box center [1156, 34] width 227 height 24
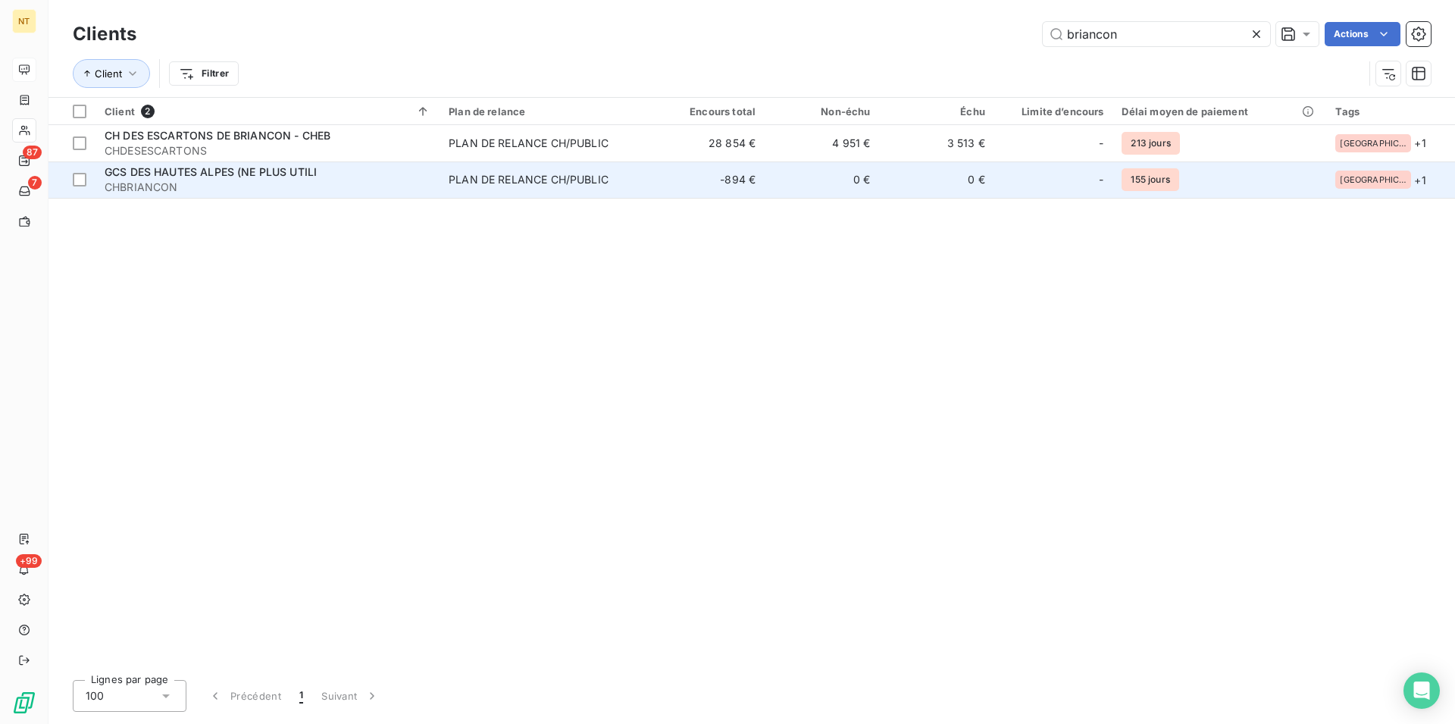
type input "briancon"
click at [138, 178] on span "GCS DES HAUTES ALPES (NE PLUS UTILI" at bounding box center [211, 171] width 212 height 13
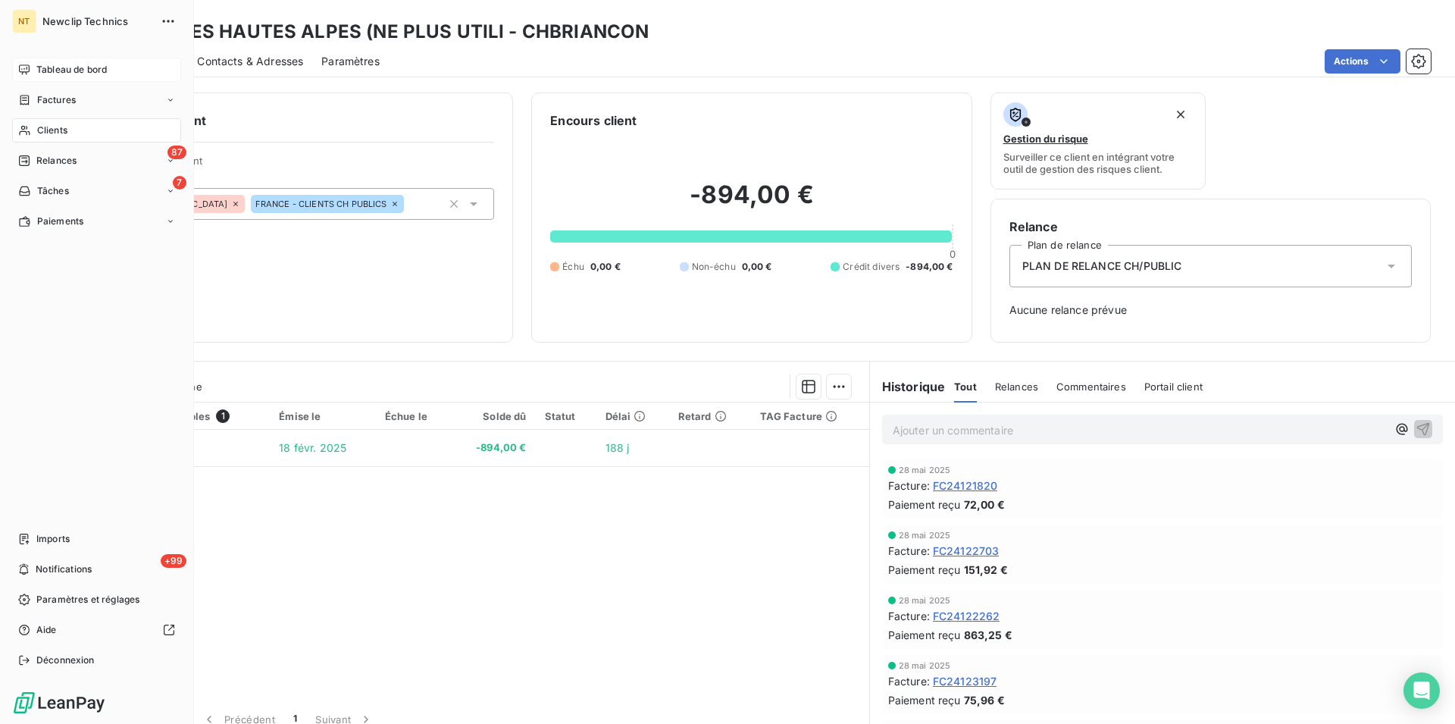
click at [55, 135] on span "Clients" at bounding box center [52, 131] width 30 height 14
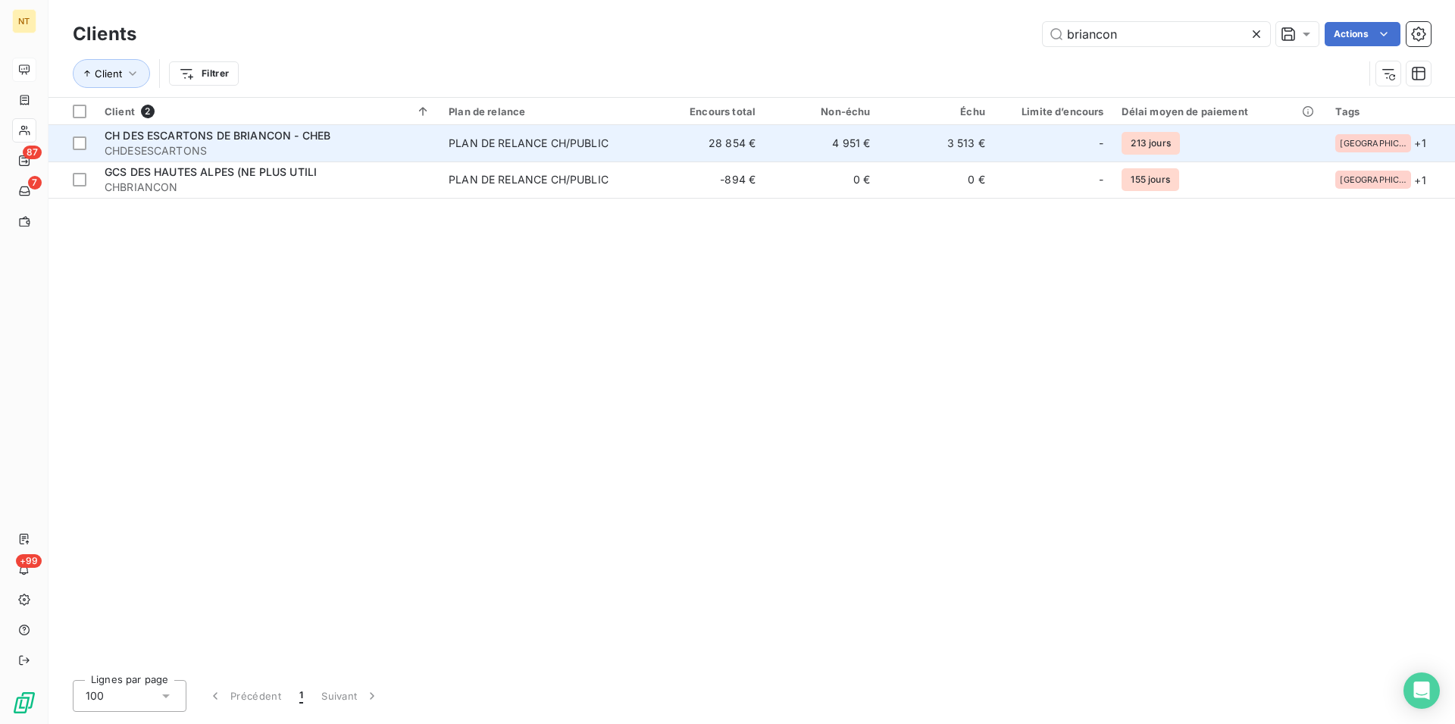
click at [274, 144] on span "CHDESESCARTONS" at bounding box center [268, 150] width 326 height 15
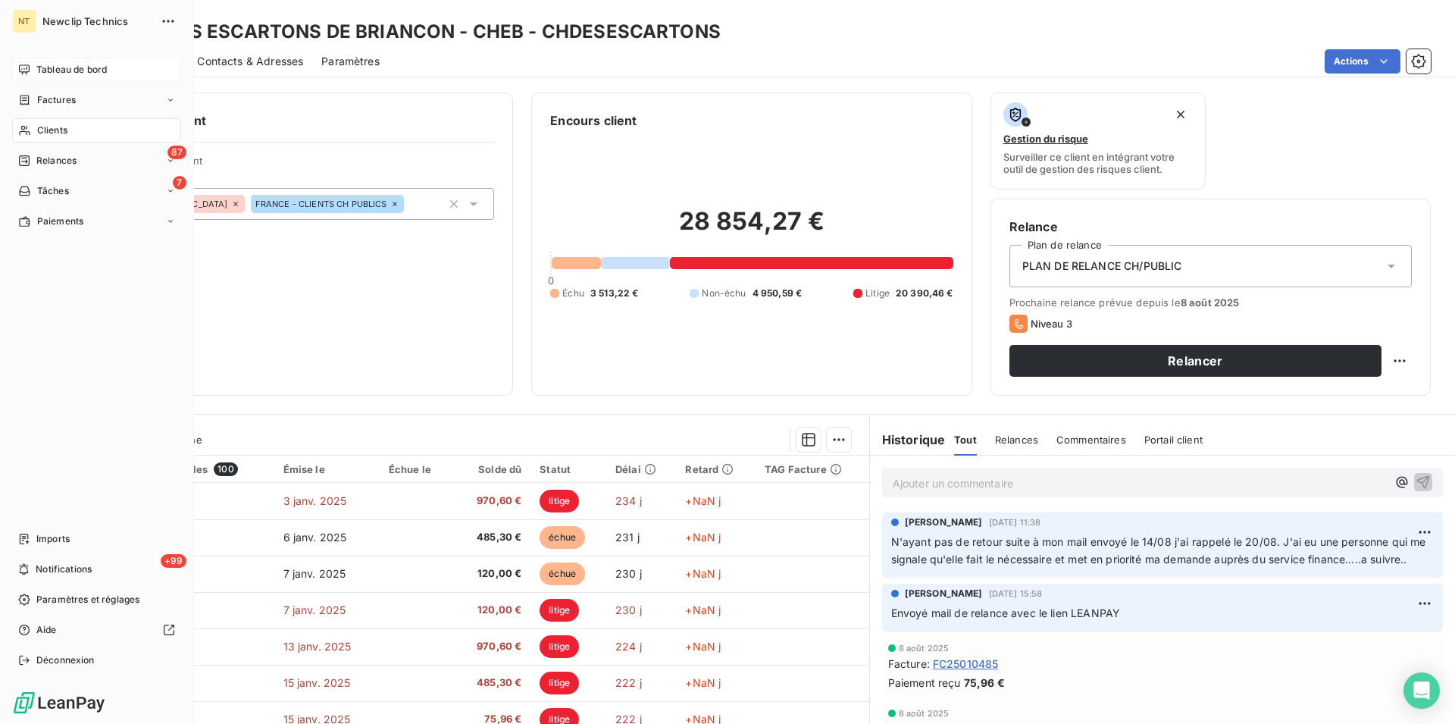
click at [88, 137] on div "Clients" at bounding box center [96, 130] width 169 height 24
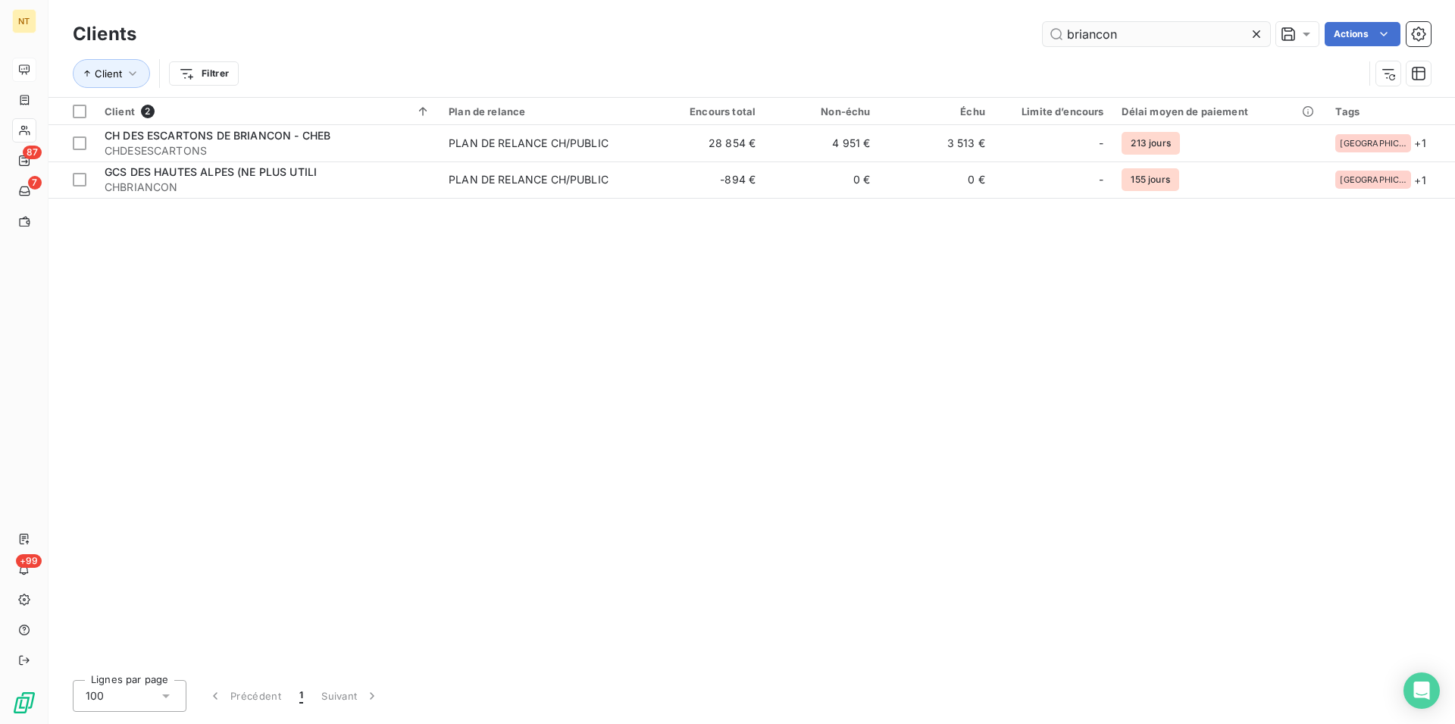
drag, startPoint x: 1132, startPoint y: 27, endPoint x: 1054, endPoint y: 36, distance: 78.6
click at [1054, 36] on input "briancon" at bounding box center [1156, 34] width 227 height 24
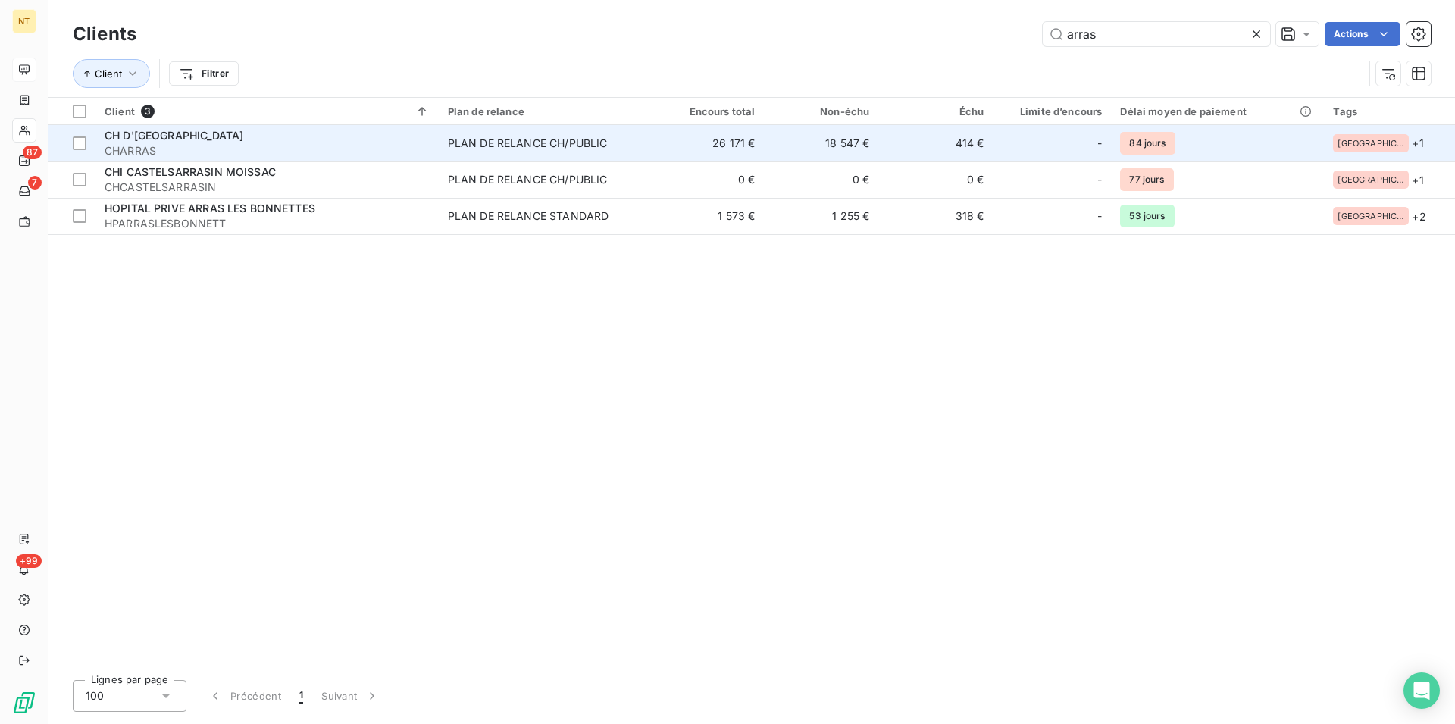
type input "arras"
click at [222, 148] on span "CHARRAS" at bounding box center [267, 150] width 325 height 15
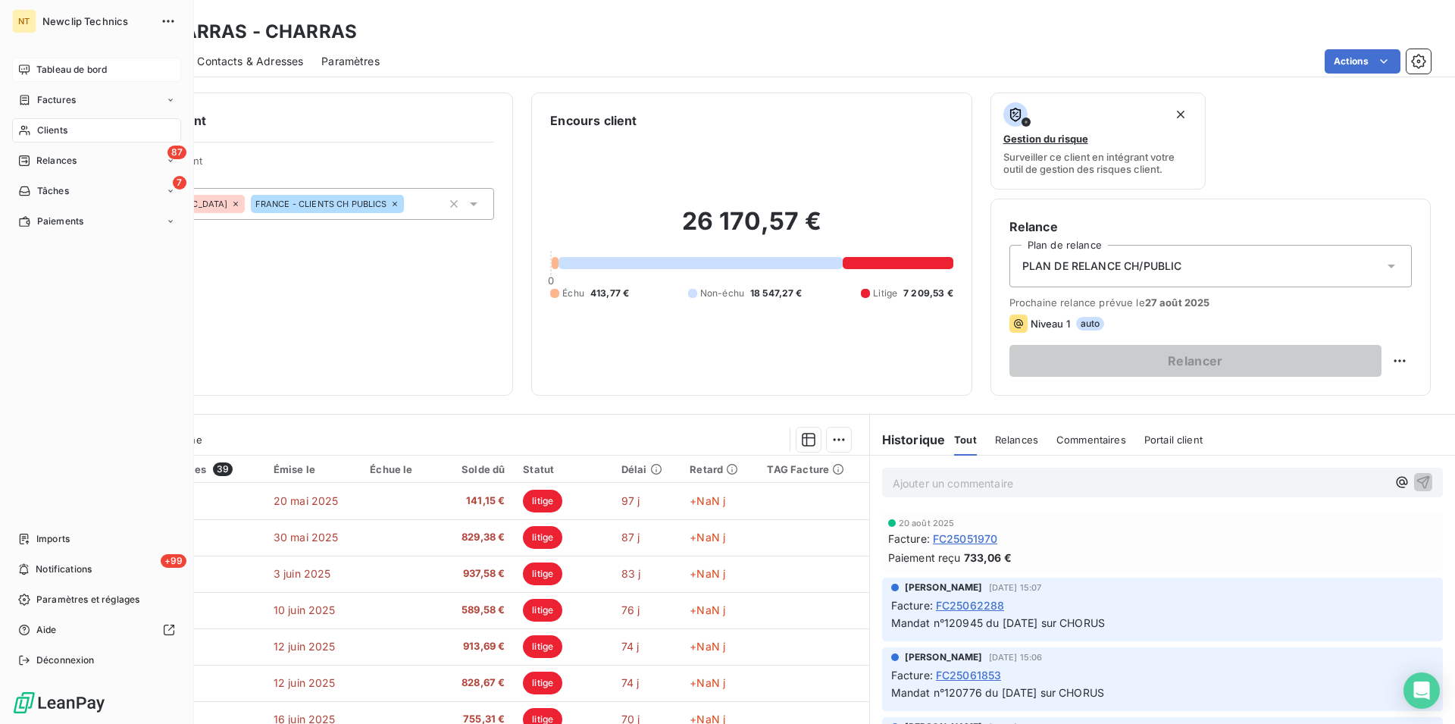
click at [55, 125] on span "Clients" at bounding box center [52, 131] width 30 height 14
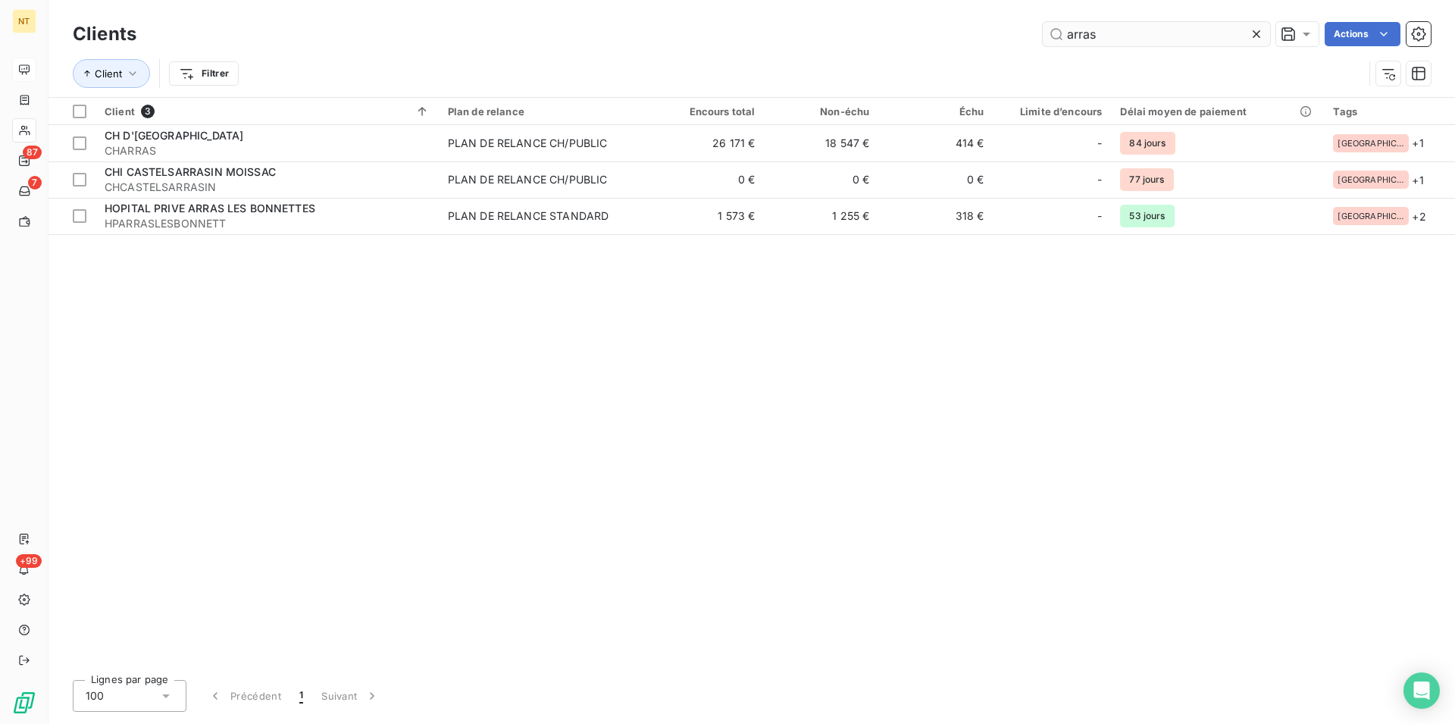
drag, startPoint x: 1107, startPoint y: 31, endPoint x: 1061, endPoint y: 33, distance: 45.5
click at [1061, 33] on input "arras" at bounding box center [1156, 34] width 227 height 24
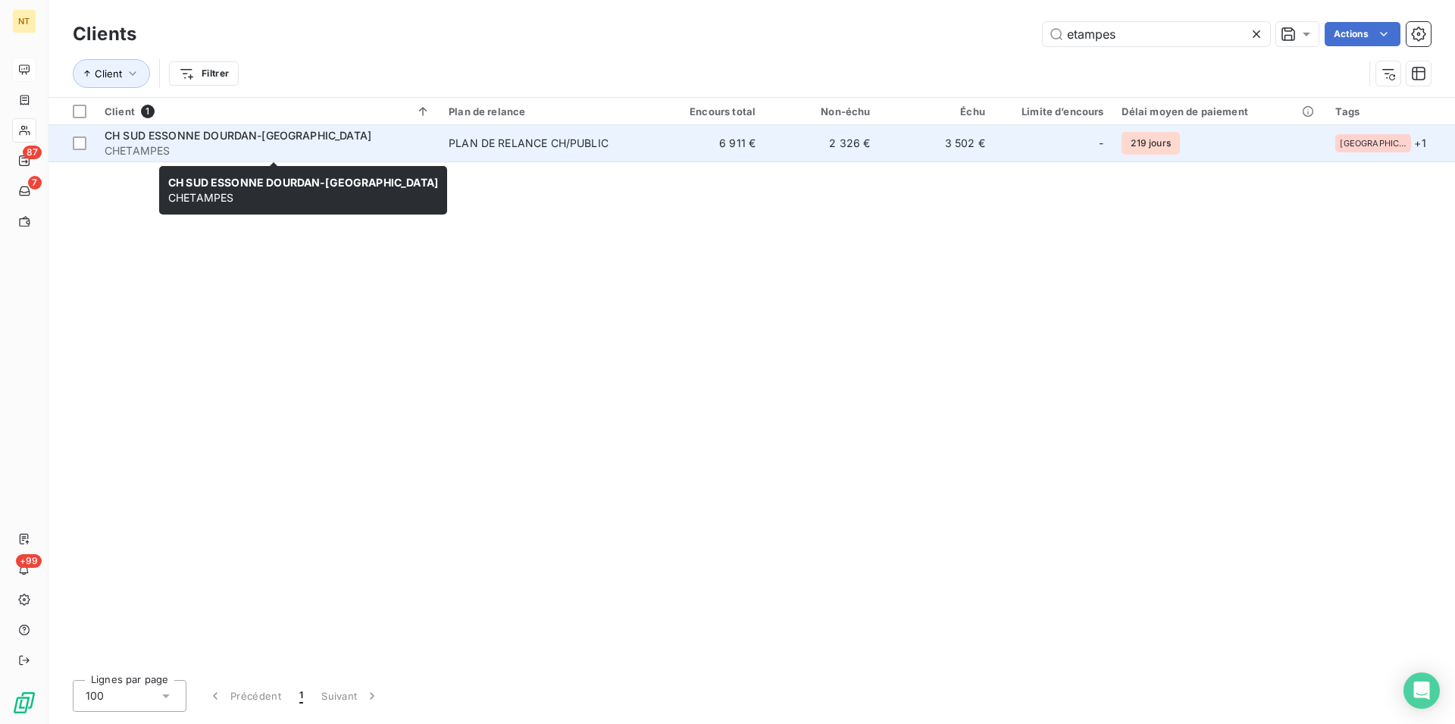
type input "etampes"
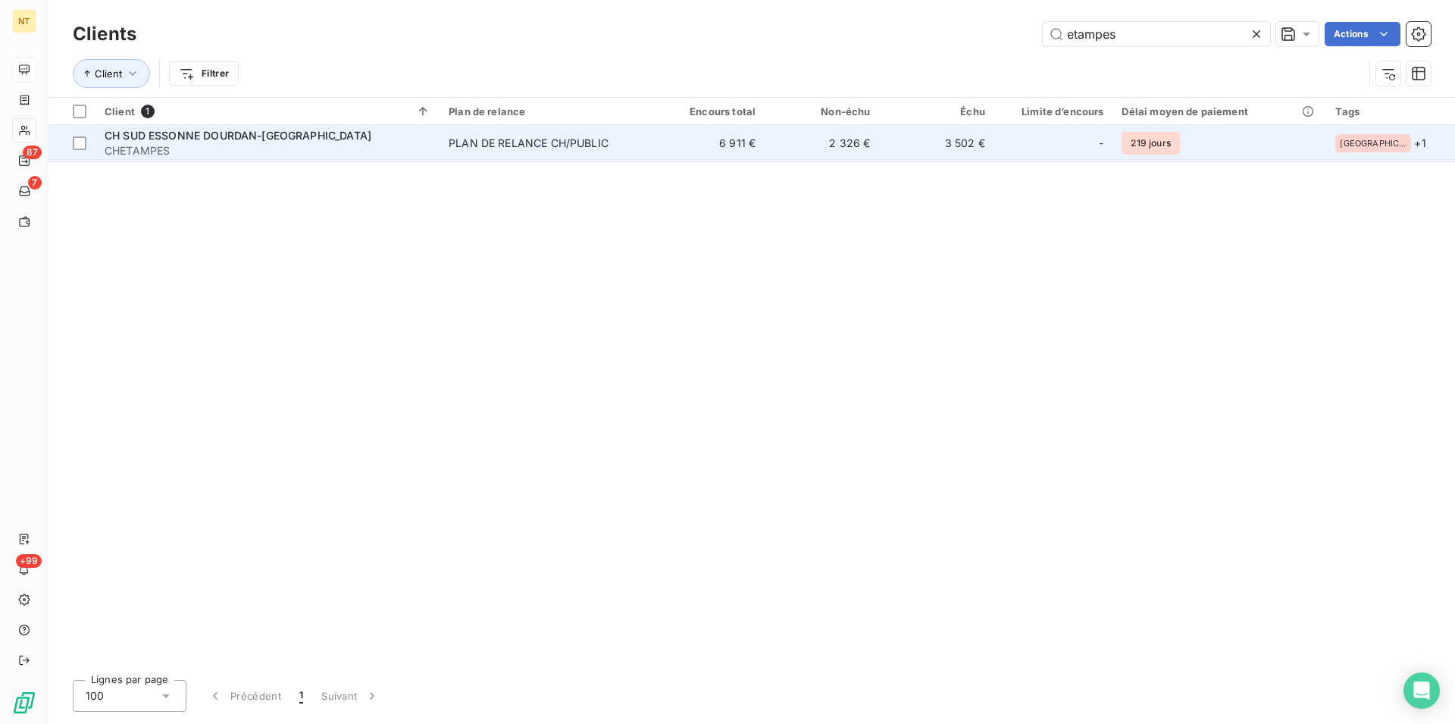
click at [226, 137] on span "CH SUD ESSONNE DOURDAN-[GEOGRAPHIC_DATA]" at bounding box center [238, 135] width 267 height 13
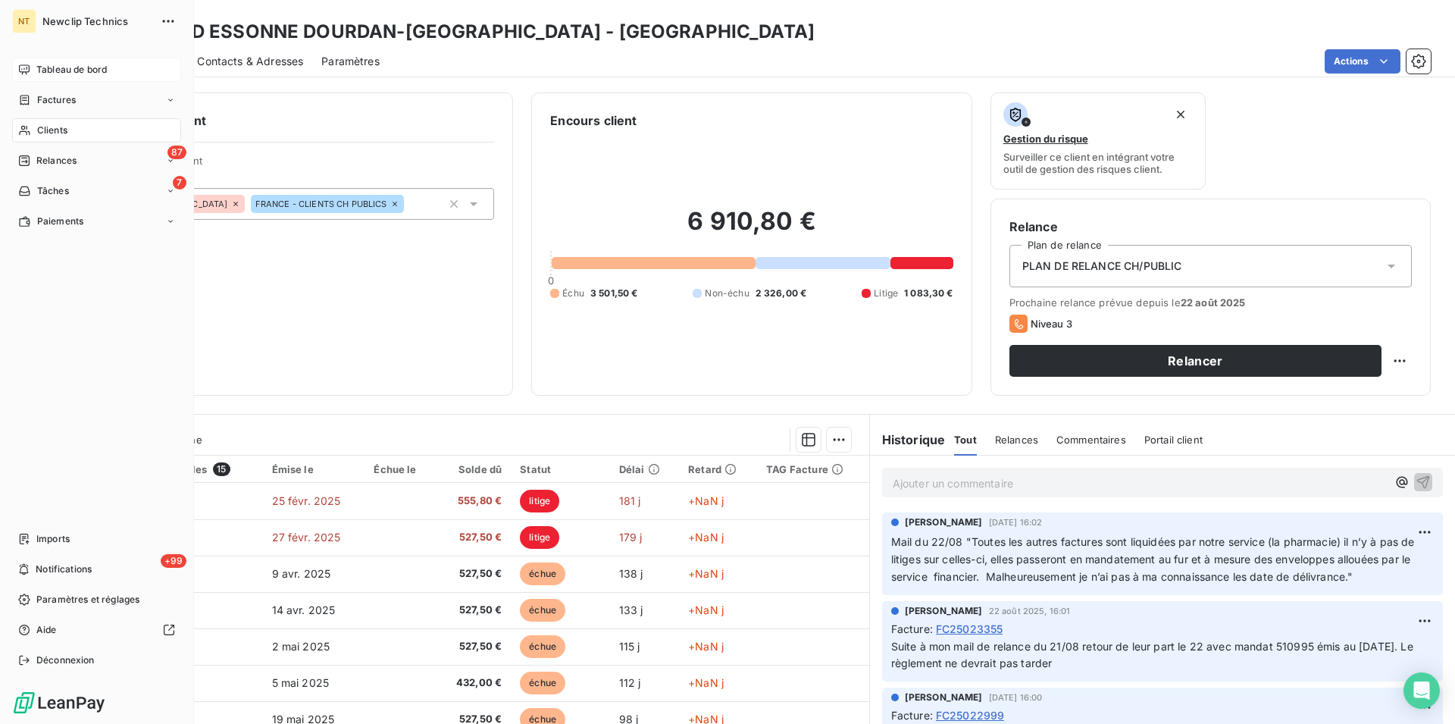
drag, startPoint x: 69, startPoint y: 129, endPoint x: 92, endPoint y: 127, distance: 22.8
click at [69, 127] on div "Clients" at bounding box center [96, 130] width 169 height 24
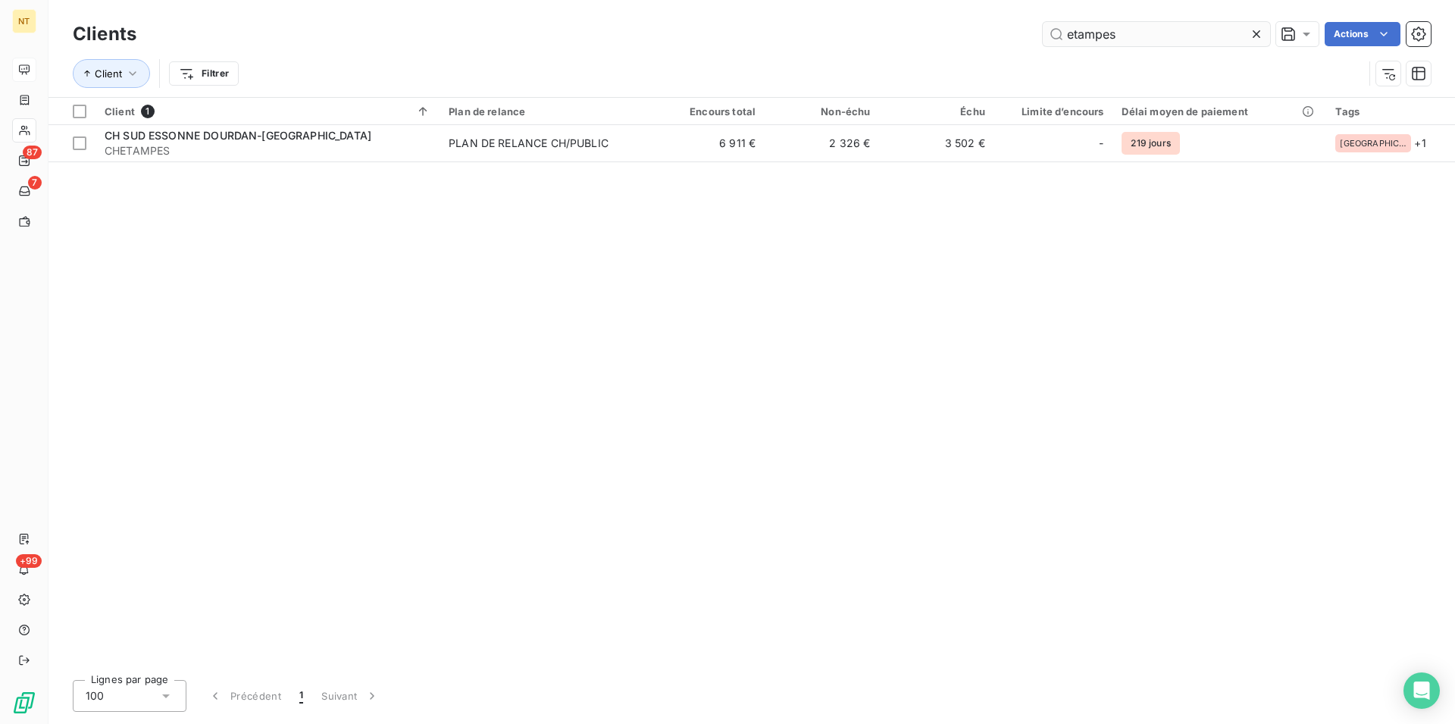
drag, startPoint x: 1126, startPoint y: 44, endPoint x: 1059, endPoint y: 27, distance: 69.5
click at [1059, 27] on input "etampes" at bounding box center [1156, 34] width 227 height 24
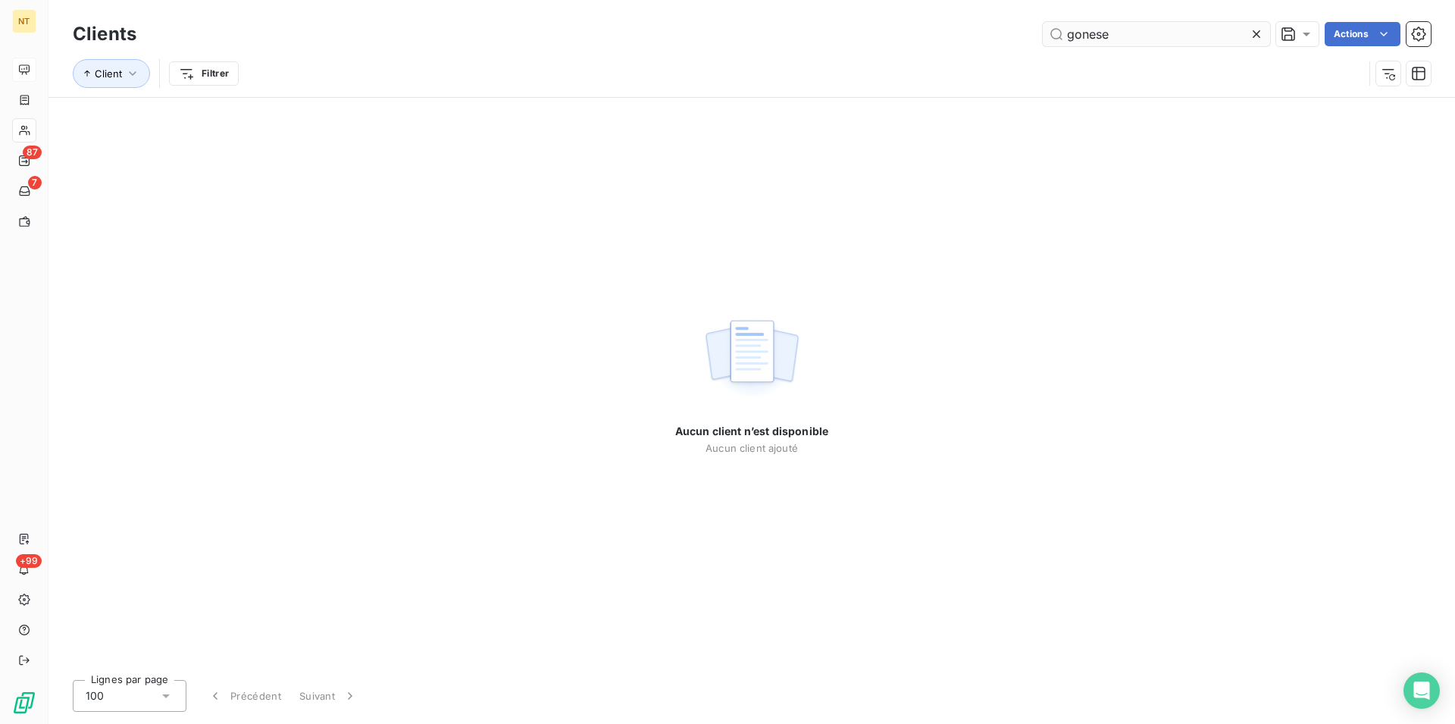
click at [1101, 35] on input "gonese" at bounding box center [1156, 34] width 227 height 24
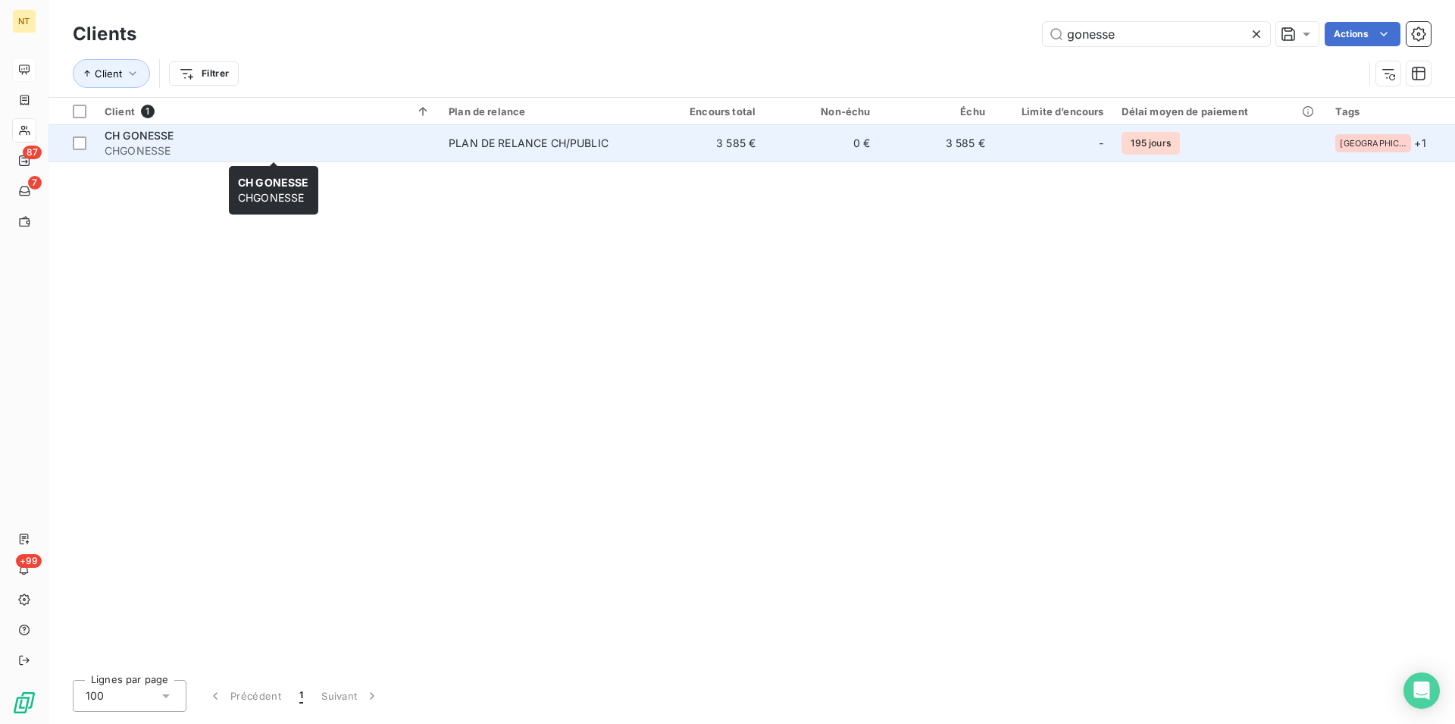
type input "gonesse"
click at [234, 141] on div "CH GONESSE" at bounding box center [268, 135] width 326 height 15
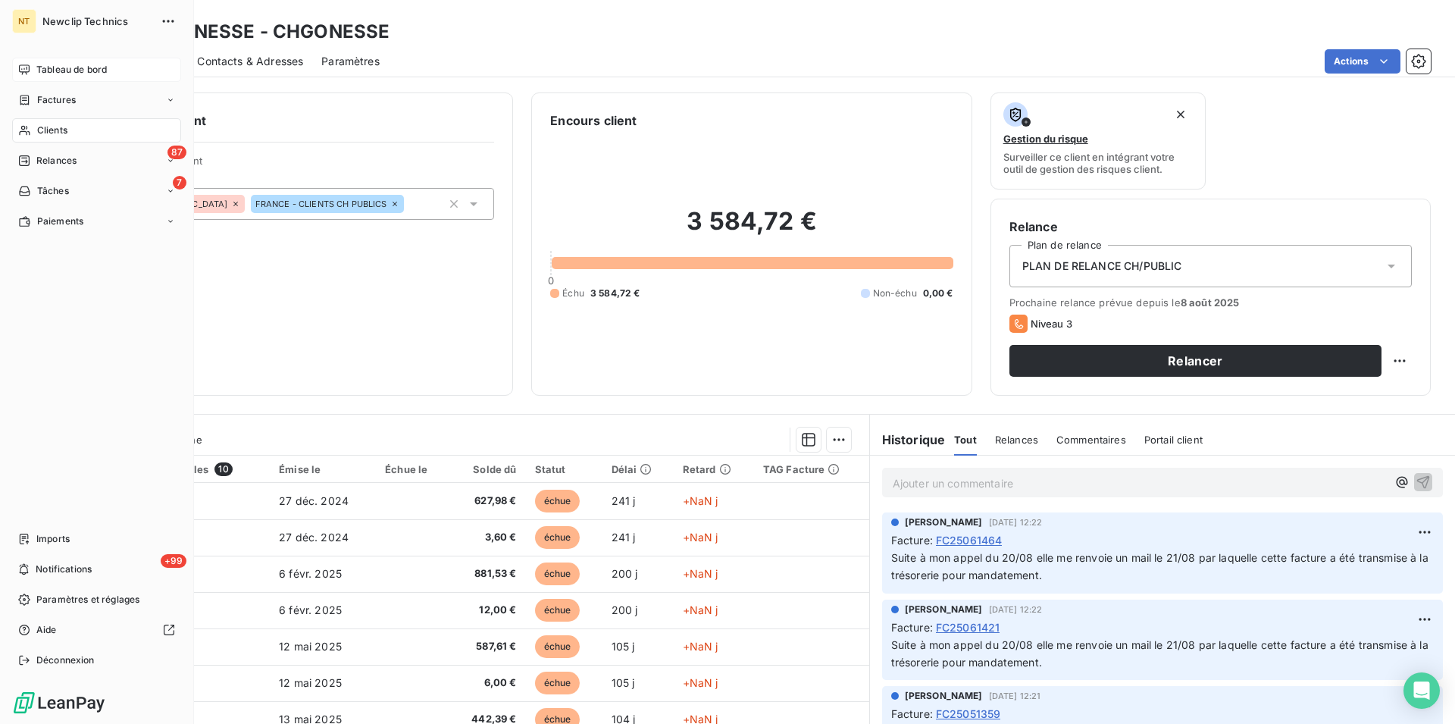
click at [62, 134] on span "Clients" at bounding box center [52, 131] width 30 height 14
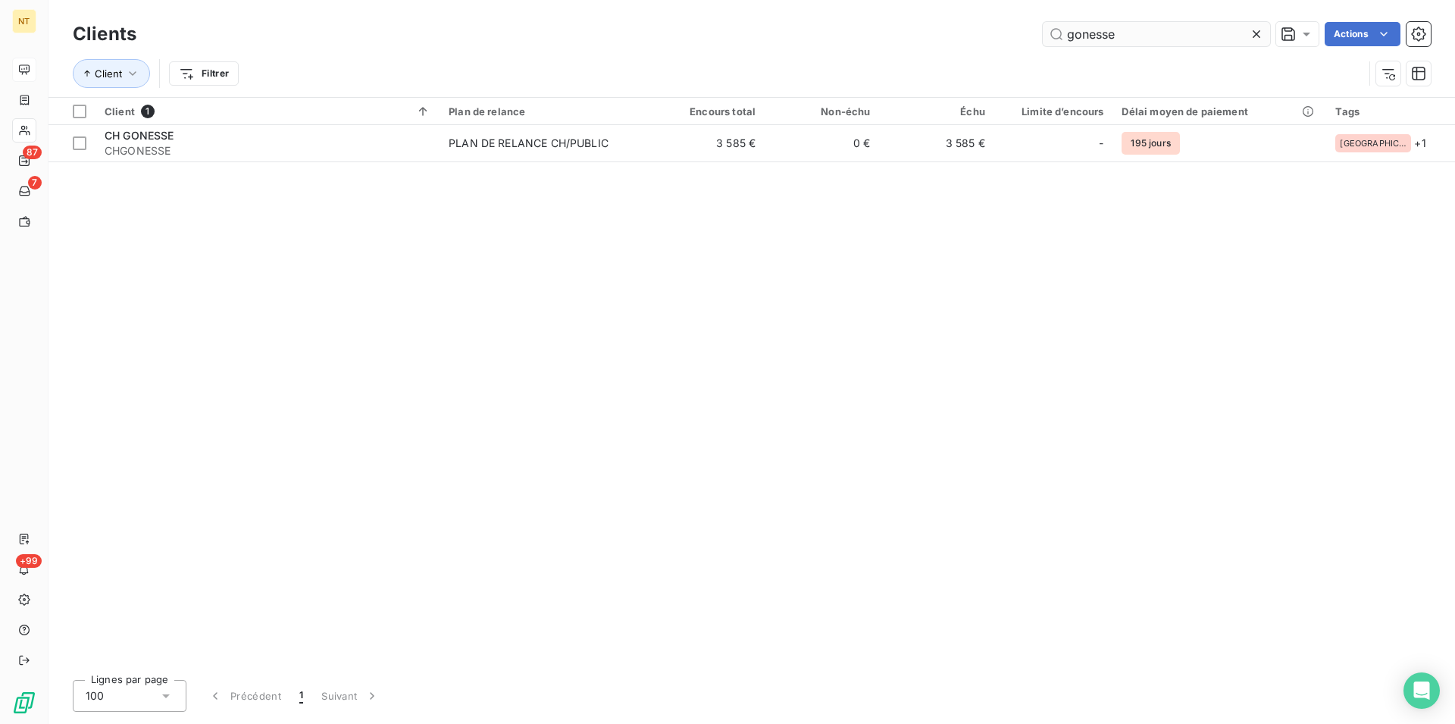
drag, startPoint x: 1110, startPoint y: 38, endPoint x: 1077, endPoint y: 36, distance: 33.4
click at [1077, 36] on input "gonesse" at bounding box center [1156, 34] width 227 height 24
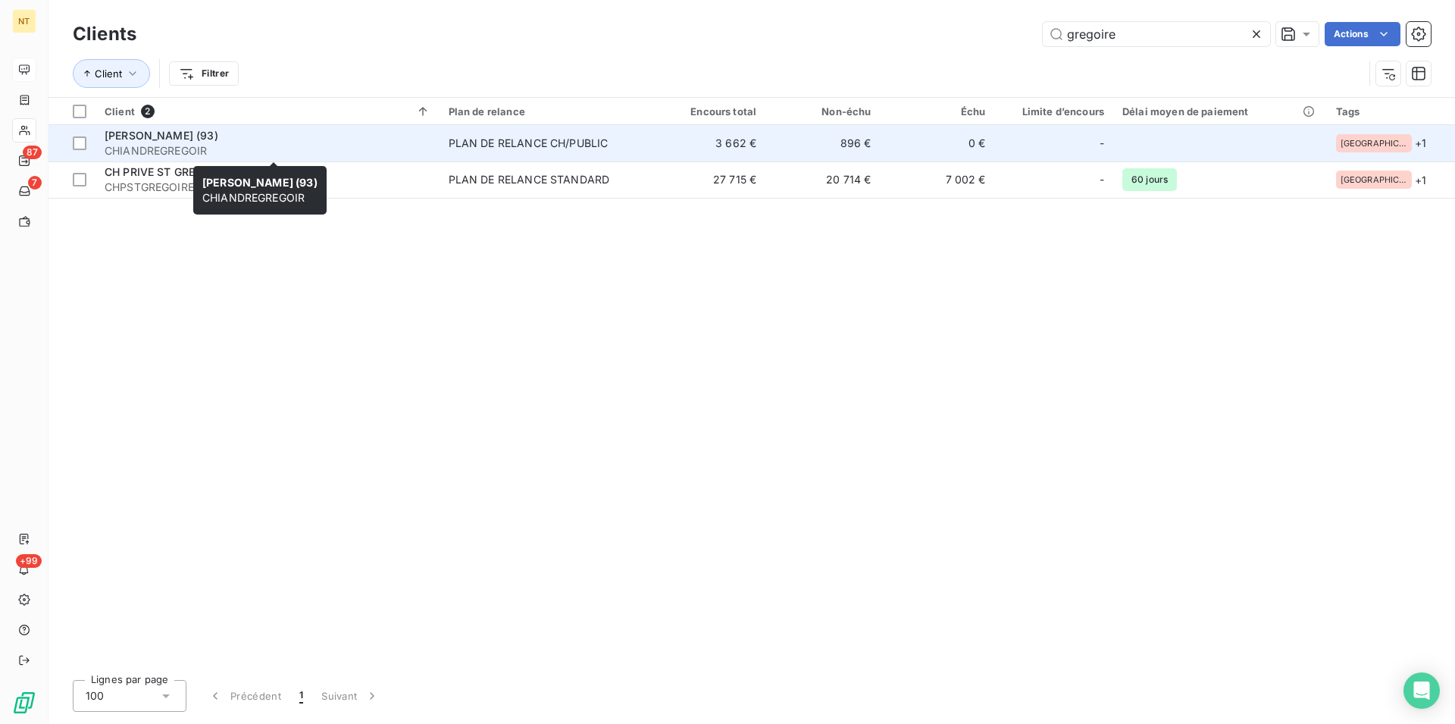
type input "gregoire"
click at [249, 139] on div "[PERSON_NAME] (93)" at bounding box center [268, 135] width 326 height 15
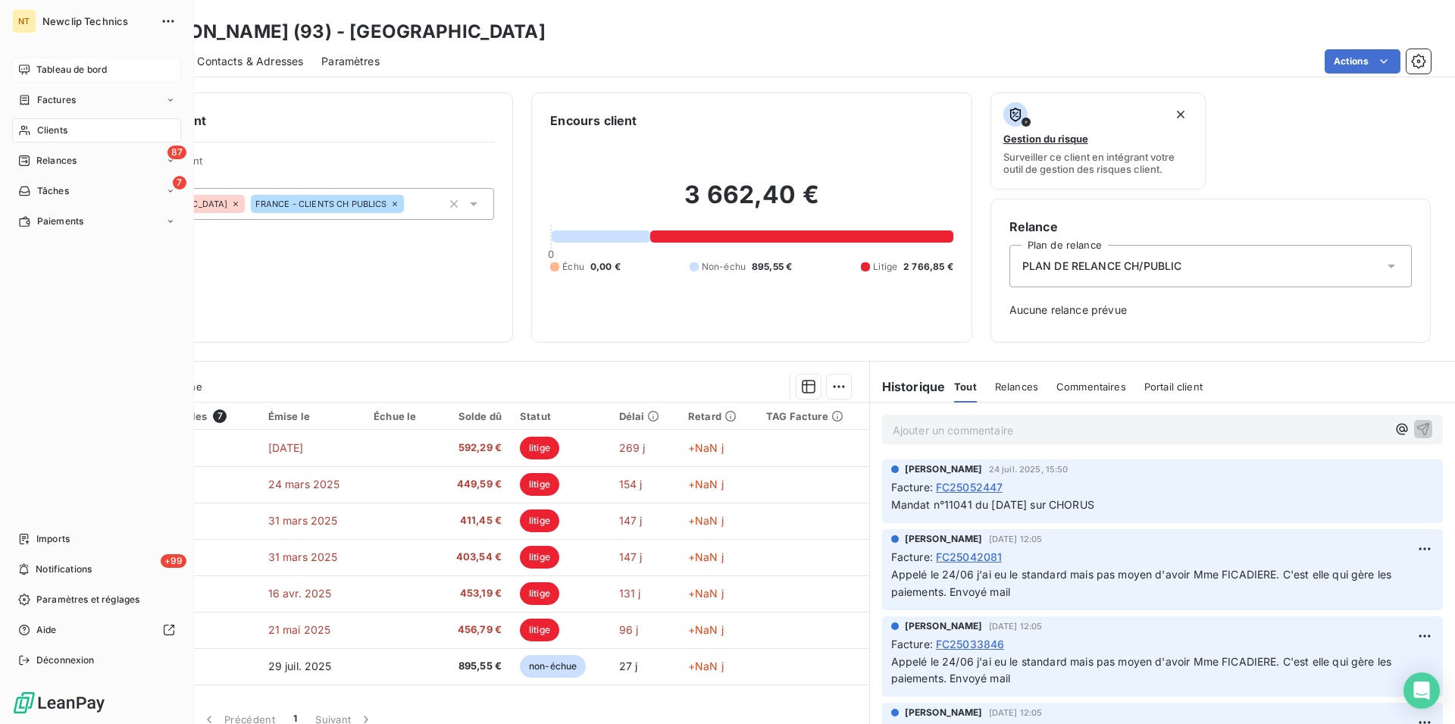
click at [64, 66] on span "Tableau de bord" at bounding box center [71, 70] width 70 height 14
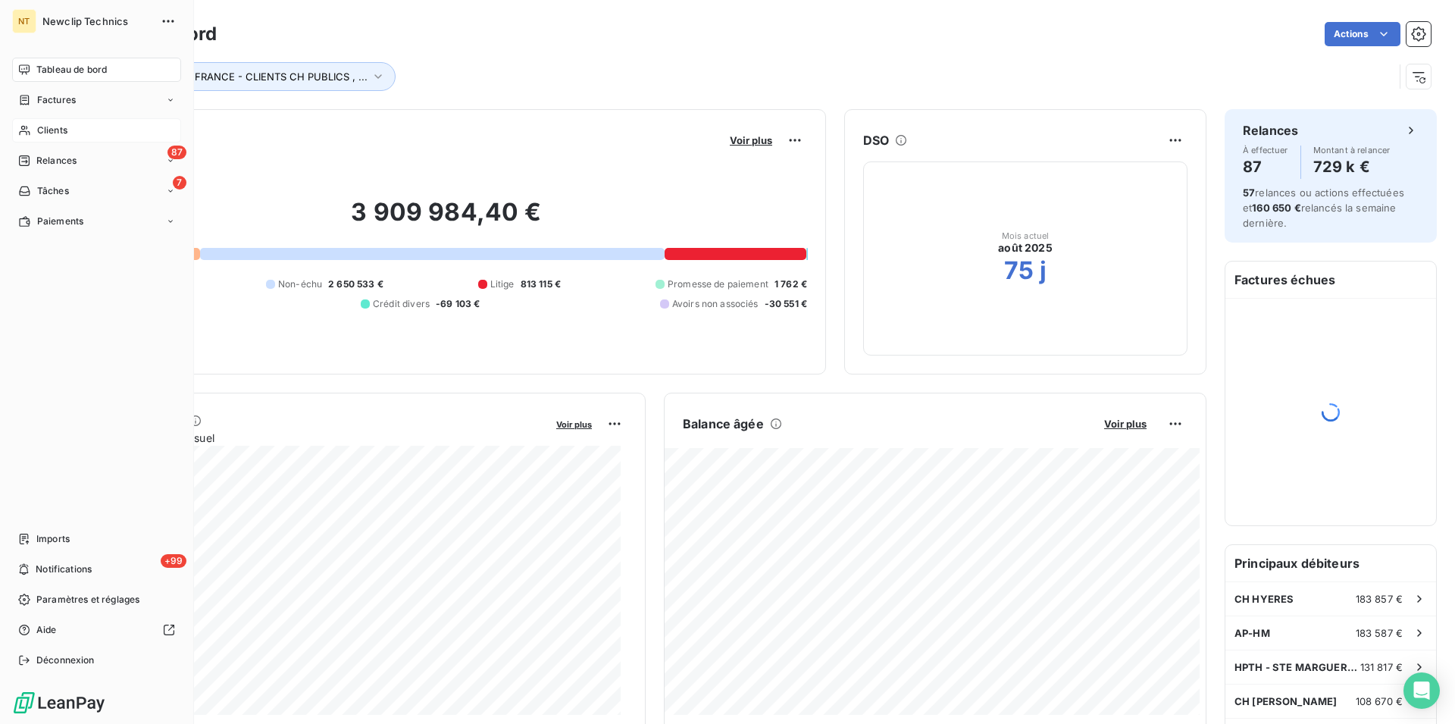
click at [49, 126] on span "Clients" at bounding box center [52, 131] width 30 height 14
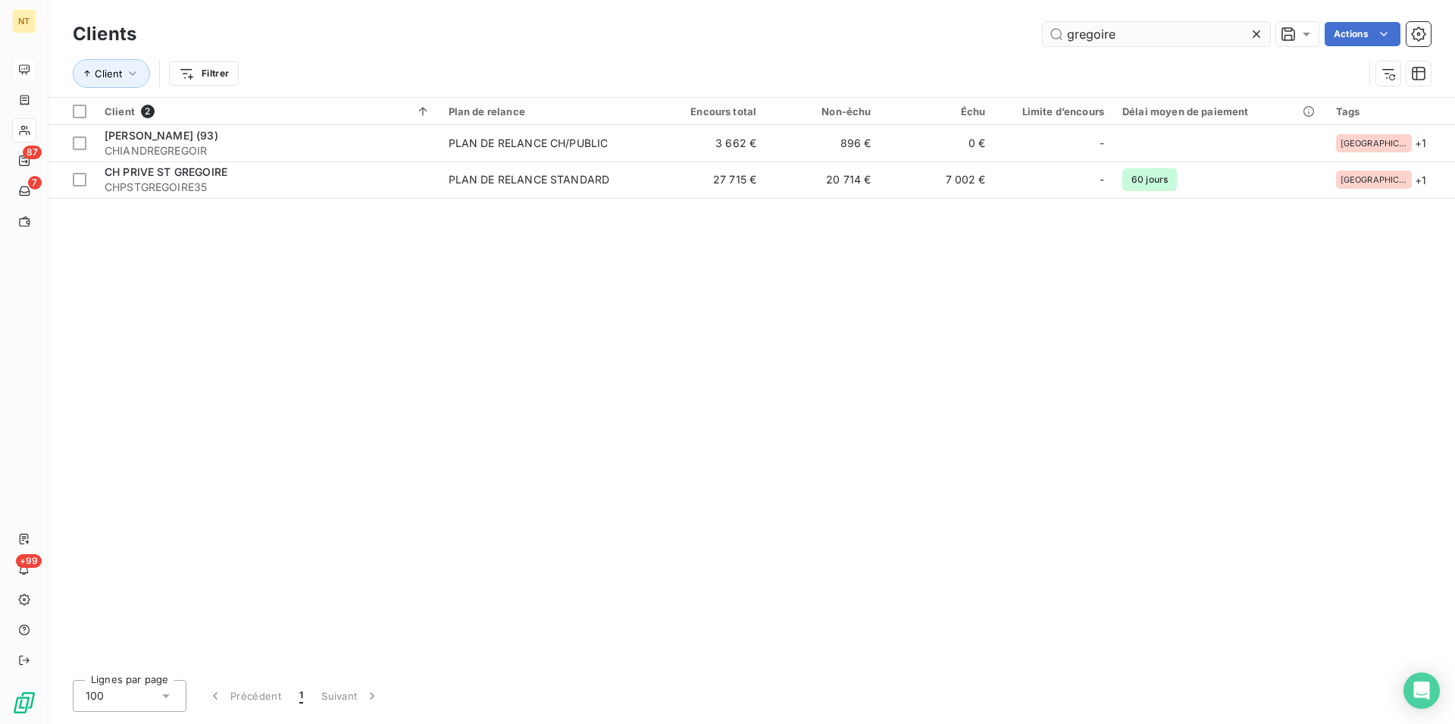
drag, startPoint x: 1135, startPoint y: 32, endPoint x: 1058, endPoint y: 42, distance: 78.0
click at [1058, 42] on input "gregoire" at bounding box center [1156, 34] width 227 height 24
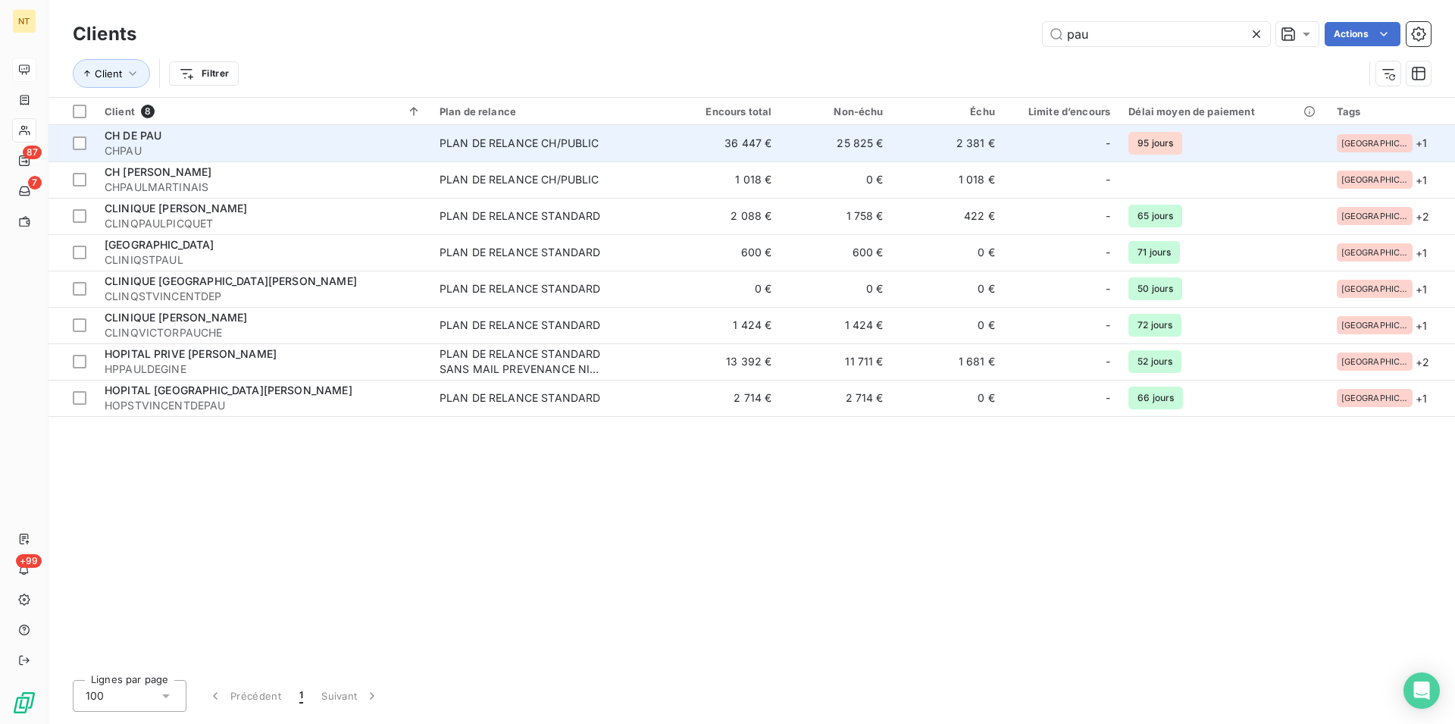
type input "pau"
click at [236, 137] on div "CH DE PAU" at bounding box center [263, 135] width 317 height 15
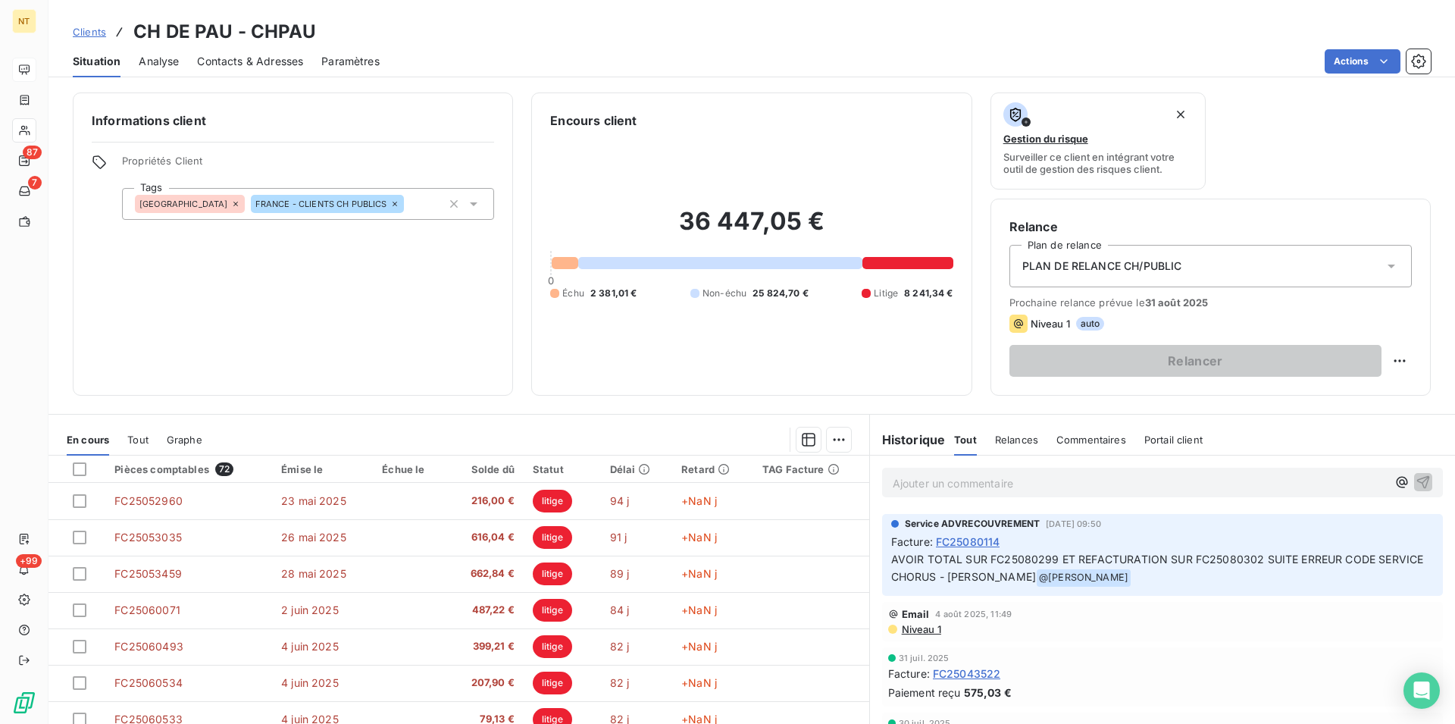
scroll to position [618, 0]
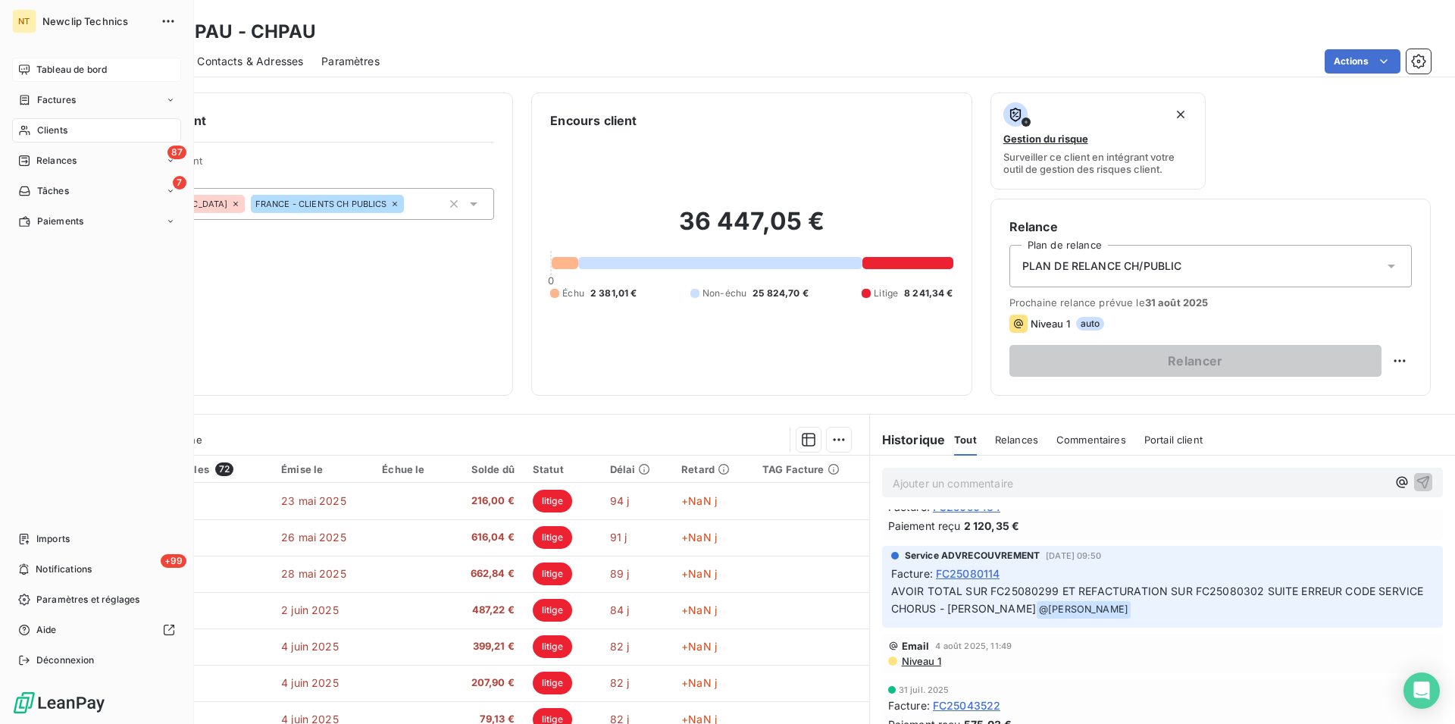
click at [49, 126] on span "Clients" at bounding box center [52, 131] width 30 height 14
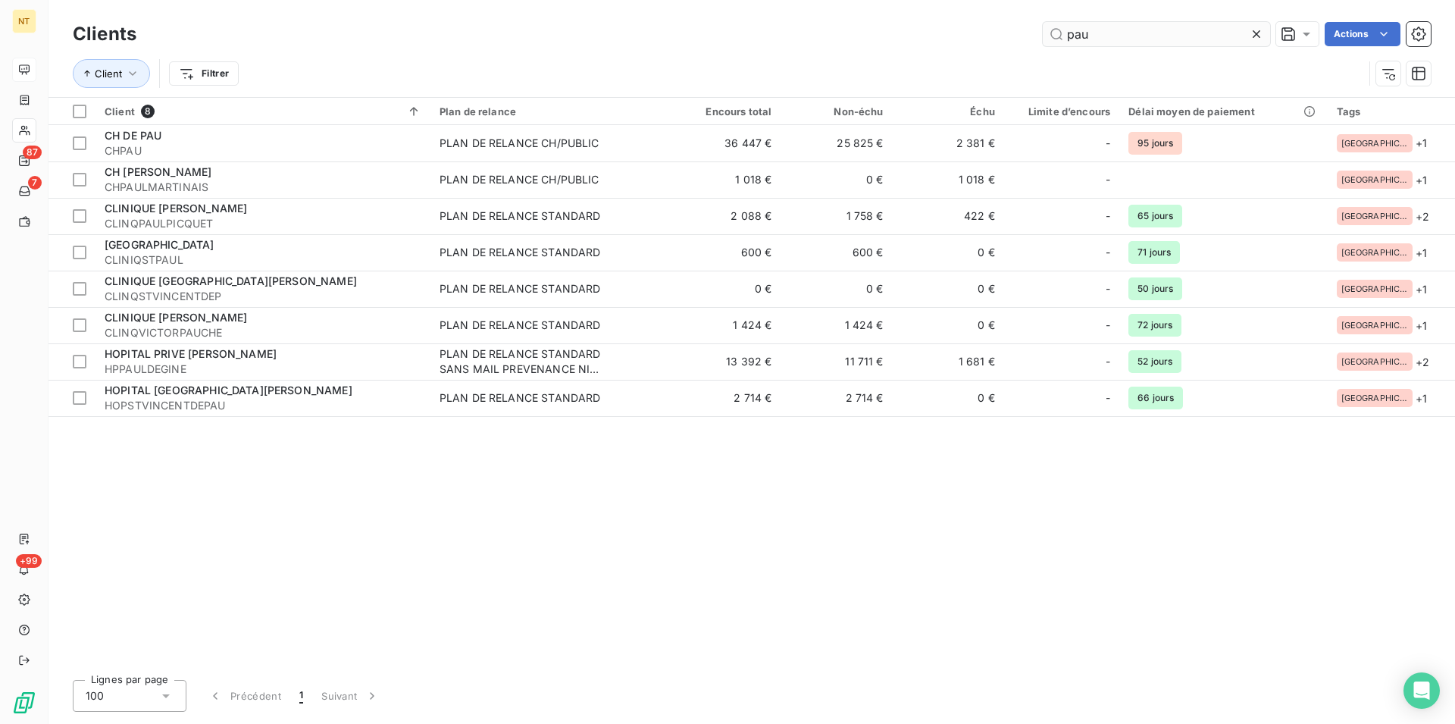
drag, startPoint x: 1110, startPoint y: 15, endPoint x: 1062, endPoint y: 30, distance: 50.1
click at [1061, 30] on div "Clients pau Actions Client Filtrer" at bounding box center [752, 48] width 1407 height 97
drag, startPoint x: 1100, startPoint y: 42, endPoint x: 1053, endPoint y: 42, distance: 47.0
click at [1053, 42] on input "pau" at bounding box center [1156, 34] width 227 height 24
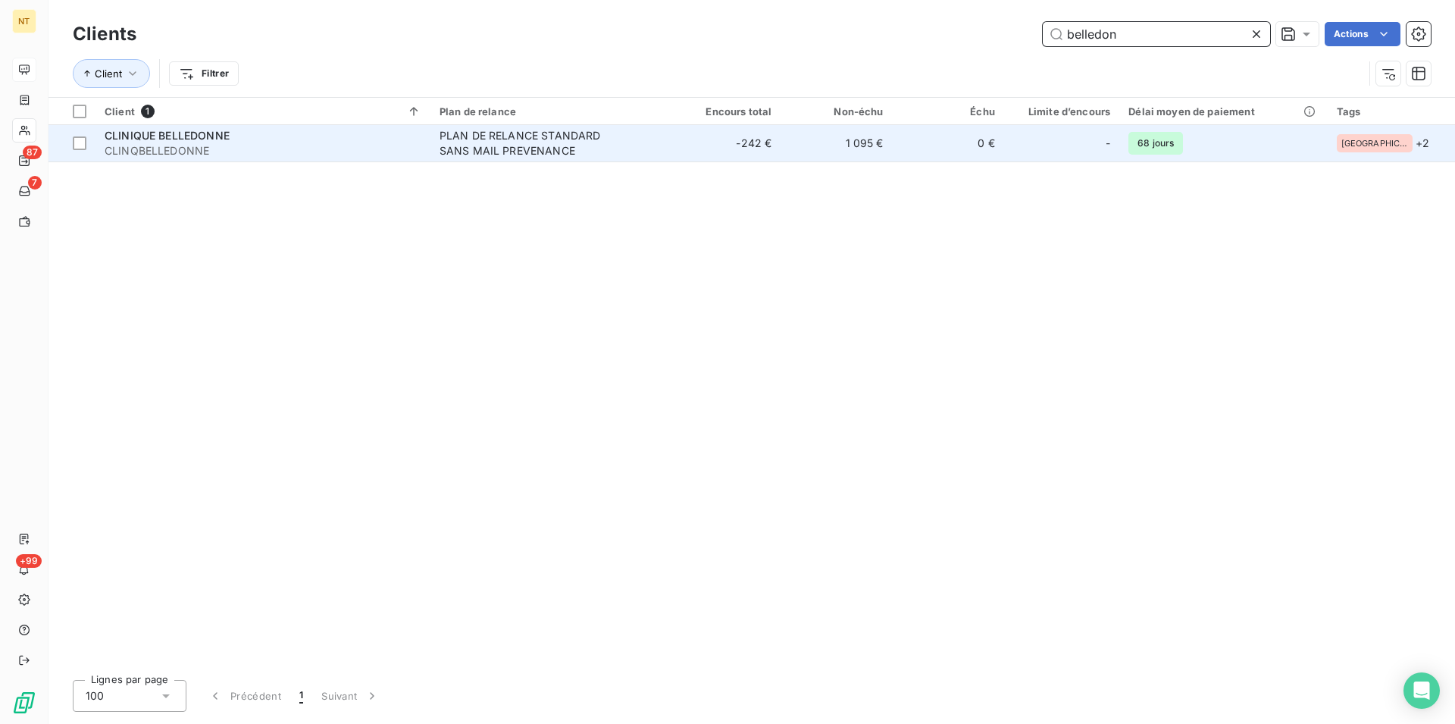
type input "belledon"
click at [263, 135] on div "CLINIQUE BELLEDONNE" at bounding box center [263, 135] width 317 height 15
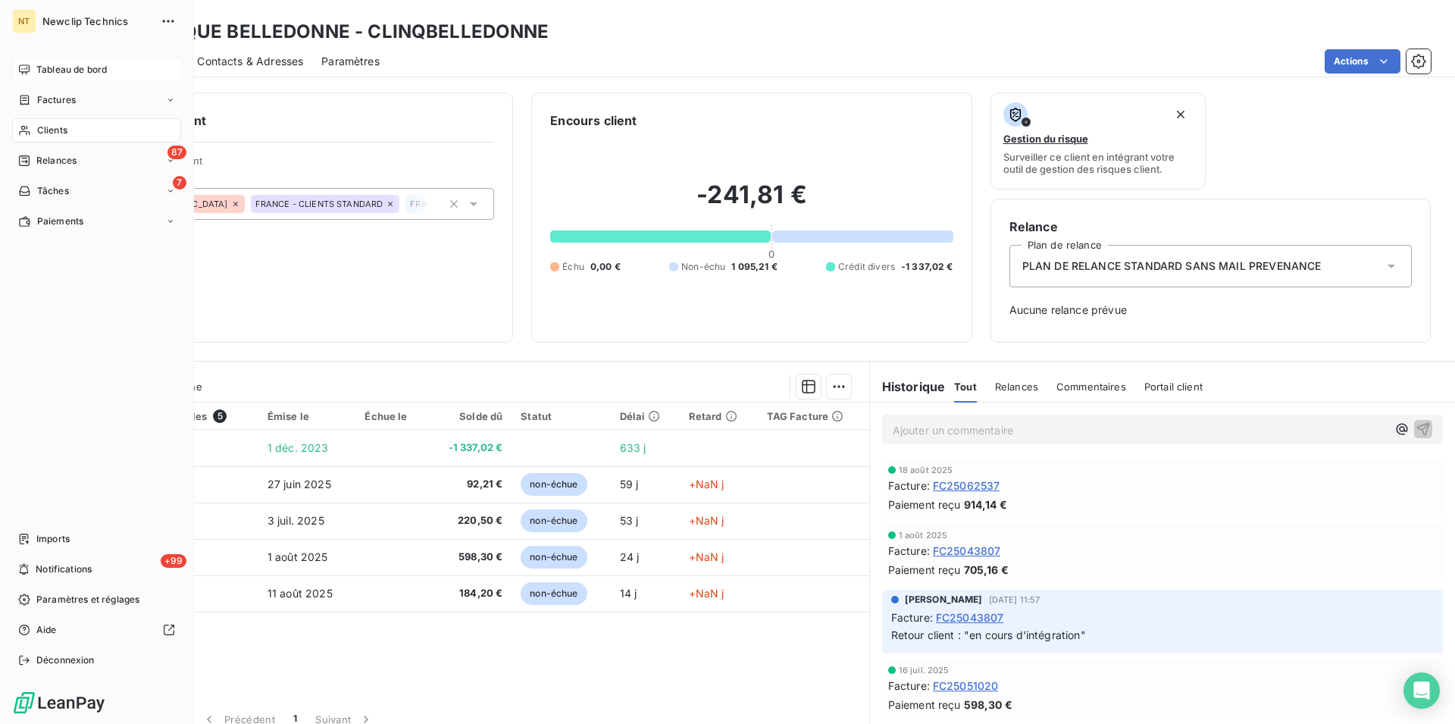
click at [46, 130] on span "Clients" at bounding box center [52, 131] width 30 height 14
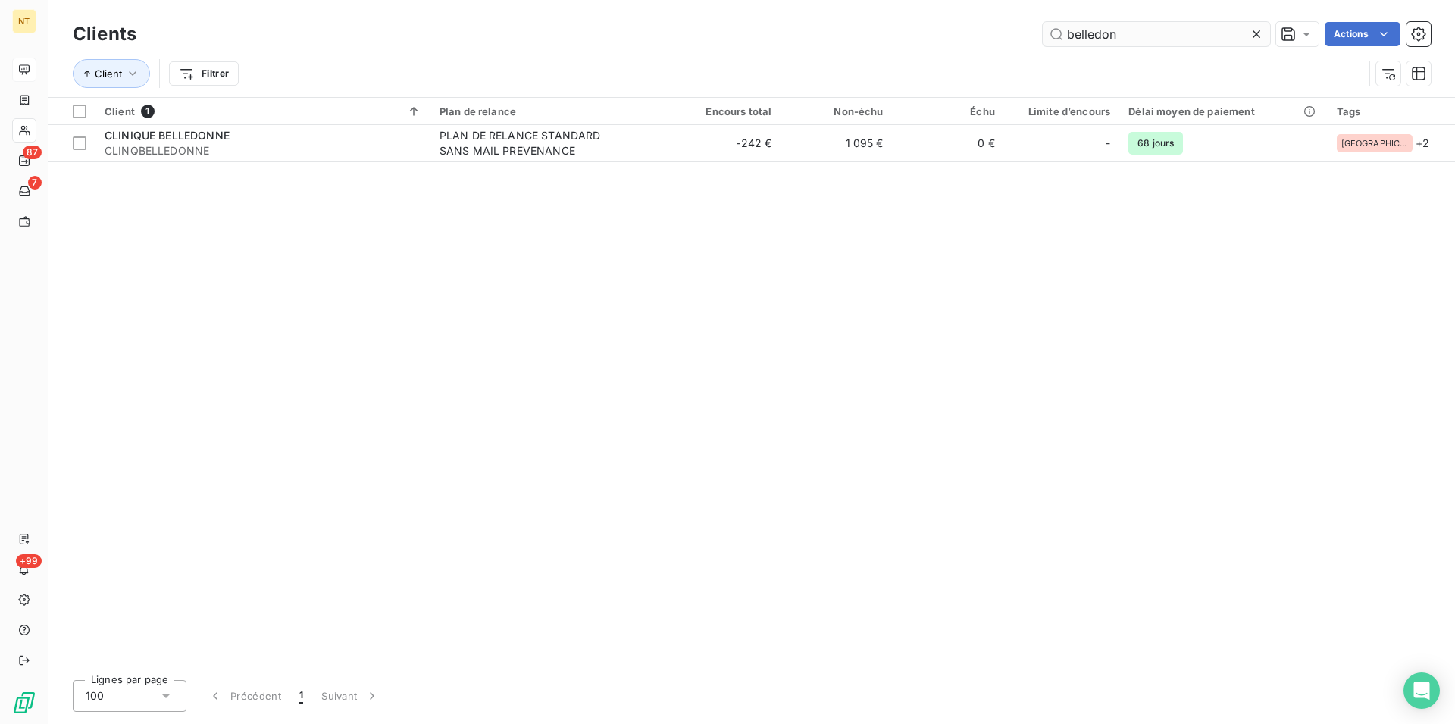
drag, startPoint x: 1124, startPoint y: 28, endPoint x: 1067, endPoint y: 33, distance: 57.1
click at [1067, 33] on input "belledon" at bounding box center [1156, 34] width 227 height 24
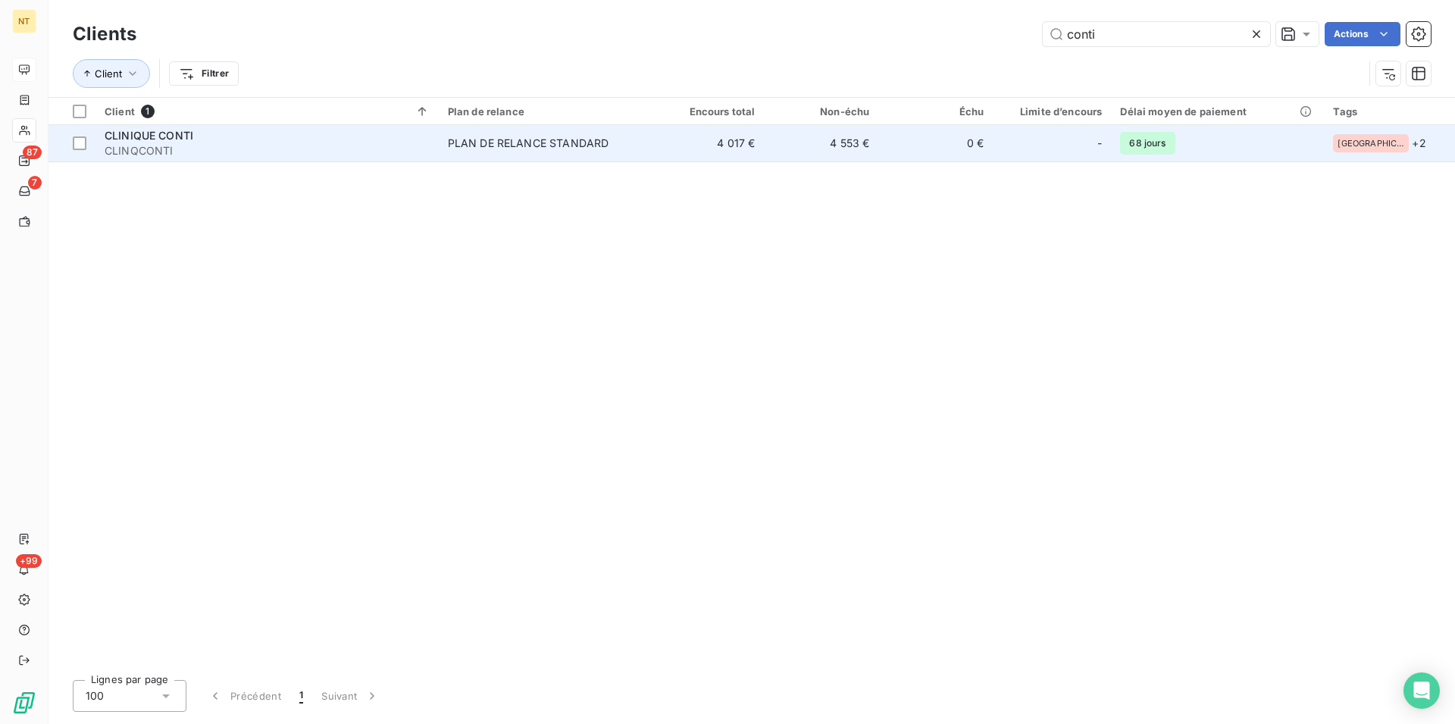
type input "conti"
click at [189, 148] on span "CLINQCONTI" at bounding box center [267, 150] width 325 height 15
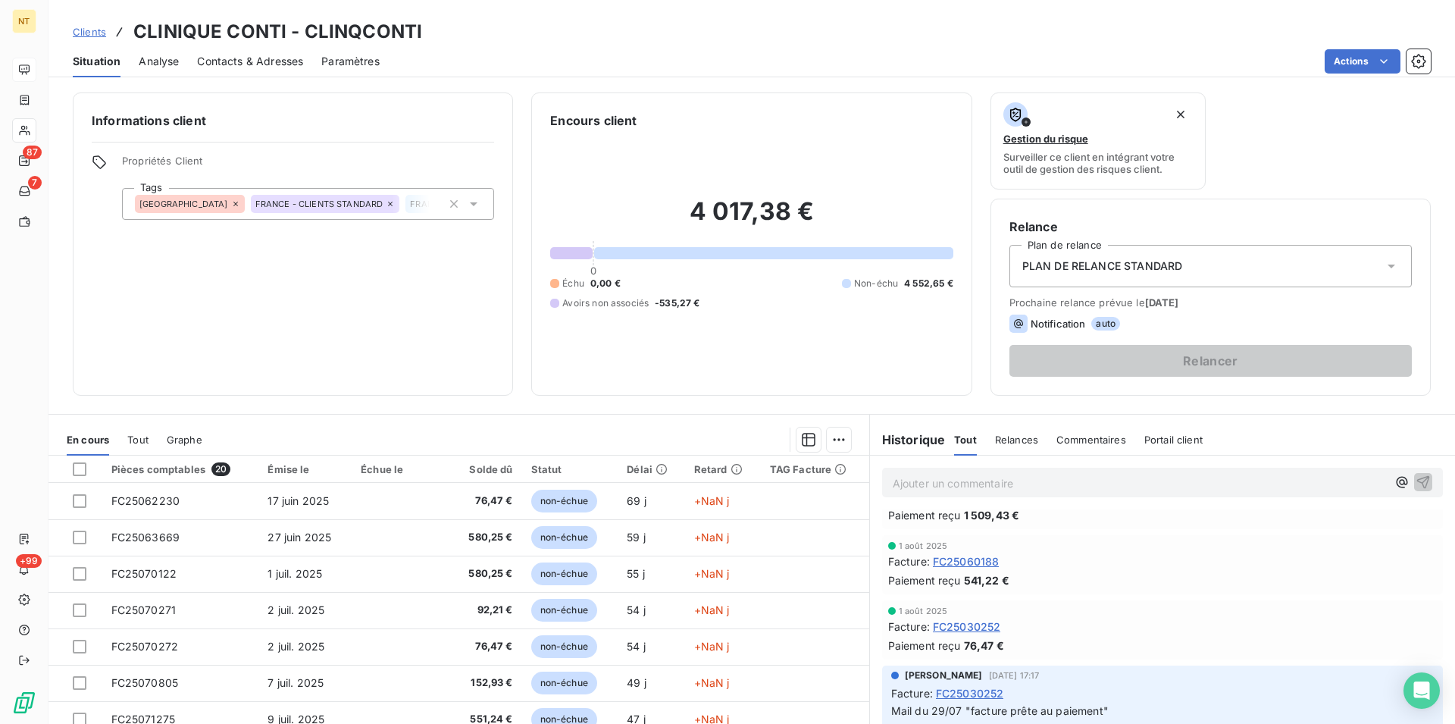
scroll to position [387, 0]
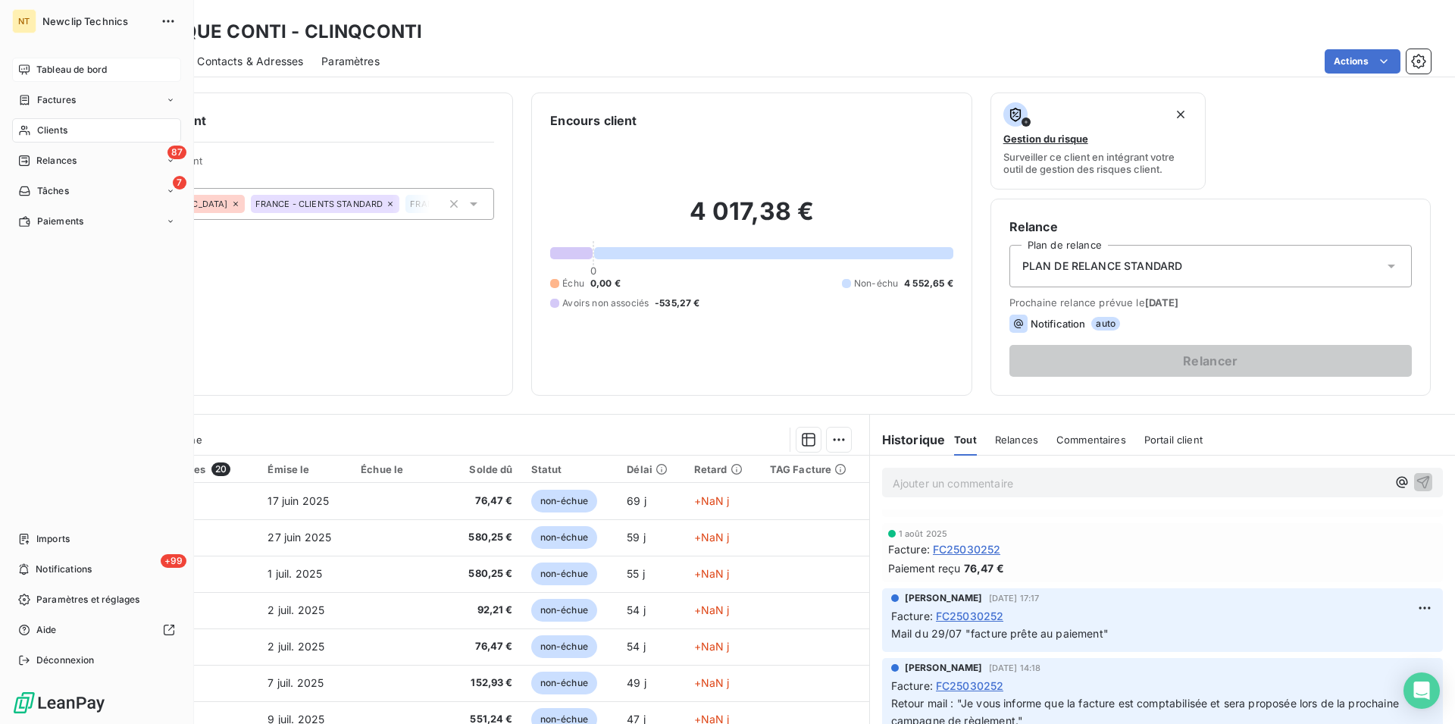
click at [89, 127] on div "Clients" at bounding box center [96, 130] width 169 height 24
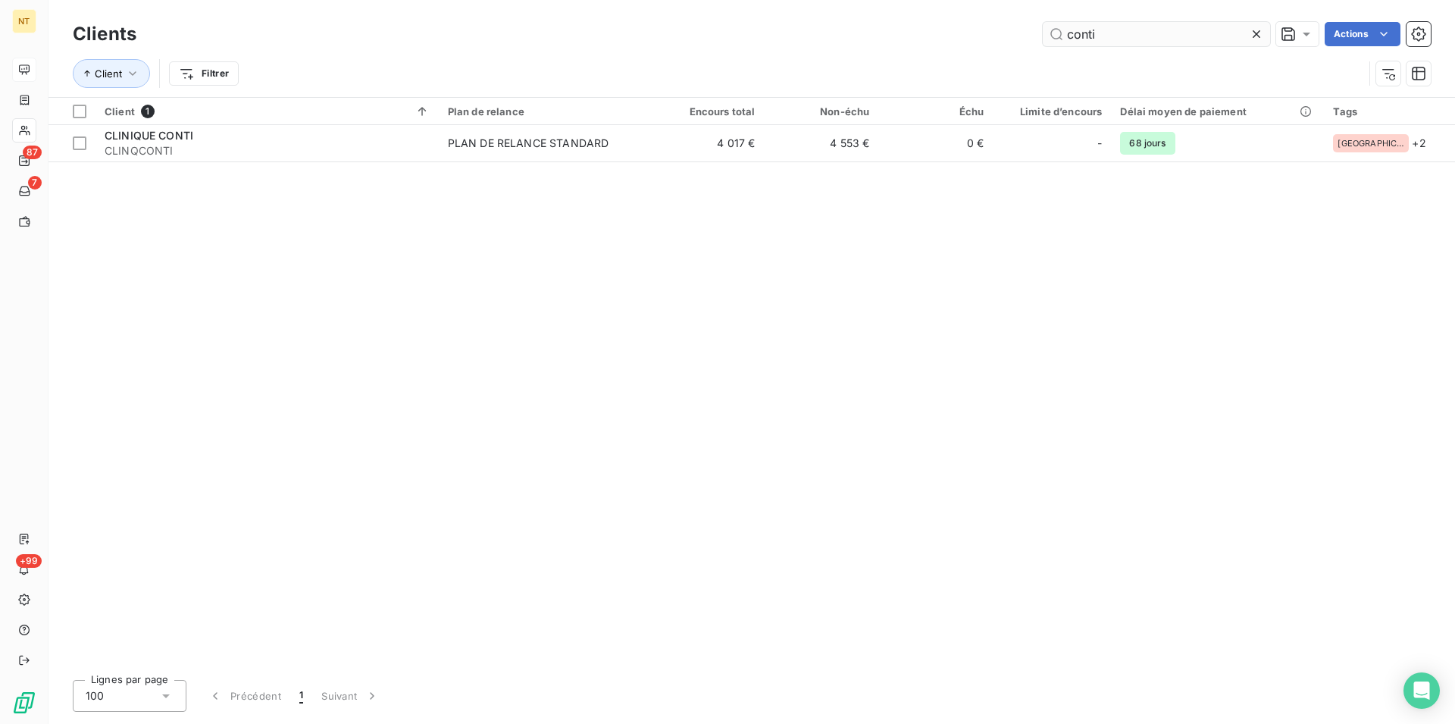
drag, startPoint x: 1119, startPoint y: 31, endPoint x: 1047, endPoint y: 35, distance: 72.1
click at [1047, 35] on input "conti" at bounding box center [1156, 34] width 227 height 24
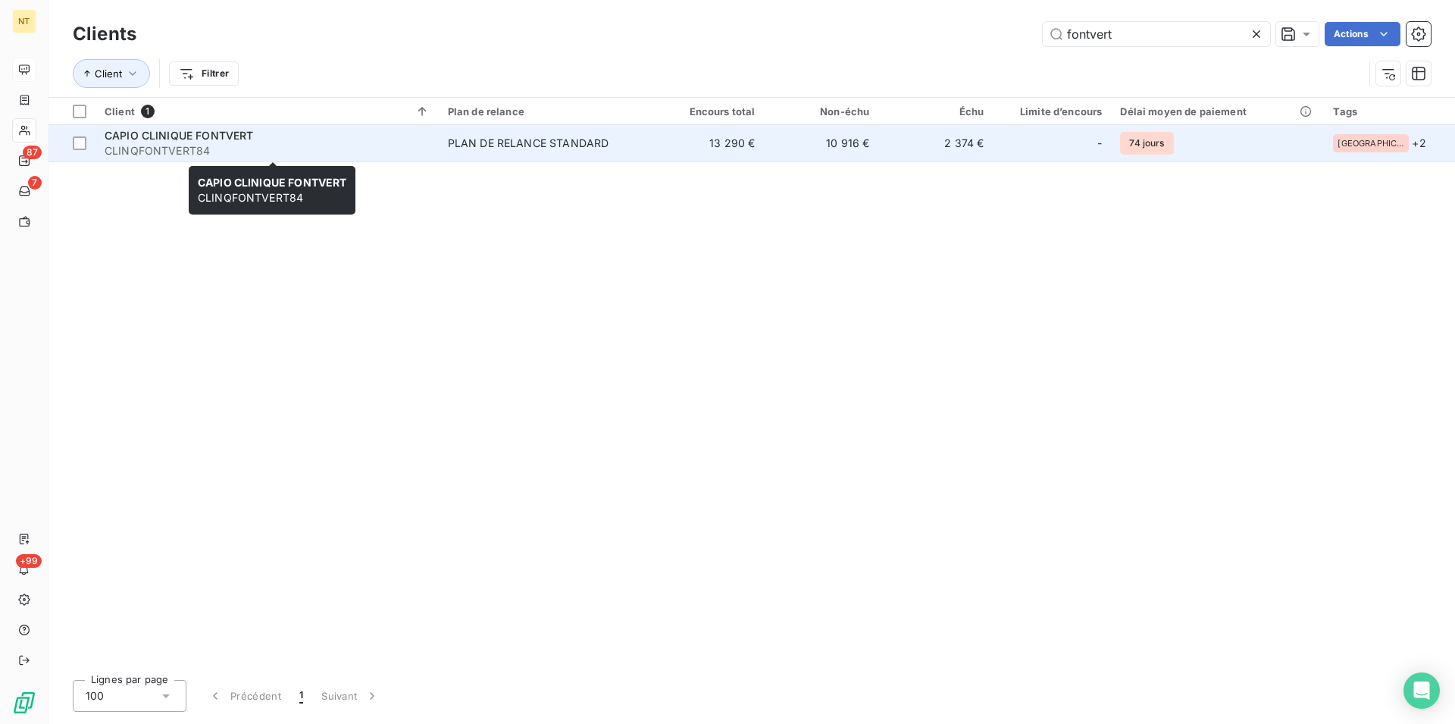
type input "fontvert"
click at [217, 139] on span "CAPIO CLINIQUE FONTVERT" at bounding box center [179, 135] width 149 height 13
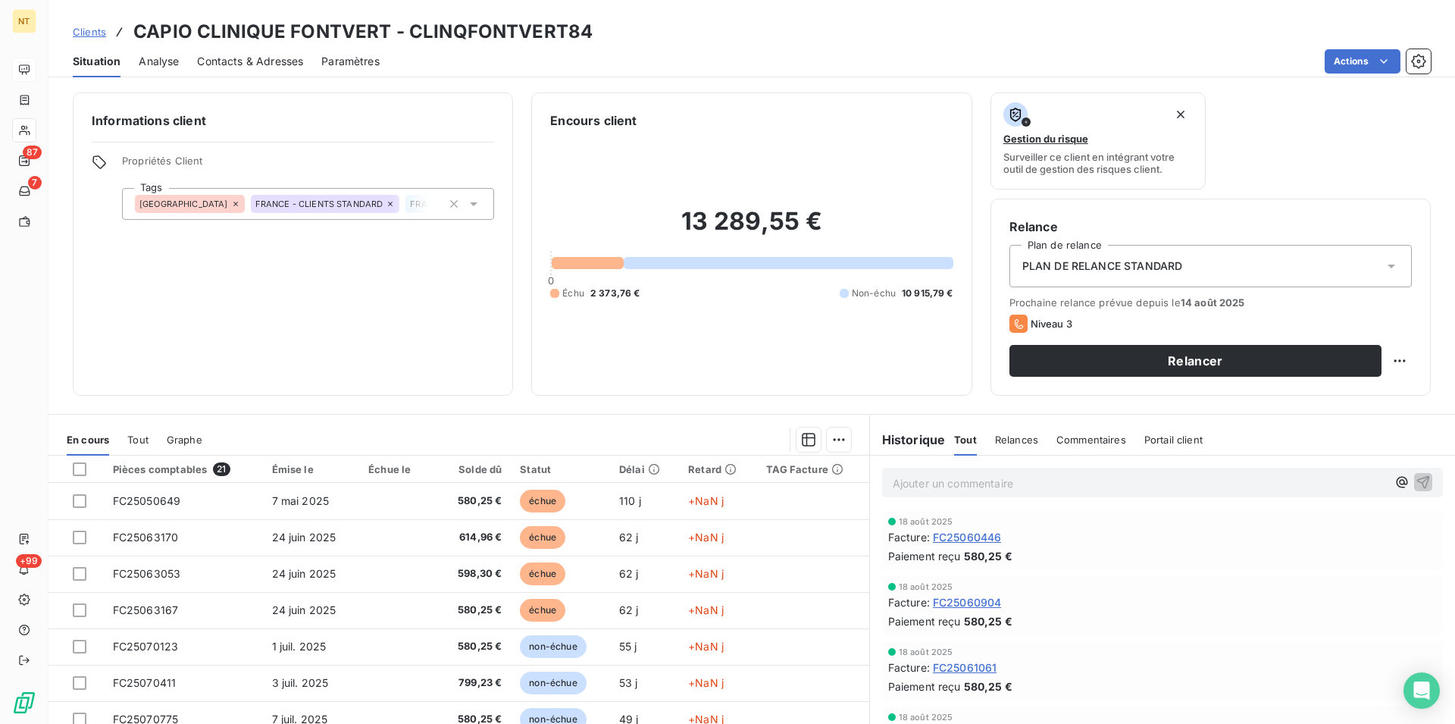
scroll to position [77, 0]
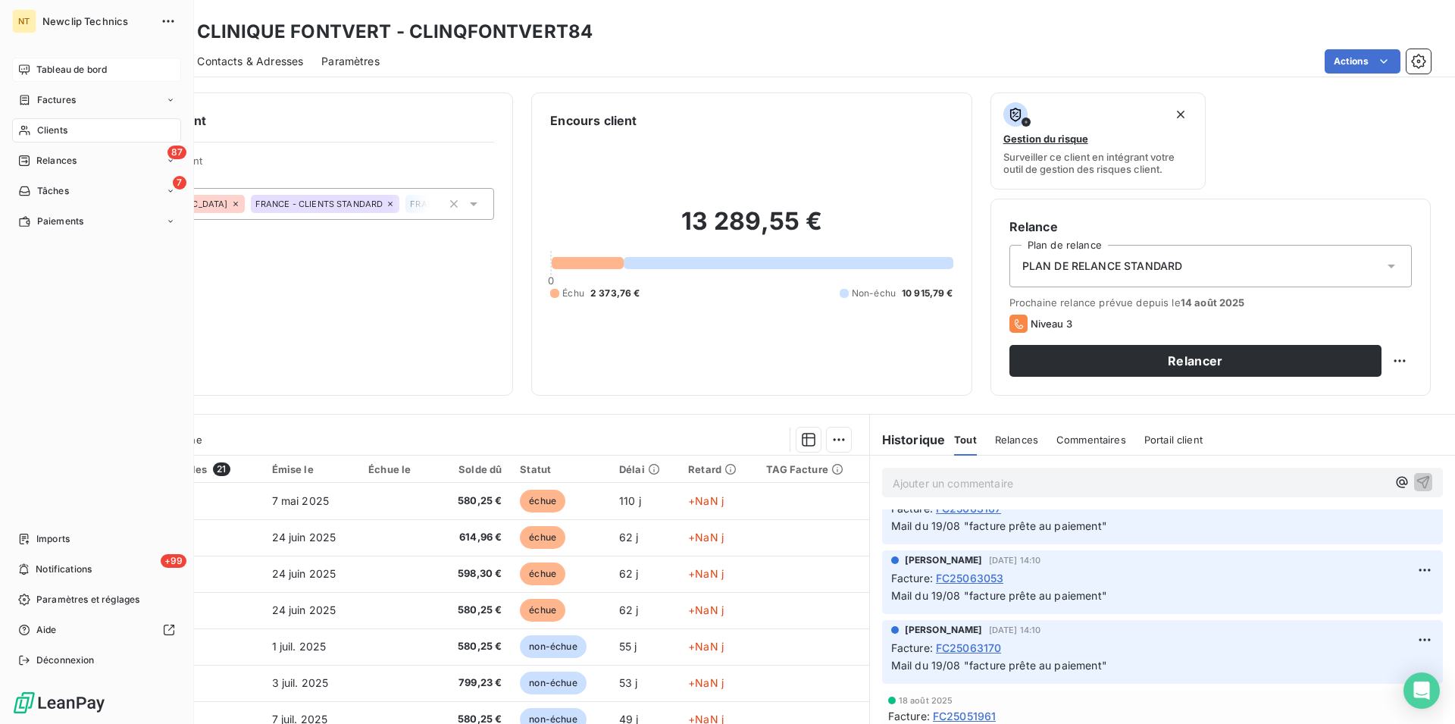
click at [46, 128] on span "Clients" at bounding box center [52, 131] width 30 height 14
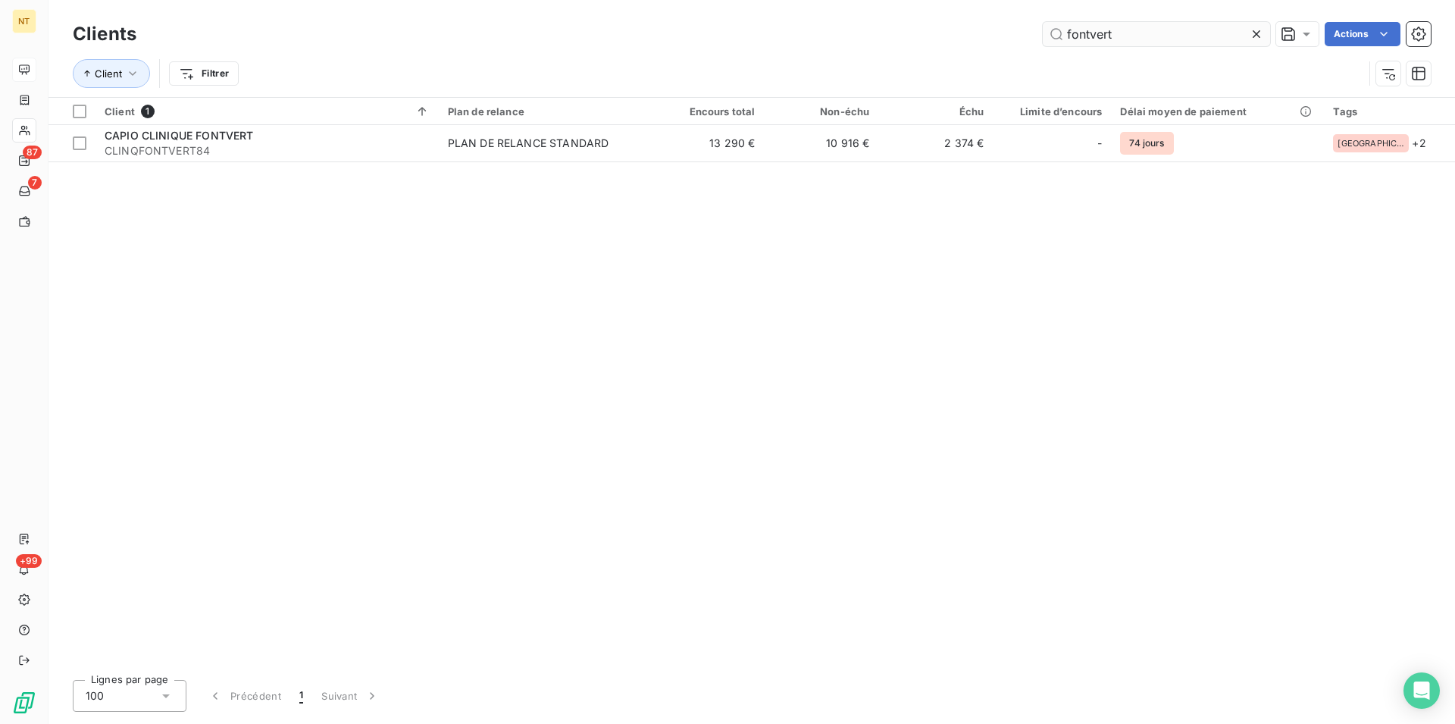
drag, startPoint x: 1110, startPoint y: 34, endPoint x: 1053, endPoint y: 36, distance: 56.9
click at [1053, 36] on input "fontvert" at bounding box center [1156, 34] width 227 height 24
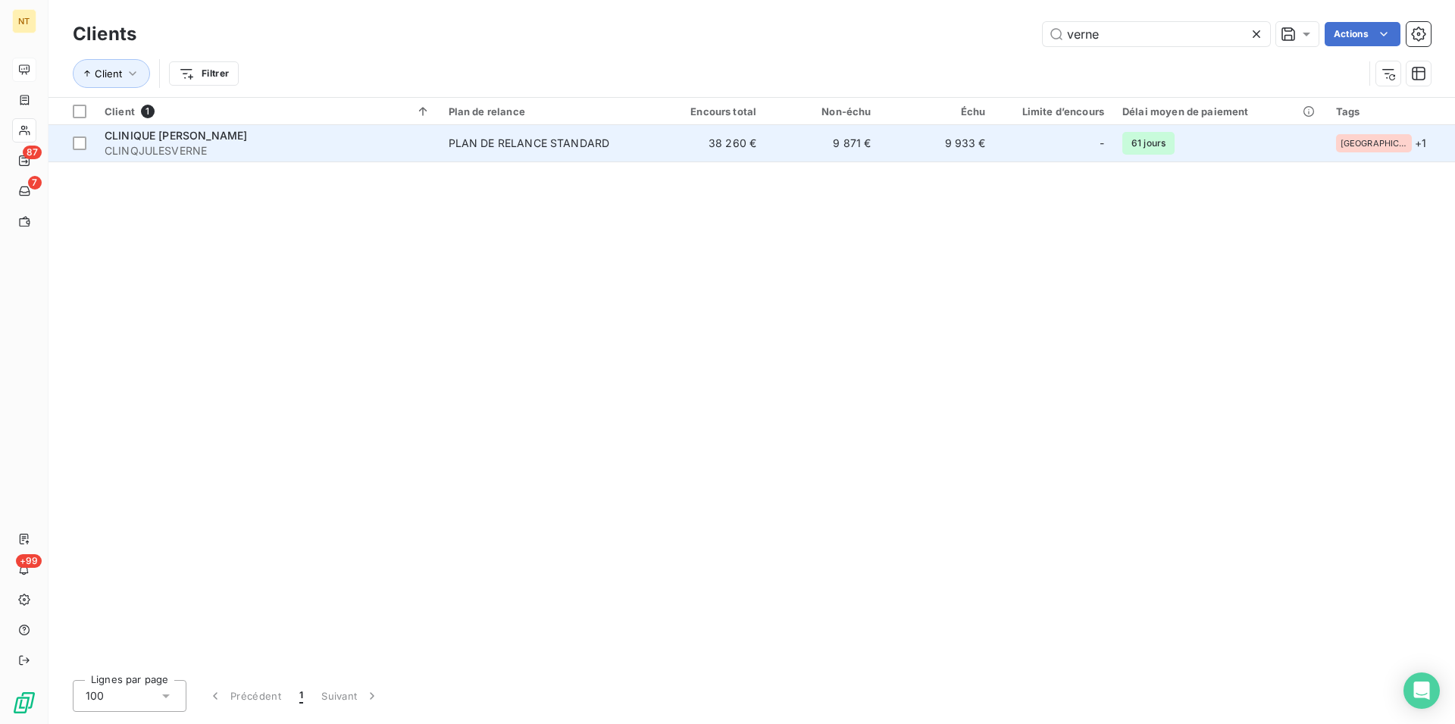
type input "verne"
click at [252, 136] on div "CLINIQUE [PERSON_NAME]" at bounding box center [268, 135] width 326 height 15
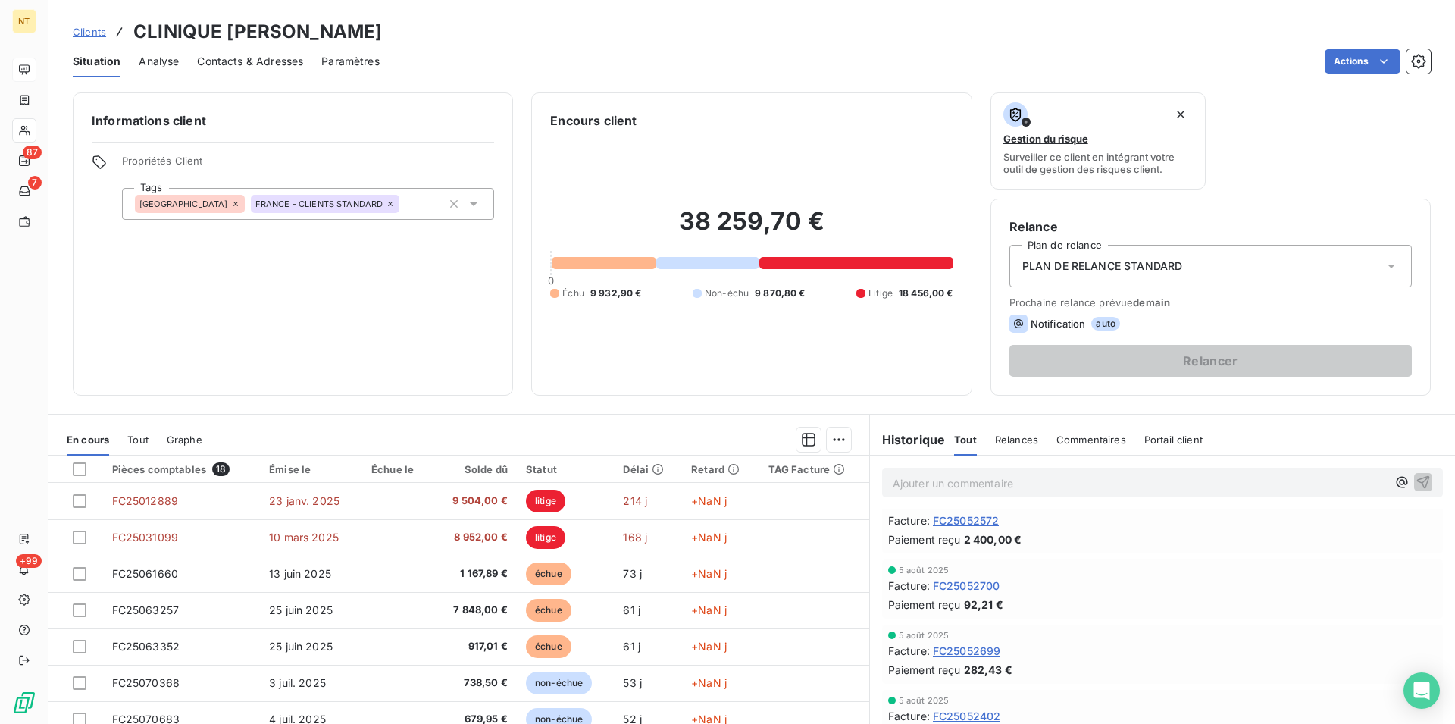
scroll to position [309, 0]
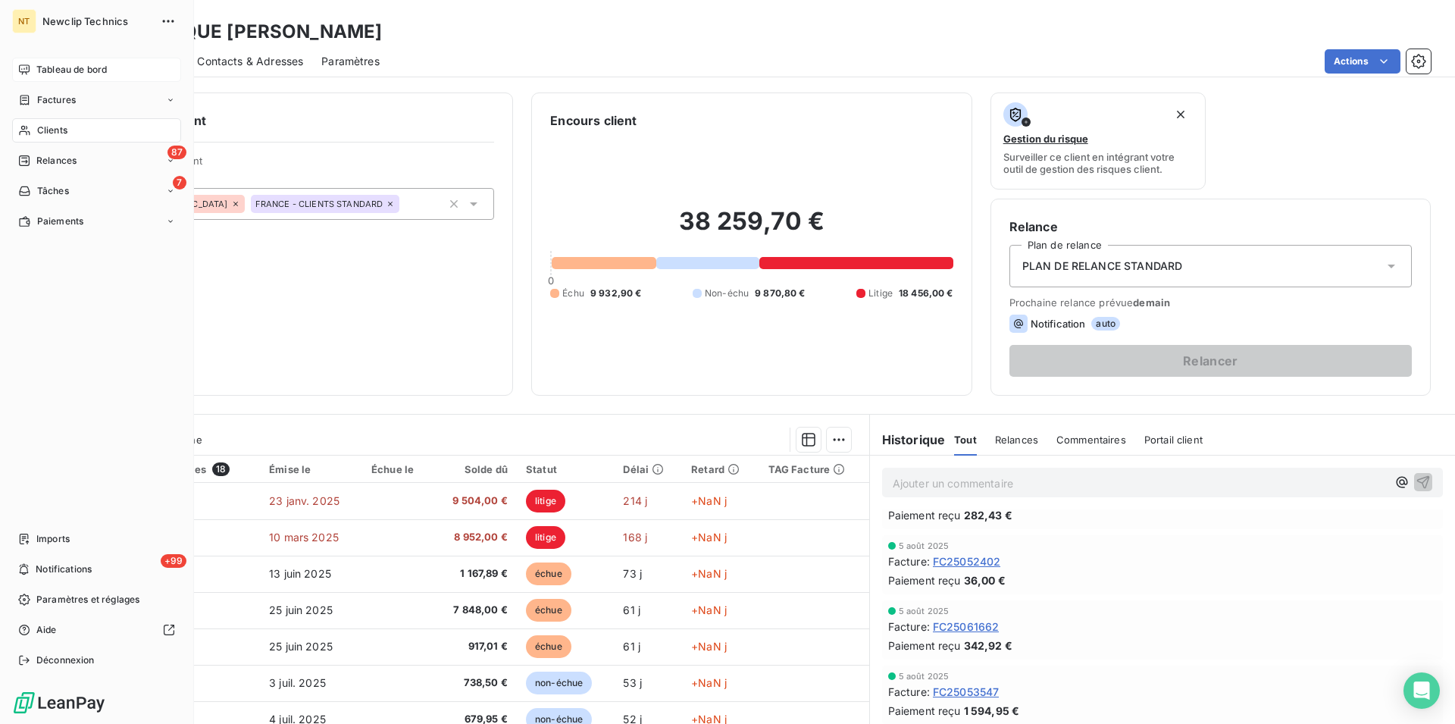
click at [62, 127] on span "Clients" at bounding box center [52, 131] width 30 height 14
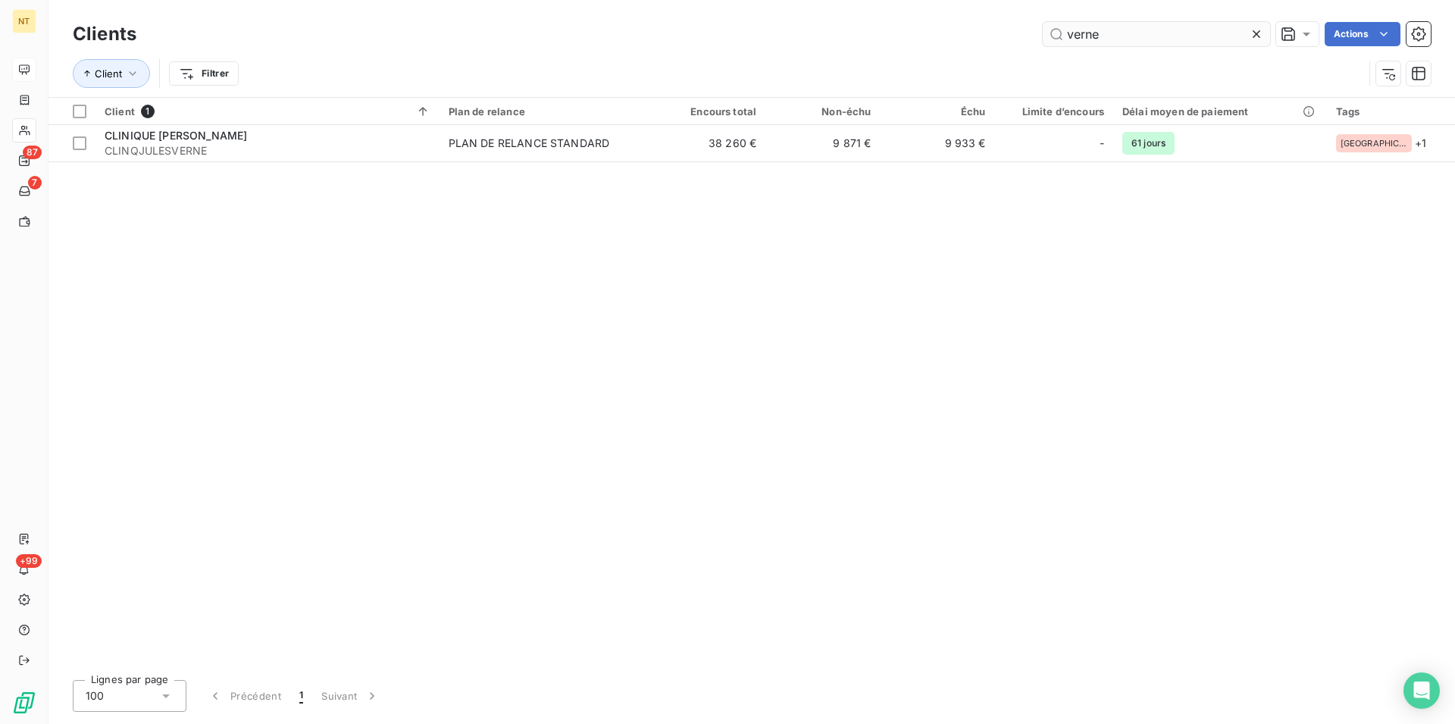
drag, startPoint x: 1102, startPoint y: 31, endPoint x: 1066, endPoint y: 33, distance: 36.4
click at [1066, 33] on input "verne" at bounding box center [1156, 34] width 227 height 24
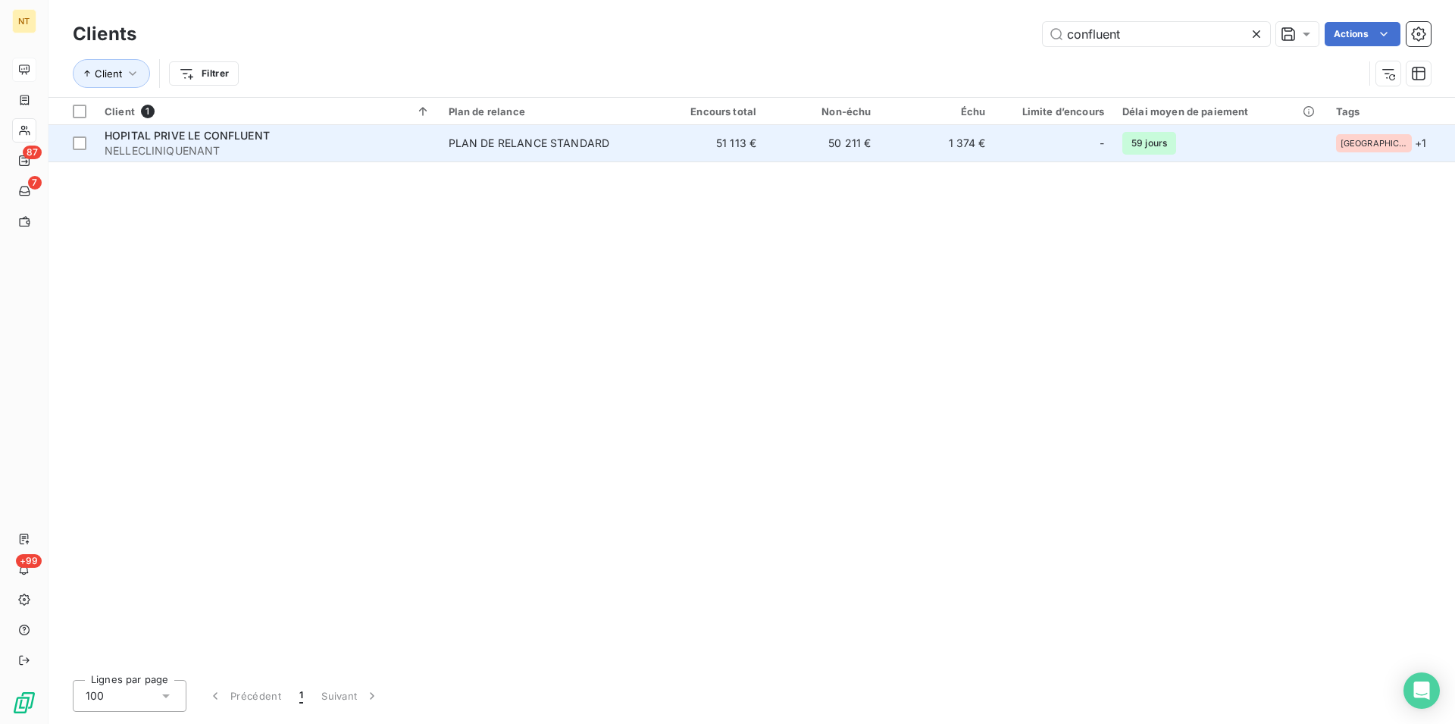
type input "confluent"
click at [236, 141] on span "HOPITAL PRIVE LE CONFLUENT" at bounding box center [187, 135] width 165 height 13
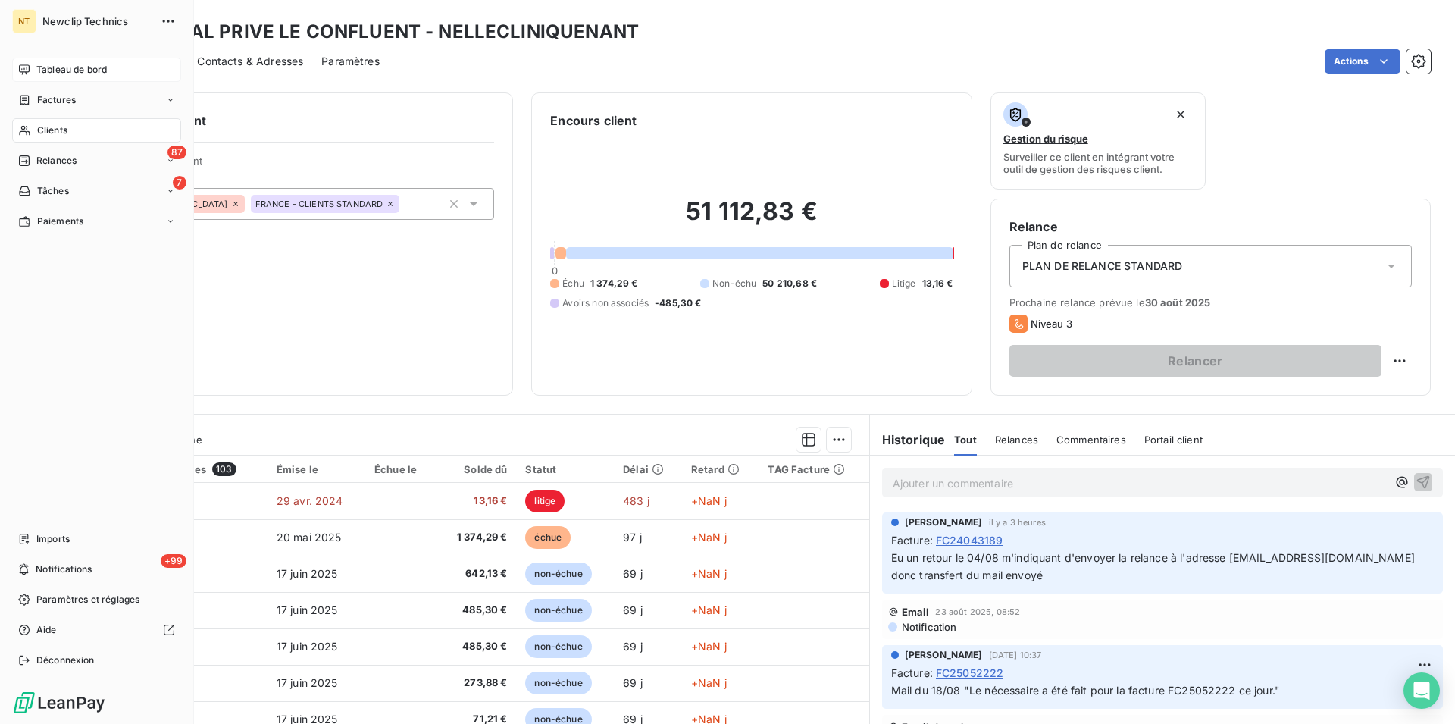
click at [52, 127] on span "Clients" at bounding box center [52, 131] width 30 height 14
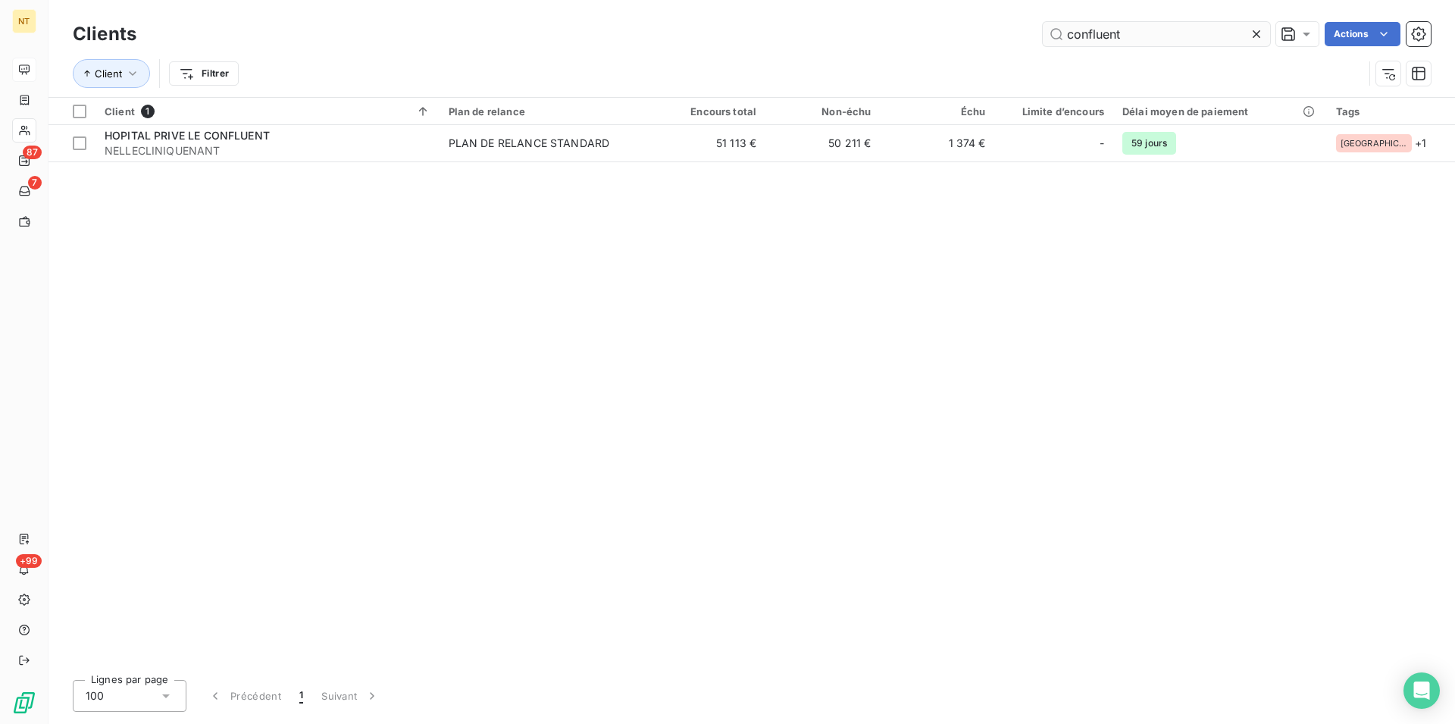
drag, startPoint x: 1116, startPoint y: 36, endPoint x: 1064, endPoint y: 33, distance: 51.6
click at [1064, 33] on input "confluent" at bounding box center [1156, 34] width 227 height 24
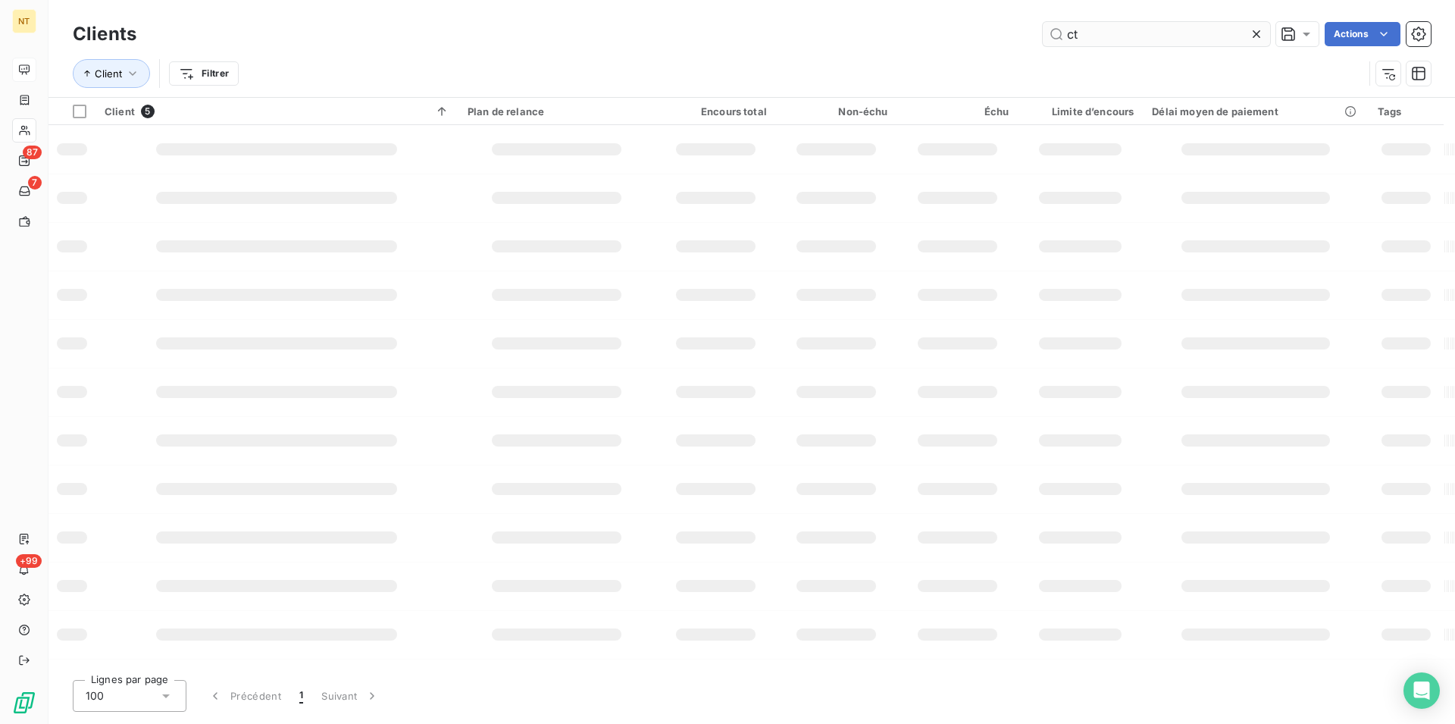
type input "t"
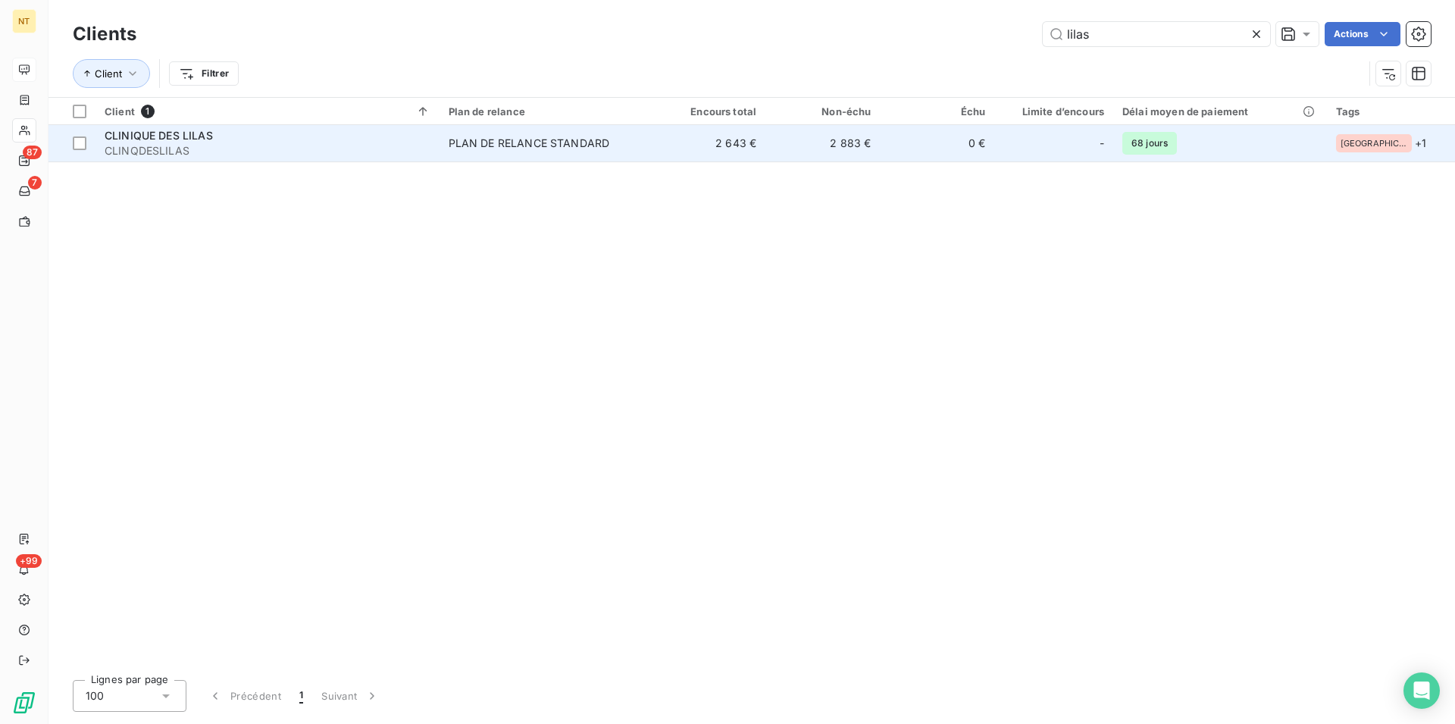
type input "lilas"
click at [212, 141] on span "CLINIQUE DES LILAS" at bounding box center [159, 135] width 108 height 13
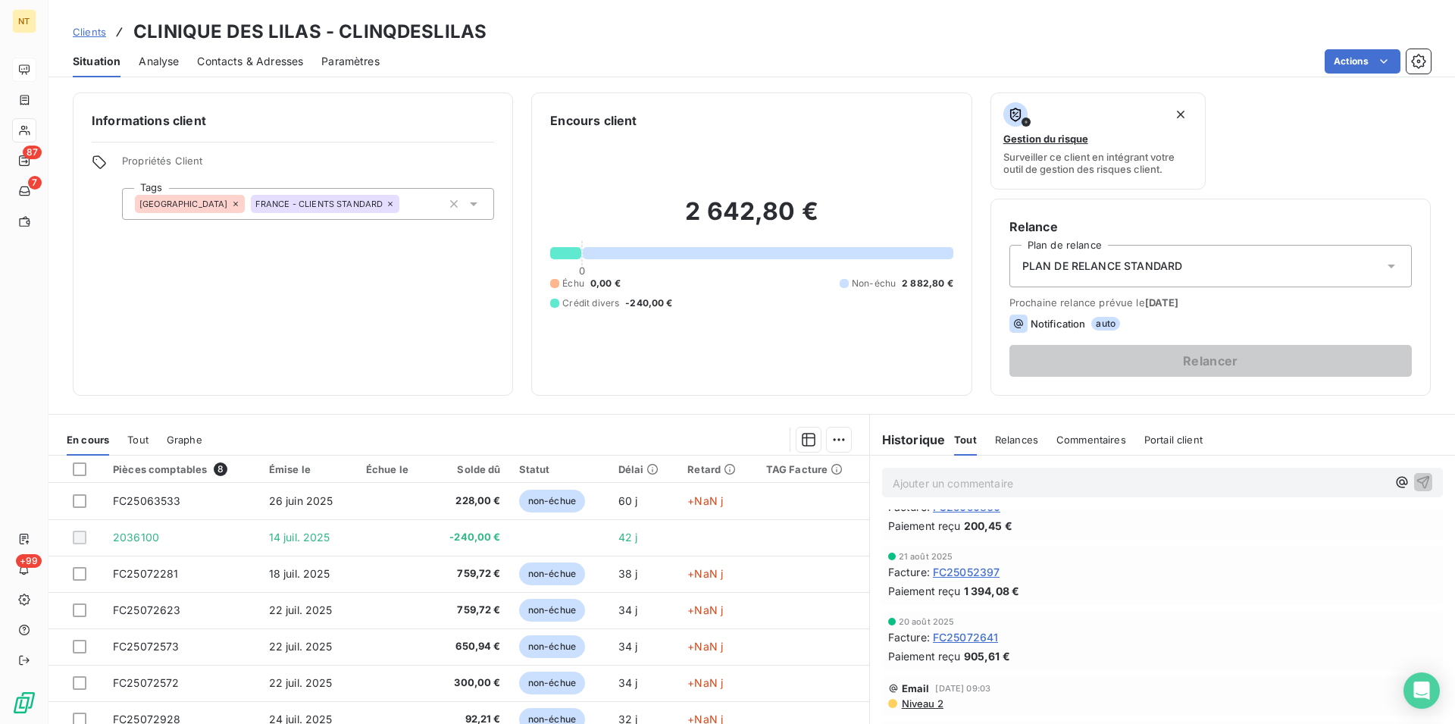
scroll to position [232, 0]
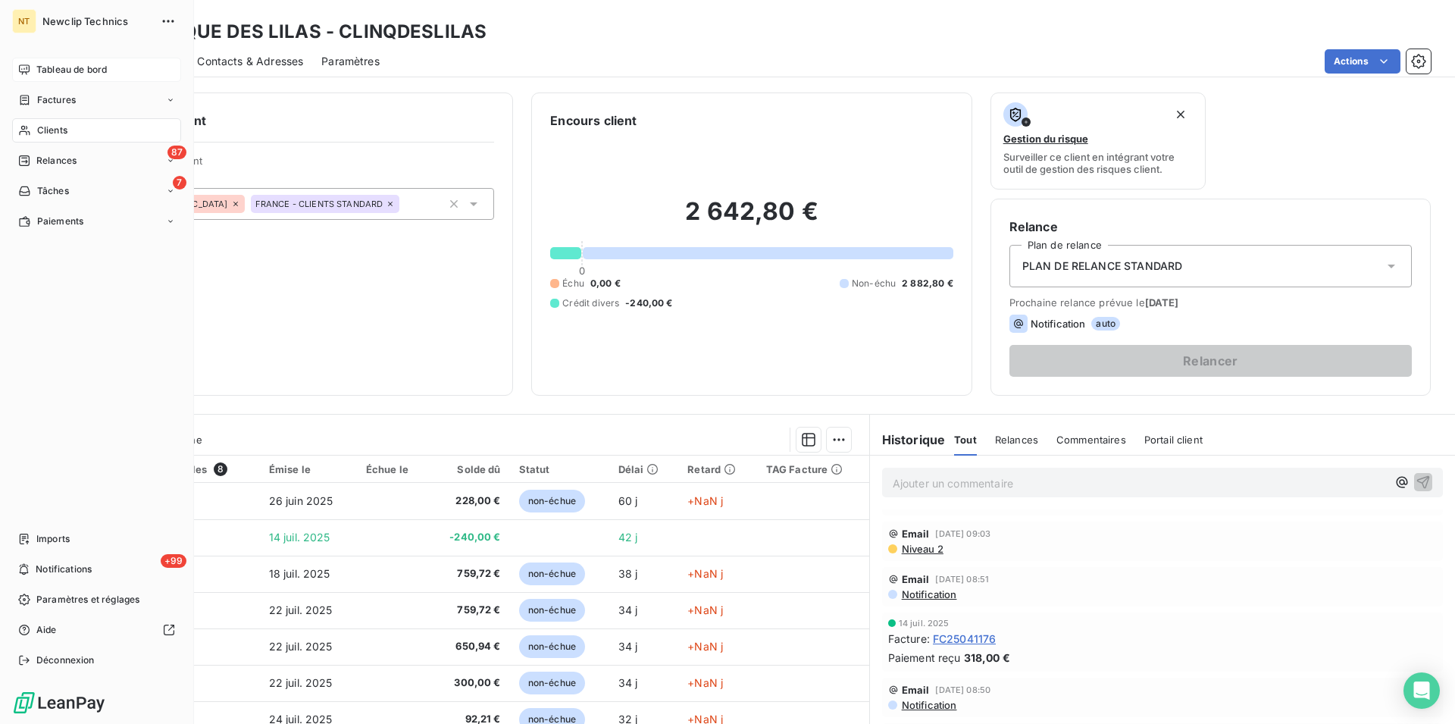
click at [61, 139] on div "Clients" at bounding box center [96, 130] width 169 height 24
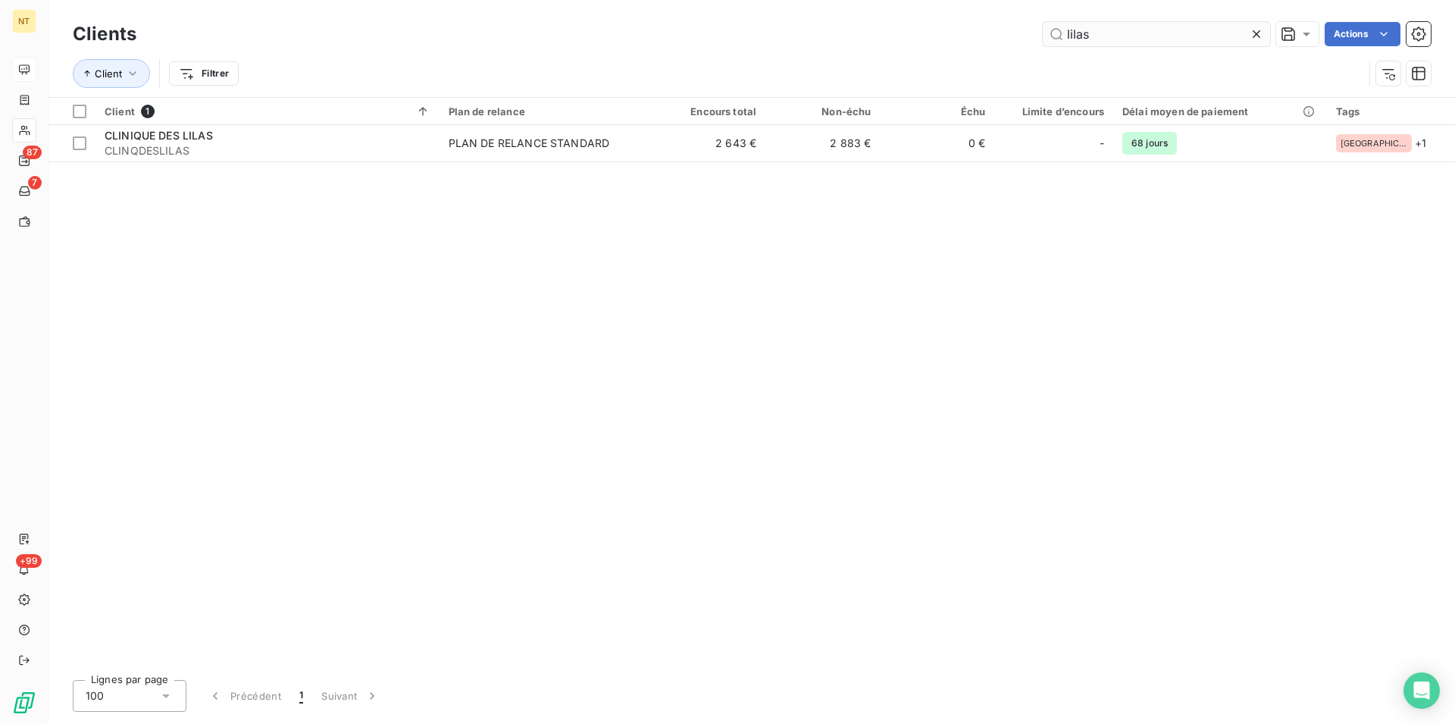
drag, startPoint x: 1070, startPoint y: 34, endPoint x: 1047, endPoint y: 37, distance: 23.7
click at [1047, 37] on input "lilas" at bounding box center [1156, 34] width 227 height 24
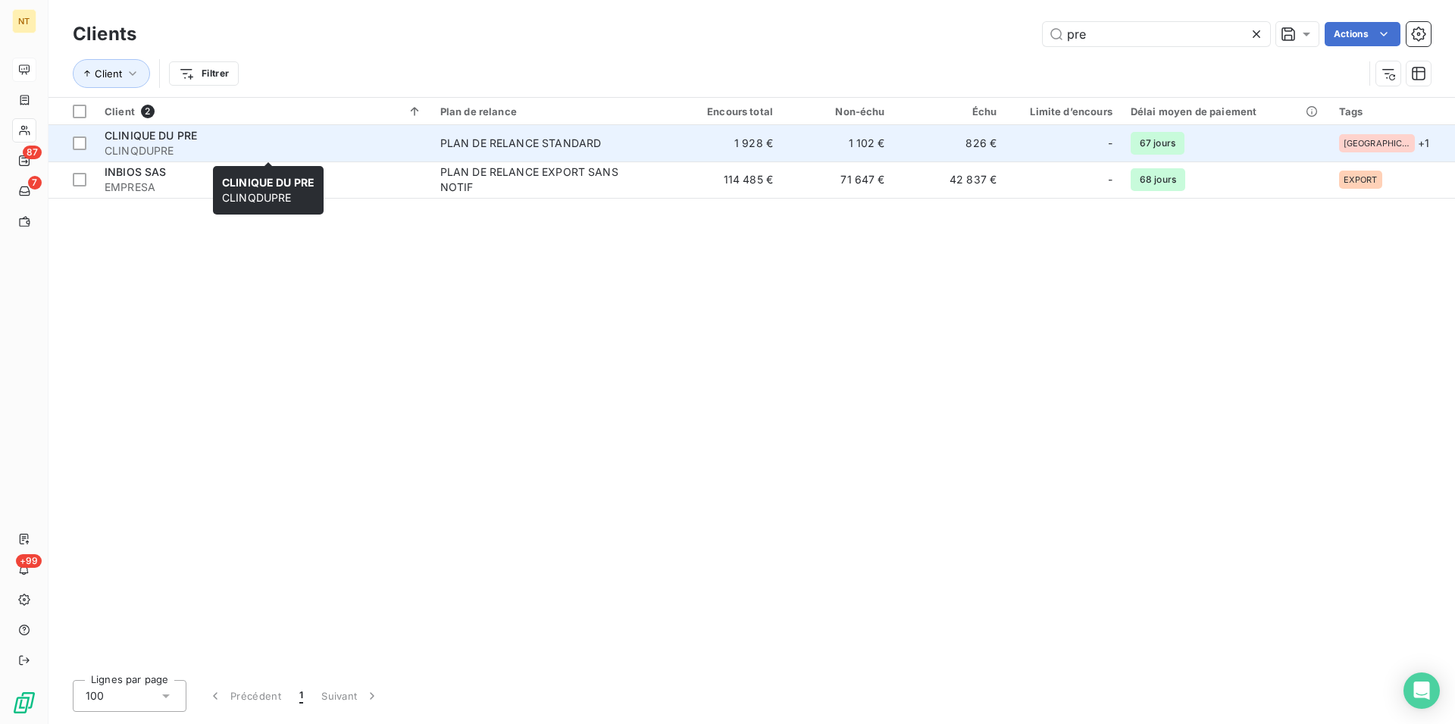
type input "pre"
click at [177, 142] on span "CLINIQUE DU PRE" at bounding box center [151, 135] width 92 height 13
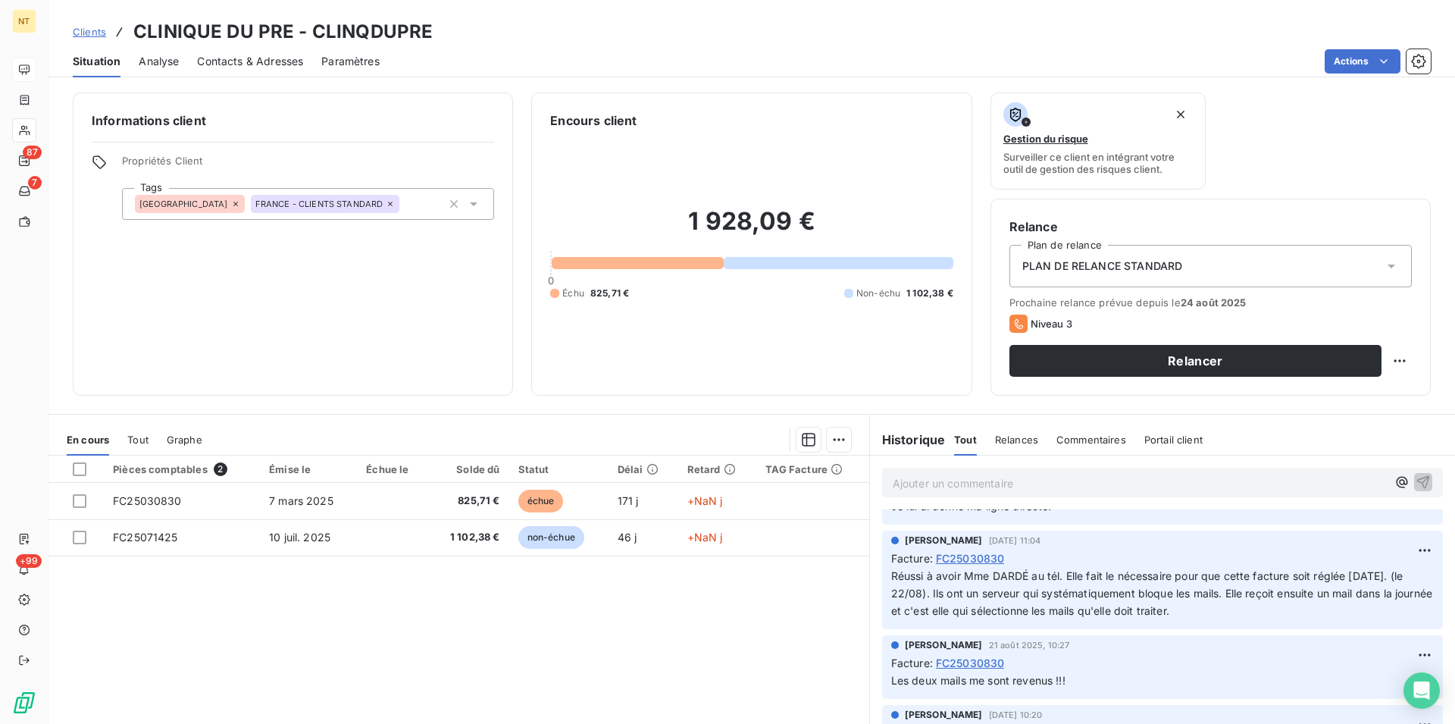
scroll to position [155, 0]
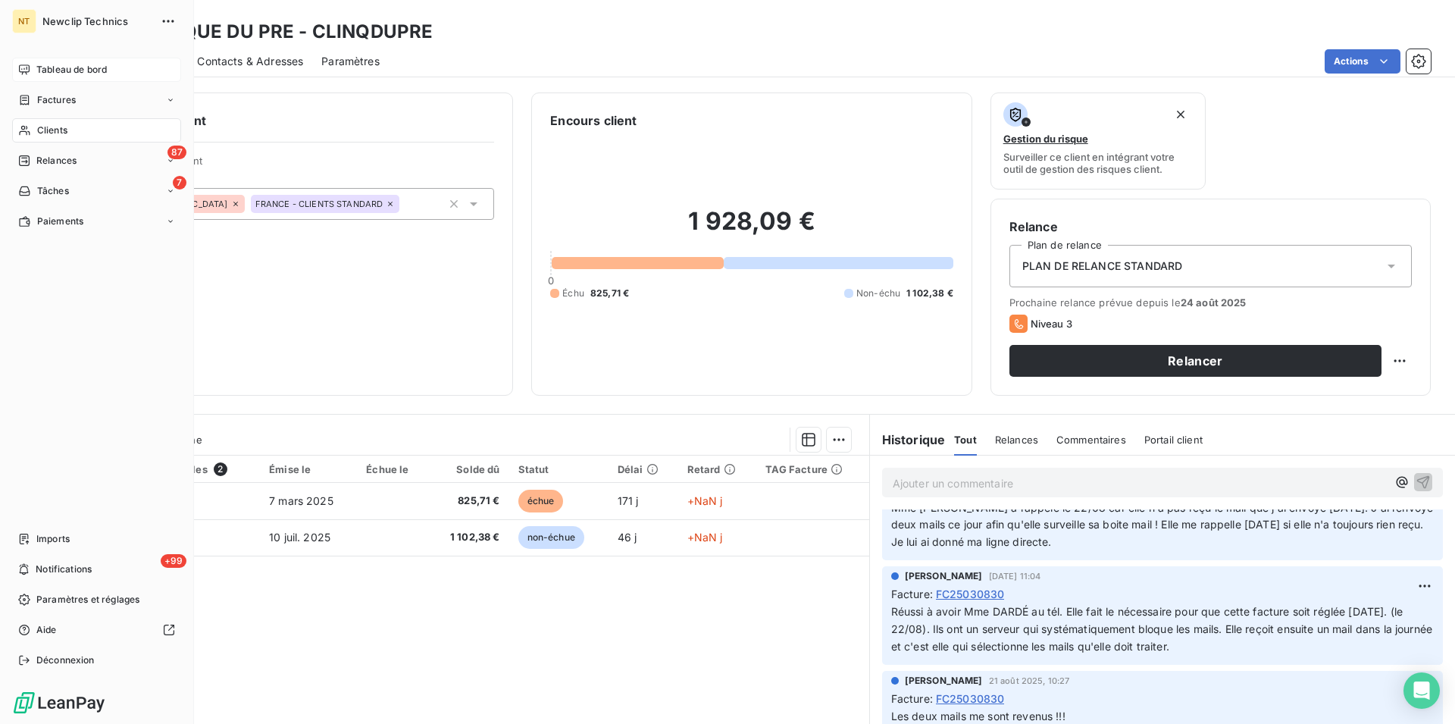
click at [60, 129] on span "Clients" at bounding box center [52, 131] width 30 height 14
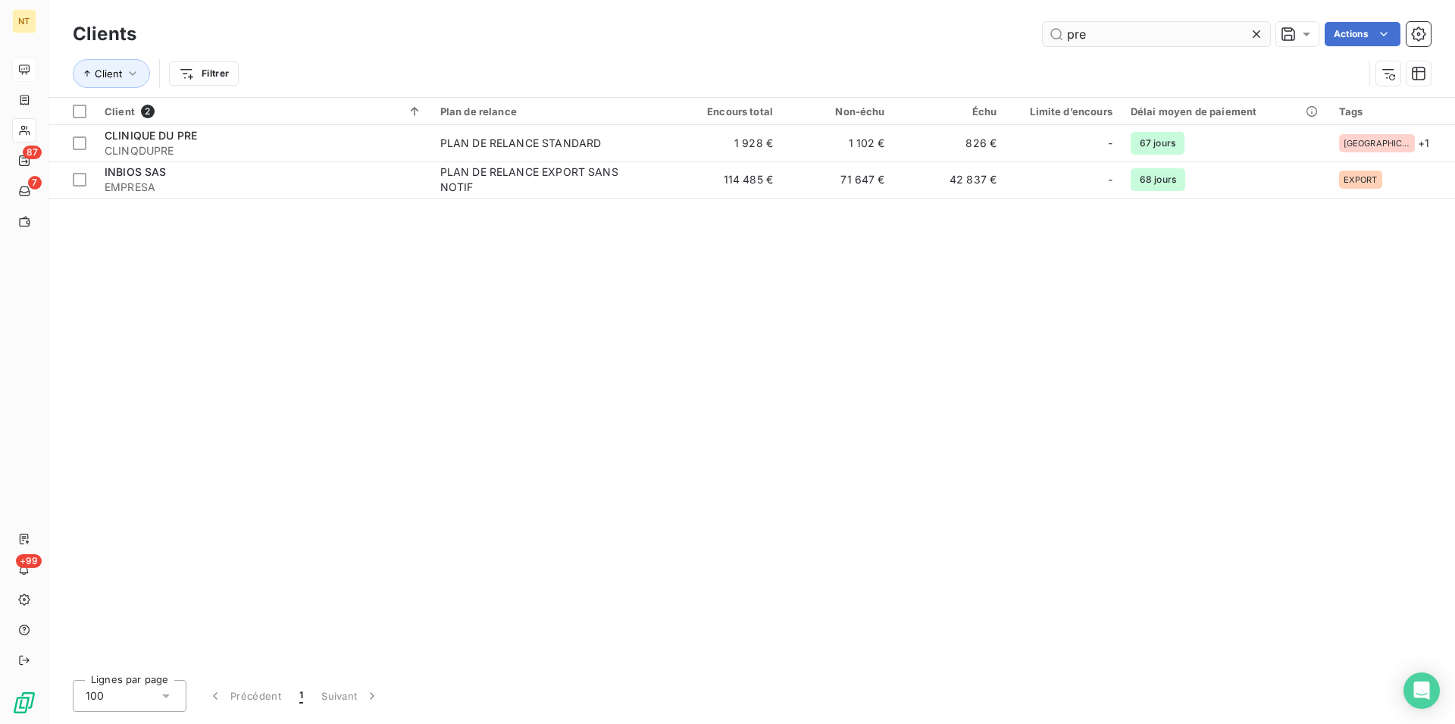
drag, startPoint x: 1085, startPoint y: 36, endPoint x: 1056, endPoint y: 33, distance: 29.0
click at [1056, 33] on input "pre" at bounding box center [1156, 34] width 227 height 24
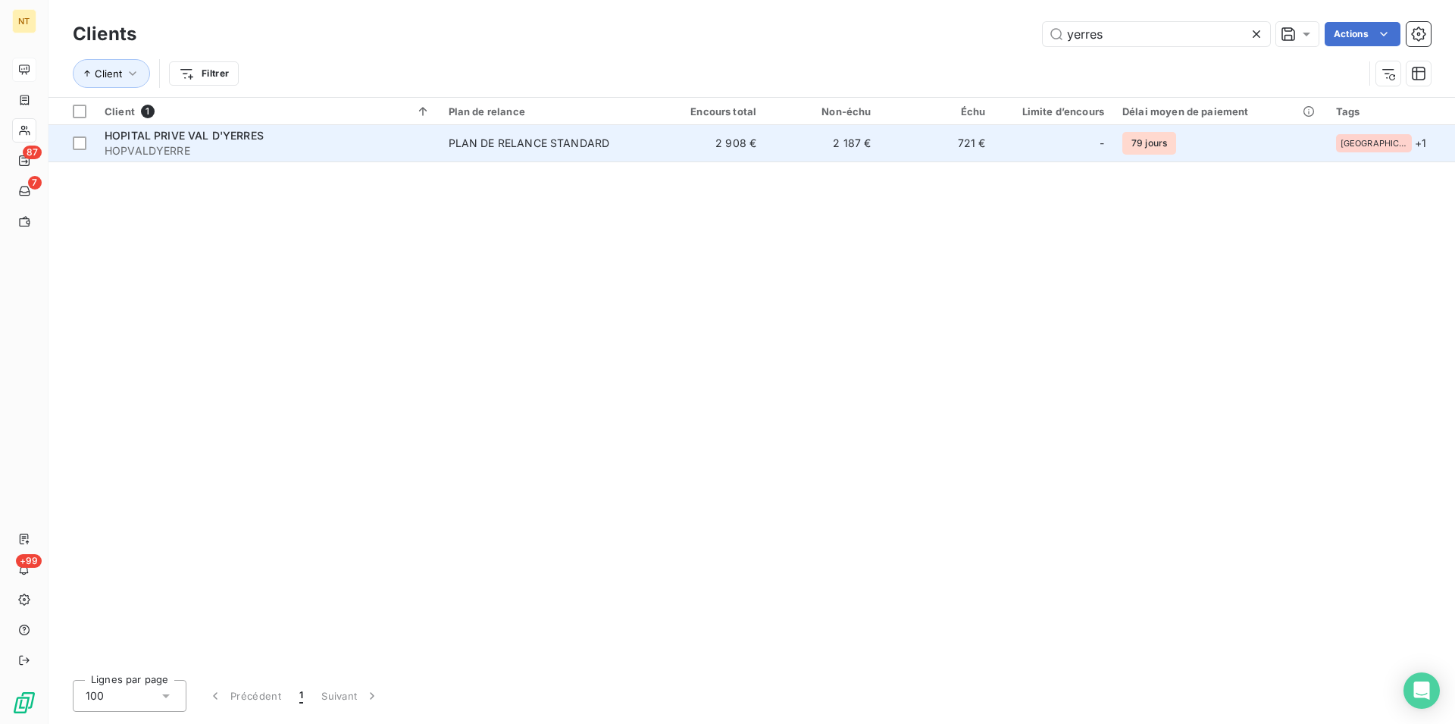
type input "yerres"
click at [265, 133] on div "HOPITAL PRIVE VAL D'YERRES" at bounding box center [268, 135] width 326 height 15
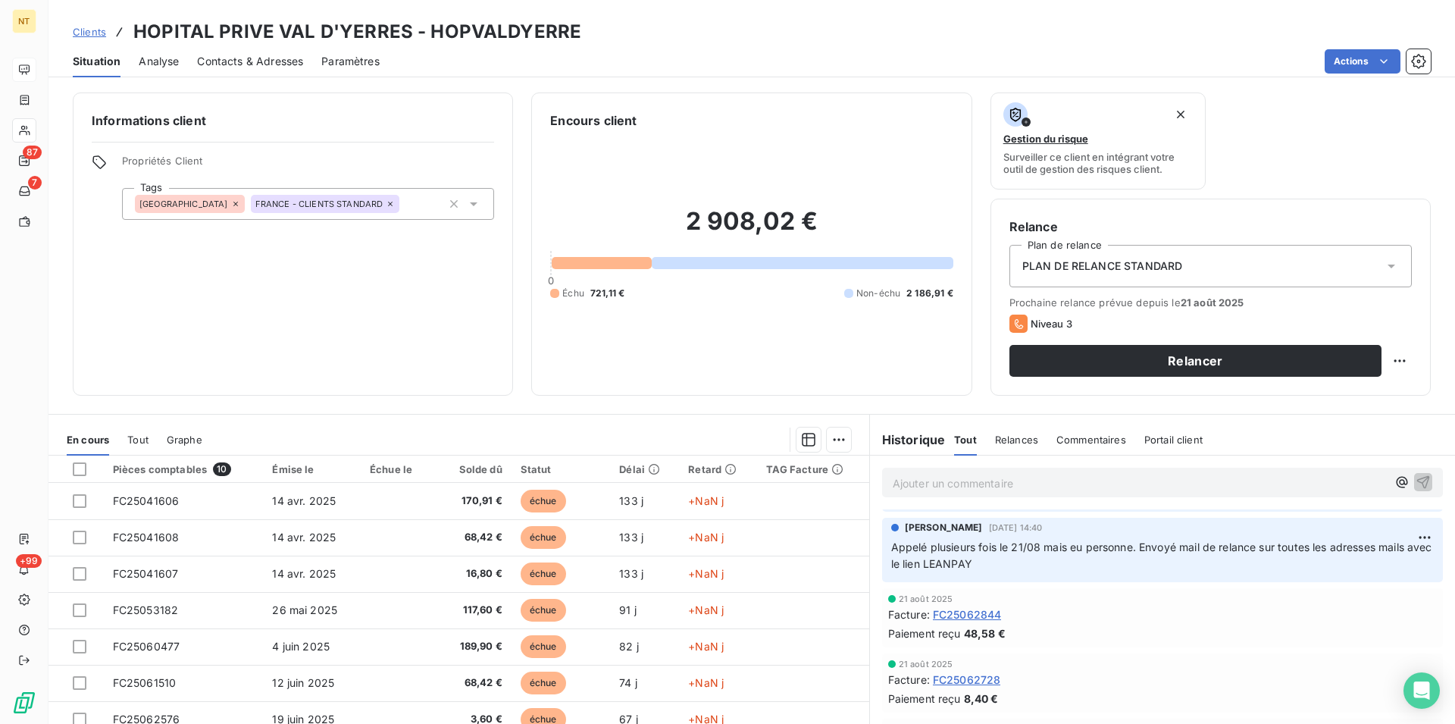
scroll to position [773, 0]
